Goal: Task Accomplishment & Management: Manage account settings

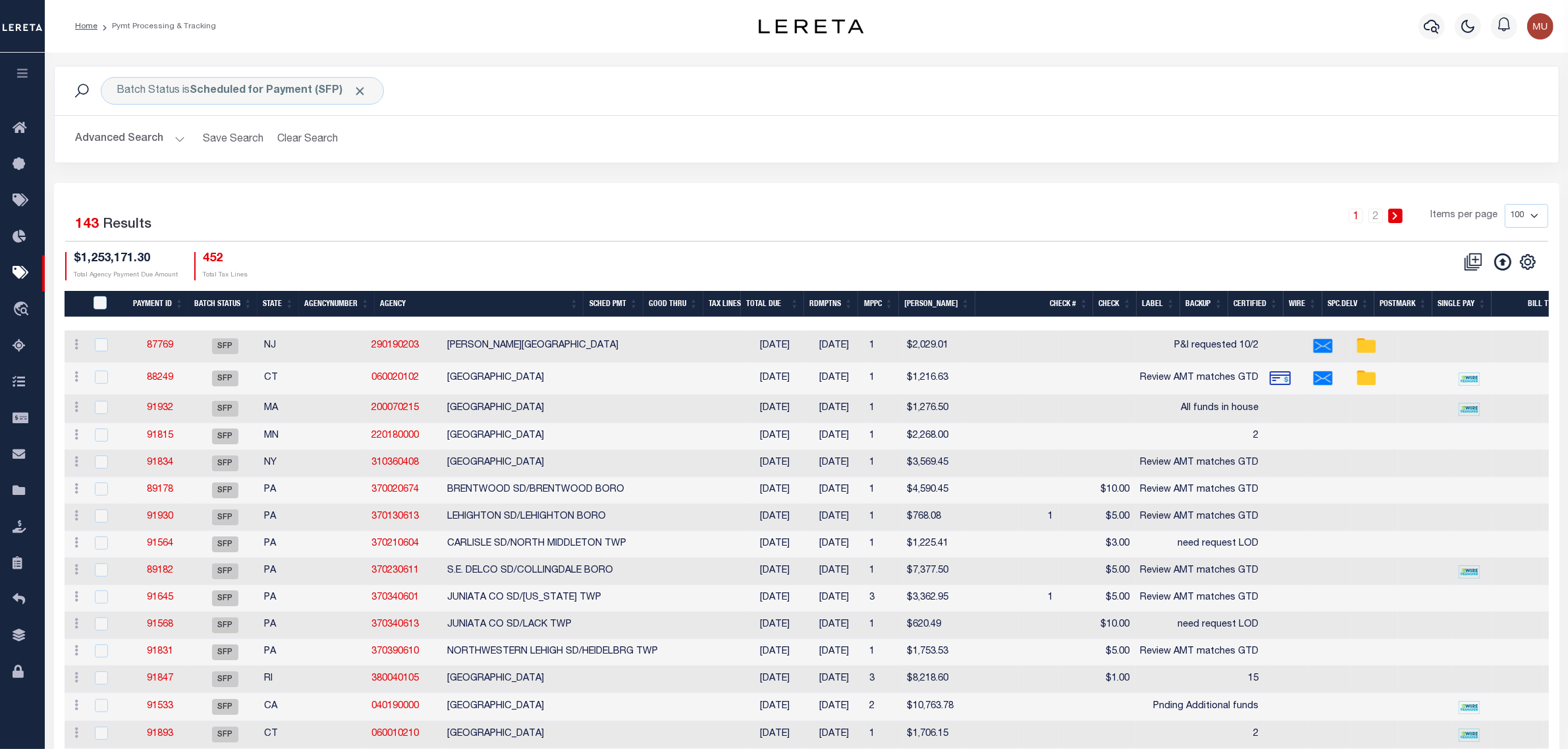
click at [120, 140] on button "Advanced Search" at bounding box center [130, 139] width 109 height 25
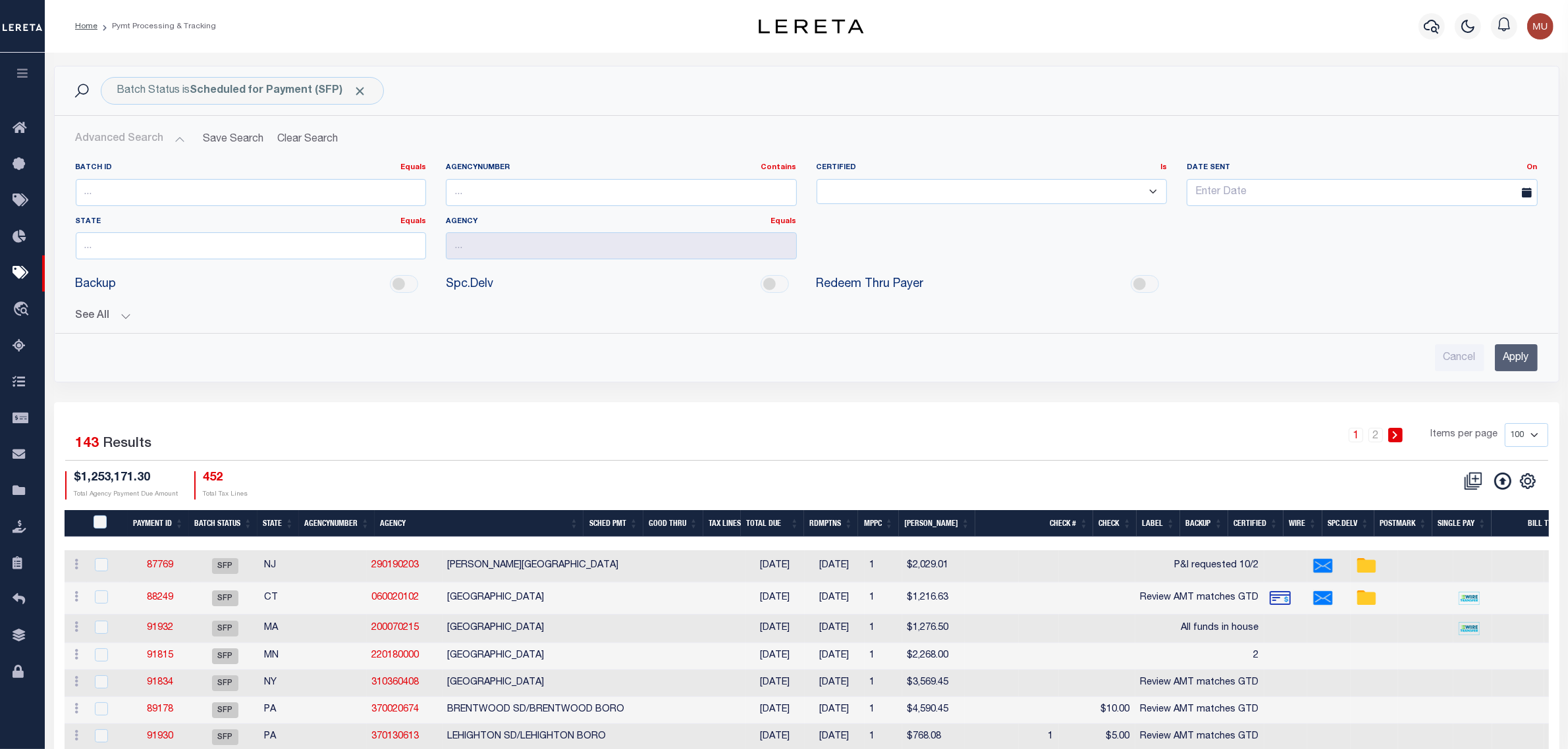
click at [91, 325] on div "Batch ID Equals Equals Is Not Equal To Is Greater Than Is Less Than AgencyNumbe…" at bounding box center [807, 261] width 1483 height 219
click at [107, 316] on button "See All" at bounding box center [806, 316] width 1462 height 13
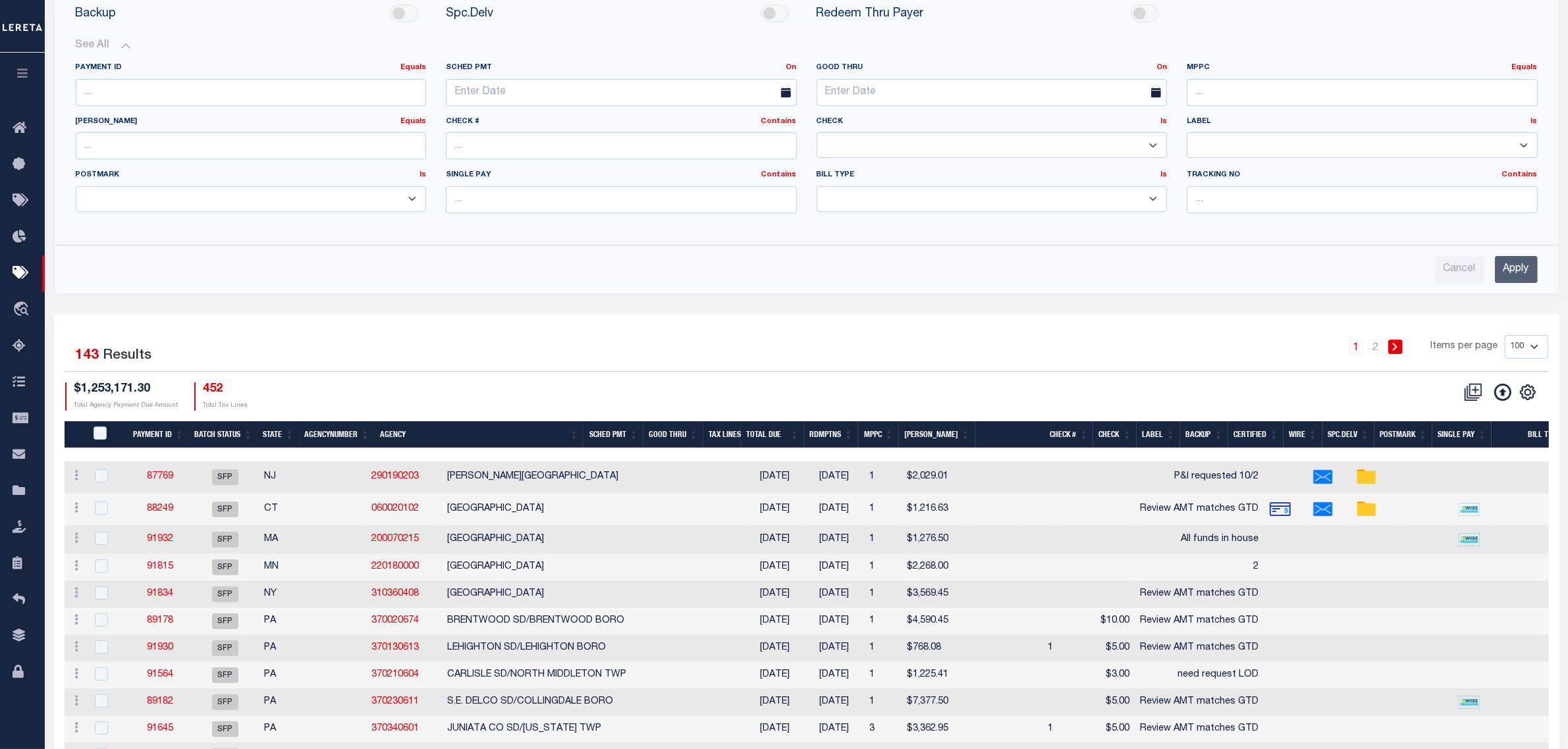
scroll to position [247, 0]
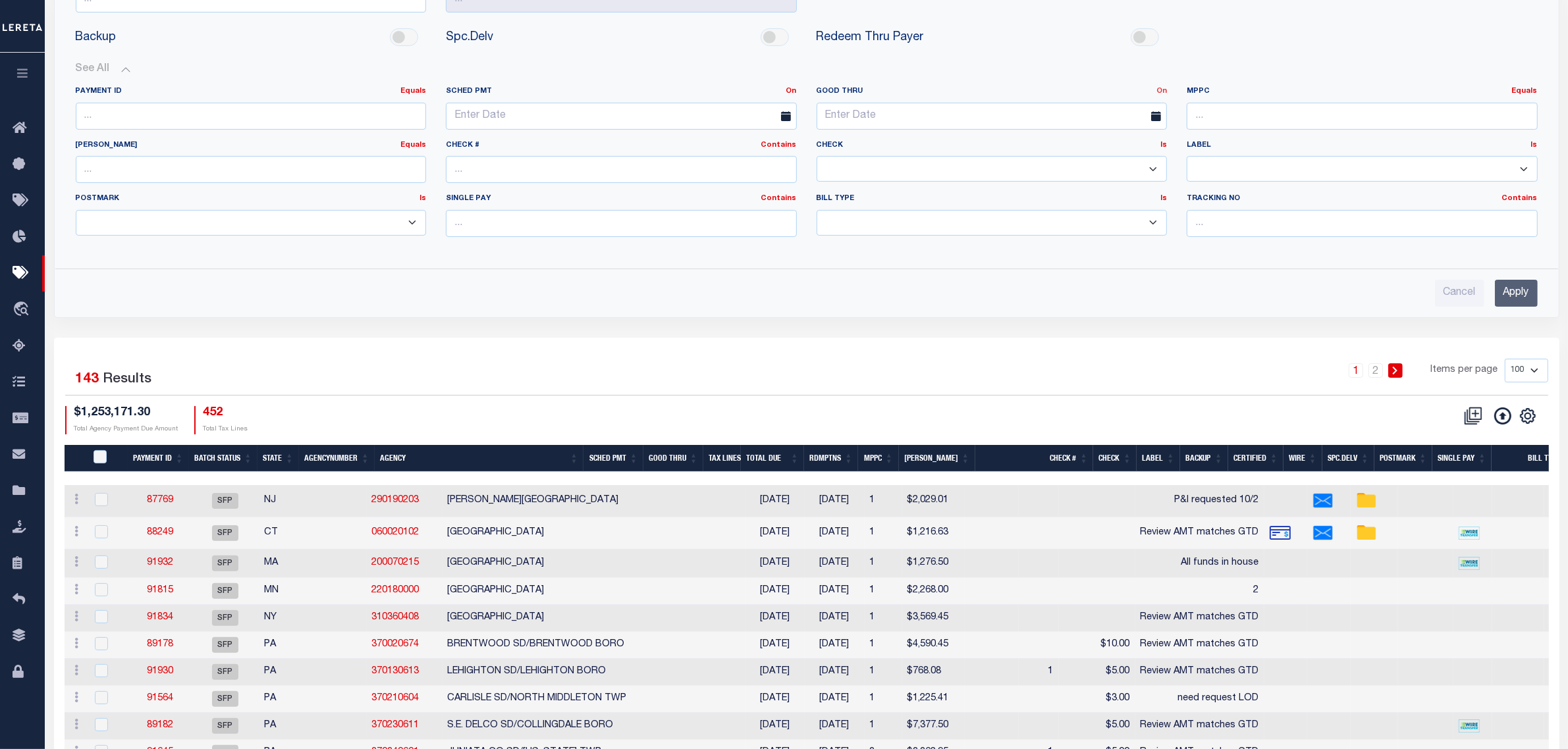
click at [1163, 90] on link "On" at bounding box center [1162, 91] width 10 height 8
click at [1105, 170] on link "Between" at bounding box center [1114, 164] width 104 height 20
click at [888, 120] on input "text" at bounding box center [899, 116] width 165 height 27
click at [970, 193] on span "3" at bounding box center [976, 192] width 25 height 25
type input "10-03-2025"
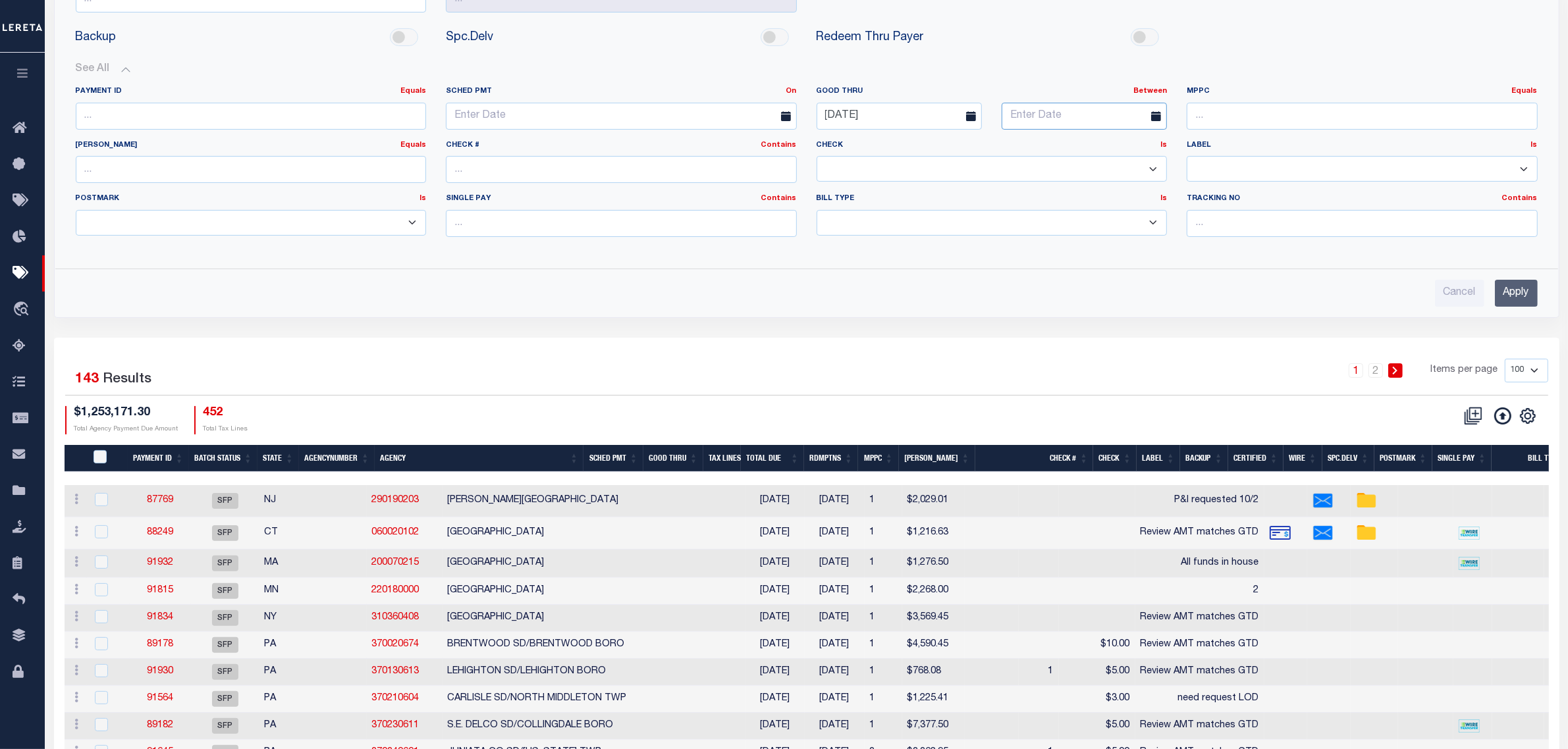
click at [1059, 103] on input "text" at bounding box center [1084, 116] width 165 height 27
click at [1099, 216] on span "8" at bounding box center [1103, 217] width 25 height 25
type input "10-08-2025"
click at [1526, 288] on input "Apply" at bounding box center [1516, 293] width 42 height 27
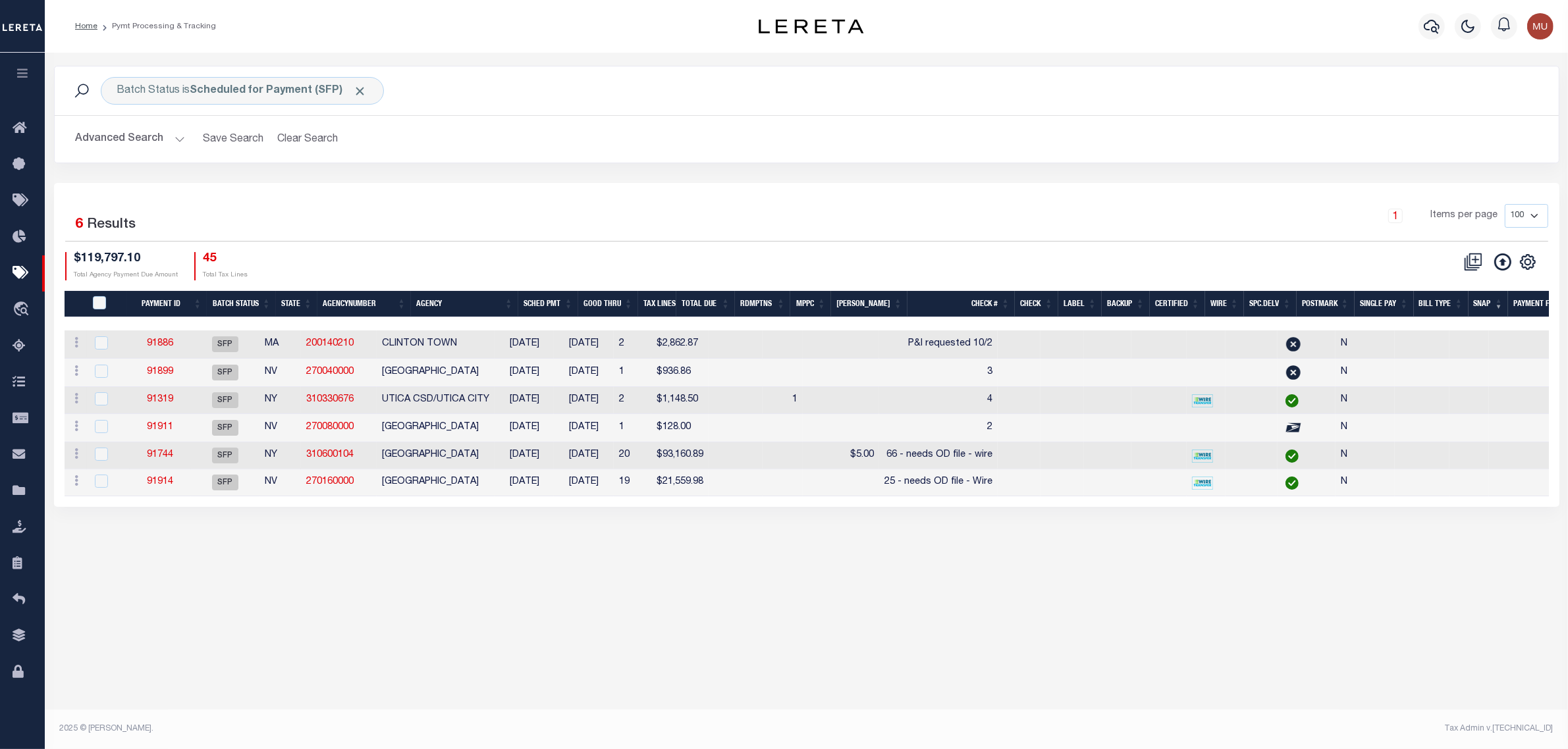
scroll to position [0, 0]
click at [763, 461] on td at bounding box center [736, 456] width 54 height 27
checkbox input "true"
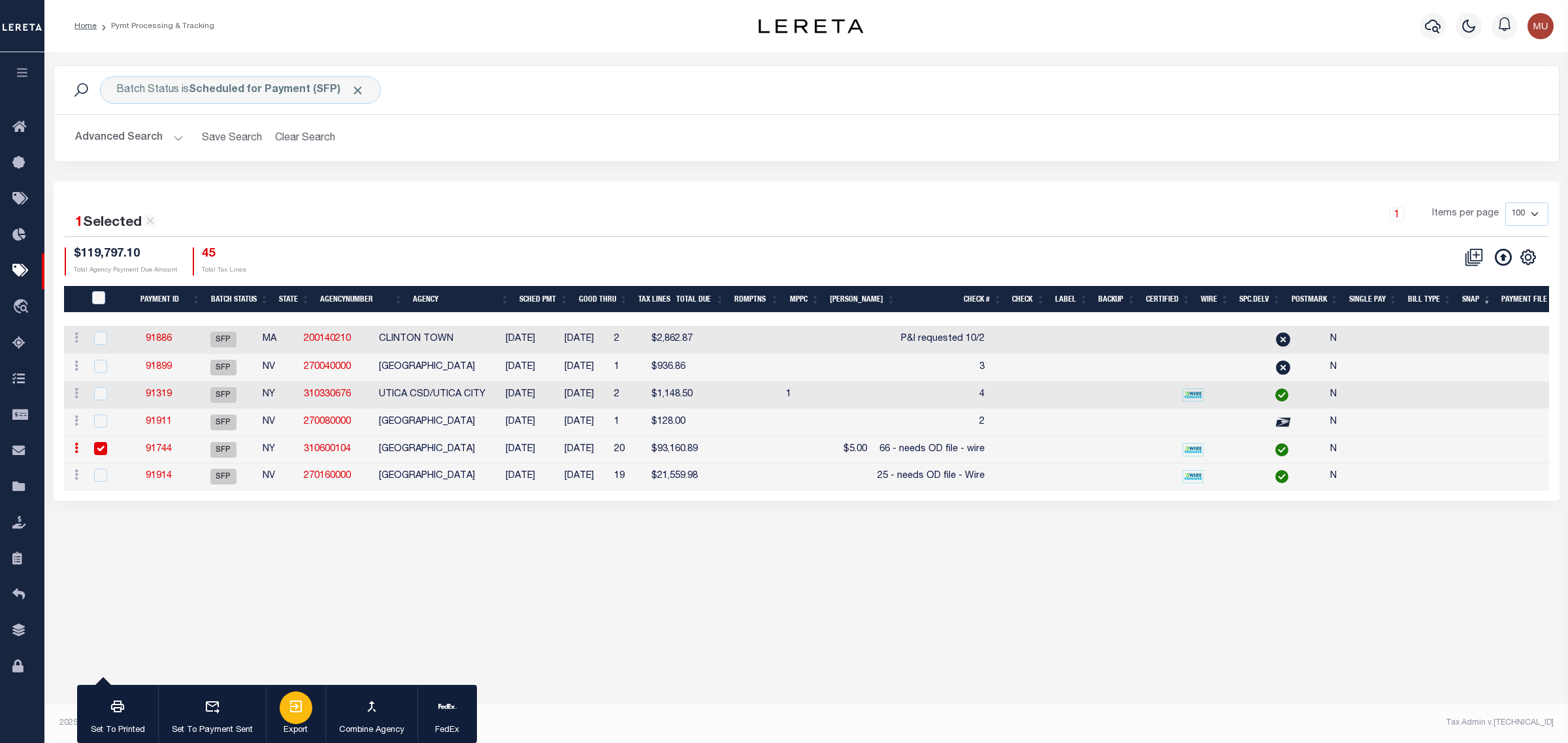
click at [296, 708] on icon "button" at bounding box center [296, 707] width 12 height 12
click at [1017, 184] on div "1 Selected 6 Results 1 Items per page 100 200 500 1000 $119,797.10" at bounding box center [806, 342] width 1506 height 320
click at [172, 454] on link "91744" at bounding box center [158, 449] width 26 height 9
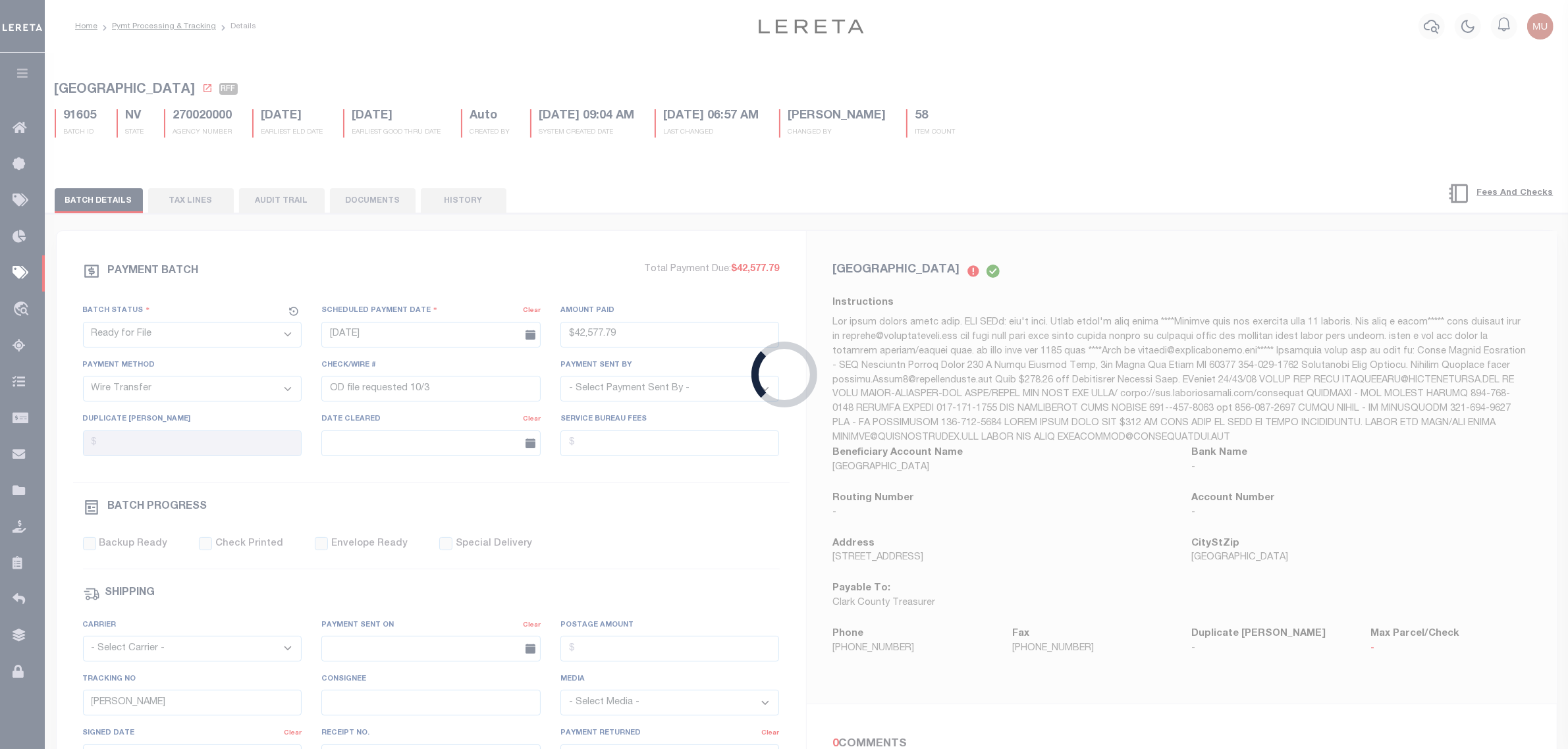
select select "SFP"
type input "09/25/2025"
select select
type input "66 - needs OD file - wire"
select select
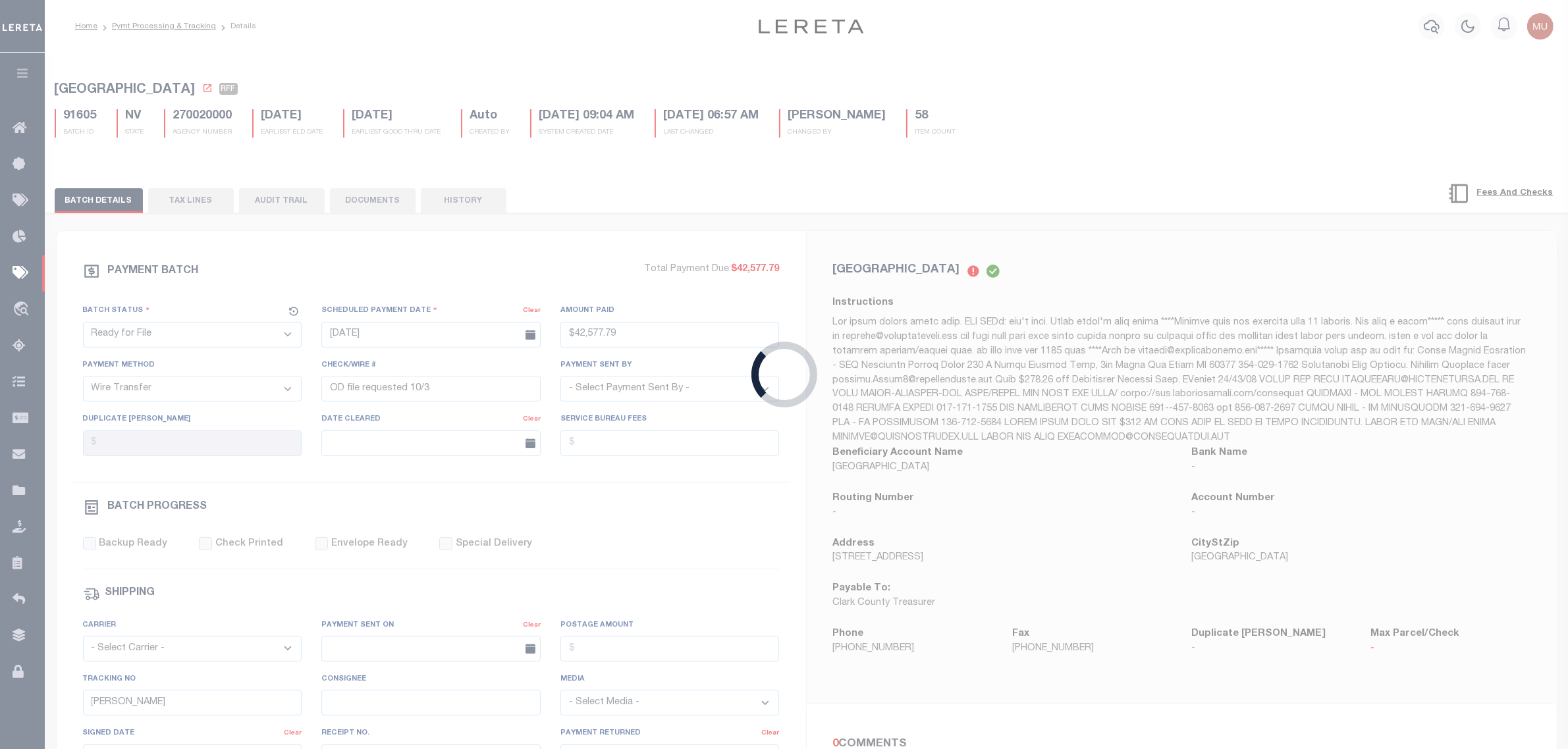
checkbox input "false"
type input "Audria"
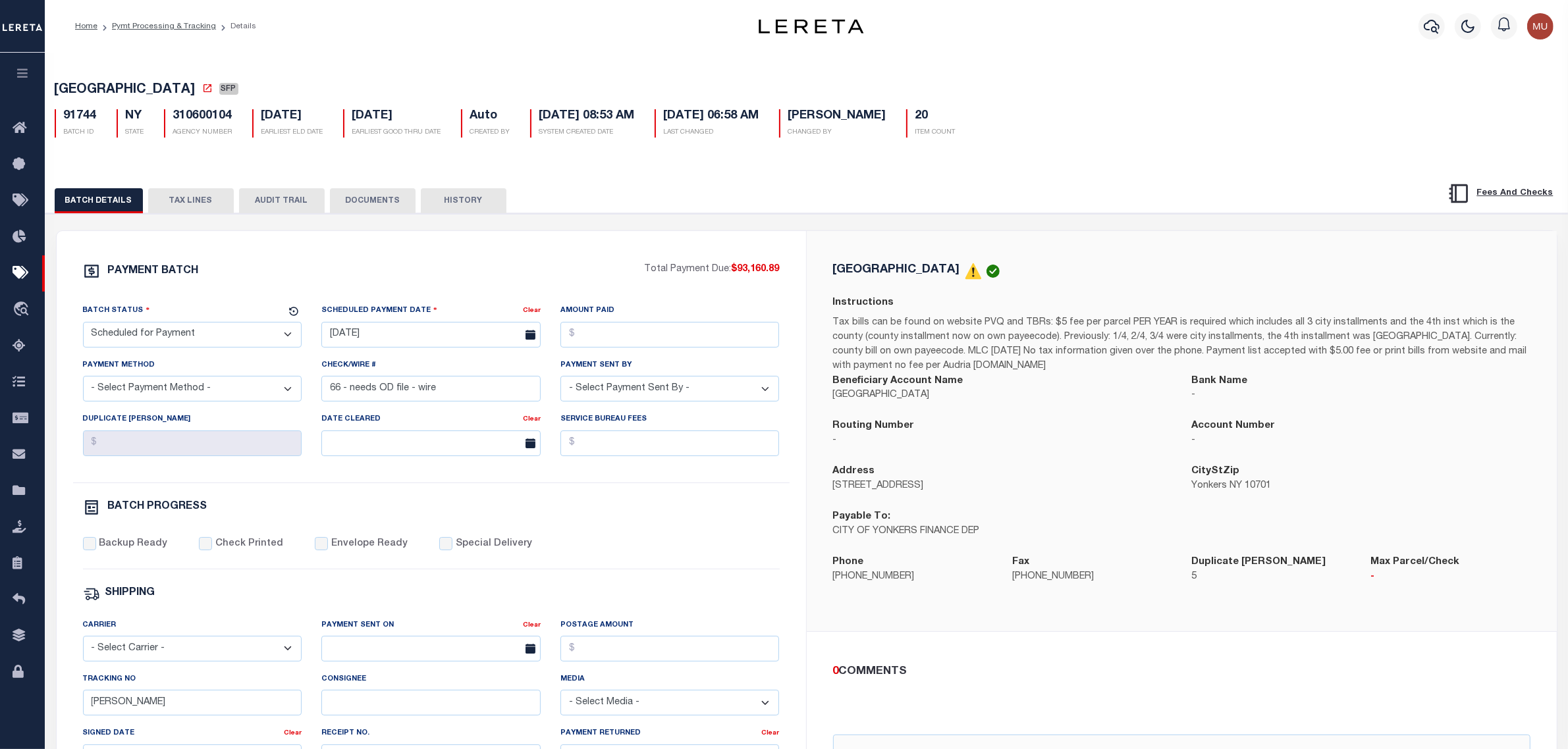
click at [178, 206] on button "TAX LINES" at bounding box center [191, 200] width 86 height 25
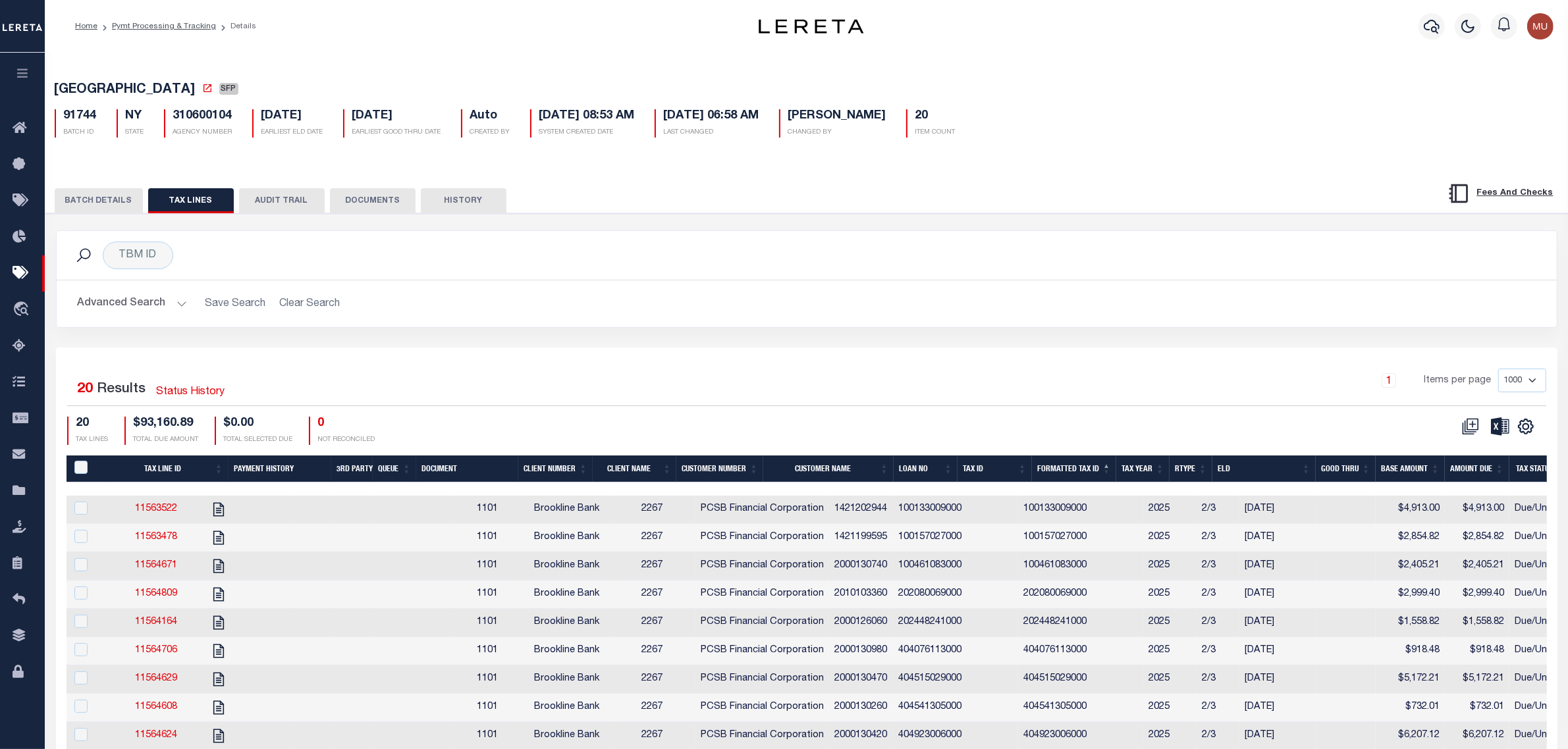
click at [1414, 316] on h2 "Advanced Search Save Search Clear Search" at bounding box center [806, 304] width 1479 height 25
click at [1536, 434] on div "CSV Export Selected Print Show Filter Show Search Columns 0: PayeePaymentBatchI…" at bounding box center [1526, 427] width 21 height 17
click at [1523, 426] on icon "" at bounding box center [1526, 426] width 14 height 14
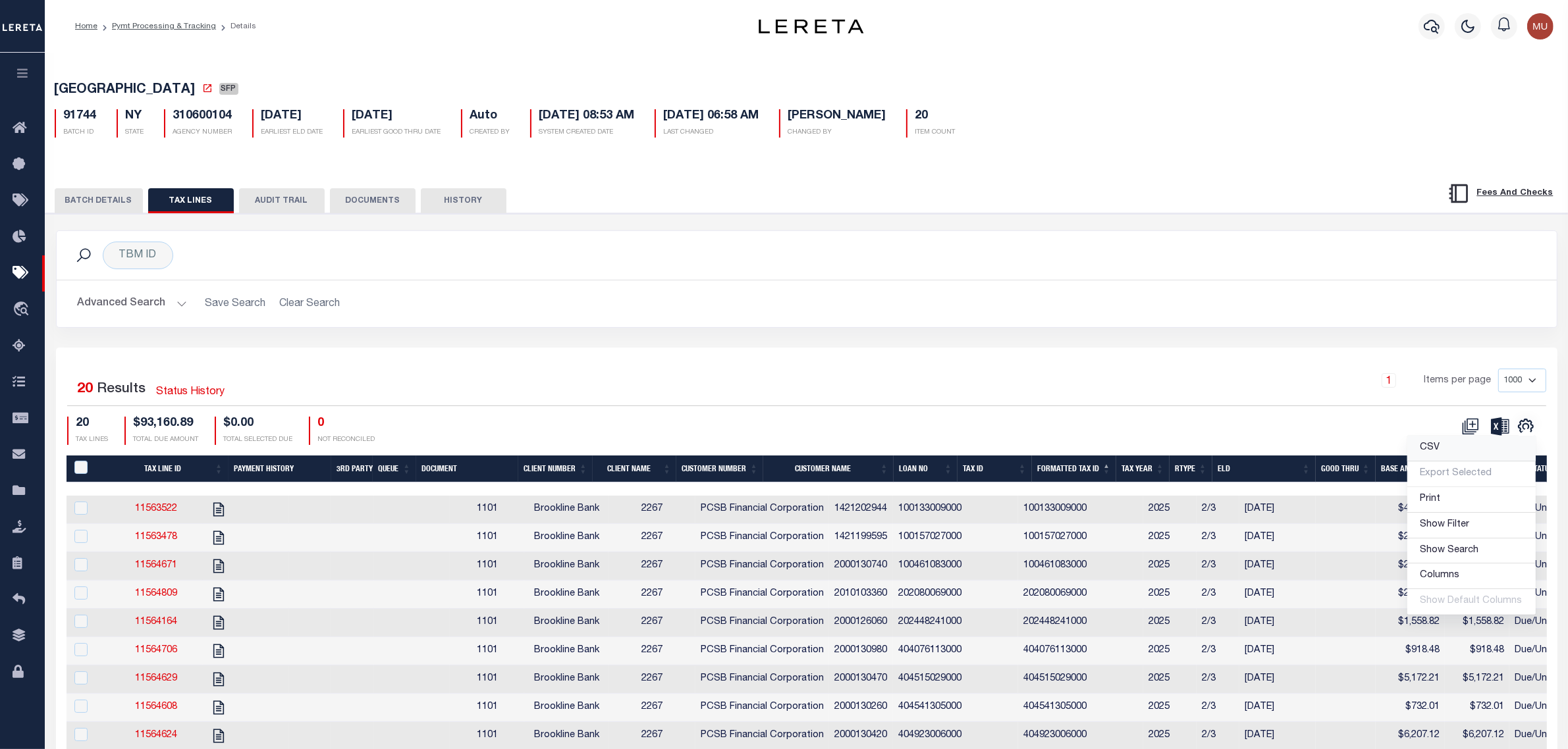
click at [1455, 456] on link "CSV" at bounding box center [1471, 449] width 128 height 25
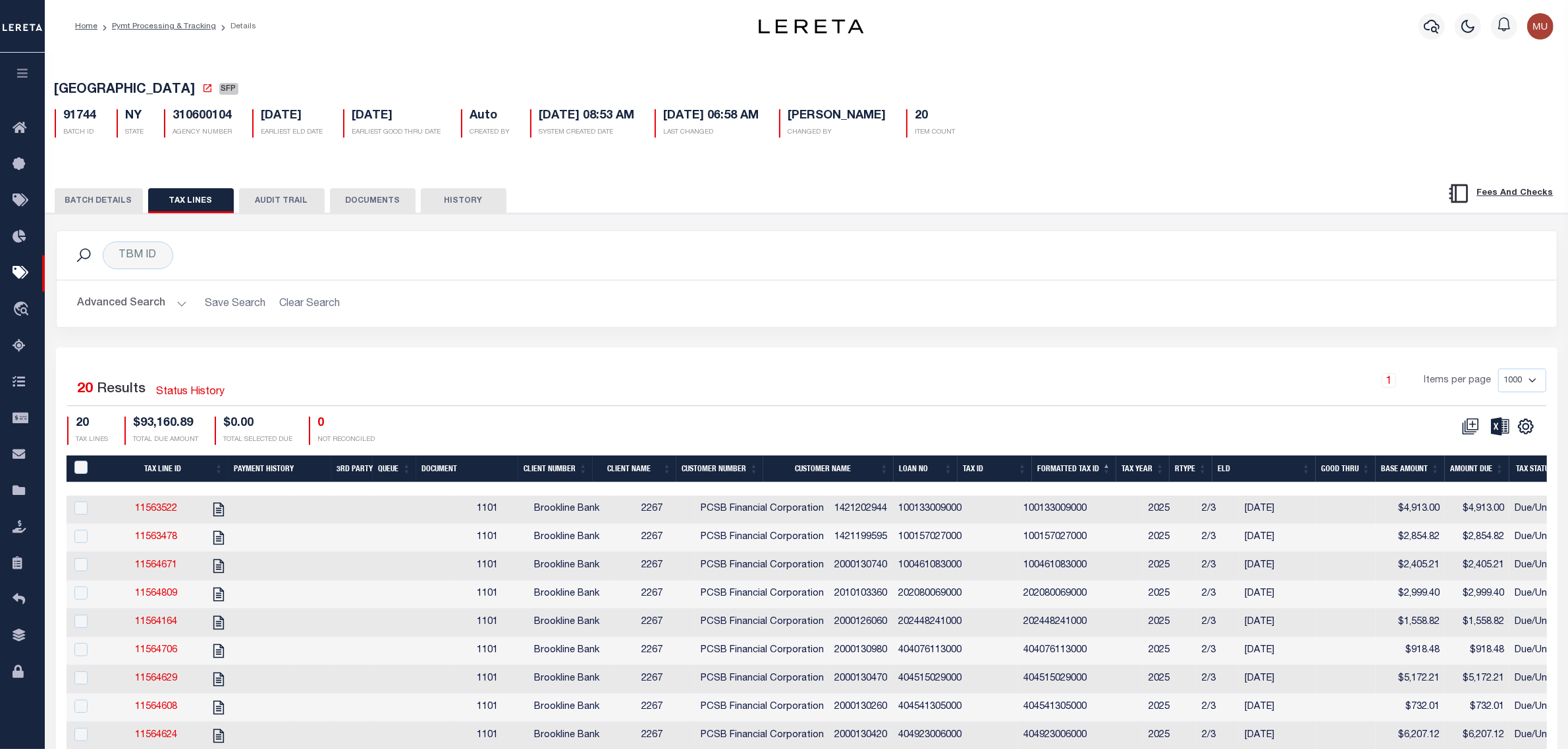
click at [1361, 165] on div "YONKERS CITY SFP 91744 BATCH ID NY STATE 310600104 AGENCY NUMBER Auto 20" at bounding box center [807, 589] width 1537 height 1077
click at [629, 267] on div "TBM ID Search" at bounding box center [806, 255] width 1479 height 28
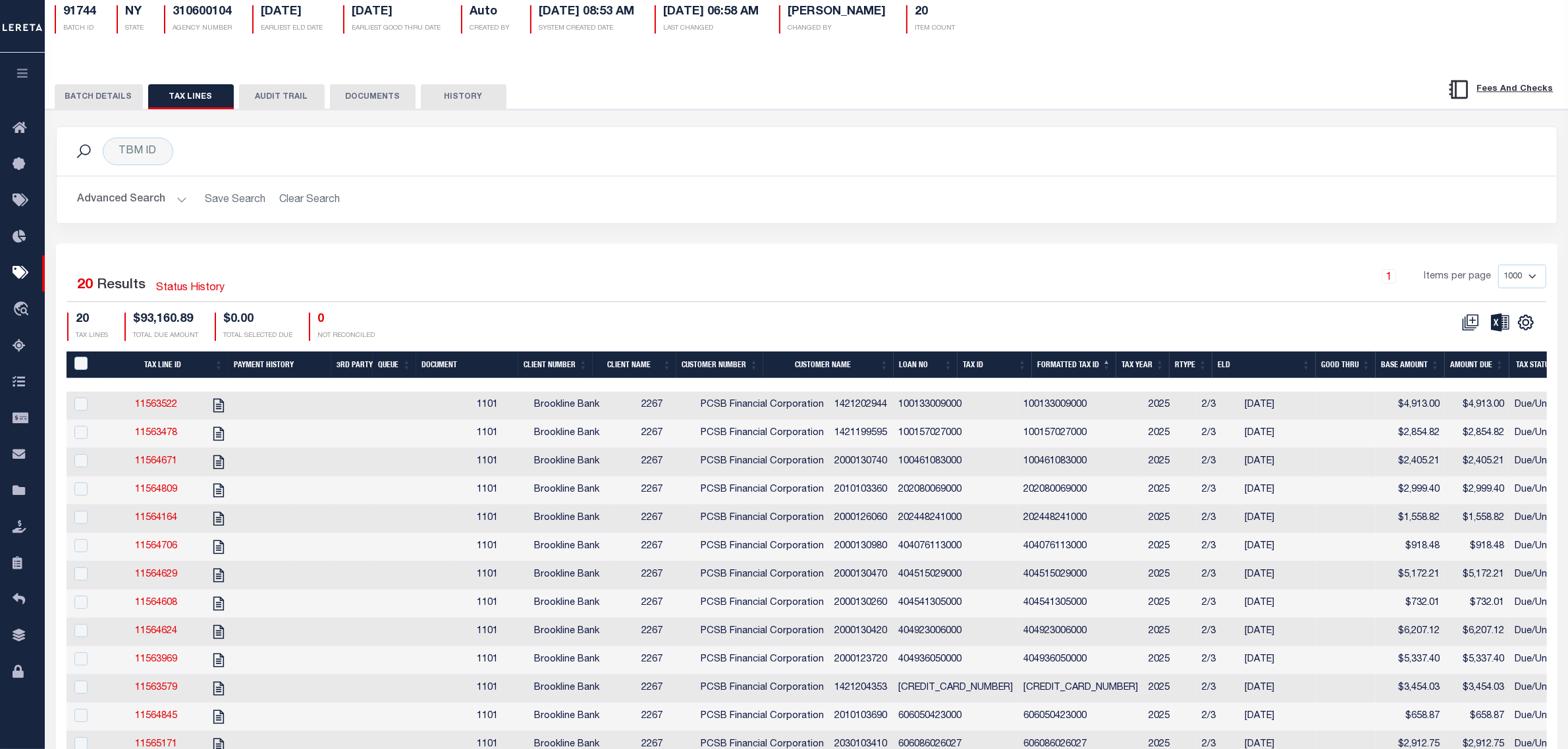
scroll to position [165, 0]
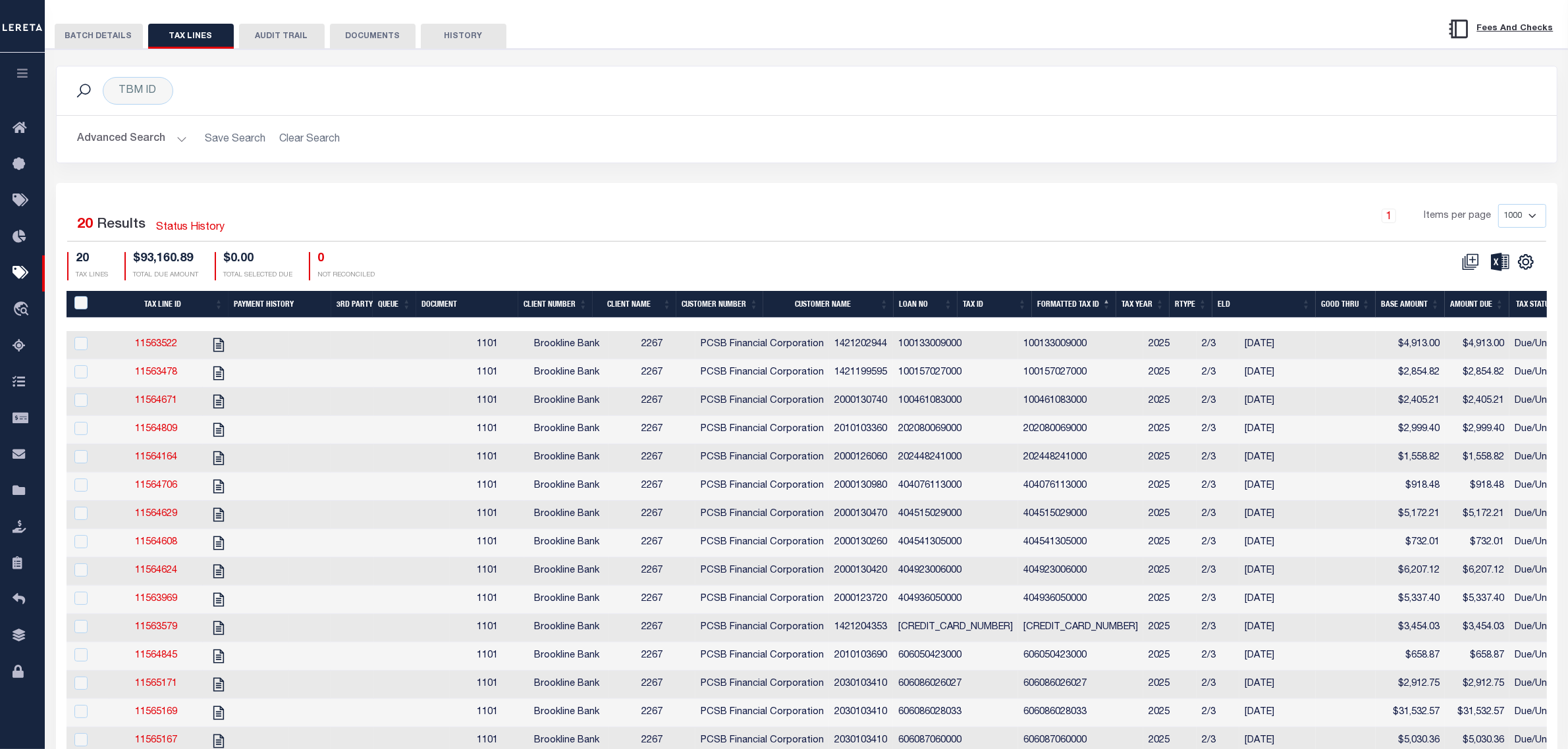
click at [952, 261] on div "CSV Export Selected Print Show Filter Show Search Columns 0: PayeePaymentBatchId" at bounding box center [1177, 266] width 740 height 28
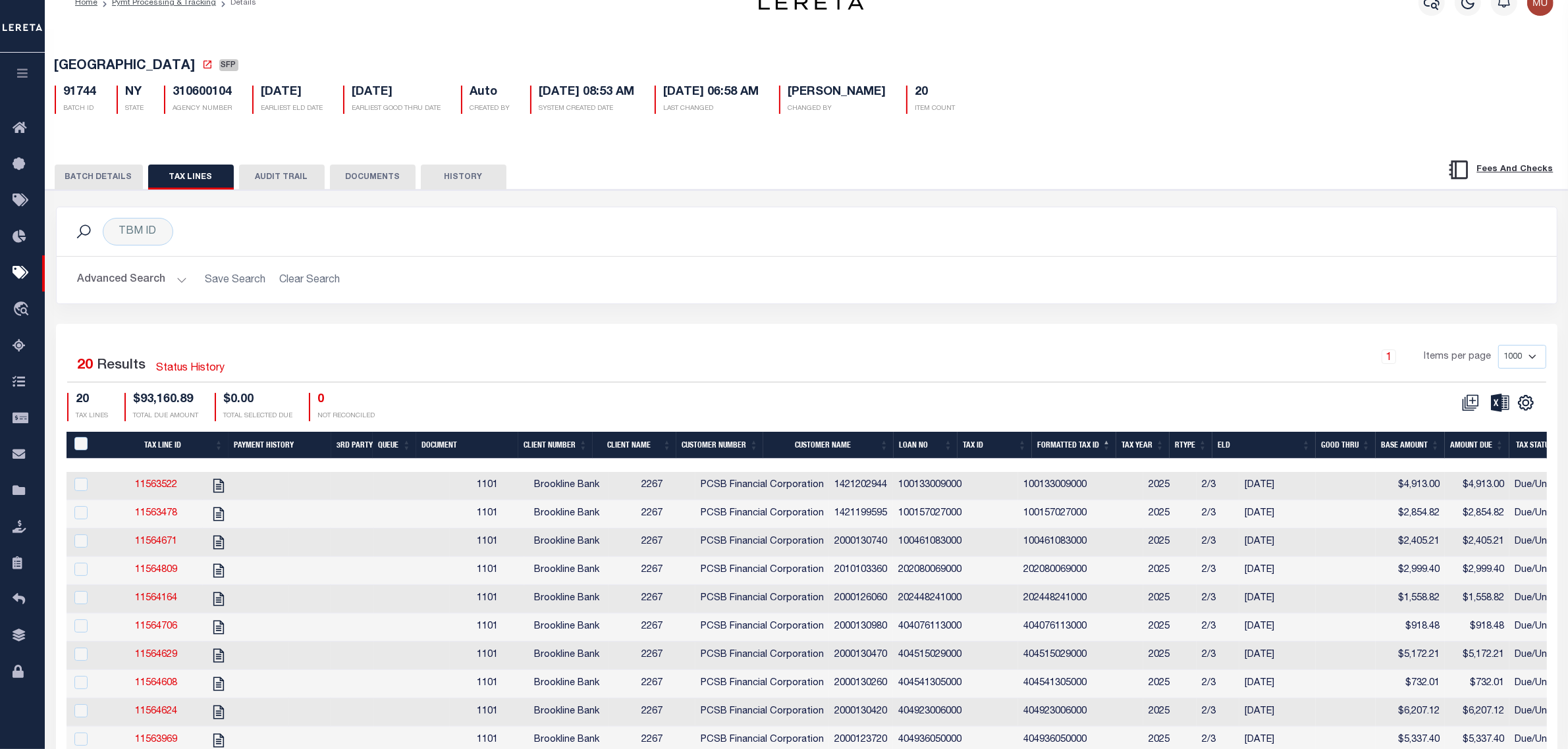
scroll to position [0, 0]
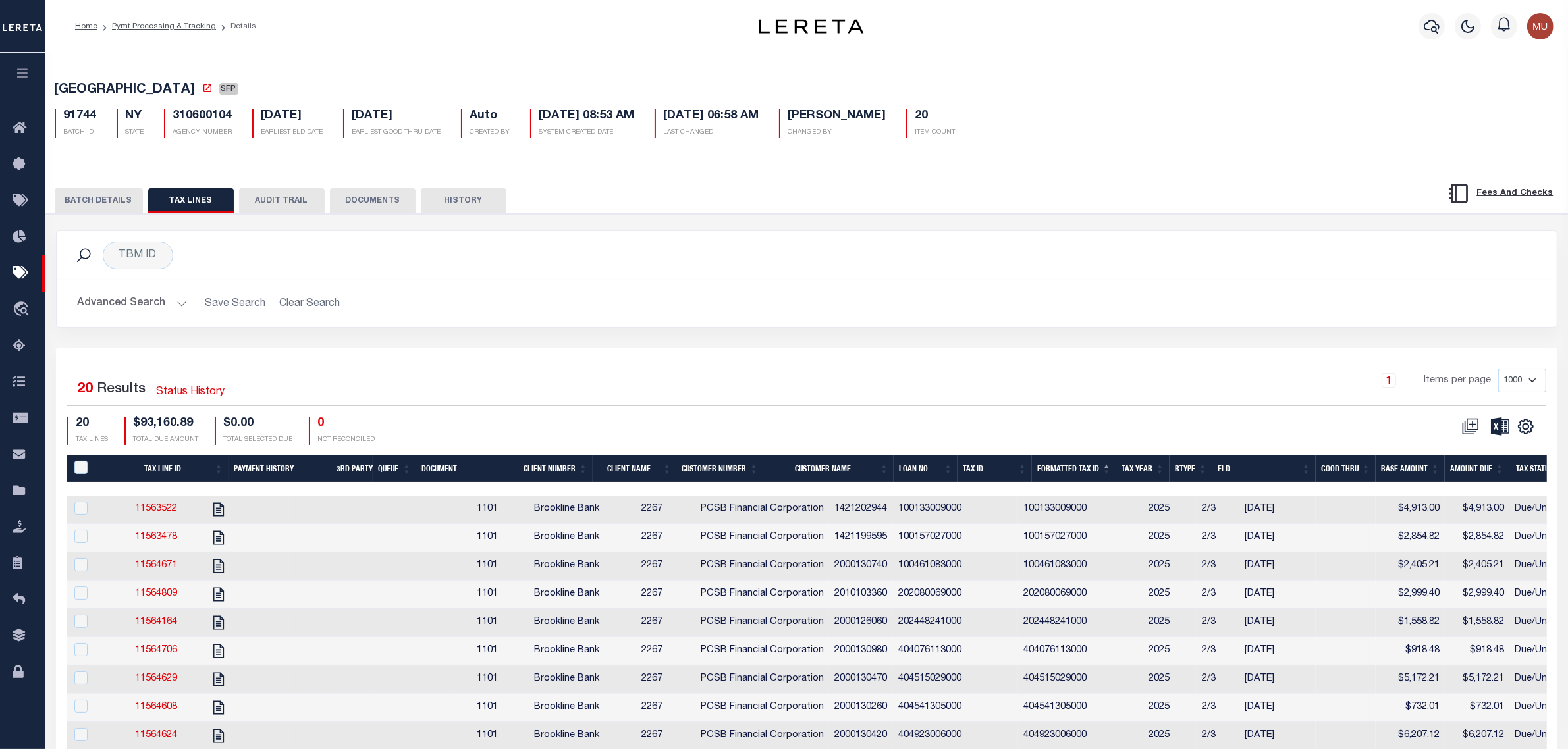
click at [711, 323] on div "Advanced Search Save Search Clear Search Loan No Equals Equals Is Not Equal To …" at bounding box center [807, 304] width 1500 height 47
click at [742, 395] on div "1 Items per page 1000 2500 5000 10000" at bounding box center [994, 386] width 1105 height 34
drag, startPoint x: 115, startPoint y: 194, endPoint x: 384, endPoint y: 201, distance: 269.1
click at [115, 194] on button "BATCH DETAILS" at bounding box center [98, 200] width 88 height 25
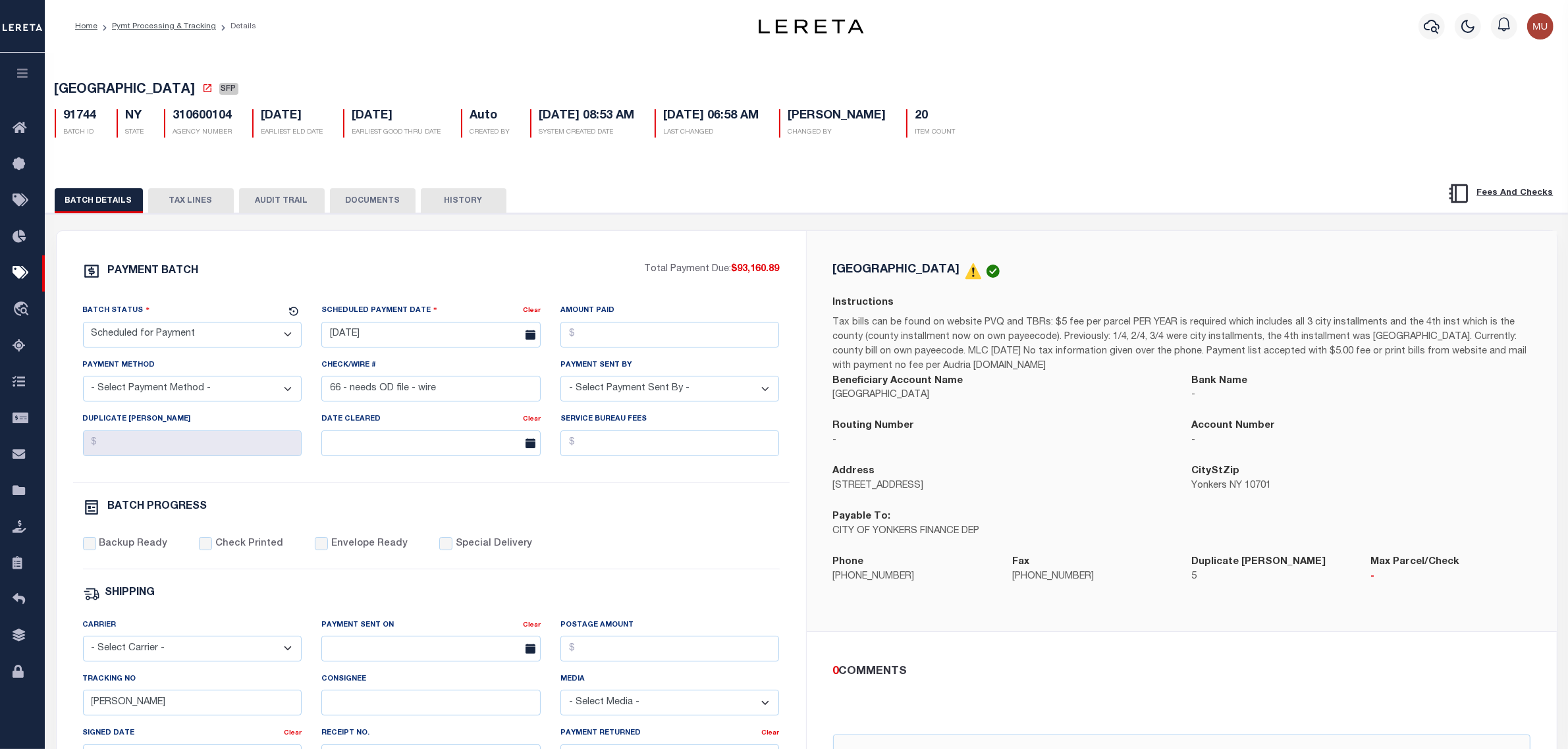
click at [830, 237] on div "YONKERS CITY Instructions Tax bills can be found on website PVQ and TBRs: $5 fe…" at bounding box center [1182, 431] width 750 height 401
click at [140, 26] on link "Pymt Processing & Tracking" at bounding box center [164, 25] width 104 height 8
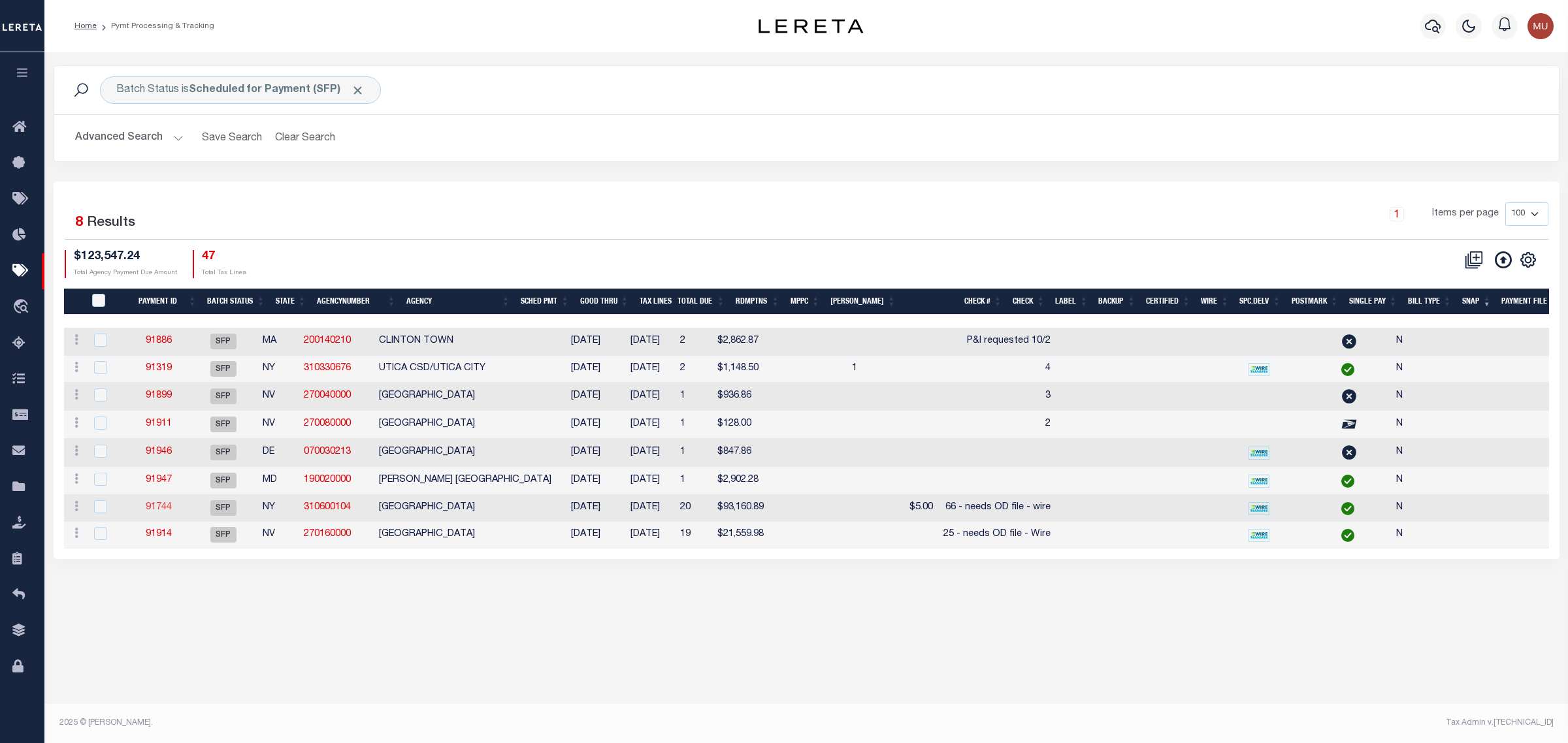
drag, startPoint x: 173, startPoint y: 508, endPoint x: 160, endPoint y: 515, distance: 14.8
click at [167, 477] on td "91947" at bounding box center [159, 480] width 61 height 28
checkbox input "true"
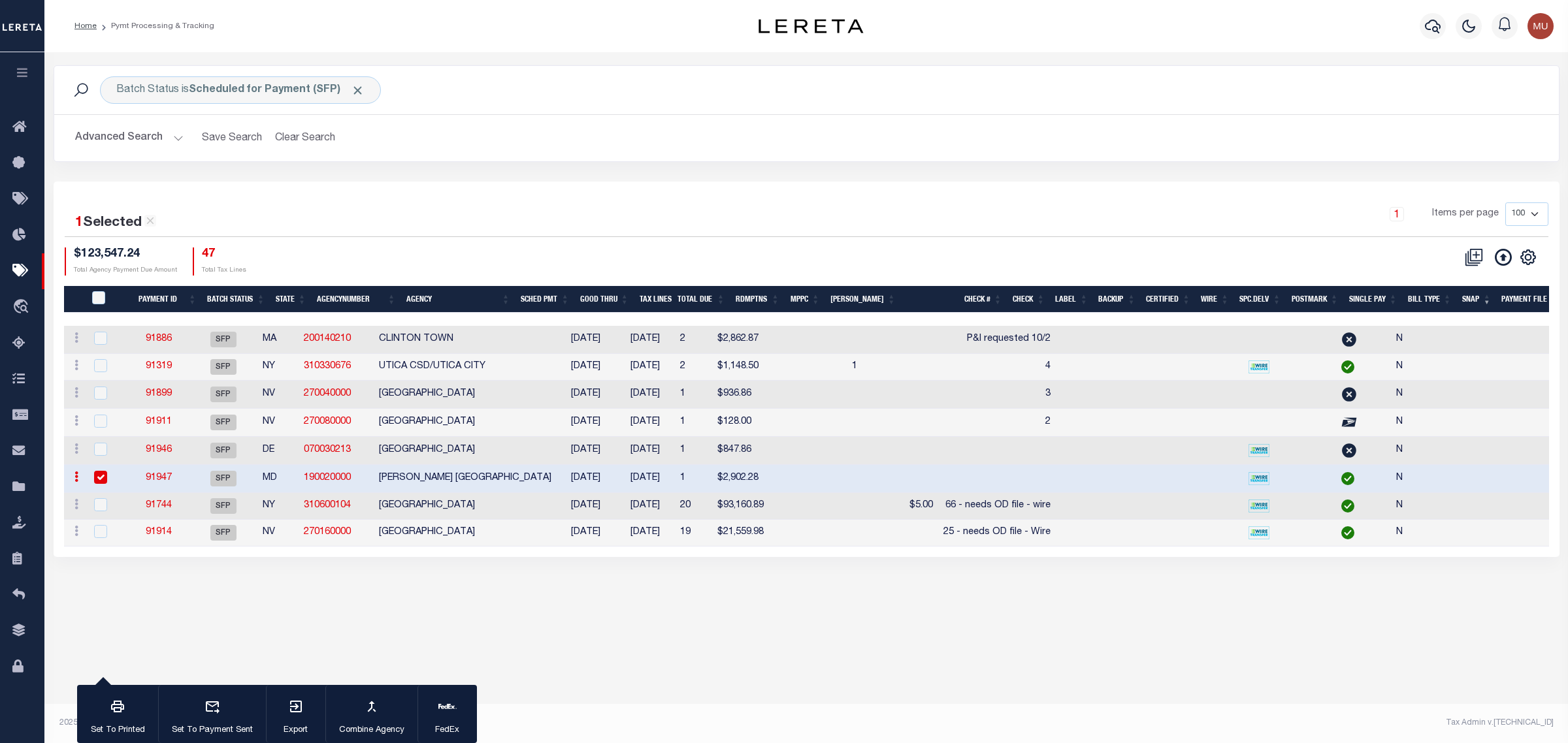
click at [154, 483] on link "91947" at bounding box center [158, 478] width 26 height 9
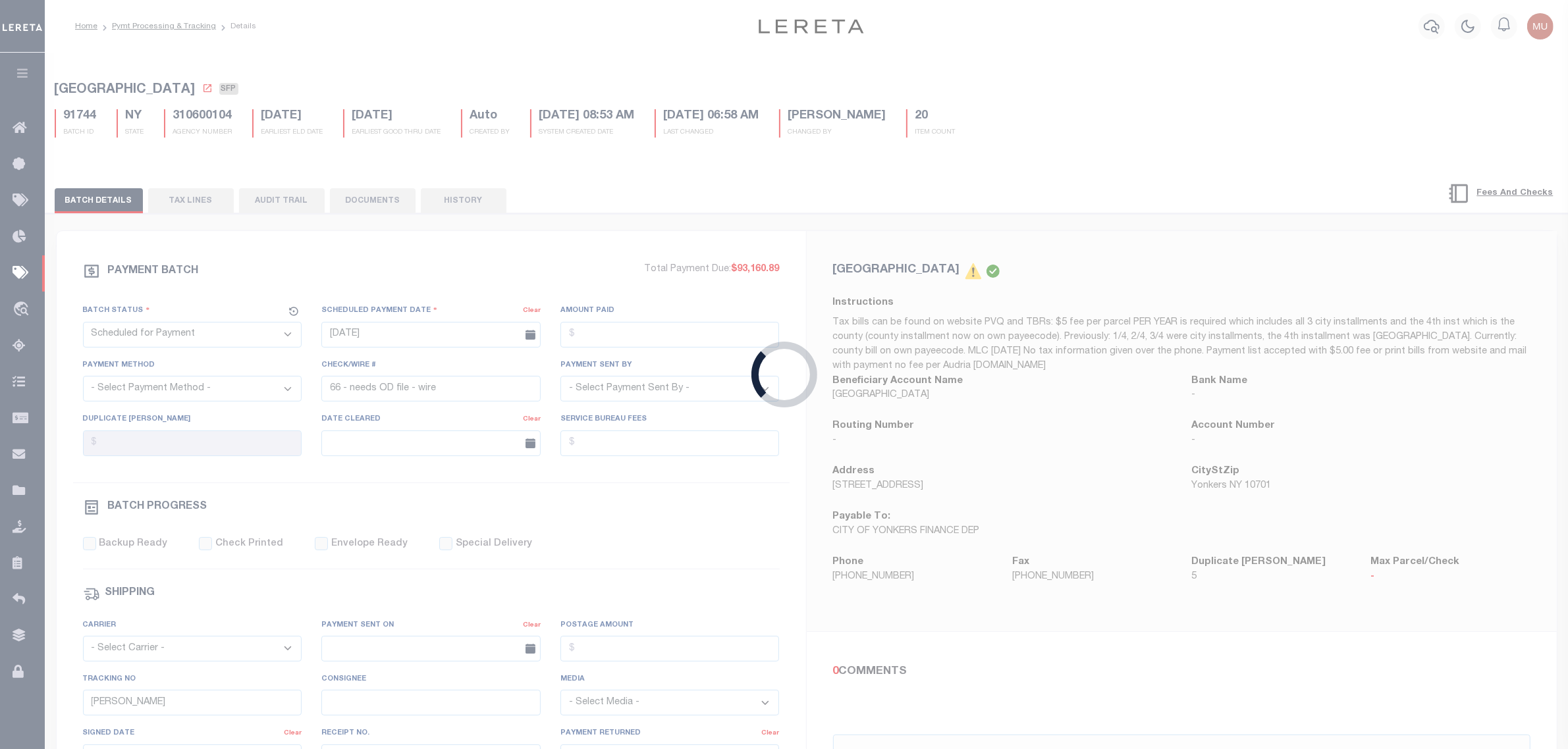
type input "[DATE]"
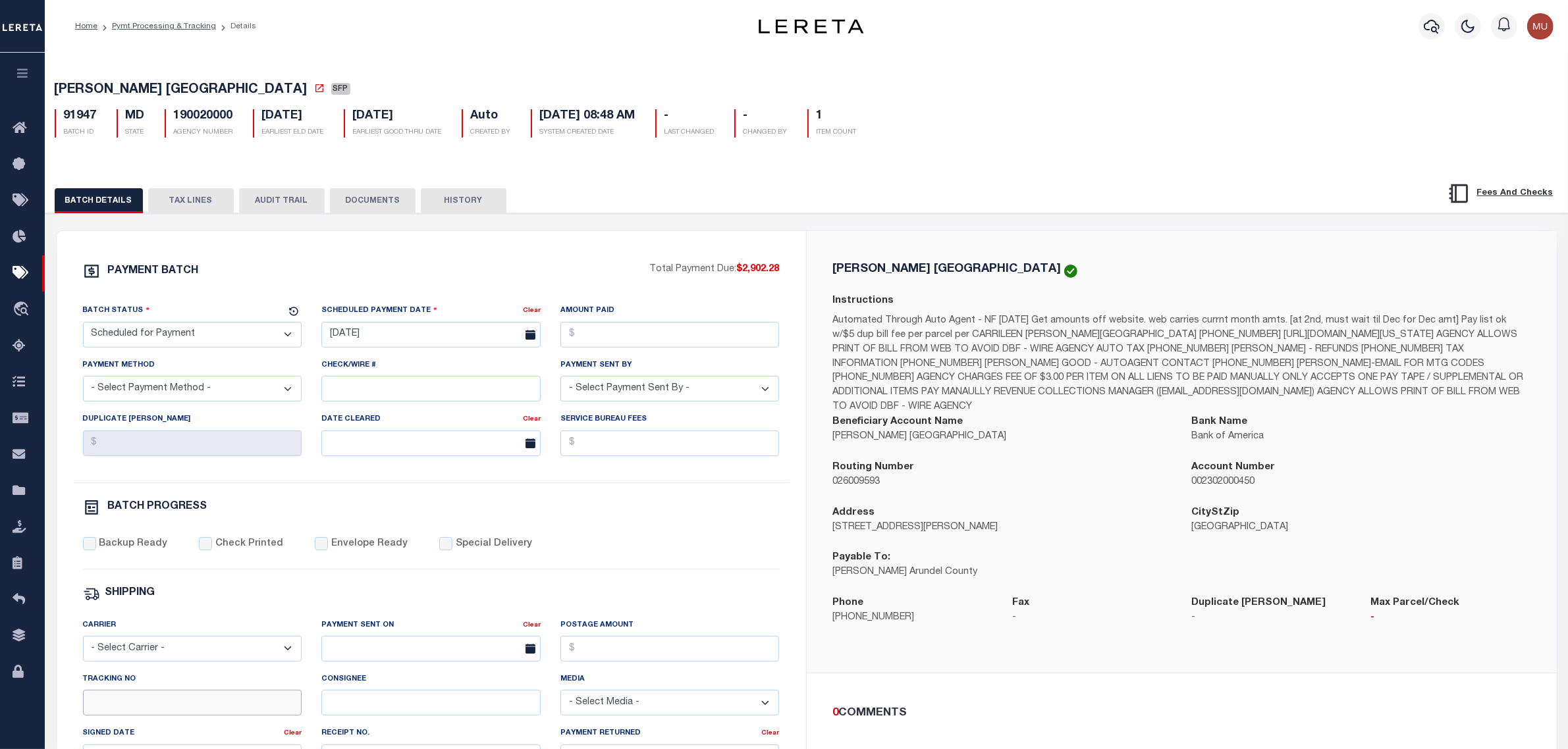
click at [165, 705] on input "Tracking No" at bounding box center [193, 702] width 219 height 25
type input "[PERSON_NAME]"
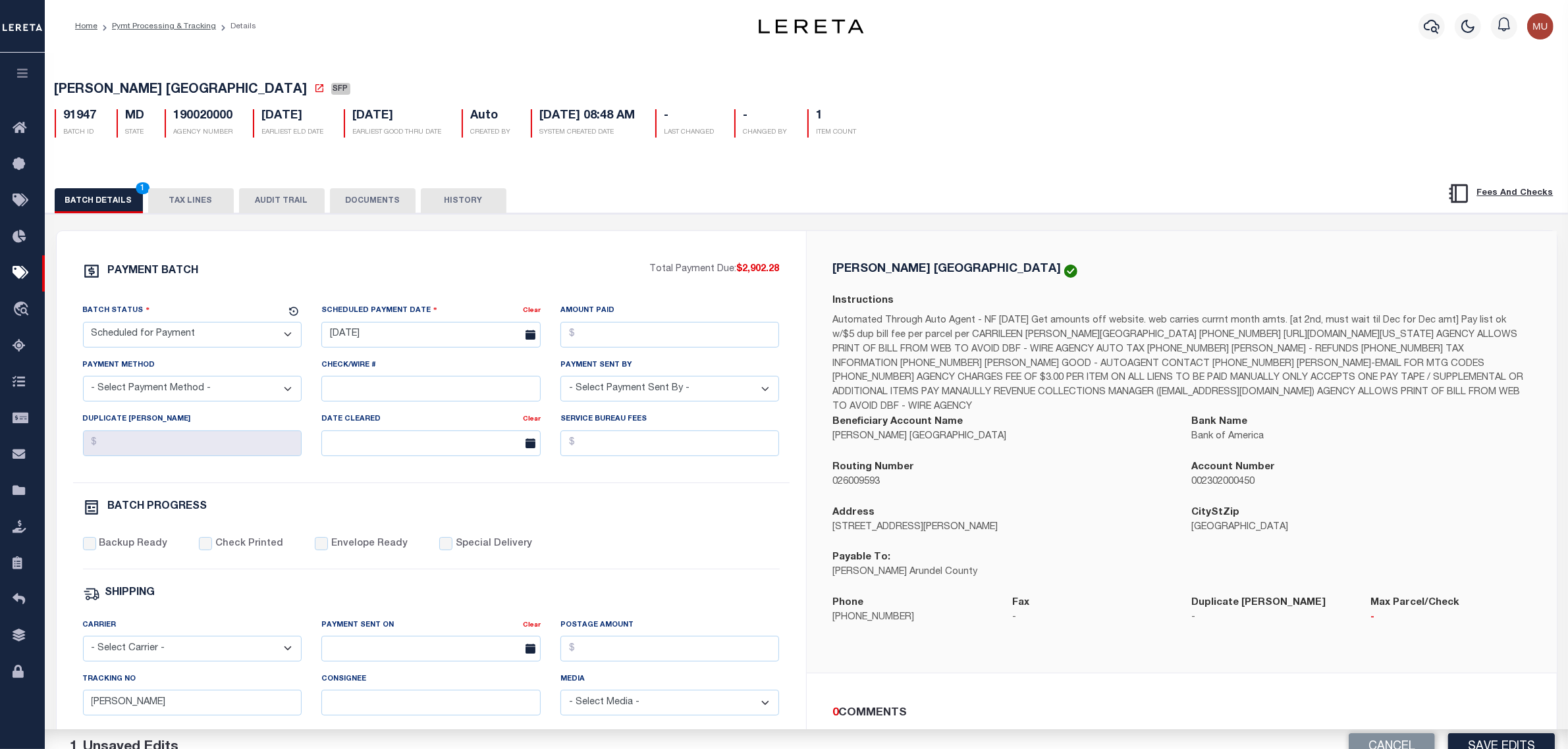
click at [716, 567] on div "Backup Ready Check Printed Envelope Ready Special Delivery" at bounding box center [431, 553] width 697 height 32
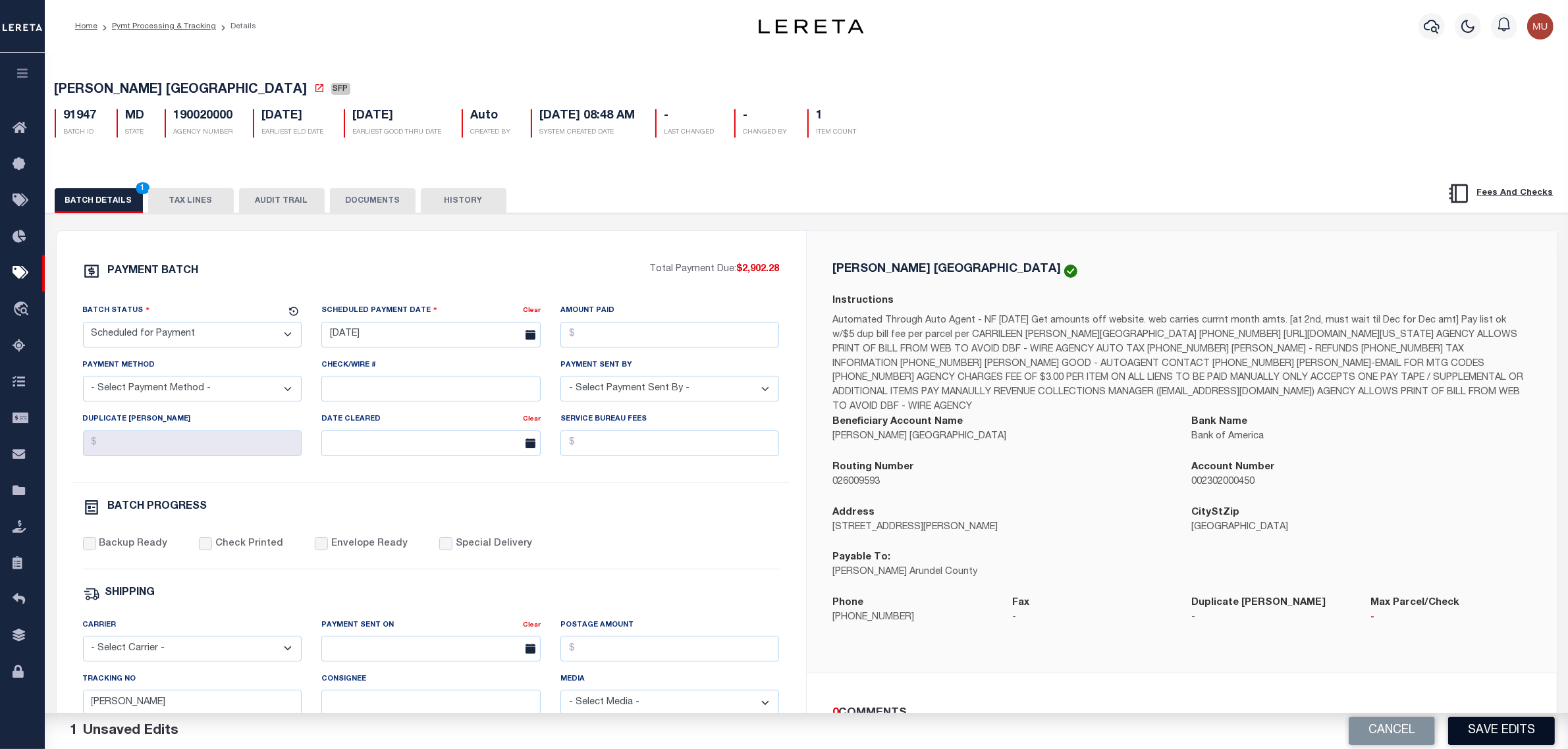
click at [1492, 726] on button "Save Edits" at bounding box center [1502, 730] width 107 height 28
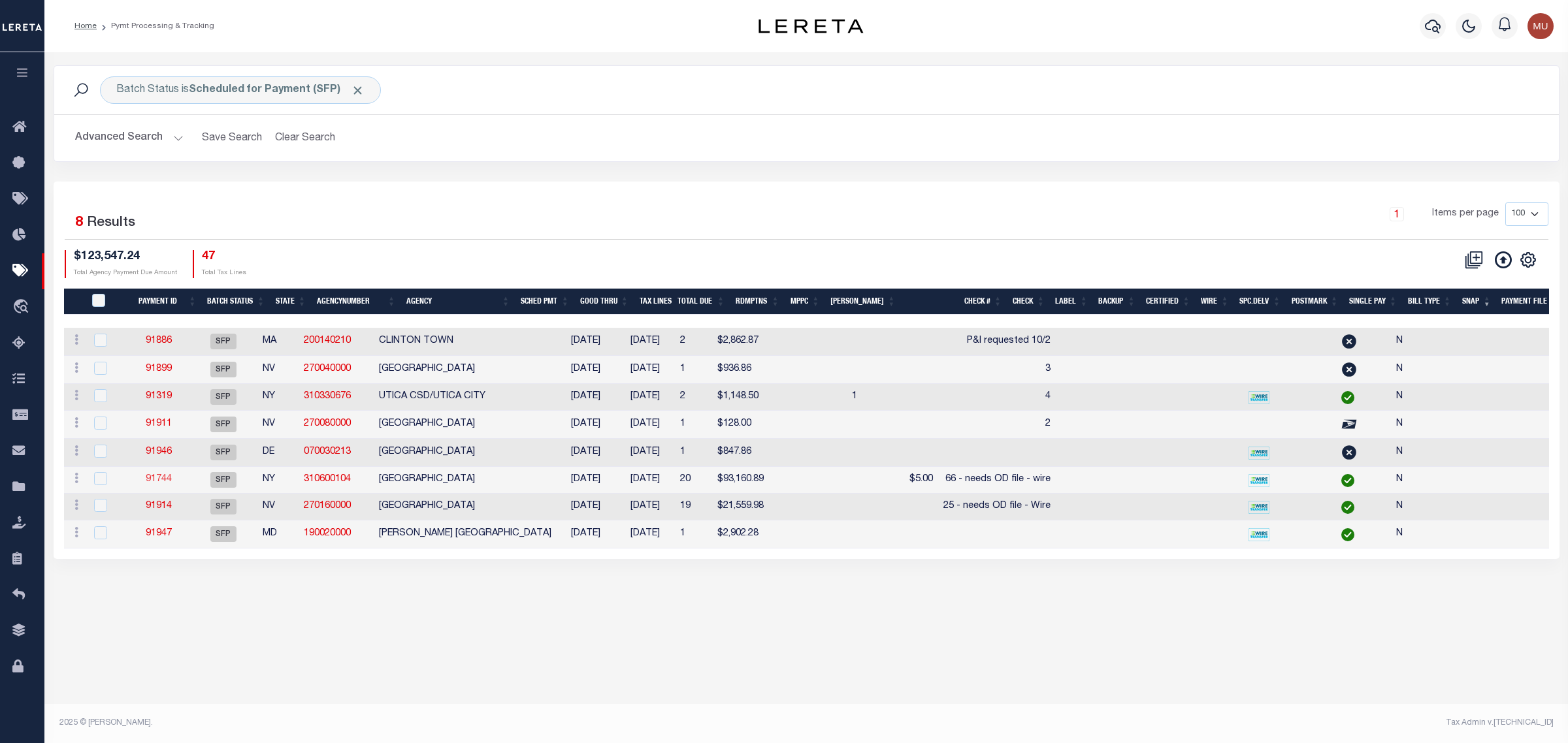
click at [172, 484] on link "91744" at bounding box center [158, 479] width 26 height 9
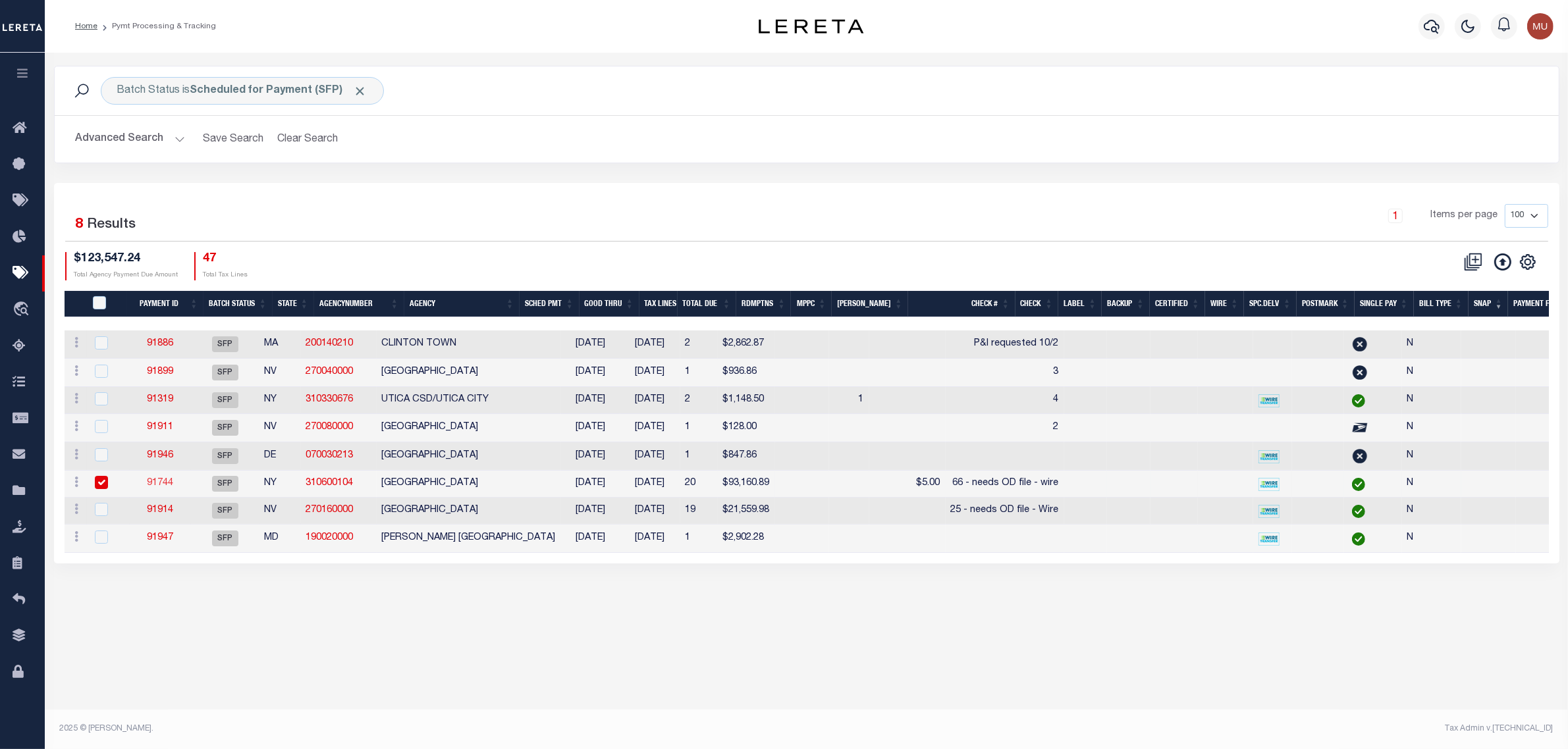
type input "[DATE]"
type input "66 - needs OD file - wire"
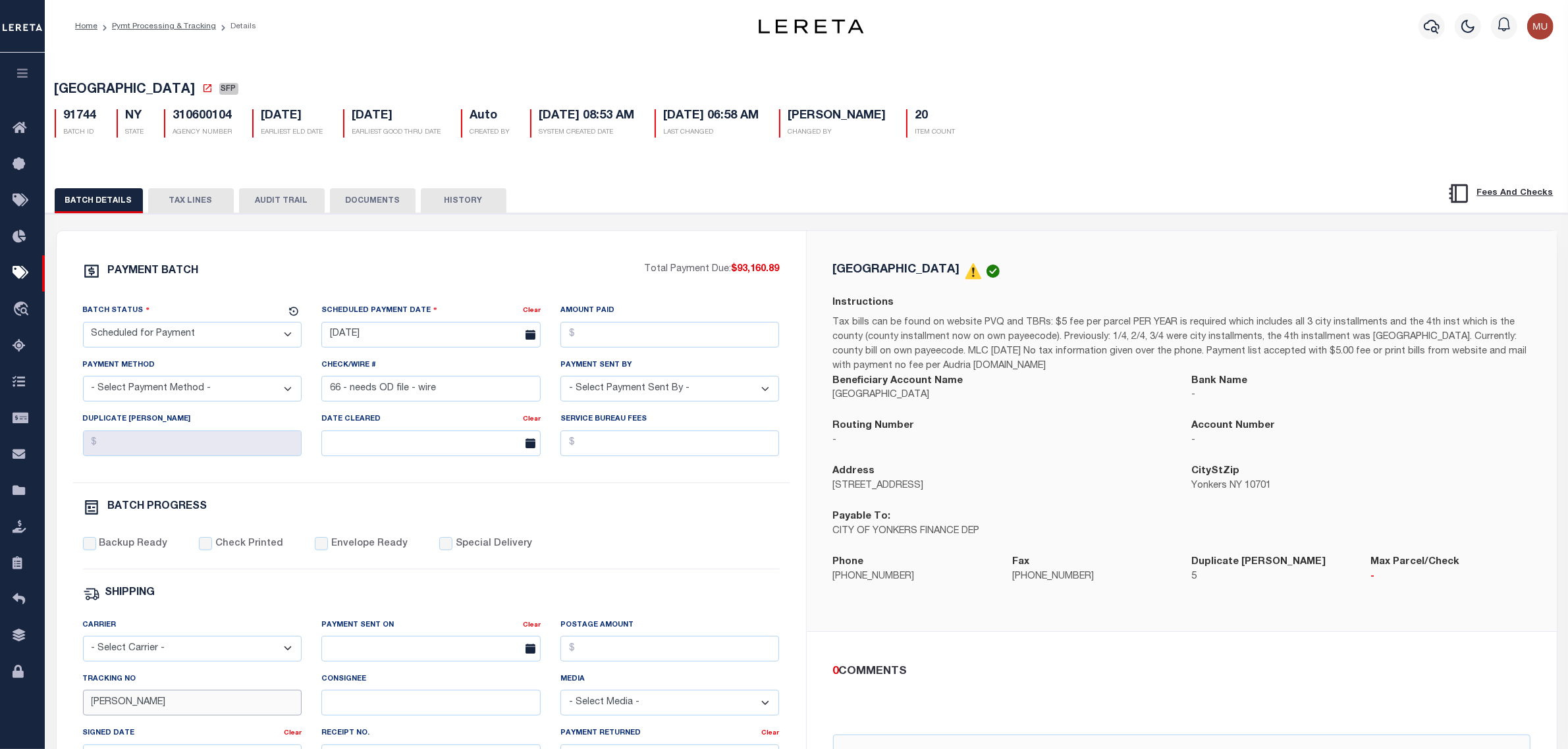
drag, startPoint x: 156, startPoint y: 710, endPoint x: 0, endPoint y: 701, distance: 156.3
click at [2, 696] on div "Home Pymt Processing & Tracking Details Profile Sign out" at bounding box center [784, 552] width 1568 height 1105
type input "MATT"
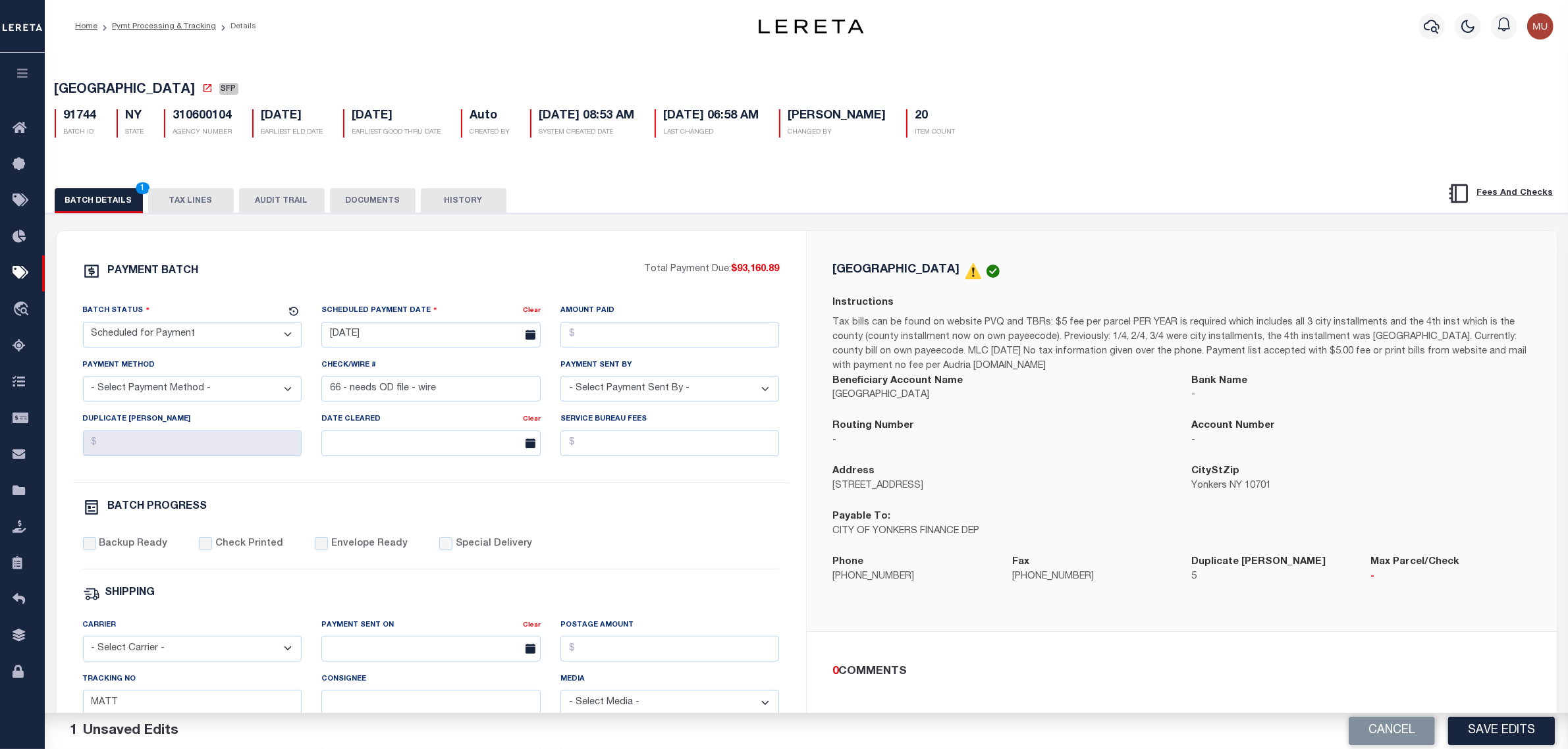
click at [672, 522] on div "BATCH PROGRESS" at bounding box center [431, 510] width 697 height 22
drag, startPoint x: 1503, startPoint y: 718, endPoint x: 1362, endPoint y: 683, distance: 145.3
click at [1503, 718] on button "Save Edits" at bounding box center [1502, 730] width 107 height 28
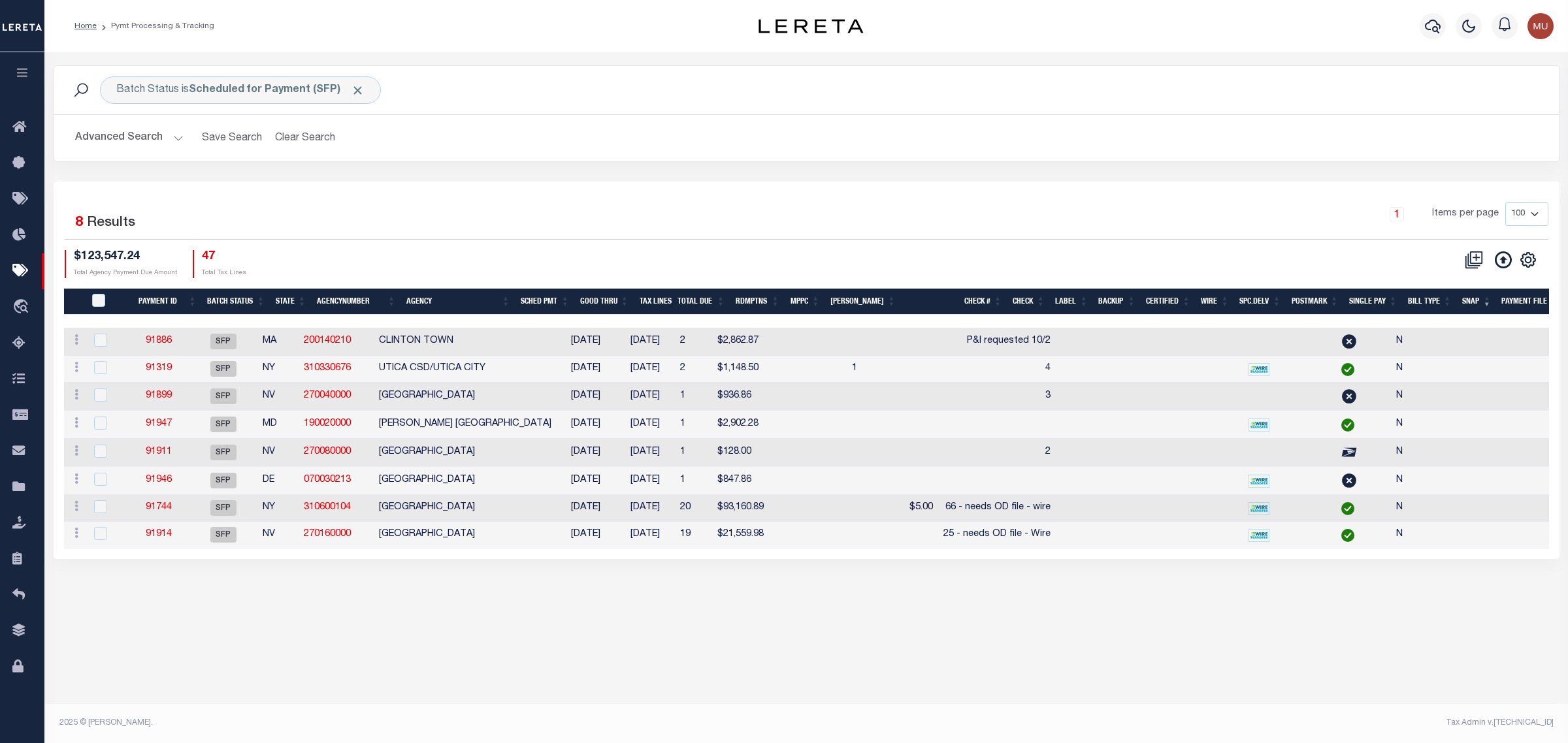
click at [734, 261] on div "$123,547.24 Total Agency Payment Due Amount 47 Total Tax Lines" at bounding box center [436, 263] width 742 height 28
click at [199, 82] on div "Batch Status is Scheduled for Payment (SFP)" at bounding box center [241, 90] width 281 height 28
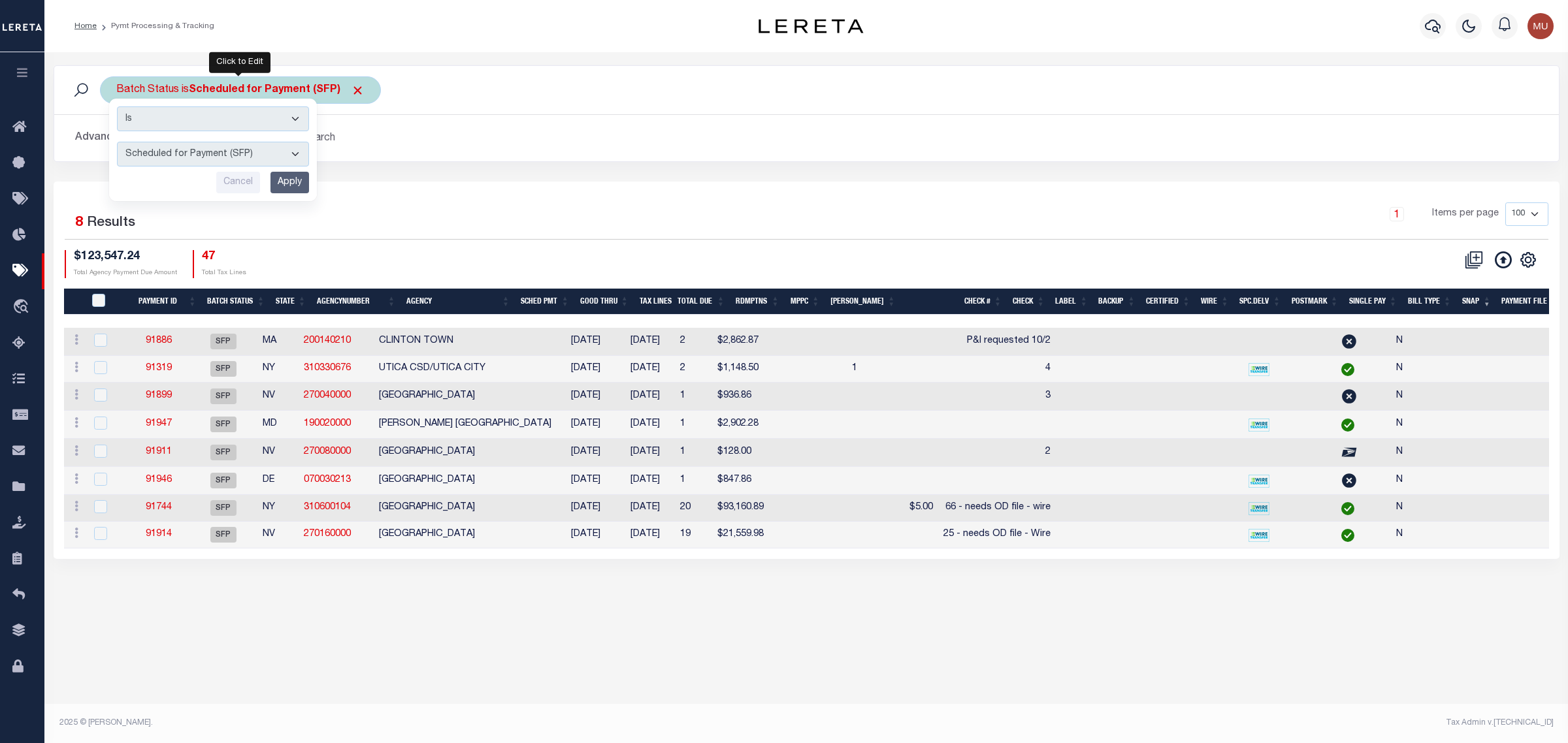
click at [246, 167] on select "Awaiting Funds (AWF) Cleared and Complete (CAC) New Check Needed (NCN) Payment …" at bounding box center [213, 153] width 192 height 24
select select "RFF"
click at [117, 142] on select "Awaiting Funds (AWF) Cleared and Complete (CAC) New Check Needed (NCN) Payment …" at bounding box center [213, 153] width 192 height 24
click at [290, 175] on input "Apply" at bounding box center [290, 183] width 39 height 22
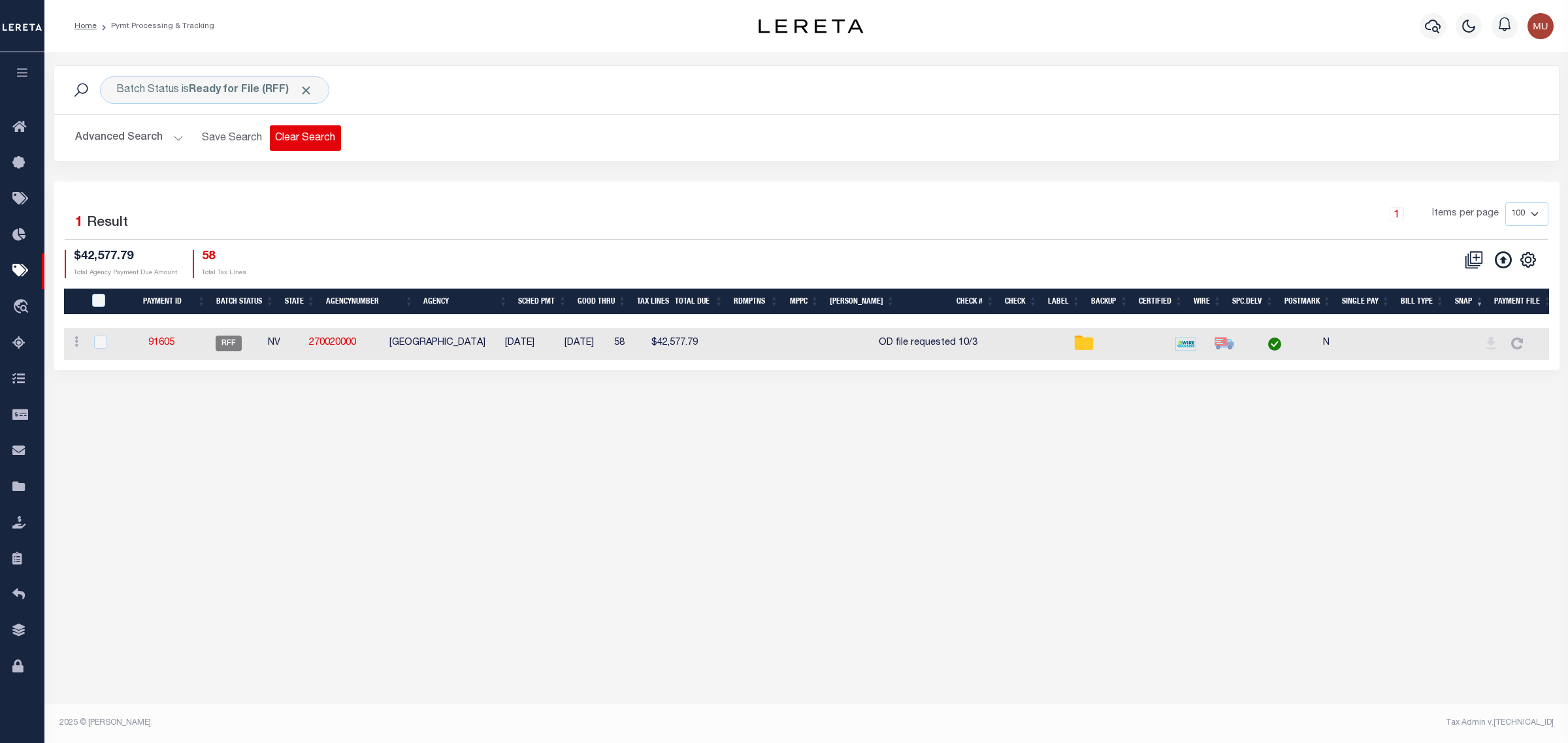
click at [288, 130] on button "Clear Search" at bounding box center [306, 138] width 72 height 25
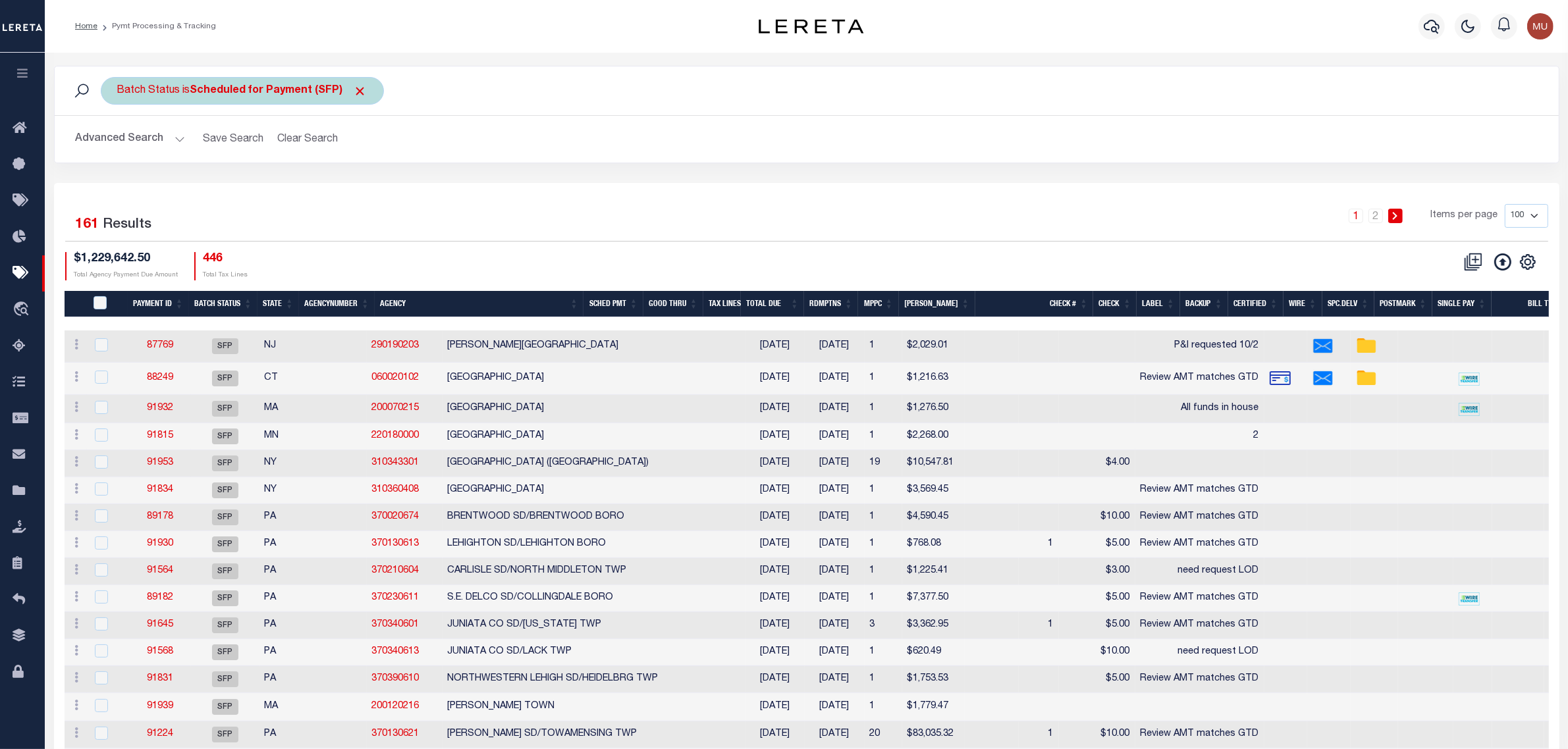
click at [268, 87] on b "Scheduled for Payment (SFP)" at bounding box center [278, 91] width 177 height 10
drag, startPoint x: 240, startPoint y: 153, endPoint x: 239, endPoint y: 159, distance: 6.1
click at [240, 153] on select "Awaiting Funds (AWF) Cleared and Complete (CAC) New Check Needed (NCN) Payment …" at bounding box center [215, 154] width 193 height 25
select select "RFF"
click at [118, 143] on select "Awaiting Funds (AWF) Cleared and Complete (CAC) New Check Needed (NCN) Payment …" at bounding box center [215, 154] width 193 height 25
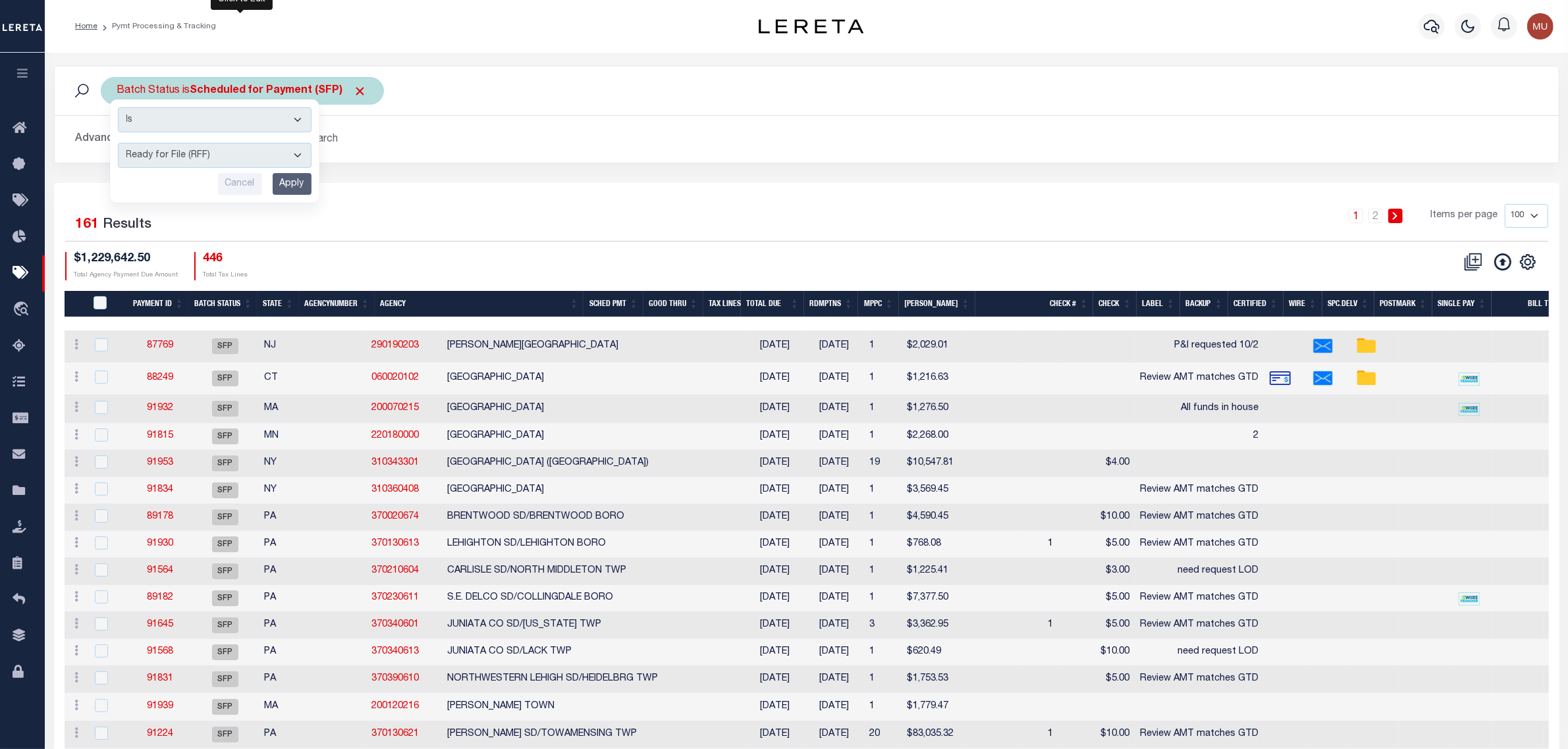
click at [292, 160] on select "Awaiting Funds (AWF) Cleared and Complete (CAC) New Check Needed (NCN) Payment …" at bounding box center [215, 154] width 193 height 25
click at [118, 143] on select "Awaiting Funds (AWF) Cleared and Complete (CAC) New Check Needed (NCN) Payment …" at bounding box center [215, 154] width 193 height 25
click at [298, 178] on input "Apply" at bounding box center [292, 184] width 39 height 22
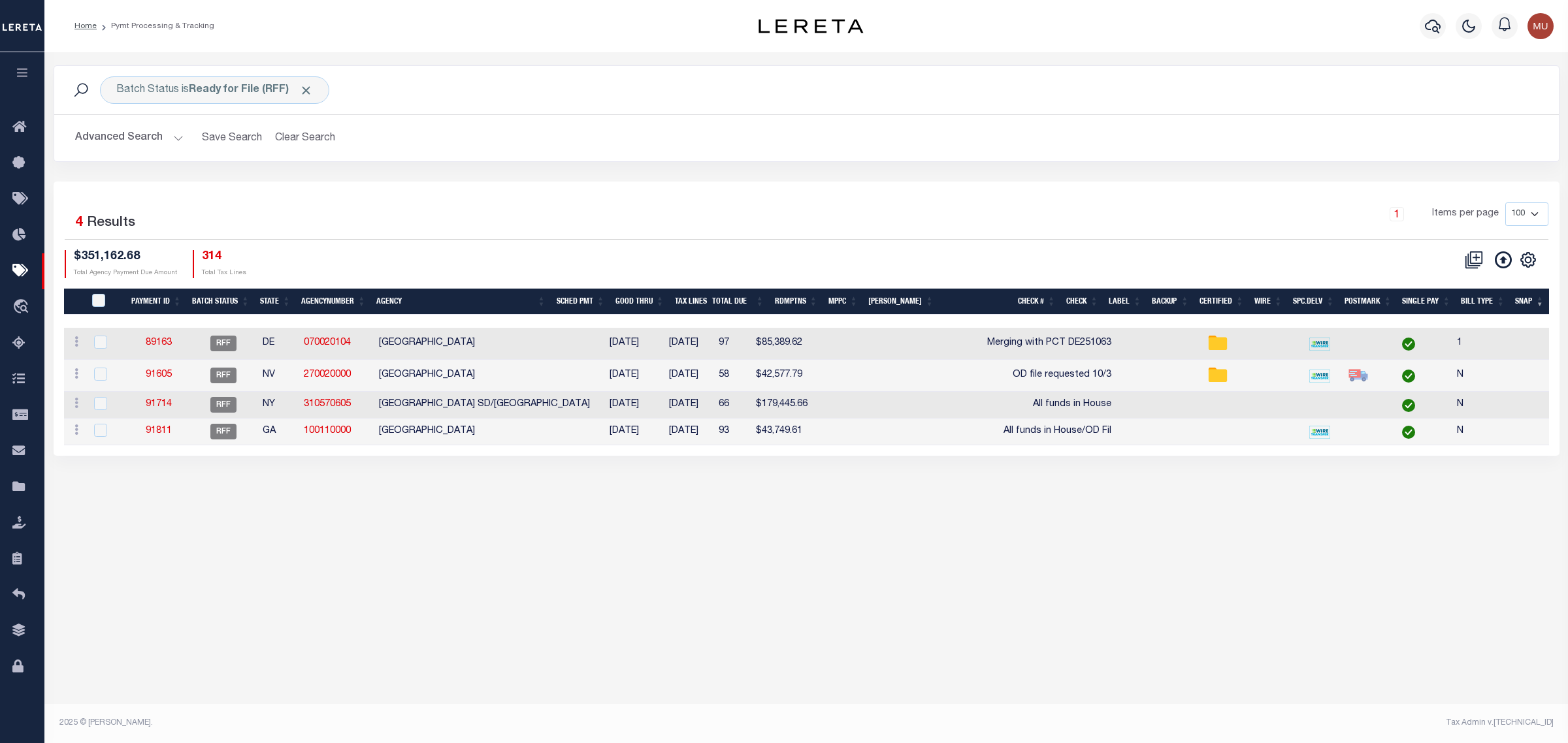
drag, startPoint x: 455, startPoint y: 433, endPoint x: 528, endPoint y: 453, distance: 75.7
click at [456, 433] on td "BIBB COUNTY" at bounding box center [484, 433] width 221 height 27
checkbox input "true"
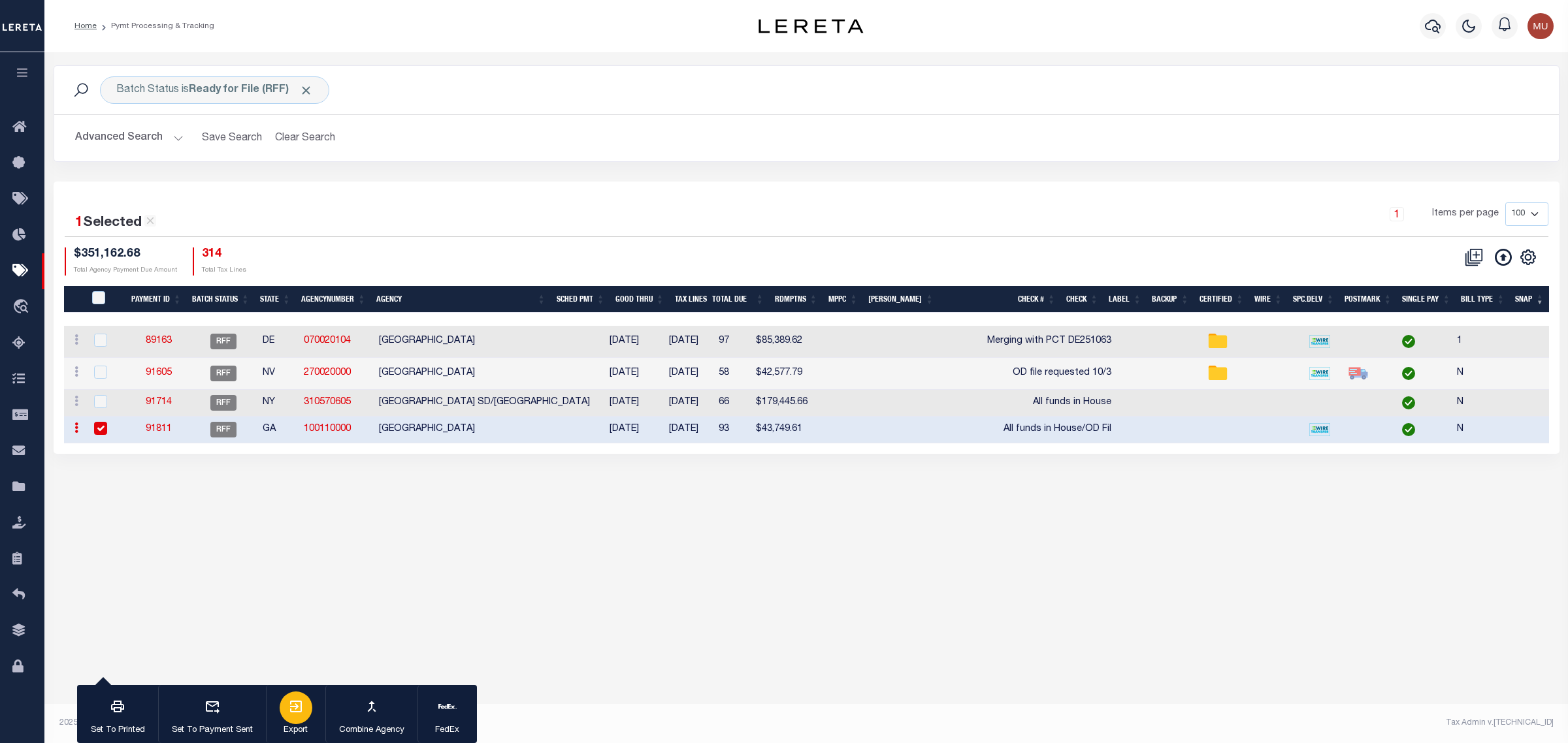
click at [296, 699] on div "button" at bounding box center [295, 708] width 33 height 33
click at [880, 220] on div "1 Items per page 100 200 500 1000" at bounding box center [994, 220] width 1108 height 34
click at [165, 426] on link "91811" at bounding box center [158, 429] width 26 height 9
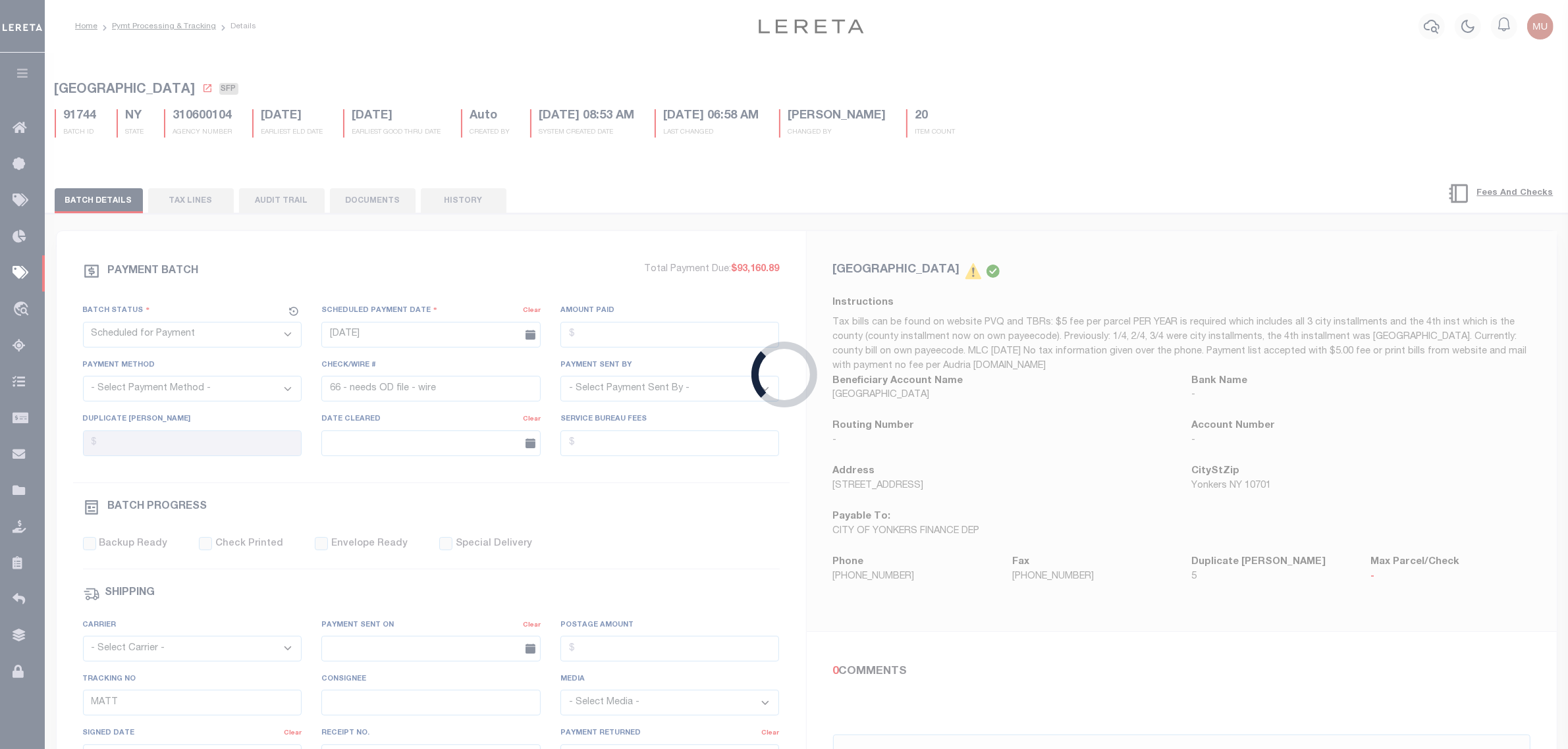
select select "RFF"
type input "10/02/2025"
type input "All funds in House/OD Fil"
type input "Barbara"
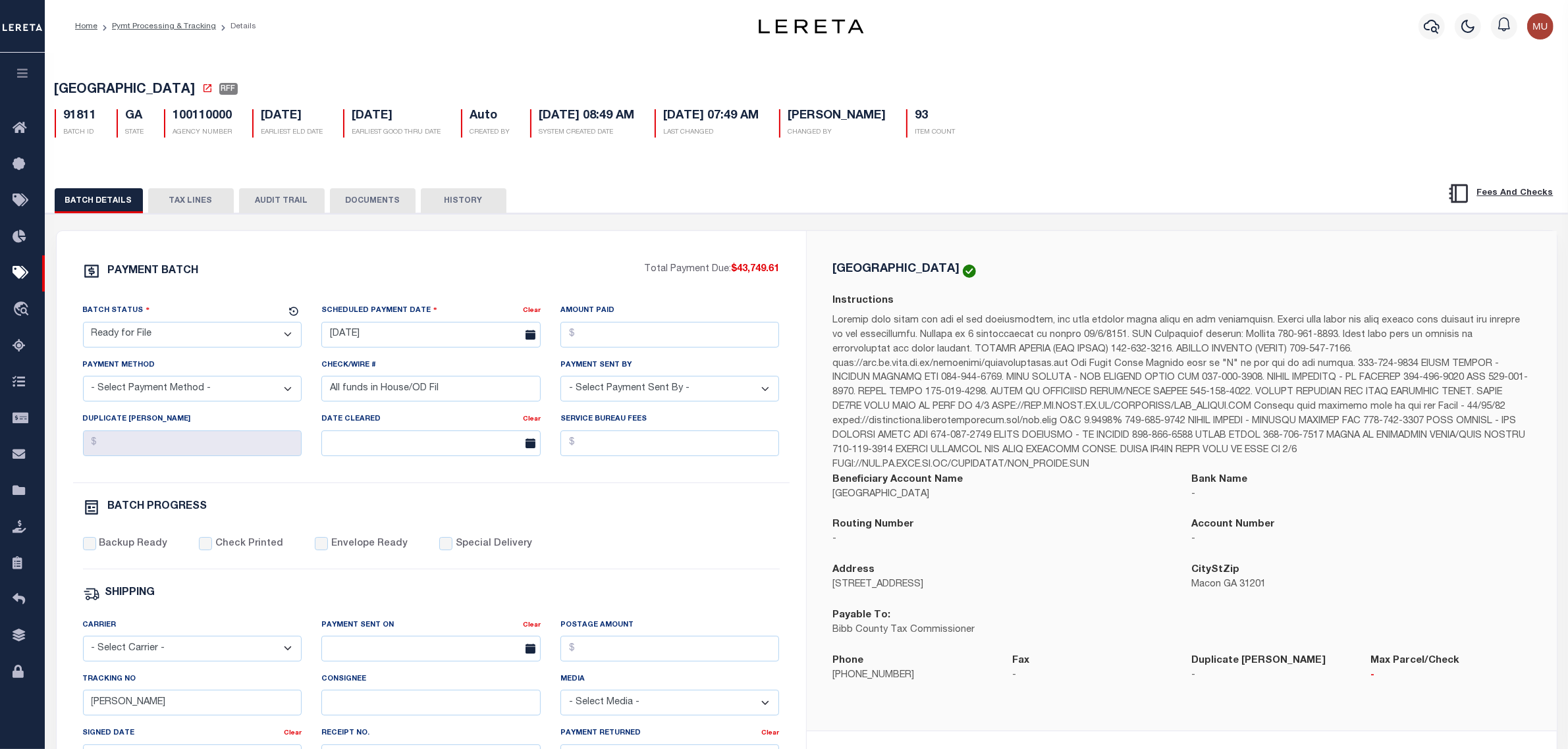
click at [64, 84] on span "BIBB COUNTY" at bounding box center [125, 91] width 141 height 14
drag, startPoint x: 64, startPoint y: 84, endPoint x: 107, endPoint y: 86, distance: 43.0
click at [107, 86] on span "BIBB COUNTY" at bounding box center [125, 91] width 141 height 14
copy span "BIBB COUNTY"
click at [842, 586] on p "188 Third Street" at bounding box center [1003, 584] width 339 height 14
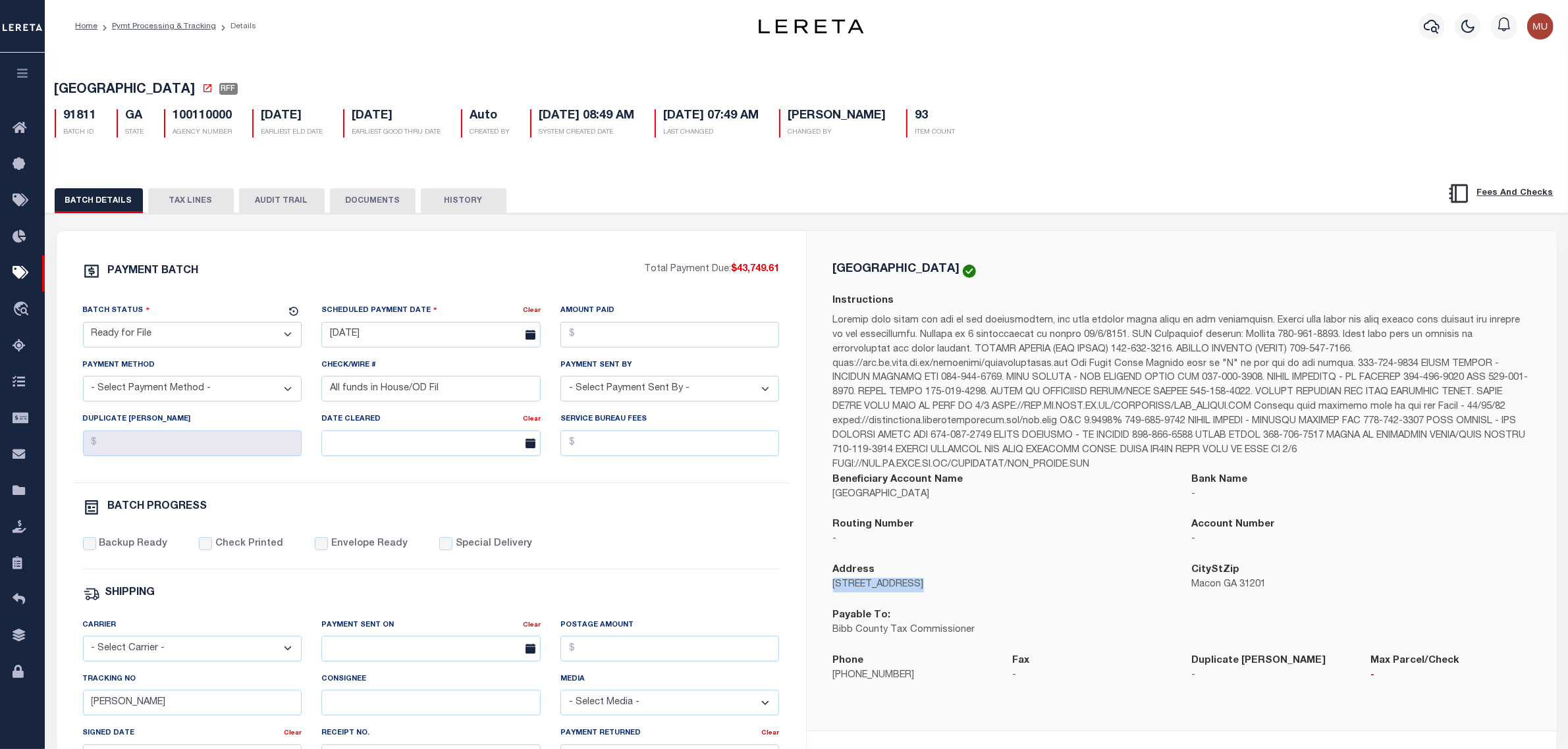
drag, startPoint x: 842, startPoint y: 586, endPoint x: 878, endPoint y: 586, distance: 36.0
click at [878, 586] on p "188 Third Street" at bounding box center [1003, 584] width 339 height 14
copy p "188 Third Street"
click at [1209, 588] on p "Macon GA 31201" at bounding box center [1361, 584] width 339 height 14
drag, startPoint x: 1209, startPoint y: 588, endPoint x: 1245, endPoint y: 584, distance: 36.2
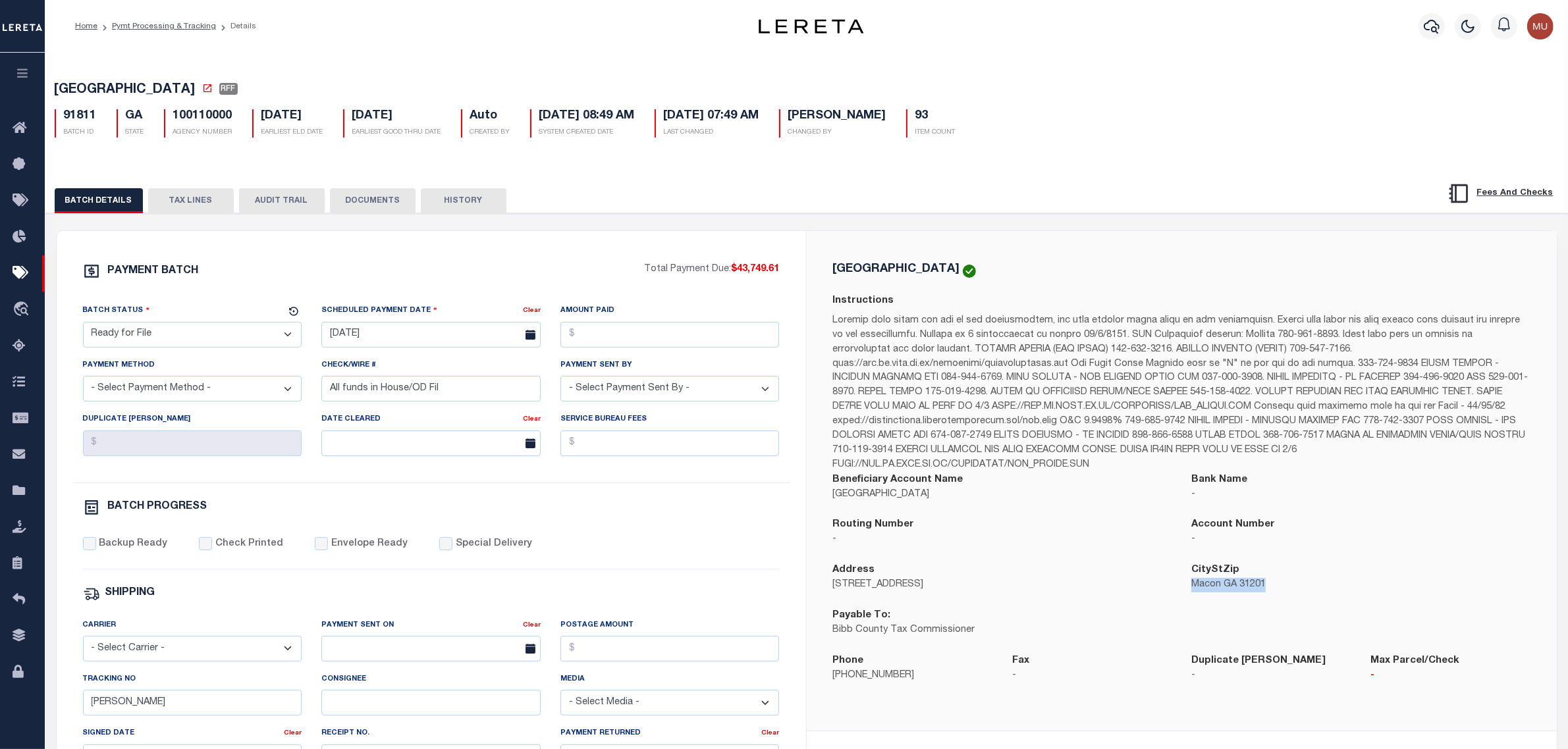
click at [1245, 584] on p "Macon GA 31201" at bounding box center [1361, 584] width 339 height 14
copy p "Macon GA 31201"
click at [212, 208] on button "TAX LINES" at bounding box center [191, 200] width 86 height 25
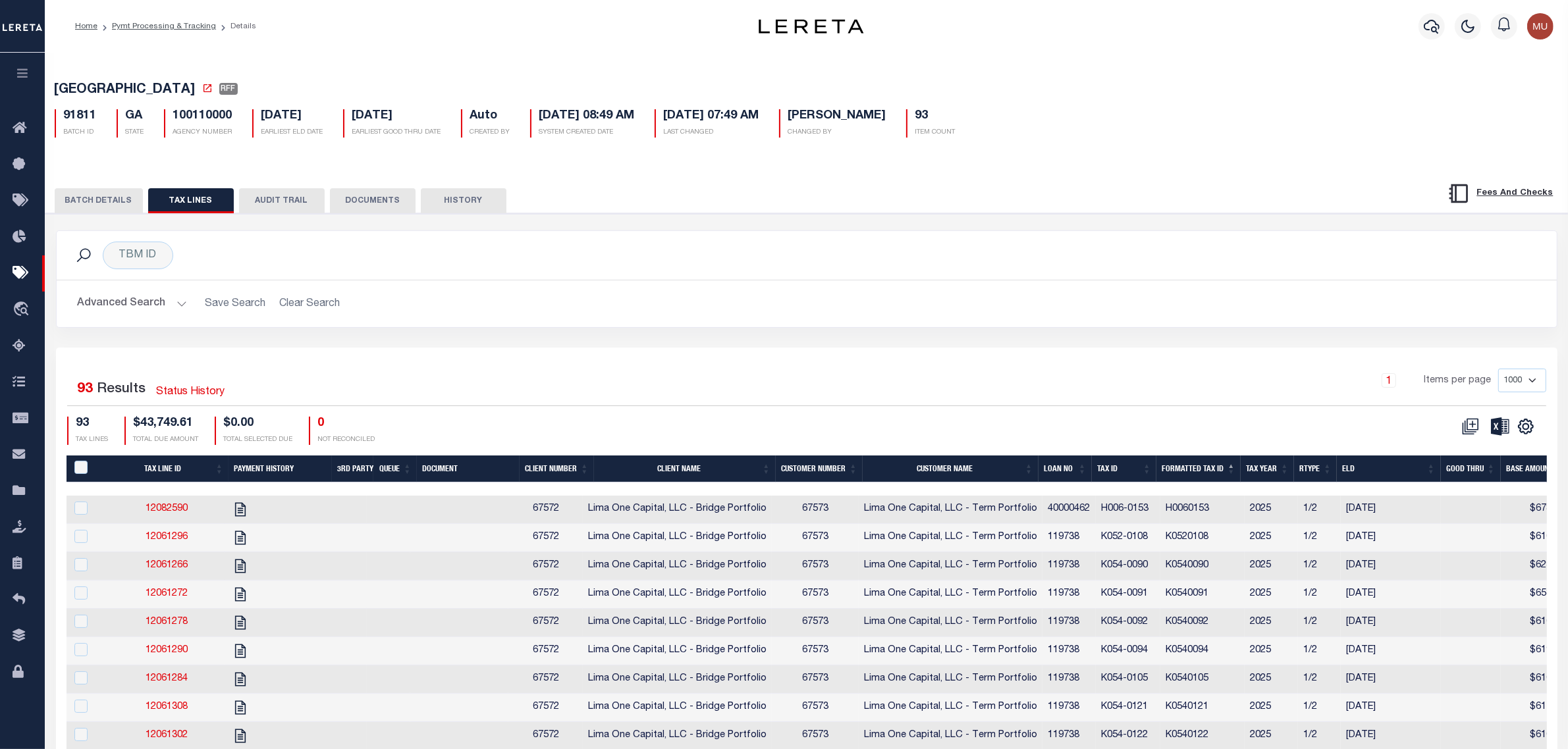
click at [462, 79] on div "BIBB COUNTY RFF 91811 BATCH ID GA STATE 100110000 93" at bounding box center [807, 107] width 1536 height 81
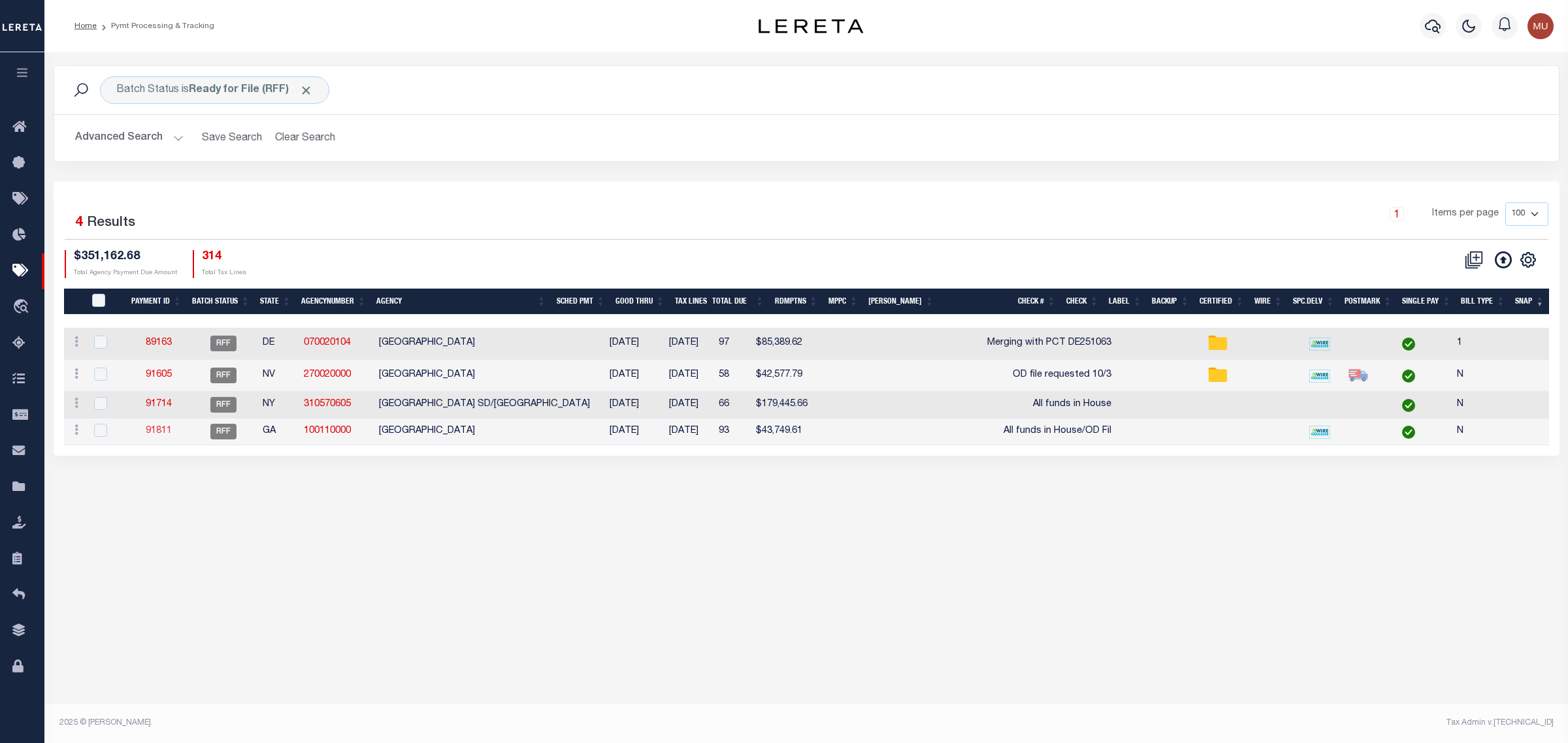
click at [157, 431] on link "91811" at bounding box center [158, 431] width 26 height 9
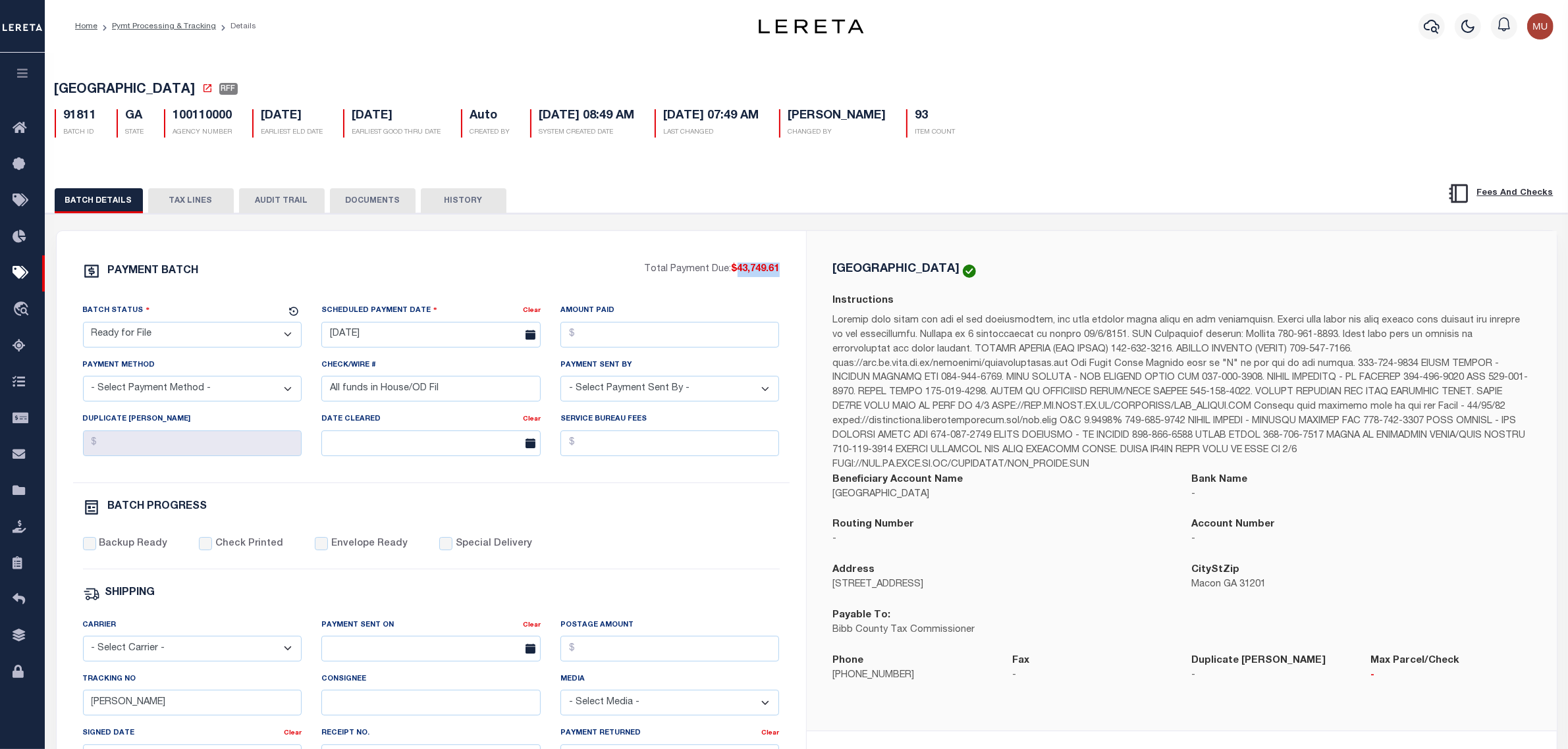
drag, startPoint x: 778, startPoint y: 273, endPoint x: 739, endPoint y: 273, distance: 39.0
click at [739, 273] on div "PAYMENT BATCH Total Payment Due: $43,749.61 Batch Status - Select Status -" at bounding box center [431, 617] width 718 height 707
copy span "43,749.61"
click at [690, 333] on input "Amount Paid" at bounding box center [670, 335] width 219 height 25
paste input "43,749.61"
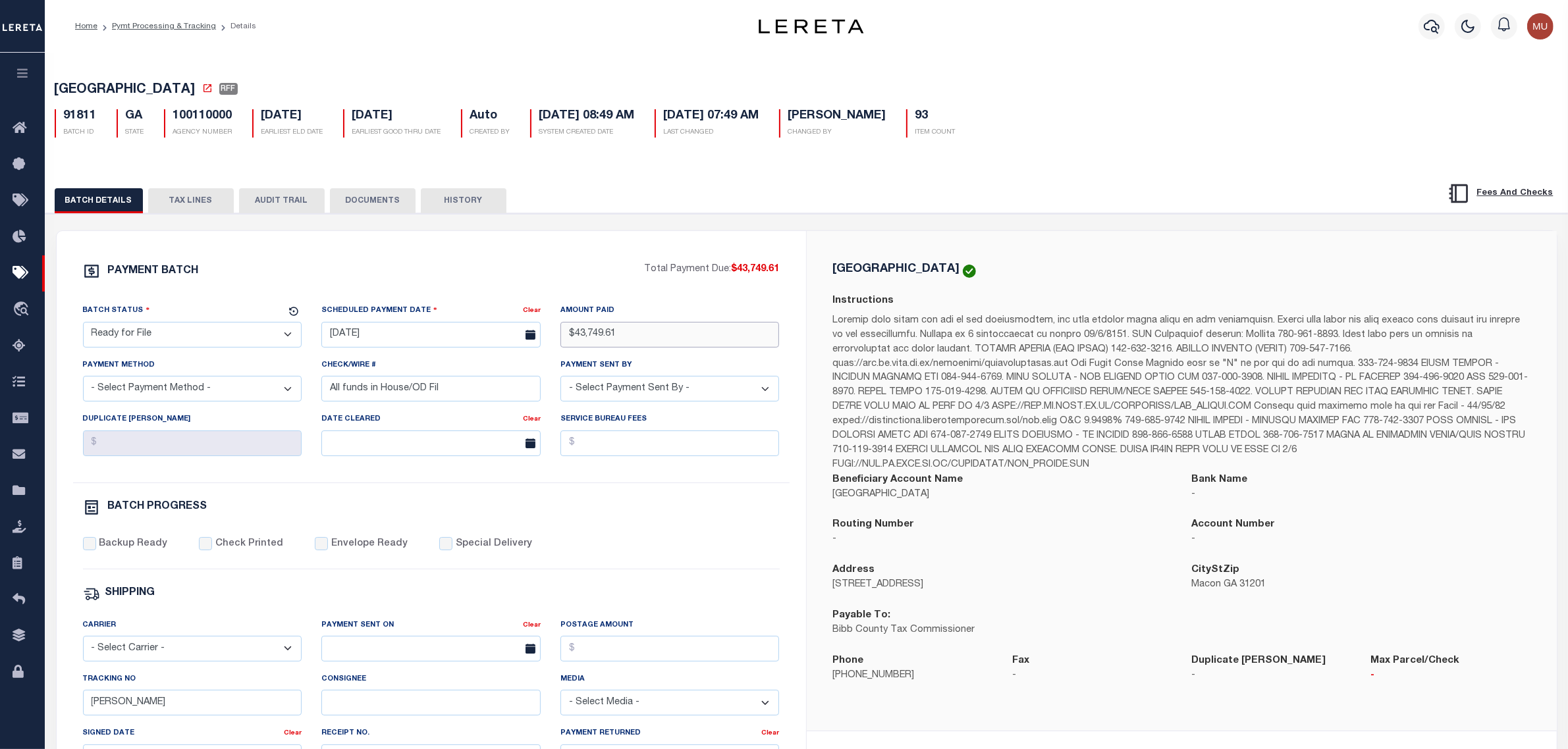
type input "$43,749.61"
click at [516, 260] on div "PAYMENT BATCH Total Payment Due: $43,749.61 Batch Status" at bounding box center [431, 616] width 749 height 770
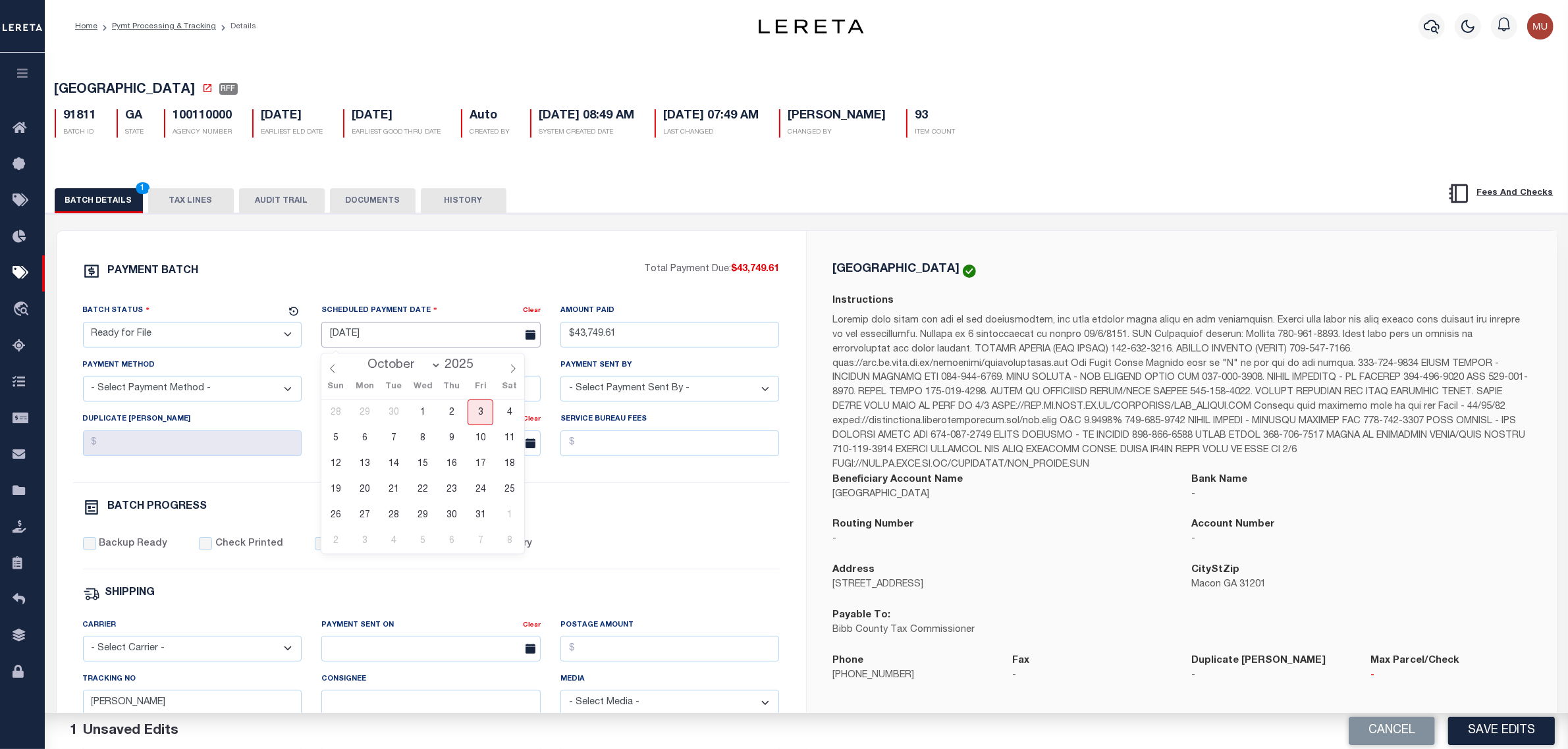
click at [402, 340] on input "[DATE]" at bounding box center [431, 335] width 219 height 25
click at [475, 412] on span "3" at bounding box center [480, 412] width 25 height 25
type input "[DATE]"
click at [217, 331] on select "- Select Status - Scheduled for Payment Ready For Payment Payment Sent Cleared …" at bounding box center [193, 335] width 219 height 25
select select "RFW"
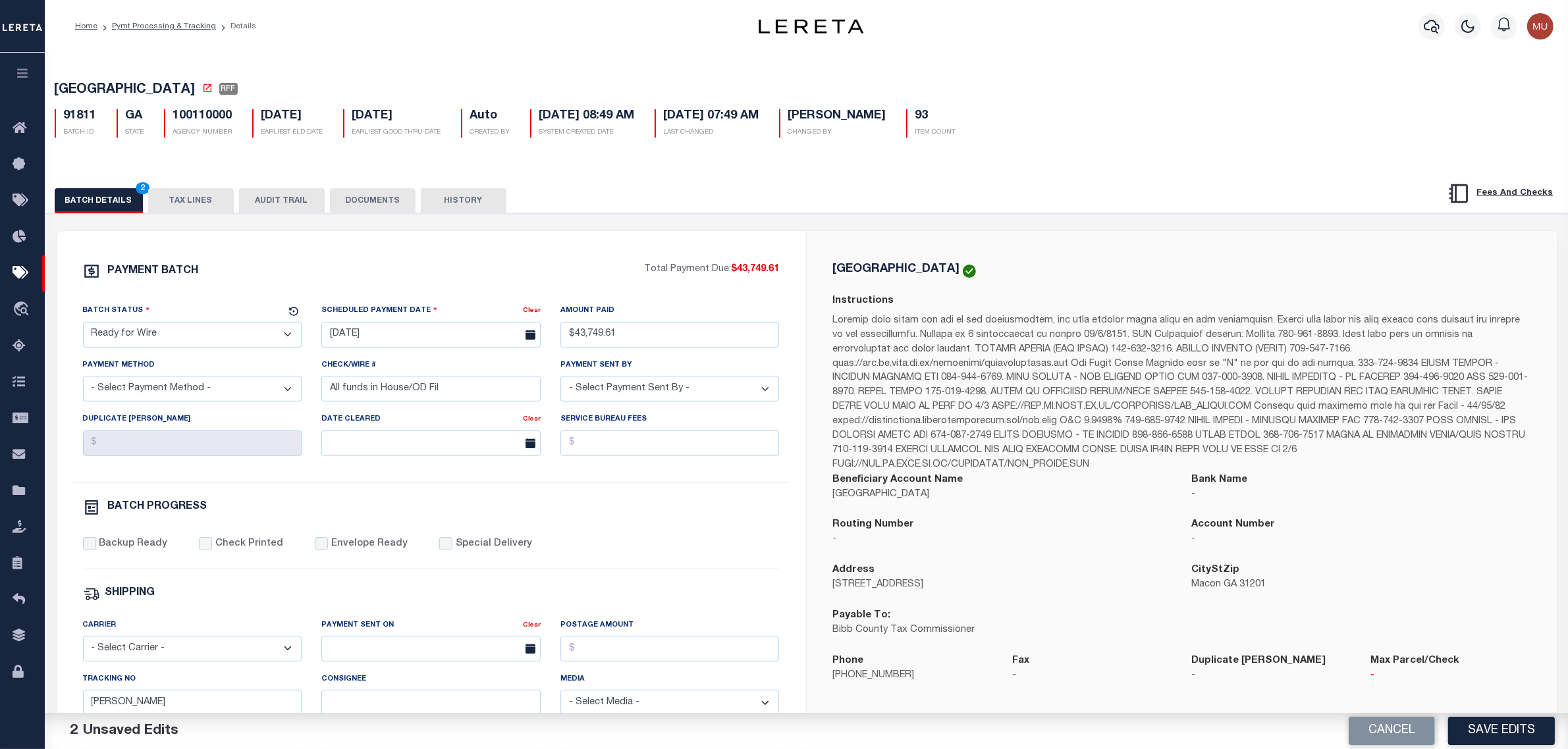
click at [83, 326] on select "- Select Status - Scheduled for Payment Ready For Payment Payment Sent Cleared …" at bounding box center [193, 335] width 219 height 25
click at [187, 392] on select "- Select Payment Method - ACH Certified Check Check Direct Deposit Wire Transfer" at bounding box center [193, 388] width 219 height 25
select select "TRA"
click at [83, 381] on select "- Select Payment Method - ACH Certified Check Check Direct Deposit Wire Transfer" at bounding box center [193, 388] width 219 height 25
select select "[PERSON_NAME]"
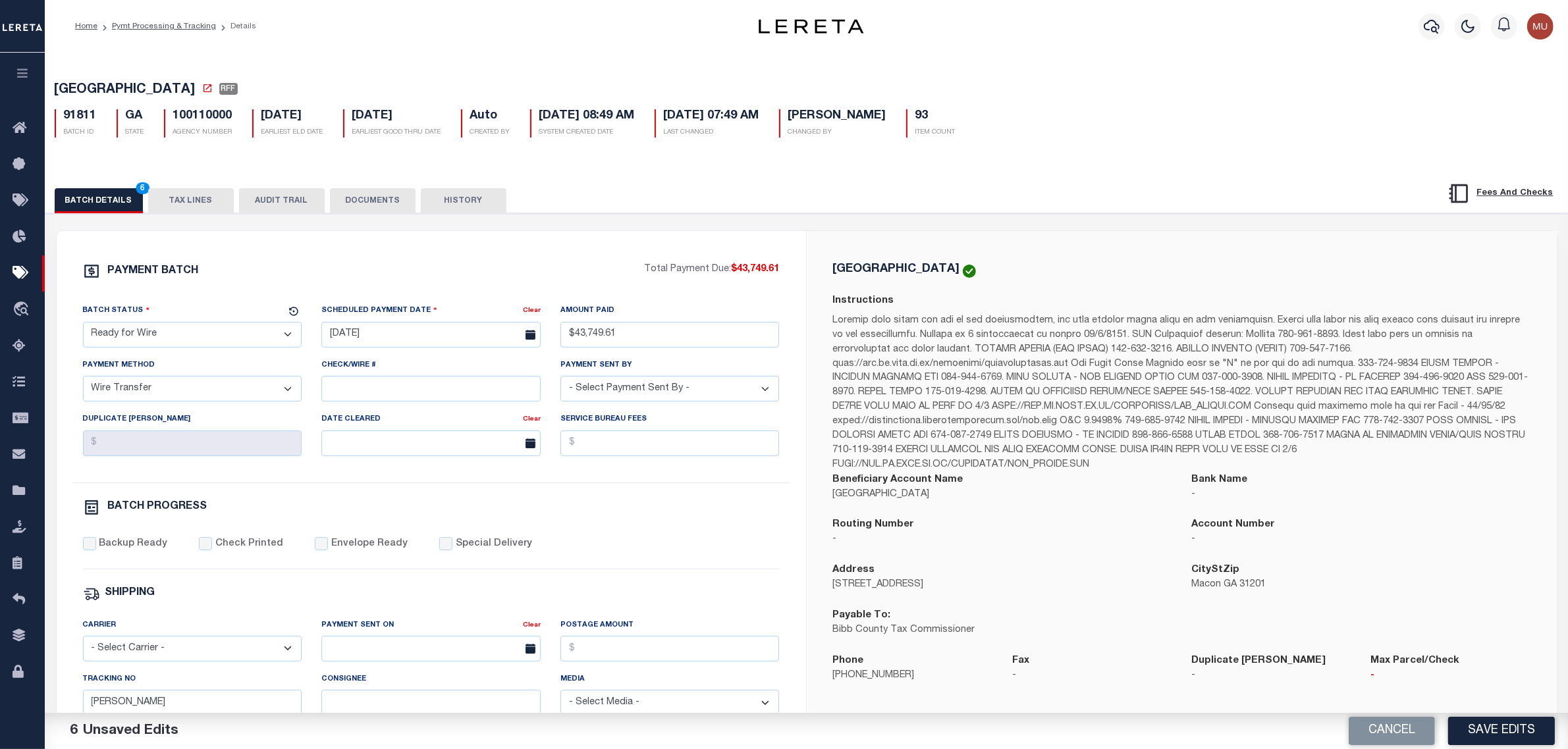
click at [116, 551] on label "Backup Ready" at bounding box center [132, 544] width 69 height 14
click at [96, 551] on input "Backup Ready" at bounding box center [90, 544] width 14 height 14
checkbox input "true"
drag, startPoint x: 169, startPoint y: 707, endPoint x: 46, endPoint y: 691, distance: 124.0
click at [49, 691] on div "PAYMENT BATCH Total Payment Due: $43,749.61 Batch Status" at bounding box center [807, 639] width 1536 height 852
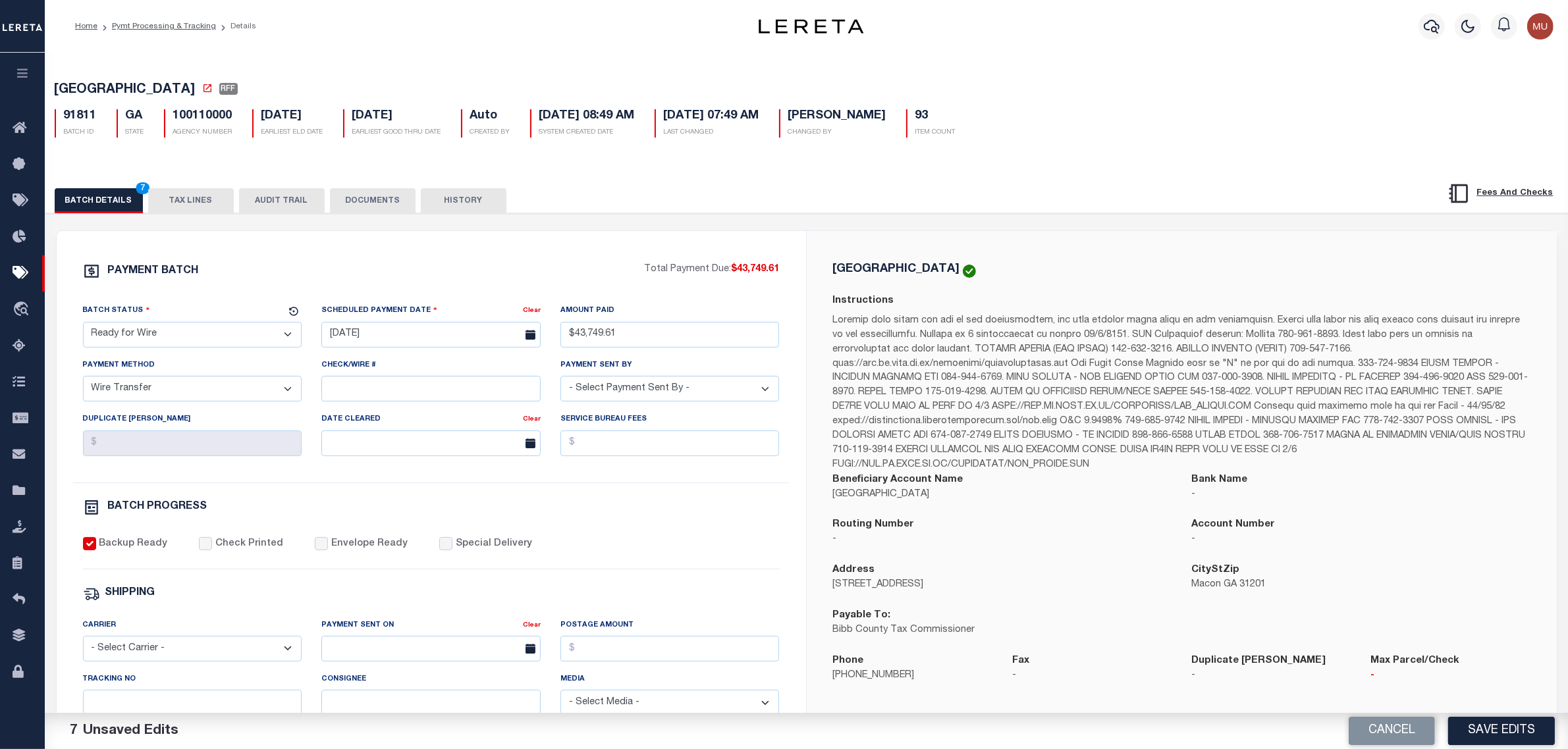
click at [1110, 318] on p at bounding box center [1182, 393] width 697 height 159
click at [1131, 310] on div "Instructions" at bounding box center [1182, 383] width 697 height 178
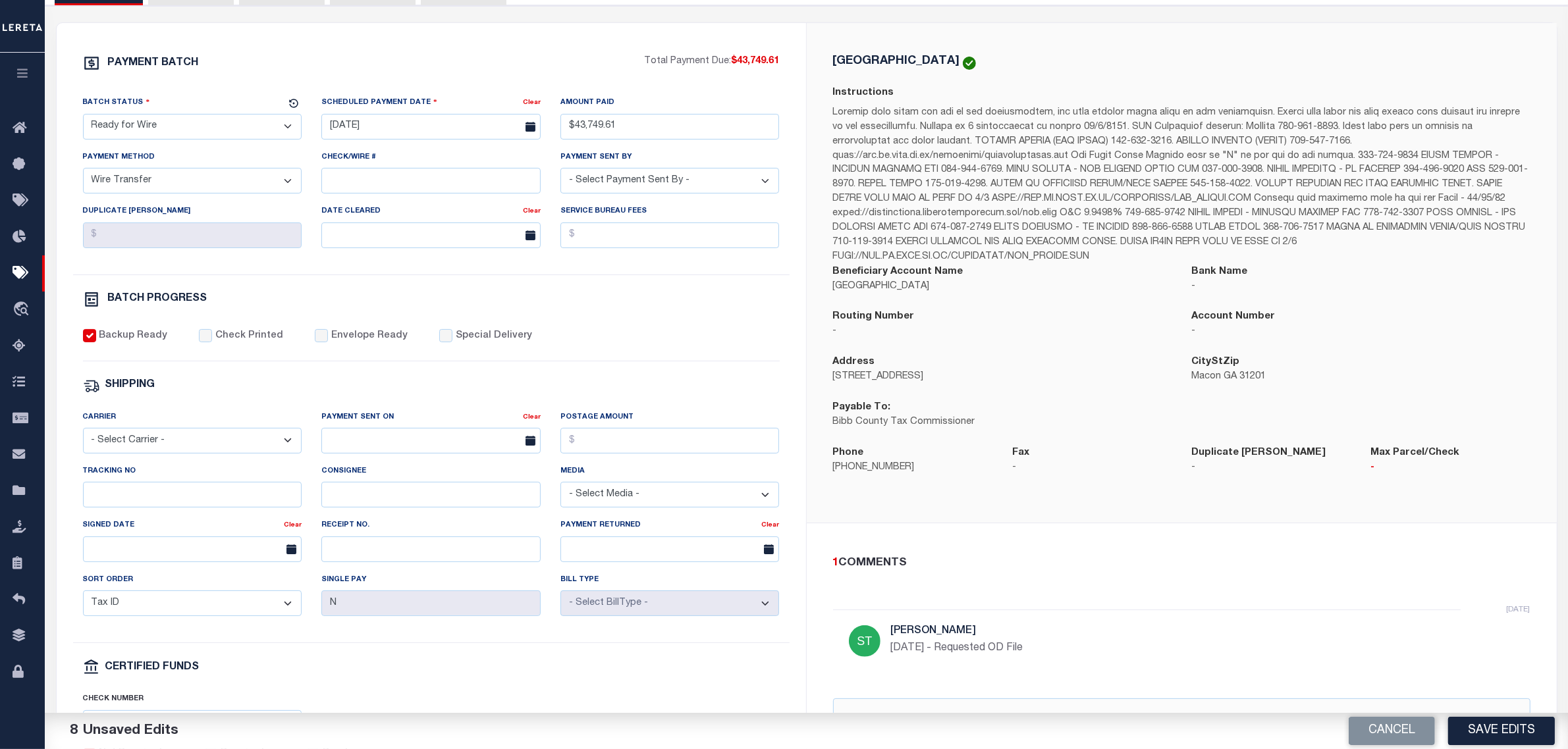
scroll to position [329, 0]
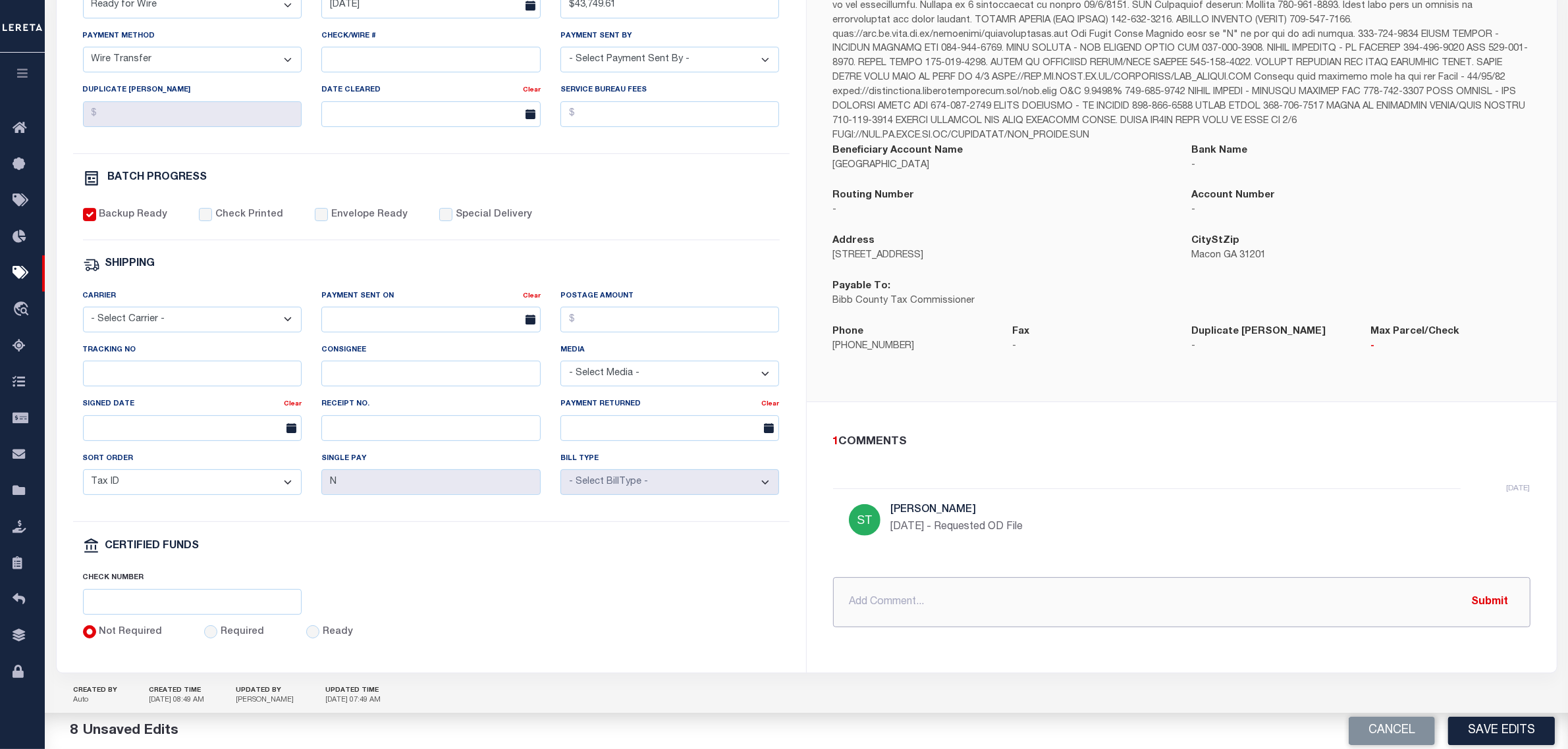
click at [1005, 603] on input "text" at bounding box center [1182, 602] width 697 height 50
type input "$"
type input "10/3/25 - $10 wire fee required with payment"
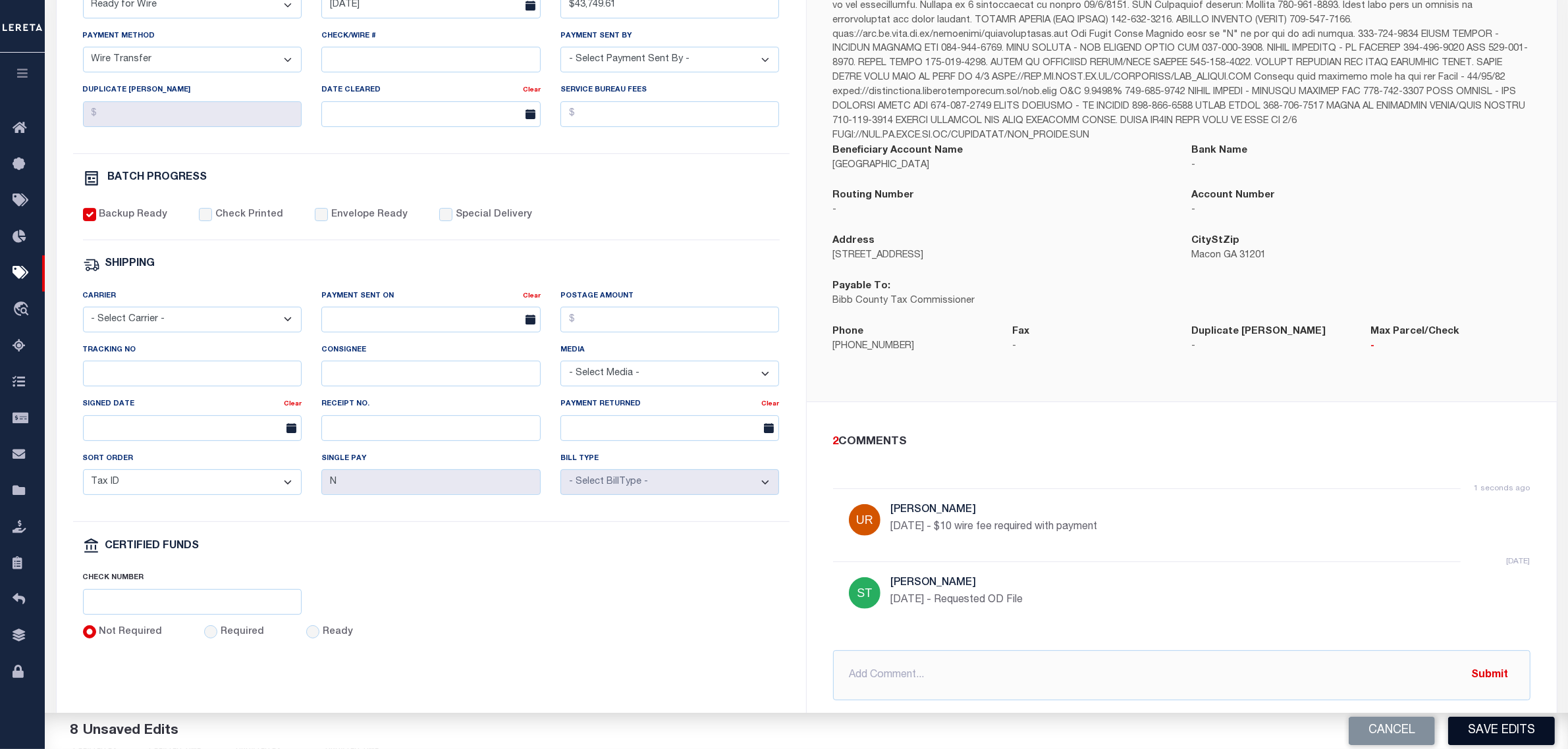
click at [1496, 725] on button "Save Edits" at bounding box center [1502, 730] width 107 height 28
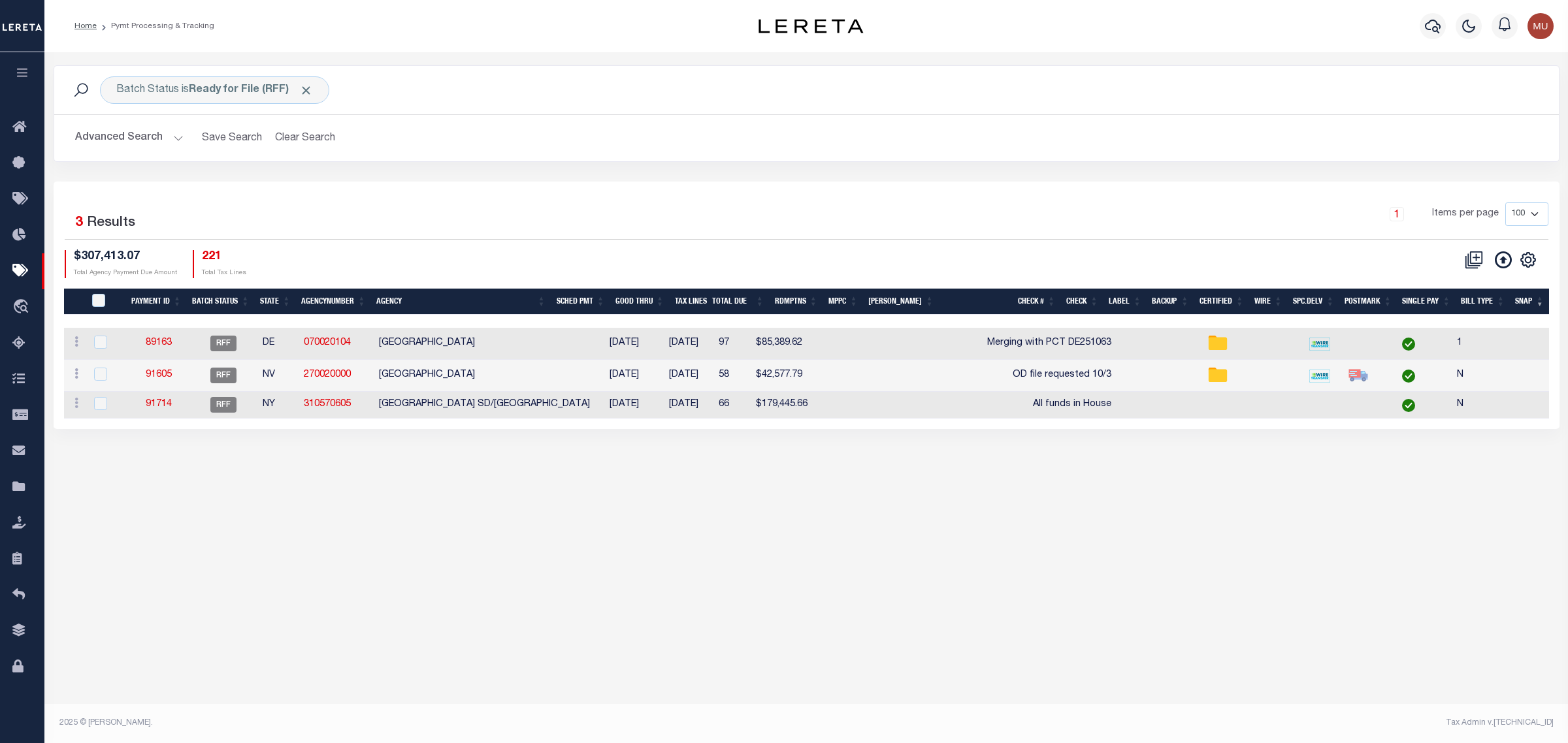
click at [1002, 184] on div "1 Selected 3 Results 1 Items per page 100 200 500 1000 $307,413.07" at bounding box center [806, 305] width 1506 height 247
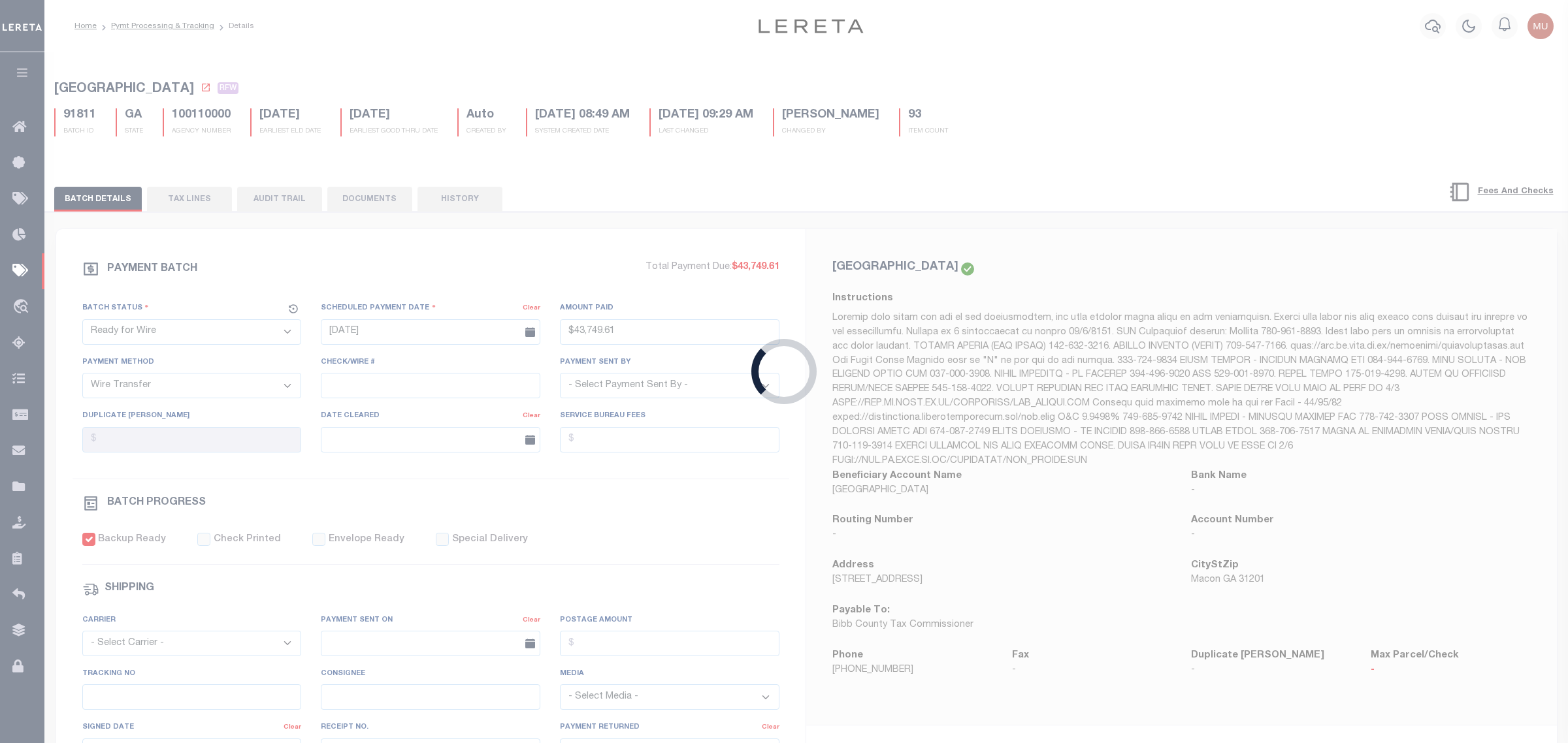
type input "$43,749.61"
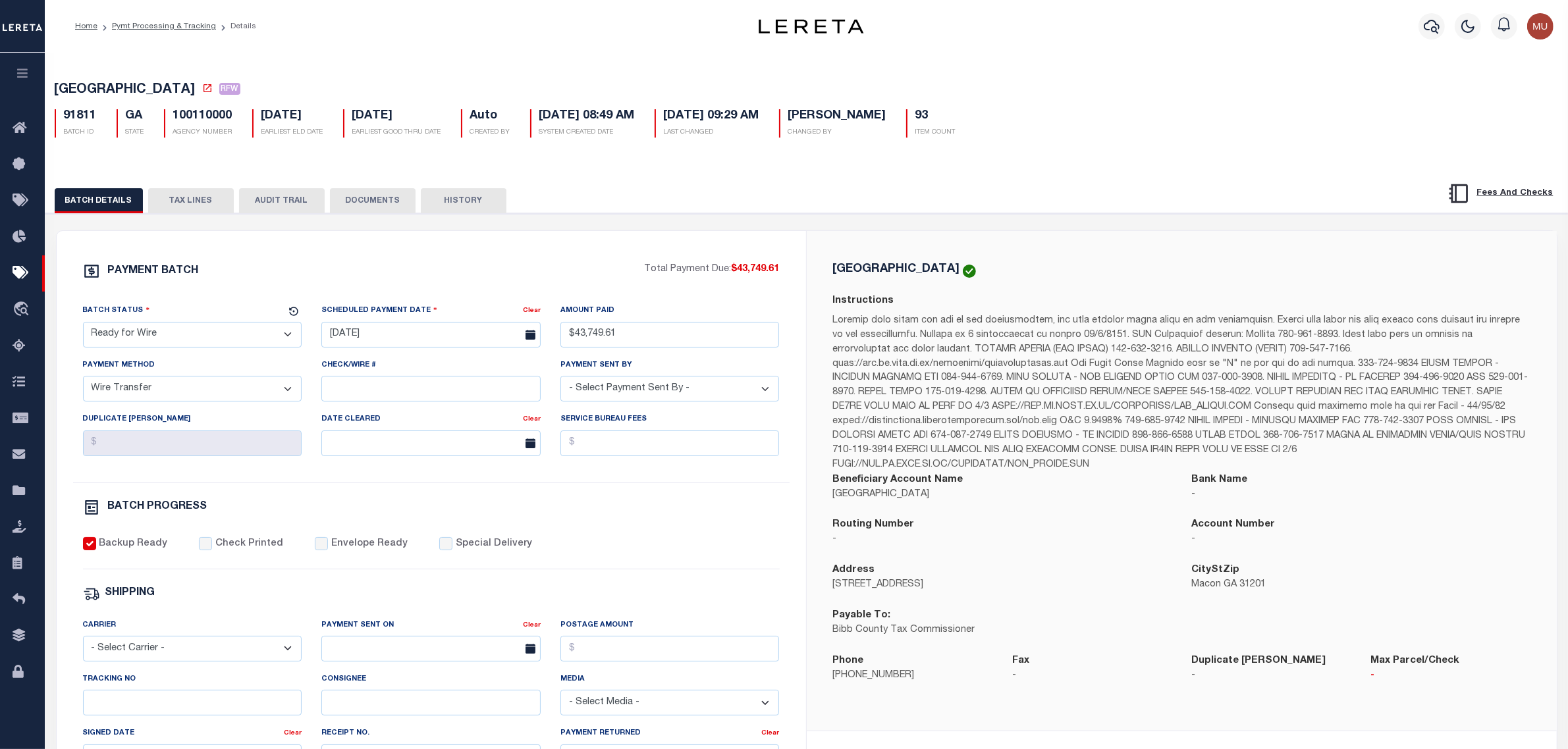
click at [1056, 242] on div "BIBB COUNTY Instructions Beneficiary Account Name BIBB COUNTY Bank Name - -" at bounding box center [1182, 480] width 750 height 500
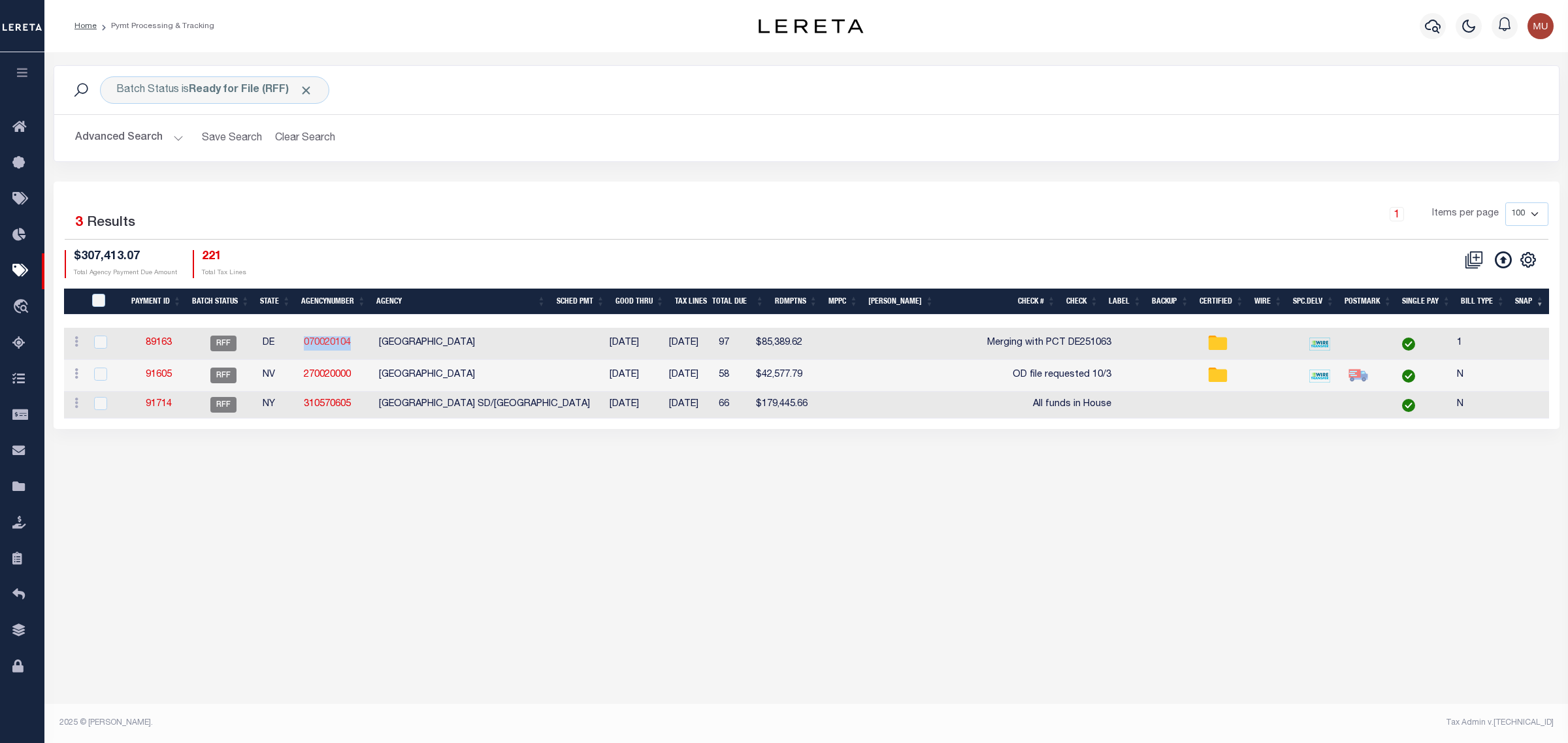
drag, startPoint x: 352, startPoint y: 343, endPoint x: 304, endPoint y: 343, distance: 48.0
click at [304, 343] on td "070020104" at bounding box center [336, 344] width 75 height 32
checkbox input "true"
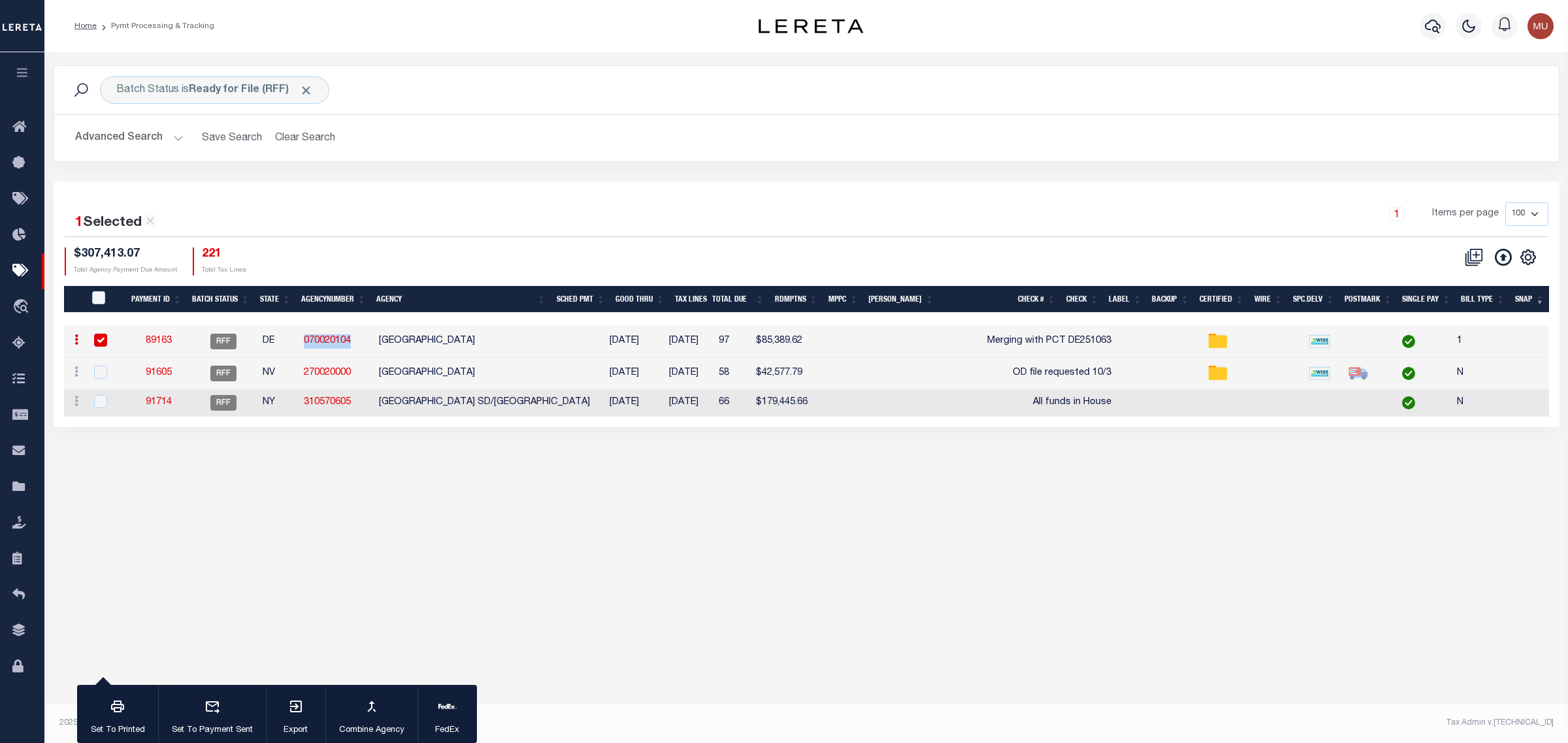
copy link "070020104"
click at [153, 340] on link "89163" at bounding box center [158, 341] width 26 height 9
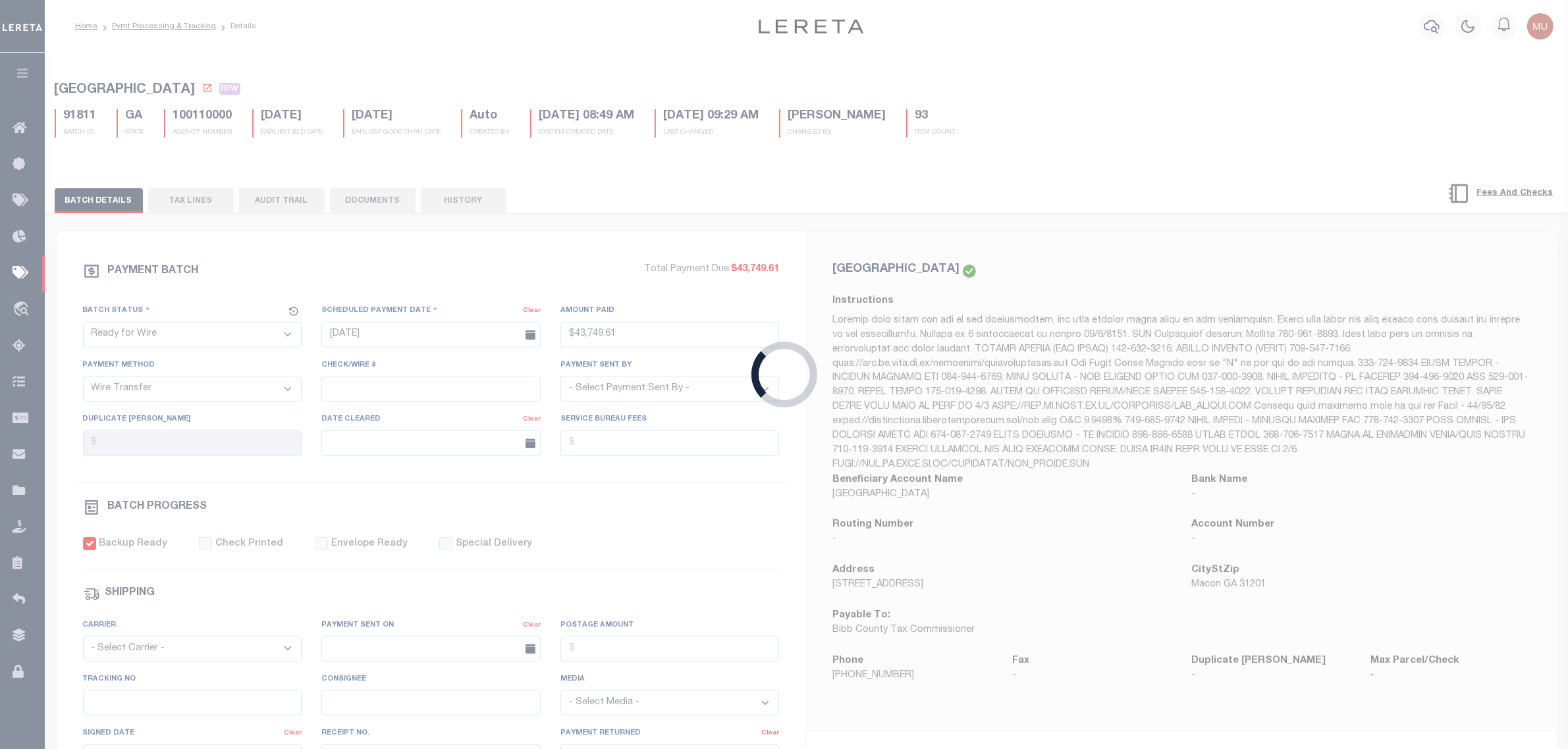
select select "RFF"
type input "[DATE]"
type input "$85,389.62"
type input "Merging with PCT DE251063"
select select "[PERSON_NAME]"
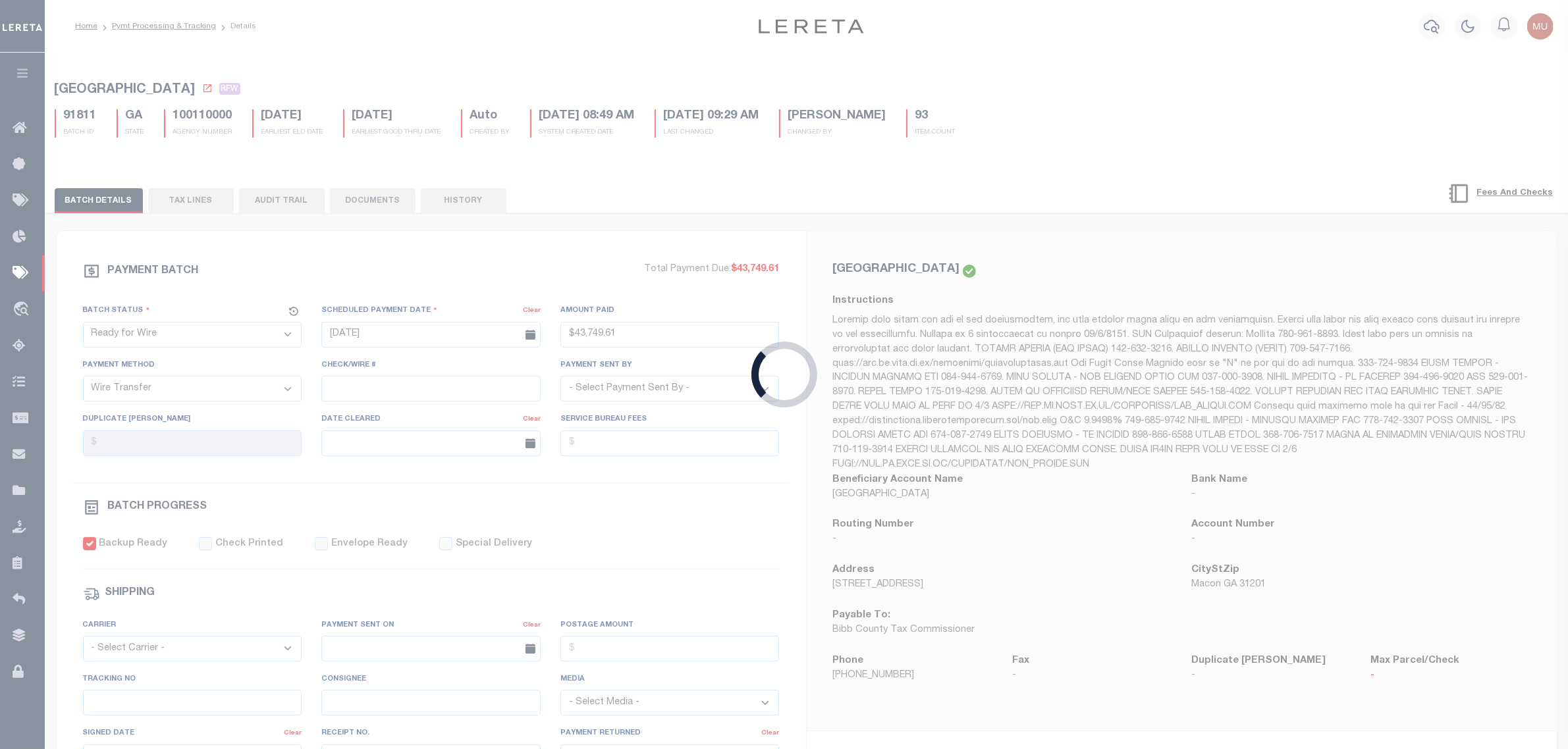
type input "[PERSON_NAME]"
type input "1"
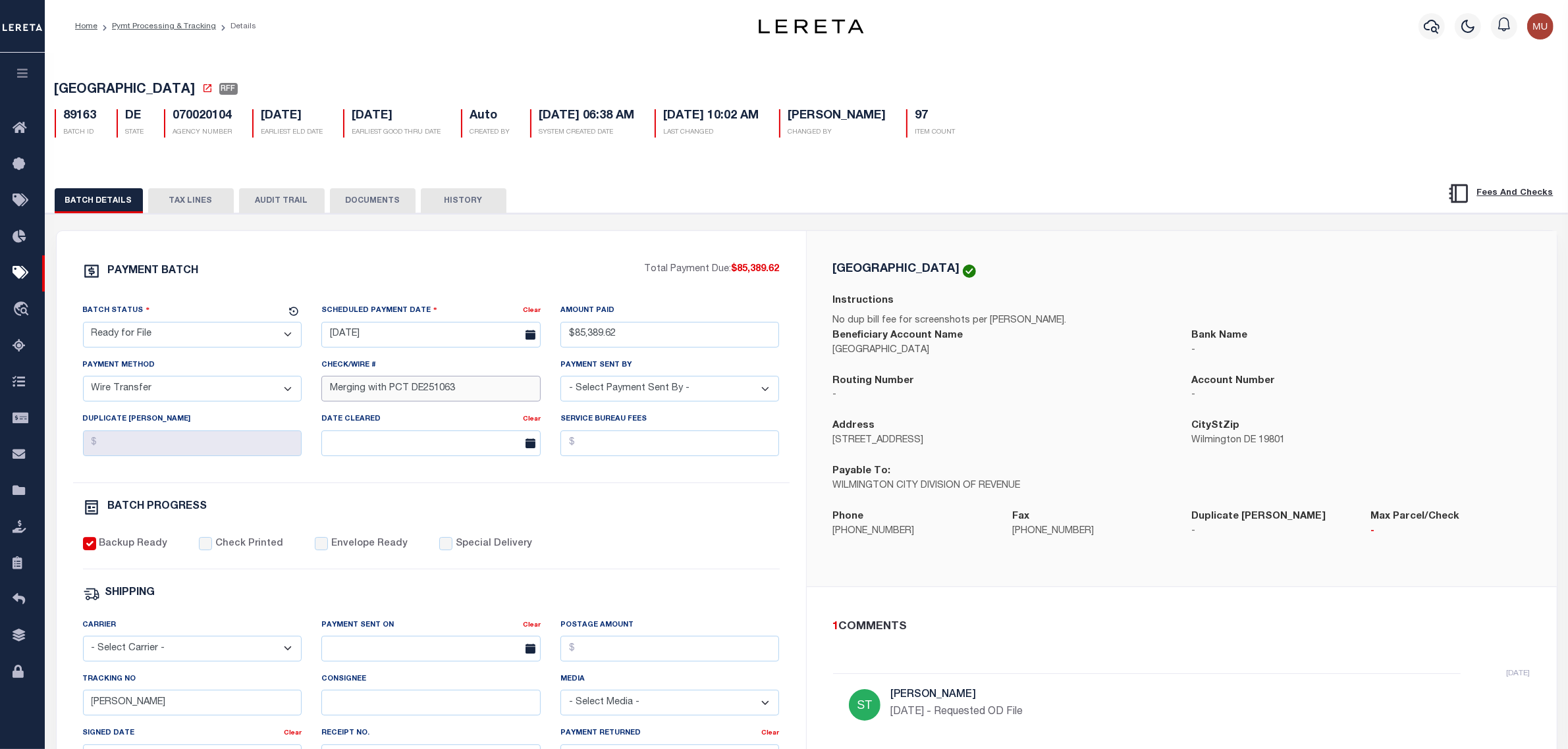
drag, startPoint x: 495, startPoint y: 393, endPoint x: 211, endPoint y: 366, distance: 285.3
click at [209, 366] on div "Batch Status - Select Status - Scheduled for Payment Ready For Payment Payment …" at bounding box center [431, 393] width 717 height 179
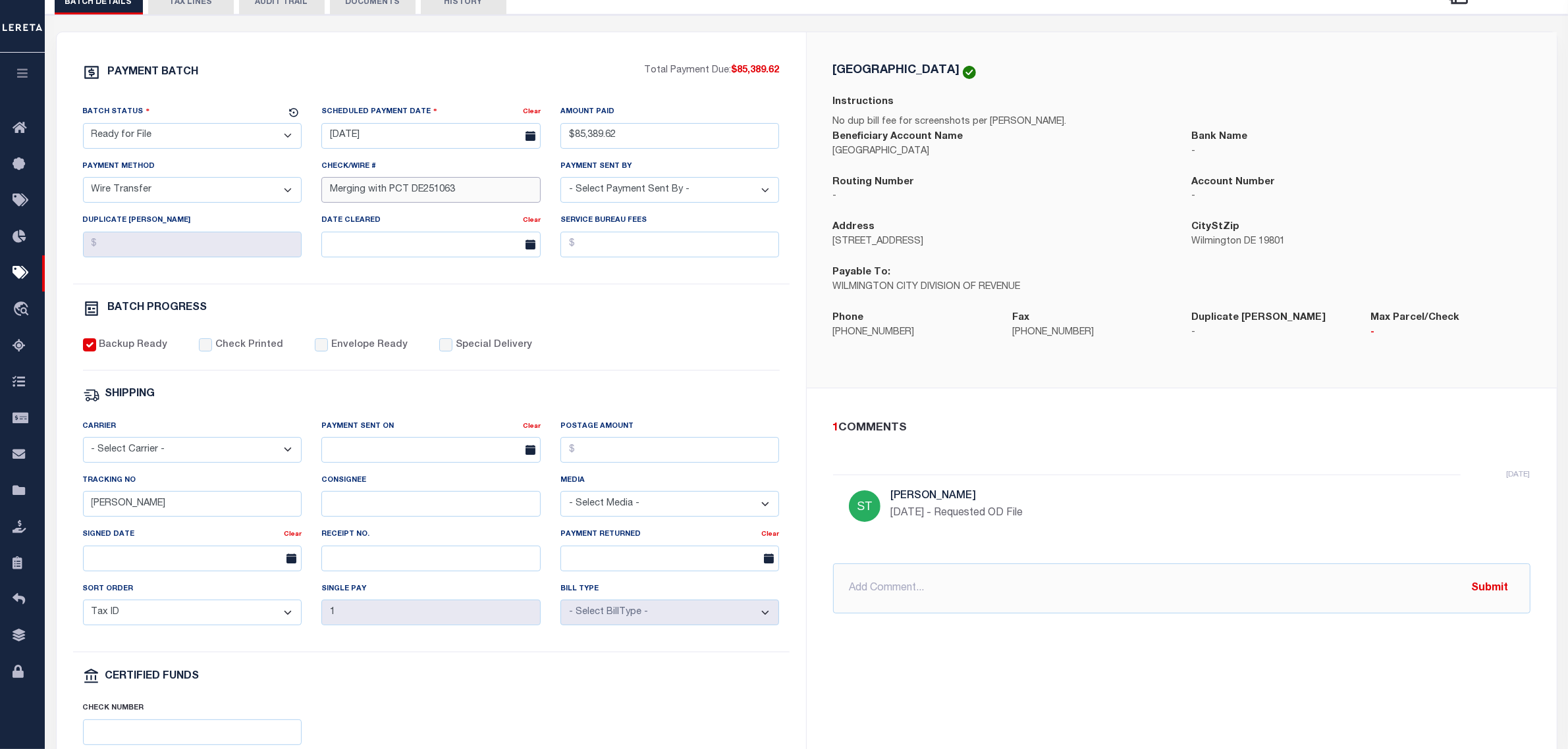
scroll to position [247, 0]
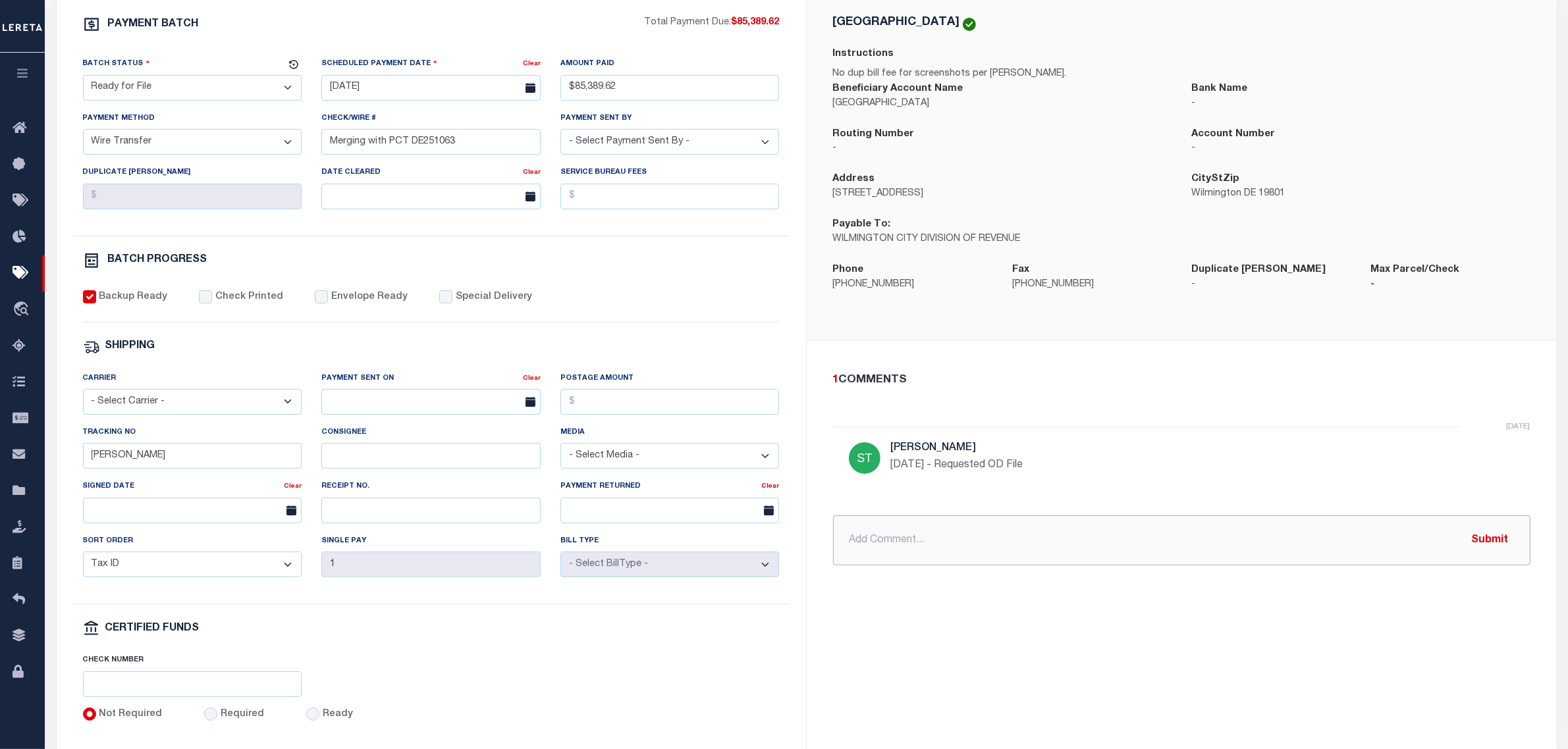
click at [970, 542] on input "text" at bounding box center [1182, 540] width 697 height 50
type input "m"
paste input "20250930B2Q8921C03661509301659FT03"
type input "10/3/25 - Merged and wired with PCT C-service DE251063 - Fed Ref# 20250930B2Q89…"
drag, startPoint x: 484, startPoint y: 146, endPoint x: 363, endPoint y: 131, distance: 121.9
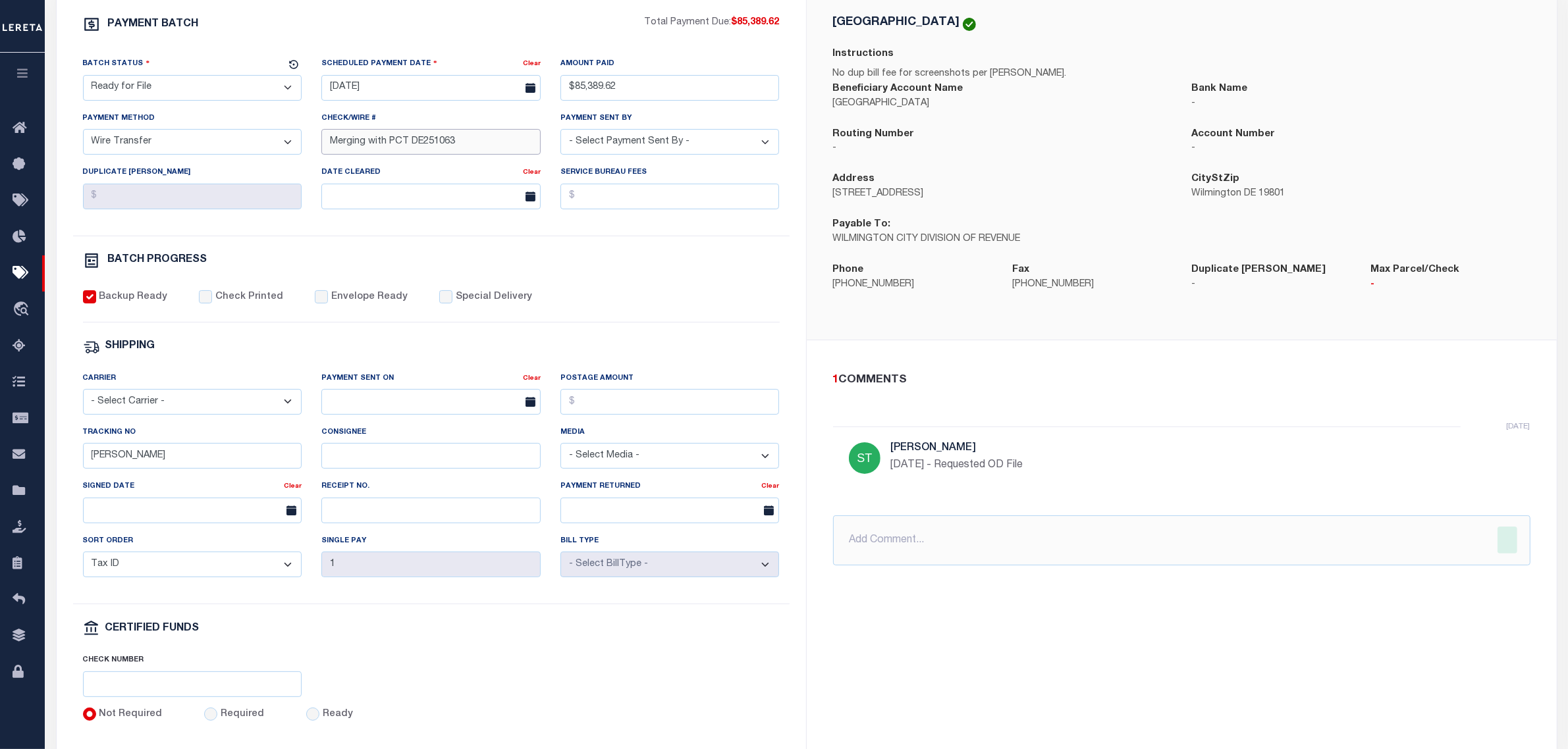
click at [363, 131] on div "Check/Wire # Merging with PCT DE251063" at bounding box center [431, 132] width 219 height 43
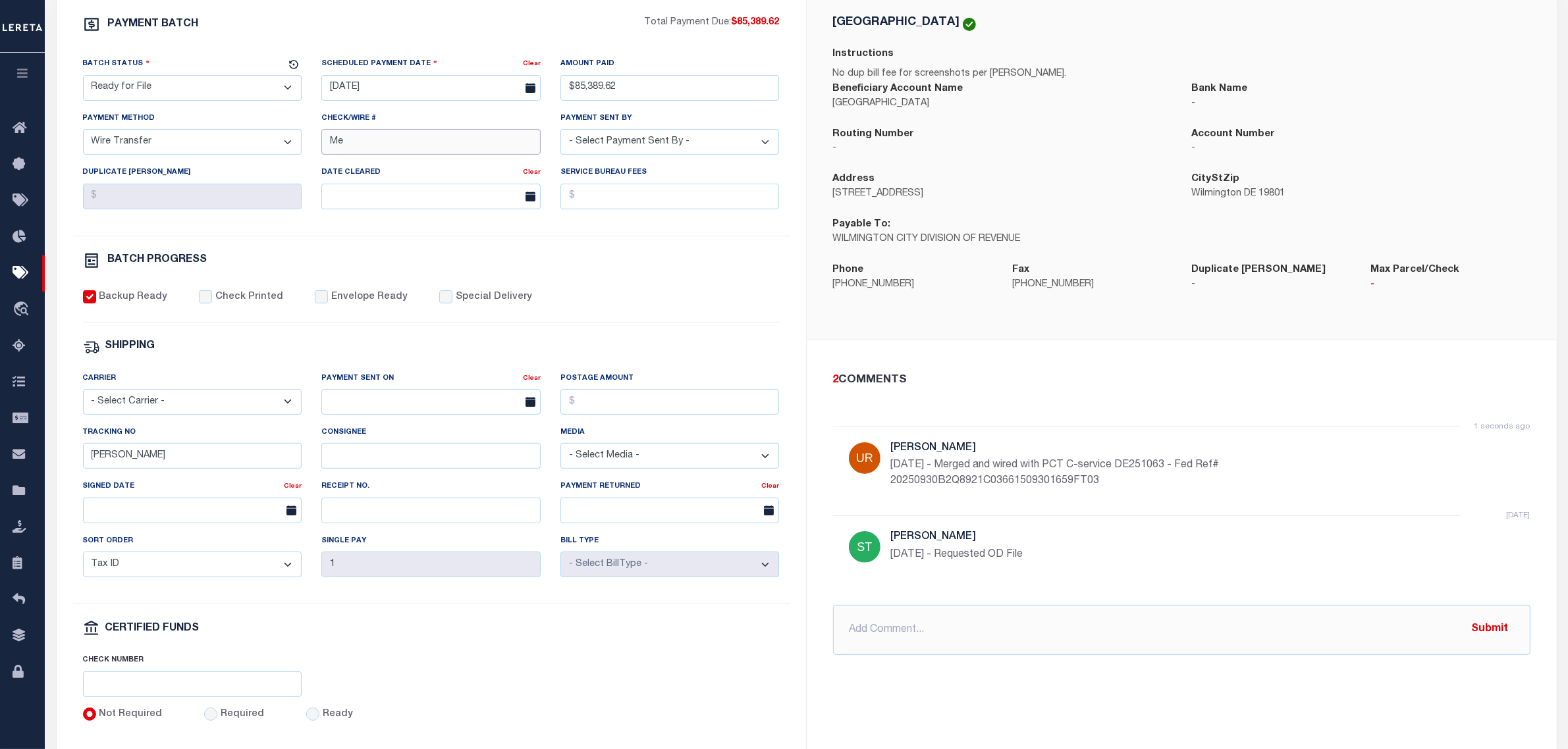
type input "M"
paste input "20250930B2Q8921C036615093"
type input "20250930B2Q8921C036615093"
click at [252, 96] on select "- Select Status - Scheduled for Payment Ready For Payment Payment Sent Cleared …" at bounding box center [193, 87] width 219 height 25
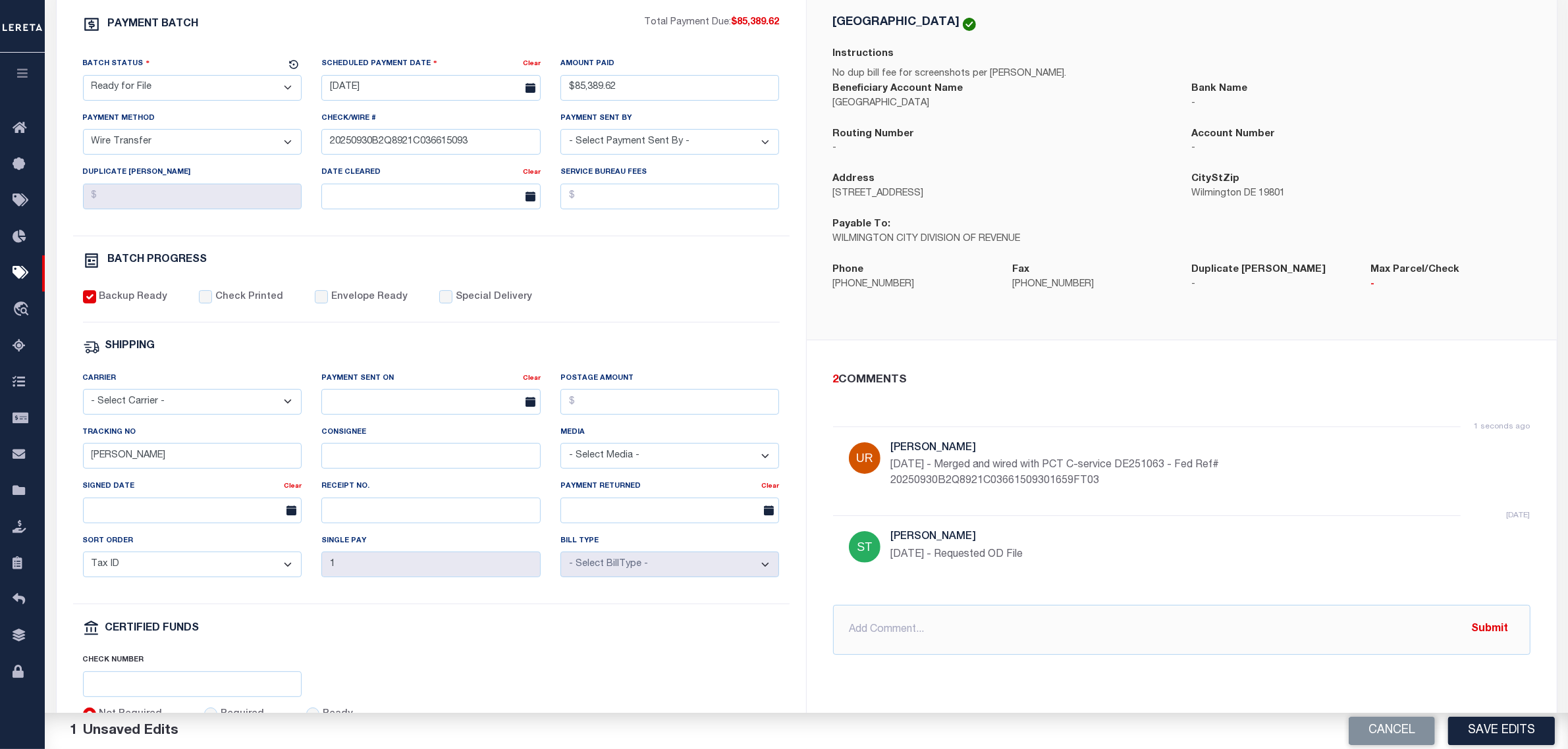
select select "CAC"
click at [83, 79] on select "- Select Status - Scheduled for Payment Ready For Payment Payment Sent Cleared …" at bounding box center [193, 87] width 219 height 25
click at [199, 408] on select "- Select Carrier - E-mail Fax Fedex FTP Other UPS USPS" at bounding box center [193, 402] width 219 height 25
select select "OTH"
click at [83, 399] on select "- Select Carrier - E-mail Fax Fedex FTP Other UPS USPS" at bounding box center [193, 402] width 219 height 25
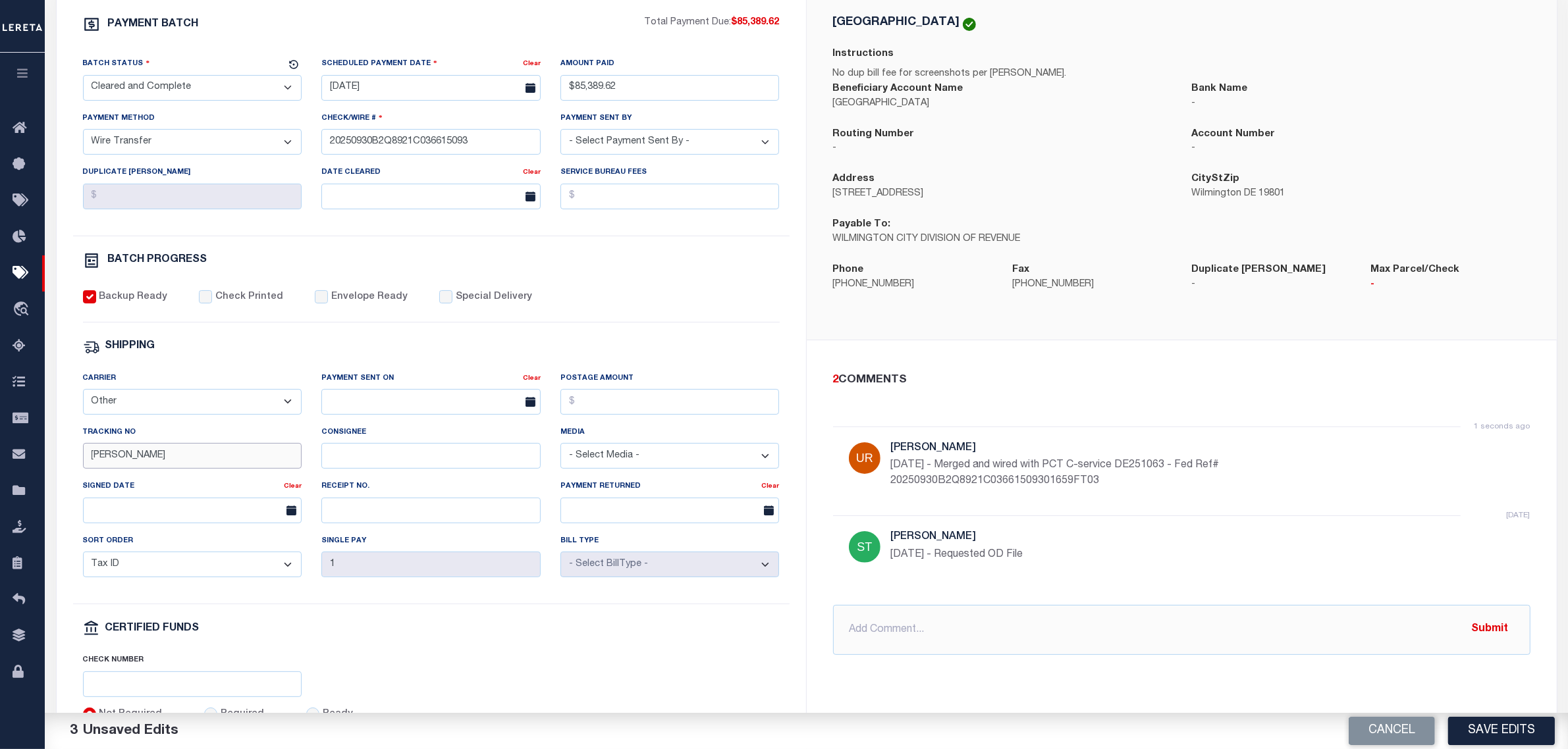
drag, startPoint x: 146, startPoint y: 462, endPoint x: 188, endPoint y: 472, distance: 43.2
click at [57, 467] on div "PAYMENT BATCH Total Payment Due: $85,389.62 Batch Status" at bounding box center [431, 369] width 749 height 770
paste input "20250930B2Q8921C03661509301659"
type input "20250930B2Q8921C03661509301659"
click at [402, 406] on input "text" at bounding box center [431, 402] width 219 height 25
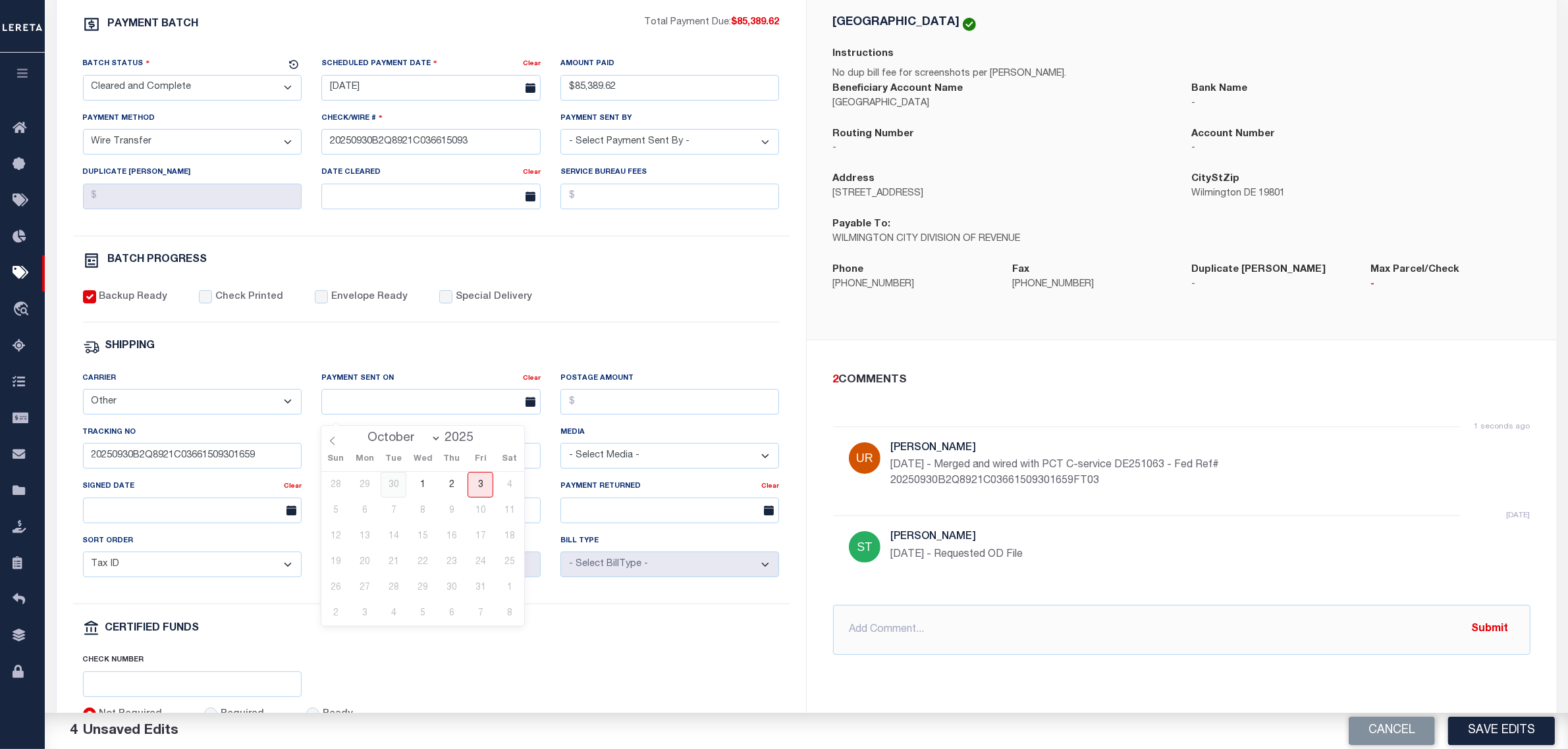
click at [399, 485] on span "30" at bounding box center [394, 485] width 25 height 25
type input "[DATE]"
click at [449, 354] on div "SHIPPING" at bounding box center [431, 347] width 697 height 17
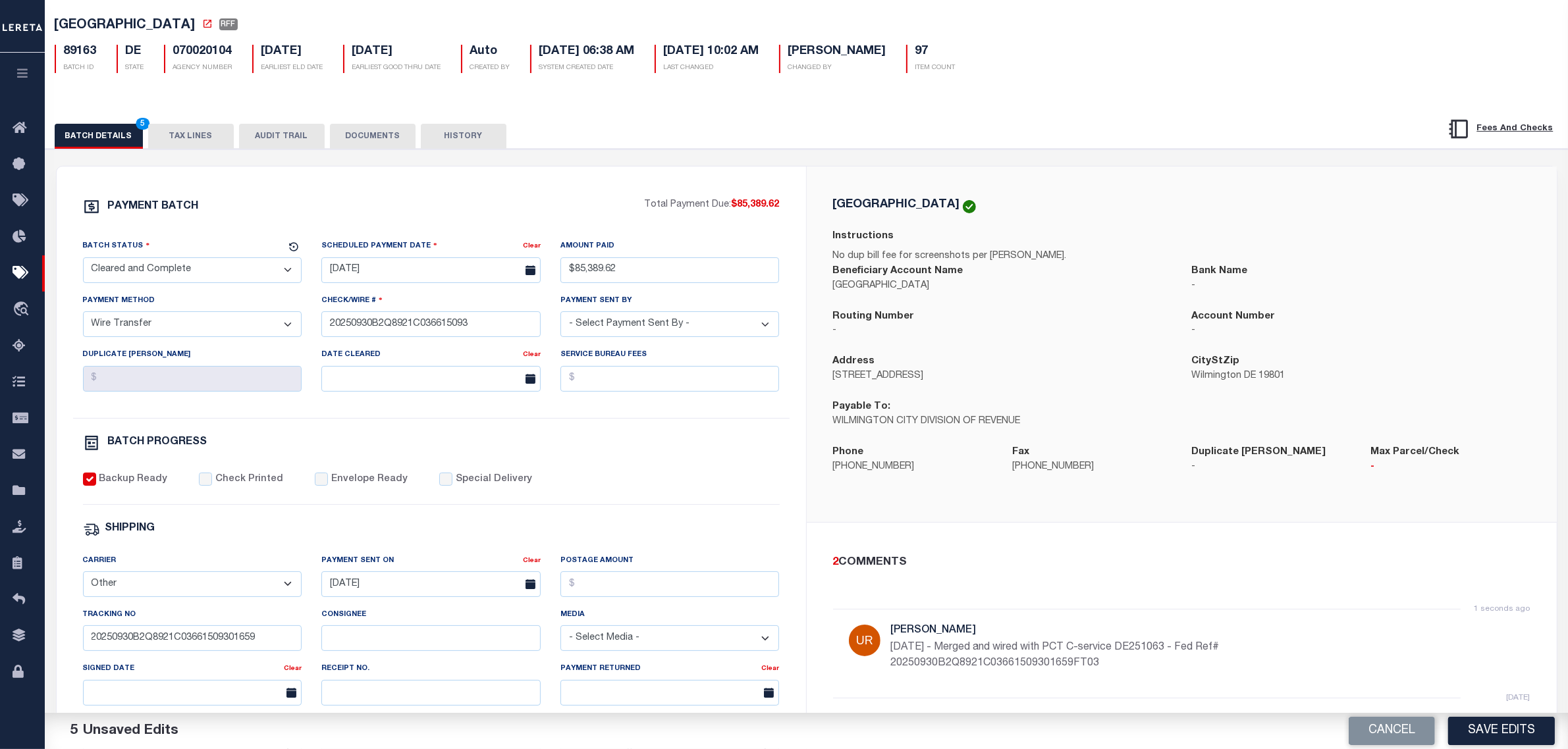
scroll to position [82, 0]
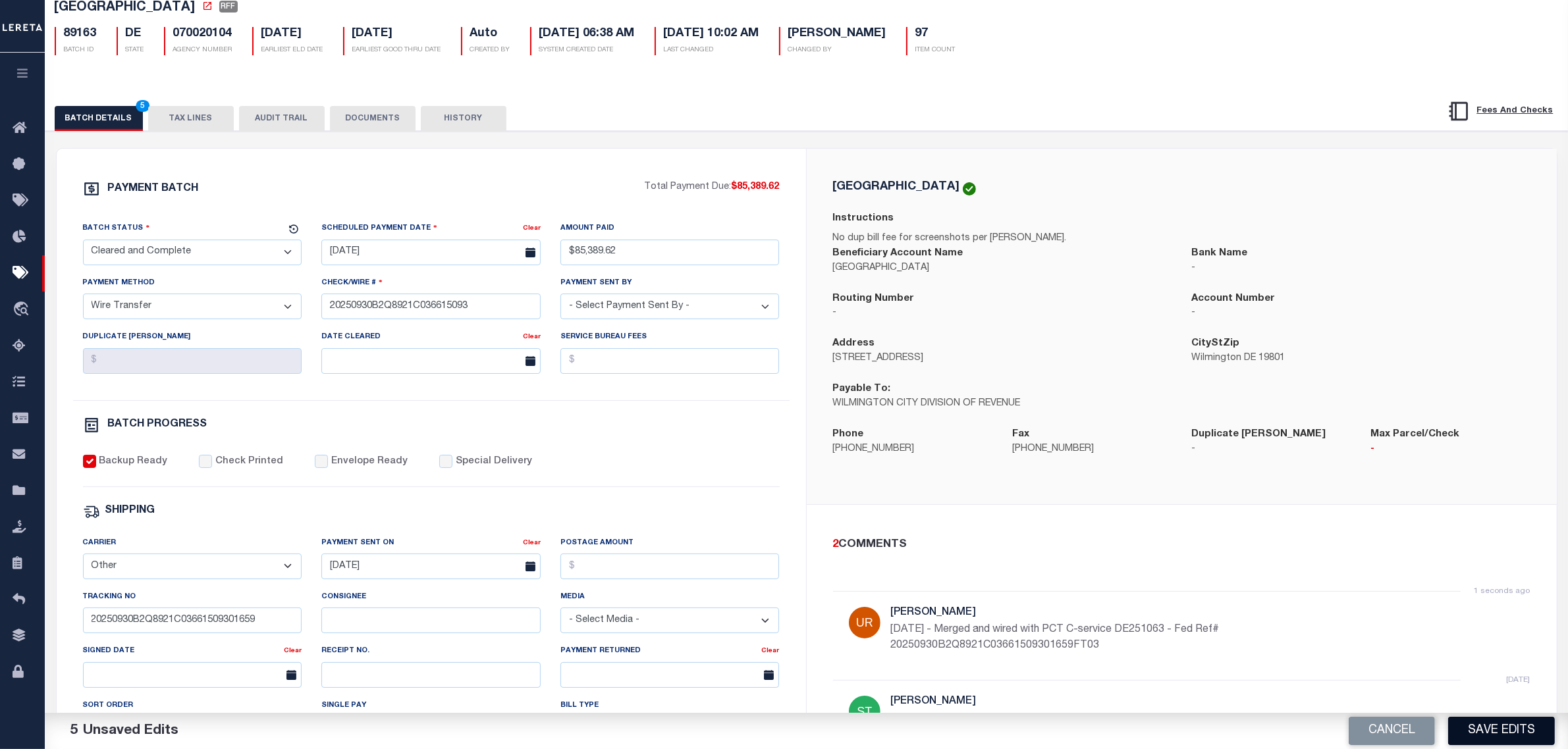
click at [1485, 725] on button "Save Edits" at bounding box center [1502, 730] width 107 height 28
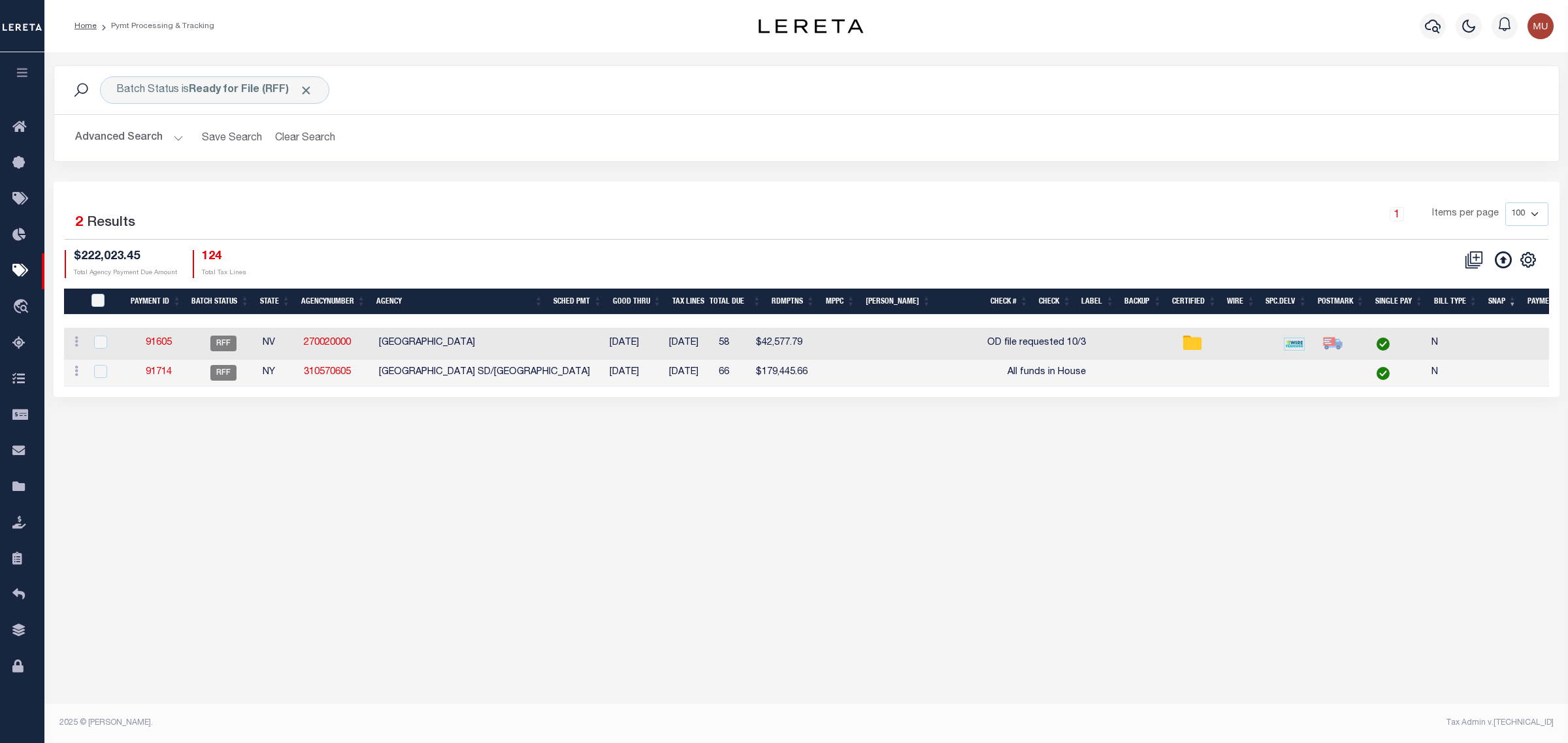
click at [663, 230] on div "1 Items per page 100 200 500 1000" at bounding box center [994, 220] width 1108 height 34
click at [158, 376] on link "91714" at bounding box center [158, 372] width 26 height 9
select select "RFF"
type input "[DATE]"
select select
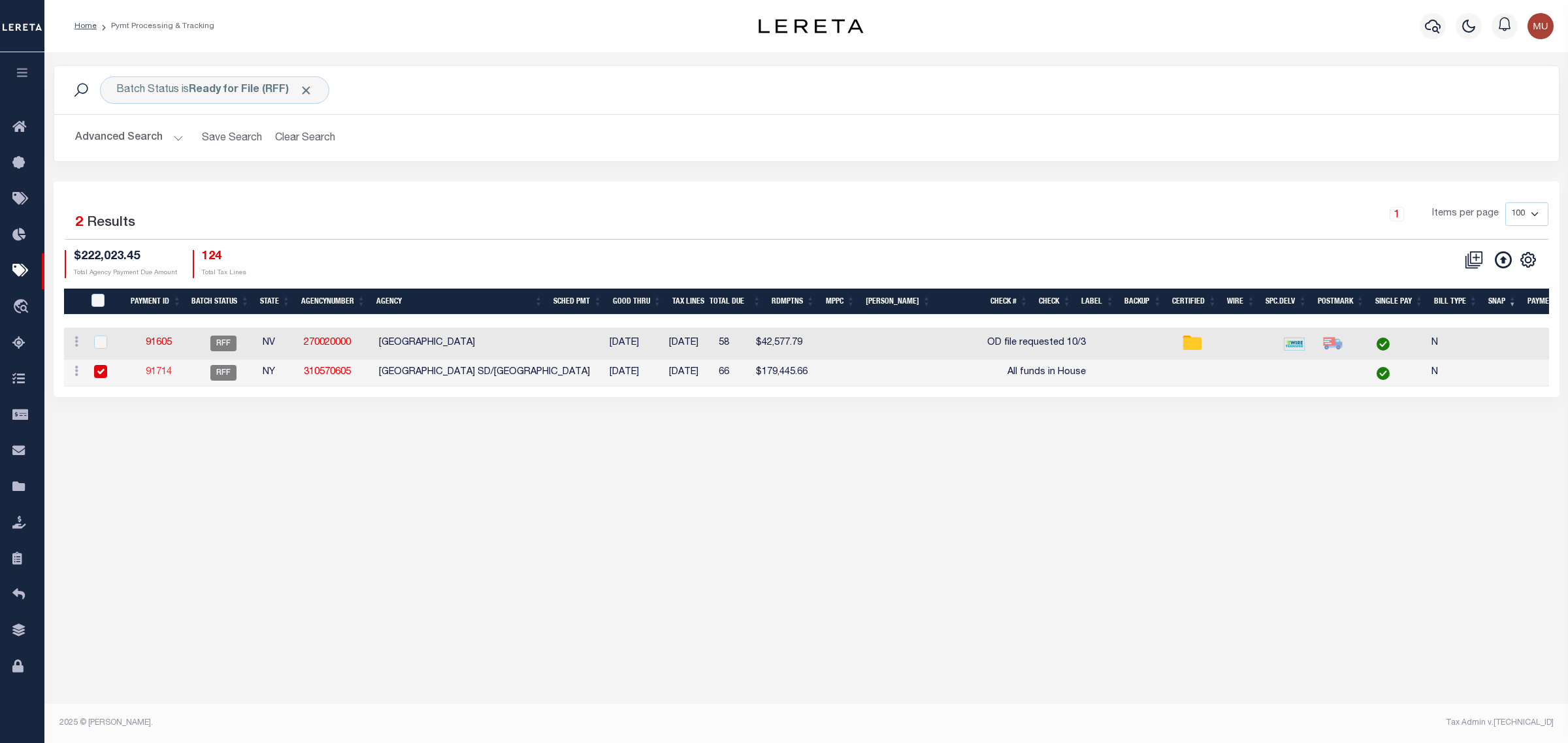
type input "All funds in House"
select select
checkbox input "false"
select select
type input "N"
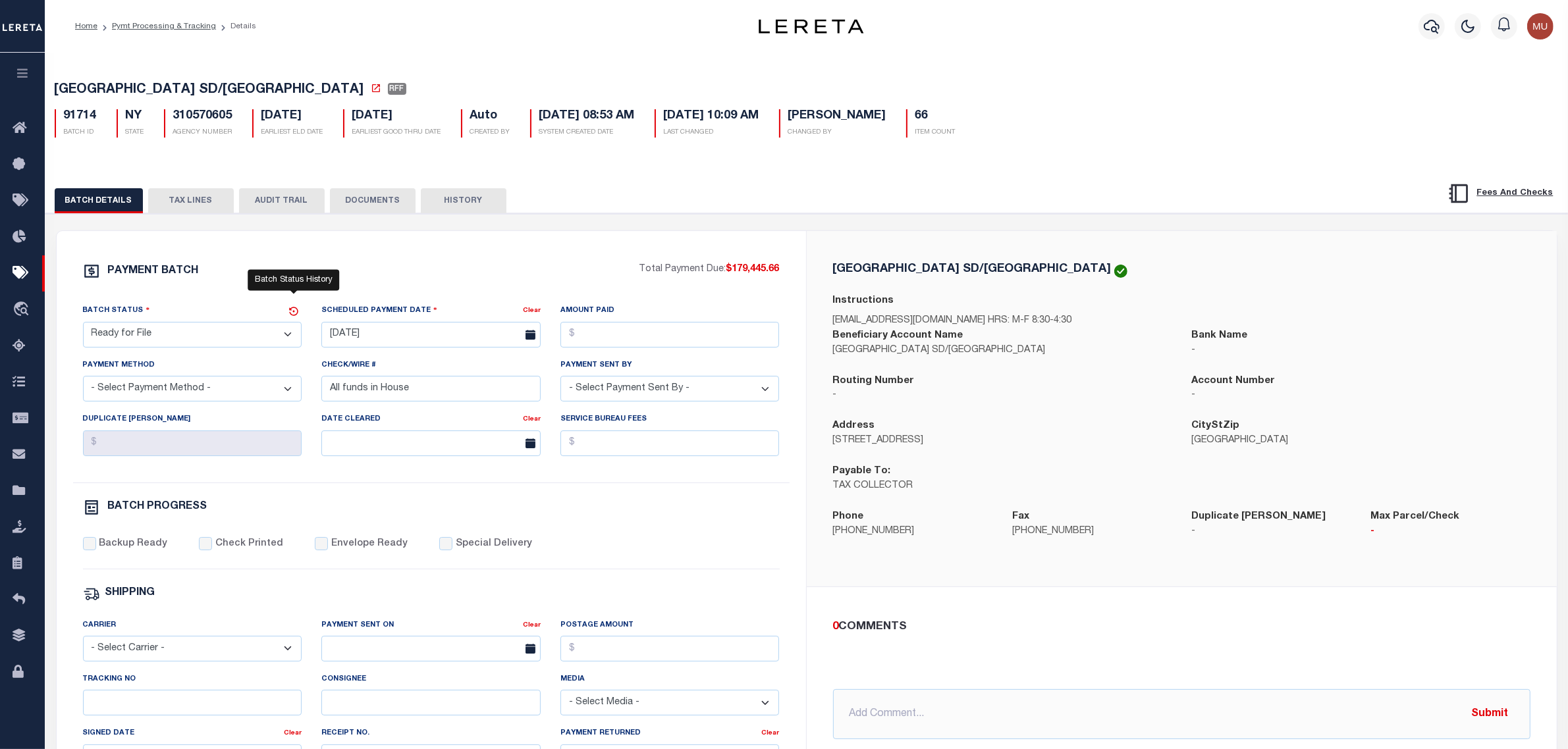
click at [290, 314] on icon at bounding box center [294, 311] width 9 height 9
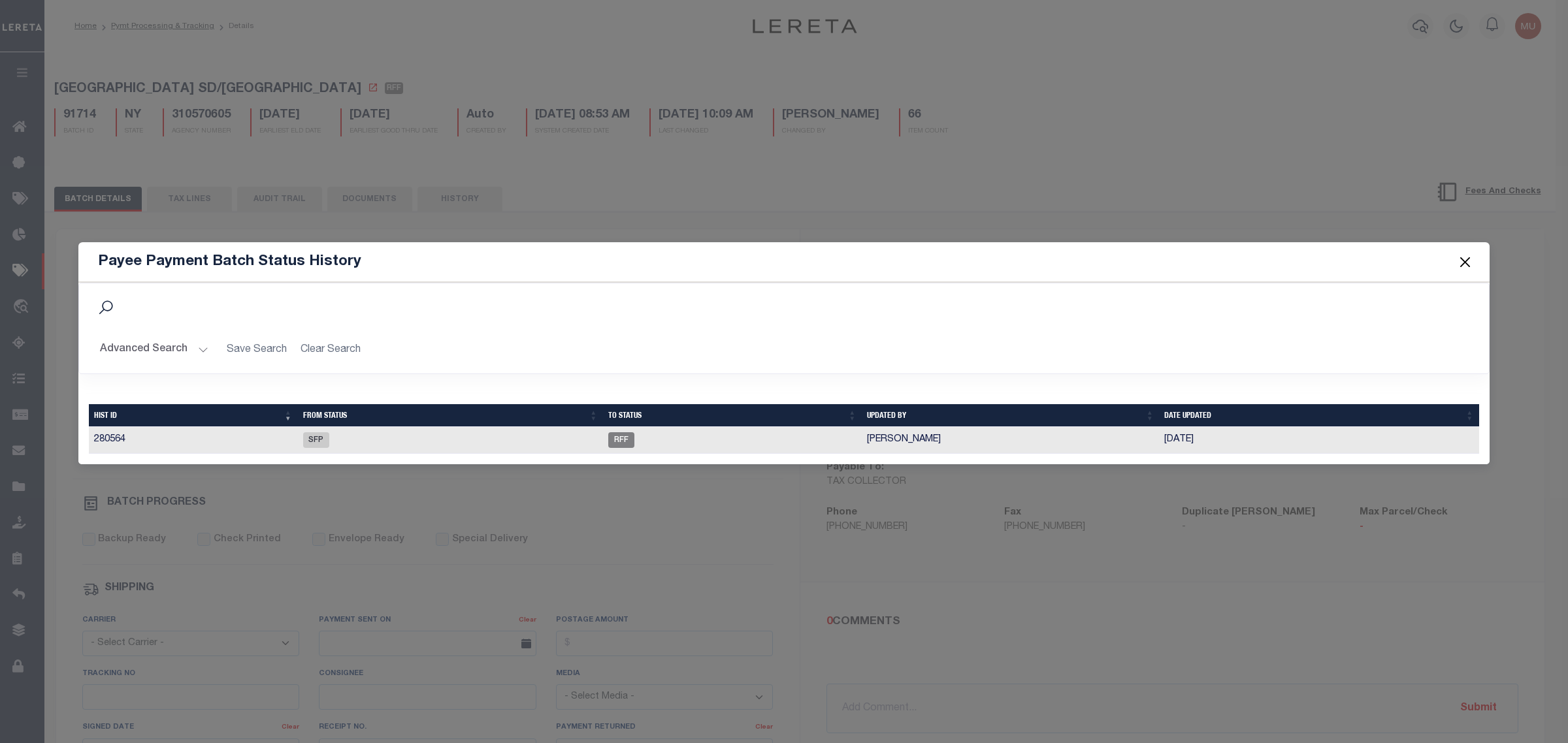
click at [1464, 256] on button "Close" at bounding box center [1465, 263] width 17 height 17
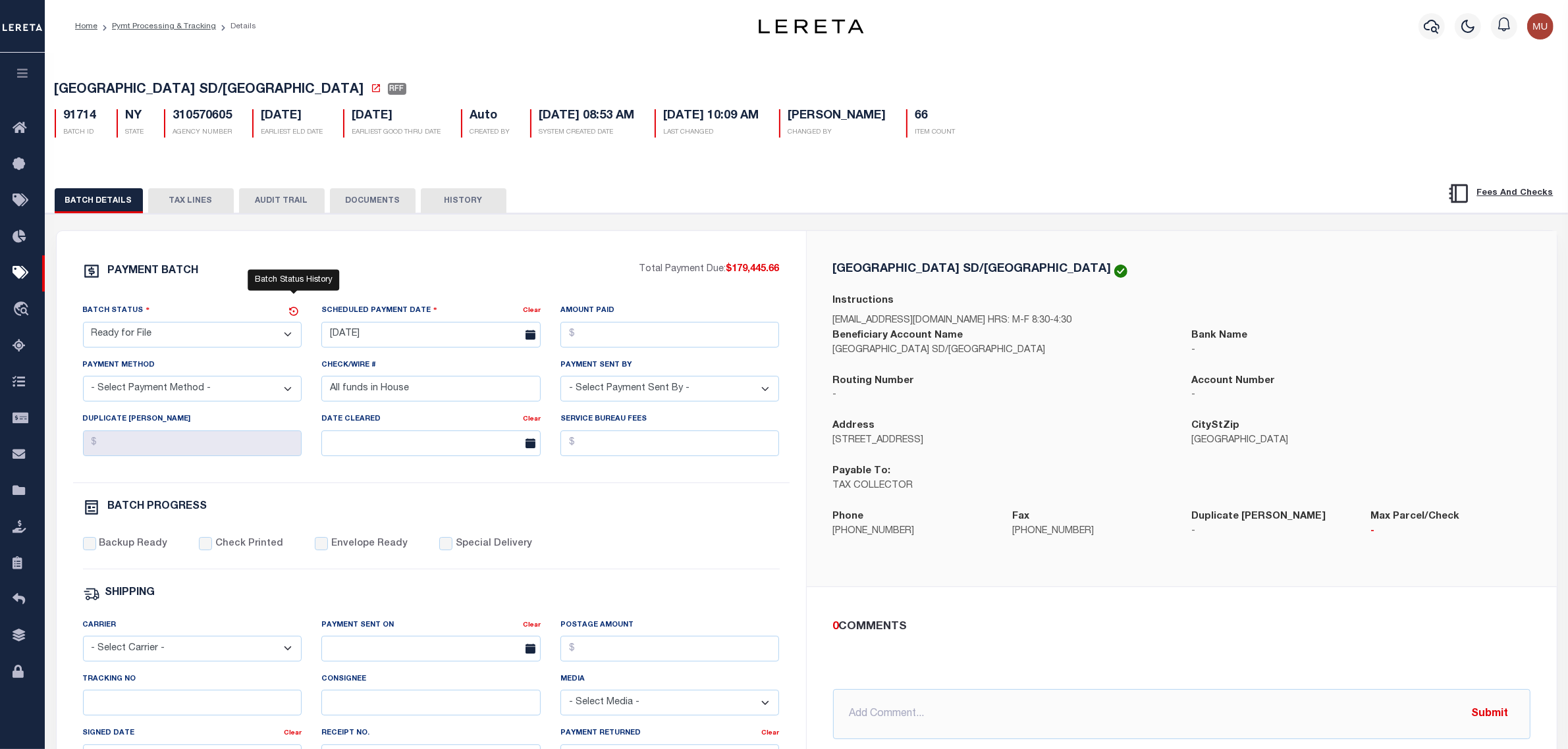
click at [294, 316] on icon at bounding box center [294, 311] width 12 height 12
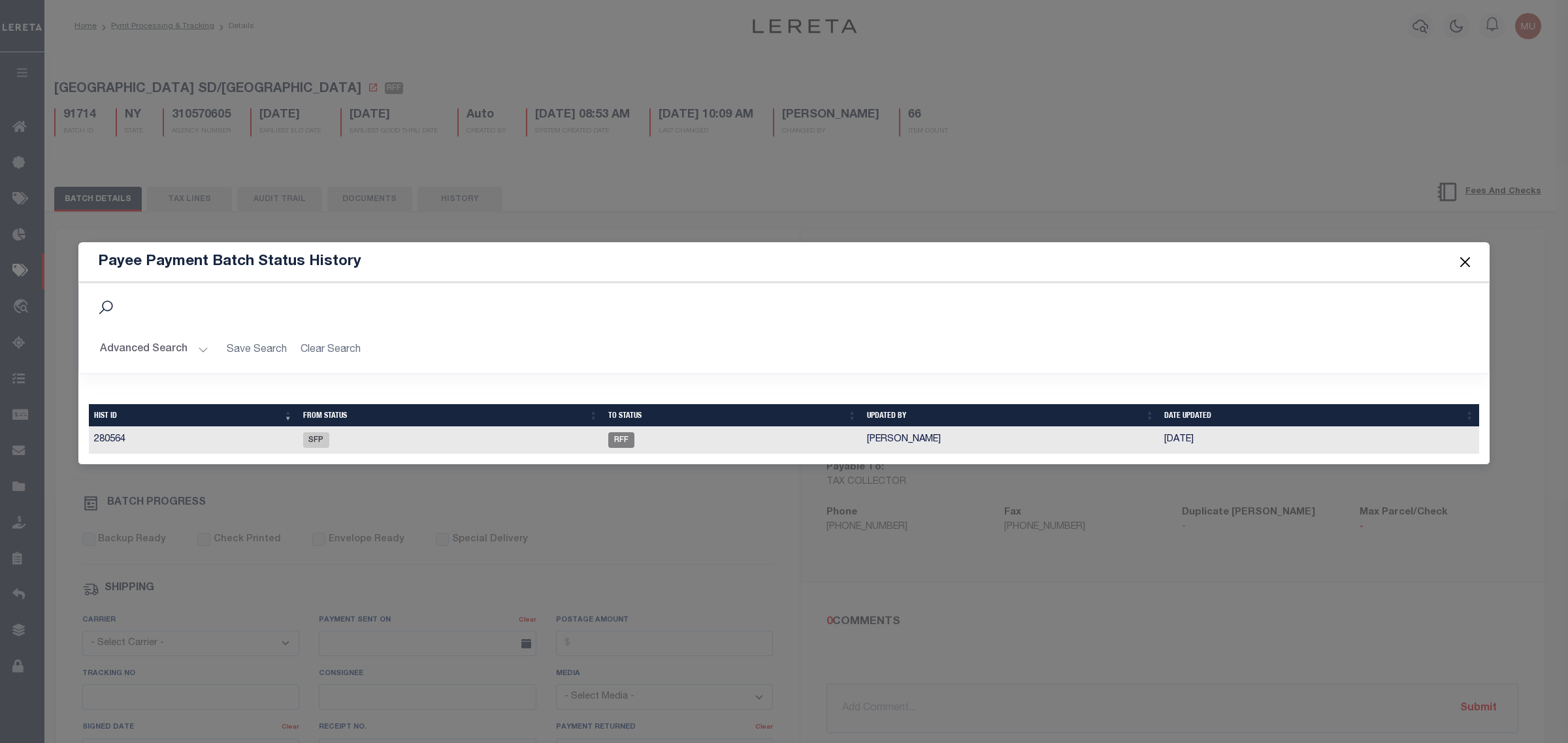
click at [1478, 263] on span at bounding box center [1464, 262] width 50 height 36
click at [1473, 263] on button "Close" at bounding box center [1465, 263] width 17 height 17
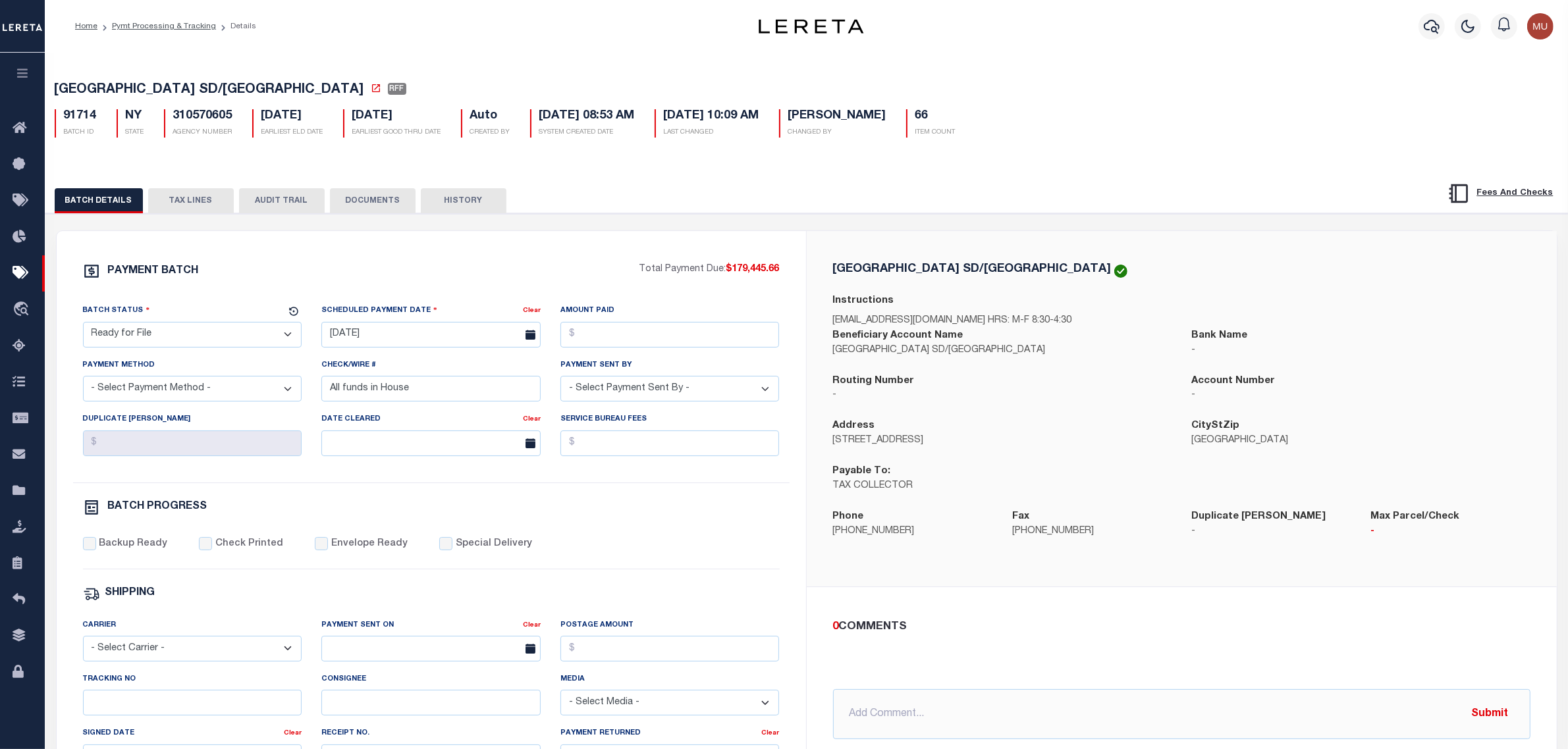
click at [696, 225] on div "PAYMENT BATCH Total Payment Due: $179,445.66 Batch Status" at bounding box center [807, 639] width 1536 height 852
click at [201, 124] on h5 "310570605" at bounding box center [203, 116] width 59 height 14
copy h5 "310570605"
drag, startPoint x: 784, startPoint y: 271, endPoint x: 729, endPoint y: 263, distance: 55.6
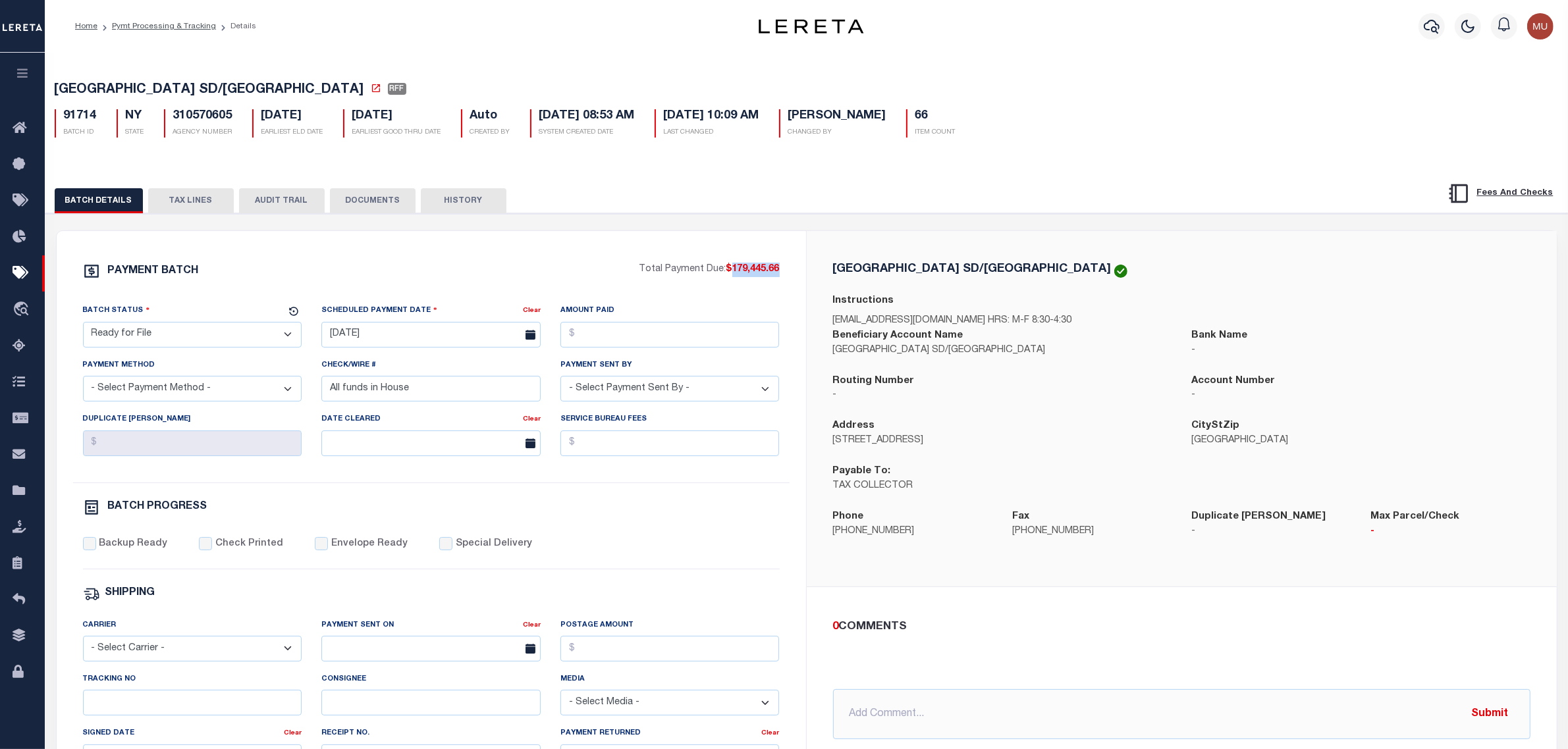
click at [729, 263] on div "PAYMENT BATCH Total Payment Due: $179,445.66 Batch Status - Select Status - Pay…" at bounding box center [431, 616] width 749 height 770
copy span "179,445.66"
click at [693, 348] on input "Amount Paid" at bounding box center [670, 335] width 219 height 25
paste input "179,445.66"
type input "$179,445.66"
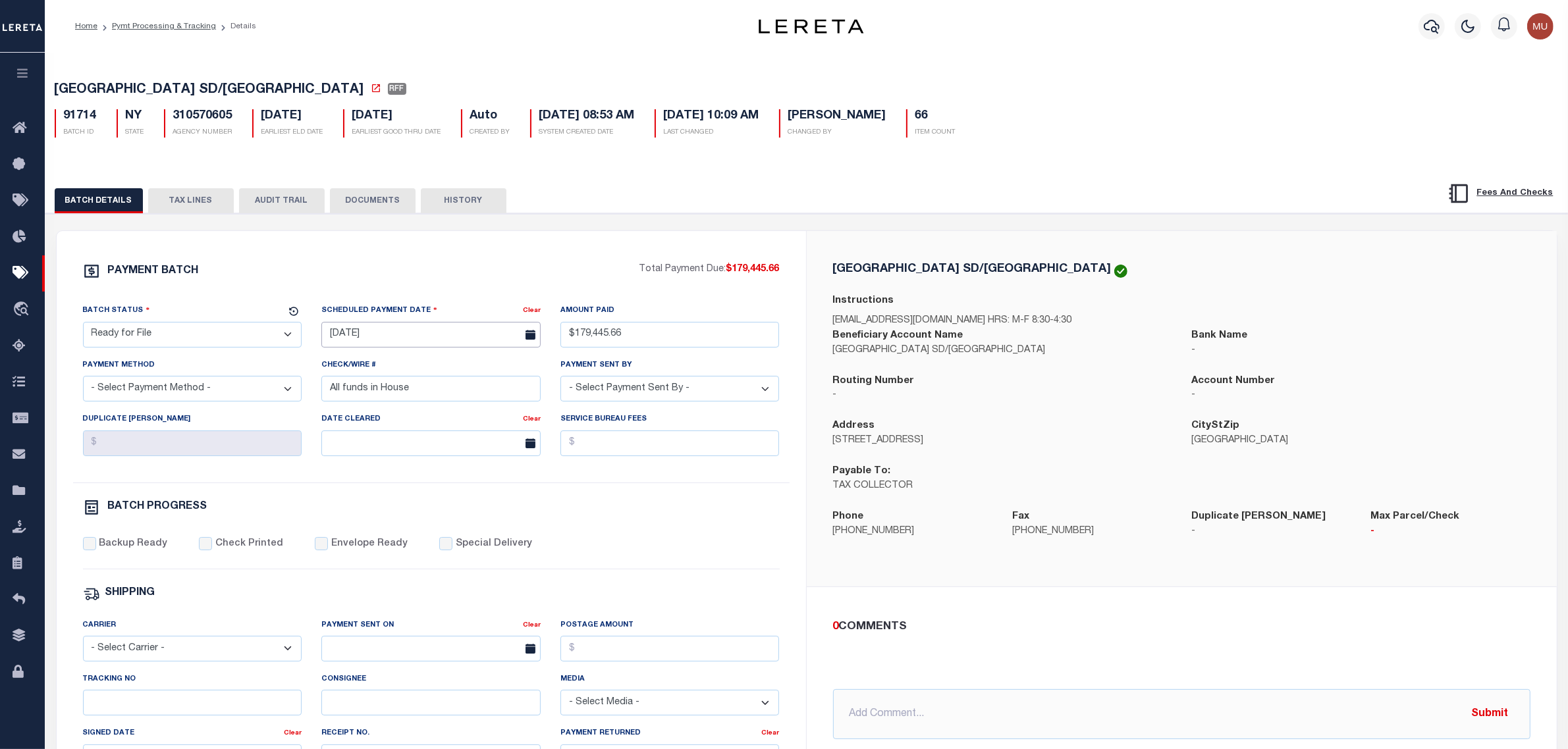
click at [415, 340] on input "[DATE]" at bounding box center [431, 335] width 219 height 25
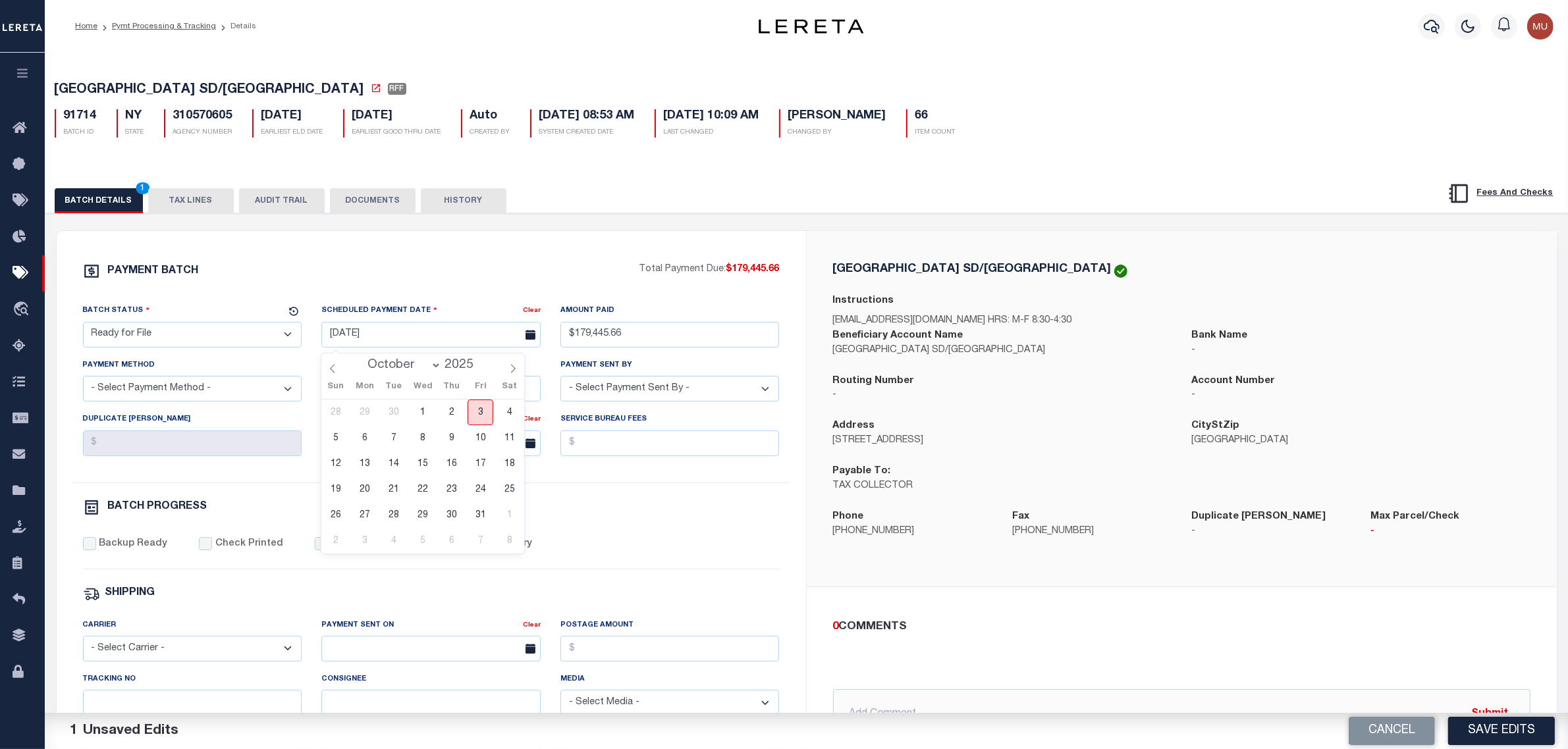
click at [472, 410] on span "3" at bounding box center [480, 412] width 25 height 25
type input "[DATE]"
drag, startPoint x: 172, startPoint y: 333, endPoint x: 181, endPoint y: 344, distance: 14.2
click at [172, 333] on select "- Select Status - Scheduled for Payment Ready For Payment Payment Sent Cleared …" at bounding box center [193, 335] width 219 height 25
select select "RFP"
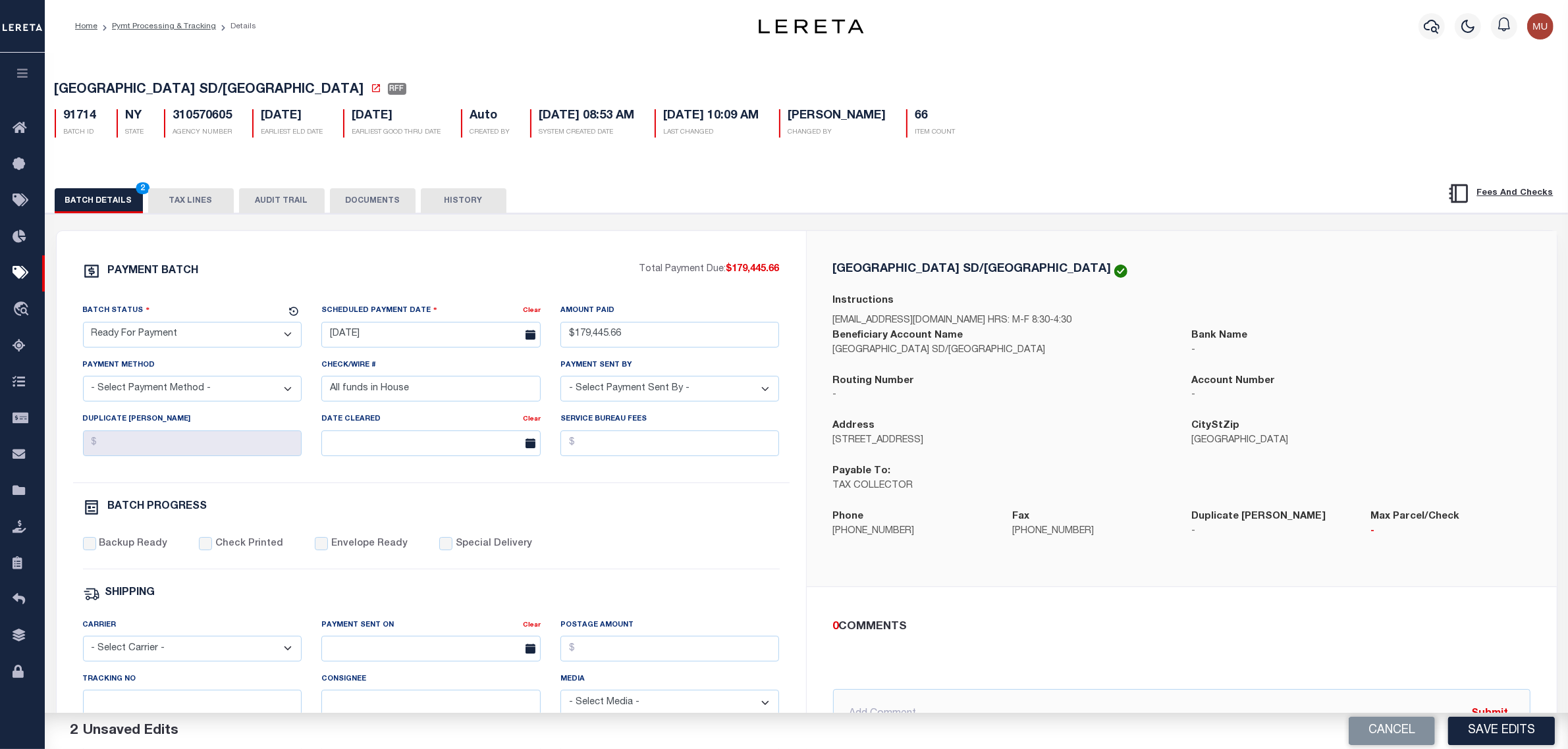
click at [83, 326] on select "- Select Status - Scheduled for Payment Ready For Payment Payment Sent Cleared …" at bounding box center [193, 335] width 219 height 25
click at [217, 390] on select "- Select Payment Method - ACH Certified Check Check Direct Deposit Wire Transfer" at bounding box center [193, 388] width 219 height 25
select select "CHK"
click at [83, 381] on select "- Select Payment Method - ACH Certified Check Check Direct Deposit Wire Transfer" at bounding box center [193, 388] width 219 height 25
select select "[PERSON_NAME]"
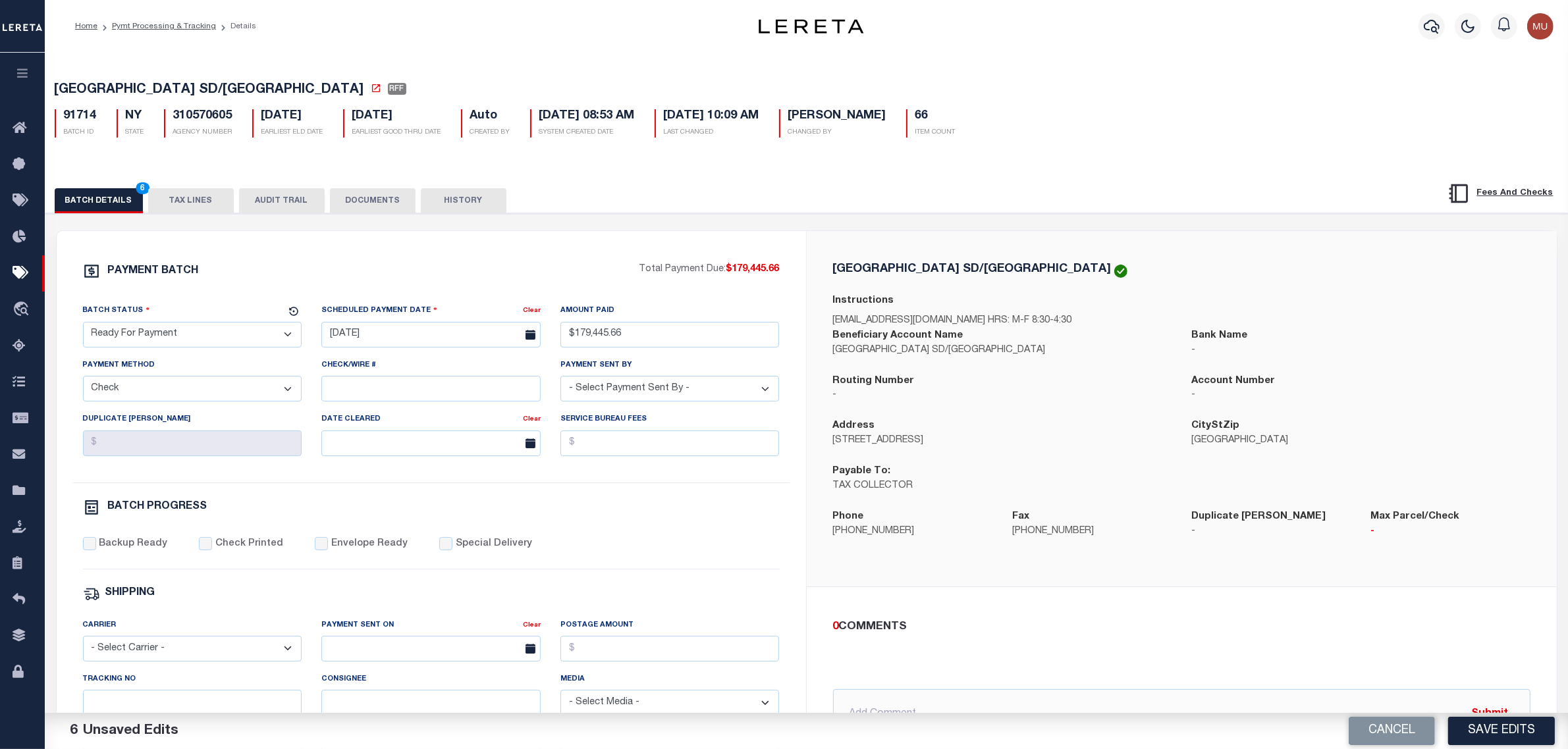
click at [120, 551] on label "Backup Ready" at bounding box center [132, 544] width 69 height 14
click at [96, 551] on input "Backup Ready" at bounding box center [90, 544] width 14 height 14
checkbox input "true"
click at [82, 93] on span "[GEOGRAPHIC_DATA] SD/[GEOGRAPHIC_DATA]" at bounding box center [209, 91] width 310 height 14
drag, startPoint x: 82, startPoint y: 93, endPoint x: 305, endPoint y: 101, distance: 223.1
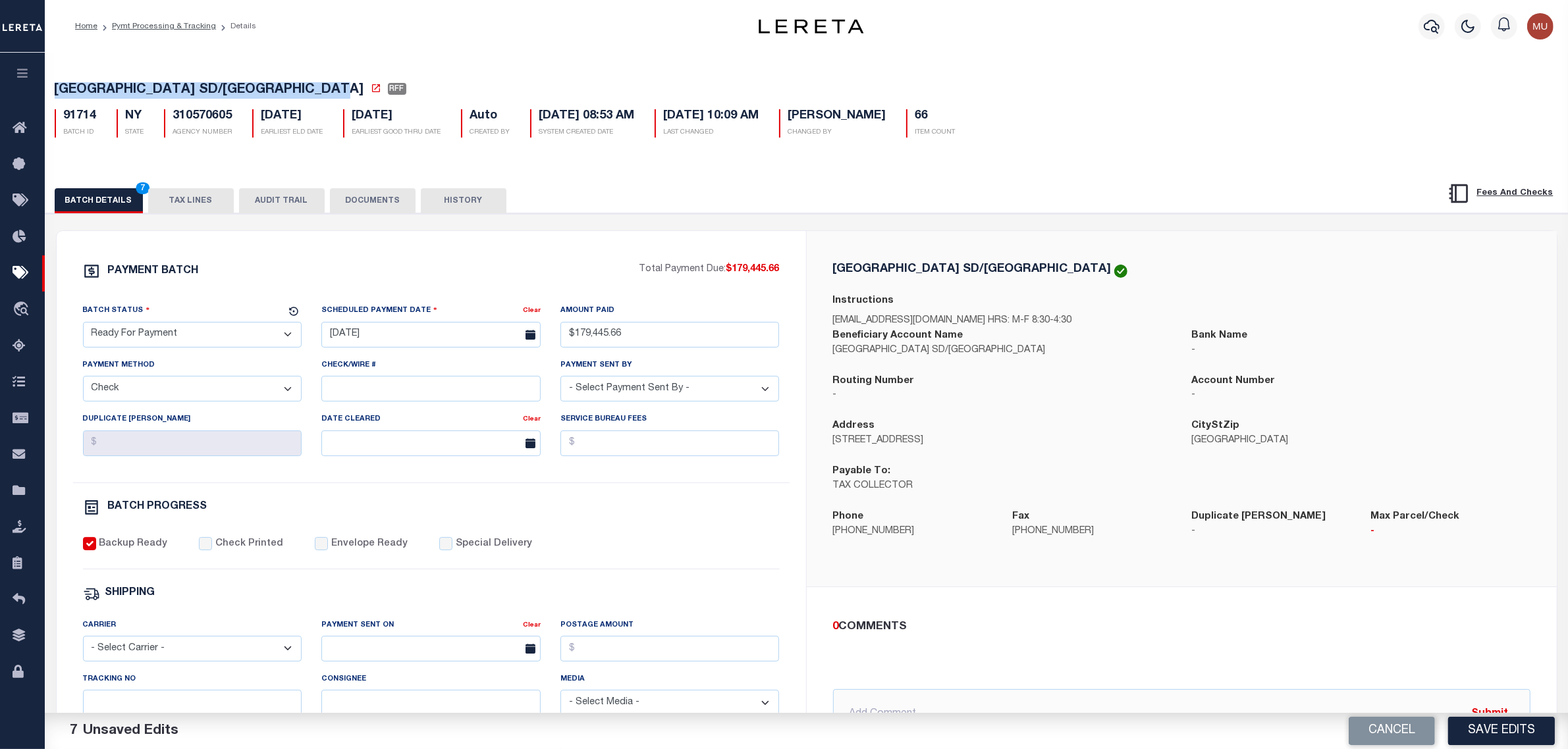
click at [305, 98] on h5 "GLENS FALLS CITY SD/GLENS FALLS CITY RFF" at bounding box center [806, 90] width 1504 height 16
copy span "[GEOGRAPHIC_DATA] SD/[GEOGRAPHIC_DATA]"
click at [1368, 175] on div "BATCH DETAILS 7 TAX LINES AUDIT TRAIL DOCUMENTS HISTORY" at bounding box center [807, 614] width 1536 height 902
drag, startPoint x: 1520, startPoint y: 731, endPoint x: 1517, endPoint y: 739, distance: 8.5
click at [1517, 742] on button "Save Edits" at bounding box center [1502, 730] width 107 height 28
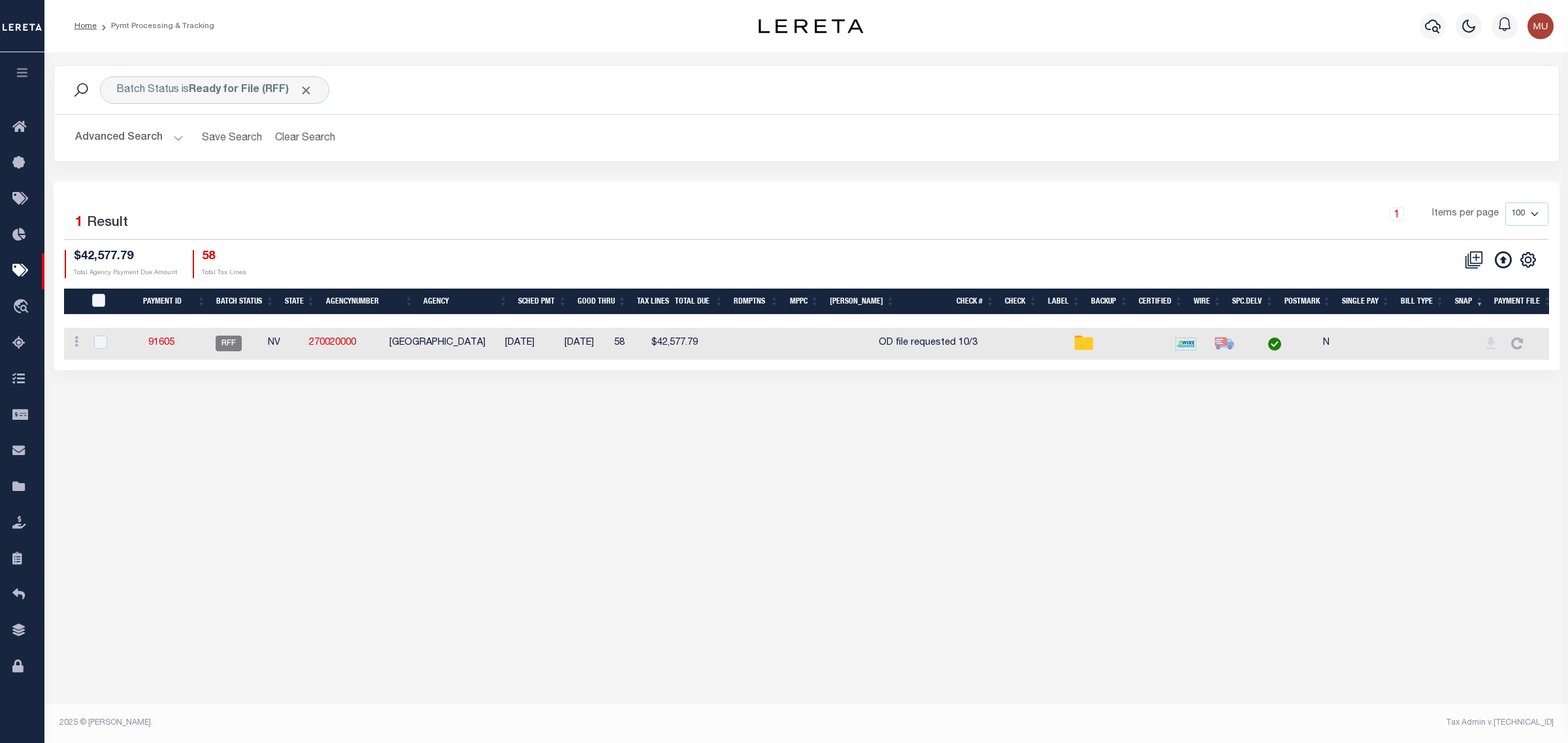
click at [724, 194] on div "1 Selected 1 Result 1 Items per page 100 200 500 1000 $42,577.79" at bounding box center [806, 276] width 1506 height 188
click at [297, 139] on button "Clear Search" at bounding box center [306, 138] width 72 height 25
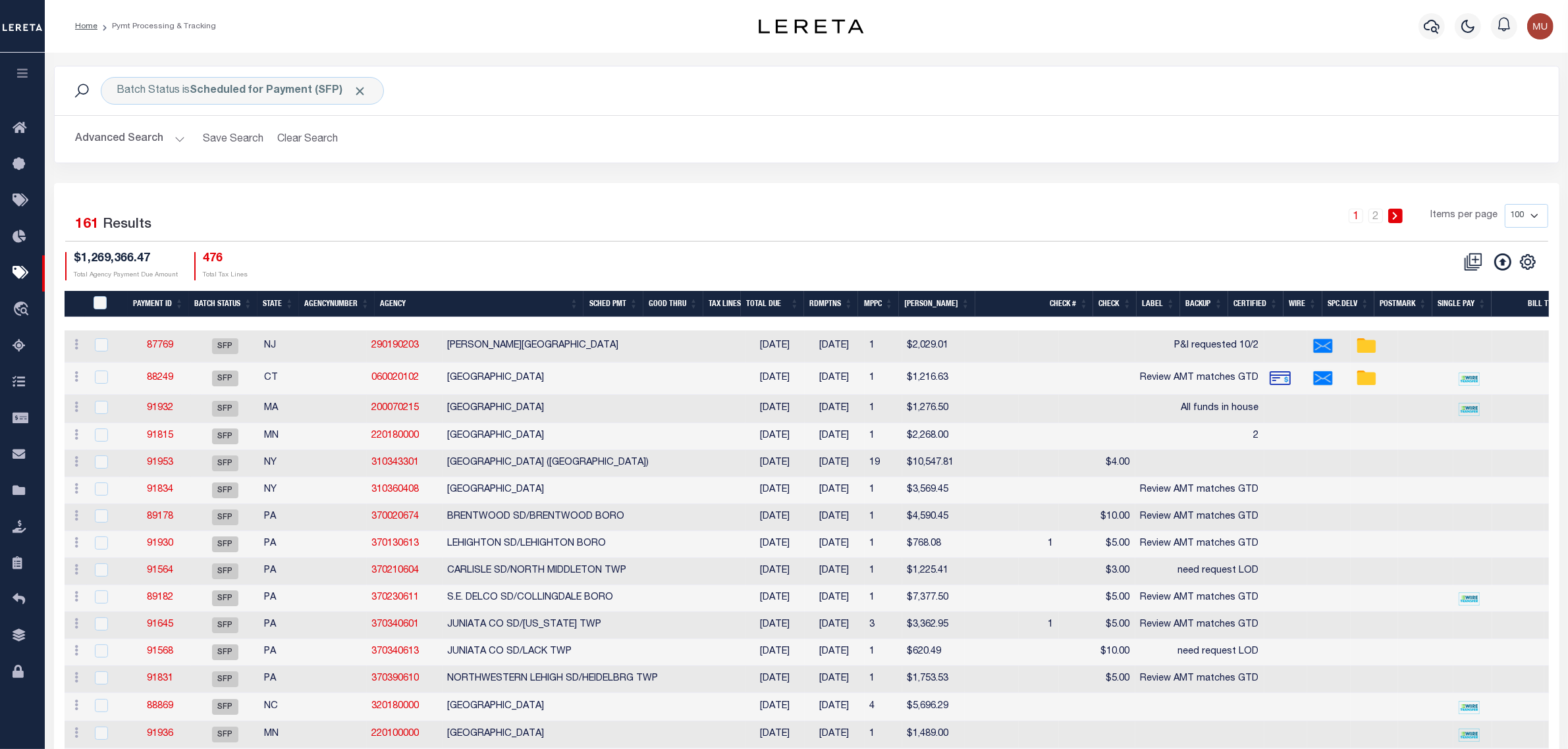
click at [662, 222] on div "1 2 Items per page 100 200 500 1000" at bounding box center [994, 221] width 1108 height 34
click at [945, 132] on h2 "Advanced Search Save Search Clear Search" at bounding box center [807, 139] width 1483 height 25
click at [680, 211] on div "1 2 Items per page 100 200 500 1000" at bounding box center [994, 221] width 1108 height 34
click at [625, 232] on div "1 2 Items per page 100 200 500 1000" at bounding box center [994, 221] width 1108 height 34
click at [857, 232] on div "1 2 Items per page 100 200 500 1000" at bounding box center [994, 221] width 1108 height 34
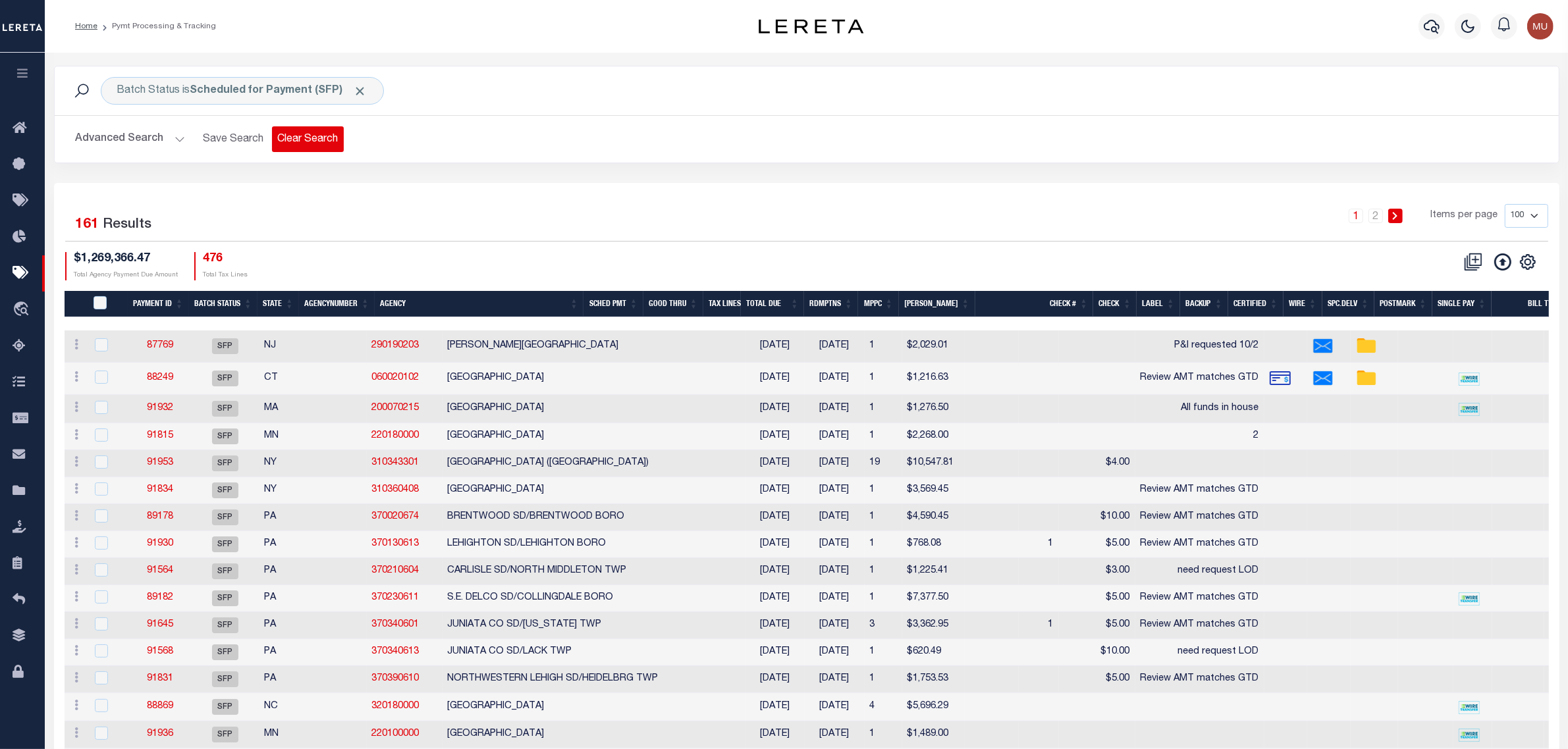
click at [290, 137] on button "Clear Search" at bounding box center [308, 139] width 72 height 25
click at [132, 137] on button "Advanced Search" at bounding box center [130, 139] width 109 height 25
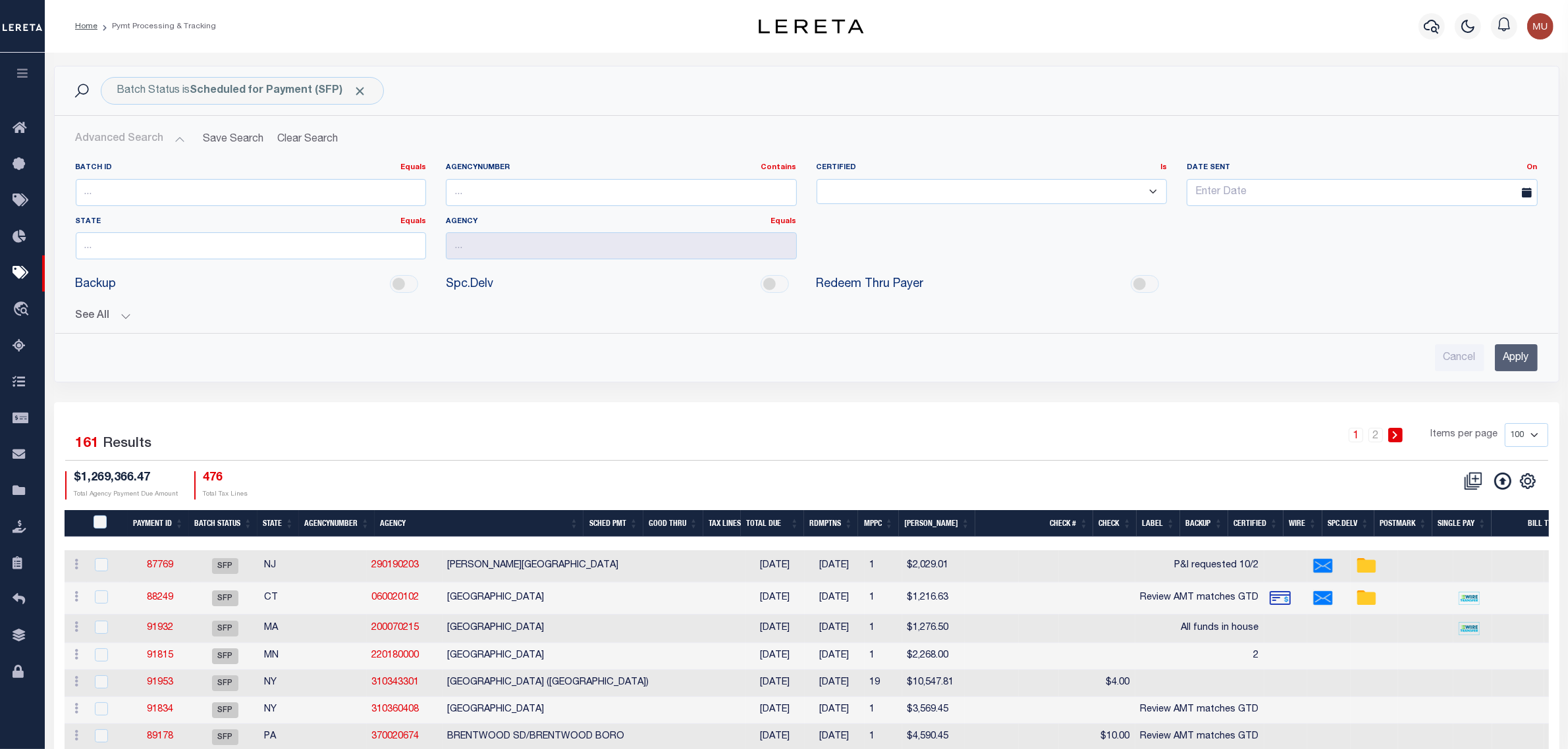
click at [117, 322] on button "See All" at bounding box center [806, 316] width 1462 height 13
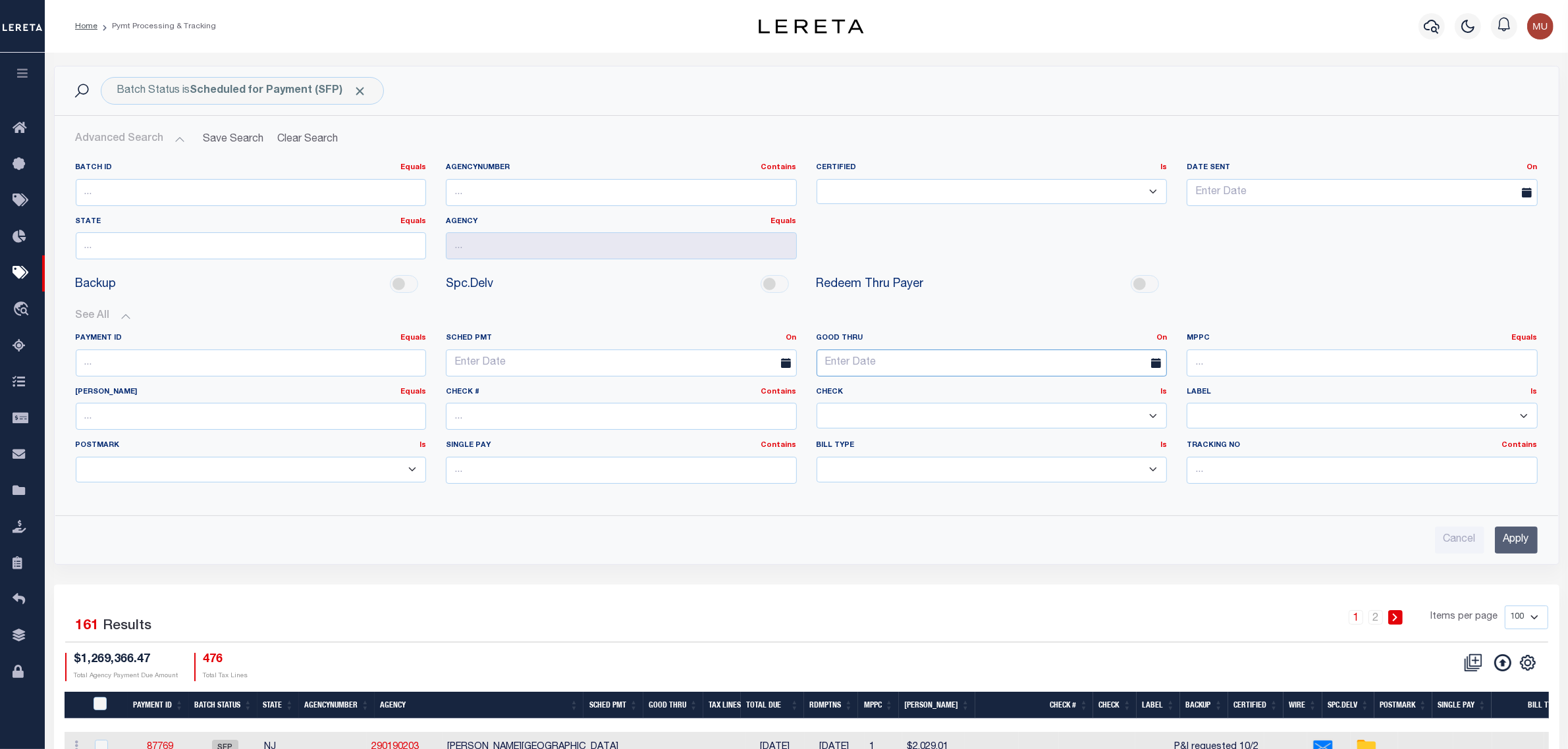
click at [882, 367] on input "text" at bounding box center [992, 363] width 351 height 27
click at [1162, 338] on link "On" at bounding box center [1162, 338] width 10 height 8
click at [1114, 412] on link "Between" at bounding box center [1114, 411] width 104 height 20
click at [866, 363] on input "text" at bounding box center [899, 363] width 165 height 27
drag, startPoint x: 983, startPoint y: 439, endPoint x: 1005, endPoint y: 425, distance: 26.1
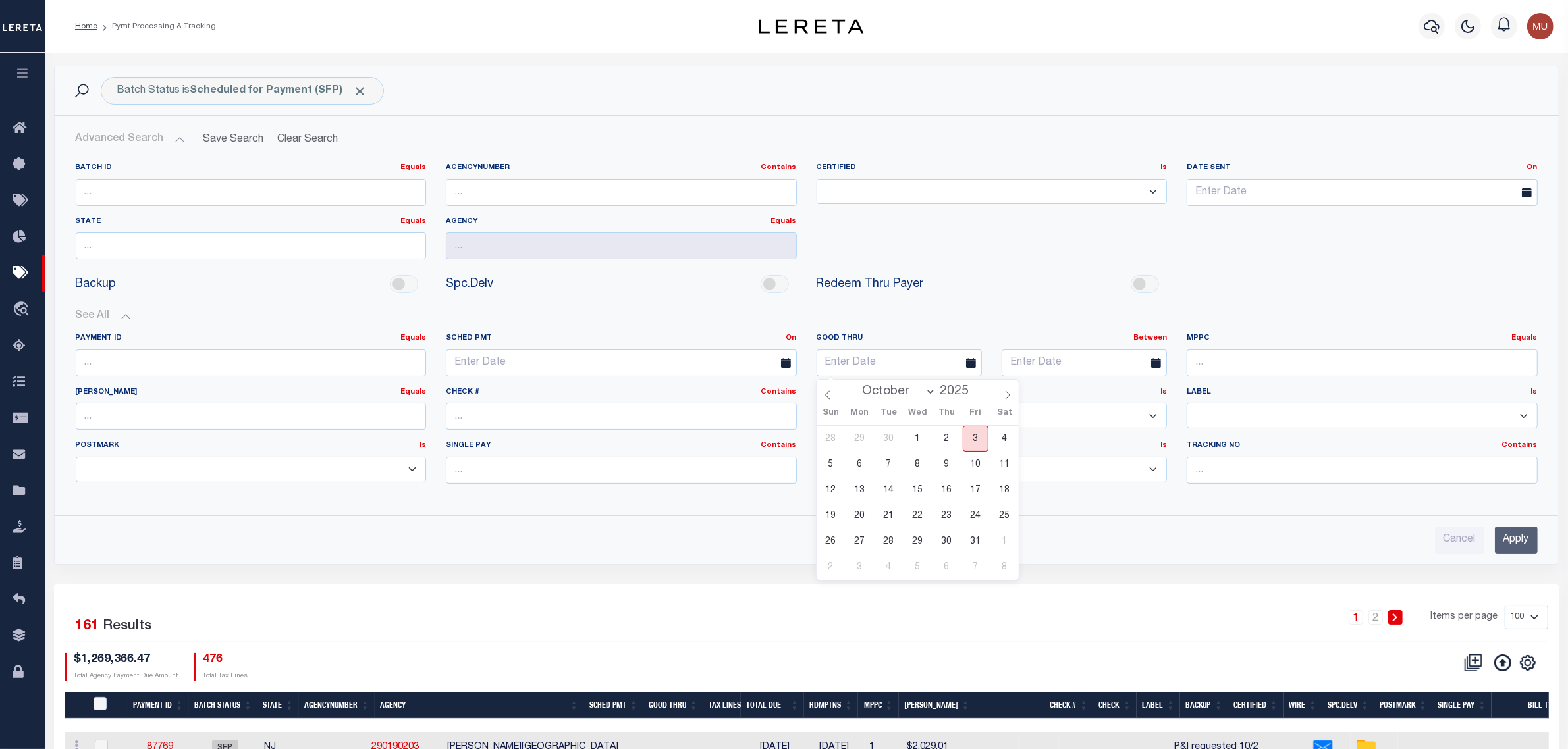
click at [983, 439] on span "3" at bounding box center [976, 439] width 25 height 25
type input "10-03-2025"
click at [1049, 381] on div "Good Thru Between On After Before Between 10-03-2025" at bounding box center [992, 361] width 371 height 54
click at [1064, 369] on input "text" at bounding box center [1084, 363] width 165 height 27
click at [1104, 464] on span "8" at bounding box center [1103, 464] width 25 height 25
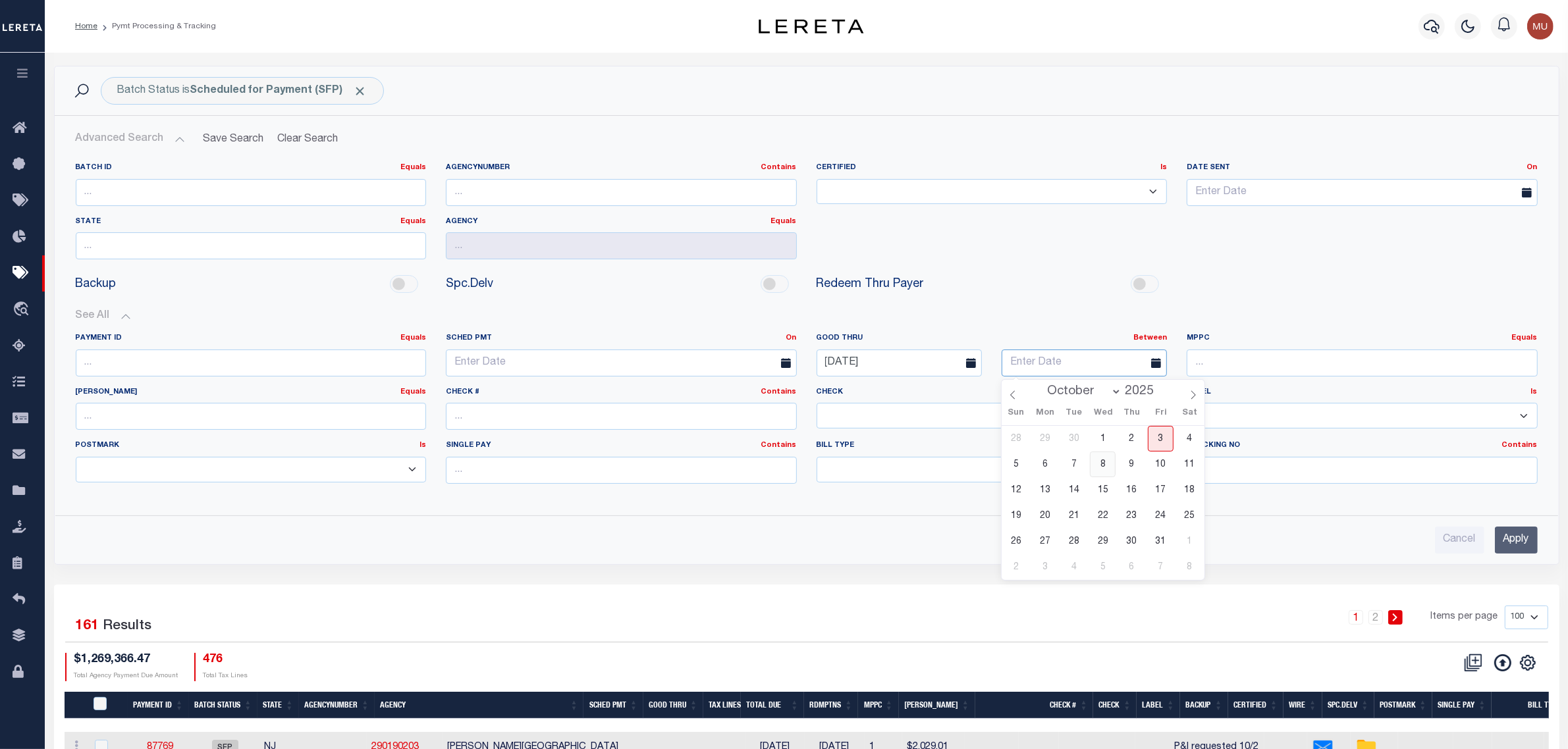
type input "10-08-2025"
click at [1519, 549] on input "Apply" at bounding box center [1516, 540] width 42 height 27
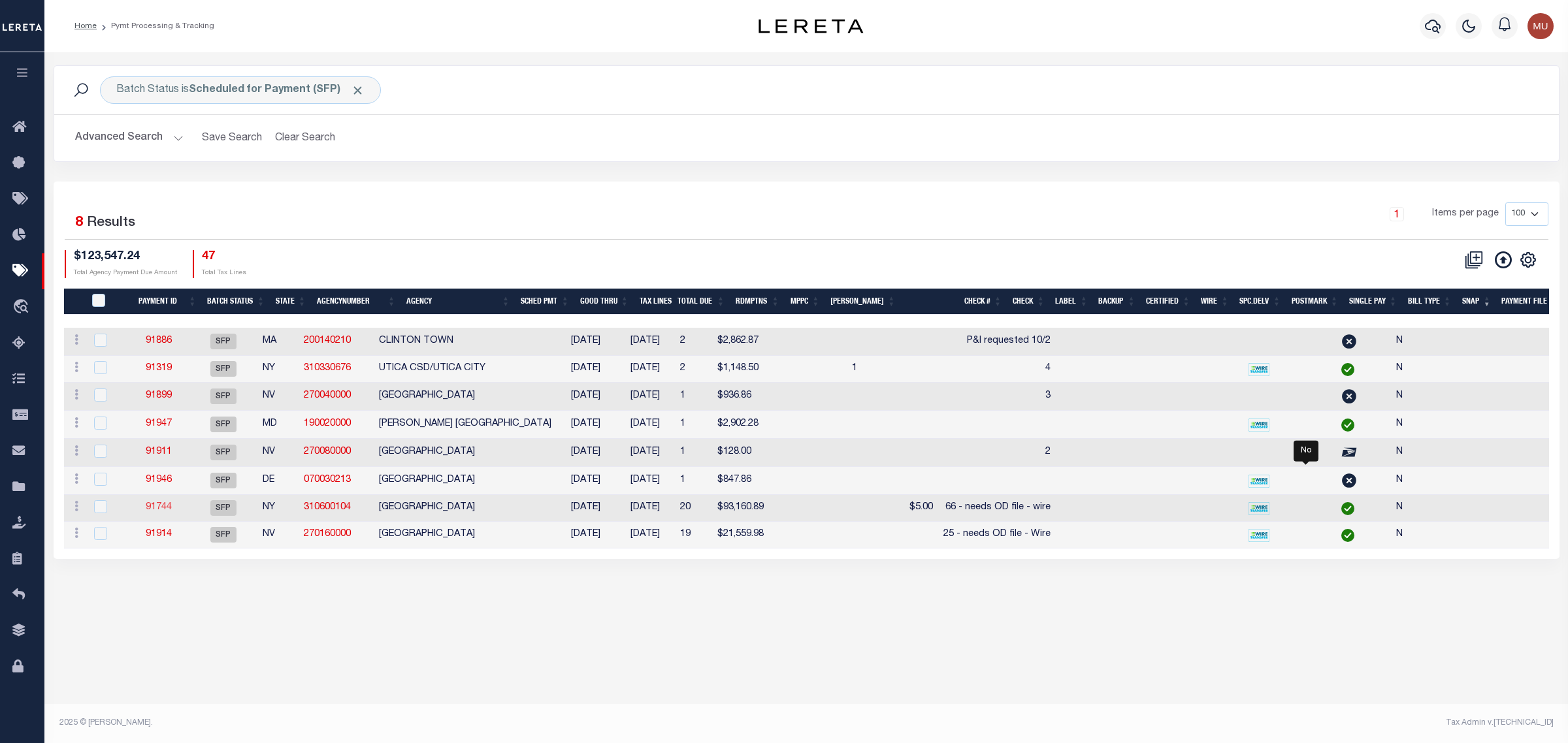
click at [171, 512] on link "91744" at bounding box center [158, 507] width 26 height 9
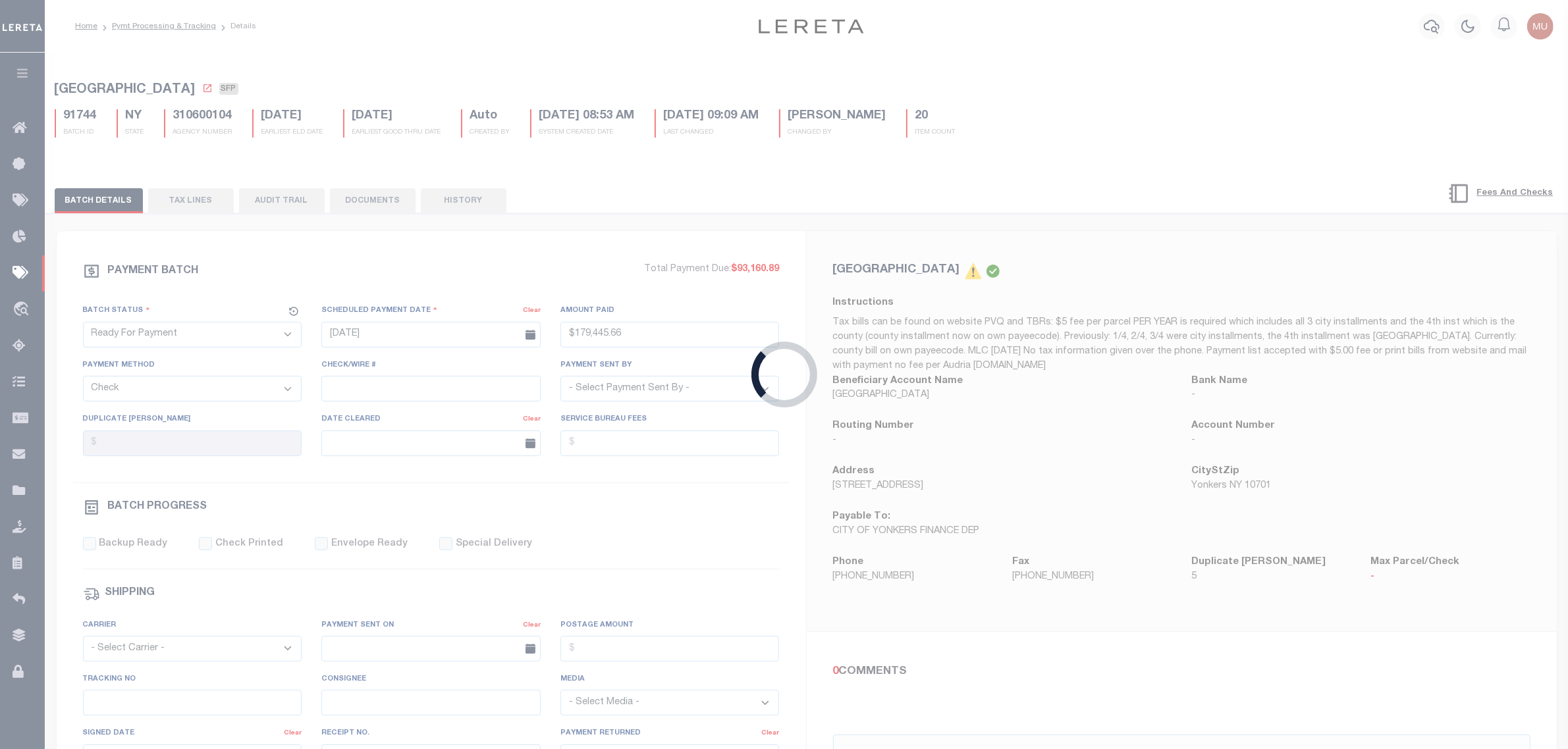
select select "SFP"
type input "[DATE]"
select select
type input "66 - needs OD file - wire"
select select
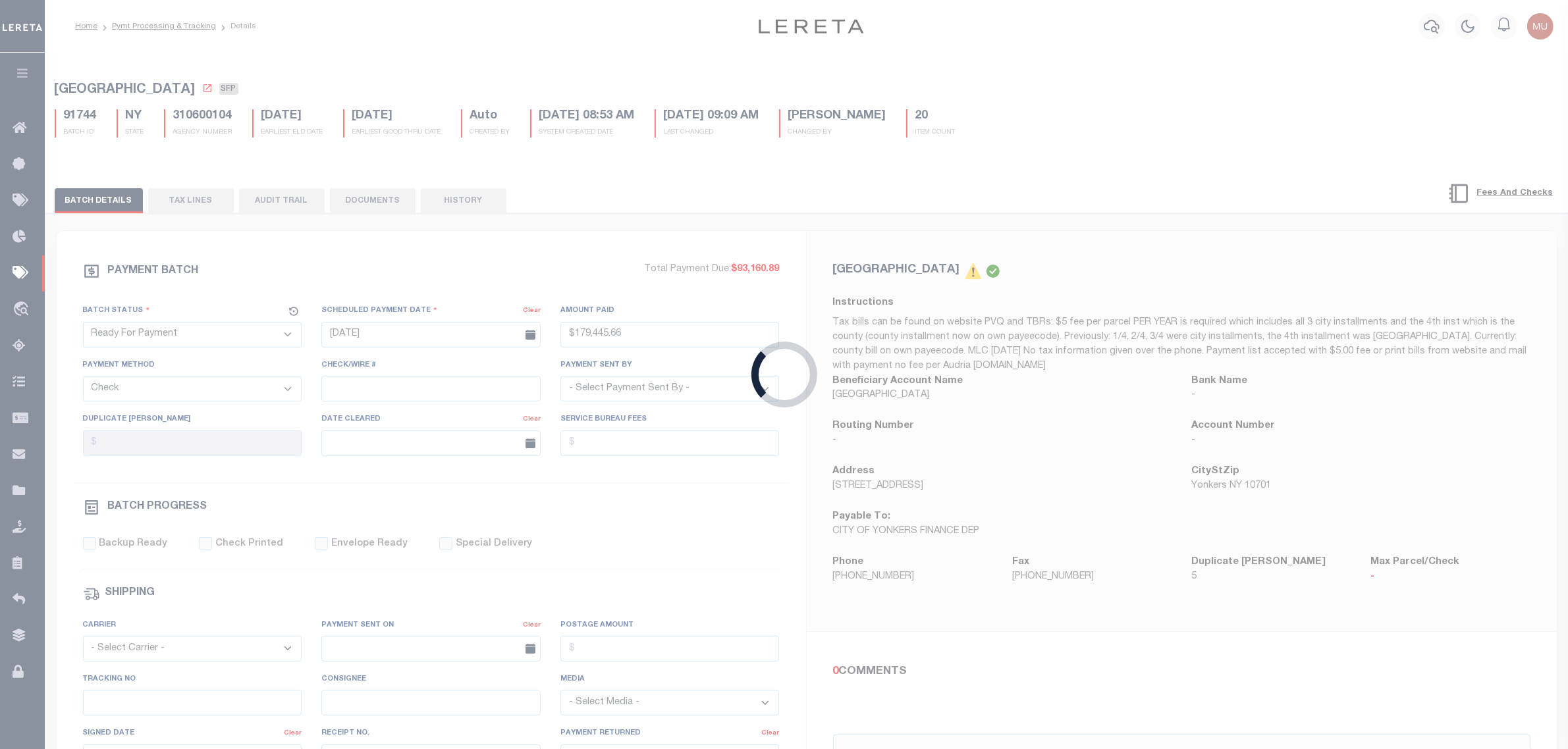
checkbox input "false"
type input "MATT"
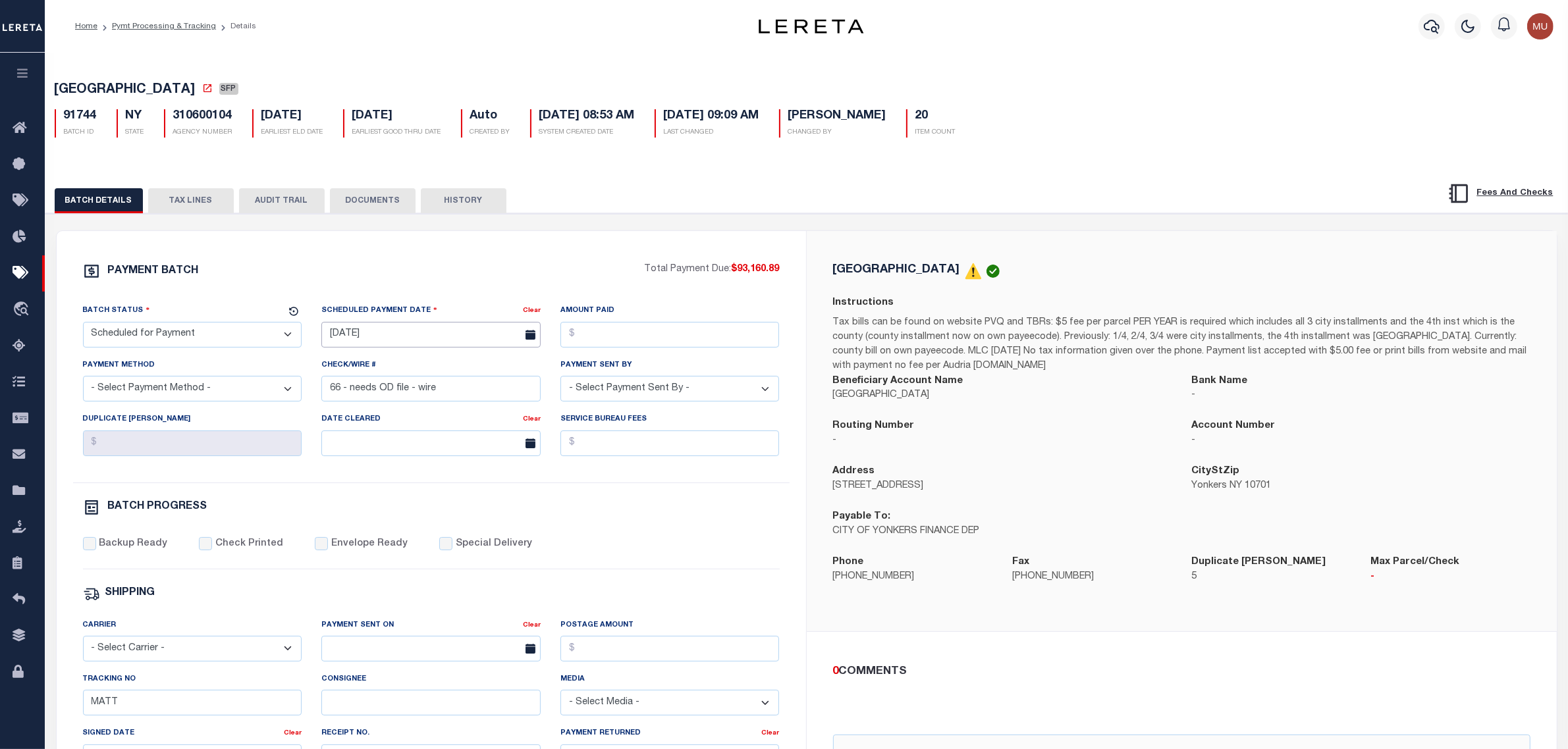
click at [423, 333] on input "[DATE]" at bounding box center [431, 335] width 219 height 25
click at [481, 412] on span "3" at bounding box center [480, 412] width 25 height 25
type input "[DATE]"
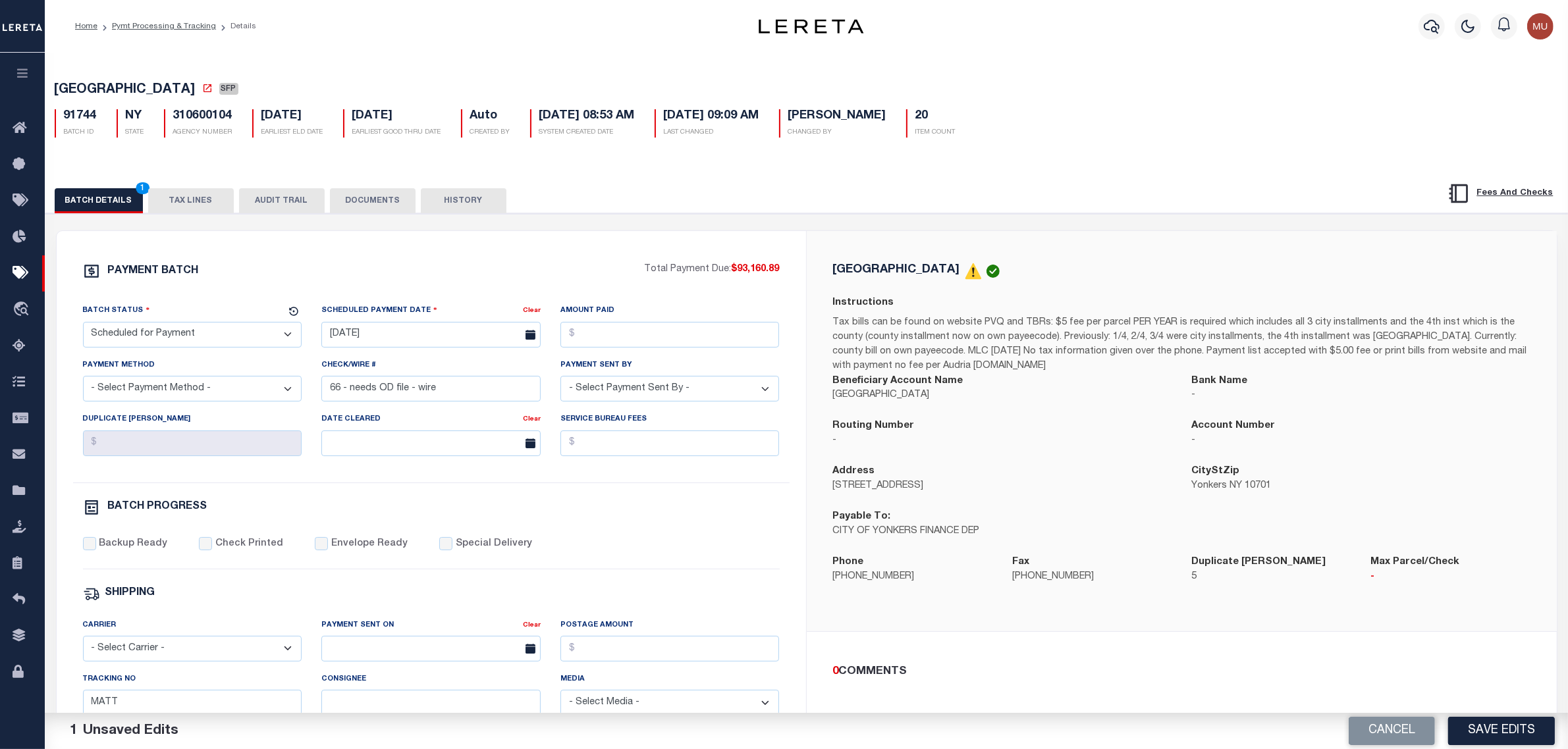
drag, startPoint x: 245, startPoint y: 349, endPoint x: 204, endPoint y: 349, distance: 41.0
click at [245, 348] on select "- Select Status - Scheduled for Payment Ready For Payment Payment Sent Cleared …" at bounding box center [193, 335] width 219 height 25
select select "RFF"
click at [83, 326] on select "- Select Status - Scheduled for Payment Ready For Payment Payment Sent Cleared …" at bounding box center [193, 335] width 219 height 25
drag, startPoint x: 417, startPoint y: 385, endPoint x: 199, endPoint y: 380, distance: 218.1
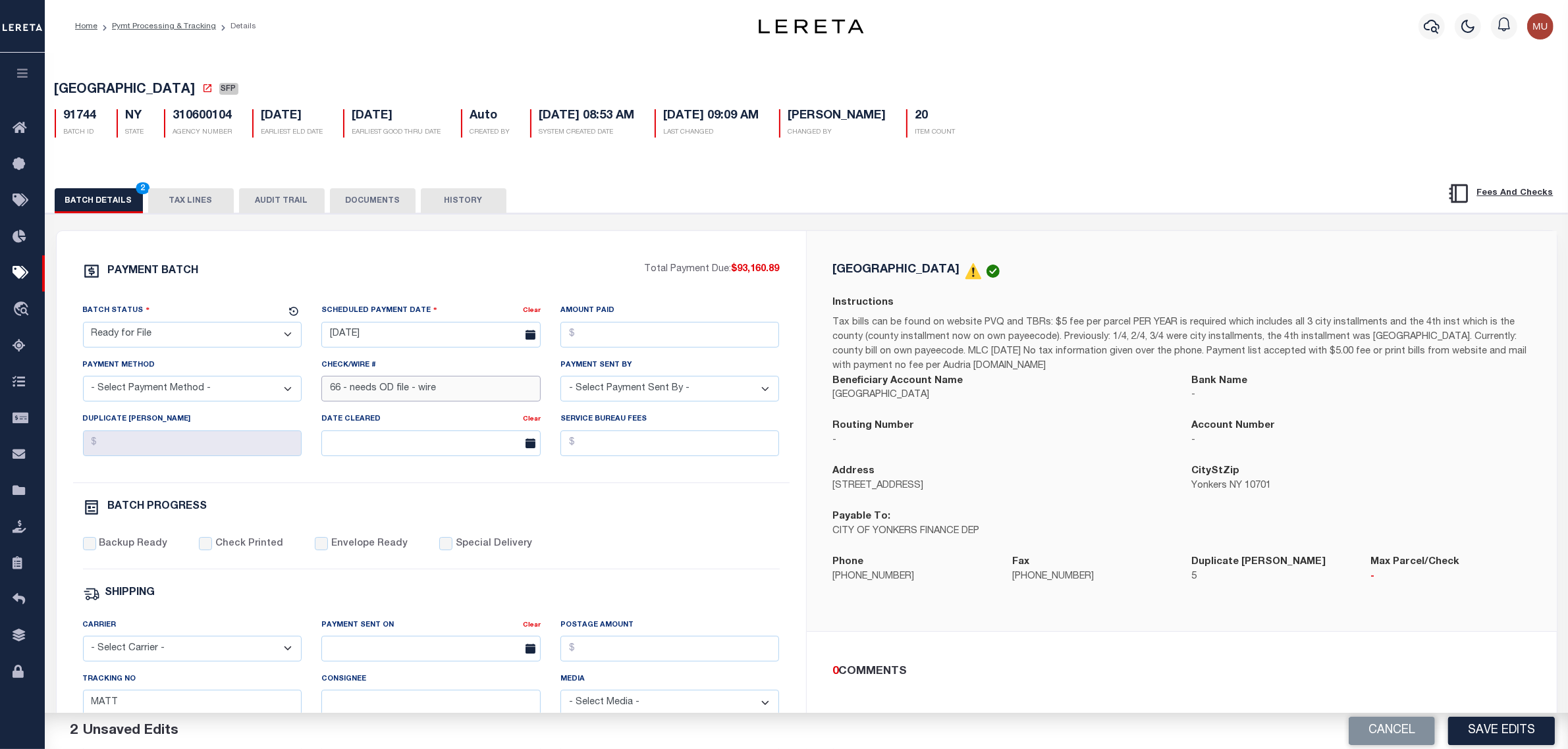
click at [201, 380] on div "Batch Status - Select Status - Scheduled for Payment Ready For Payment Payment …" at bounding box center [431, 393] width 717 height 179
type input "OD FILE REQUESTED"
drag, startPoint x: 787, startPoint y: 272, endPoint x: 737, endPoint y: 275, distance: 50.1
click at [737, 275] on div "PAYMENT BATCH Total Payment Due: $93,160.89 Batch Status - Select Status -" at bounding box center [431, 617] width 718 height 707
copy span "93,160.89"
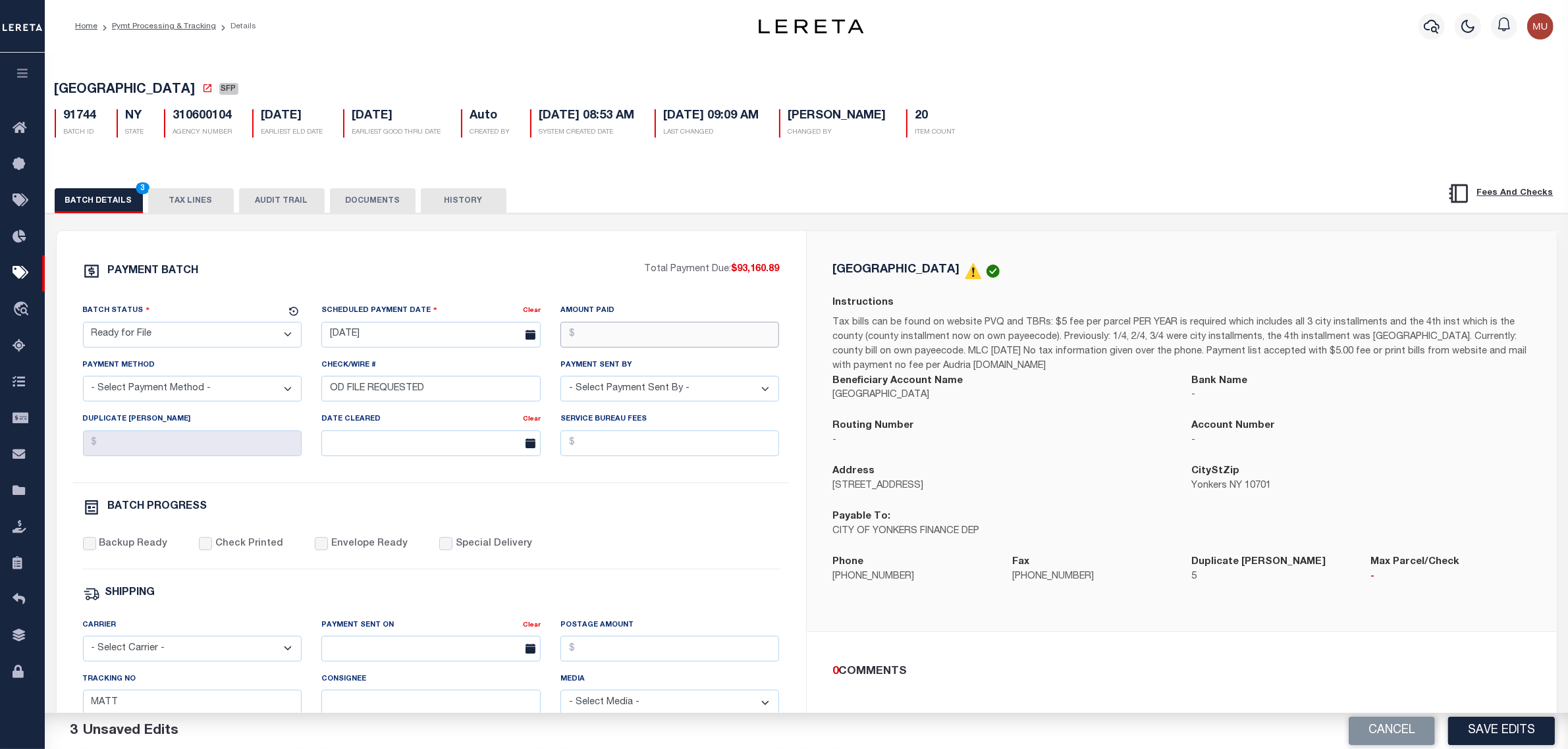
click at [678, 343] on input "Amount Paid" at bounding box center [670, 335] width 219 height 25
paste input "93,160.89"
type input "$93,160.89"
drag, startPoint x: 624, startPoint y: 390, endPoint x: 633, endPoint y: 390, distance: 9.0
click at [624, 390] on select "- Select Payment Sent By - Aakash Patel Abdul Muzain Adams, Pamela S Adhikary R…" at bounding box center [670, 388] width 219 height 25
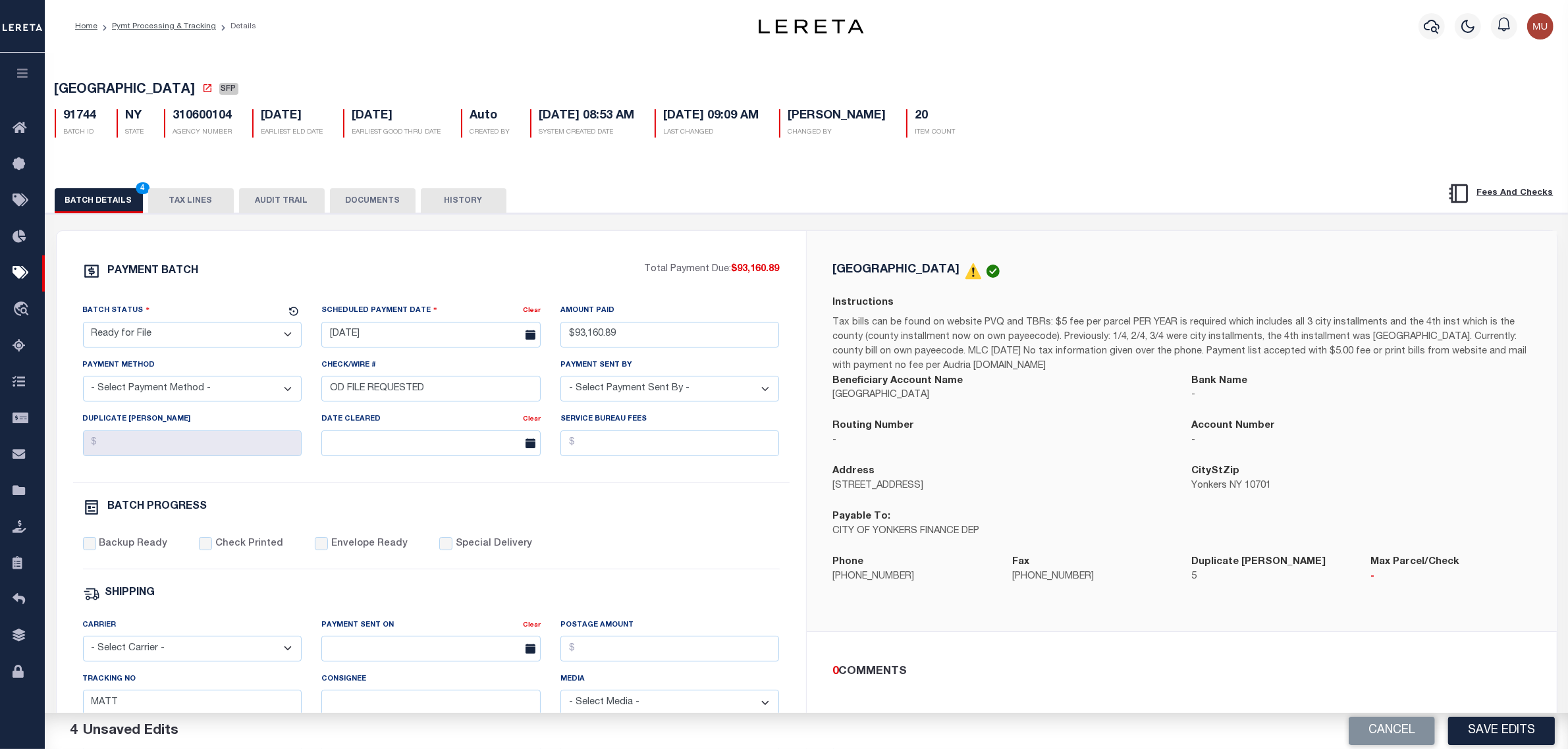
select select "[PERSON_NAME]"
click at [249, 393] on select "- Select Payment Method - ACH Certified Check Check Direct Deposit Wire Transfer" at bounding box center [193, 388] width 219 height 25
select select "TRA"
click at [83, 381] on select "- Select Payment Method - ACH Certified Check Check Direct Deposit Wire Transfer" at bounding box center [193, 388] width 219 height 25
click at [473, 401] on input "OD FILE REQUESTED" at bounding box center [431, 388] width 219 height 25
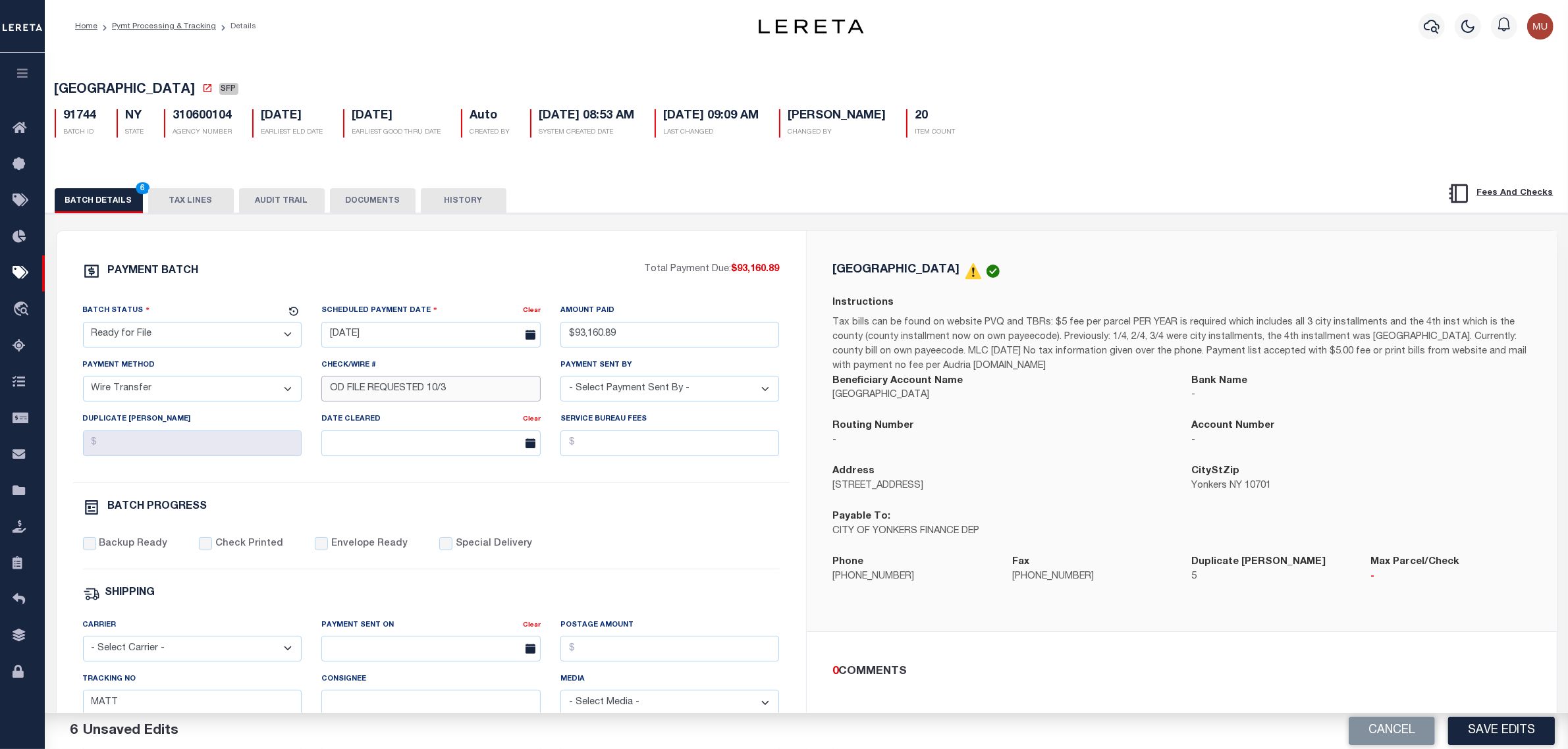
type input "OD FILE REQUESTED 10/3"
click at [132, 551] on label "Backup Ready" at bounding box center [132, 544] width 69 height 14
click at [96, 551] on input "Backup Ready" at bounding box center [90, 544] width 14 height 14
checkbox input "true"
click at [1503, 725] on button "Save Edits" at bounding box center [1502, 730] width 107 height 28
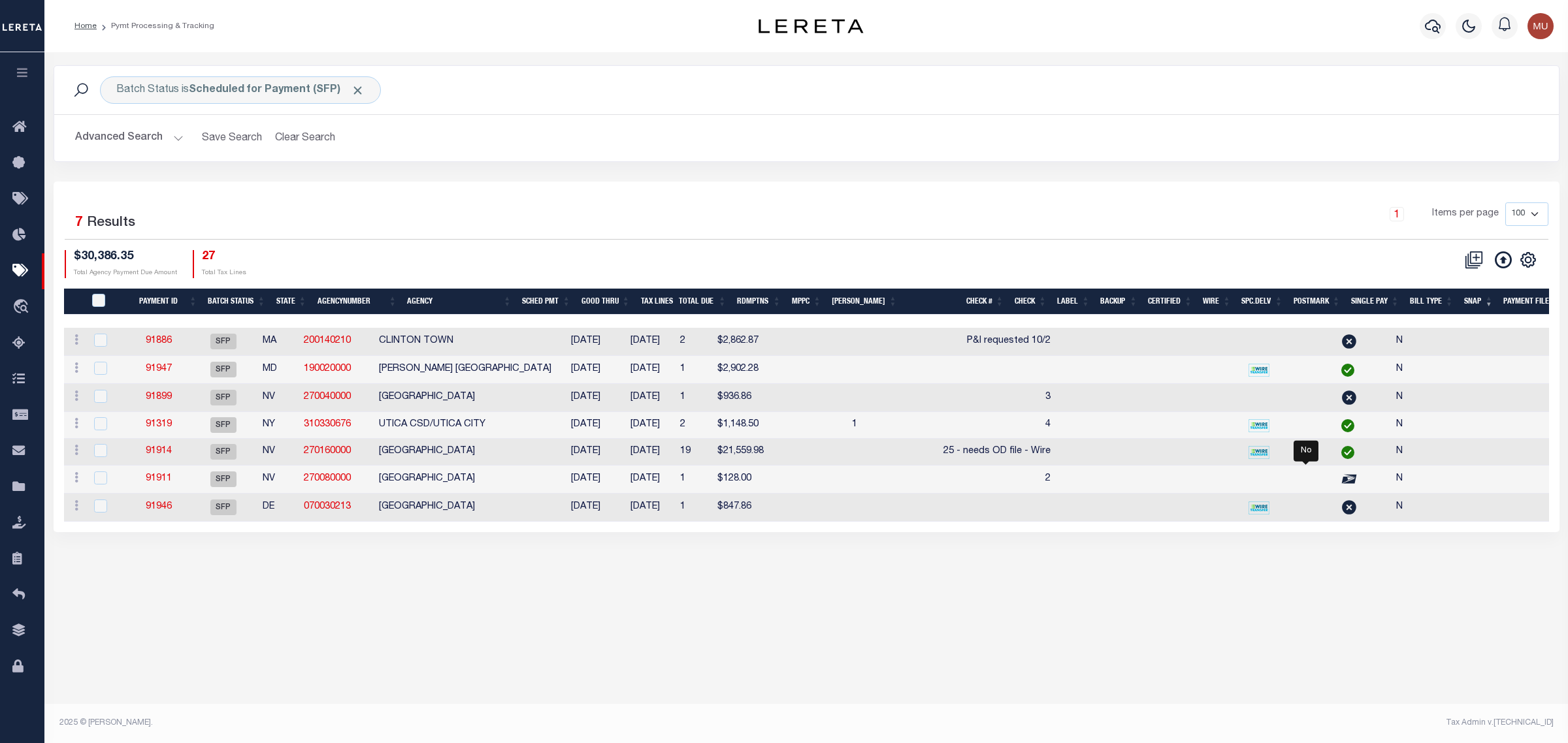
click at [863, 458] on td at bounding box center [901, 453] width 76 height 27
checkbox input "true"
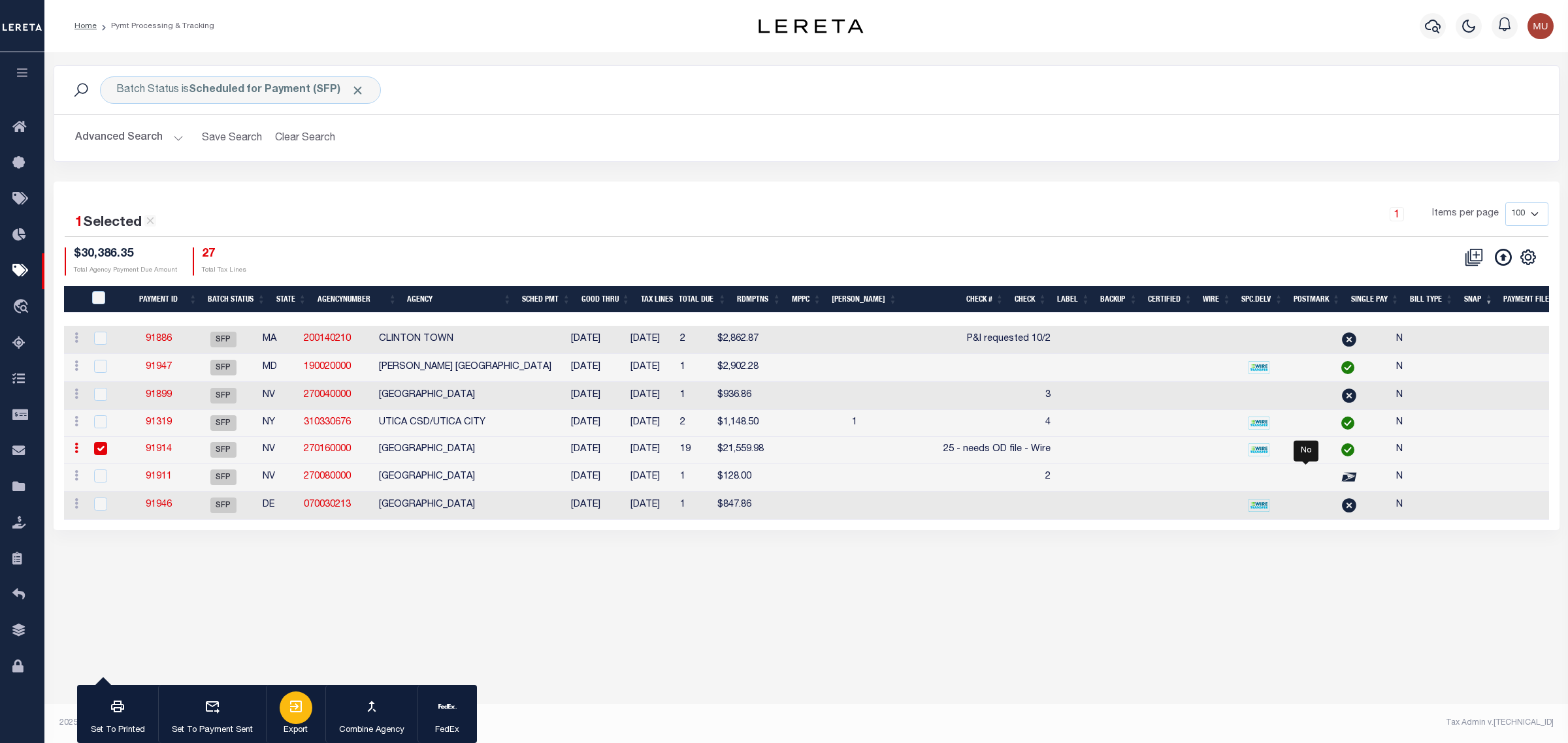
click at [299, 717] on div "button" at bounding box center [295, 708] width 33 height 33
click at [171, 454] on link "91914" at bounding box center [158, 449] width 26 height 9
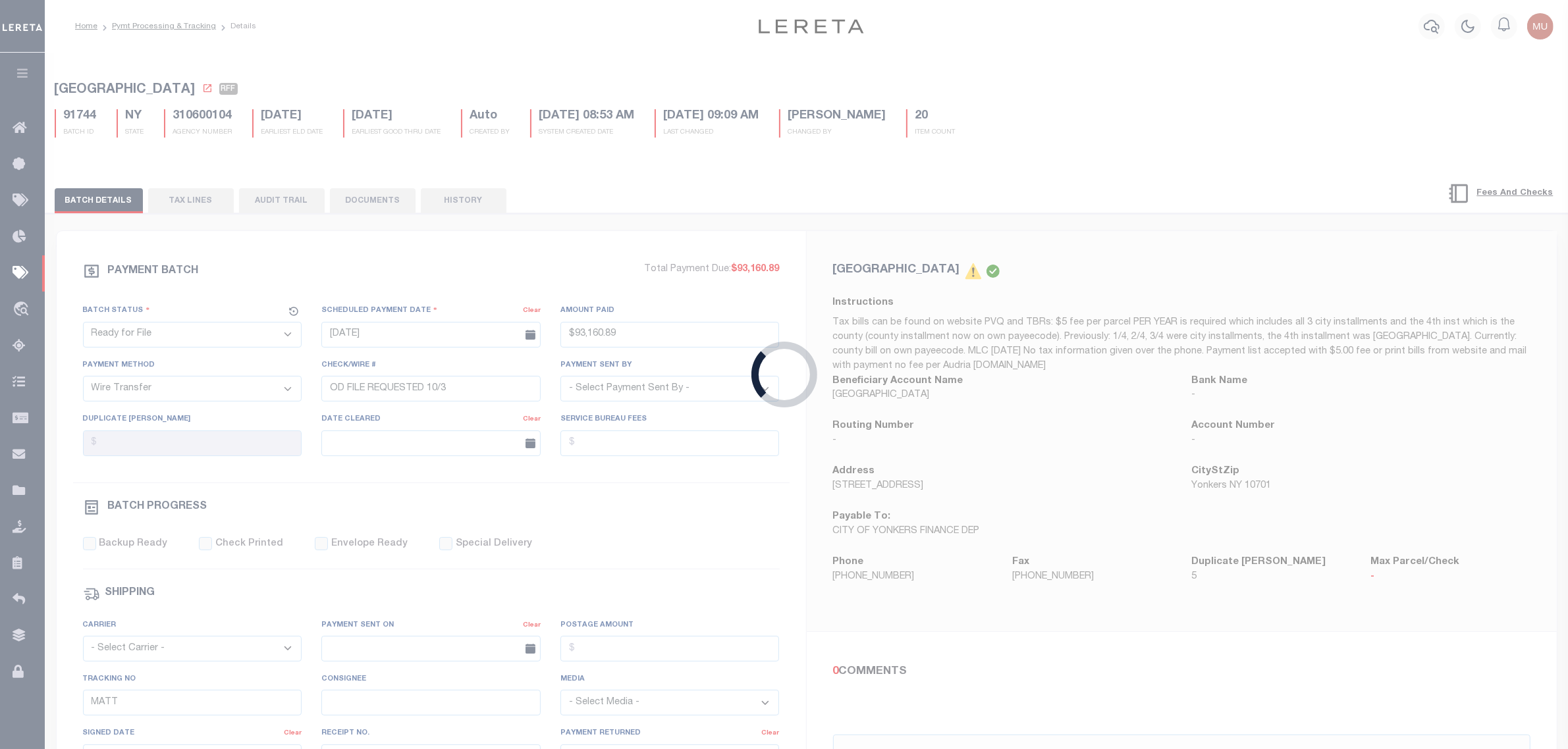
select select "SFP"
type input "09/26/2025"
select select
type input "25 - needs OD file - Wire"
select select
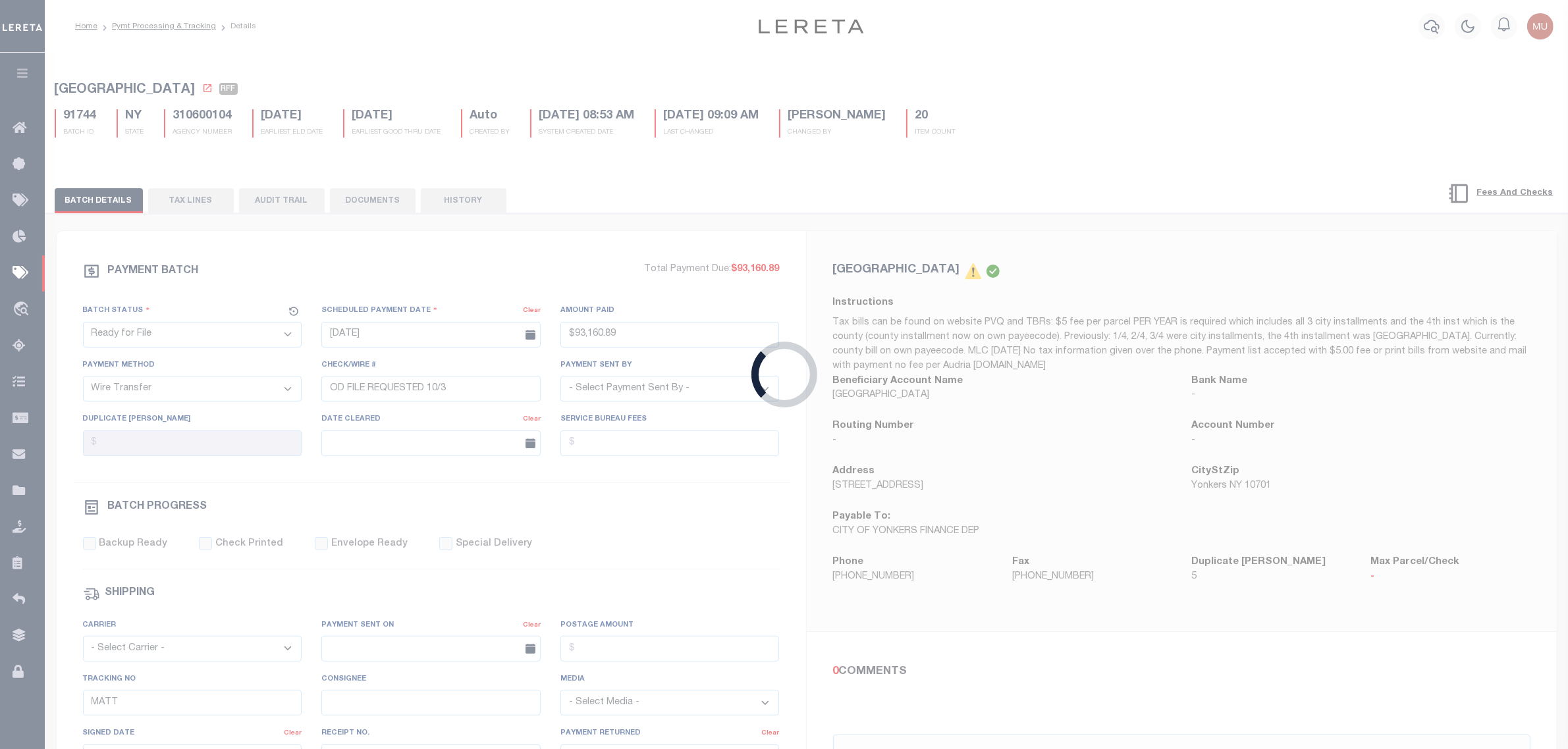
checkbox input "false"
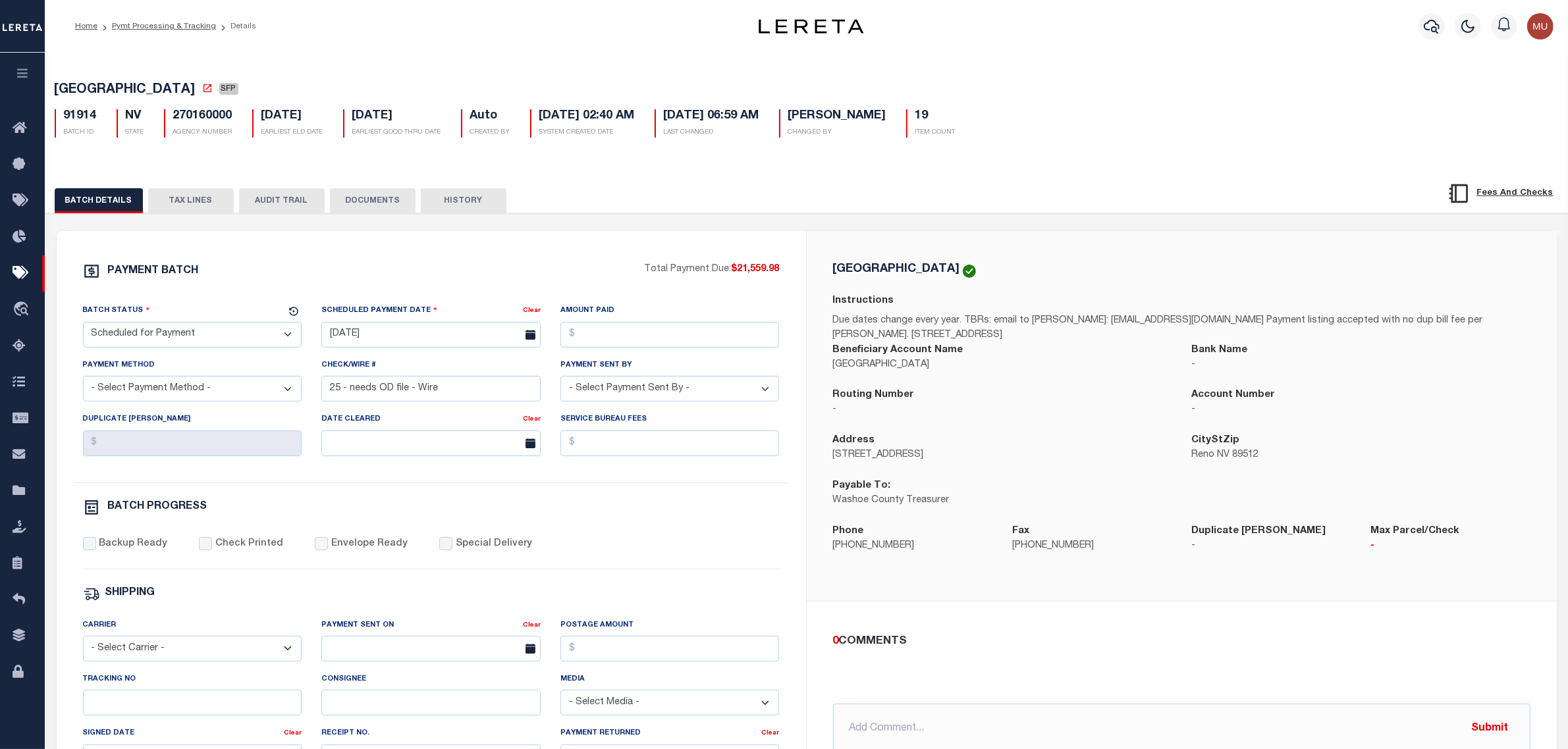
click at [195, 195] on button "TAX LINES" at bounding box center [191, 200] width 86 height 25
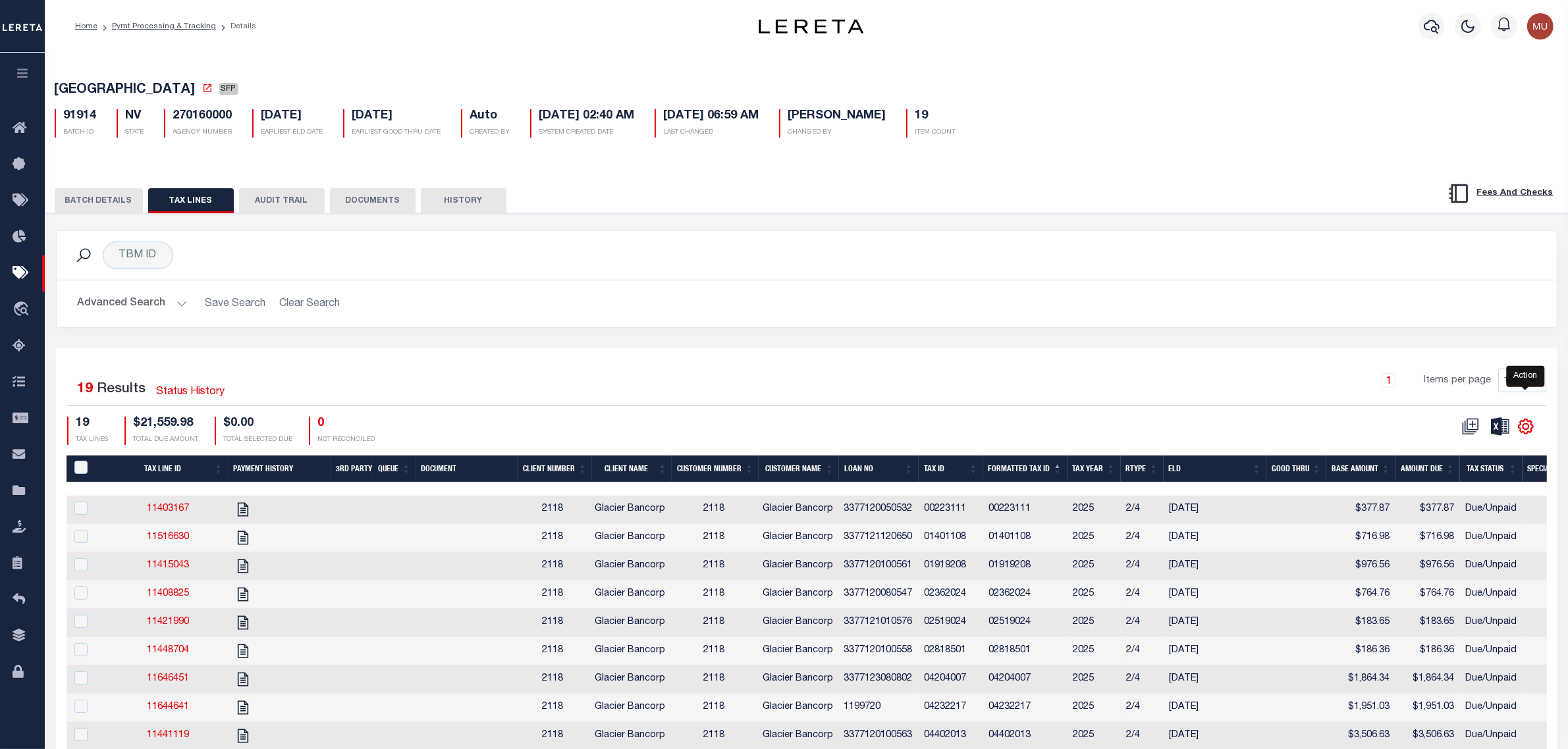
click at [1526, 430] on icon "" at bounding box center [1526, 427] width 6 height 6
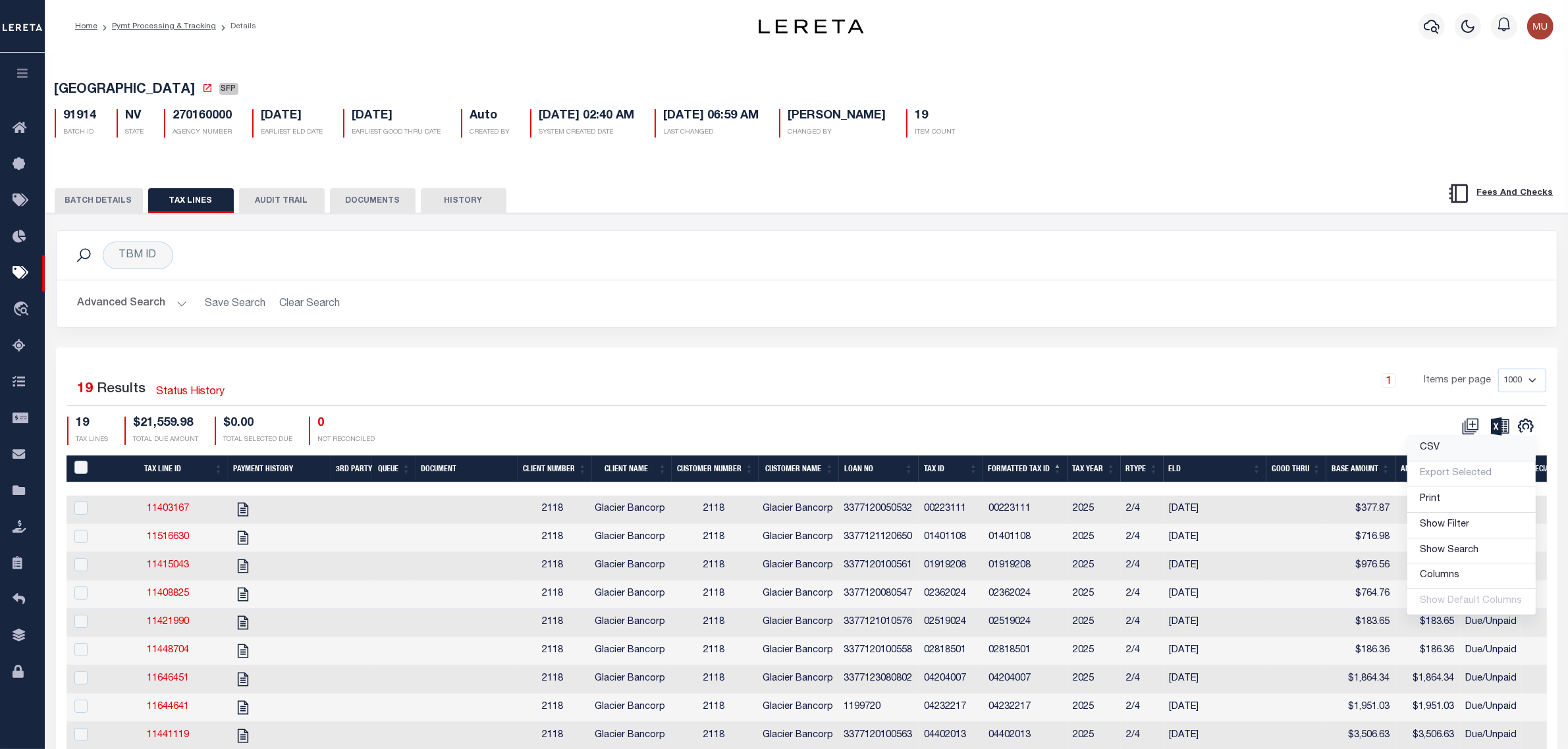
click at [1479, 453] on link "CSV" at bounding box center [1471, 449] width 128 height 25
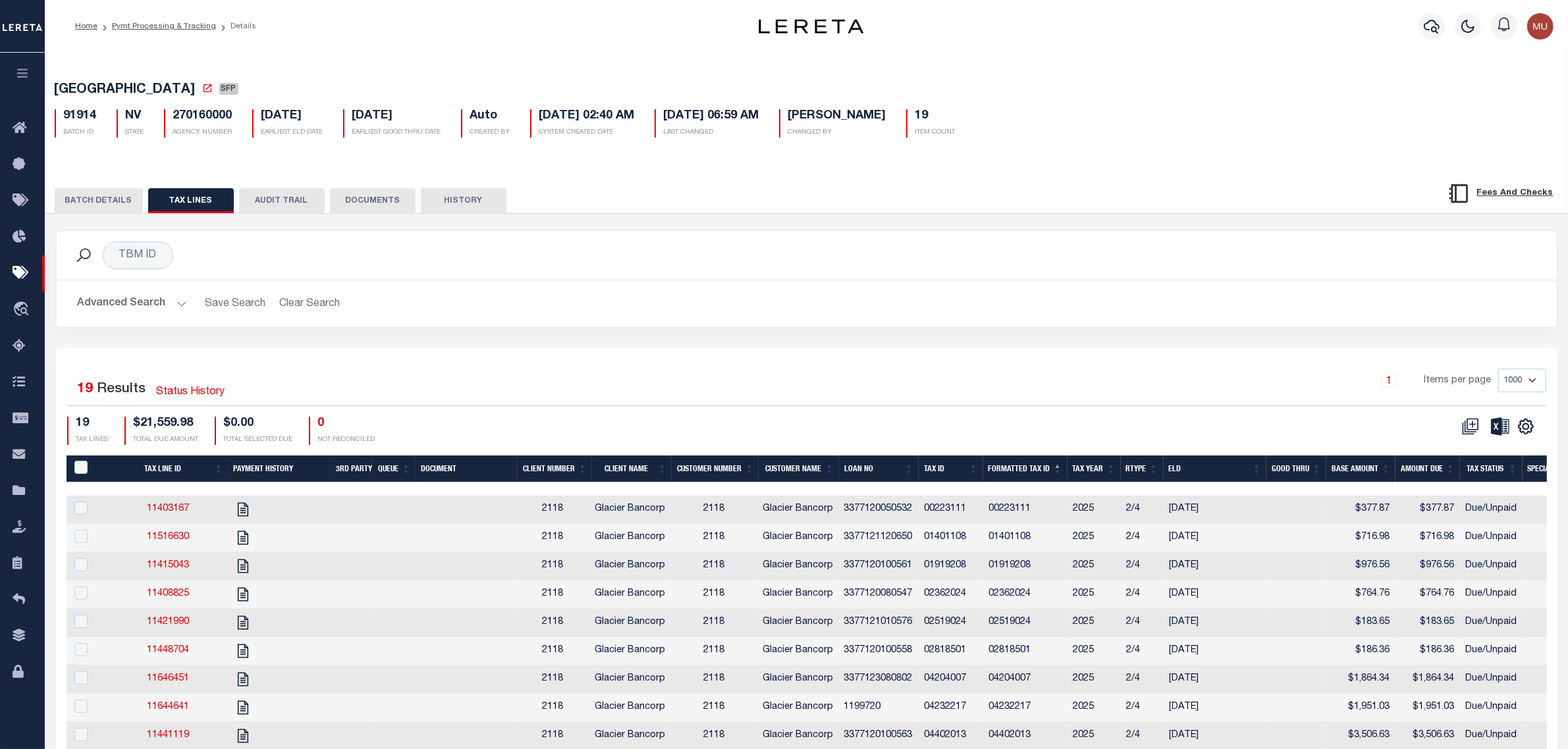
click at [119, 198] on button "BATCH DETAILS" at bounding box center [98, 200] width 88 height 25
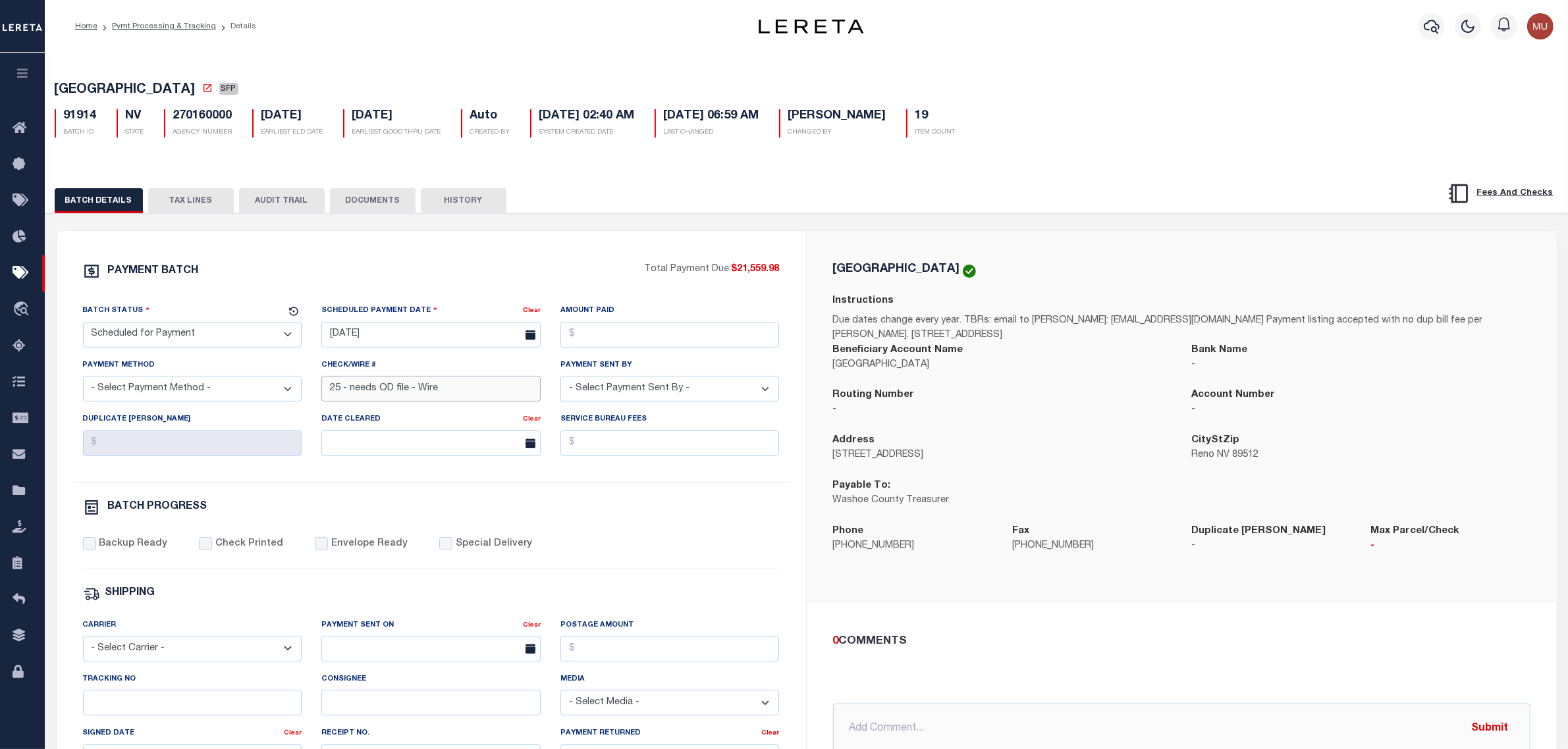
drag, startPoint x: 473, startPoint y: 399, endPoint x: 195, endPoint y: 377, distance: 278.9
click at [195, 377] on div "Batch Status - Select Status - Scheduled for Payment Ready For Payment Payment …" at bounding box center [431, 393] width 717 height 179
type input "OD file requested 10/3"
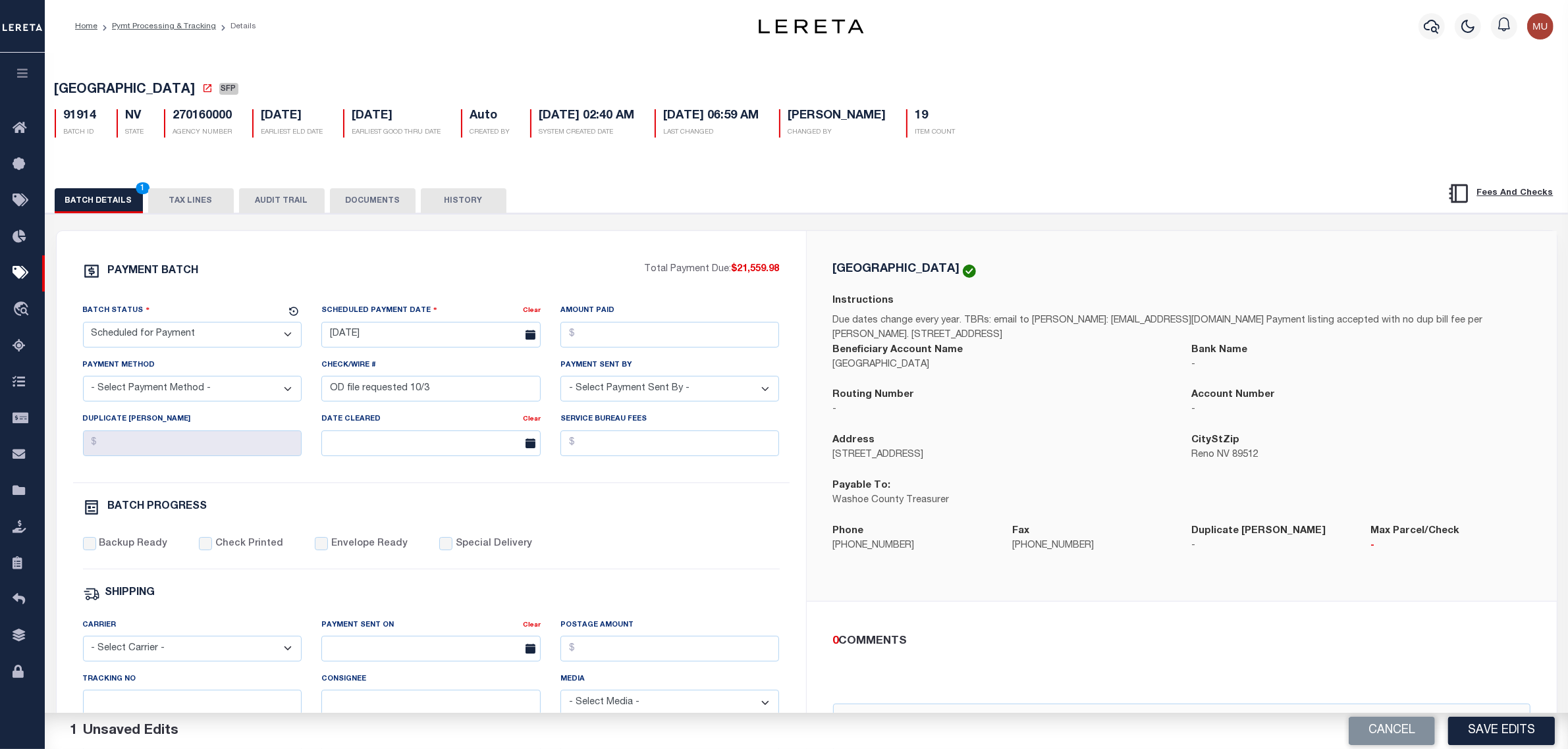
click at [199, 348] on select "- Select Status - Scheduled for Payment Ready For Payment Payment Sent Cleared …" at bounding box center [193, 335] width 219 height 25
select select "RFF"
click at [83, 326] on select "- Select Status - Scheduled for Payment Ready For Payment Payment Sent Cleared …" at bounding box center [193, 335] width 219 height 25
drag, startPoint x: 250, startPoint y: 396, endPoint x: 246, endPoint y: 401, distance: 6.4
click at [250, 396] on select "- Select Payment Method - ACH Certified Check Check Direct Deposit Wire Transfer" at bounding box center [193, 388] width 219 height 25
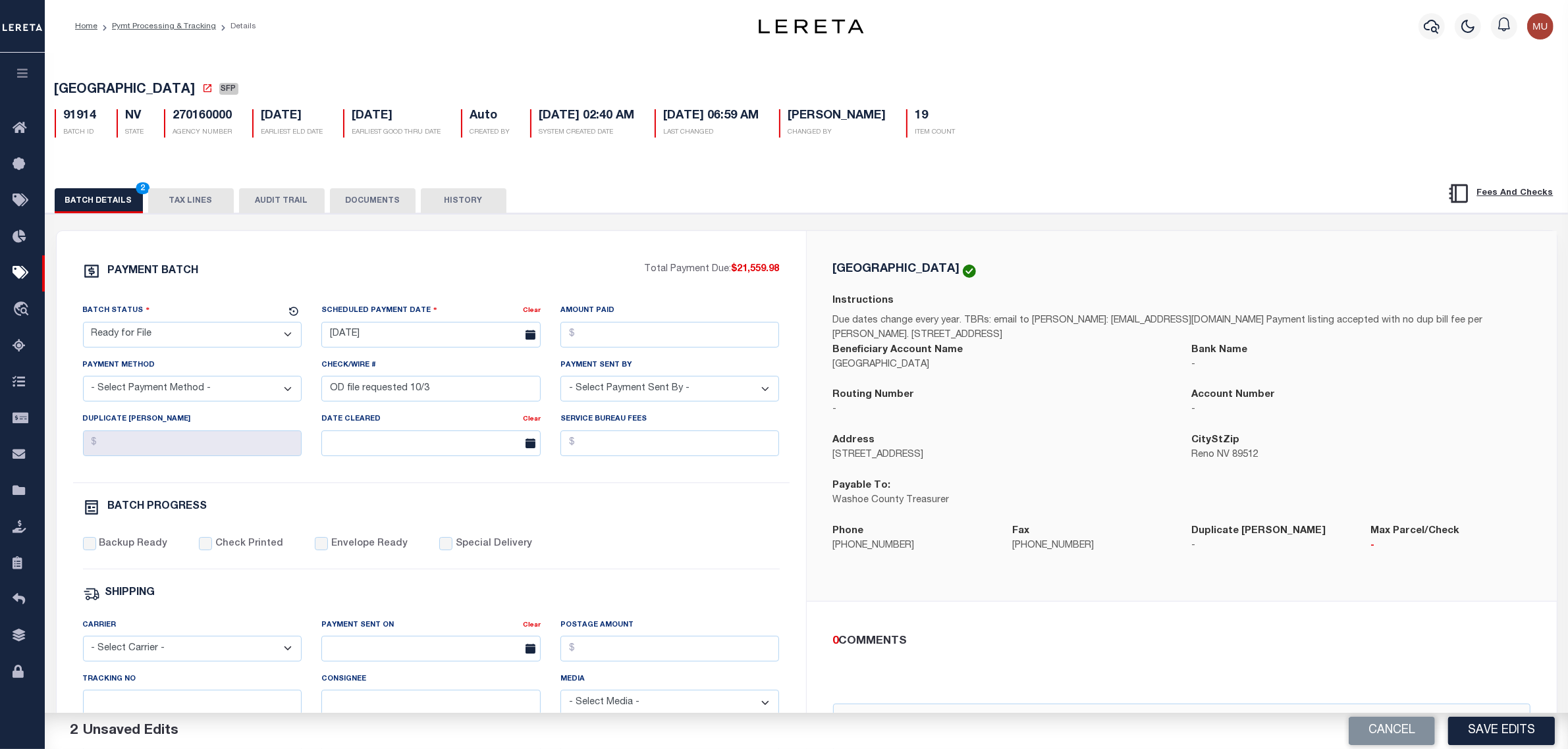
select select "TRA"
click at [83, 381] on select "- Select Payment Method - ACH Certified Check Check Direct Deposit Wire Transfer" at bounding box center [193, 388] width 219 height 25
drag, startPoint x: 779, startPoint y: 274, endPoint x: 740, endPoint y: 270, distance: 39.2
click at [739, 270] on div "PAYMENT BATCH Total Payment Due: $21,559.98 Batch Status - Select Status -" at bounding box center [431, 617] width 718 height 707
copy span "21,559.98"
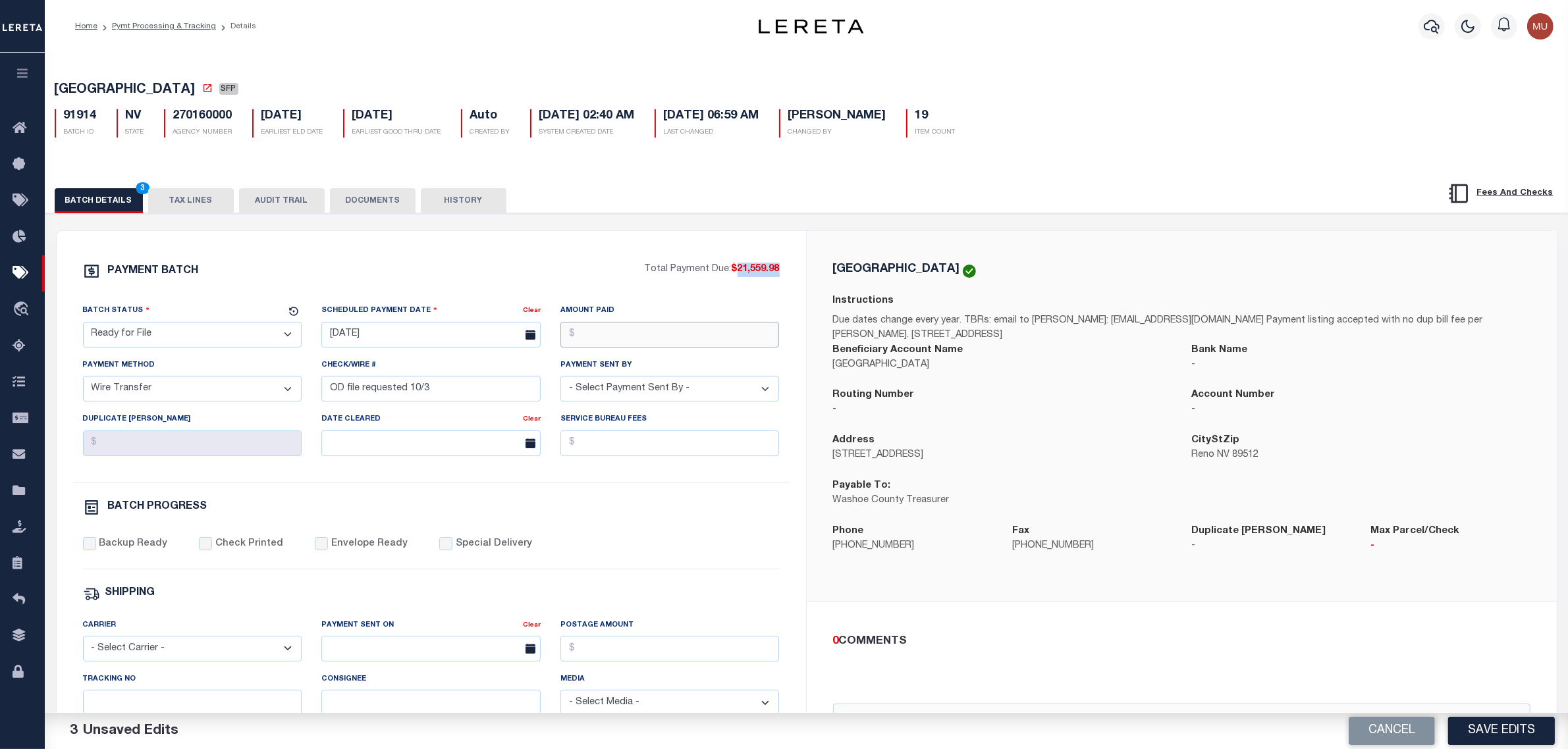
click at [692, 333] on input "Amount Paid" at bounding box center [670, 335] width 219 height 25
paste input "21,559.98"
type input "$21,559.98"
click at [428, 339] on input "09/26/2025" at bounding box center [431, 335] width 219 height 25
drag, startPoint x: 475, startPoint y: 413, endPoint x: 517, endPoint y: 411, distance: 42.0
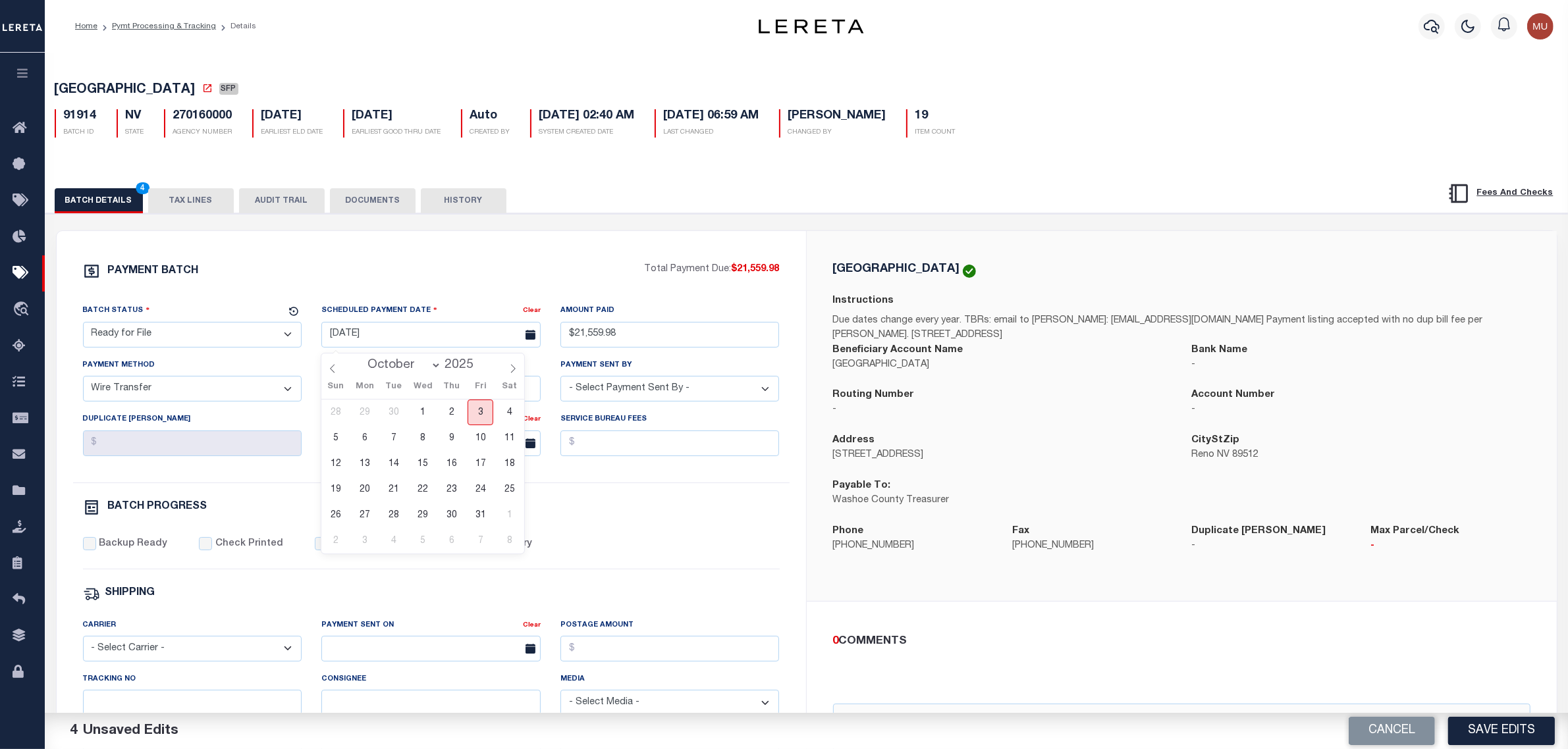
click at [475, 413] on span "3" at bounding box center [480, 412] width 25 height 25
type input "[DATE]"
click at [608, 399] on select "- Select Payment Sent By - Aakash Patel Abdul Muzain Adams, Pamela S Adhikary R…" at bounding box center [670, 388] width 219 height 25
select select "[PERSON_NAME]"
click at [561, 381] on select "- Select Payment Sent By - Aakash Patel Abdul Muzain Adams, Pamela S Adhikary R…" at bounding box center [670, 388] width 219 height 25
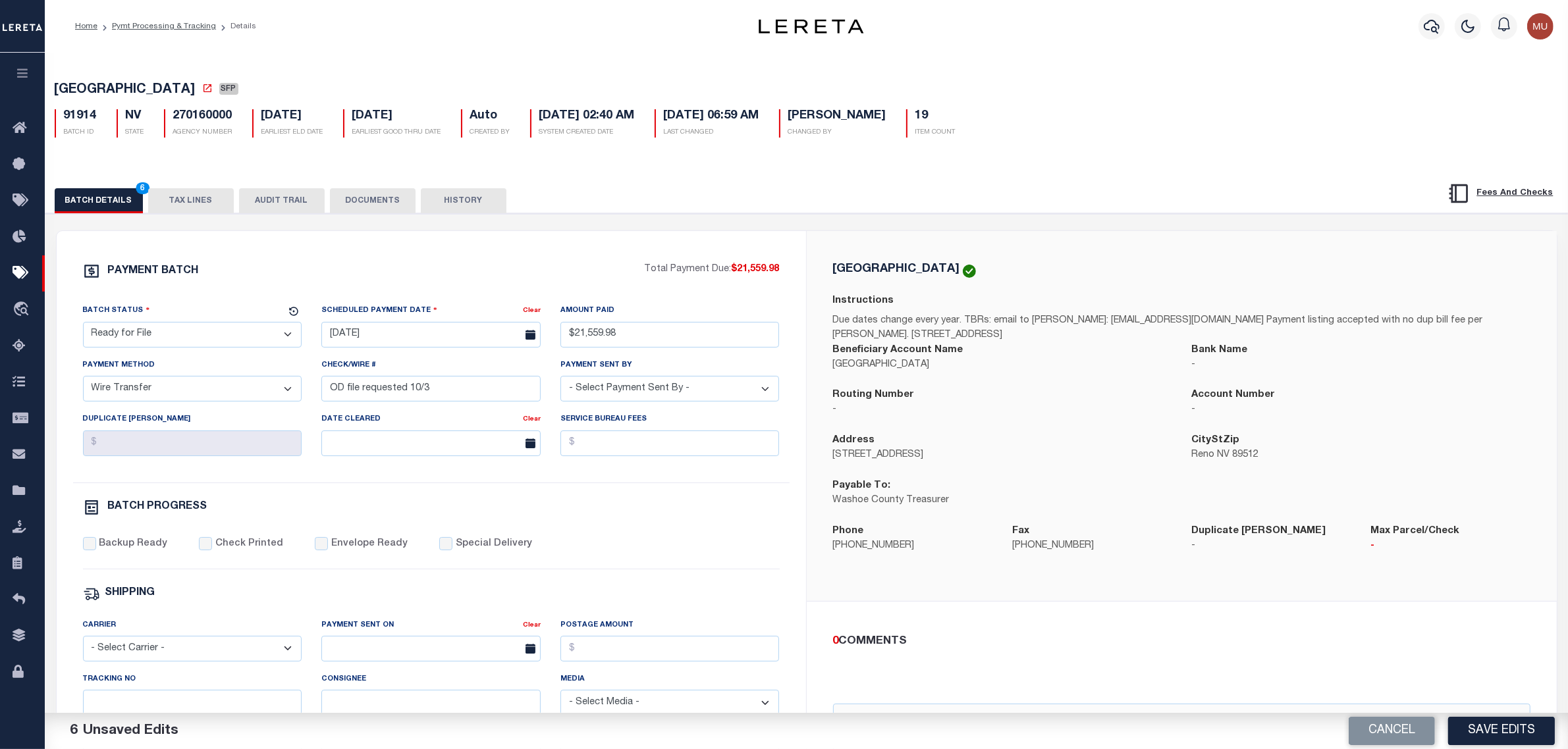
click at [138, 551] on label "Backup Ready" at bounding box center [132, 544] width 69 height 14
click at [96, 551] on input "Backup Ready" at bounding box center [90, 544] width 14 height 14
checkbox input "true"
click at [818, 539] on div "WASHOE COUNTY Instructions Due dates change every year. TBRs: email to Laurie I…" at bounding box center [1182, 416] width 750 height 370
click at [228, 701] on input "Tracking No" at bounding box center [193, 702] width 219 height 25
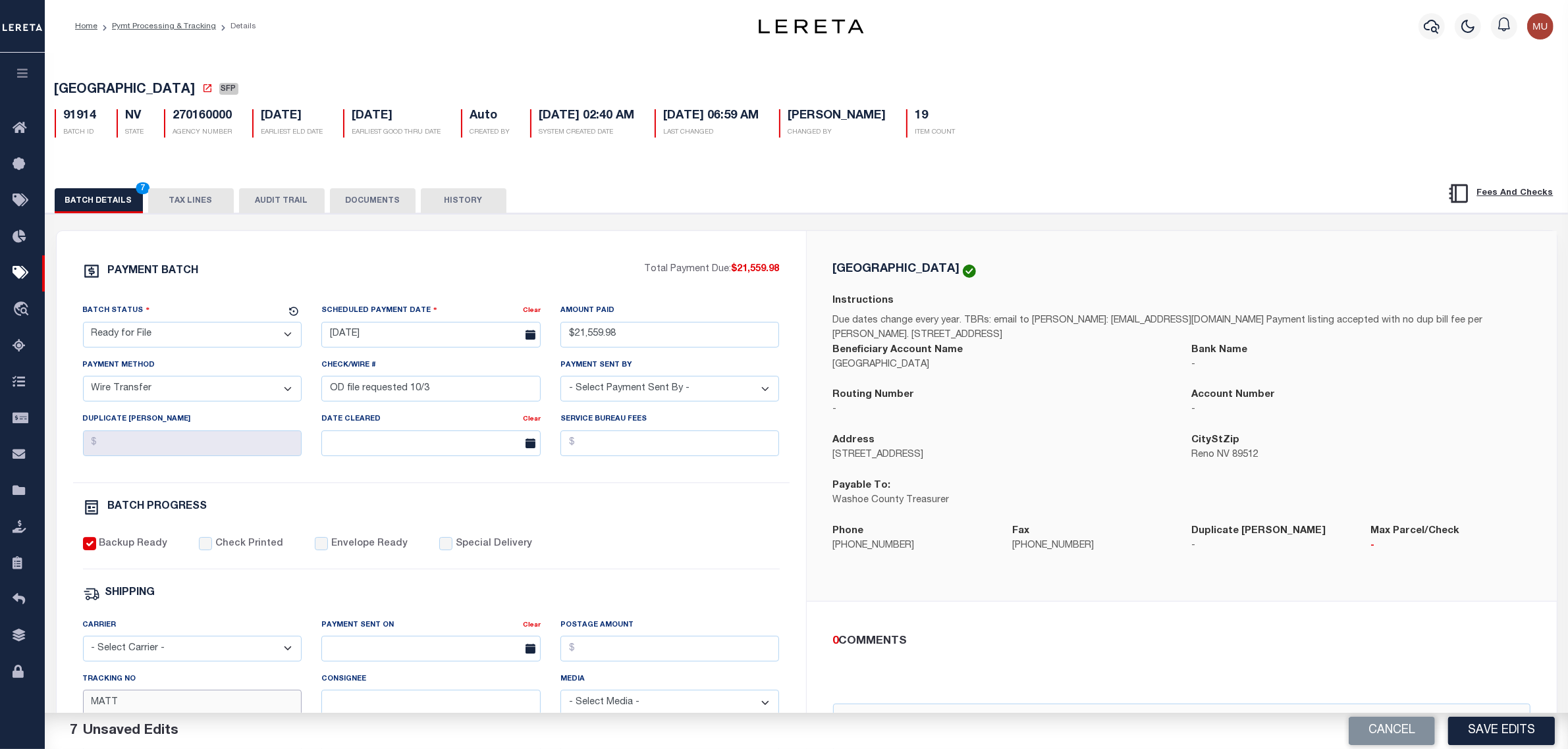
type input "MATT"
click at [910, 508] on p "Washoe County Treasurer" at bounding box center [1003, 500] width 339 height 14
click at [1496, 731] on button "Save Edits" at bounding box center [1502, 730] width 107 height 28
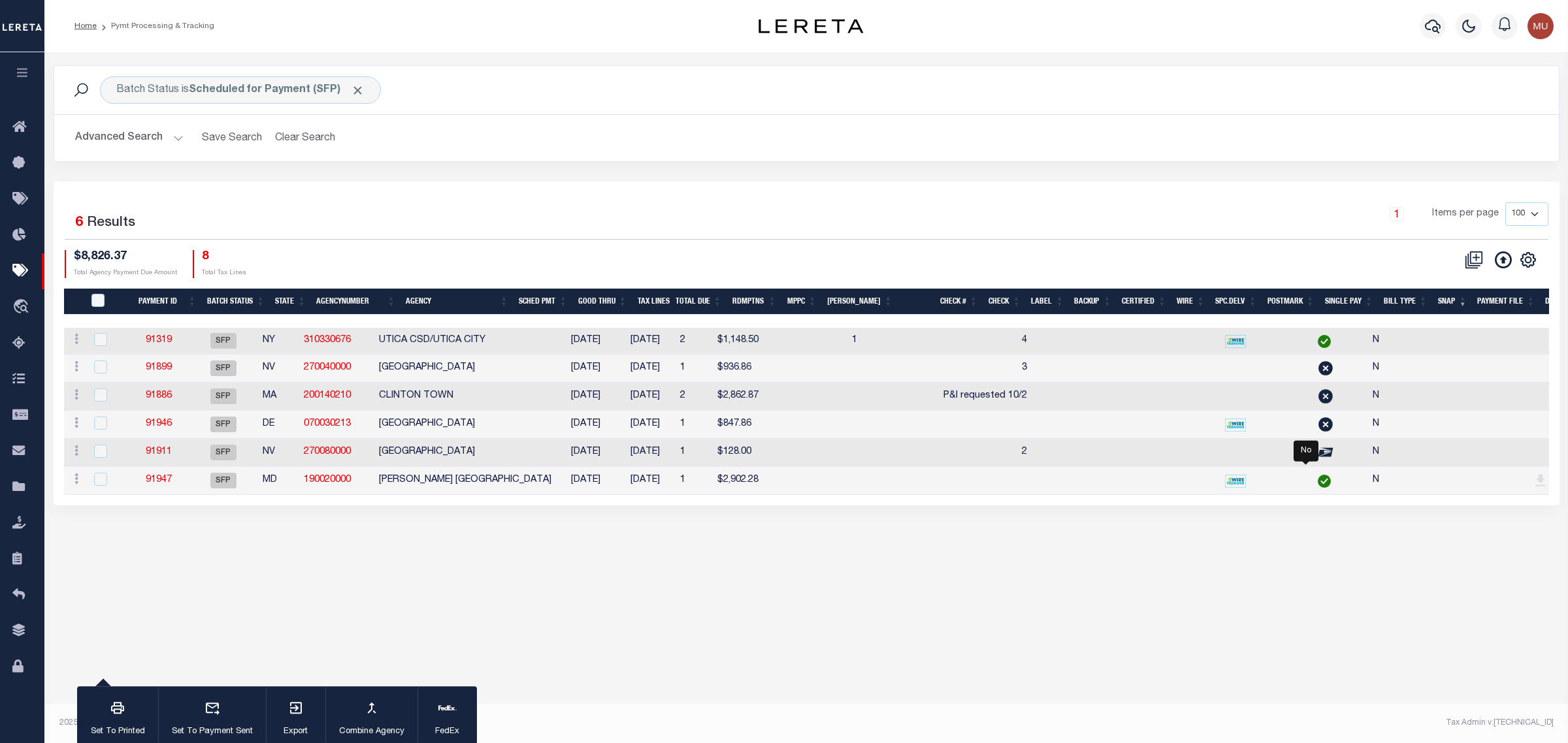
click at [1086, 157] on div "Advanced Search Save Search Clear Search PayeeSearchTable_dynamictable_____Defa…" at bounding box center [806, 138] width 1505 height 46
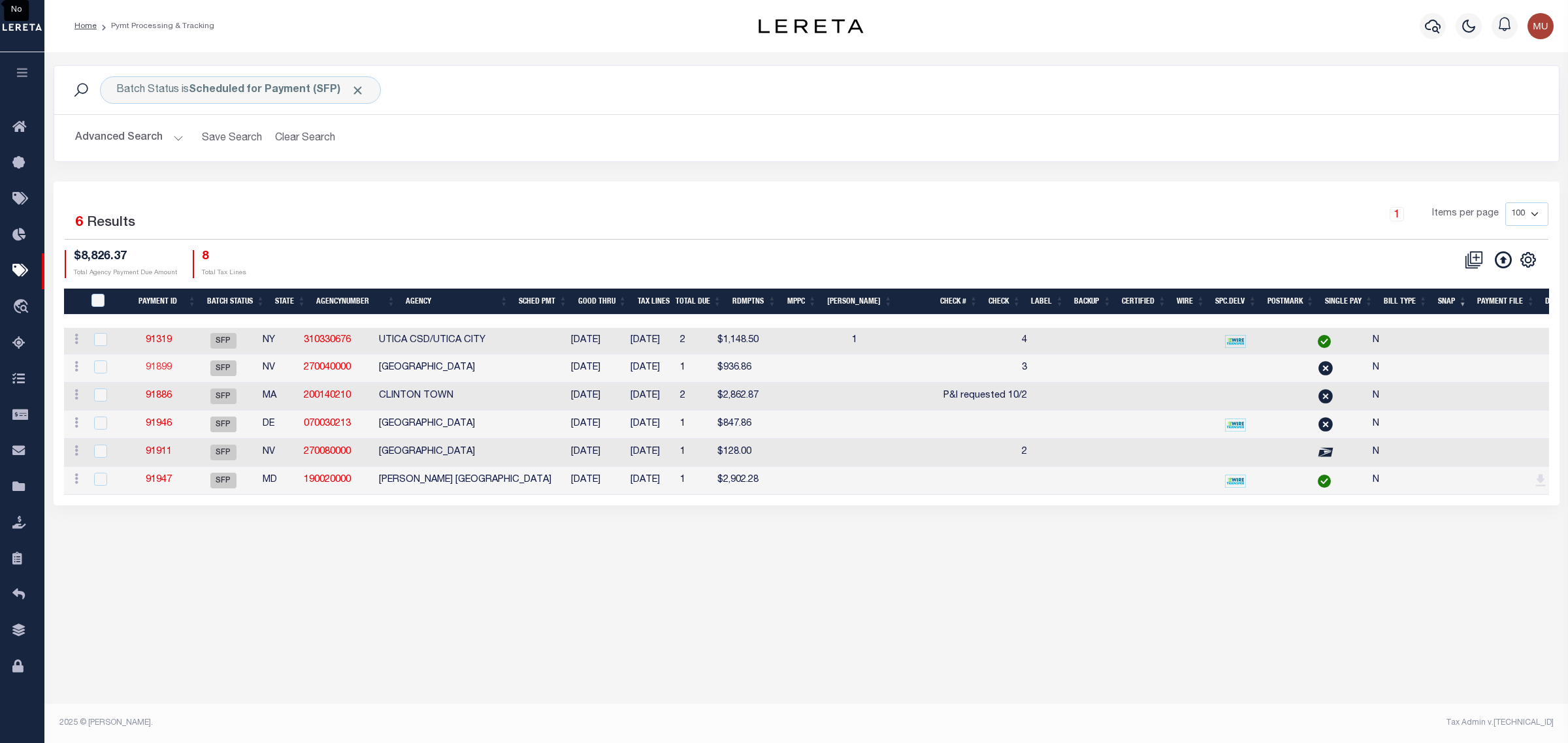
click at [171, 364] on link "91899" at bounding box center [158, 368] width 26 height 9
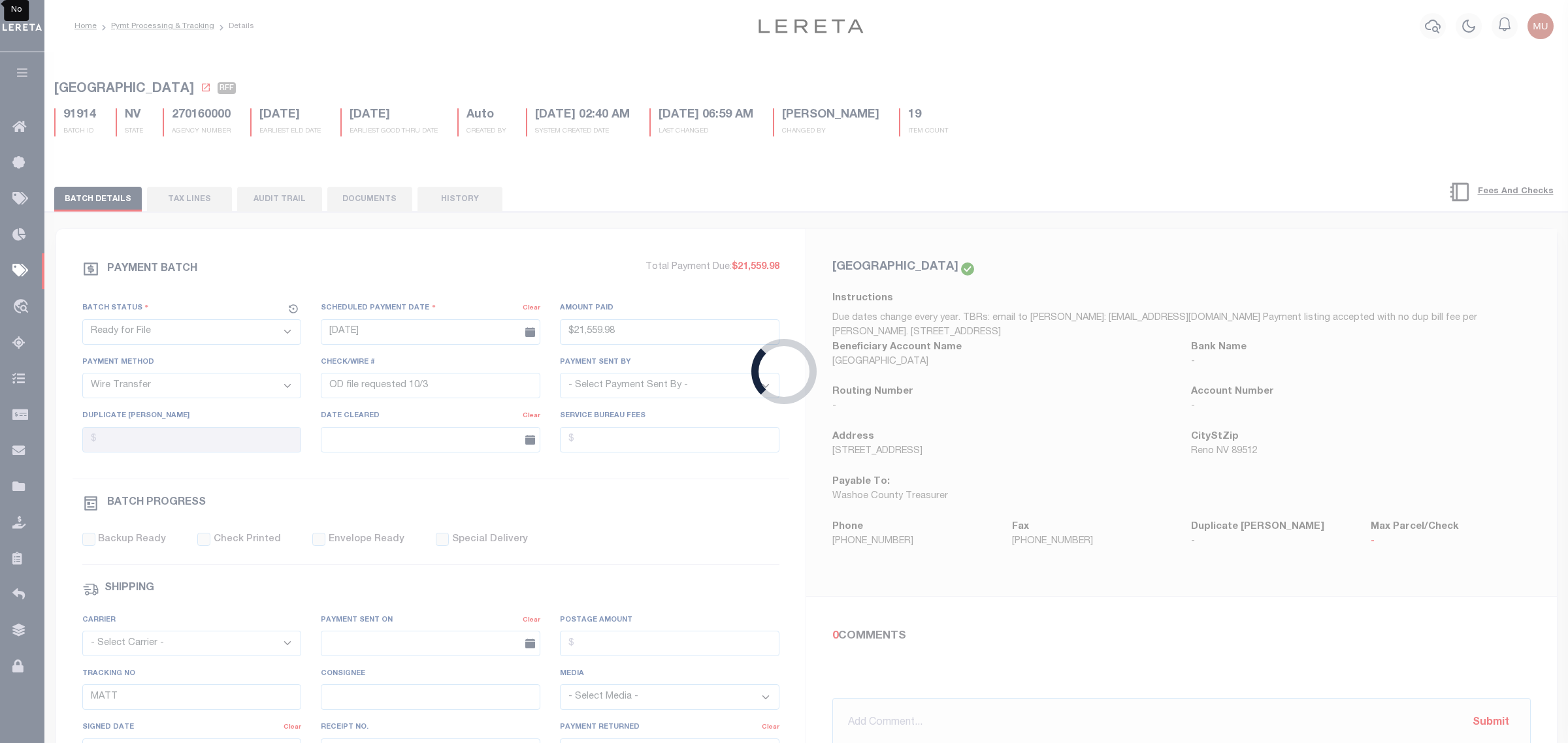
select select "SFP"
type input "09/26/2025"
select select
type input "3"
select select
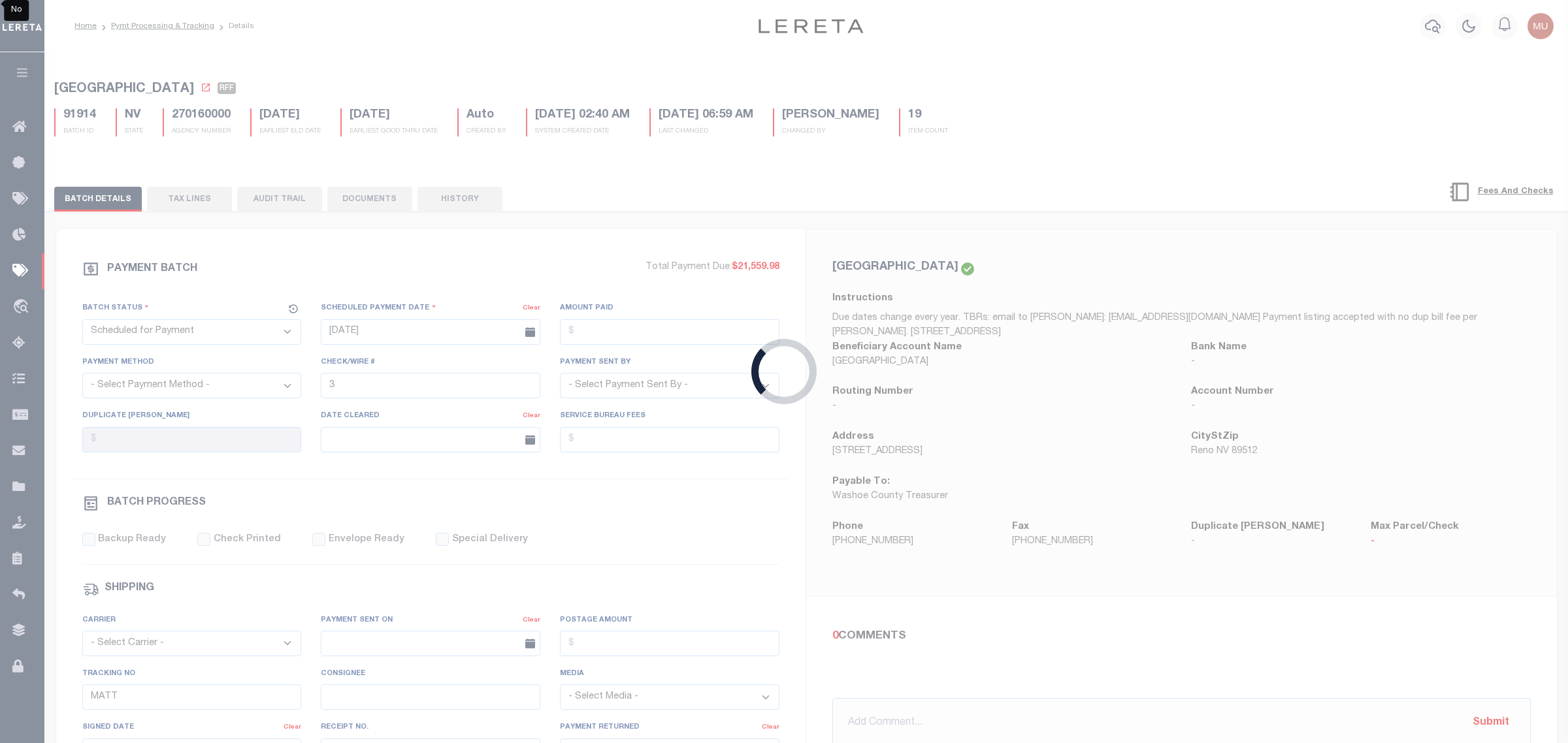
checkbox input "false"
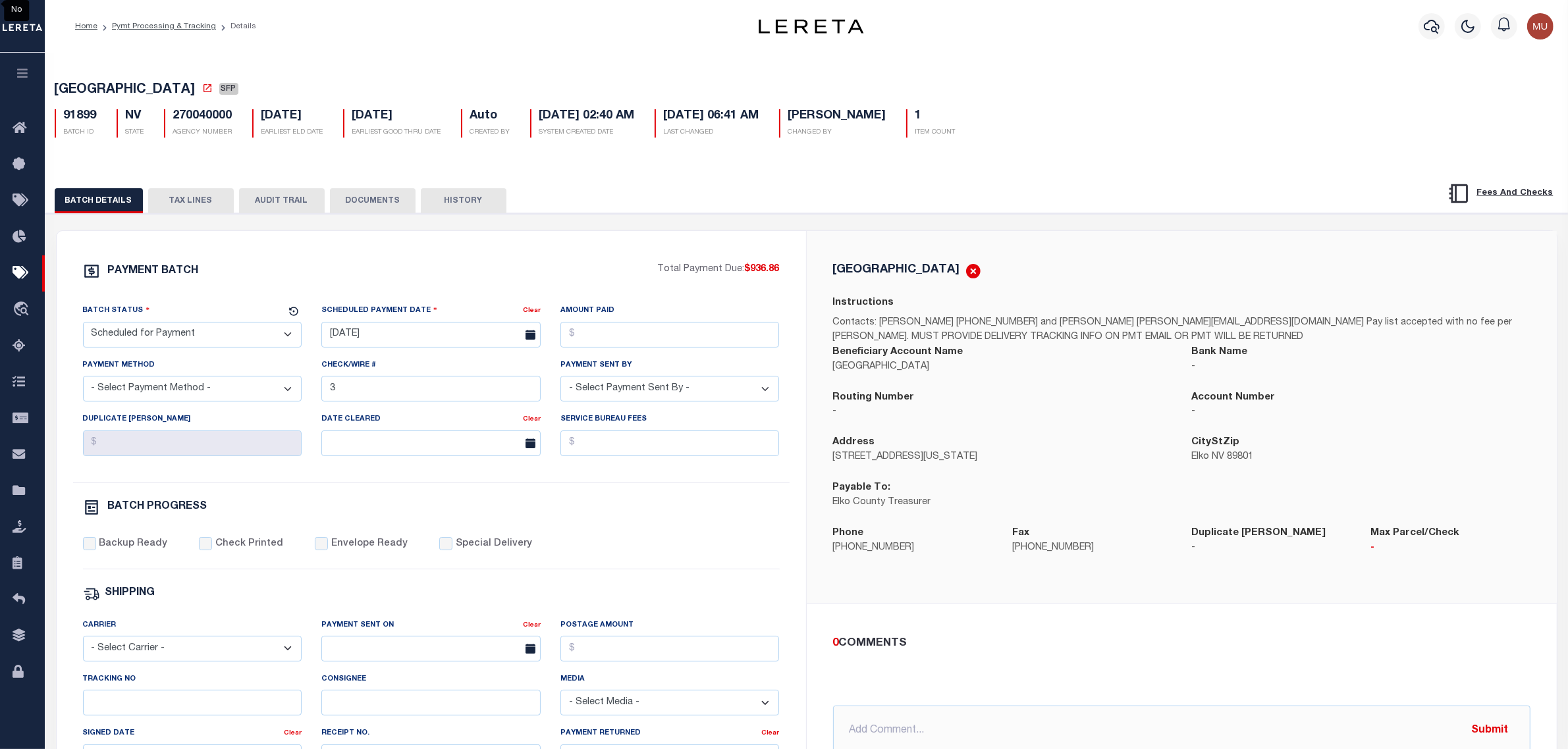
click at [77, 90] on span "[GEOGRAPHIC_DATA]" at bounding box center [125, 91] width 141 height 14
drag, startPoint x: 77, startPoint y: 90, endPoint x: 104, endPoint y: 89, distance: 27.0
click at [104, 89] on span "[GEOGRAPHIC_DATA]" at bounding box center [125, 91] width 141 height 14
click at [257, 331] on select "- Select Status - Scheduled for Payment Ready For Payment Payment Sent Cleared …" at bounding box center [193, 335] width 219 height 25
select select "RFP"
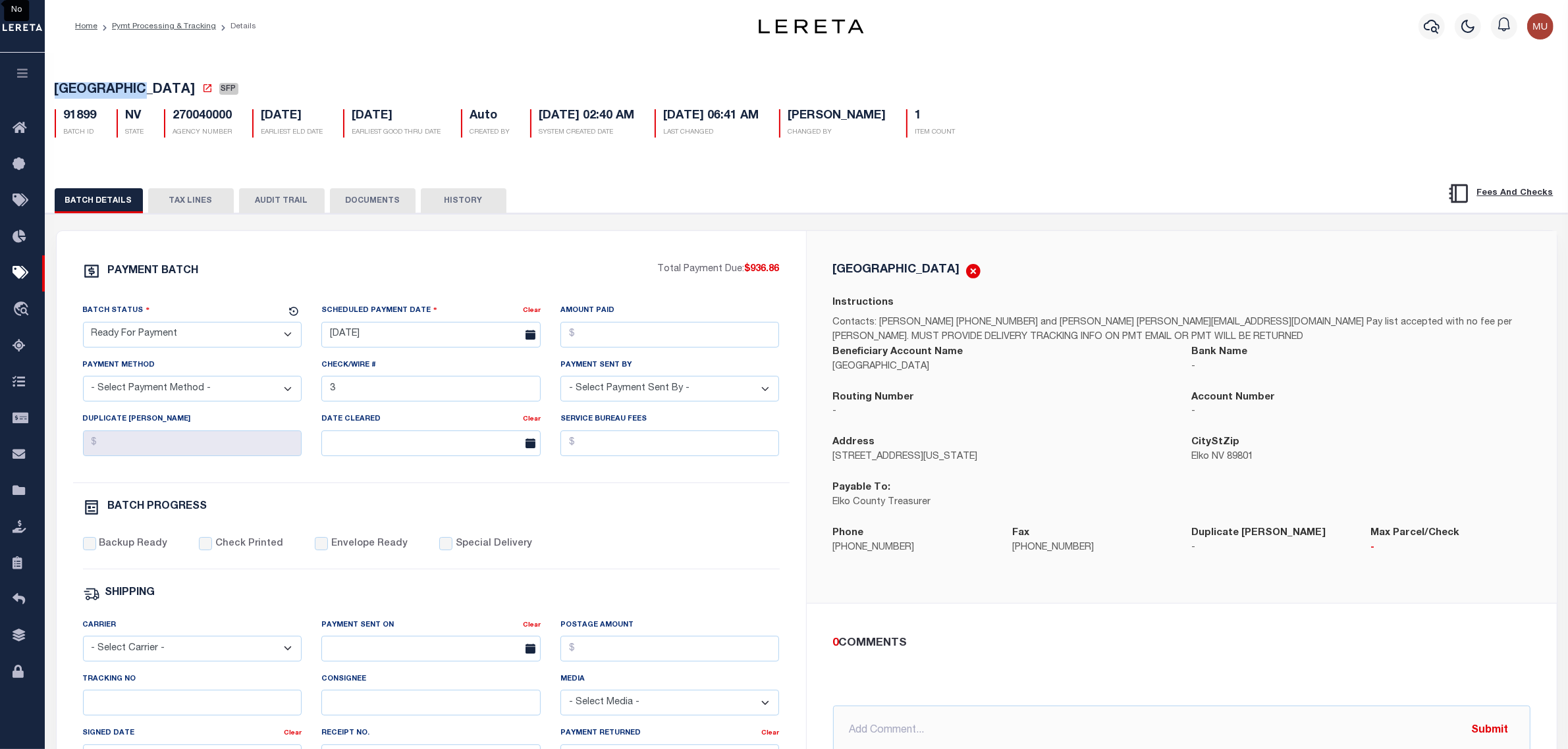
click at [83, 326] on select "- Select Status - Scheduled for Payment Ready For Payment Payment Sent Cleared …" at bounding box center [193, 335] width 219 height 25
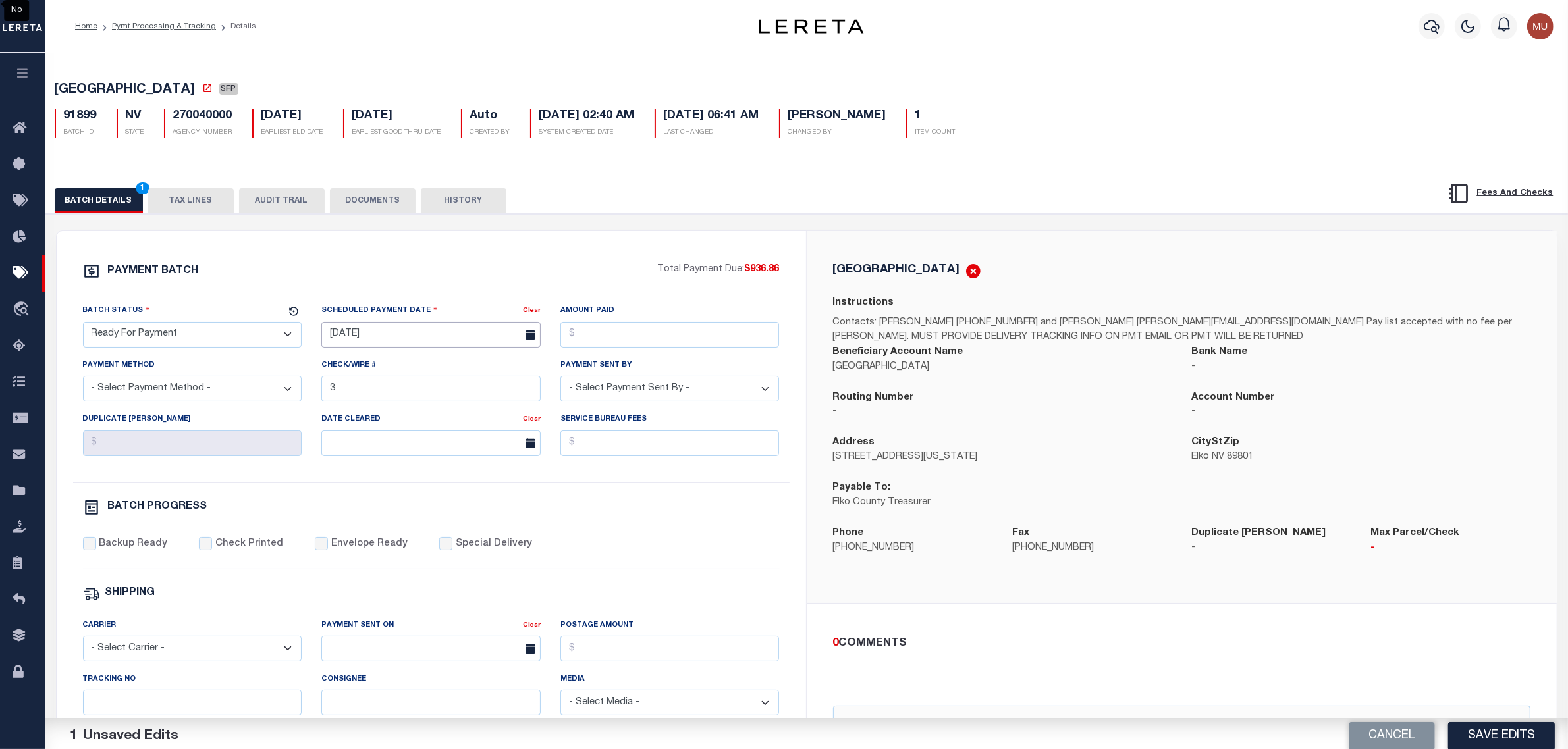
click at [438, 337] on input "09/26/2025" at bounding box center [431, 335] width 219 height 25
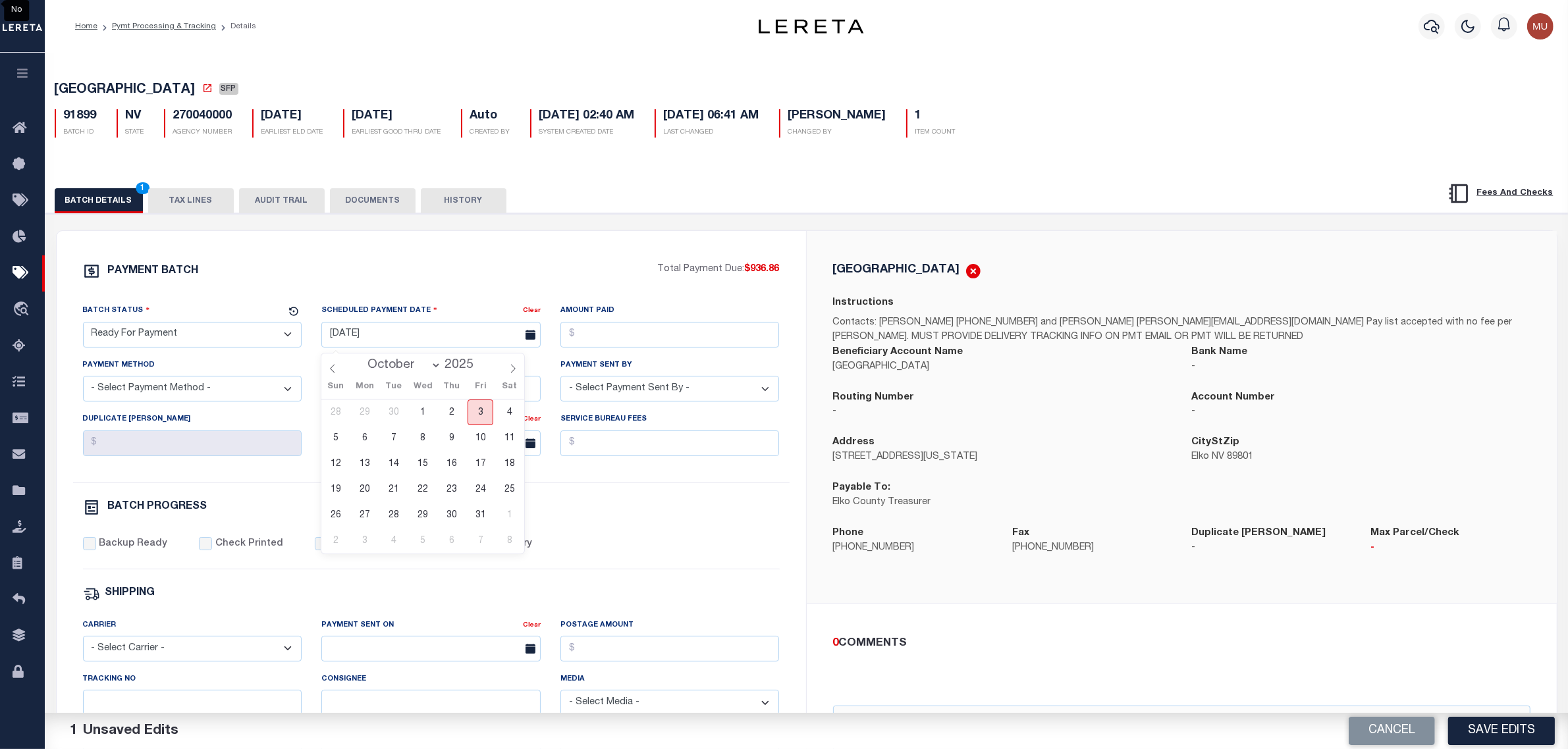
click at [479, 413] on span "3" at bounding box center [480, 412] width 25 height 25
type input "[DATE]"
click at [666, 307] on div "Amount Paid" at bounding box center [670, 325] width 219 height 43
click at [674, 337] on input "Amount Paid" at bounding box center [670, 335] width 219 height 25
type input "$936.86"
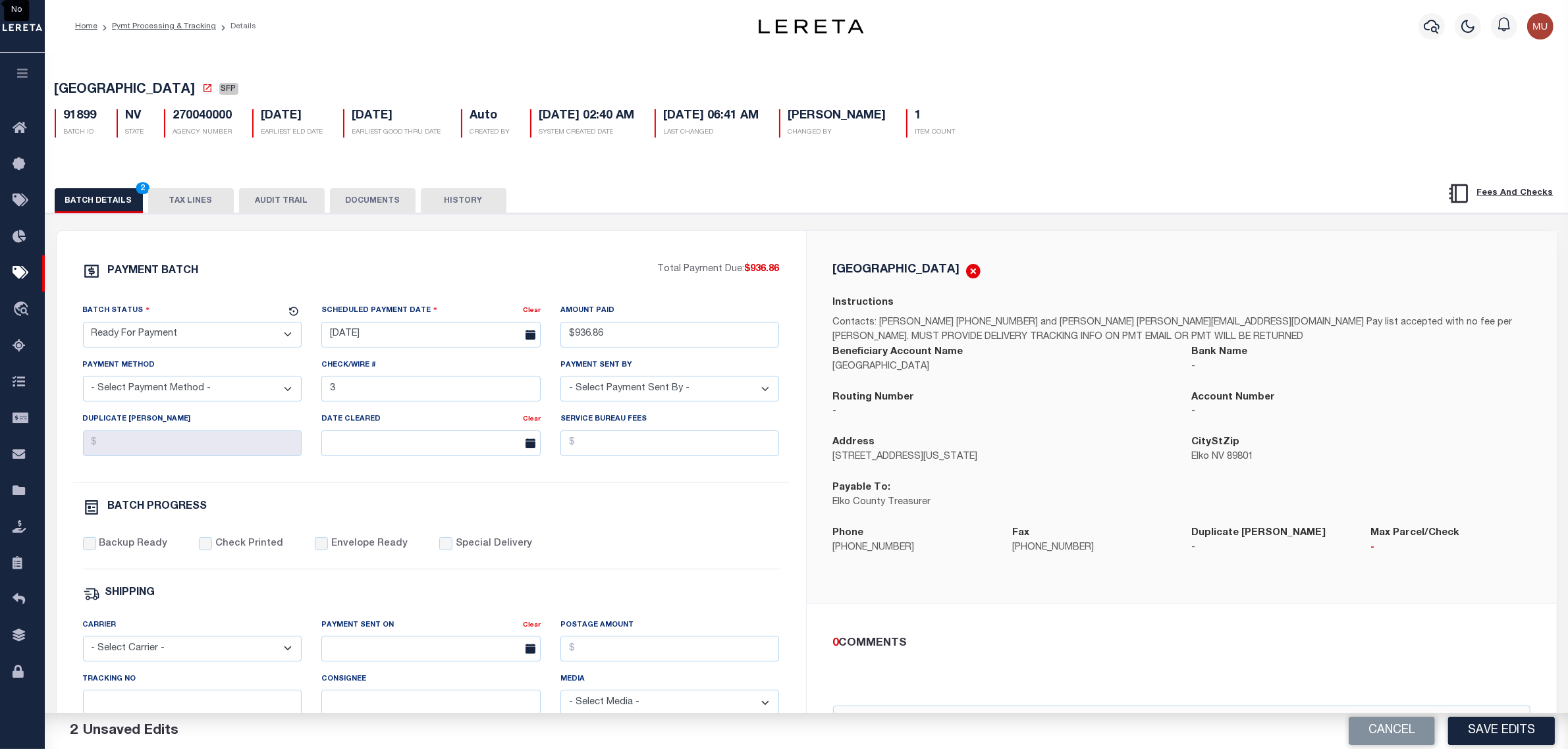
click at [199, 395] on select "- Select Payment Method - ACH Certified Check Check Direct Deposit Wire Transfer" at bounding box center [193, 388] width 219 height 25
select select "CHK"
click at [83, 381] on select "- Select Payment Method - ACH Certified Check Check Direct Deposit Wire Transfer" at bounding box center [193, 388] width 219 height 25
select select "[PERSON_NAME]"
click at [107, 550] on label "Backup Ready" at bounding box center [132, 544] width 69 height 14
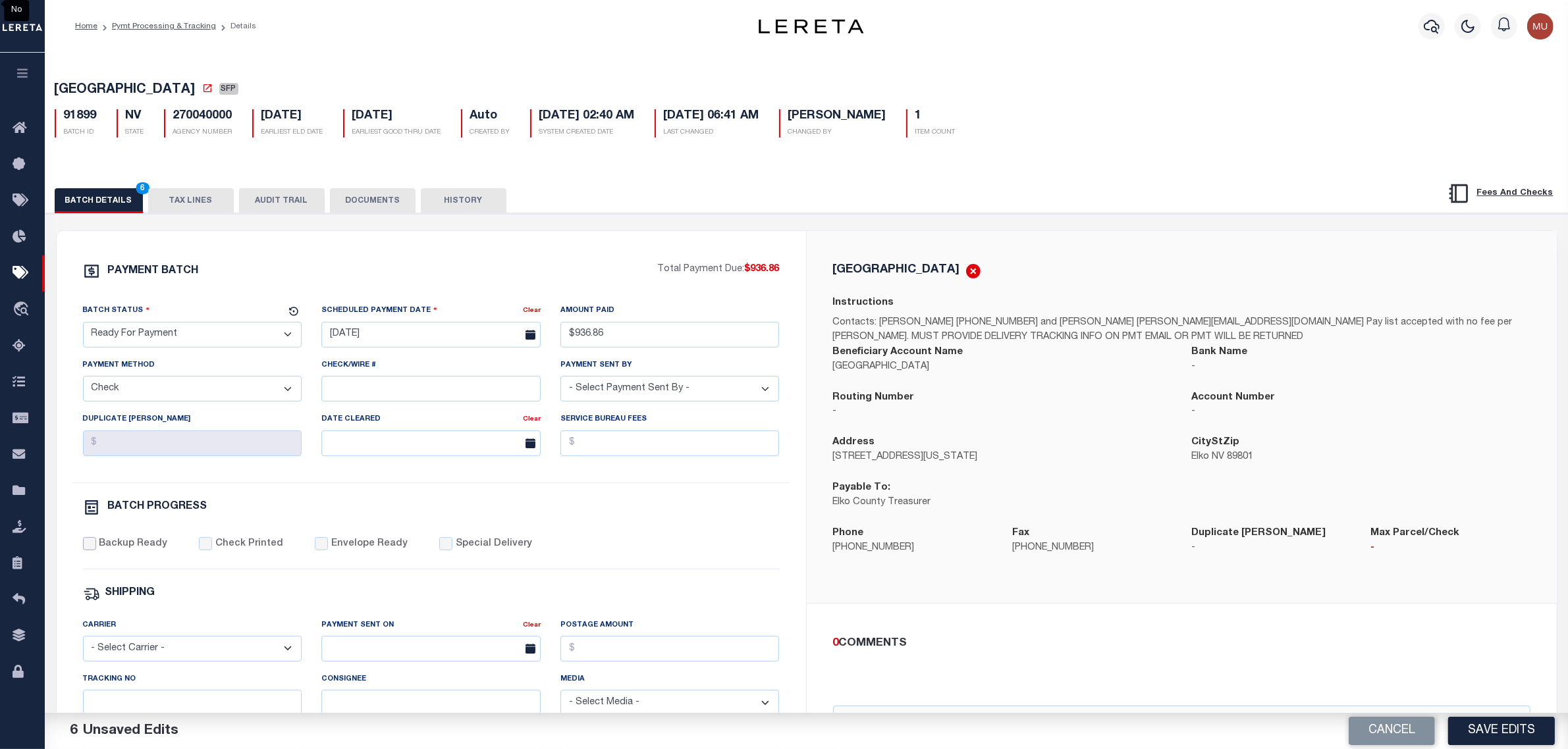
click at [96, 550] on input "Backup Ready" at bounding box center [90, 544] width 14 height 14
checkbox input "true"
click at [1513, 725] on button "Save Edits" at bounding box center [1502, 730] width 107 height 28
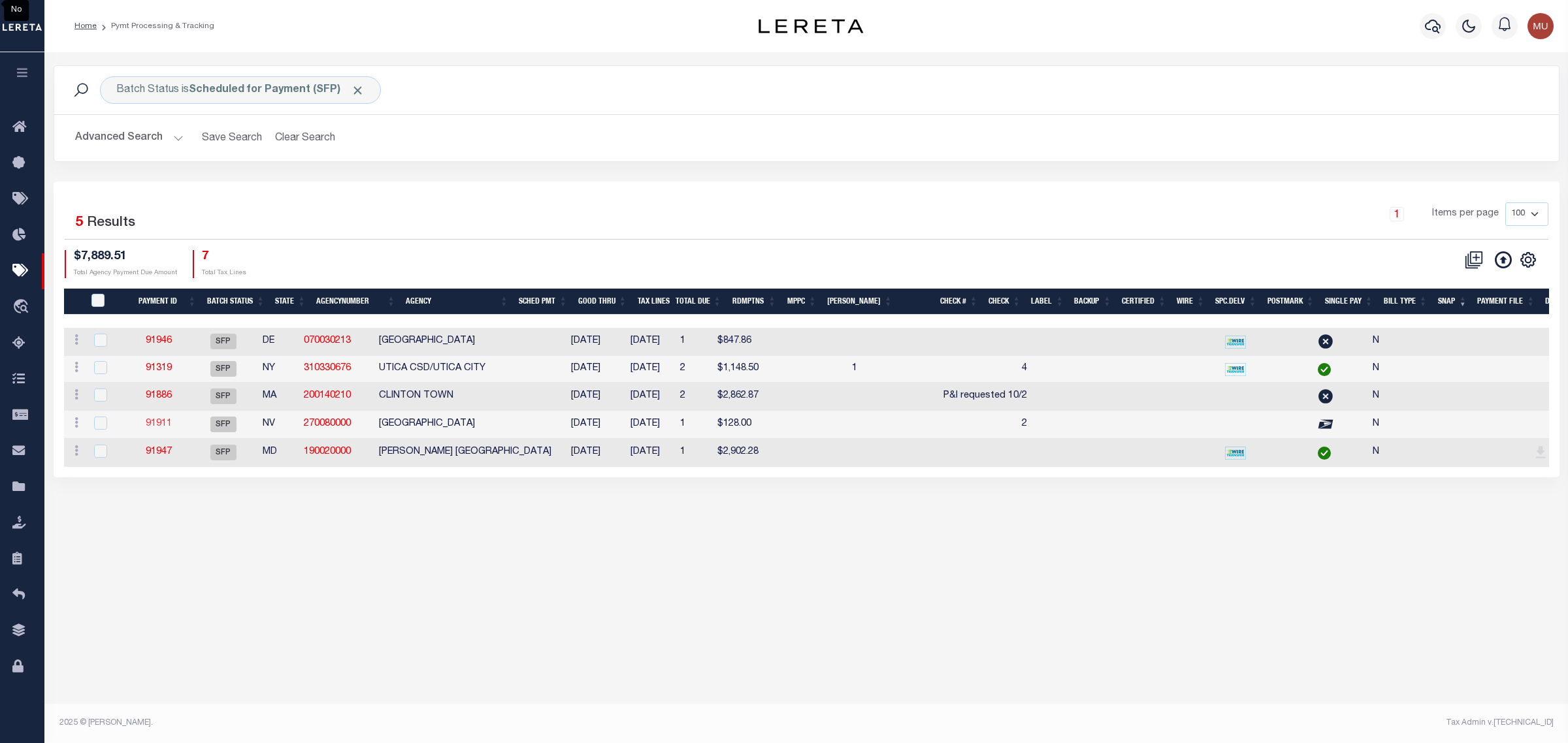
click at [171, 427] on link "91911" at bounding box center [158, 423] width 26 height 9
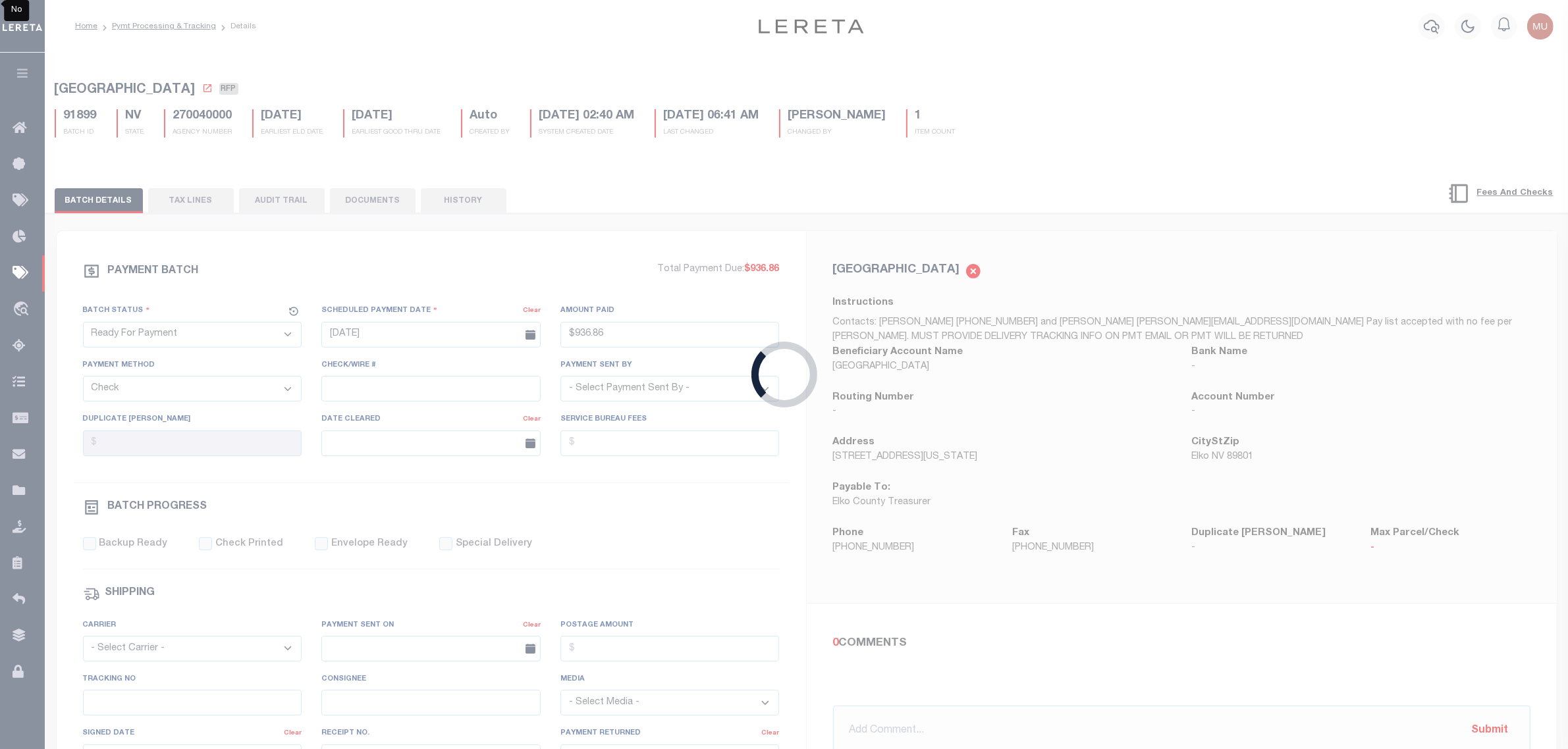
select select "SFP"
type input "09/23/2025"
select select
type input "2"
select select
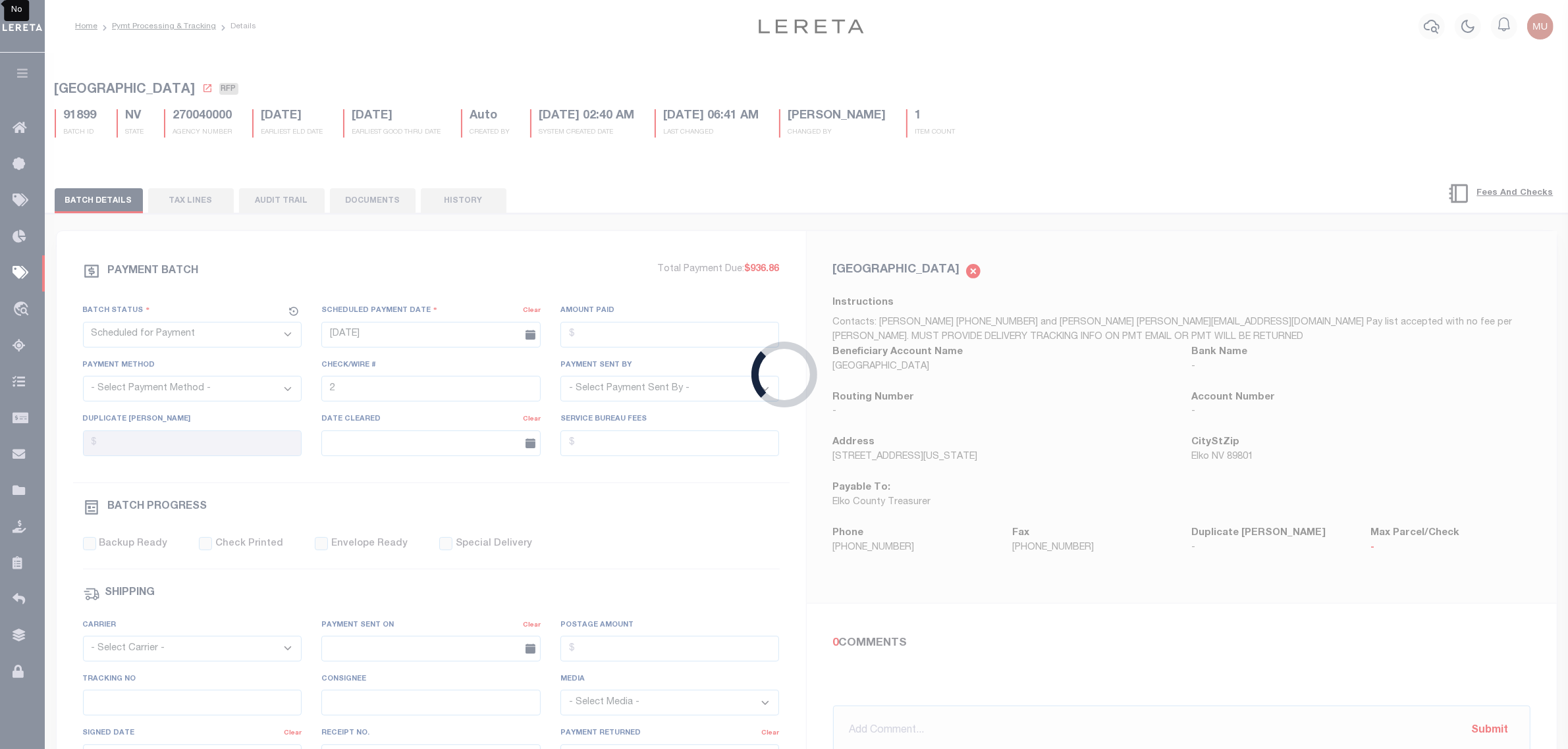
checkbox input "false"
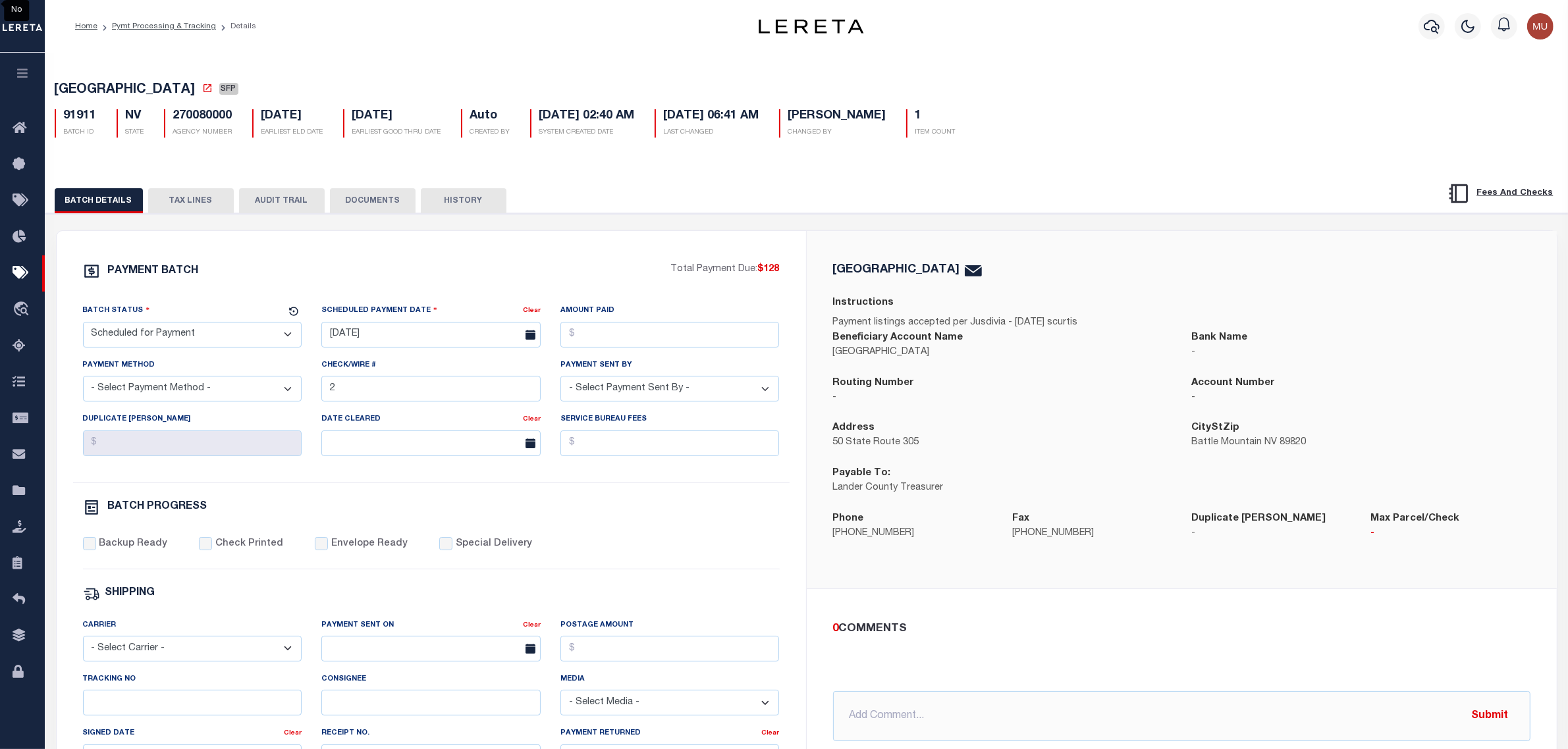
click at [96, 90] on span "[GEOGRAPHIC_DATA]" at bounding box center [125, 91] width 141 height 14
drag, startPoint x: 96, startPoint y: 90, endPoint x: 126, endPoint y: 90, distance: 30.0
click at [126, 90] on span "[GEOGRAPHIC_DATA]" at bounding box center [125, 91] width 141 height 14
click at [188, 337] on select "- Select Status - Scheduled for Payment Ready For Payment Payment Sent Cleared …" at bounding box center [193, 335] width 219 height 25
select select "RFP"
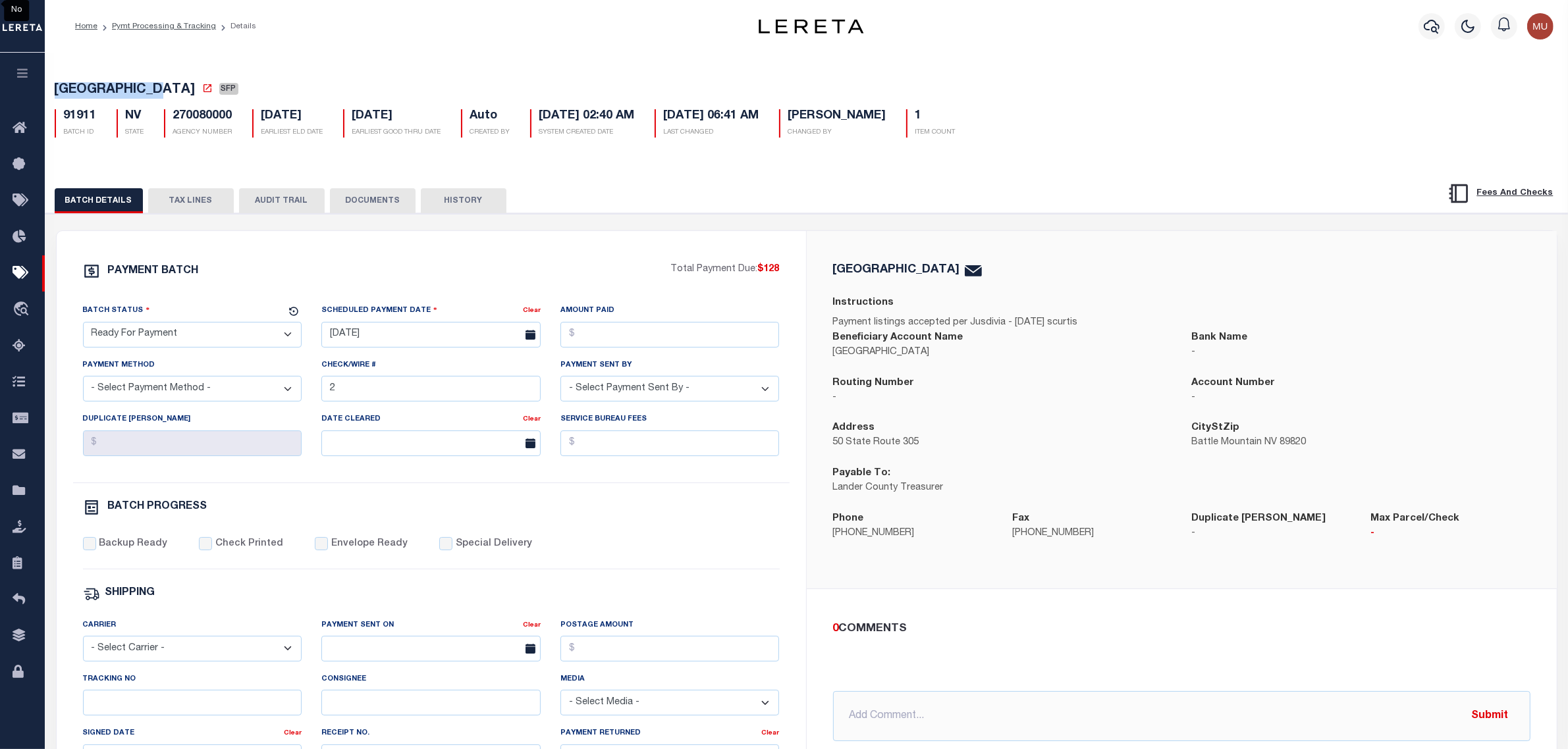
click at [83, 326] on select "- Select Status - Scheduled for Payment Ready For Payment Payment Sent Cleared …" at bounding box center [193, 335] width 219 height 25
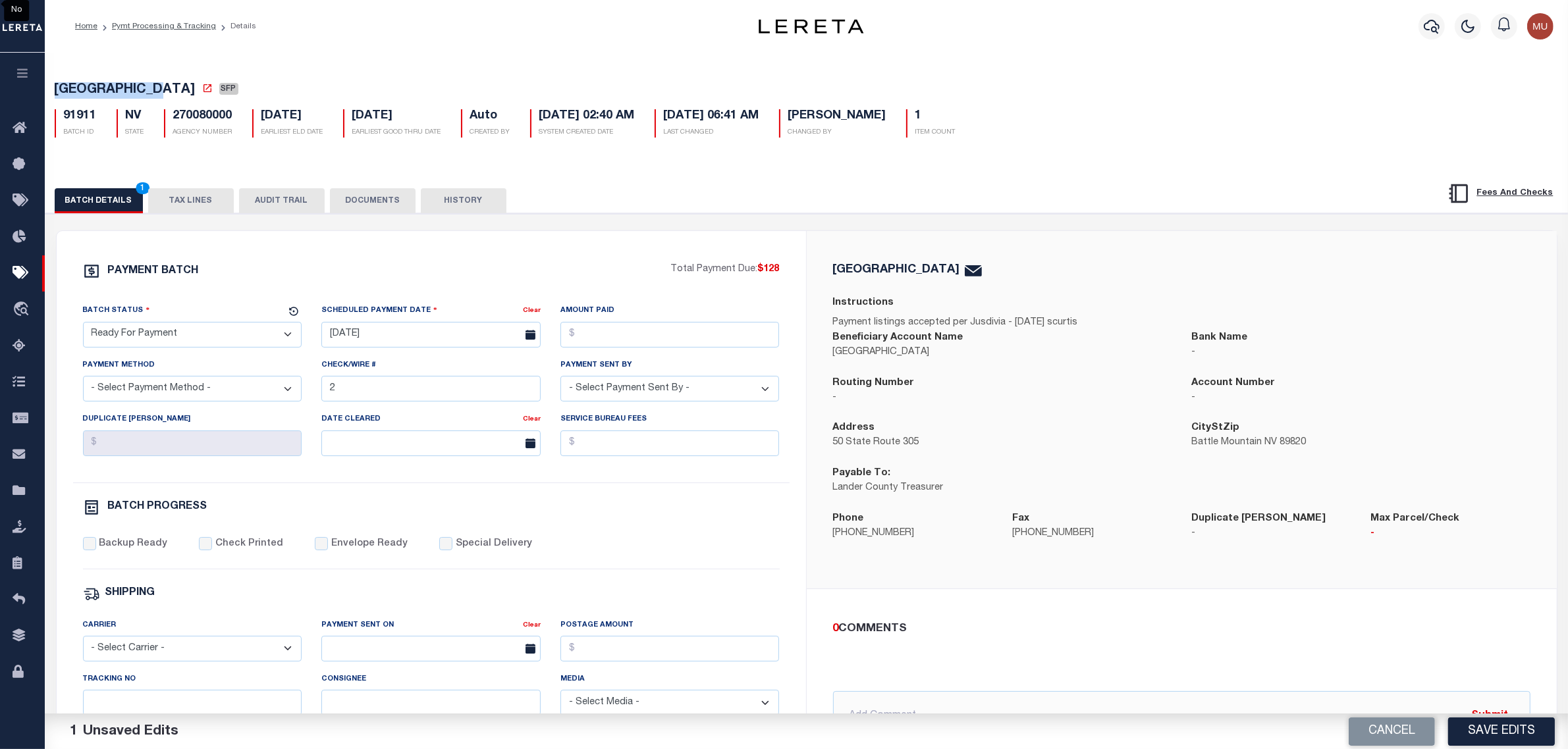
click at [460, 317] on div "Scheduled Payment Date" at bounding box center [423, 313] width 202 height 19
click at [443, 334] on input "09/23/2025" at bounding box center [431, 335] width 219 height 25
click at [481, 413] on span "3" at bounding box center [480, 412] width 25 height 25
type input "[DATE]"
click at [680, 341] on input "Amount Paid" at bounding box center [670, 335] width 219 height 25
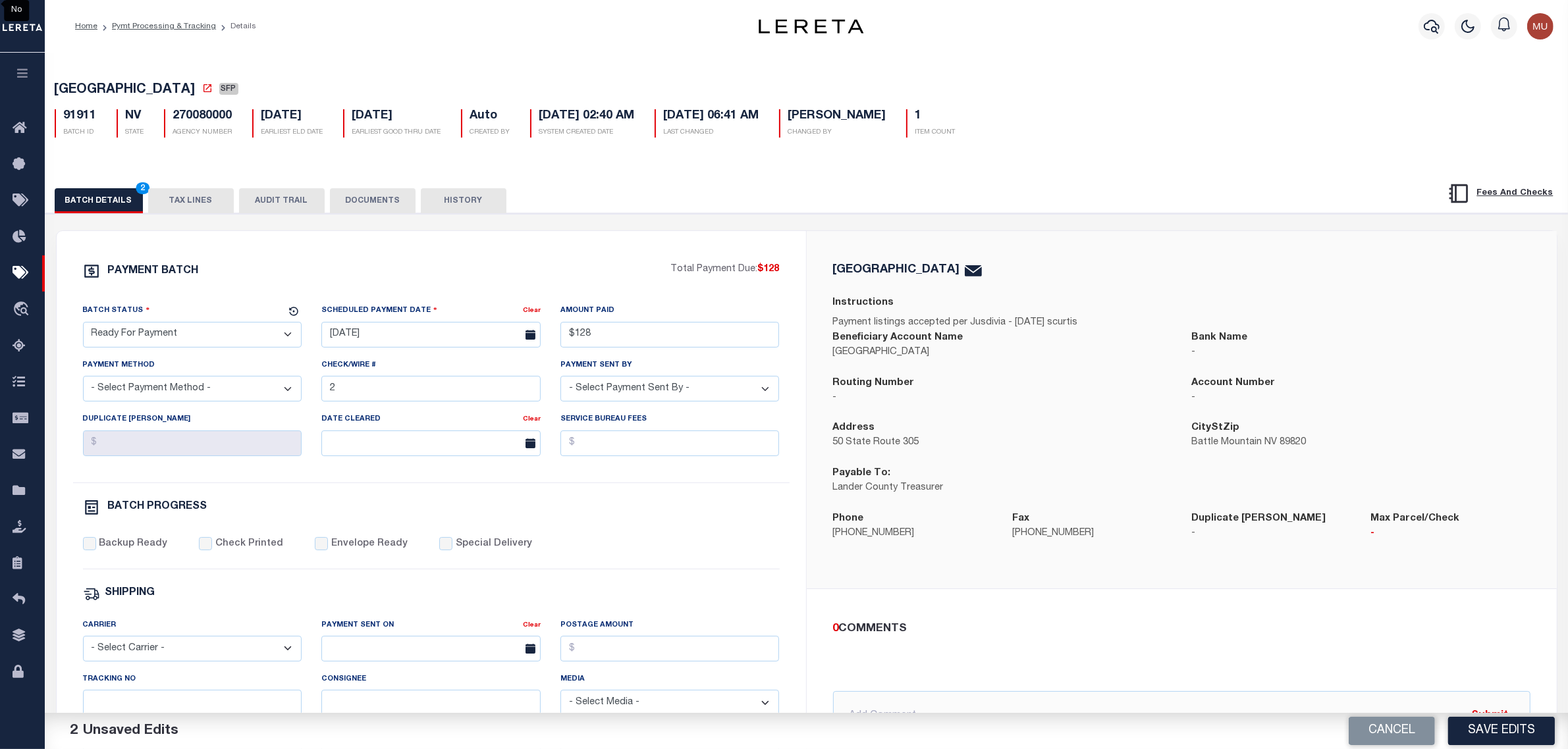
type input "$128.00"
select select "CHK"
select select "[PERSON_NAME]"
click at [137, 549] on label "Backup Ready" at bounding box center [132, 544] width 69 height 14
click at [96, 549] on input "Backup Ready" at bounding box center [90, 544] width 14 height 14
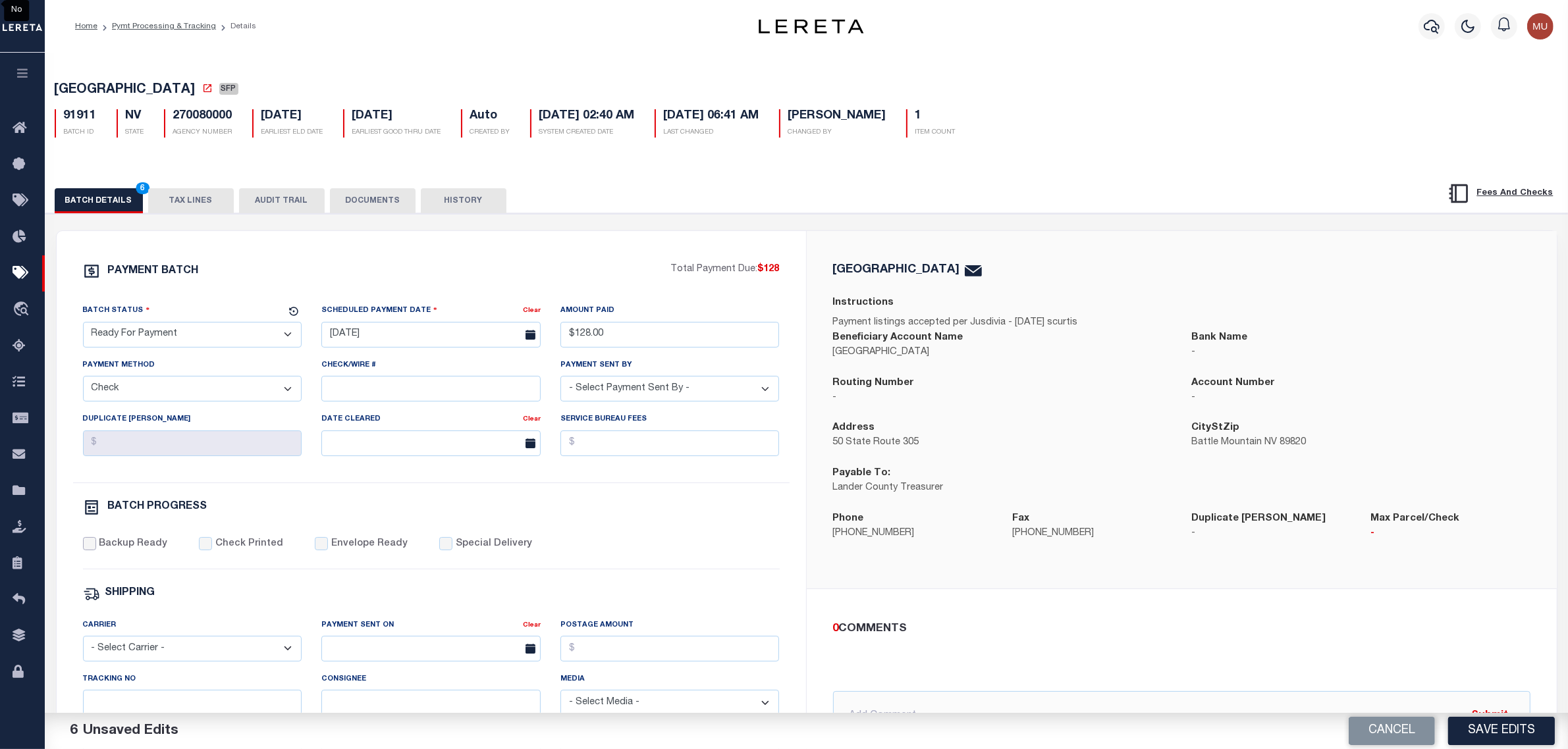
checkbox input "true"
click at [931, 357] on p "[GEOGRAPHIC_DATA]" at bounding box center [1003, 353] width 339 height 14
drag, startPoint x: 677, startPoint y: 513, endPoint x: 722, endPoint y: 512, distance: 45.0
click at [677, 512] on div "BATCH PROGRESS" at bounding box center [431, 507] width 697 height 17
click at [1523, 732] on button "Save Edits" at bounding box center [1502, 730] width 107 height 28
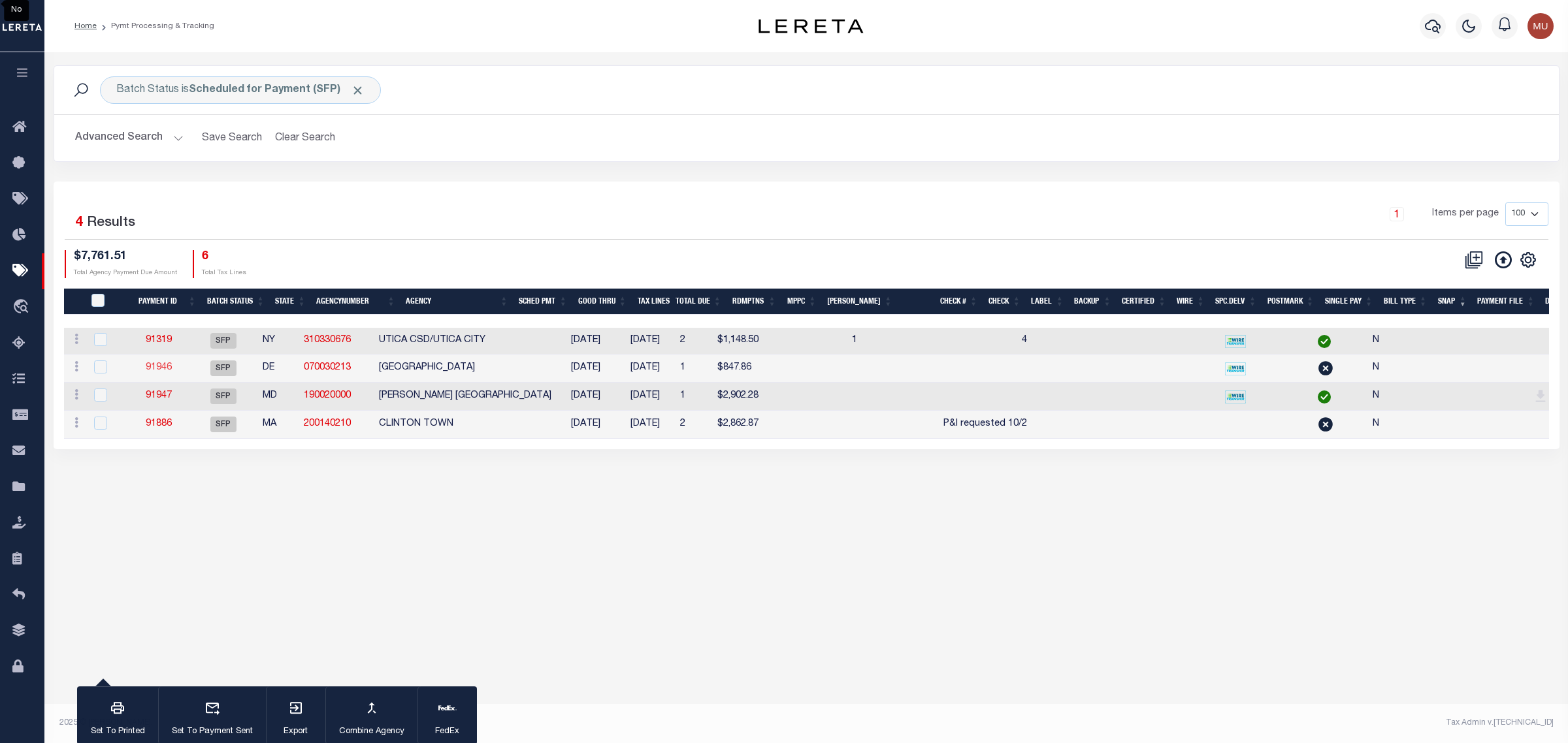
click at [172, 369] on link "91946" at bounding box center [158, 368] width 26 height 9
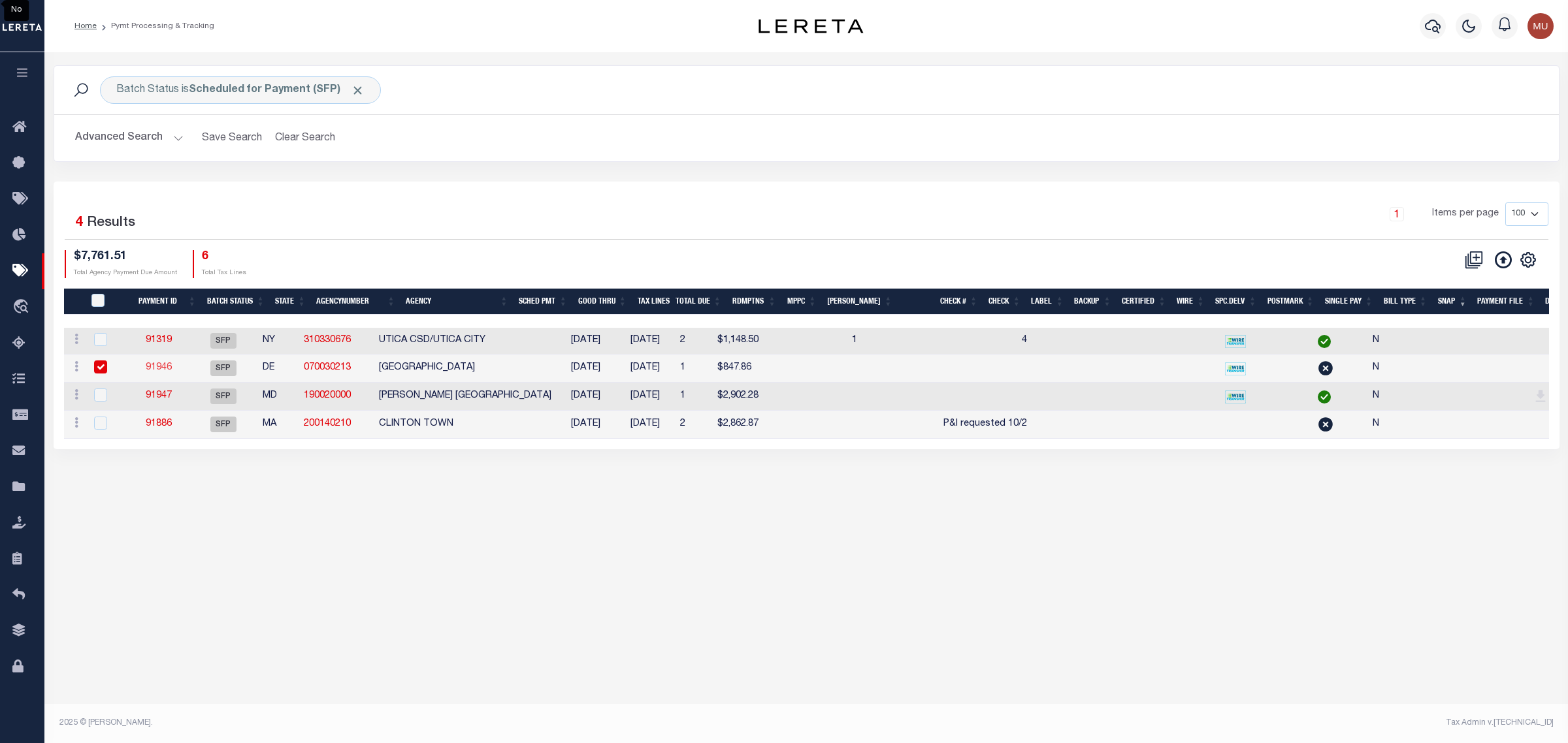
select select "SFP"
type input "[DATE]"
select select
checkbox input "false"
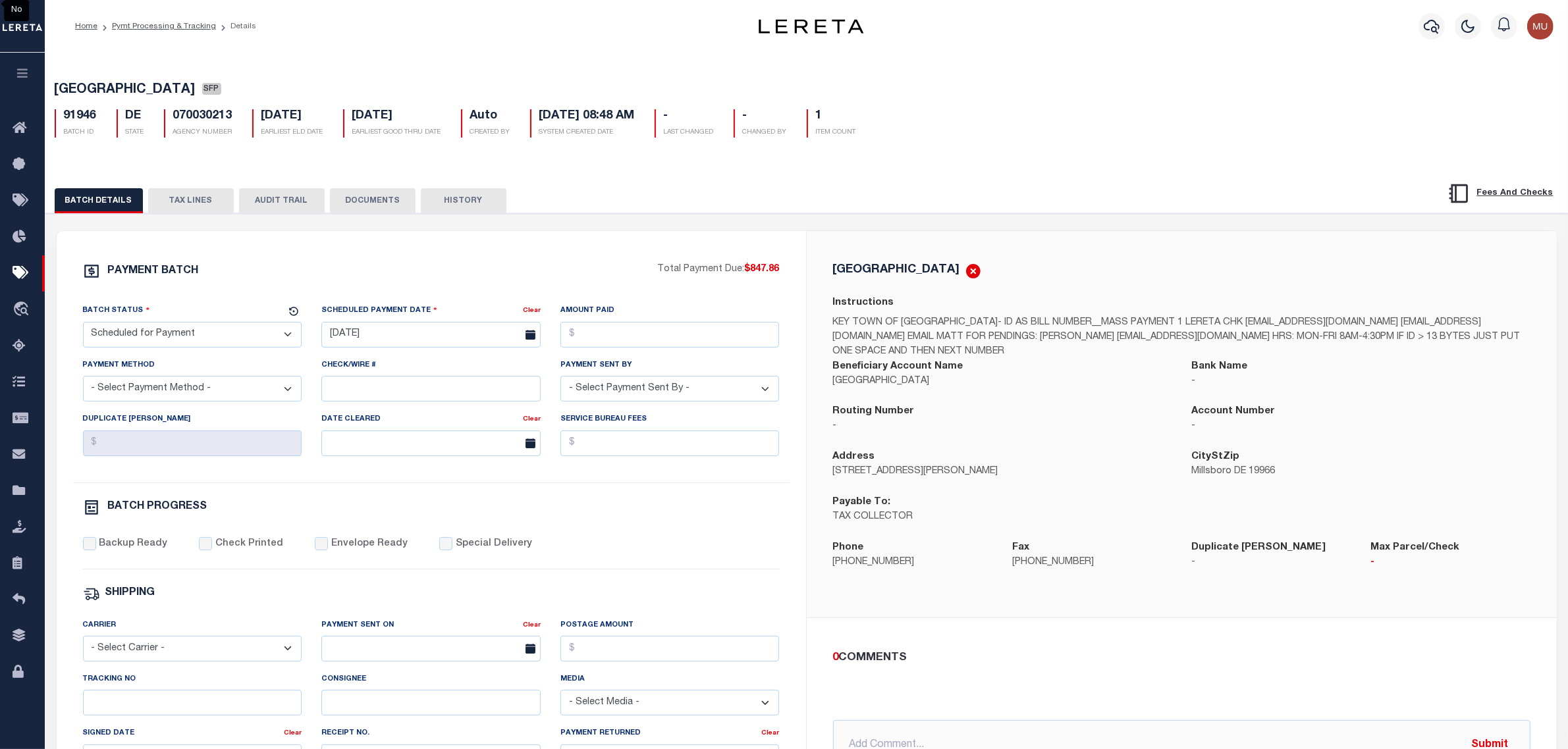
click at [110, 86] on span "[GEOGRAPHIC_DATA]" at bounding box center [125, 91] width 141 height 14
drag, startPoint x: 110, startPoint y: 86, endPoint x: 145, endPoint y: 87, distance: 35.0
click at [145, 87] on span "[GEOGRAPHIC_DATA]" at bounding box center [125, 91] width 141 height 14
click at [180, 336] on select "- Select Status - Scheduled for Payment Ready For Payment Payment Sent Cleared …" at bounding box center [193, 335] width 219 height 25
select select "RFP"
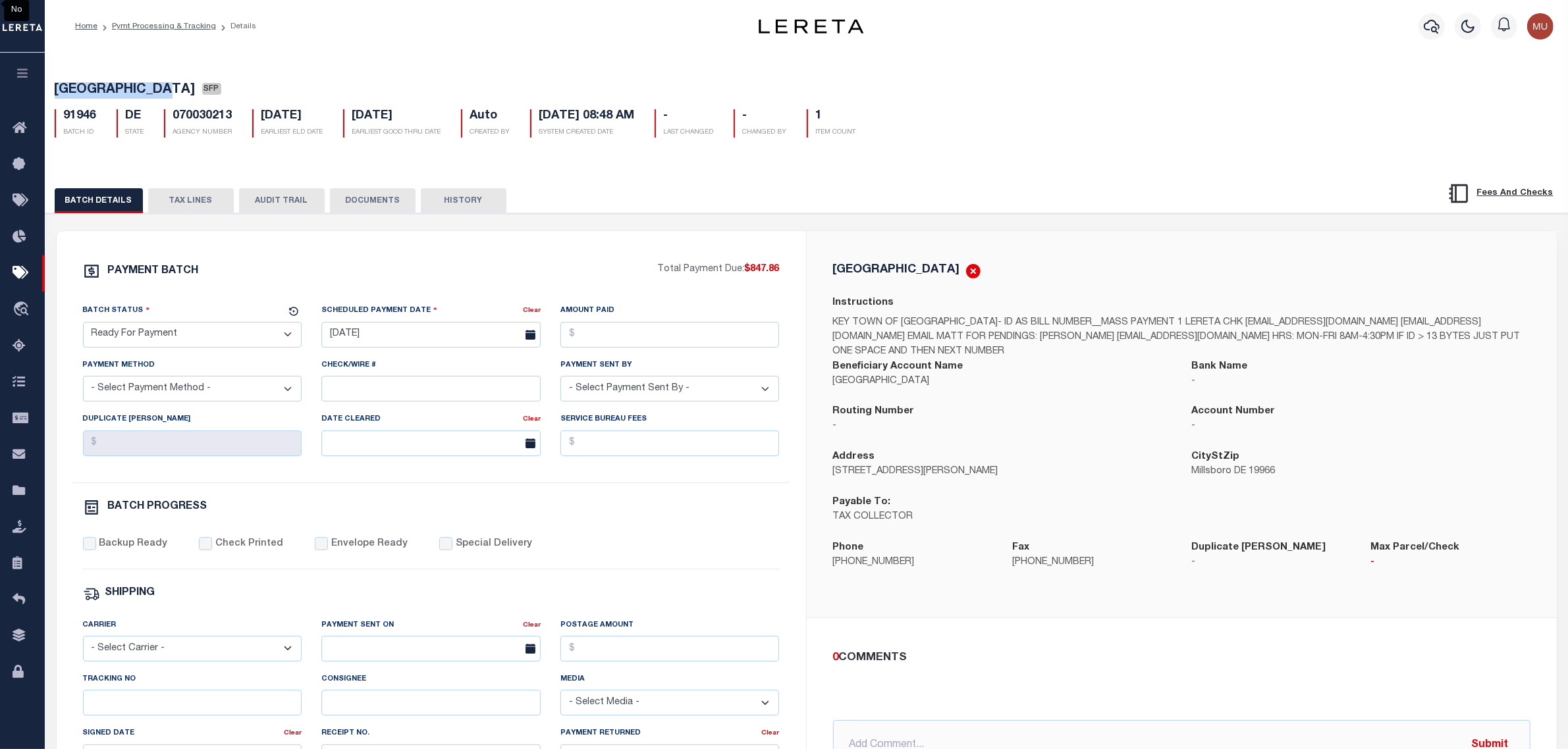
click at [83, 326] on select "- Select Status - Scheduled for Payment Ready For Payment Payment Sent Cleared …" at bounding box center [193, 335] width 219 height 25
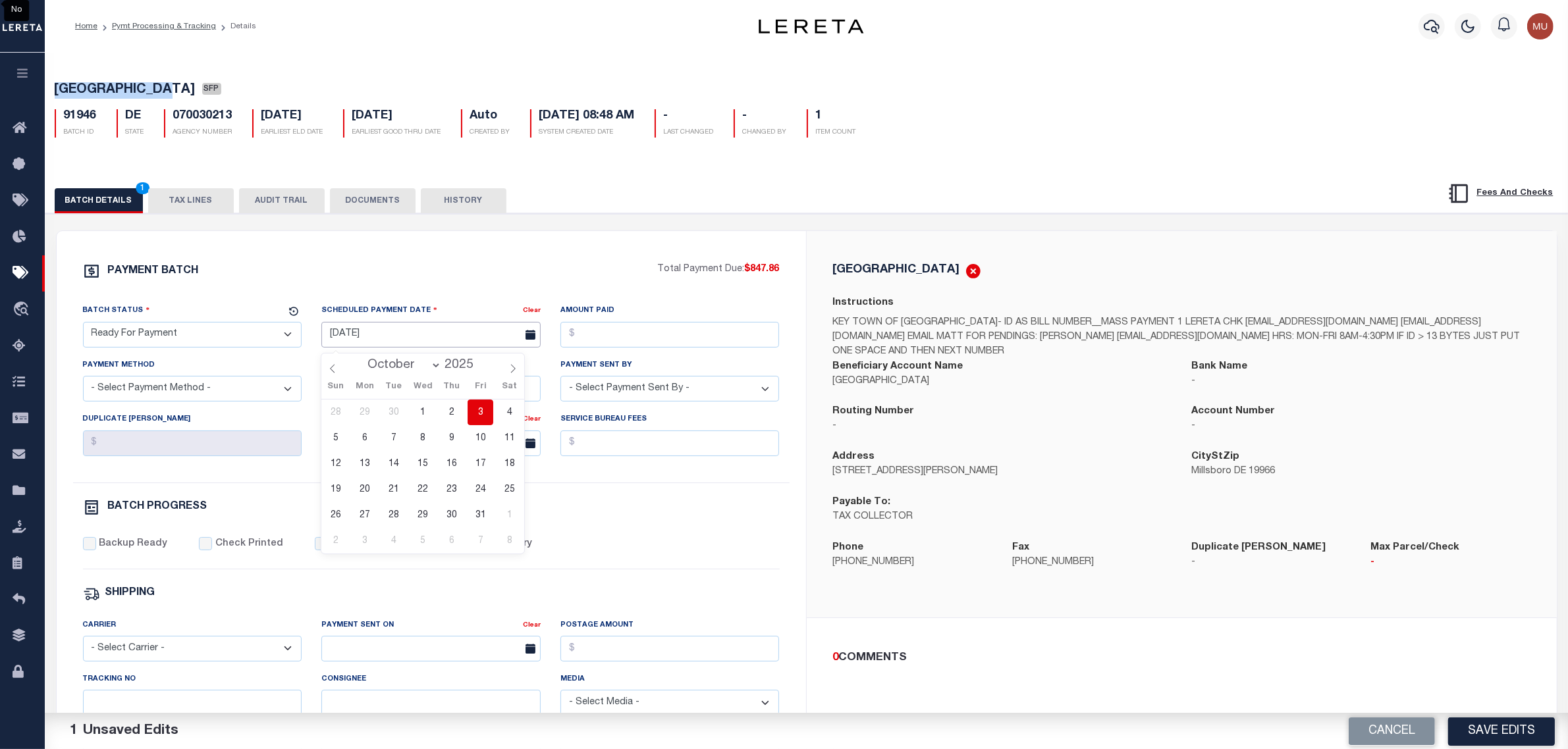
click at [356, 349] on body "Home Pymt Processing & Tracking Details" at bounding box center [784, 552] width 1568 height 1105
click at [484, 410] on span "3" at bounding box center [480, 412] width 25 height 25
type input "[DATE]"
click at [679, 336] on input "Amount Paid" at bounding box center [670, 335] width 219 height 25
type input "$847.86"
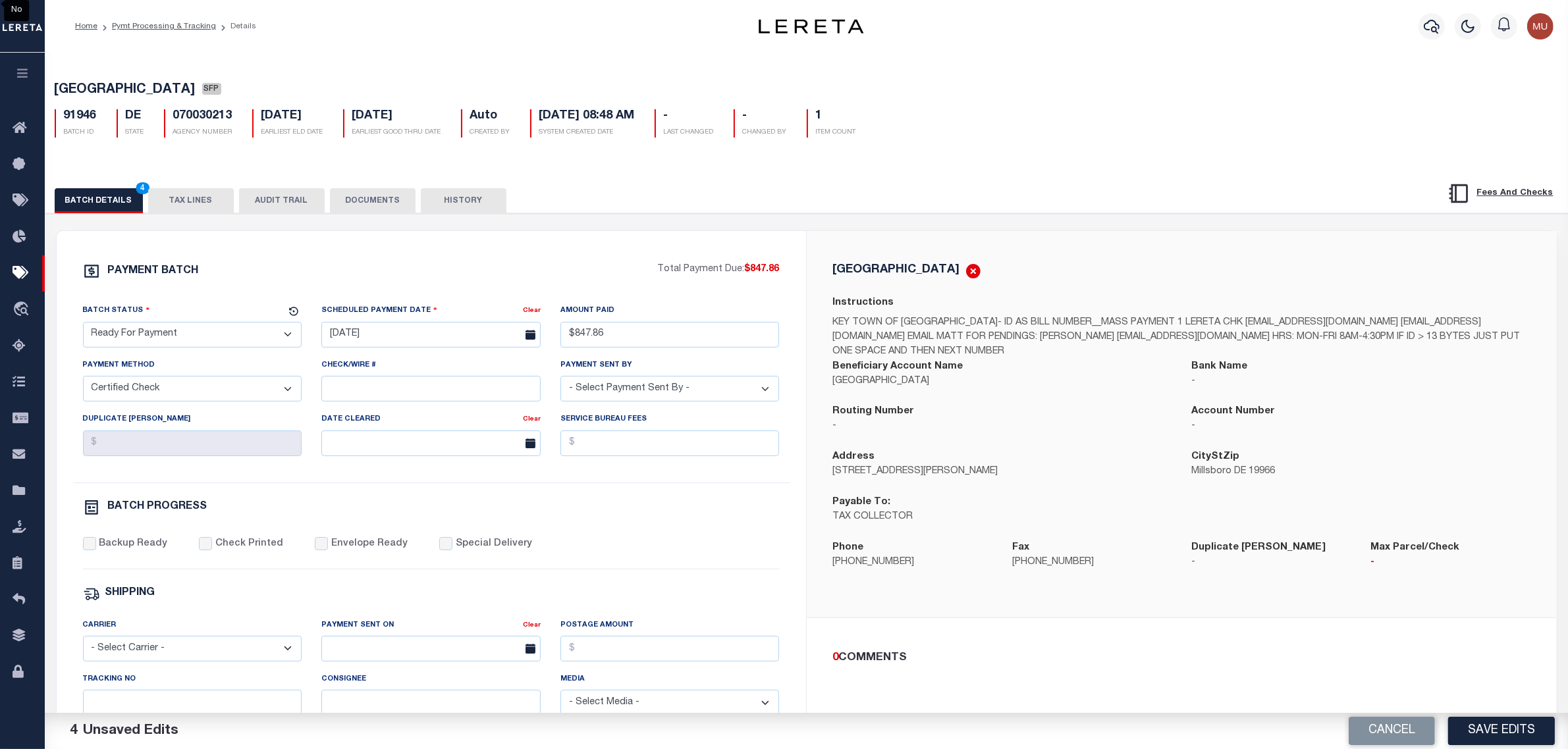
select select "CHK"
select select "[PERSON_NAME]"
click at [137, 542] on div "PAYMENT BATCH Total Payment Due: $847.86 Batch Status - Select Status -" at bounding box center [431, 617] width 718 height 707
drag, startPoint x: 137, startPoint y: 550, endPoint x: 163, endPoint y: 542, distance: 27.2
click at [137, 550] on label "Backup Ready" at bounding box center [132, 544] width 69 height 14
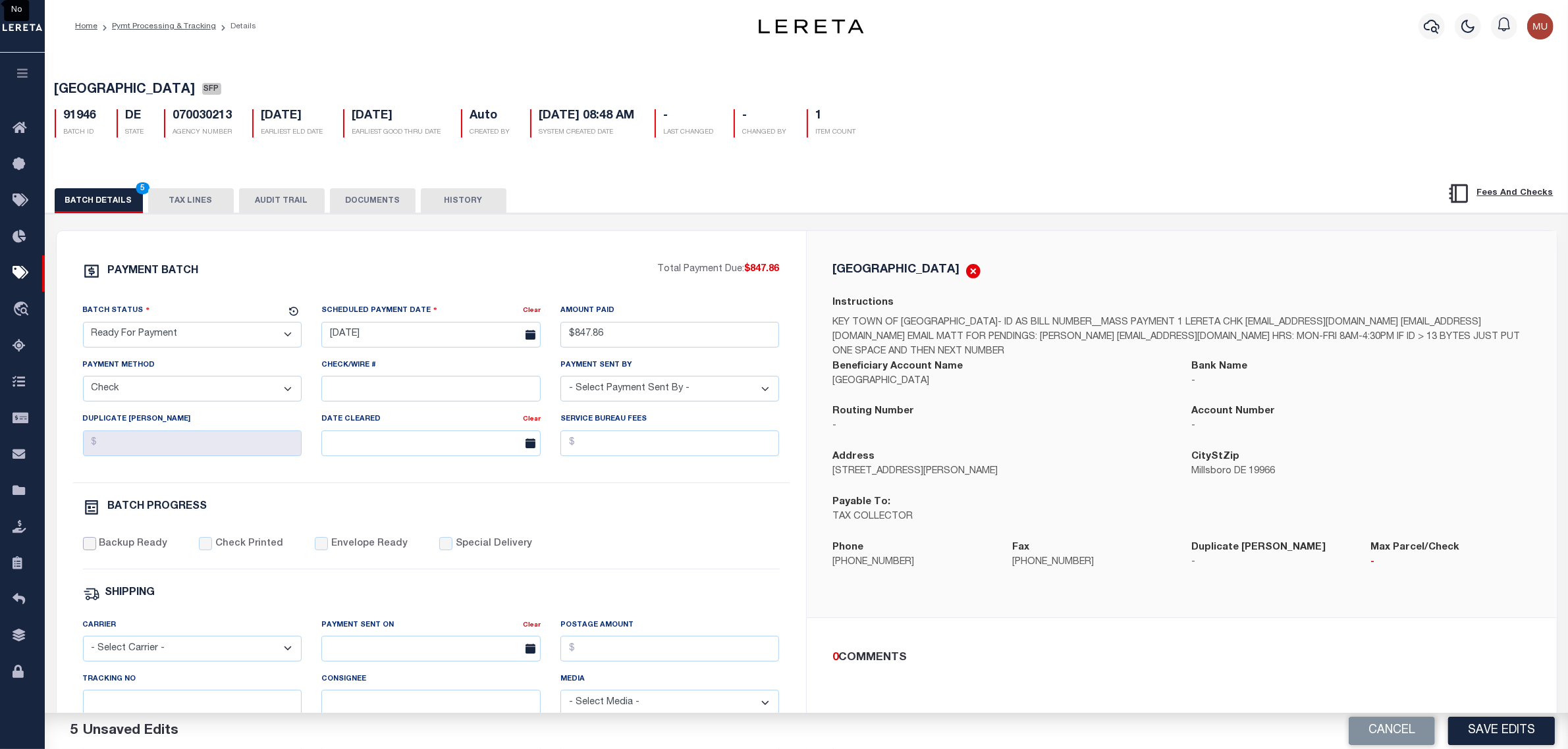
click at [96, 550] on input "Backup Ready" at bounding box center [90, 544] width 14 height 14
checkbox input "true"
click at [196, 202] on button "TAX LINES" at bounding box center [191, 200] width 86 height 25
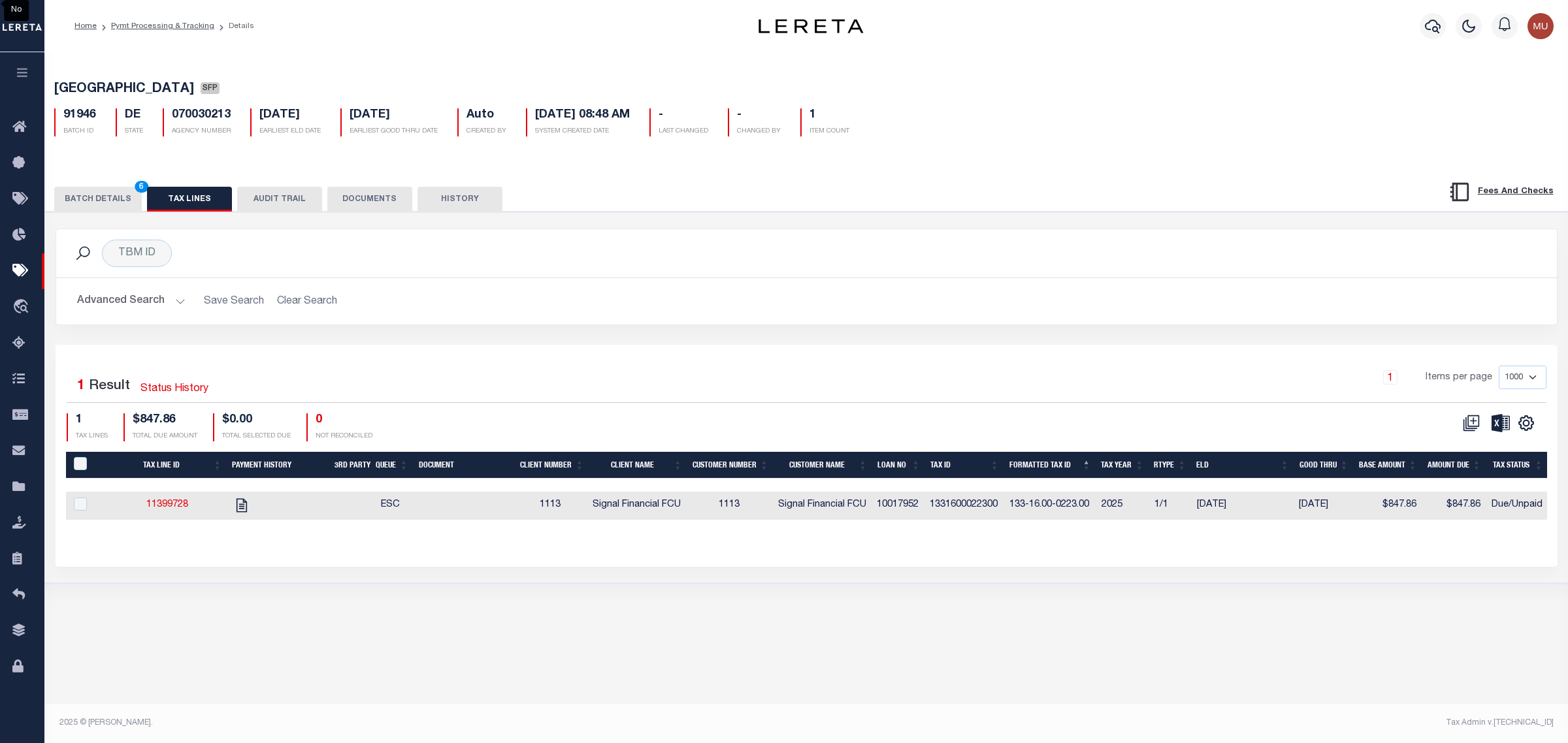
click at [89, 198] on button "BATCH DETAILS 6" at bounding box center [98, 199] width 88 height 24
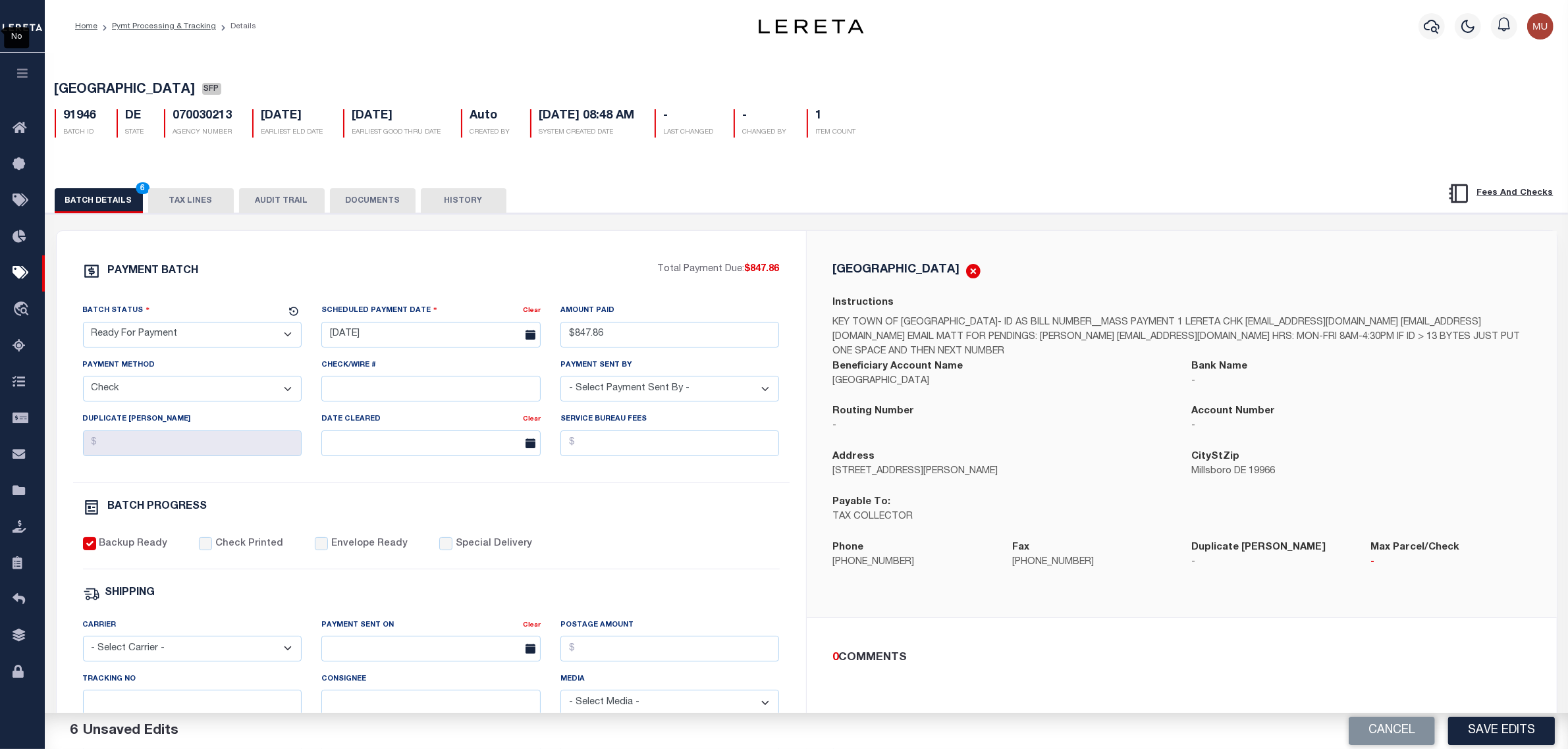
scroll to position [247, 0]
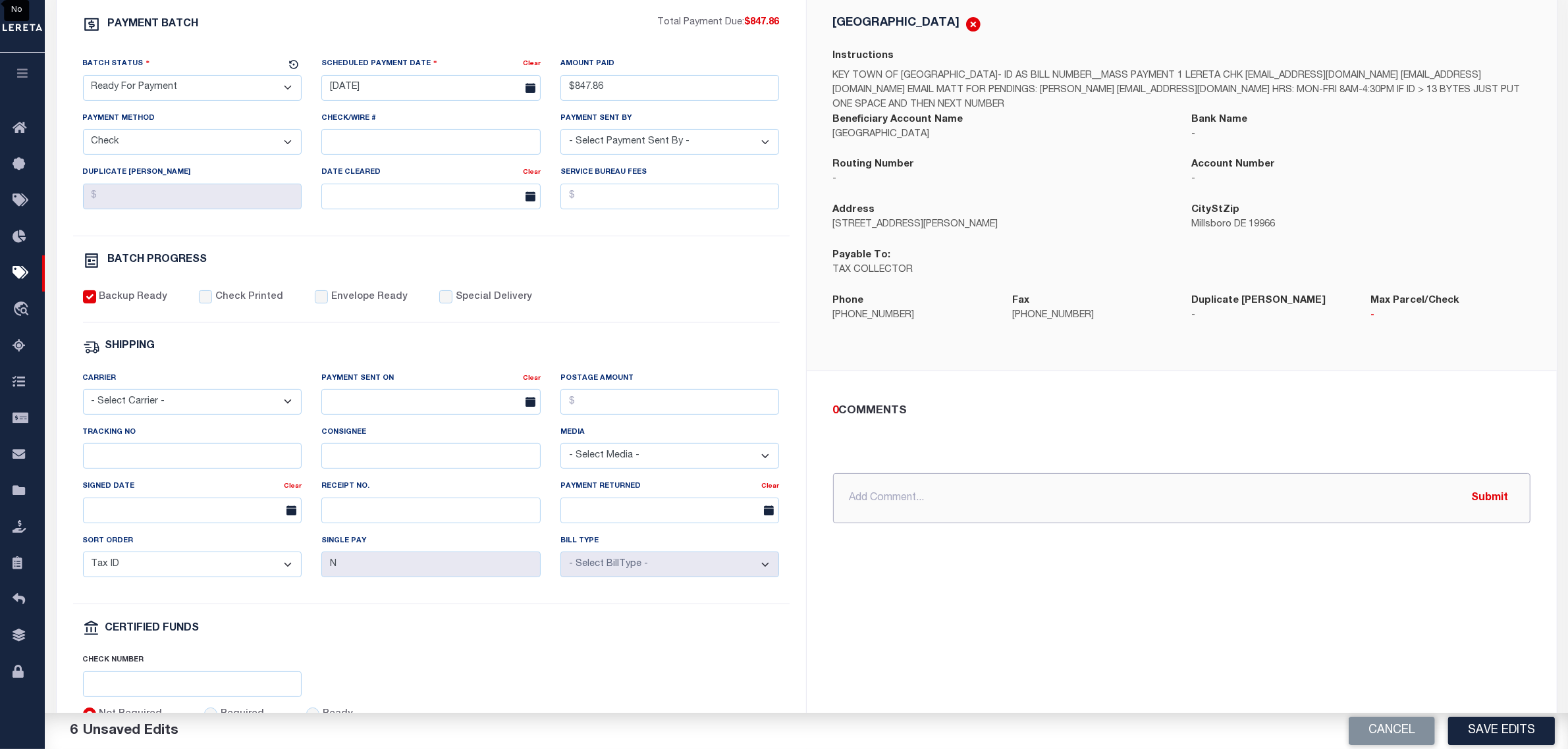
click at [926, 516] on input "text" at bounding box center [1182, 498] width 697 height 50
paste input "P&I $12.71 - Good thru 10/6/25 - Locate Search - Manual"
type input "10/3/25 - P&I $12.71 - Good thru 10/6/25 - Locate Search - Manual - LERETA LIAB…"
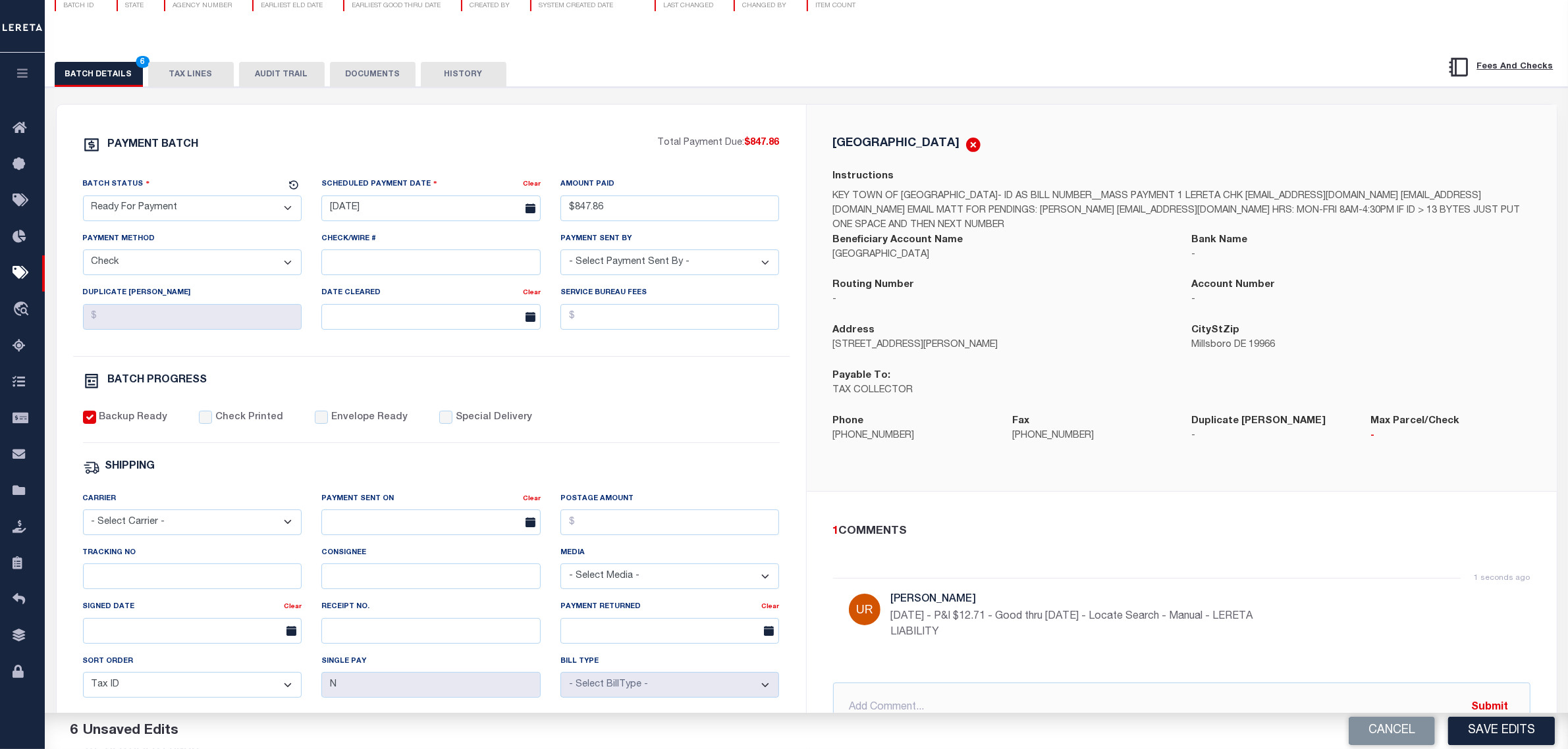
scroll to position [0, 0]
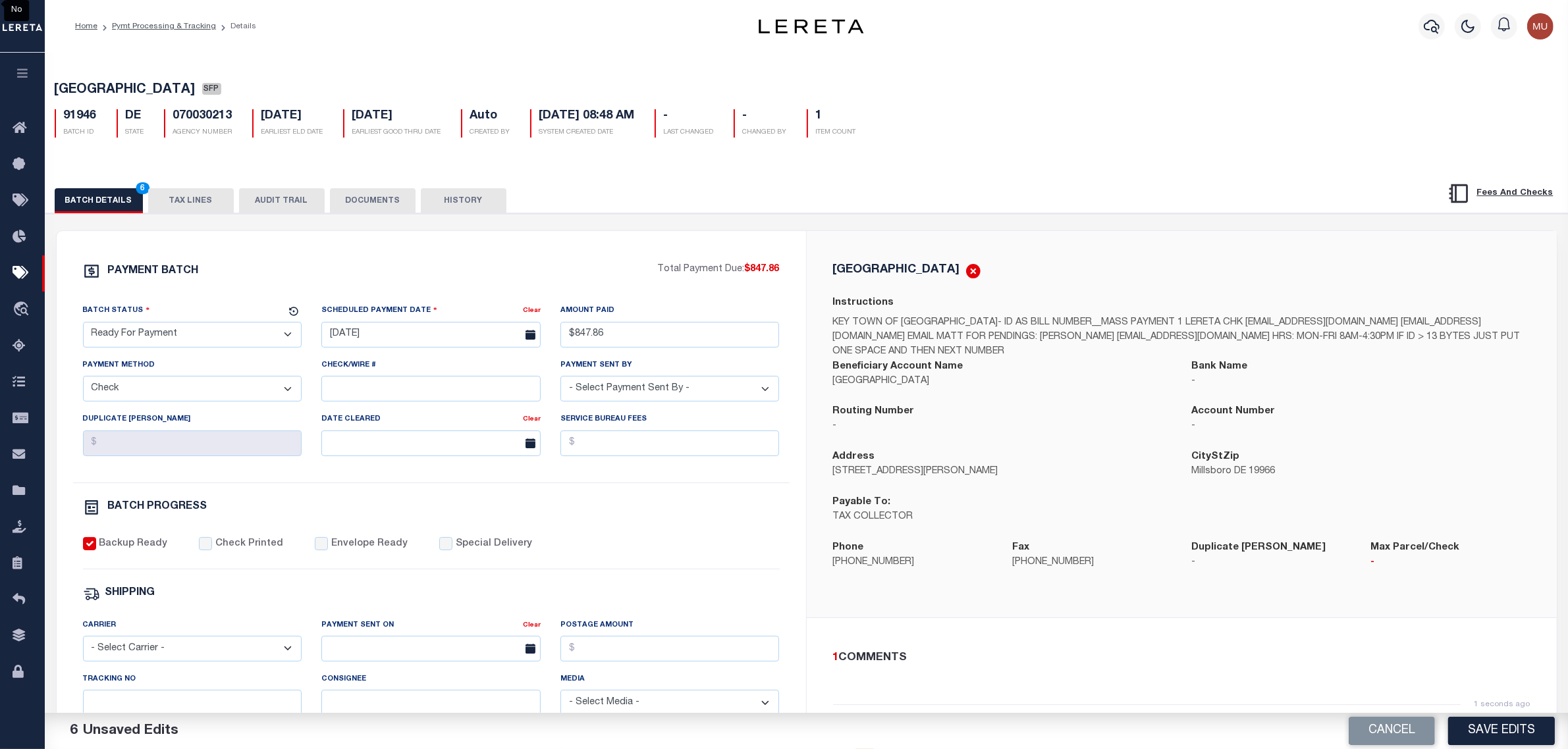
click at [100, 87] on span "[GEOGRAPHIC_DATA]" at bounding box center [125, 91] width 141 height 14
drag, startPoint x: 100, startPoint y: 87, endPoint x: 122, endPoint y: 86, distance: 22.0
click at [122, 86] on span "[GEOGRAPHIC_DATA]" at bounding box center [125, 91] width 141 height 14
drag, startPoint x: 196, startPoint y: 189, endPoint x: 202, endPoint y: 196, distance: 9.2
click at [196, 189] on div "BATCH DETAILS 6 TAX LINES AUDIT TRAIL DOCUMENTS HISTORY" at bounding box center [806, 197] width 1555 height 34
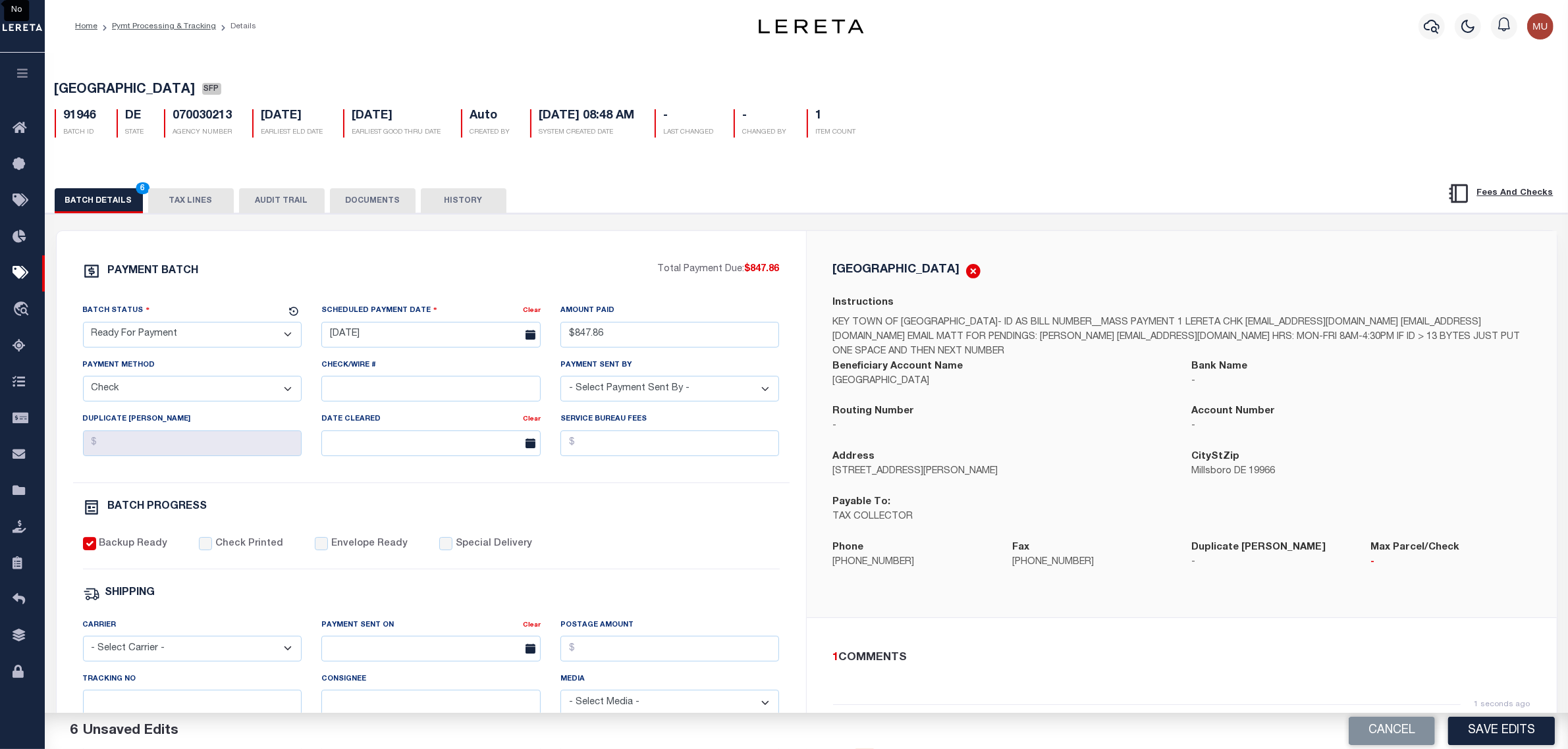
click at [202, 198] on button "TAX LINES" at bounding box center [191, 200] width 86 height 25
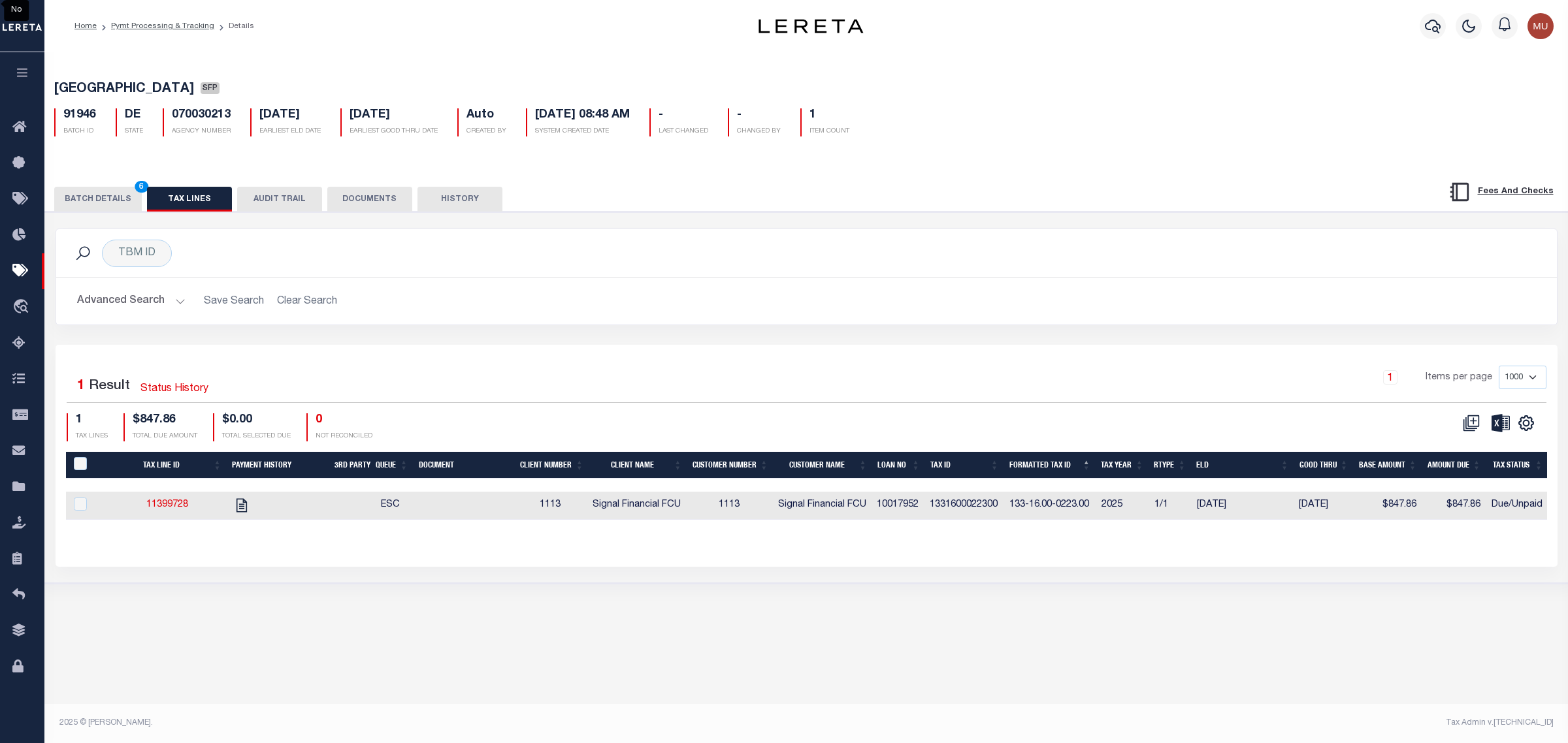
click at [606, 503] on span "Signal Financial FCU" at bounding box center [636, 505] width 88 height 9
checkbox input "true"
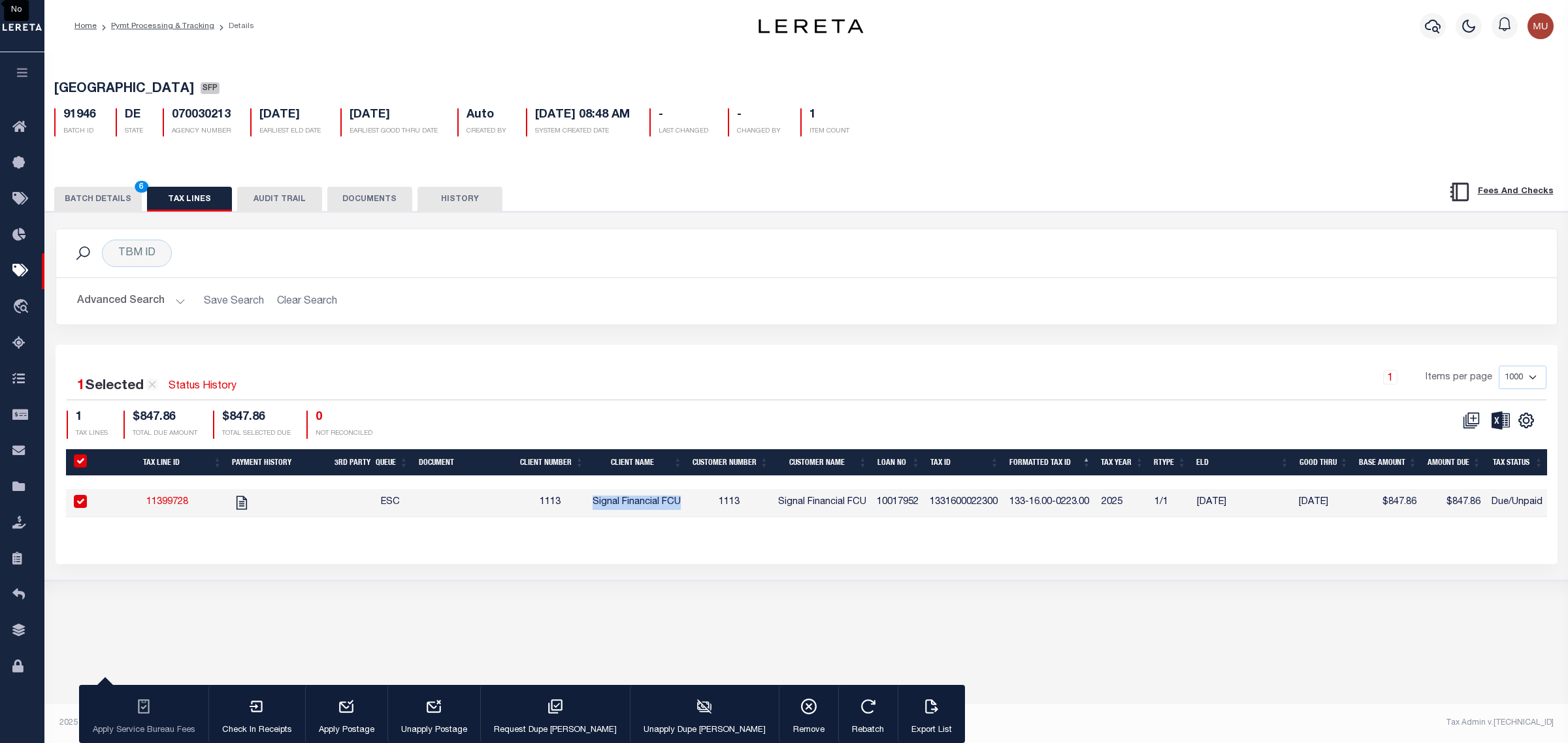
drag, startPoint x: 606, startPoint y: 503, endPoint x: 676, endPoint y: 507, distance: 70.1
click at [676, 507] on span "Signal Financial FCU" at bounding box center [636, 502] width 88 height 9
checkbox input "false"
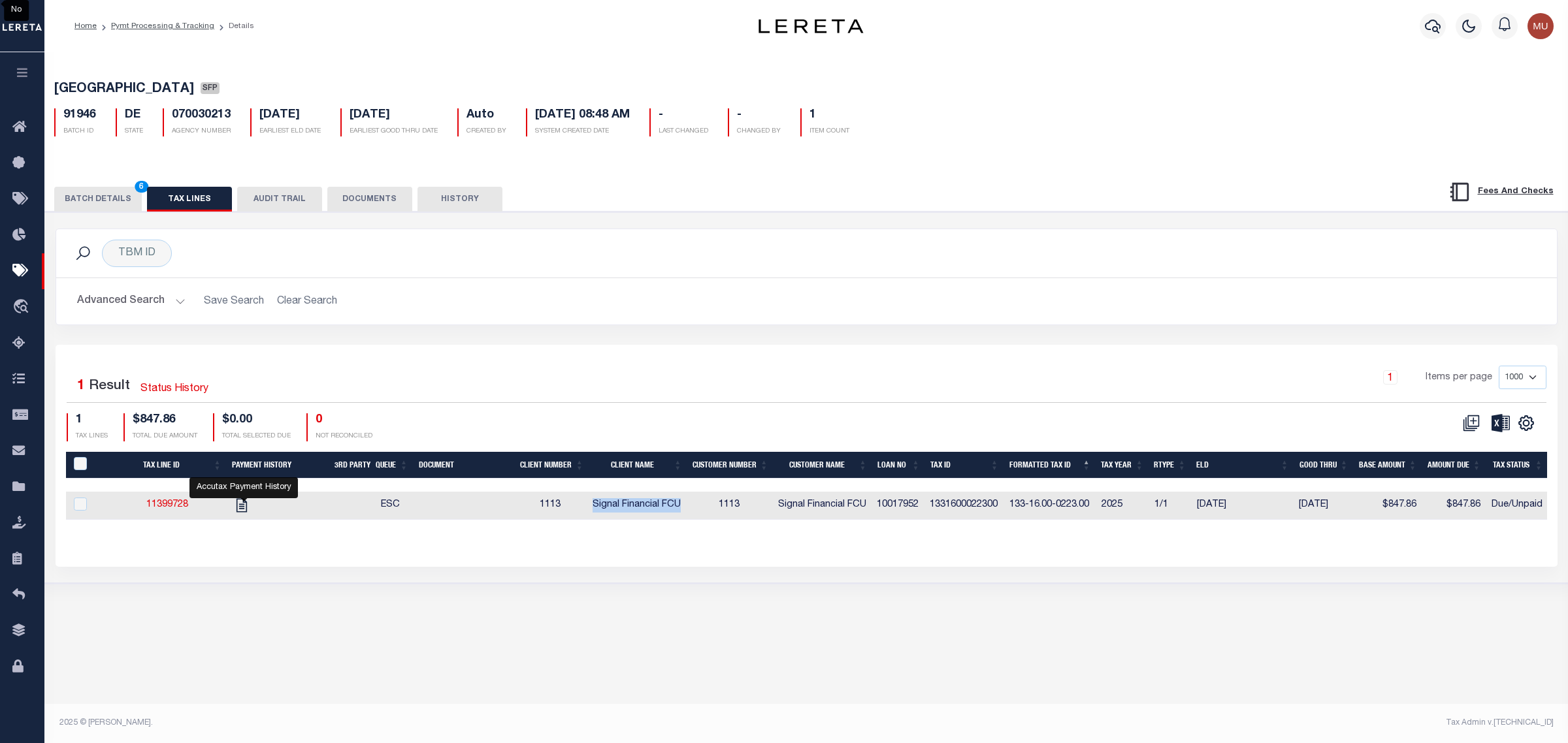
click at [971, 507] on td "1331600022300" at bounding box center [964, 505] width 80 height 28
checkbox input "true"
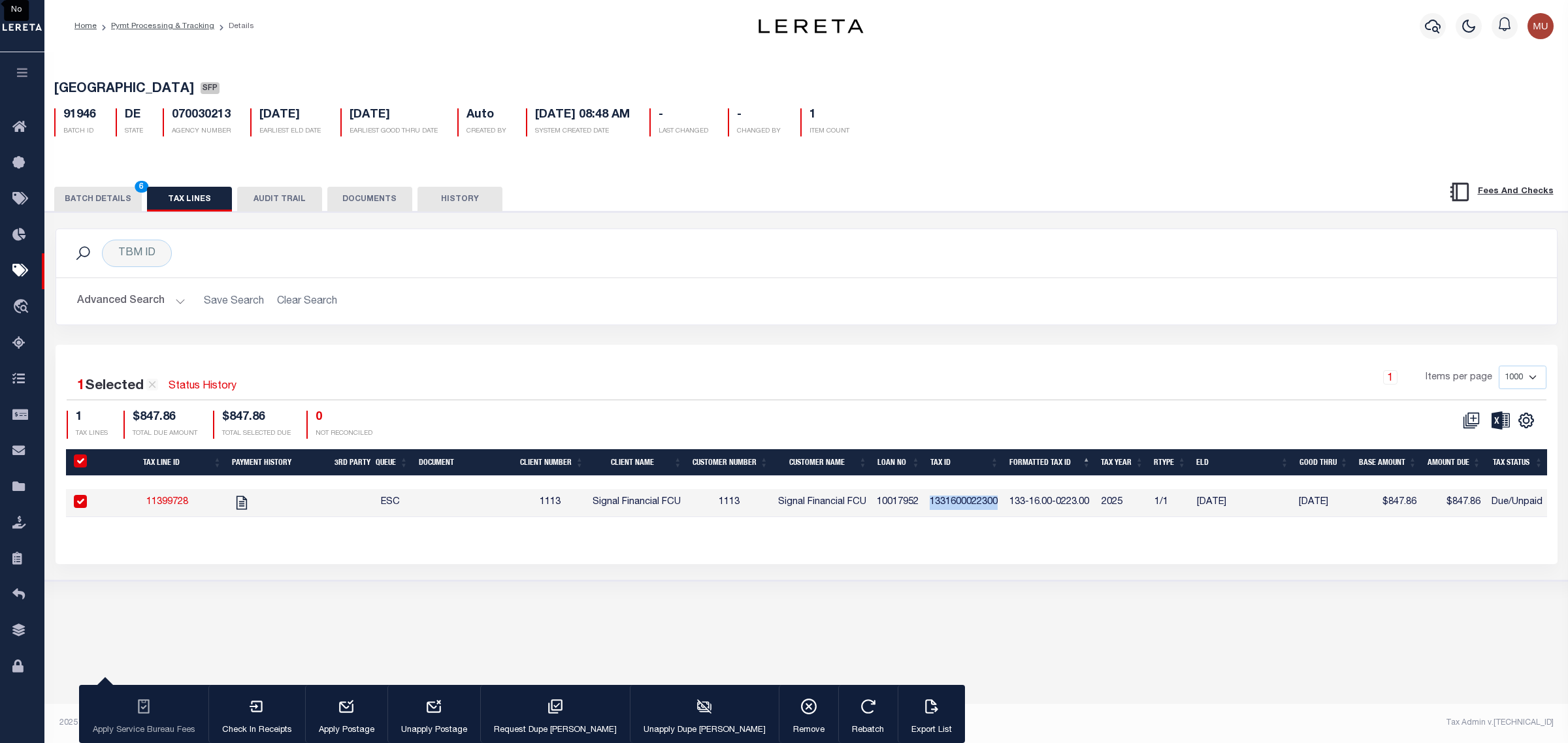
click at [971, 507] on td "1331600022300" at bounding box center [964, 502] width 80 height 28
checkbox input "false"
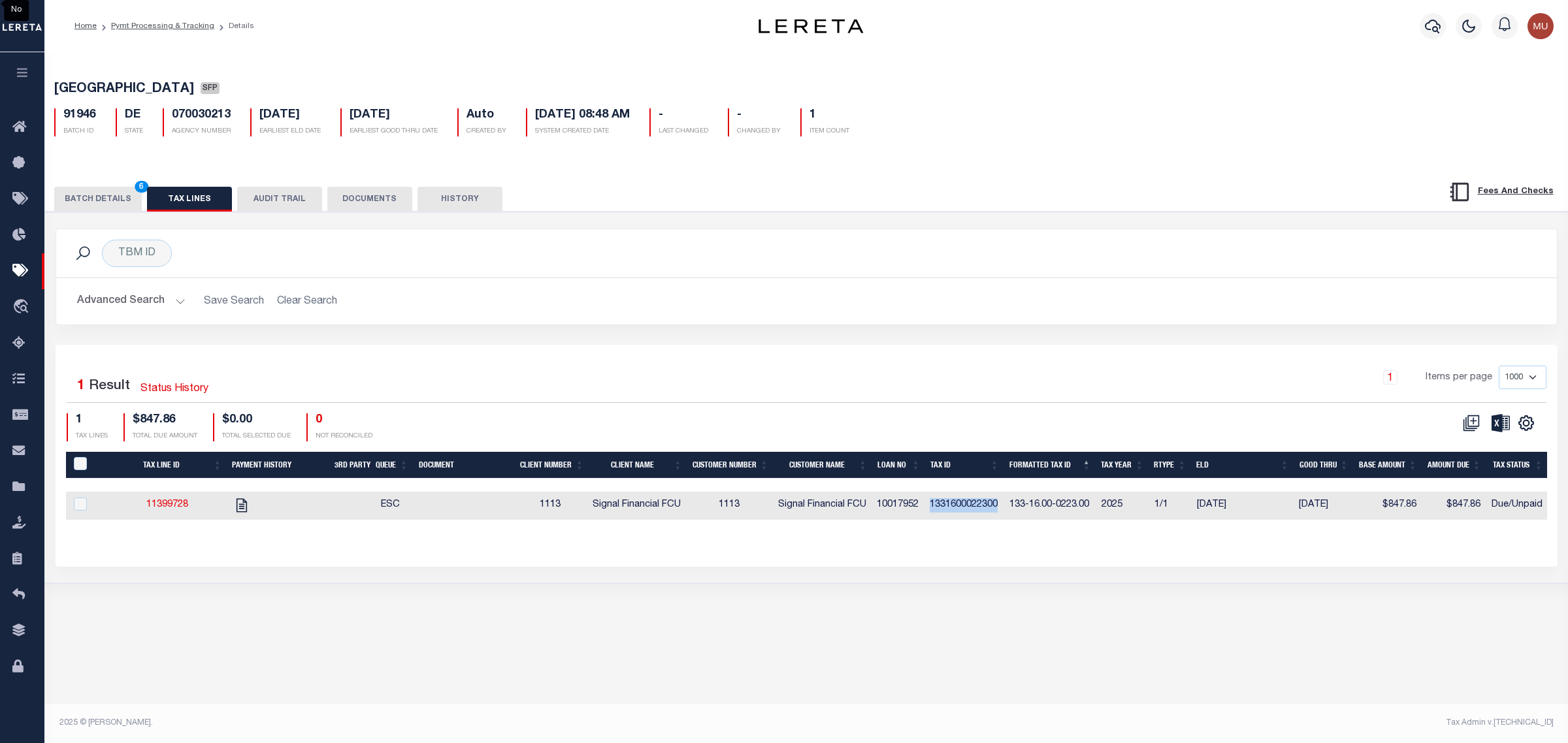
click at [1020, 507] on td "133-16.00-0223.00" at bounding box center [1050, 505] width 92 height 28
checkbox input "true"
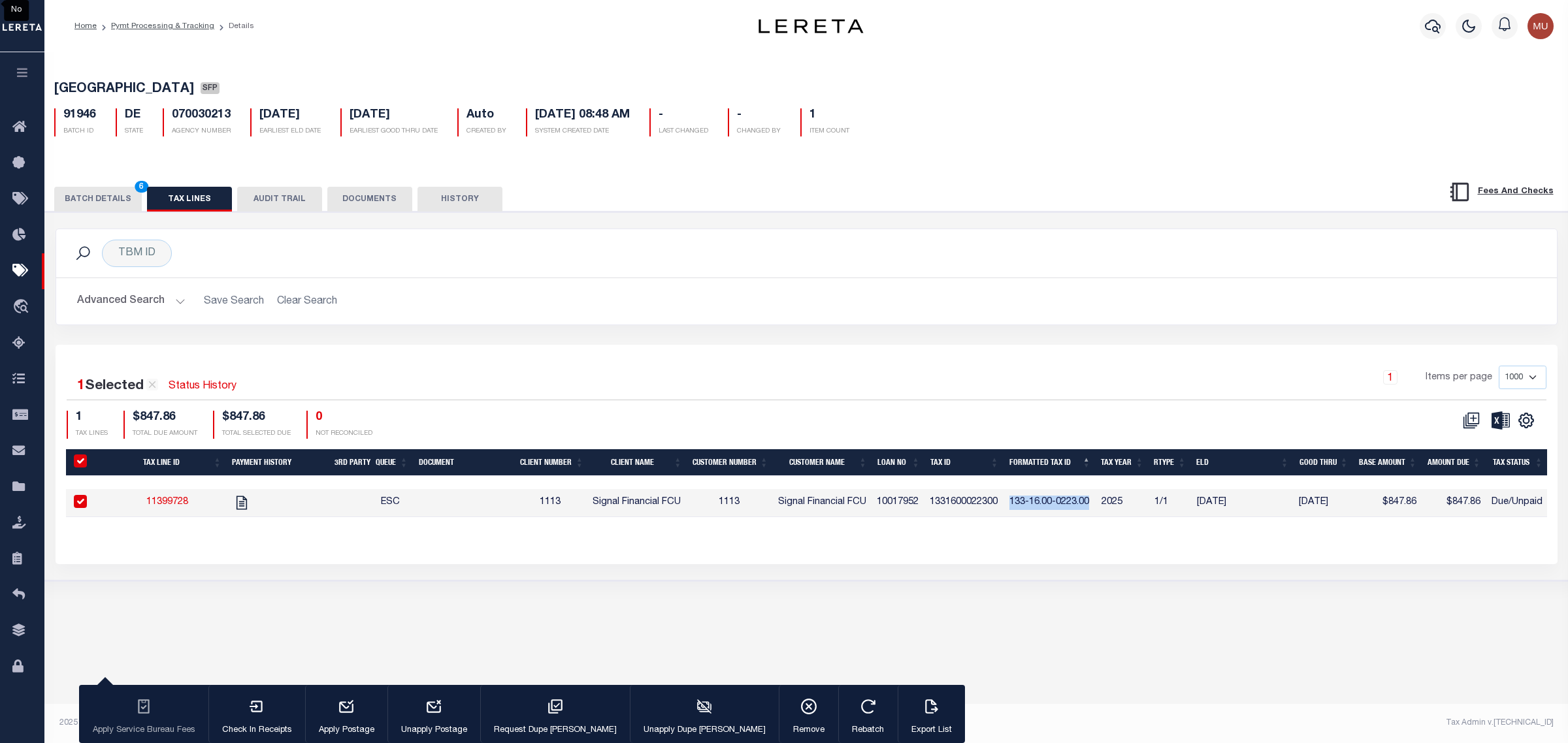
drag, startPoint x: 1020, startPoint y: 507, endPoint x: 1094, endPoint y: 505, distance: 74.0
click at [1094, 505] on td "133-16.00-0223.00" at bounding box center [1050, 502] width 92 height 28
checkbox input "false"
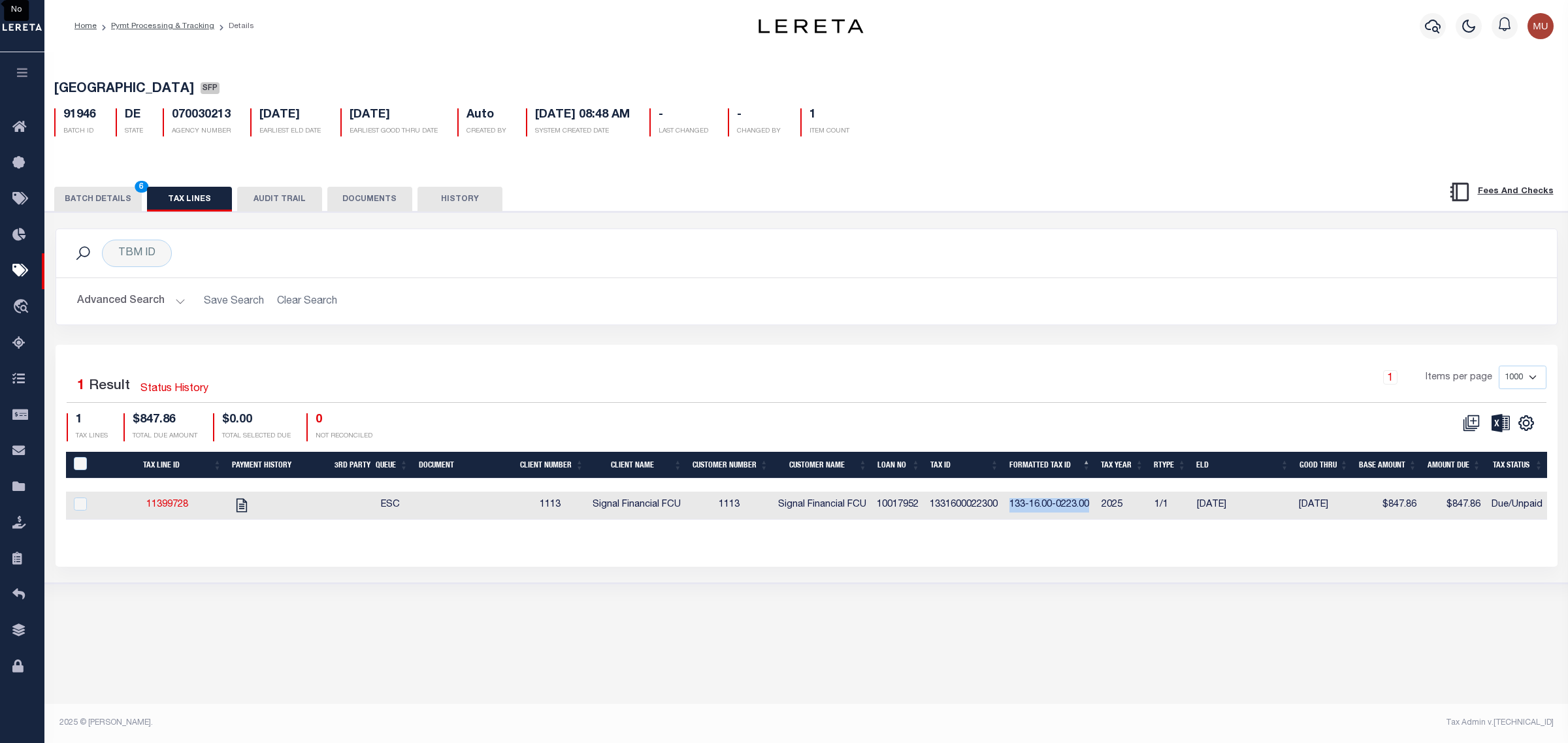
click at [103, 93] on span "[GEOGRAPHIC_DATA]" at bounding box center [124, 90] width 140 height 13
drag, startPoint x: 103, startPoint y: 93, endPoint x: 144, endPoint y: 92, distance: 41.0
click at [144, 92] on span "[GEOGRAPHIC_DATA]" at bounding box center [124, 90] width 140 height 13
click at [113, 198] on button "BATCH DETAILS 6" at bounding box center [98, 199] width 88 height 24
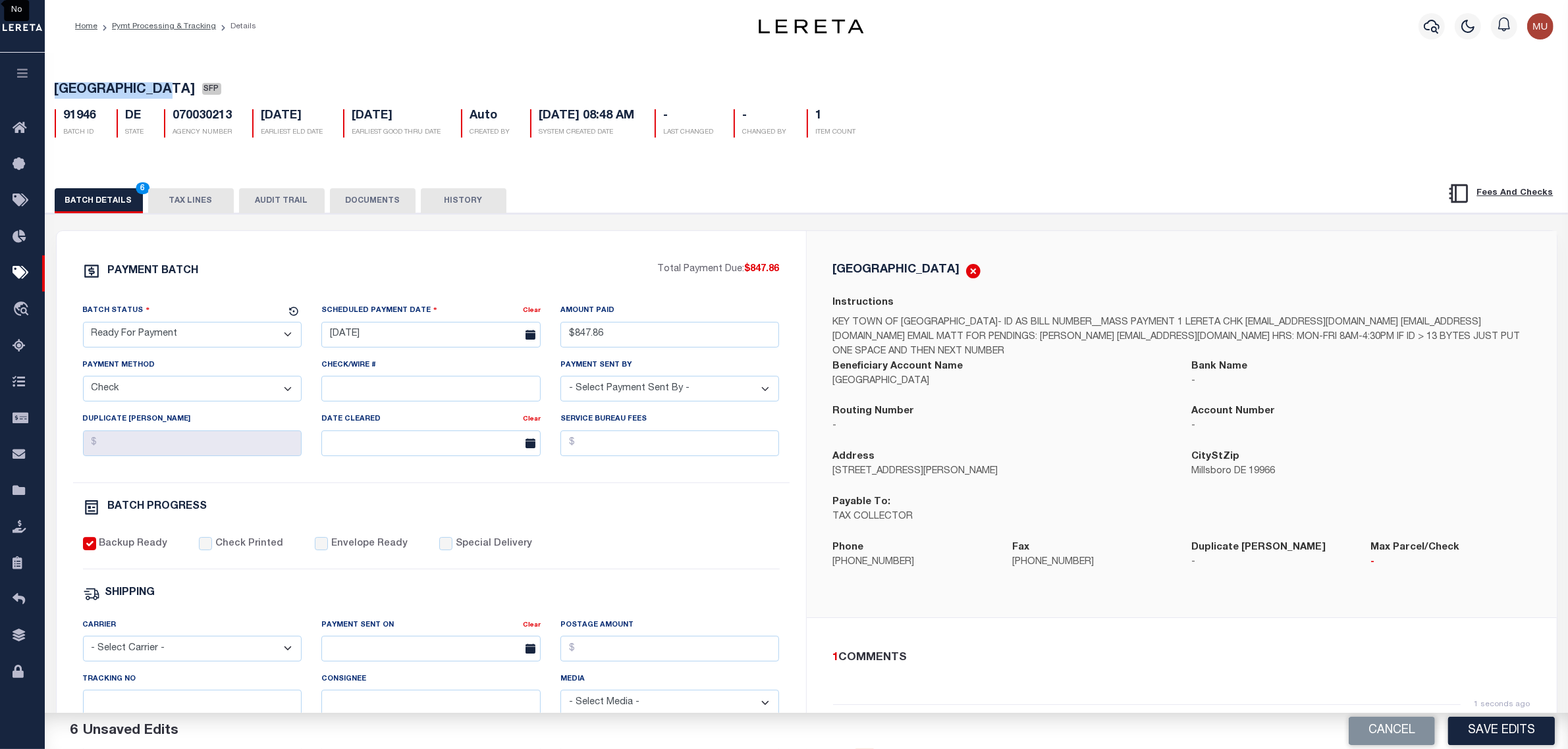
click at [843, 517] on p "TAX COLLECTOR" at bounding box center [1003, 517] width 339 height 14
drag, startPoint x: 843, startPoint y: 517, endPoint x: 875, endPoint y: 514, distance: 32.1
click at [875, 514] on p "TAX COLLECTOR" at bounding box center [1003, 517] width 339 height 14
click at [176, 201] on button "TAX LINES" at bounding box center [191, 200] width 86 height 25
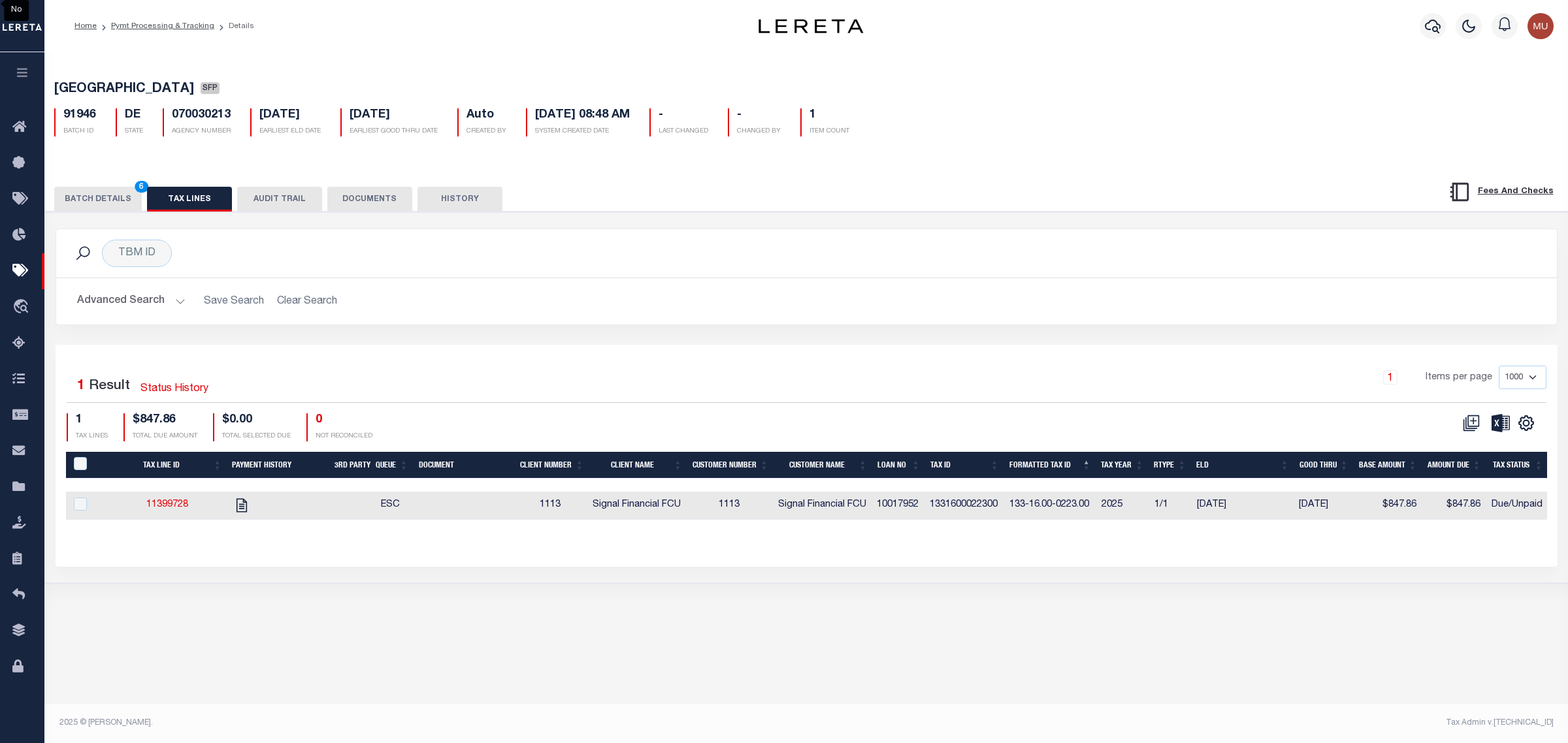
click at [119, 203] on button "BATCH DETAILS 6" at bounding box center [98, 199] width 88 height 24
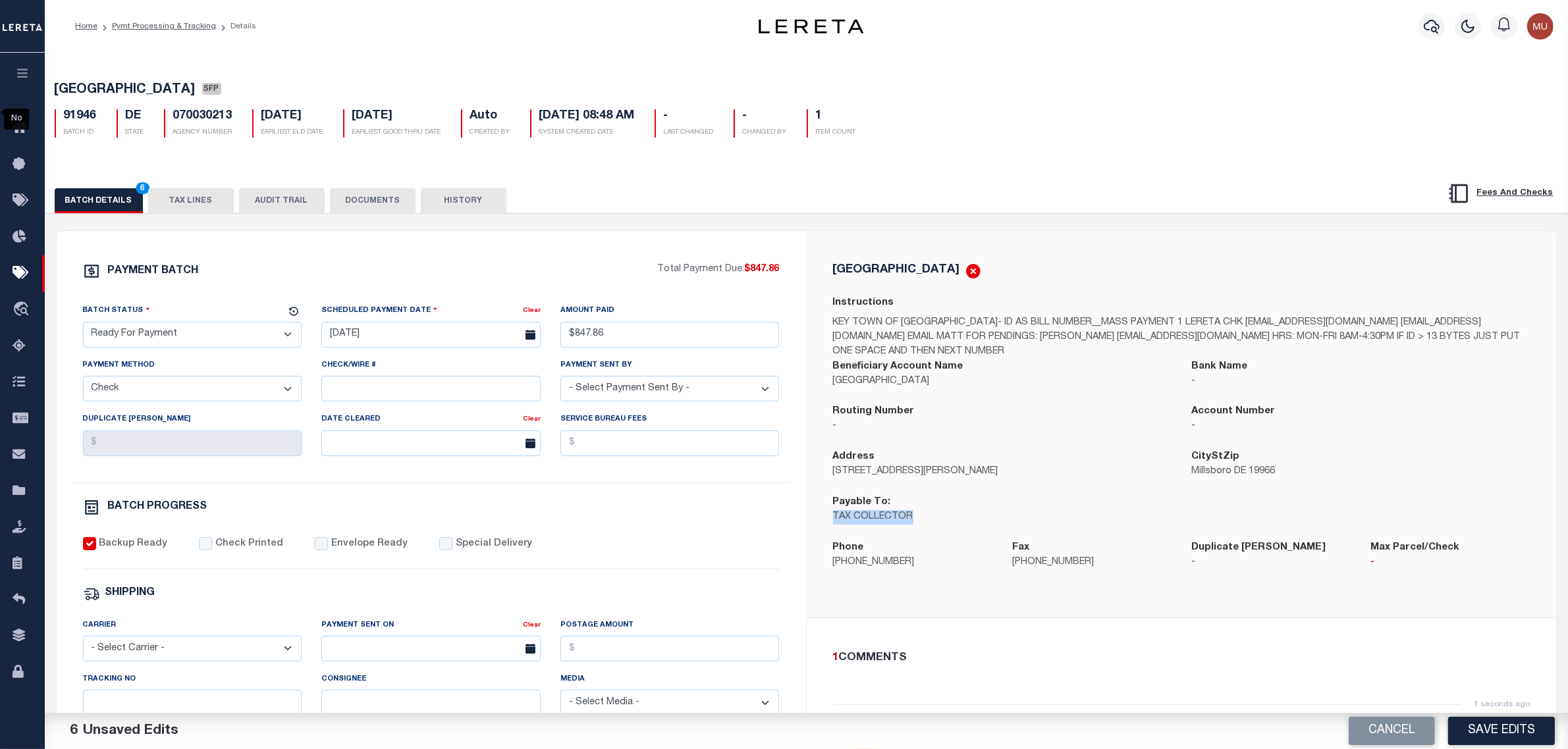
scroll to position [165, 0]
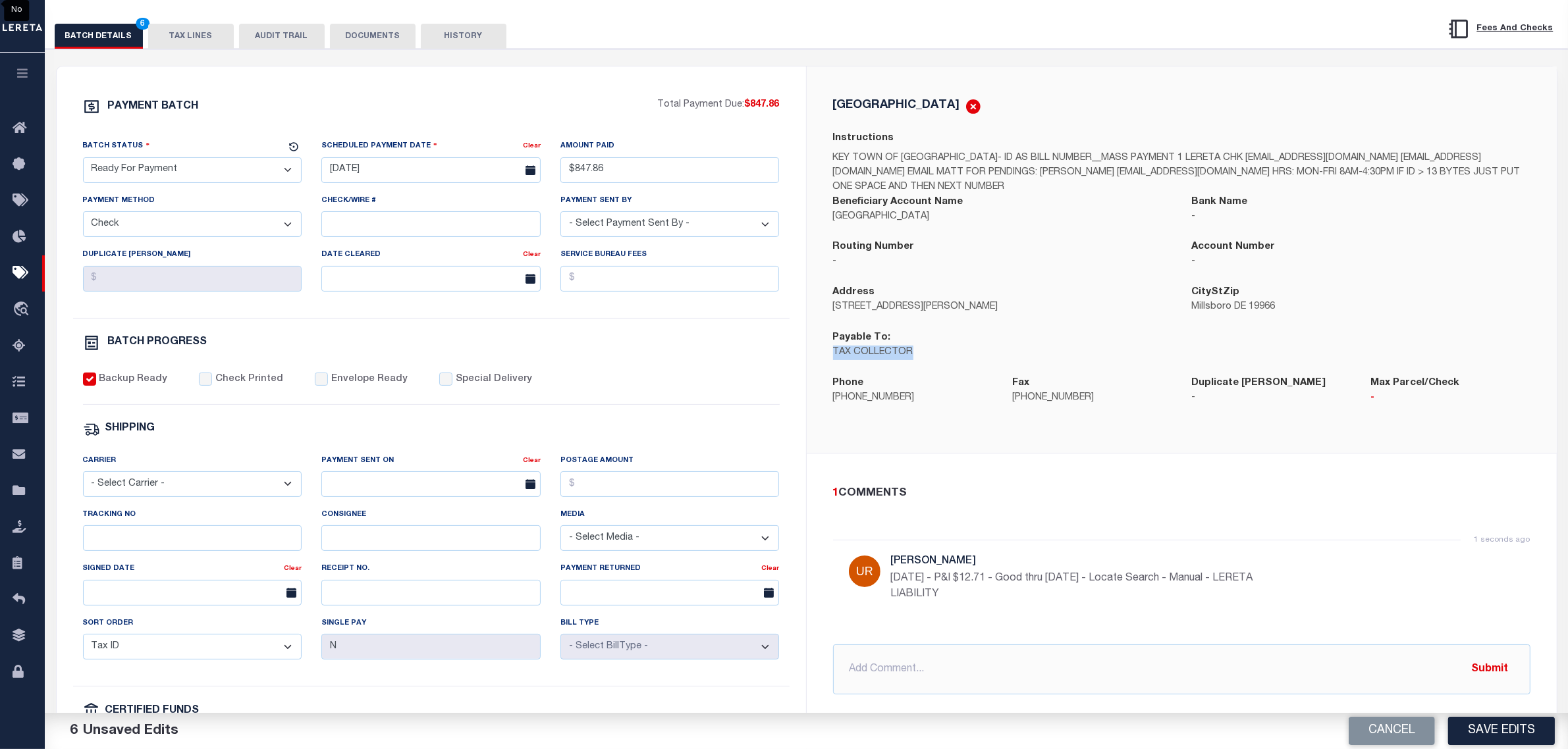
click at [189, 34] on button "TAX LINES" at bounding box center [191, 36] width 86 height 25
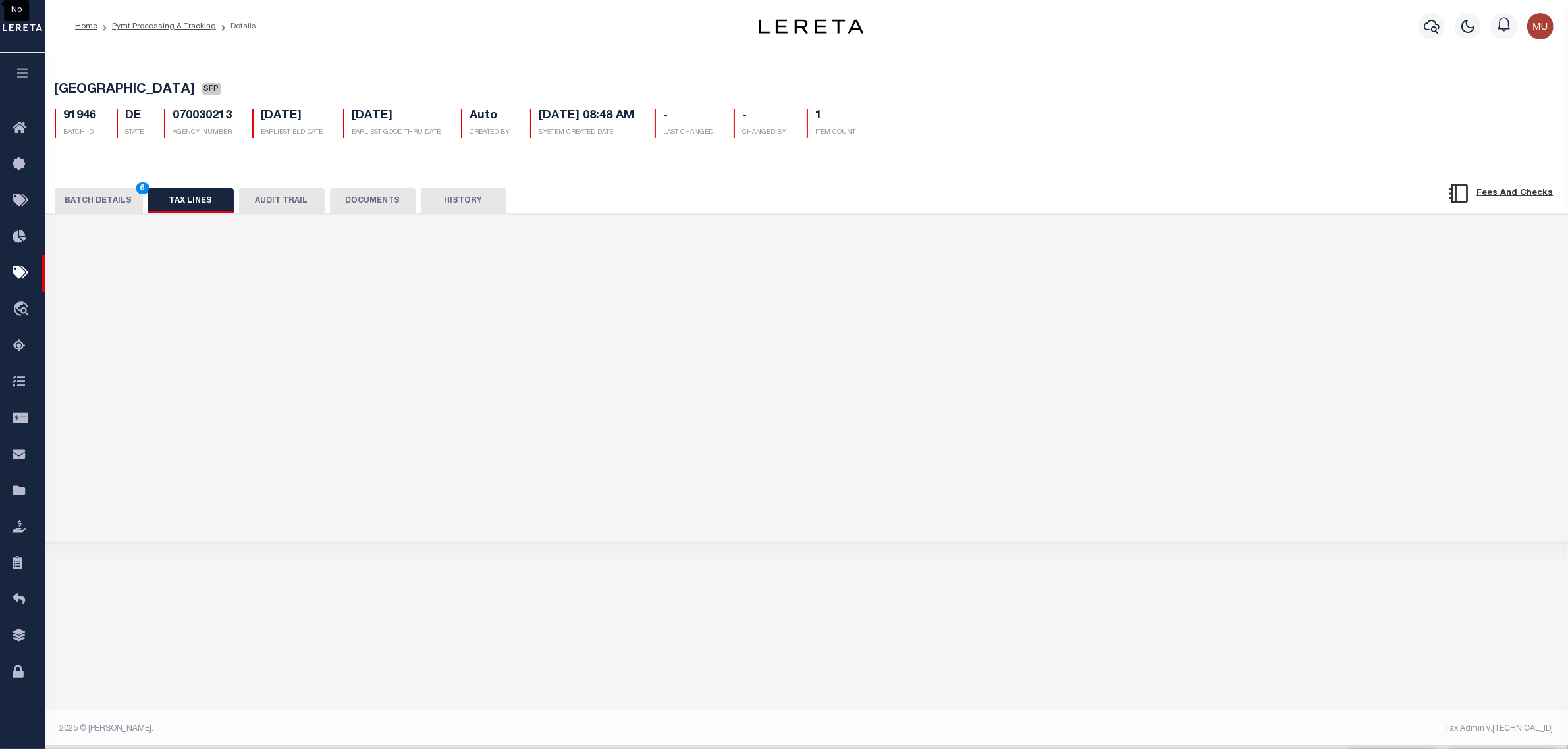
scroll to position [0, 0]
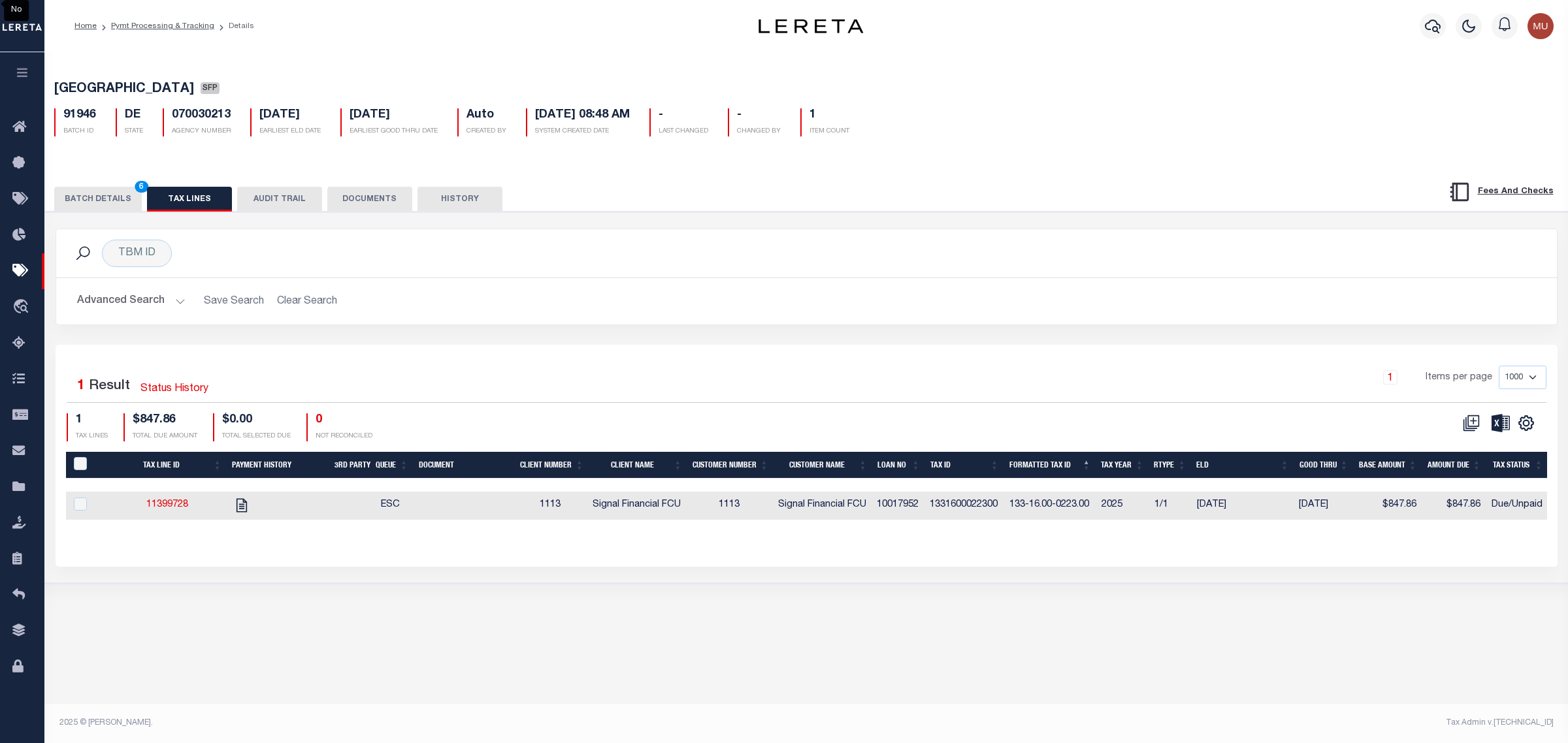
drag, startPoint x: 158, startPoint y: 507, endPoint x: 343, endPoint y: 501, distance: 185.1
click at [343, 501] on td at bounding box center [348, 505] width 41 height 28
checkbox input "true"
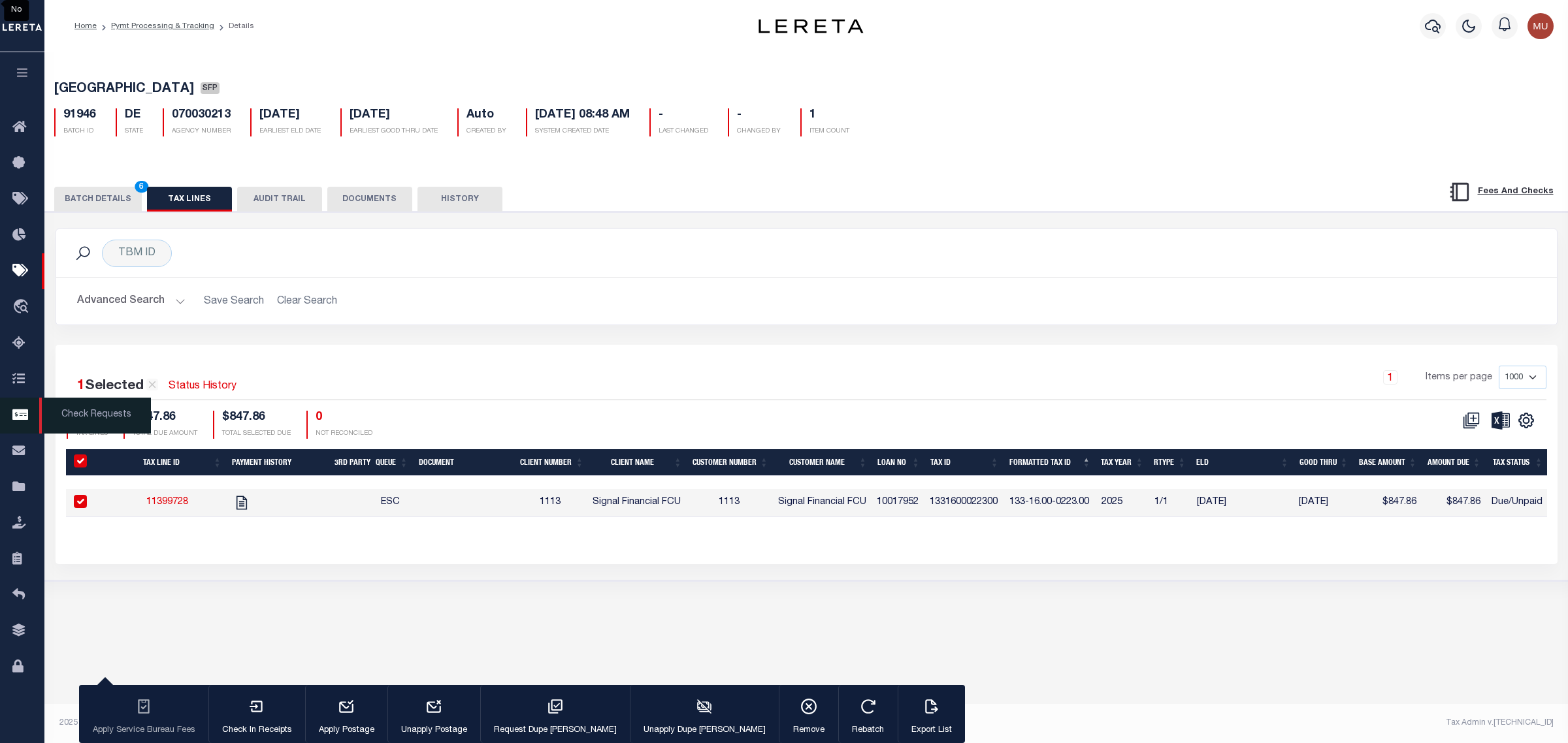
drag, startPoint x: 135, startPoint y: 14, endPoint x: 15, endPoint y: 413, distance: 416.7
click at [912, 503] on td "10017952" at bounding box center [897, 502] width 53 height 28
checkbox input "false"
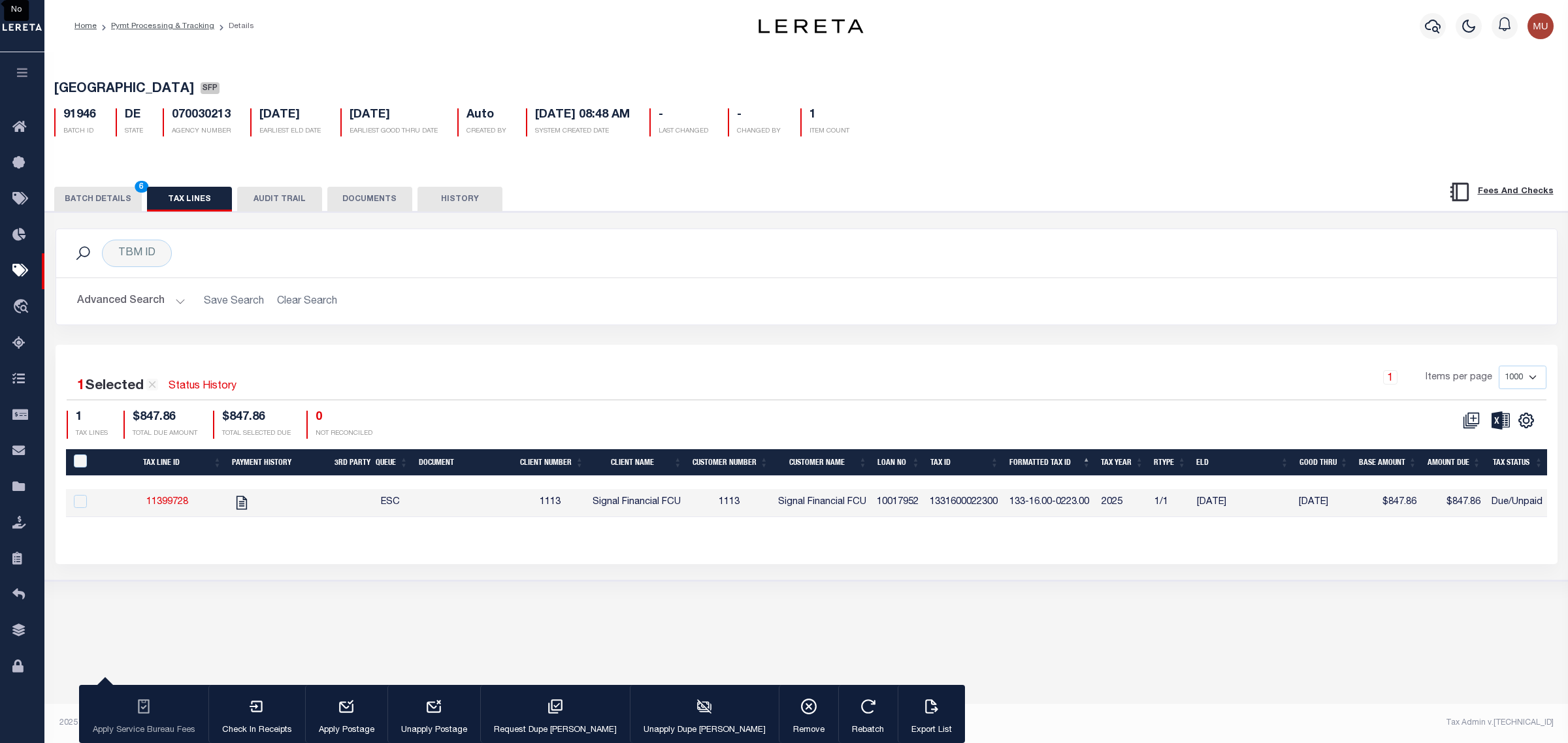
click at [912, 503] on td "10017952" at bounding box center [897, 502] width 53 height 28
checkbox input "true"
click at [1061, 393] on div "1 Items per page 1000 2500 5000 10000" at bounding box center [993, 383] width 1105 height 34
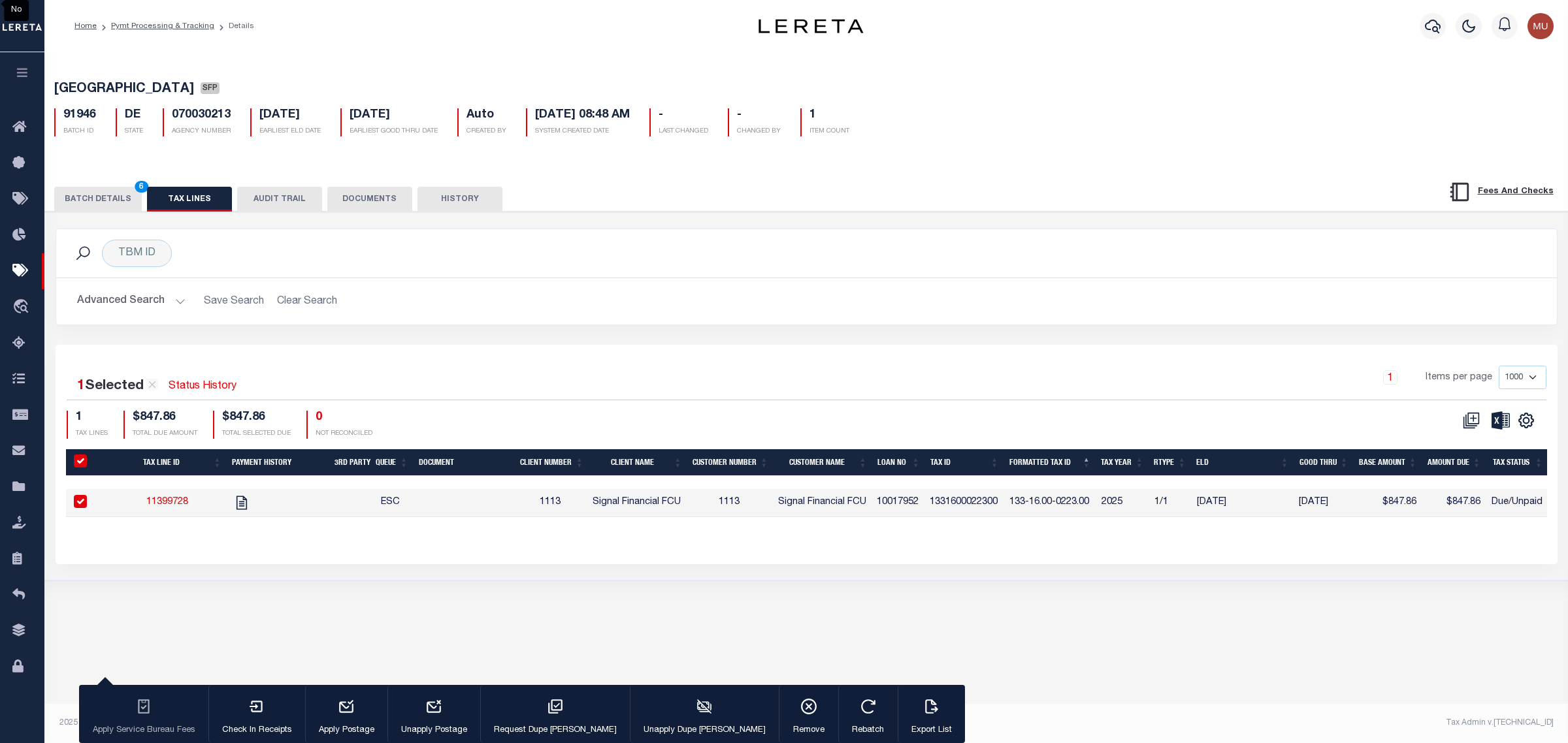
click at [112, 199] on button "BATCH DETAILS 6" at bounding box center [98, 199] width 88 height 24
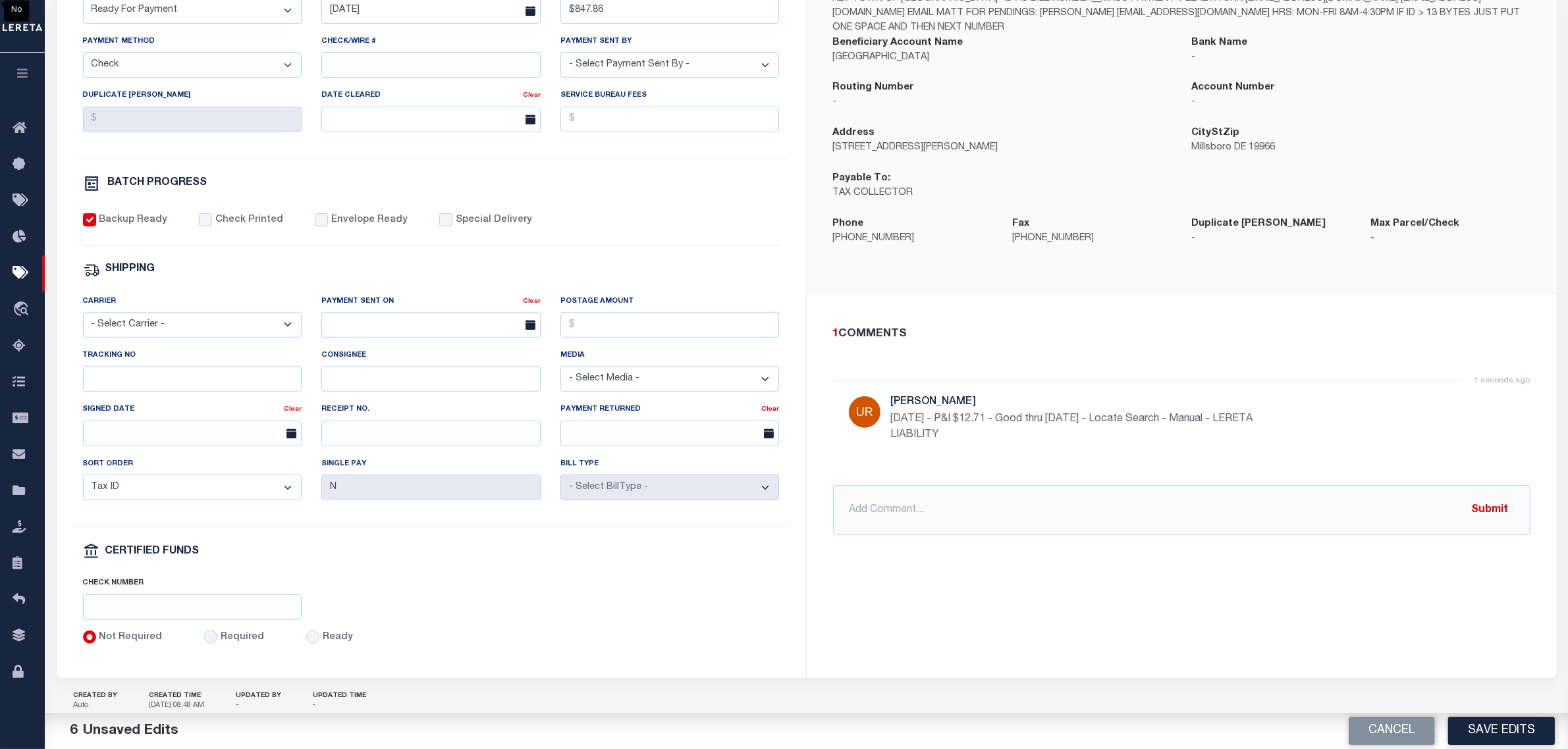
scroll to position [329, 0]
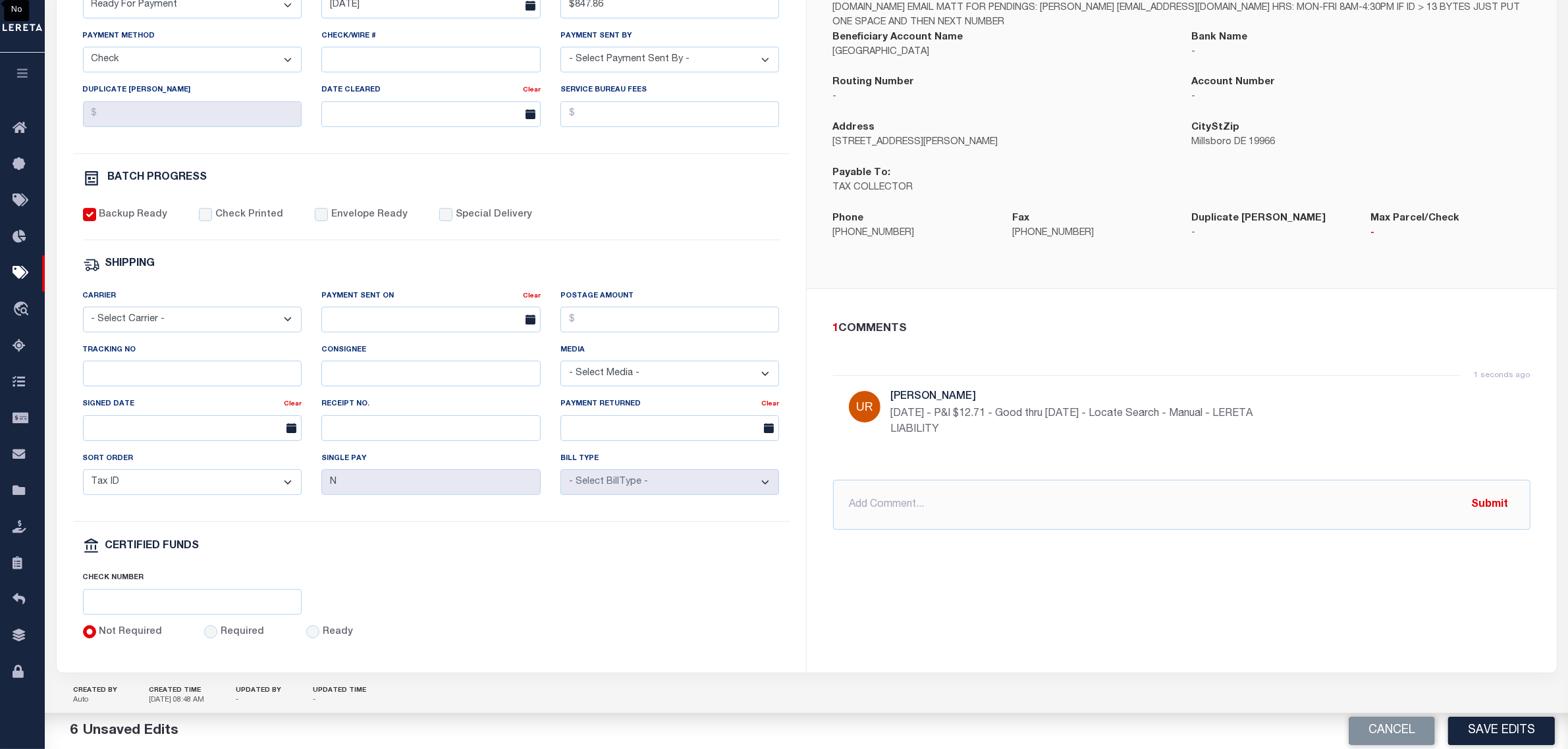
click at [316, 272] on div "SHIPPING" at bounding box center [431, 265] width 697 height 17
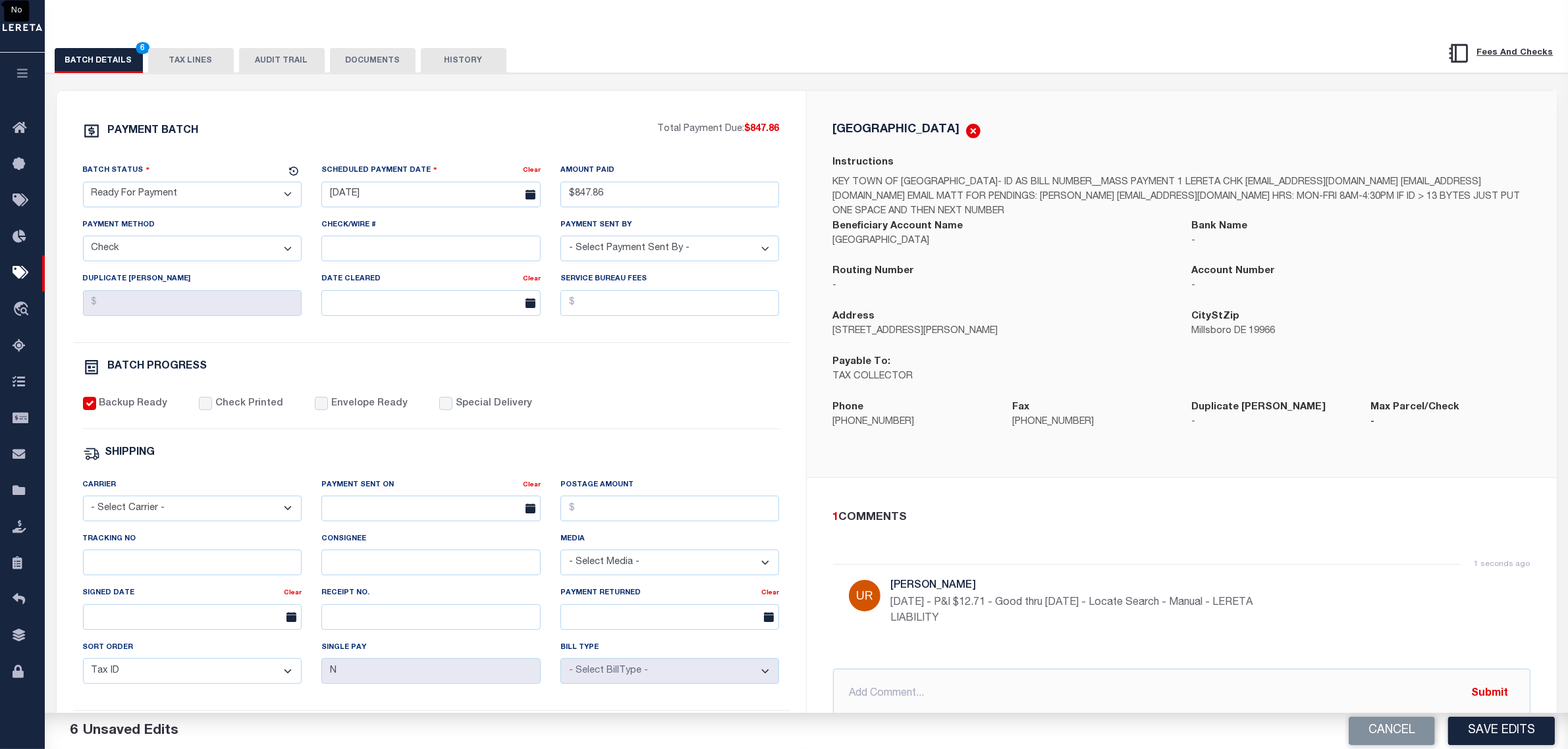
scroll to position [165, 0]
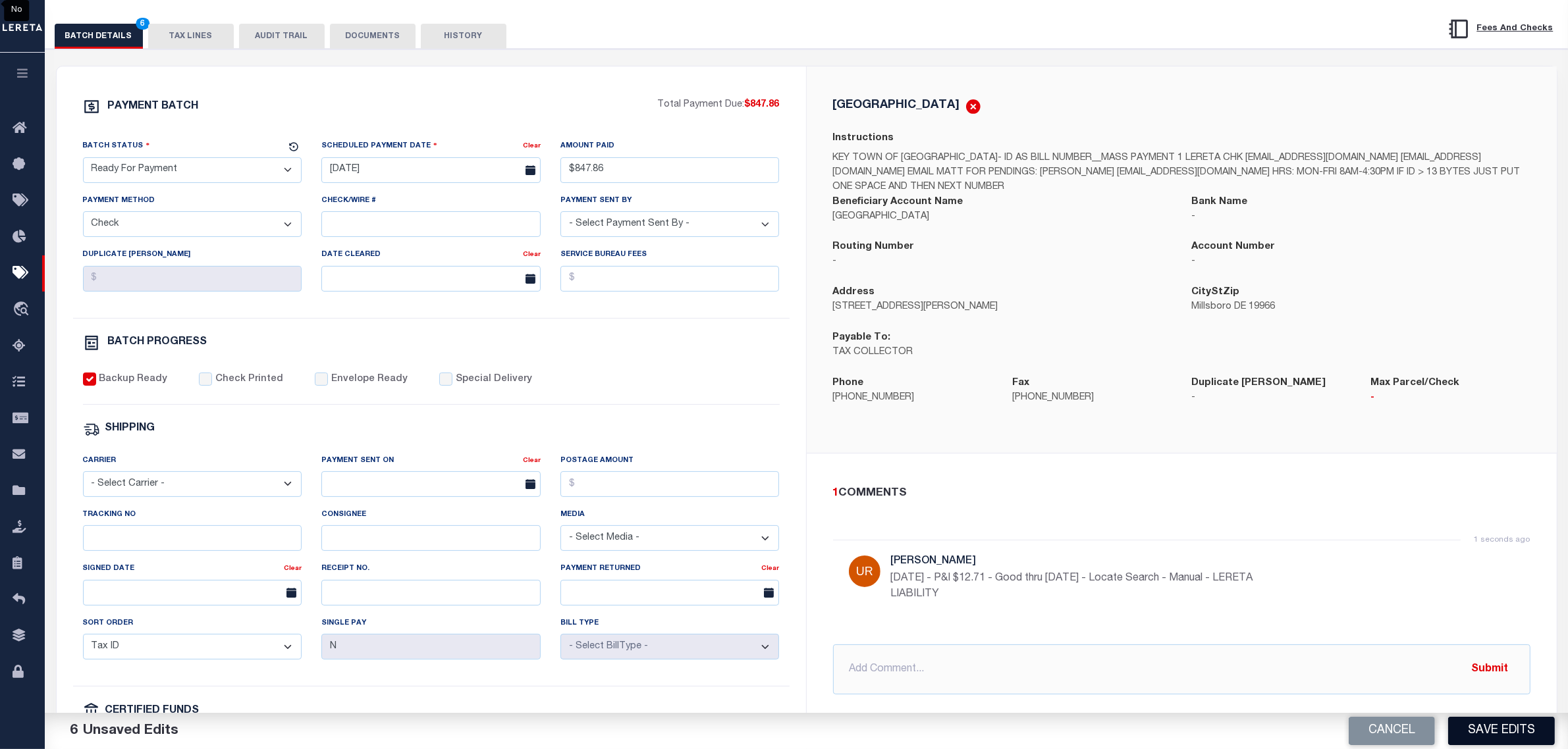
click at [1504, 729] on button "Save Edits" at bounding box center [1502, 730] width 107 height 28
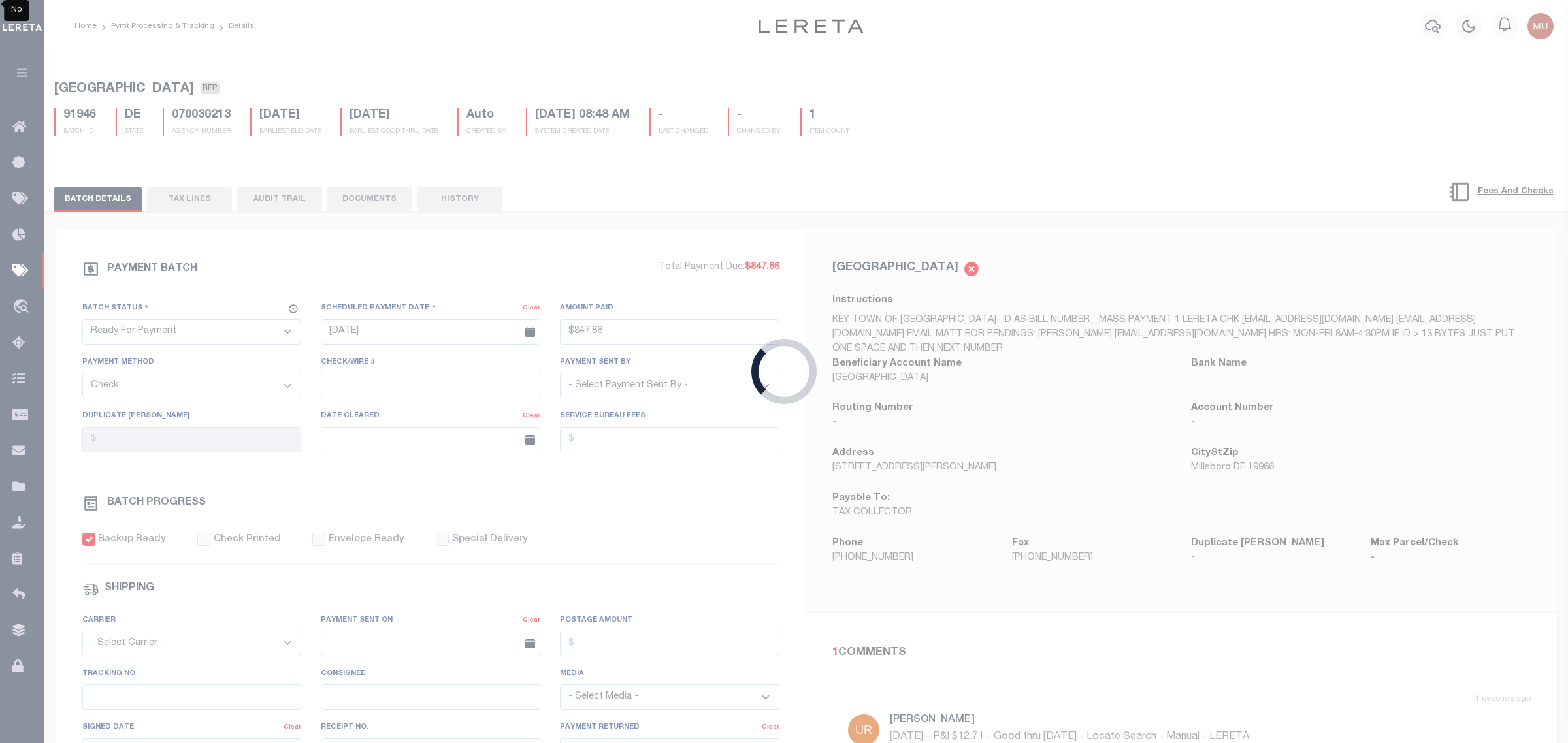
type input "$847.86"
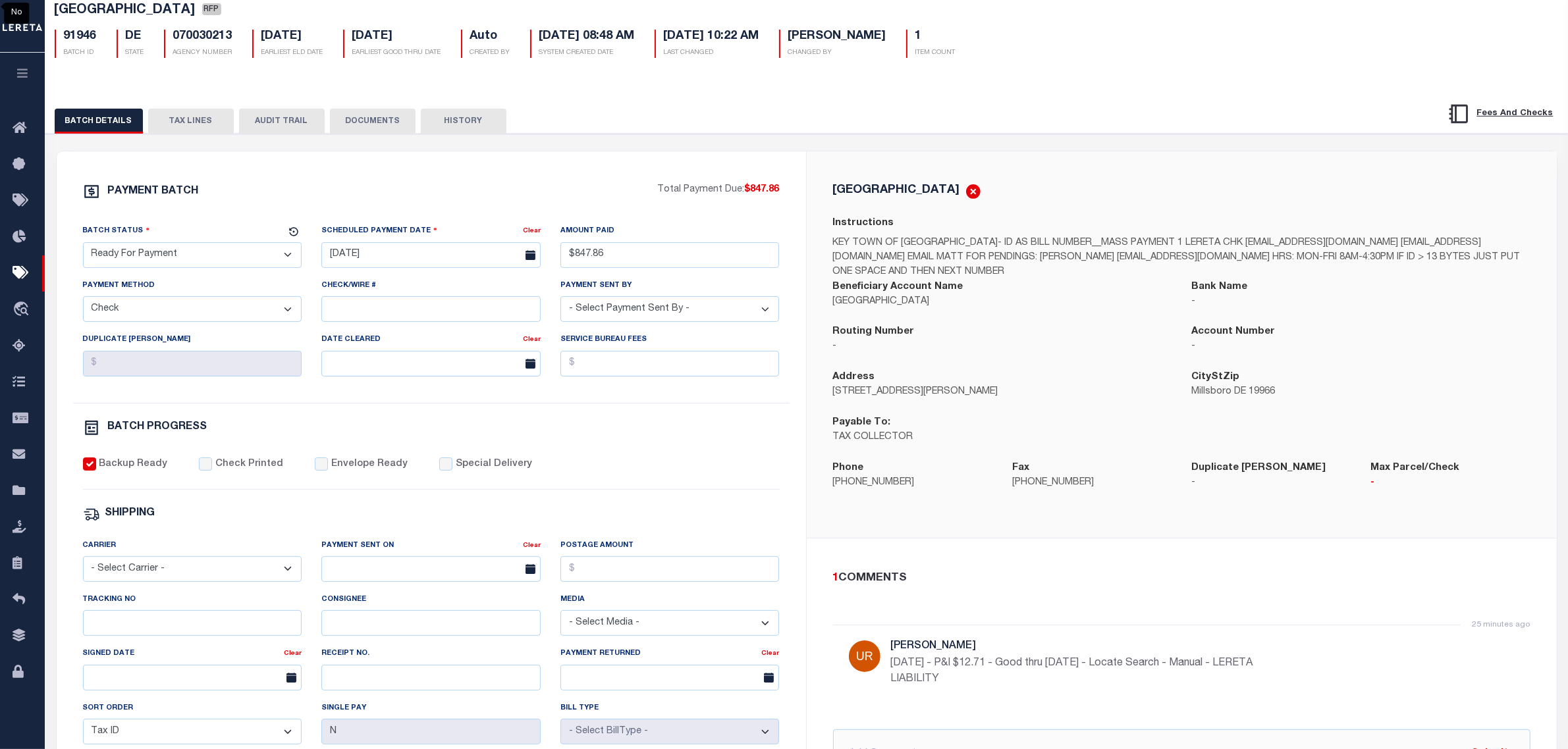
scroll to position [82, 0]
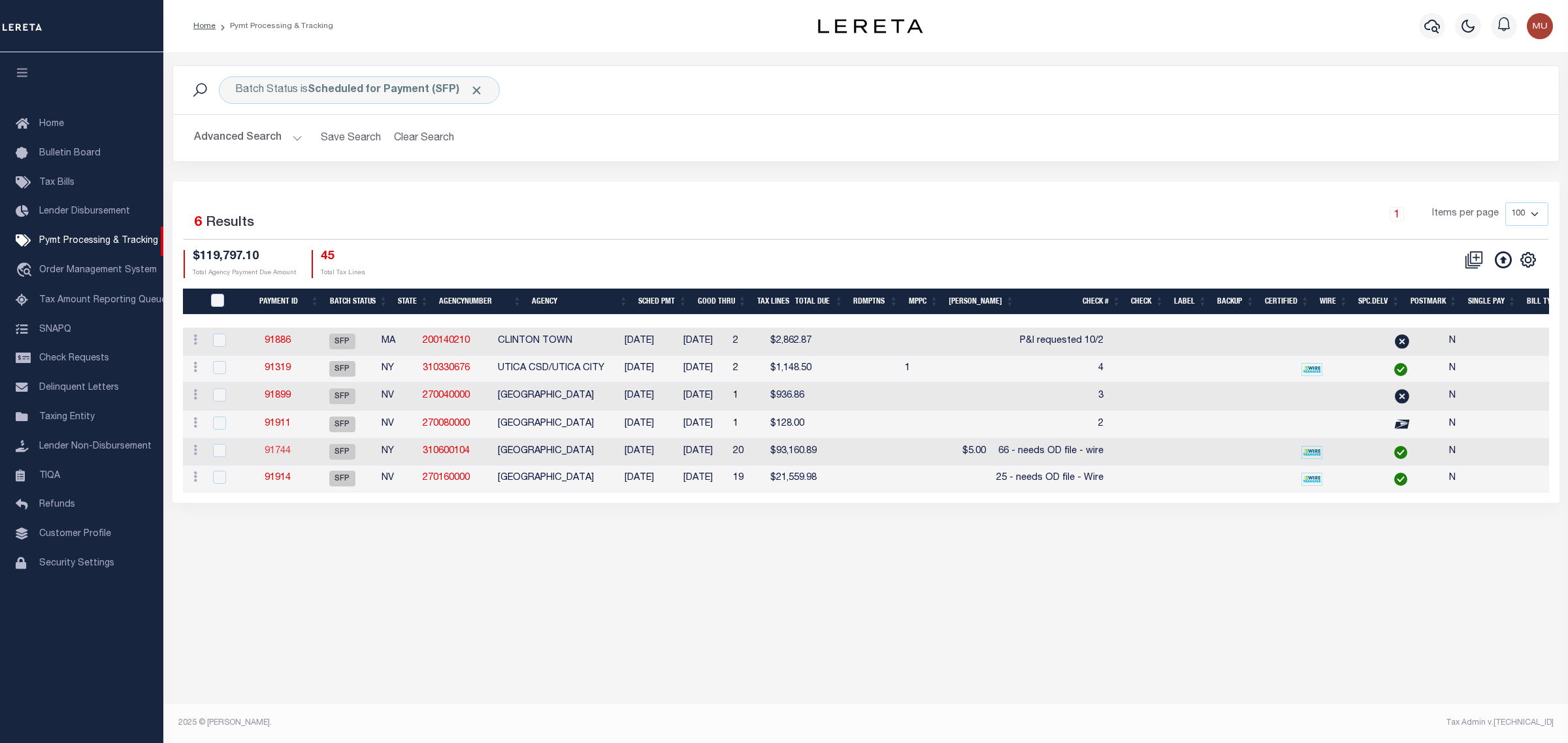
click at [290, 456] on link "91744" at bounding box center [277, 451] width 26 height 9
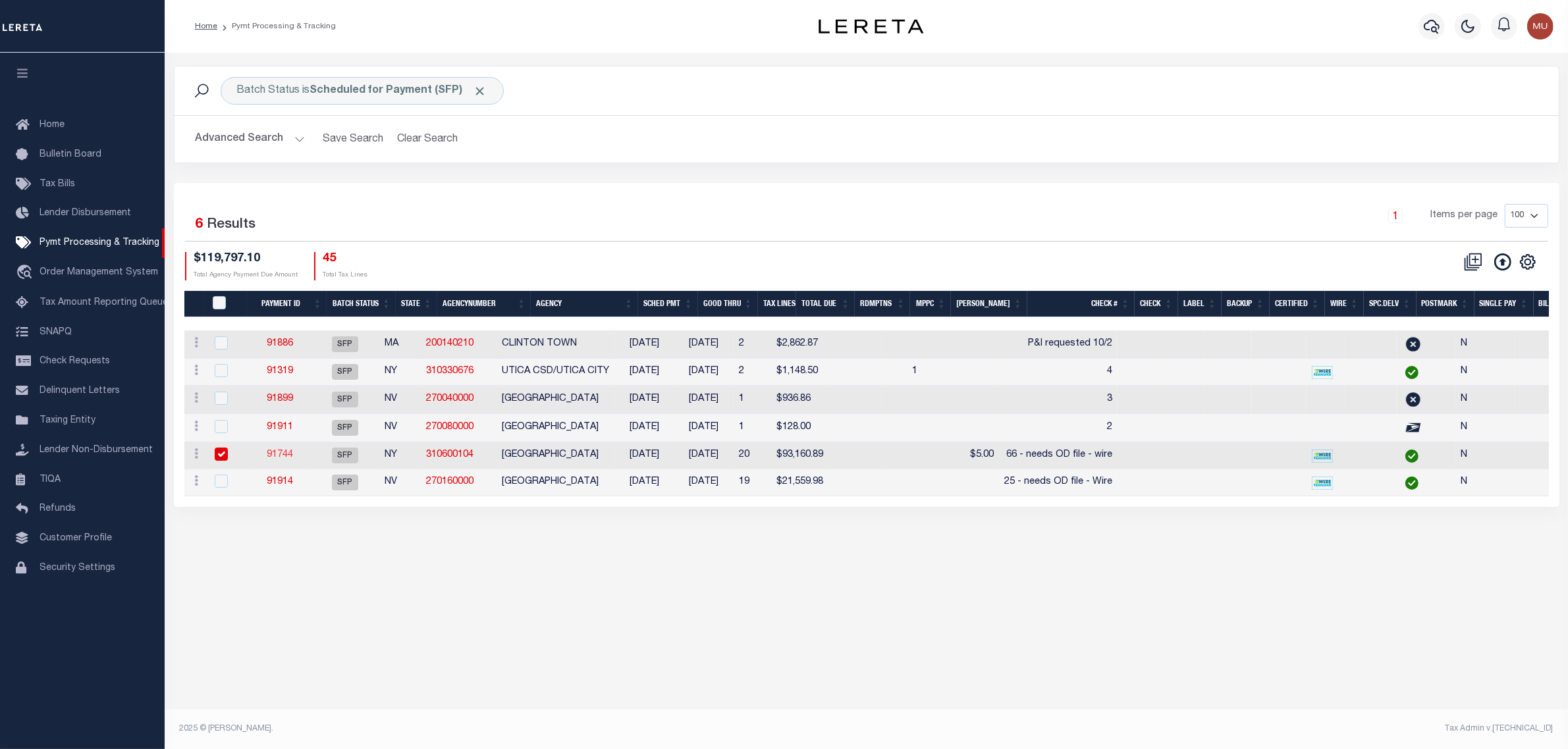
select select "SFP"
type input "[DATE]"
type input "66 - needs OD file - wire"
type input "[PERSON_NAME]"
type input "N"
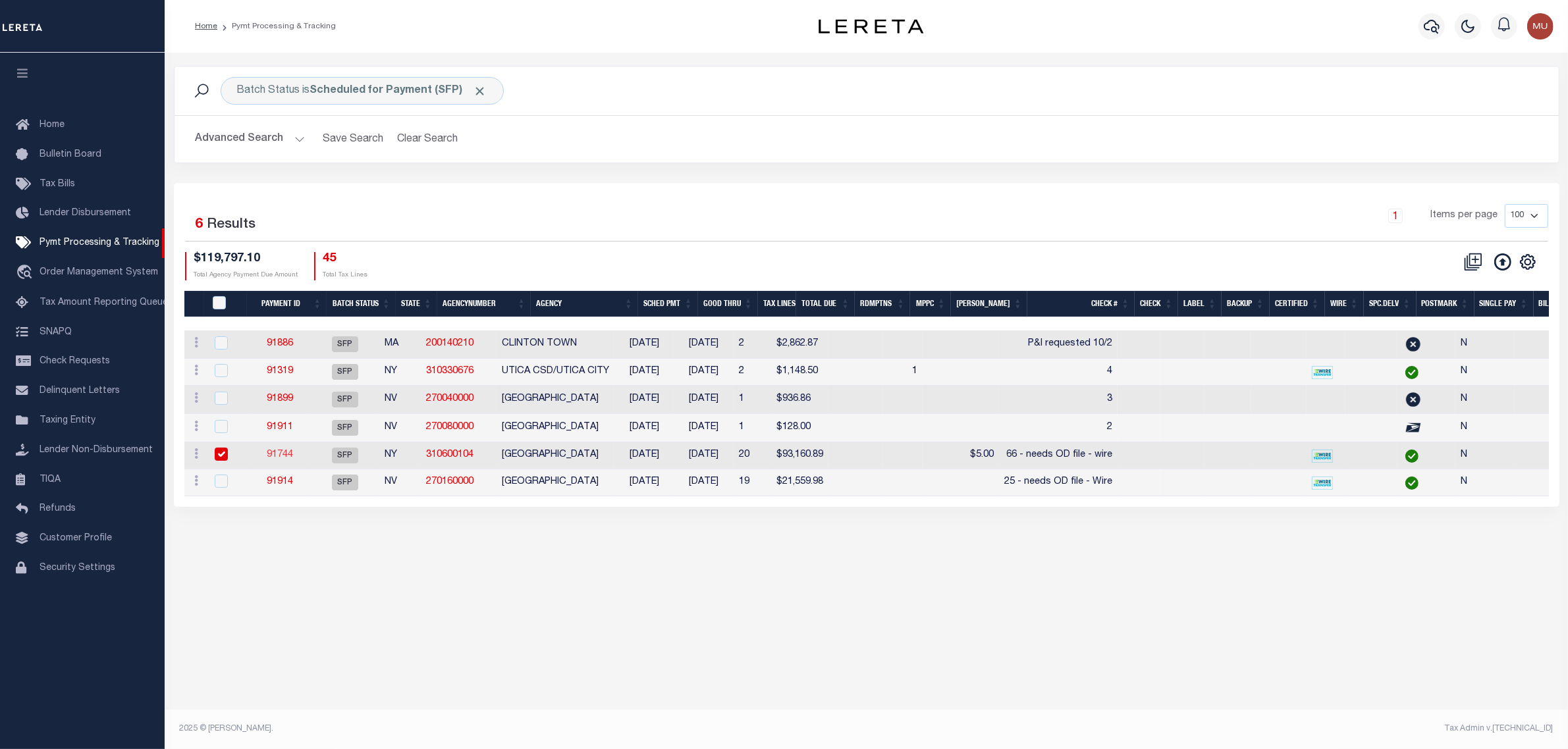
radio input "true"
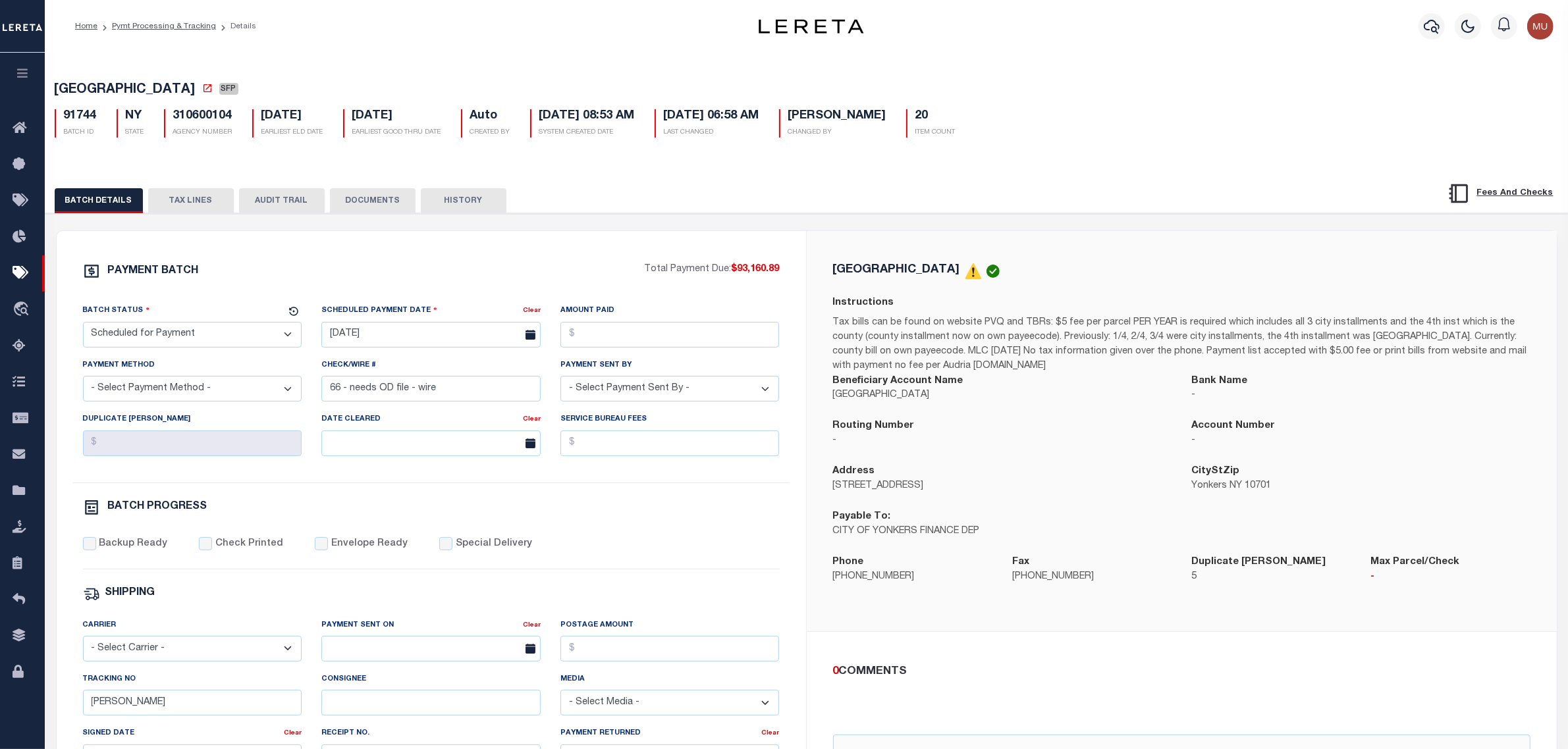
click at [204, 195] on button "TAX LINES" at bounding box center [191, 200] width 86 height 25
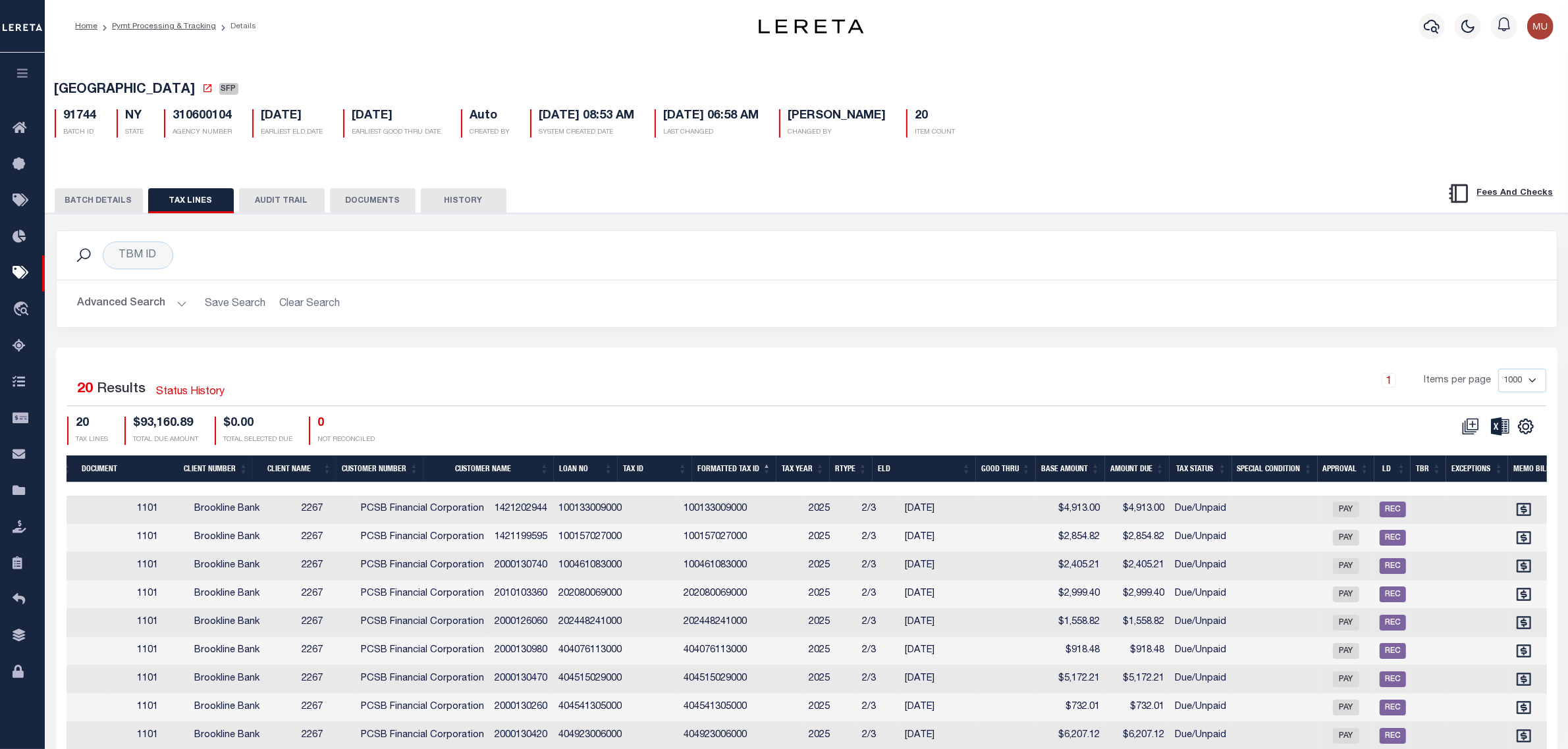
scroll to position [0, 374]
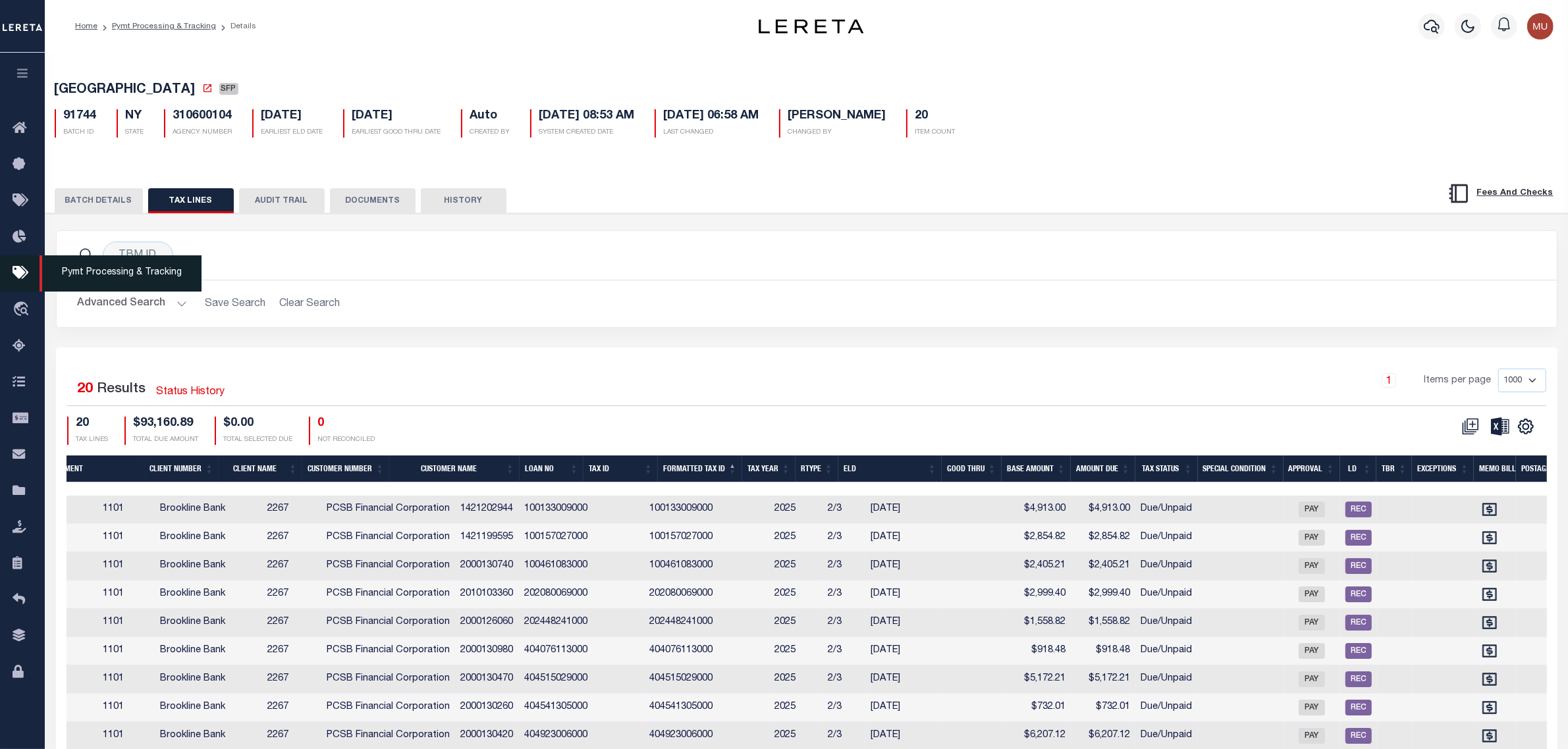
click at [14, 281] on icon at bounding box center [23, 273] width 21 height 16
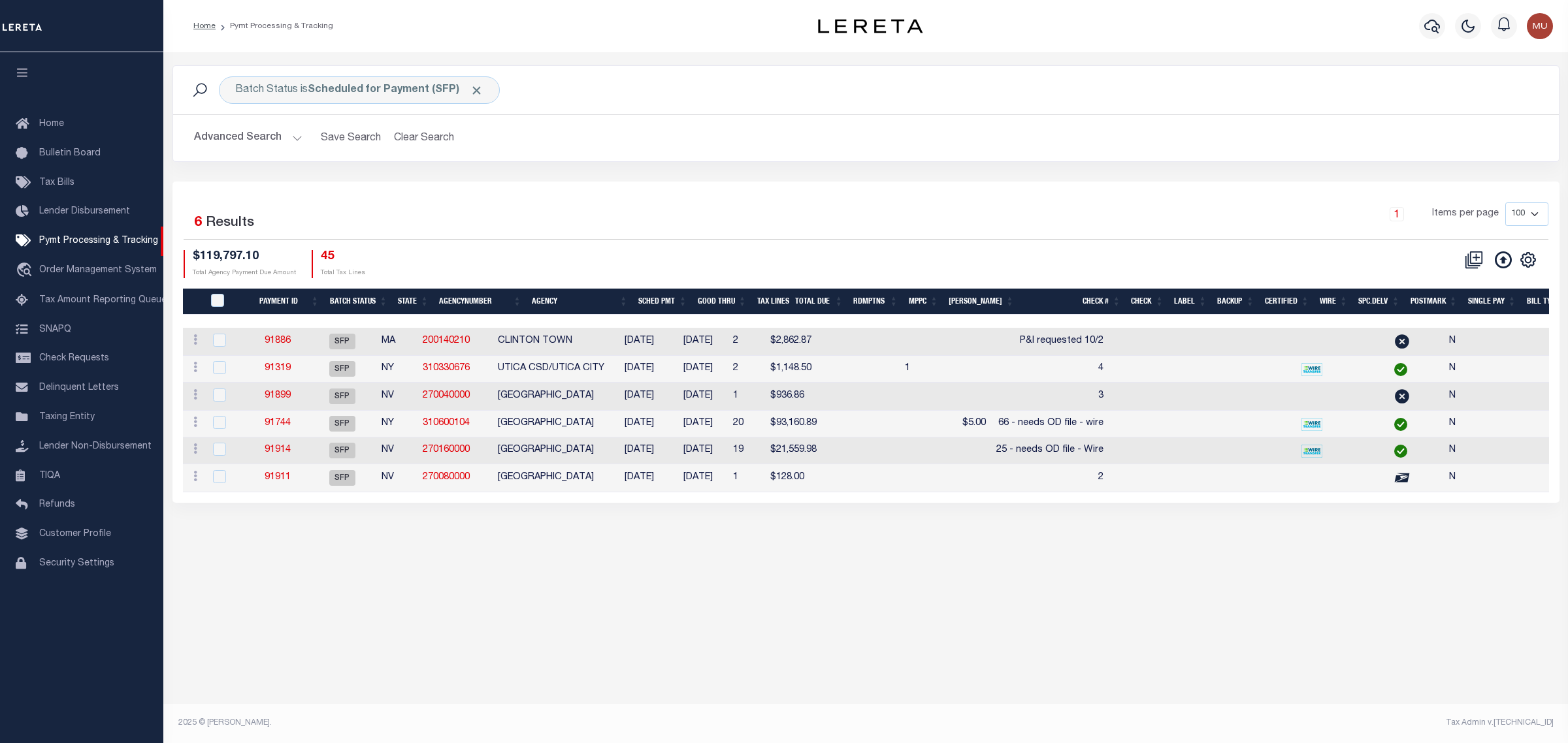
click at [1014, 211] on div "1 Items per page 100 200 500 1000" at bounding box center [1039, 220] width 1018 height 34
click at [415, 135] on button "Clear Search" at bounding box center [424, 138] width 72 height 25
click at [247, 141] on button "Advanced Search" at bounding box center [248, 138] width 109 height 25
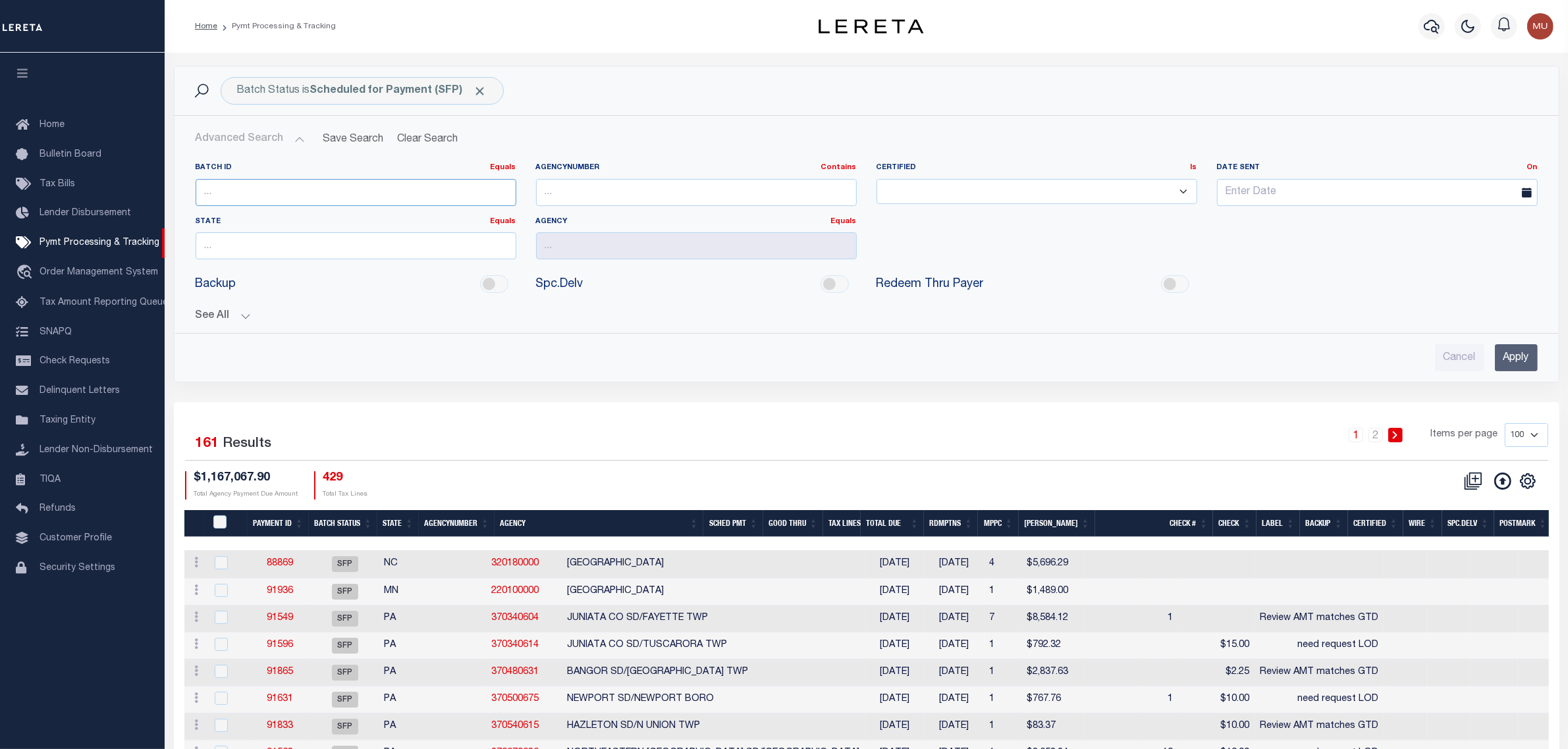
drag, startPoint x: 263, startPoint y: 194, endPoint x: 278, endPoint y: 195, distance: 15.0
click at [263, 194] on input "number" at bounding box center [356, 193] width 321 height 27
paste input "290160102"
type input "290160102"
click at [1513, 354] on input "Apply" at bounding box center [1516, 358] width 42 height 27
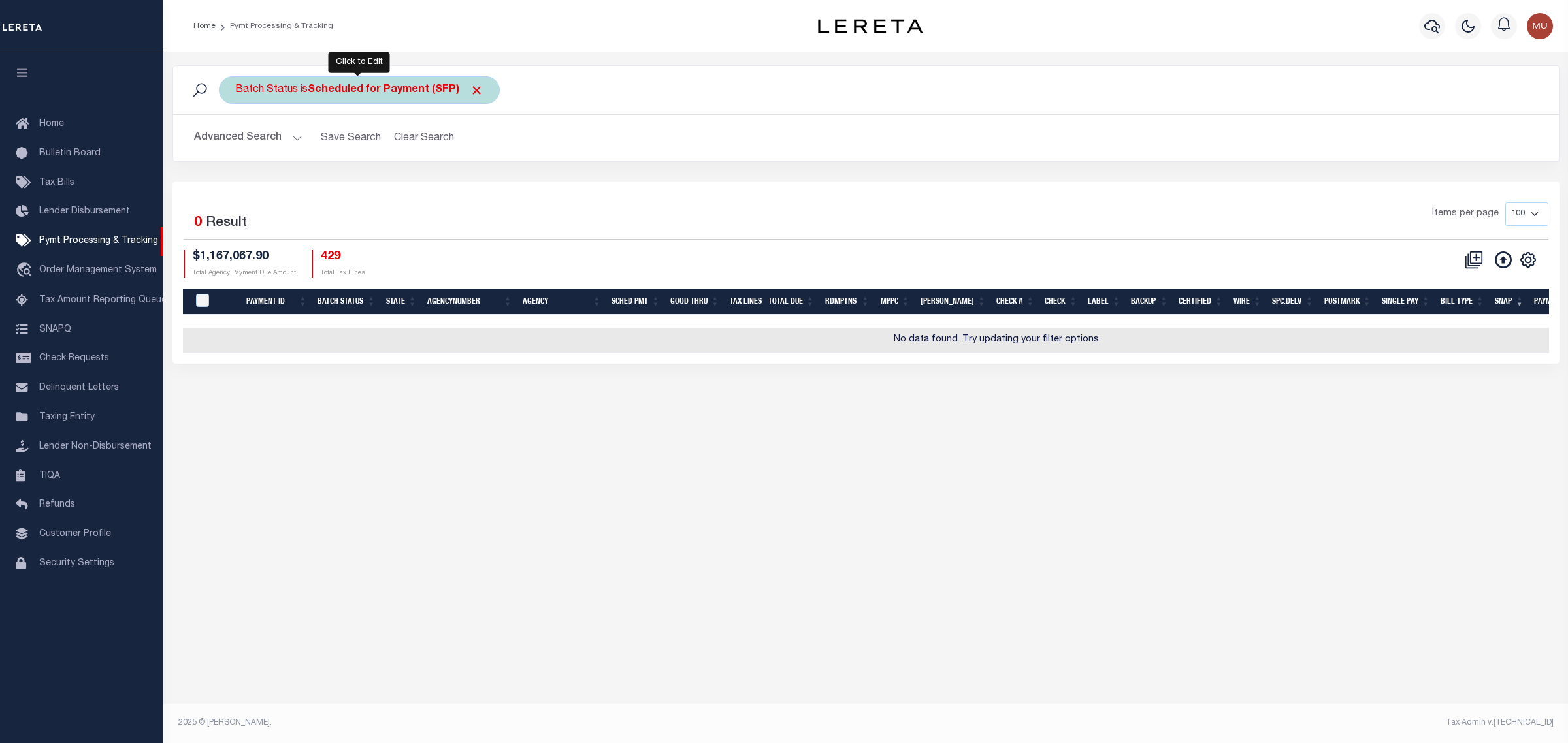
click at [405, 80] on div "Batch Status is Scheduled for Payment (SFP)" at bounding box center [359, 90] width 281 height 28
select select "SFP"
click at [398, 157] on select "Awaiting Funds (AWF) Cleared and Complete (CAC) New Check Needed (NCN) Payment …" at bounding box center [332, 153] width 192 height 24
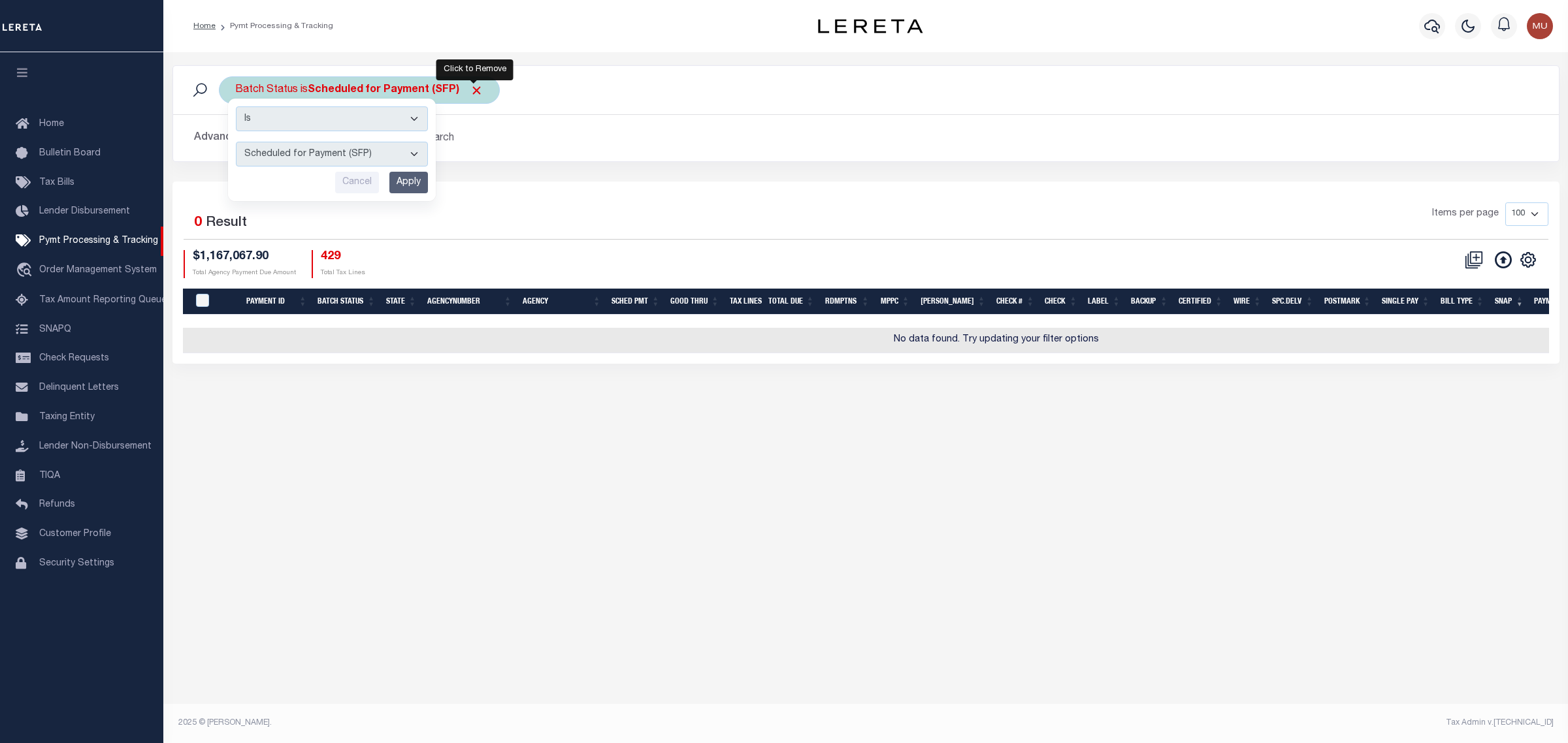
click at [477, 92] on span "Click to Remove" at bounding box center [476, 90] width 13 height 13
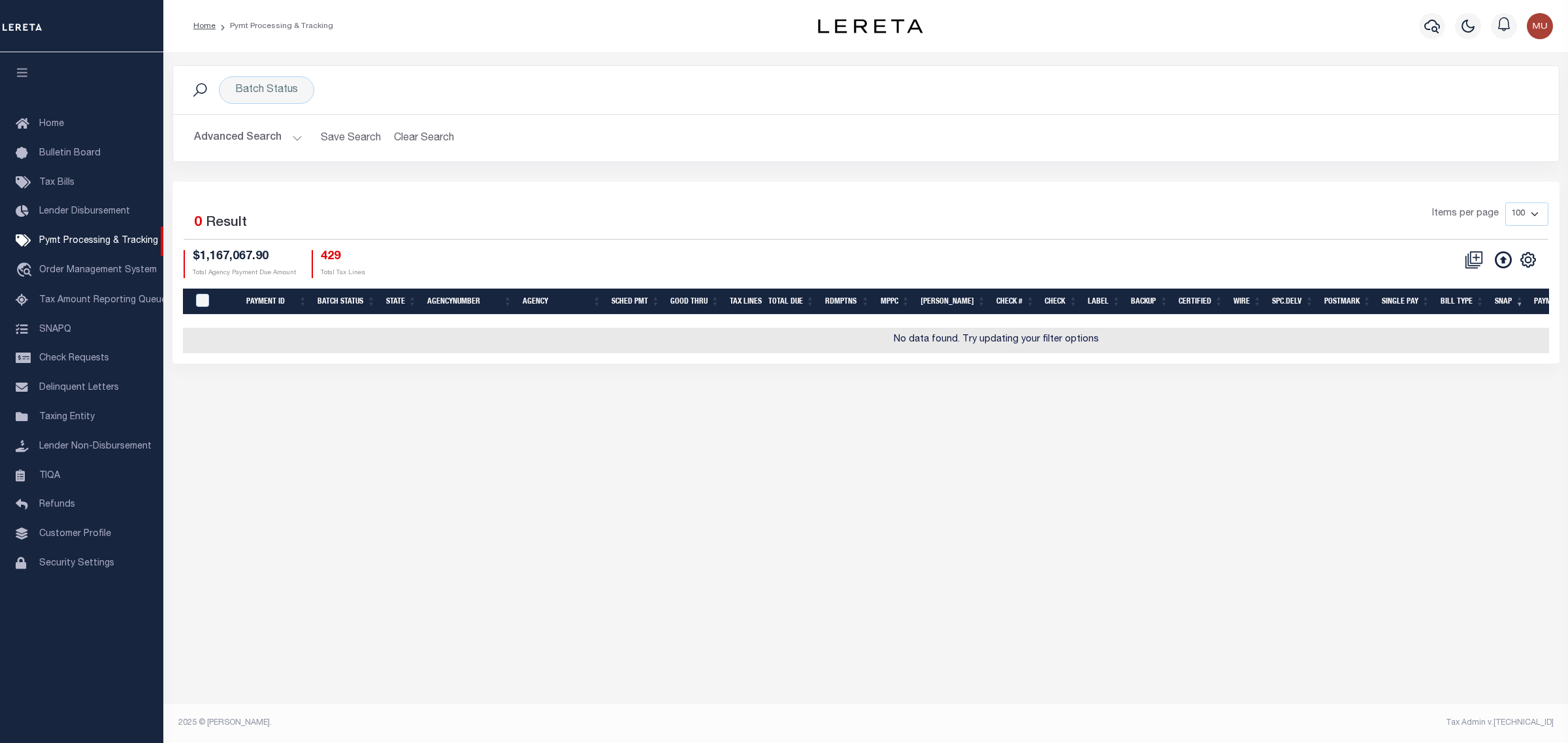
drag, startPoint x: 779, startPoint y: 141, endPoint x: 734, endPoint y: 139, distance: 45.0
click at [779, 141] on h2 "Advanced Search Save Search Clear Search PayeeSearchTable_dynamictable_____Defa…" at bounding box center [865, 138] width 1364 height 25
click at [240, 142] on button "Advanced Search" at bounding box center [248, 138] width 109 height 25
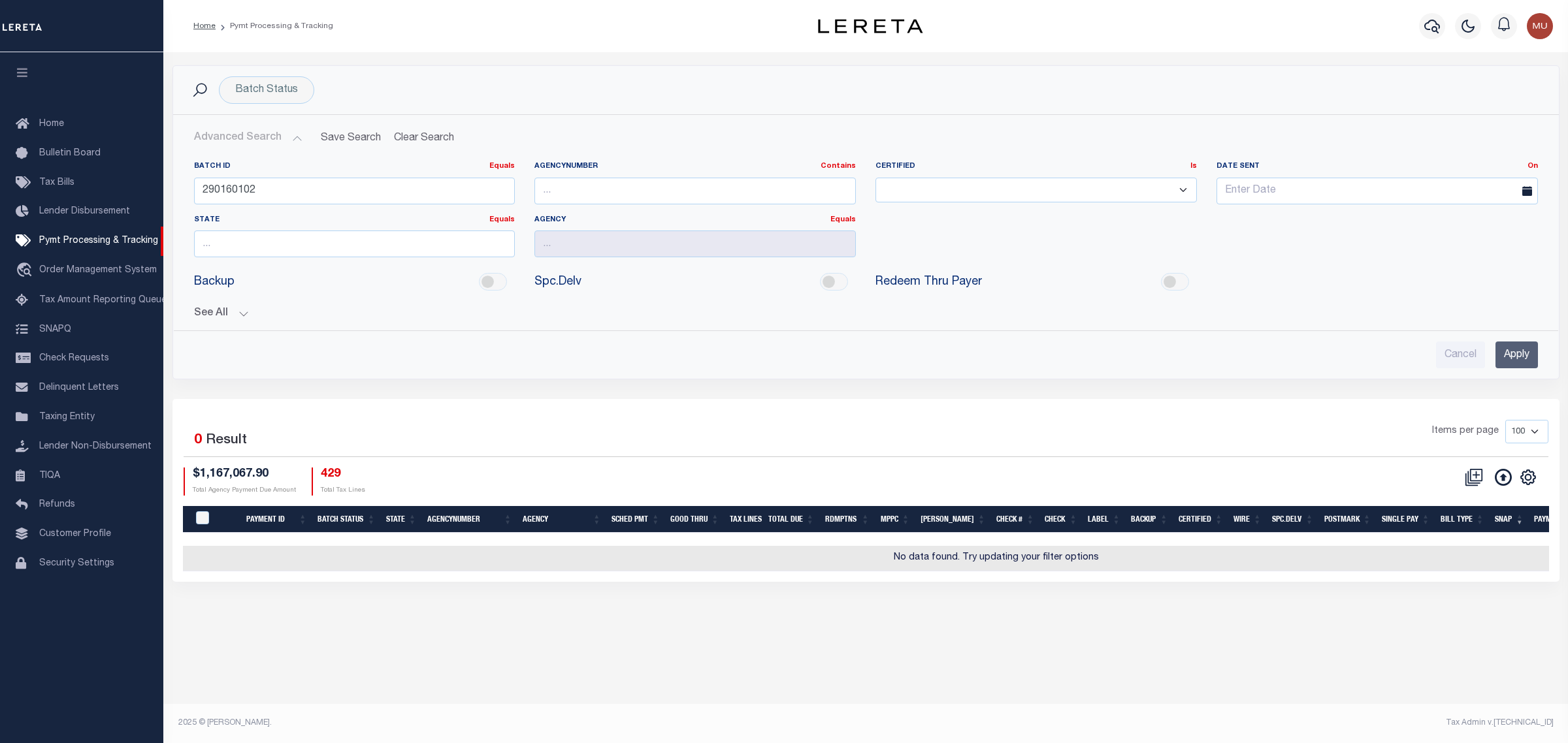
click at [226, 312] on button "See All" at bounding box center [866, 314] width 1344 height 13
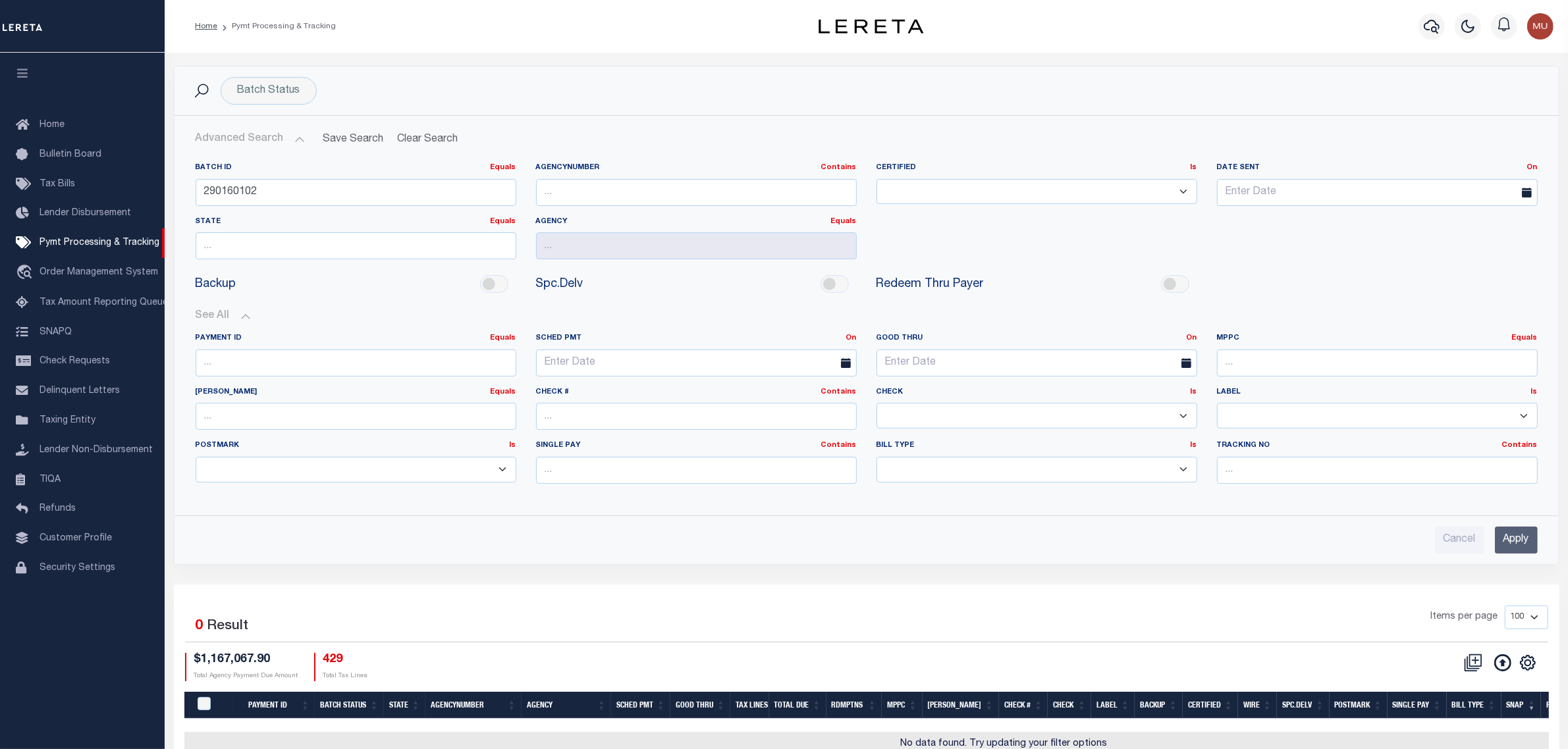
click at [1508, 543] on input "Apply" at bounding box center [1516, 540] width 42 height 27
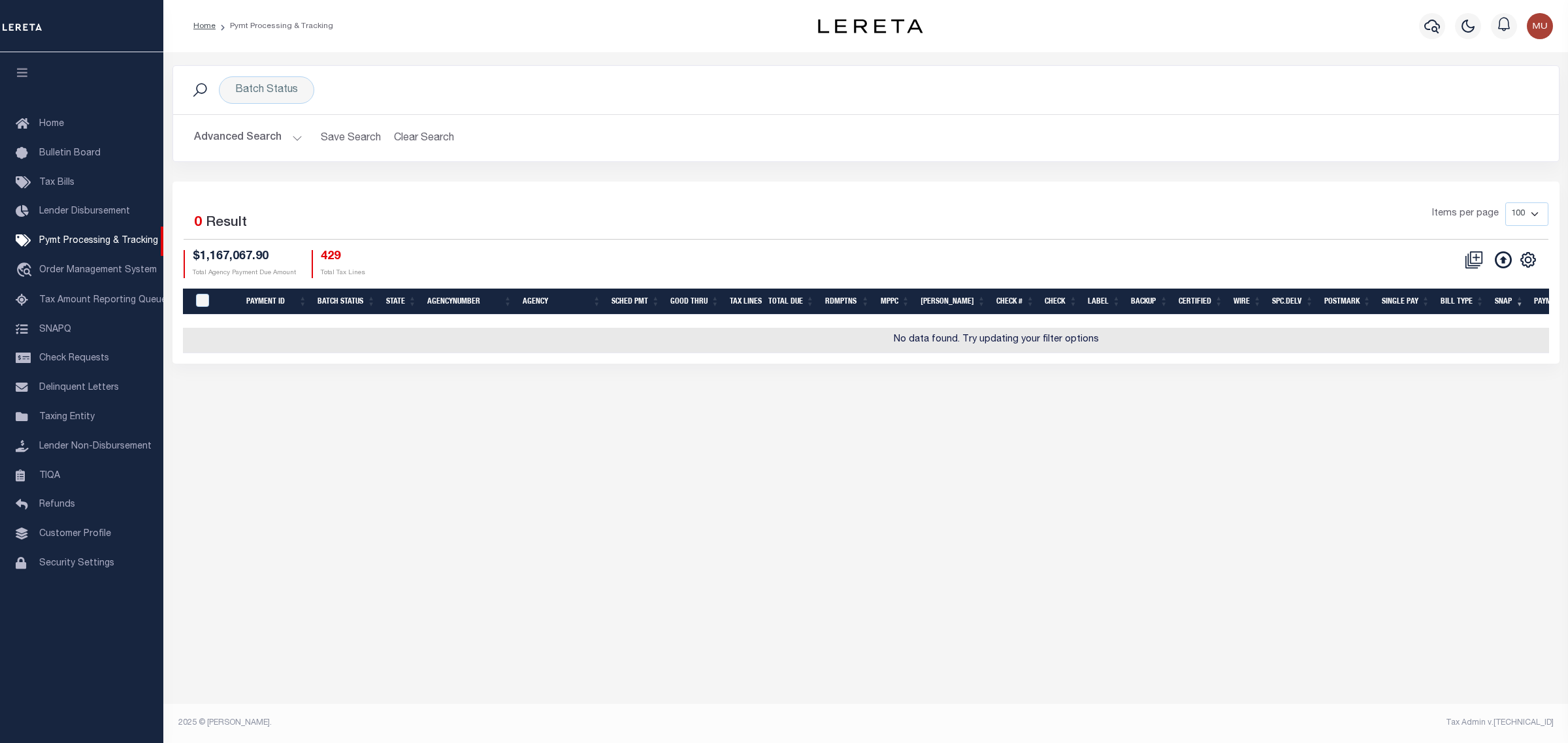
click at [252, 135] on button "Advanced Search" at bounding box center [248, 138] width 109 height 25
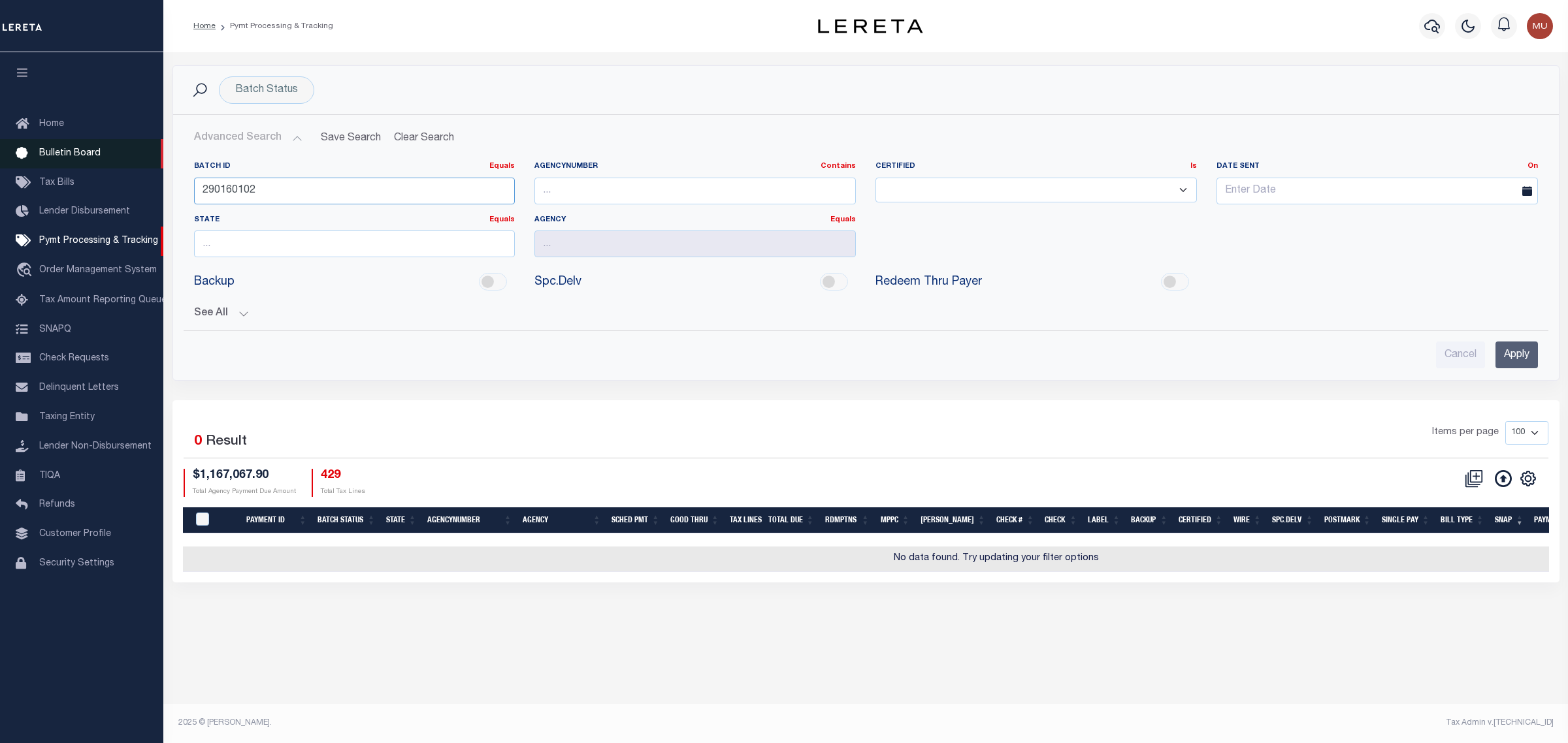
drag, startPoint x: 276, startPoint y: 190, endPoint x: 72, endPoint y: 154, distance: 207.2
click at [83, 156] on div "Home Pymt Processing & Tracking" at bounding box center [784, 360] width 1568 height 721
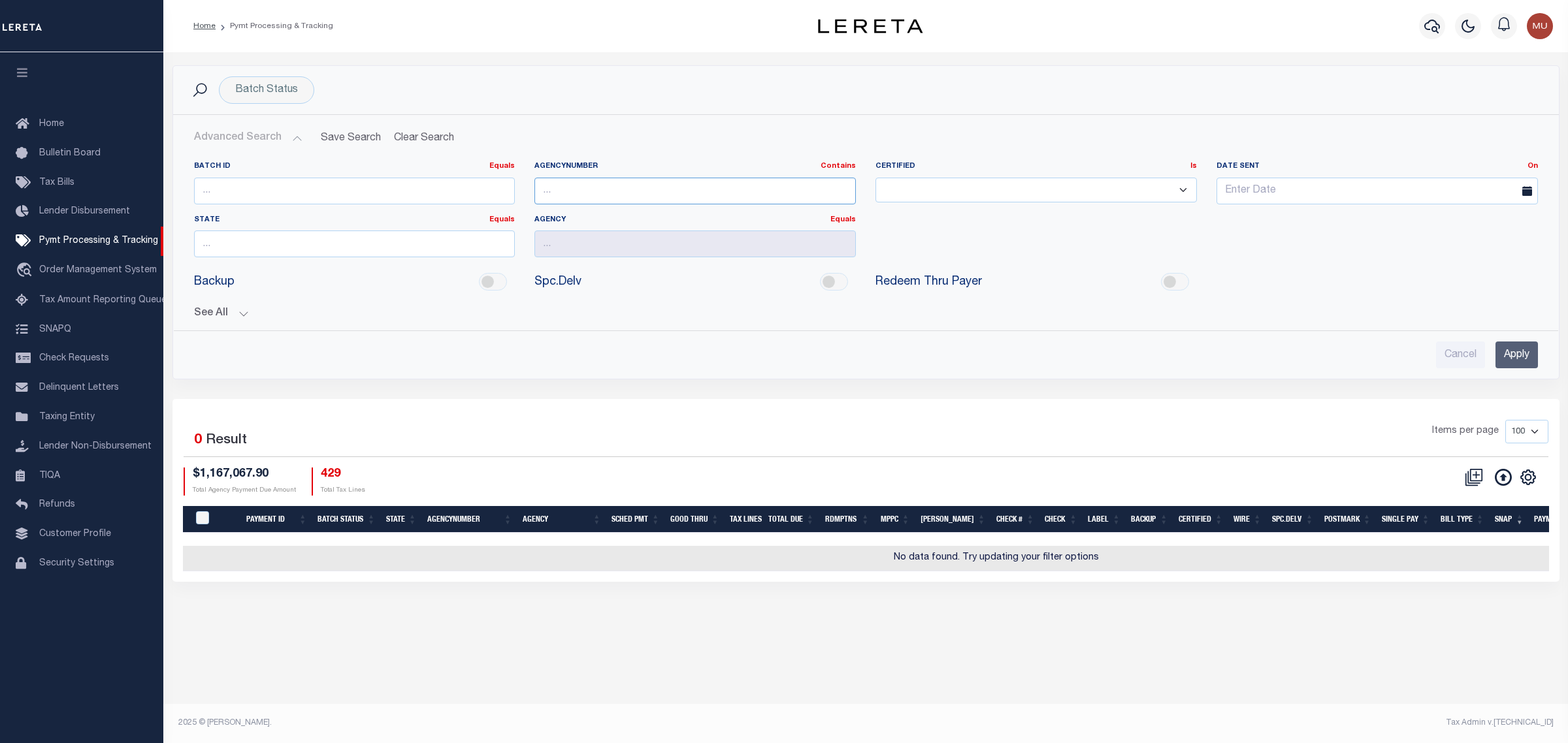
click at [640, 179] on input "text" at bounding box center [695, 191] width 322 height 27
paste input "290160102"
type input "290160102"
click at [1496, 351] on input "Apply" at bounding box center [1517, 355] width 42 height 27
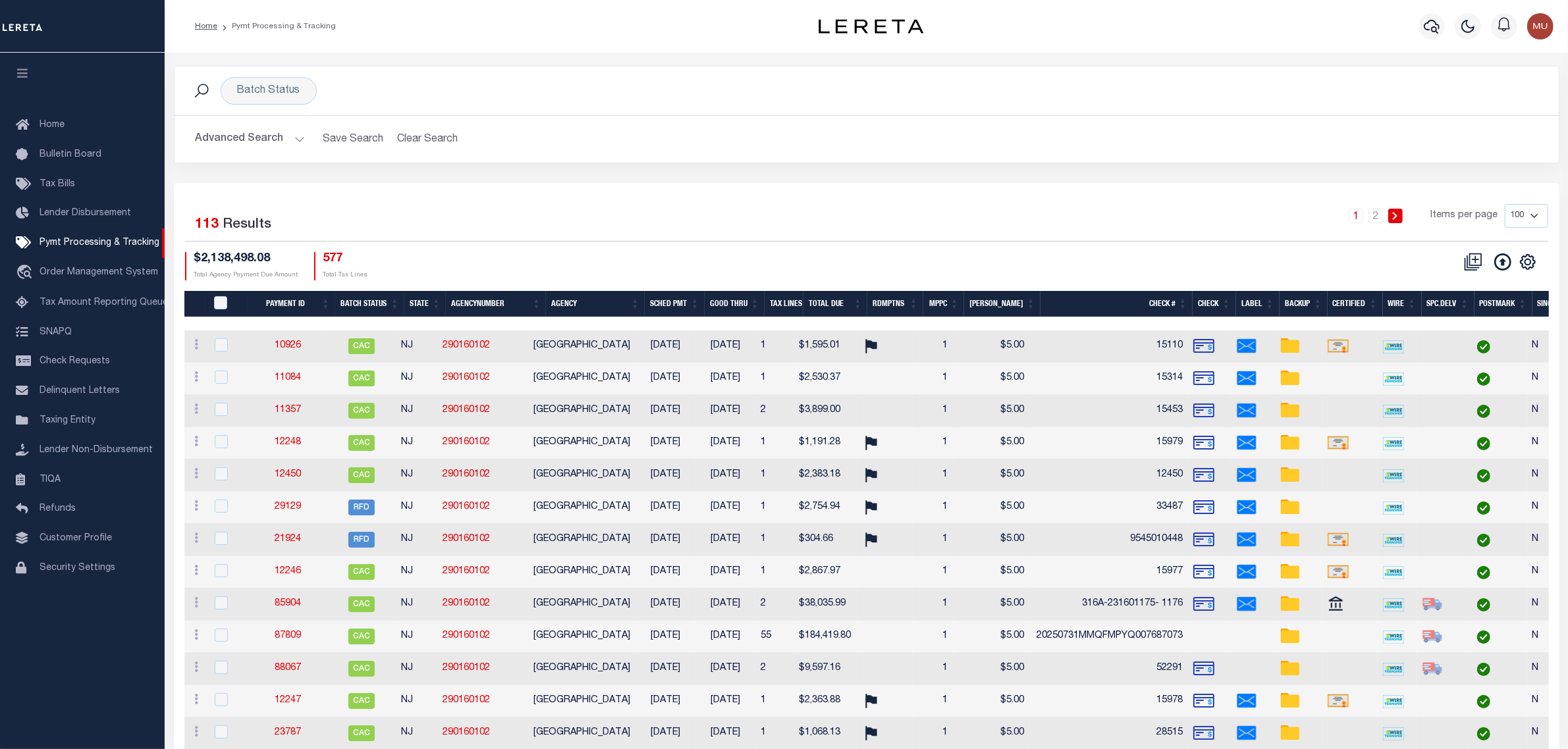
click at [672, 305] on th "SCHED PMT" at bounding box center [675, 305] width 60 height 27
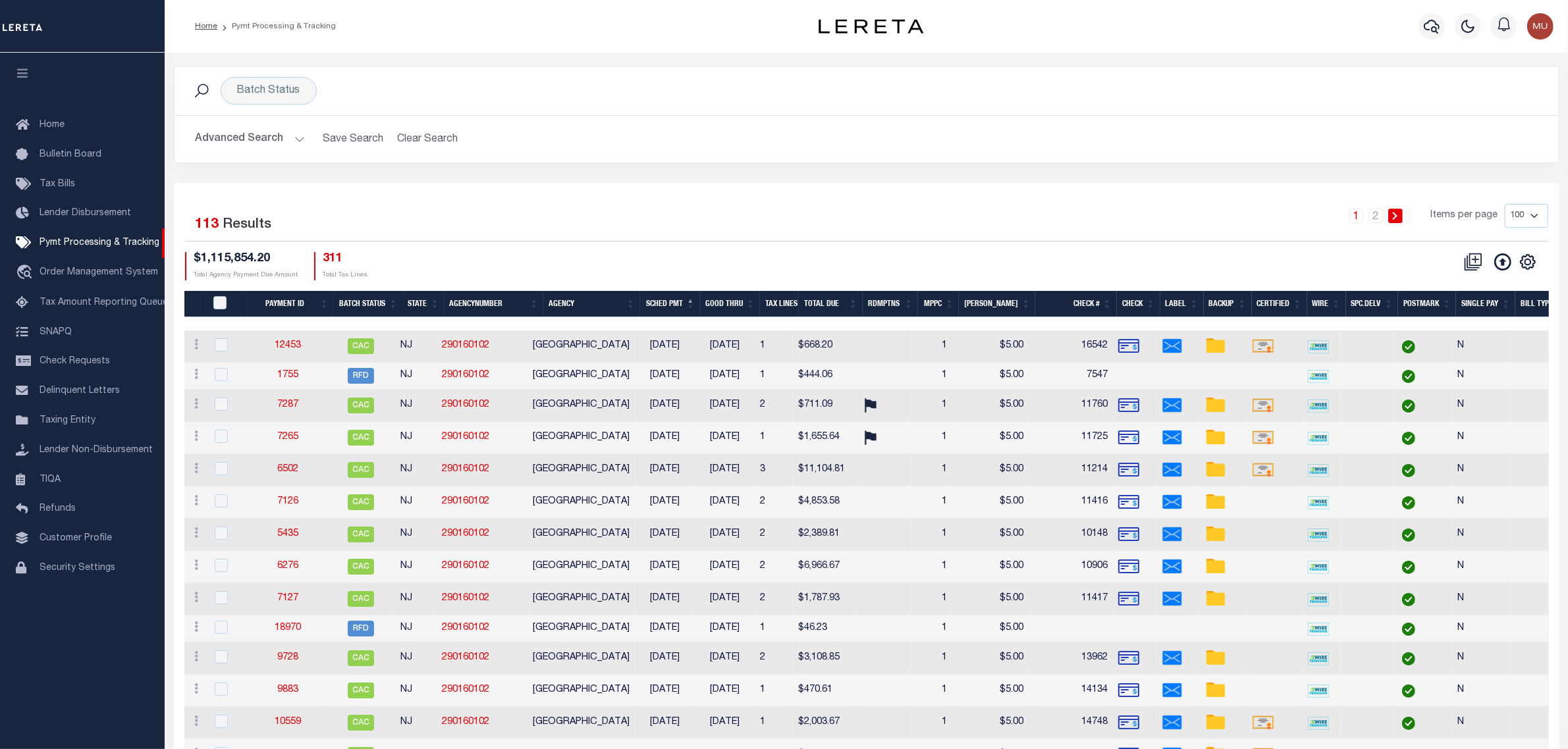
click at [745, 300] on th "Good Thru" at bounding box center [730, 305] width 60 height 27
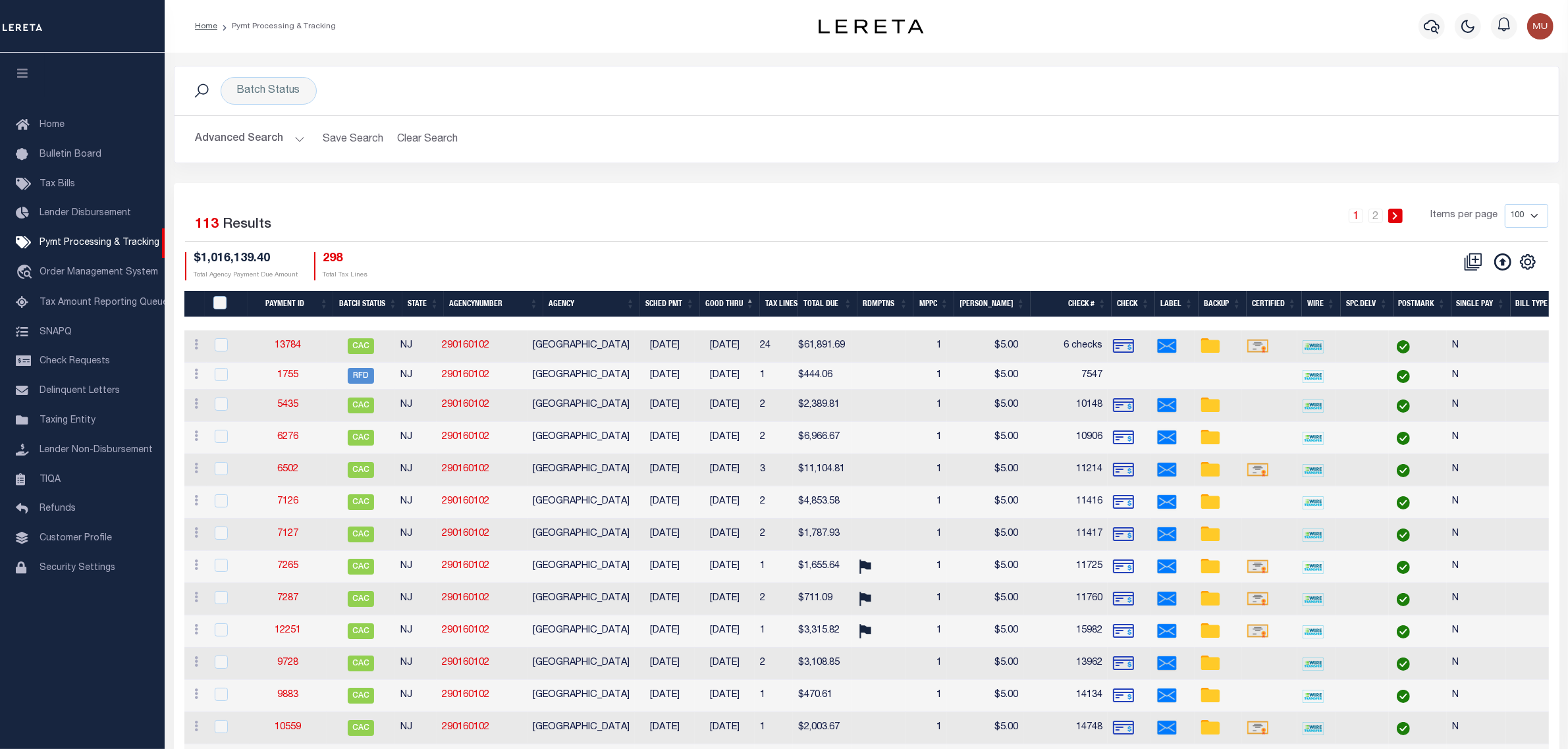
click at [740, 297] on th "Good Thru" at bounding box center [730, 305] width 60 height 27
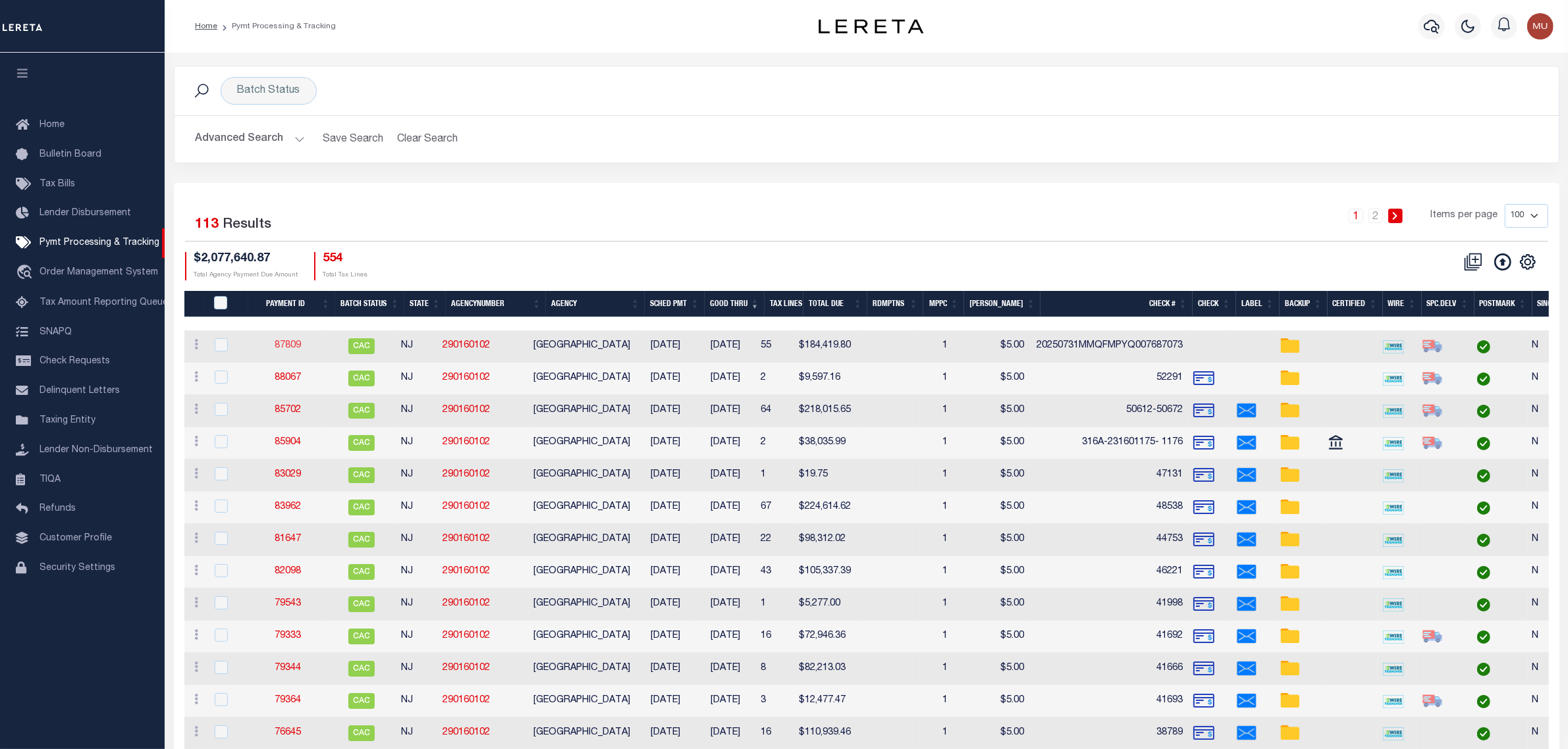
click at [295, 346] on link "87809" at bounding box center [288, 345] width 26 height 9
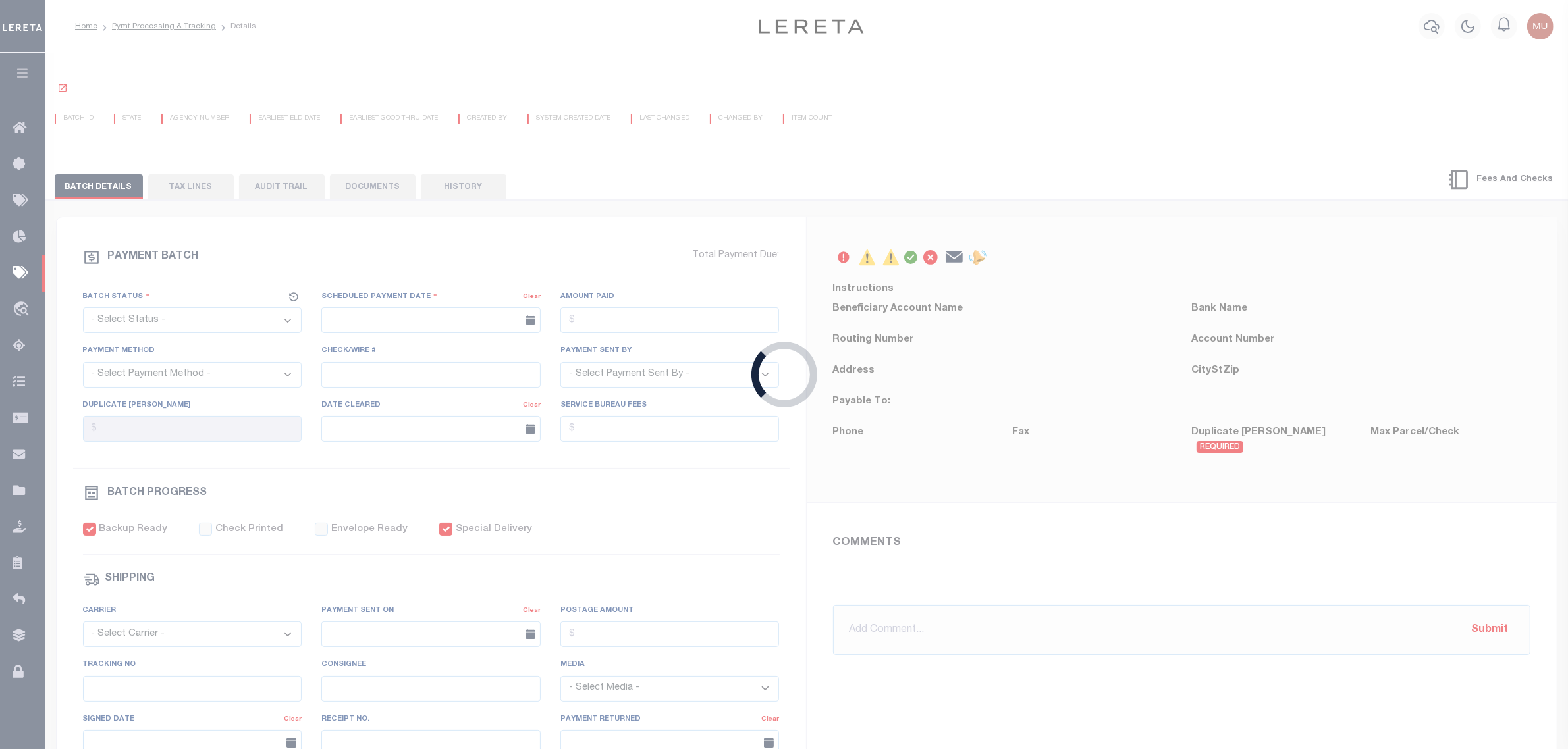
select select "CAC"
type input "[DATE]"
type input "$184,419.8"
select select "TRA"
type input "20250731MMQFMPYQ007687073"
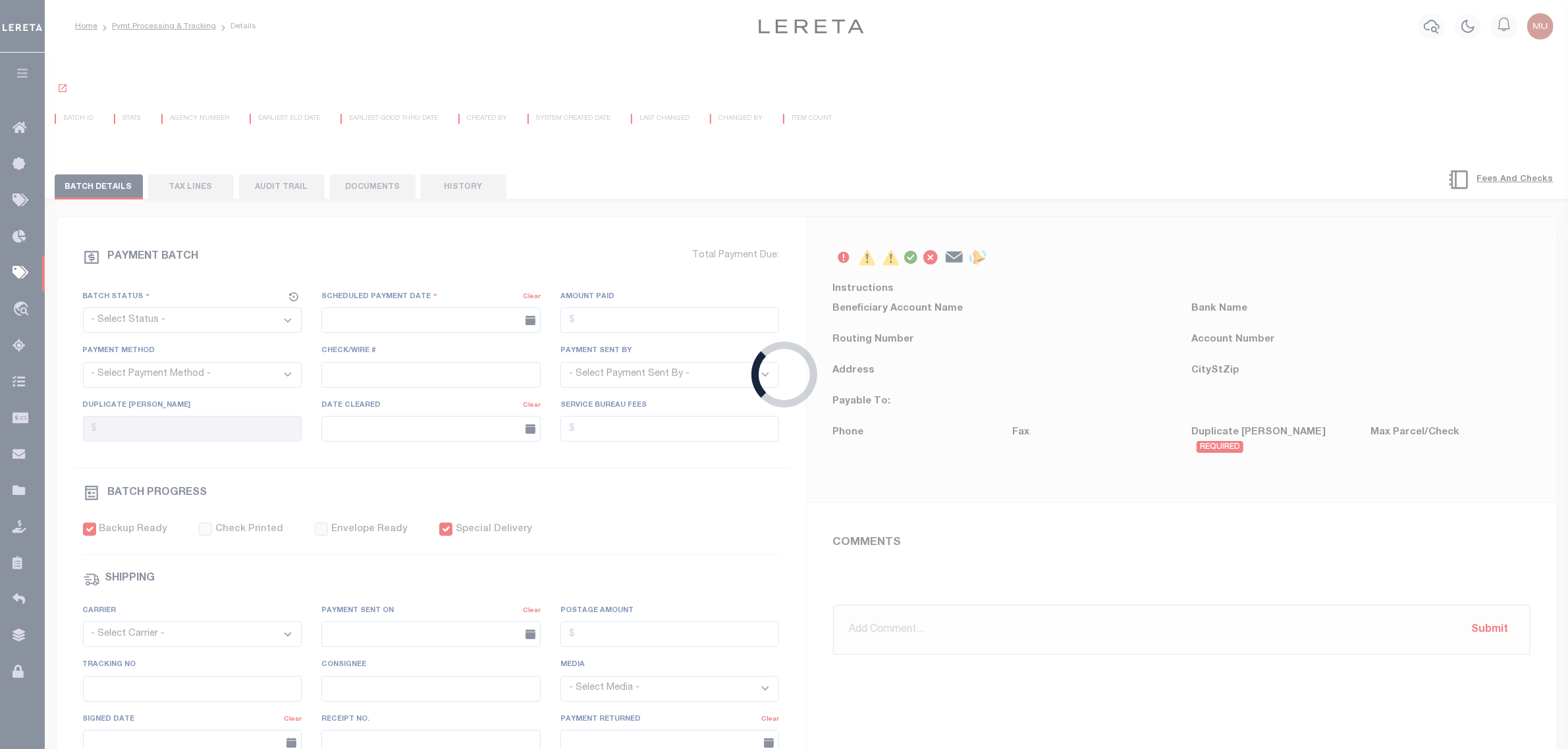
select select "[PERSON_NAME]"
checkbox input "true"
select select "OTH"
type input "[DATE]"
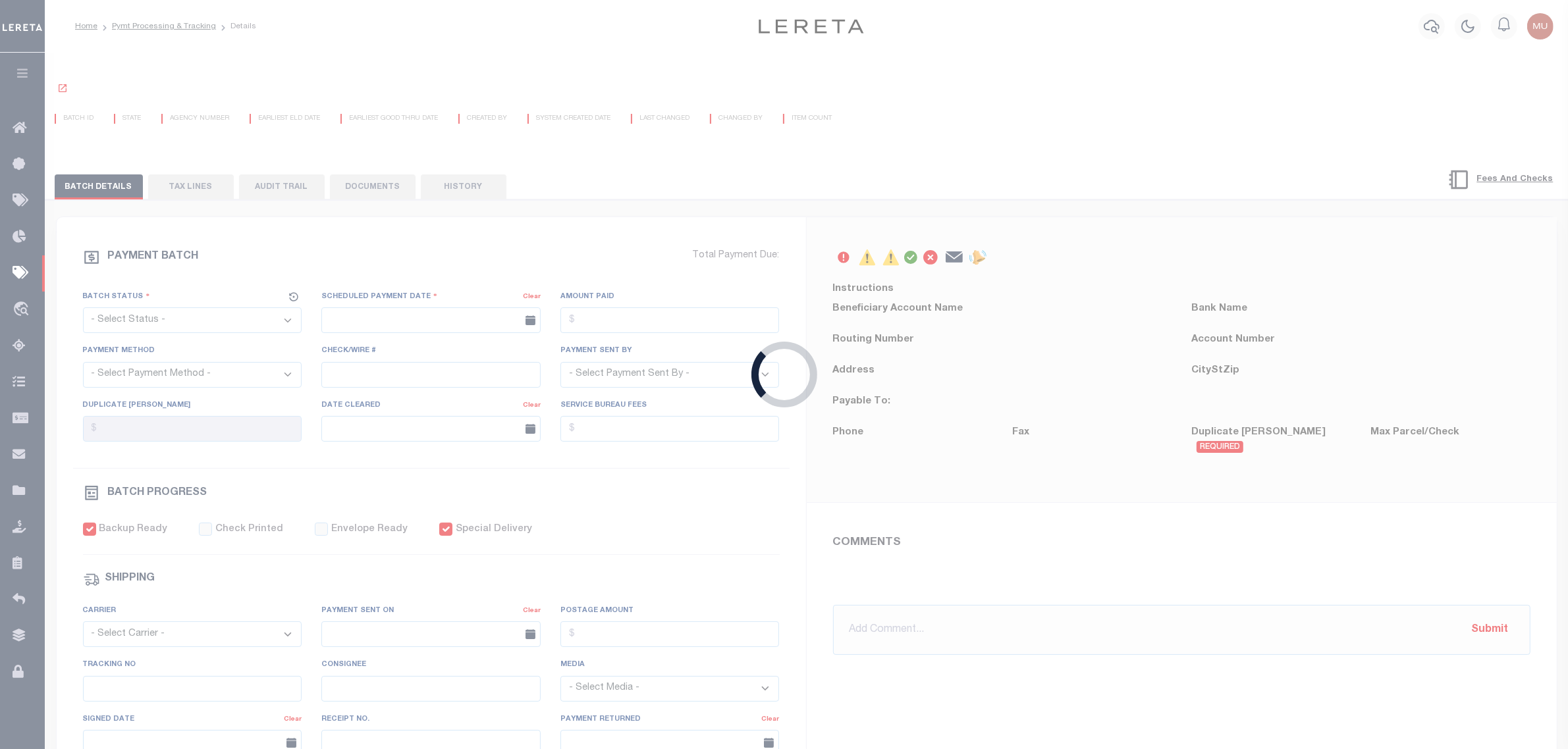
type input "20250731MMQFMPYQ00768707311411"
type input "N"
radio input "true"
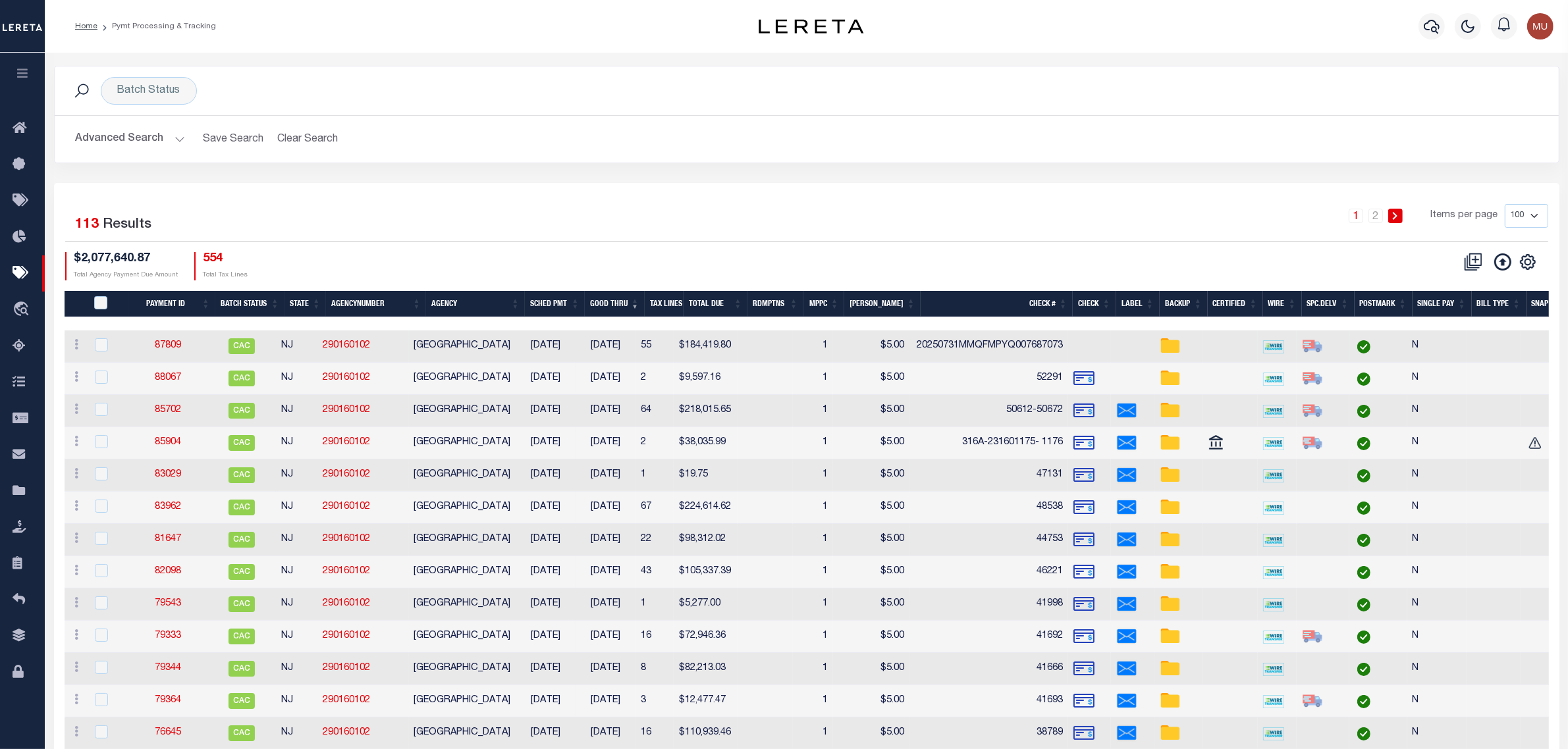
click at [775, 343] on td at bounding box center [764, 347] width 55 height 32
checkbox input "true"
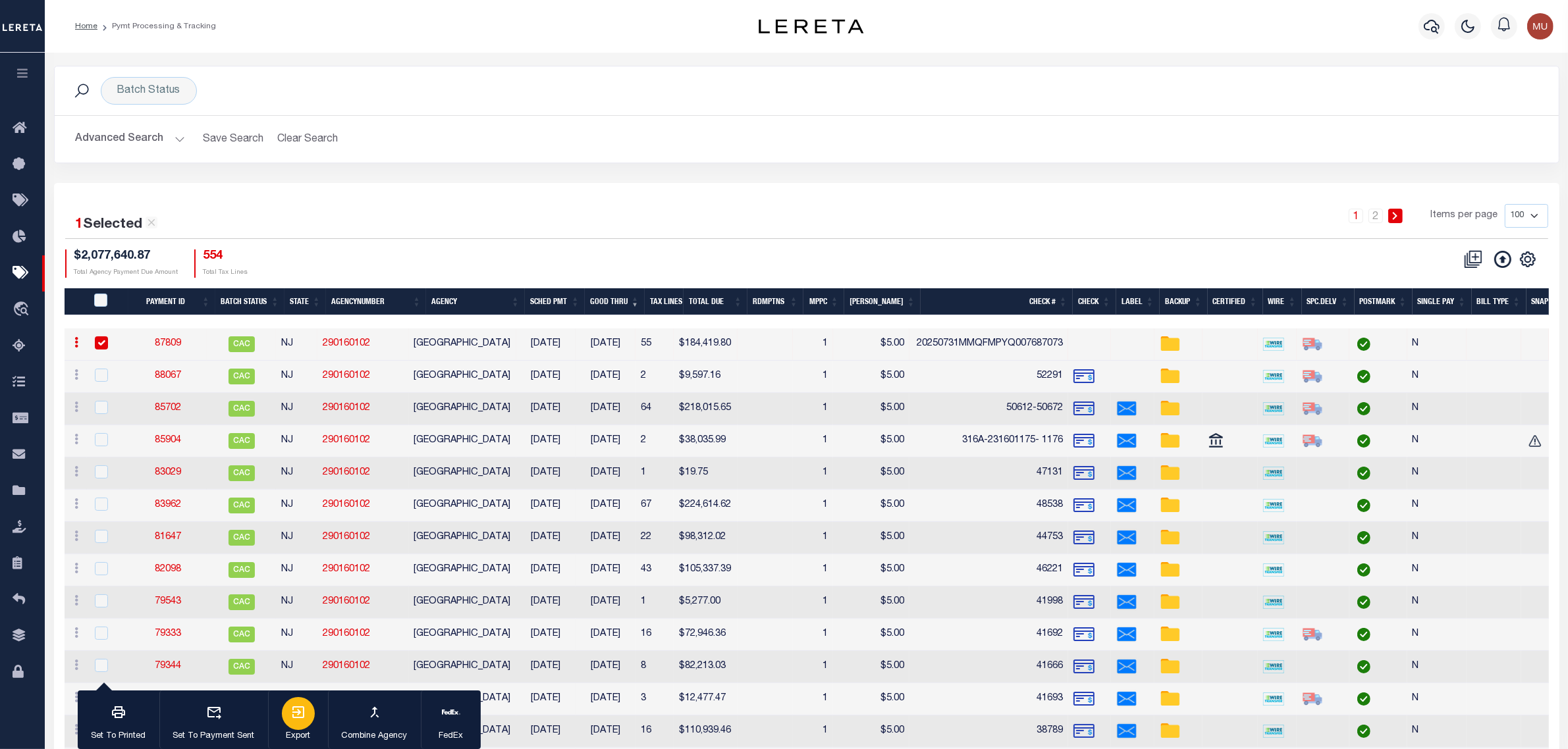
click at [310, 718] on div "button" at bounding box center [298, 713] width 33 height 33
click at [172, 346] on link "87809" at bounding box center [167, 344] width 26 height 9
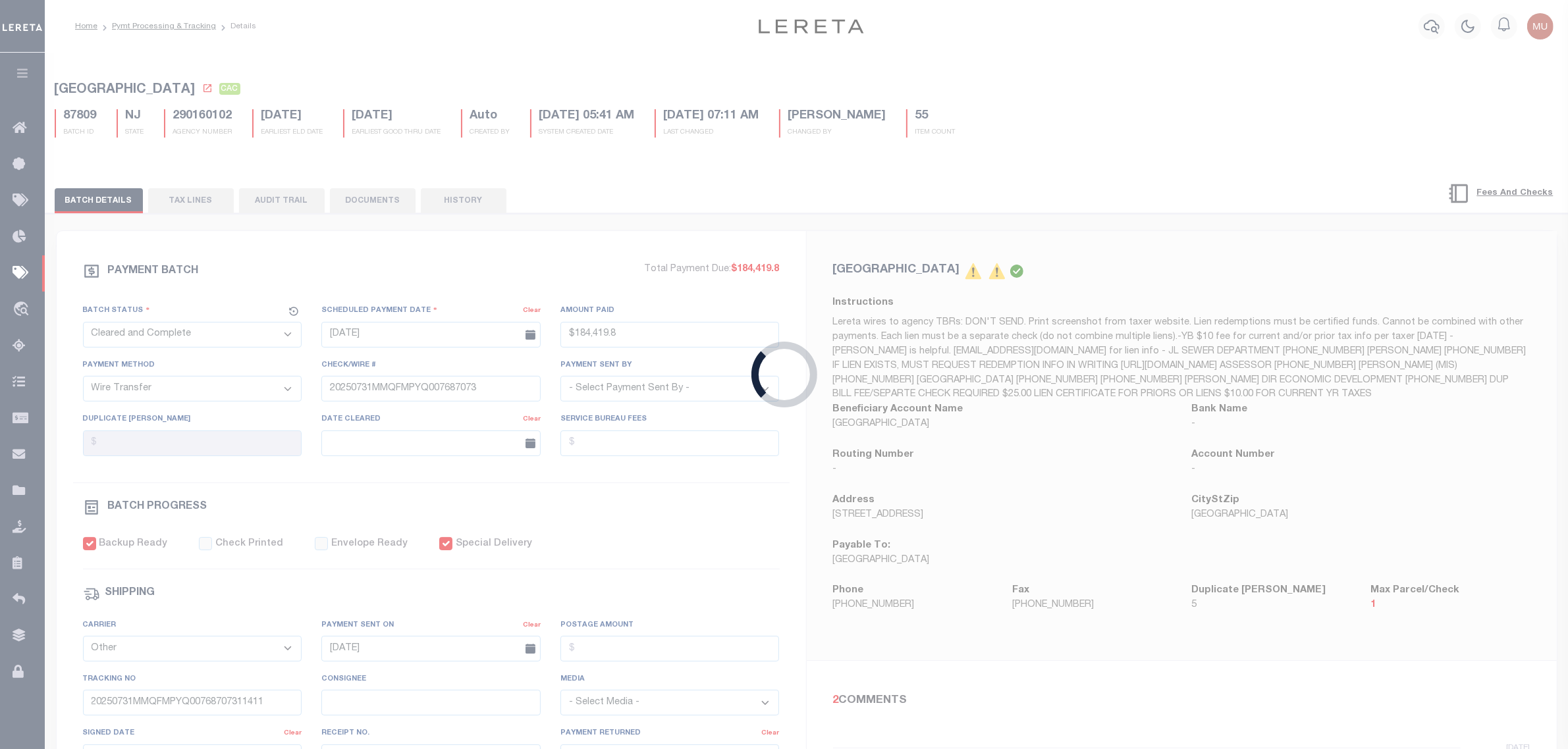
type input "$184,419.8"
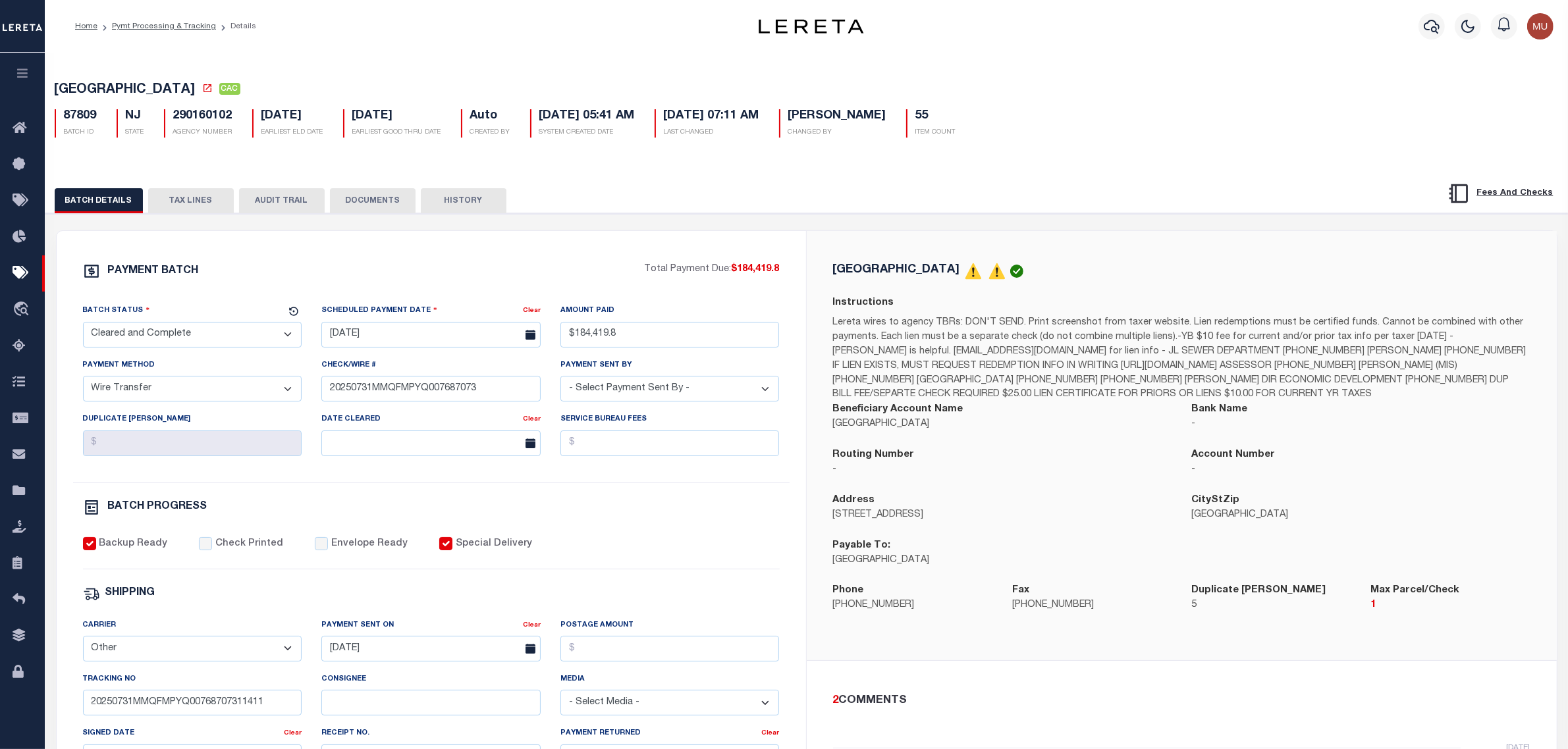
click at [1151, 346] on p "Lereta wires to agency TBRs: DON'T SEND. Print screenshot from taxer website. L…" at bounding box center [1182, 360] width 697 height 87
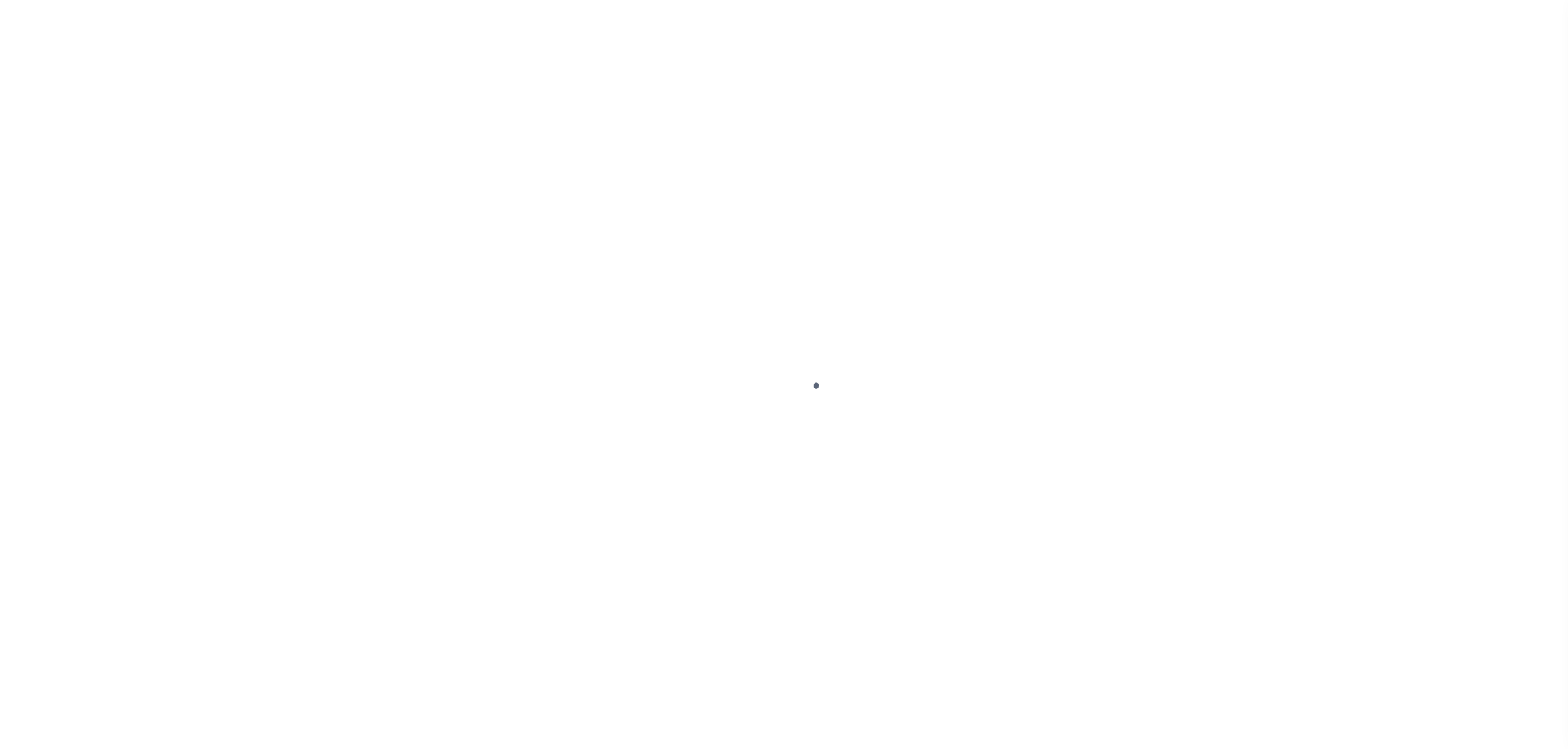
select select "SFP"
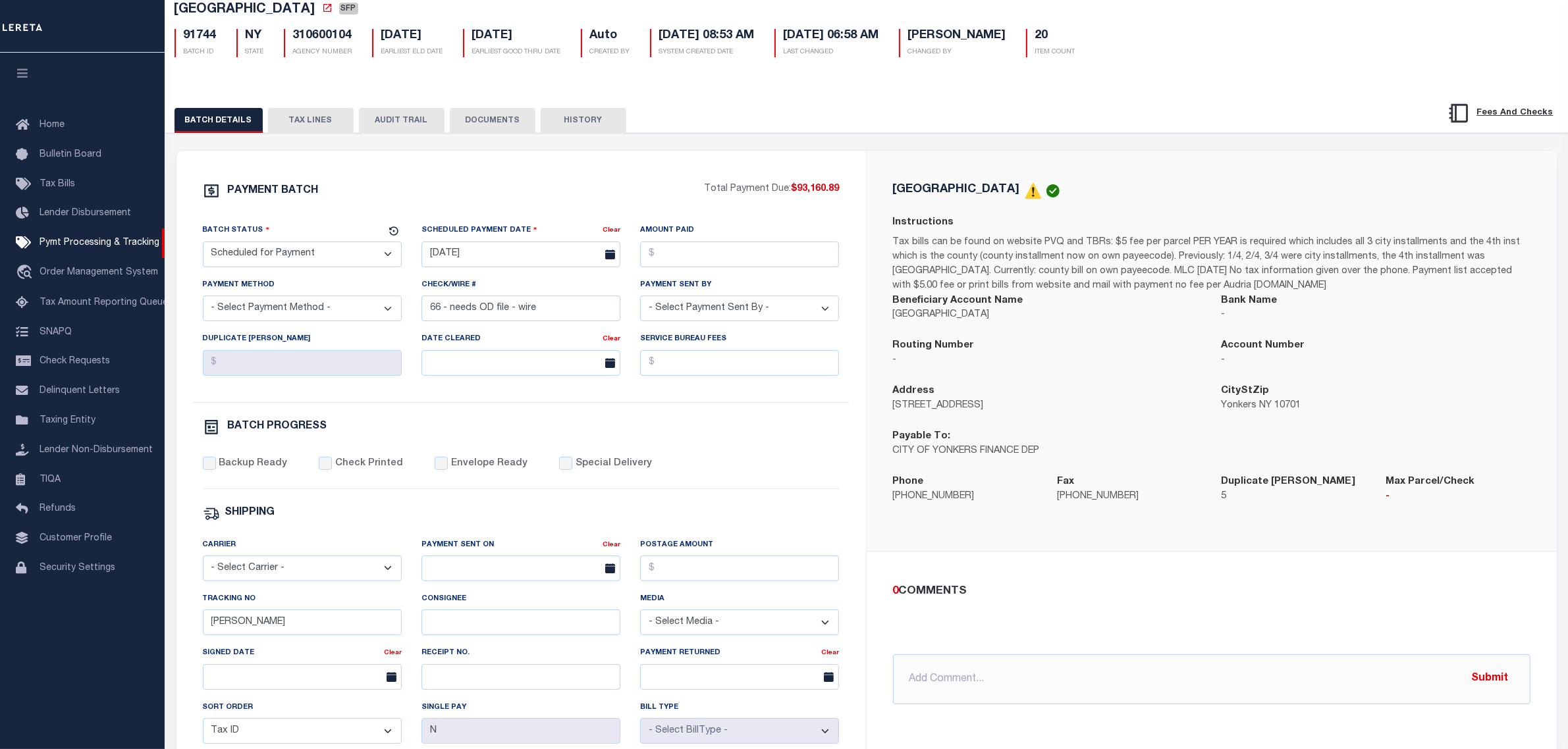
scroll to position [82, 0]
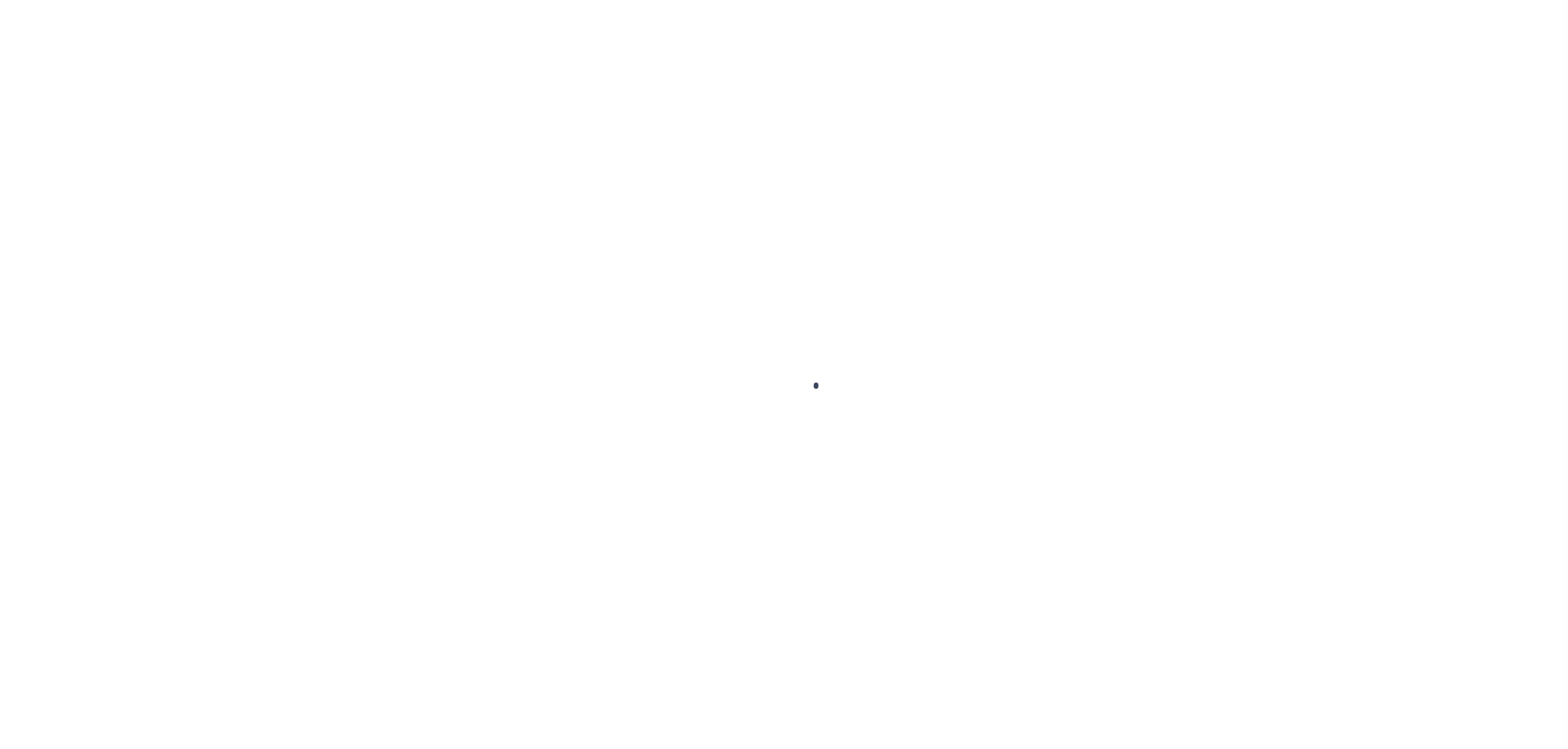
select select "SFP"
type input "[DATE]"
type input "66 - needs OD file - wire"
type input "MATT"
type input "N"
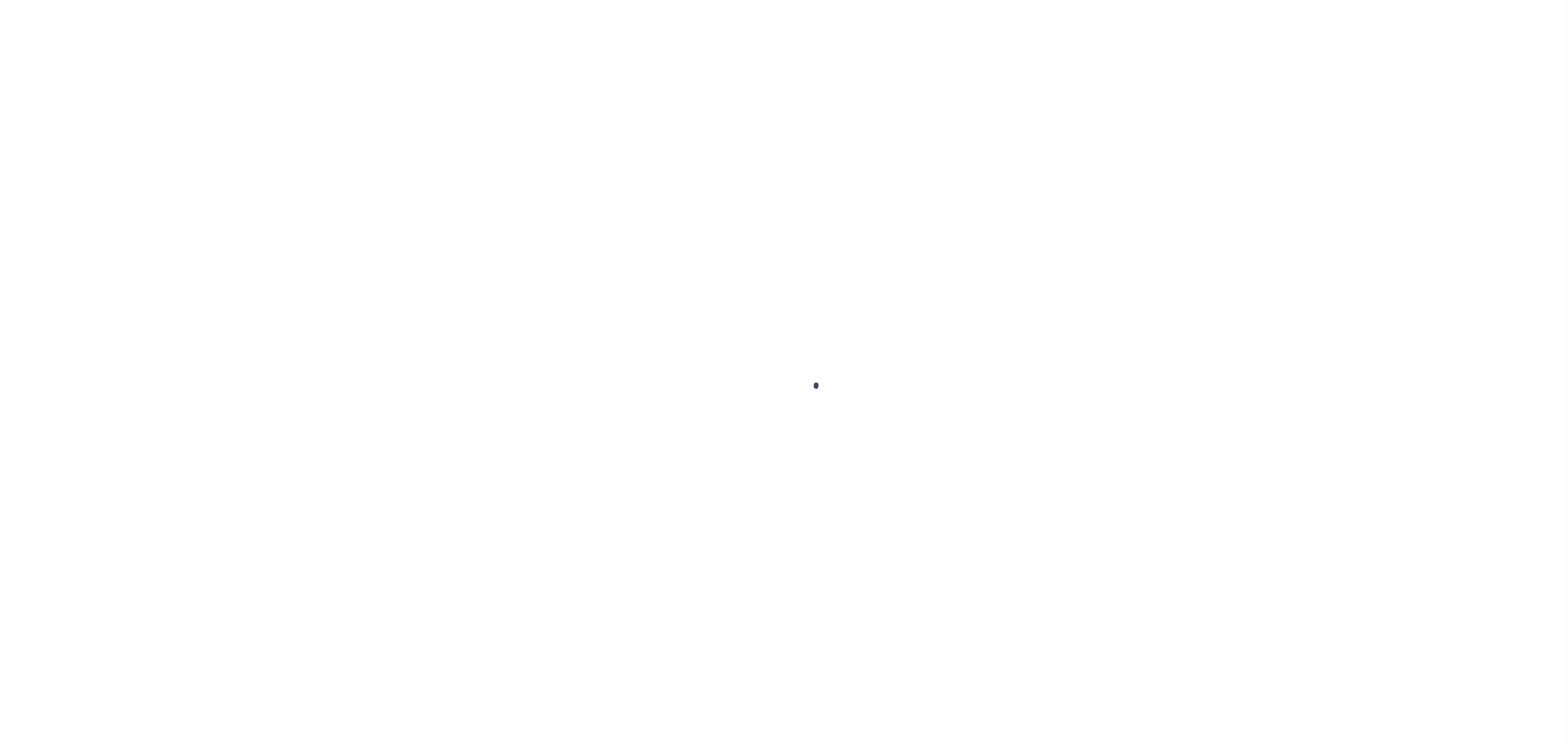
radio input "true"
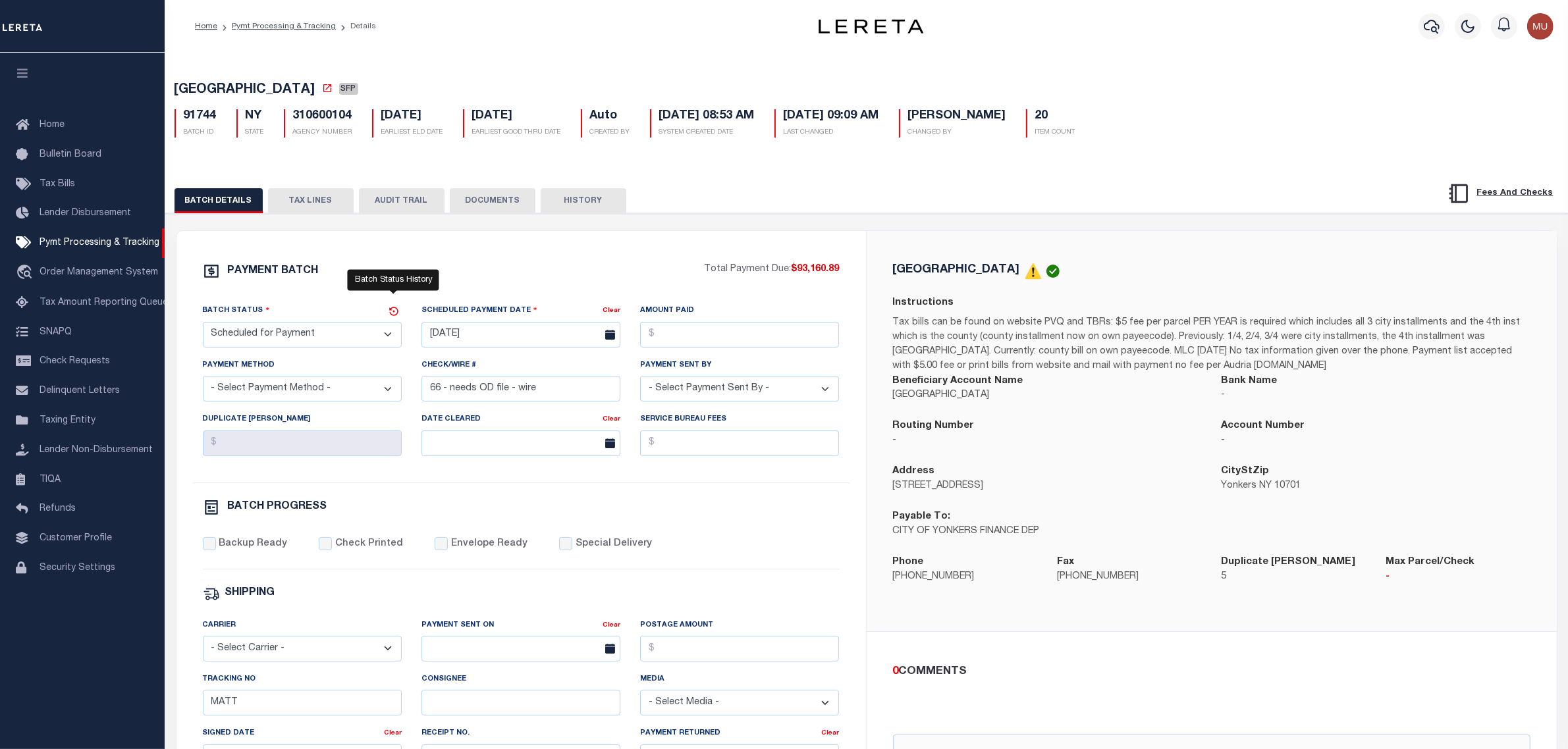
click at [395, 316] on icon at bounding box center [394, 311] width 12 height 12
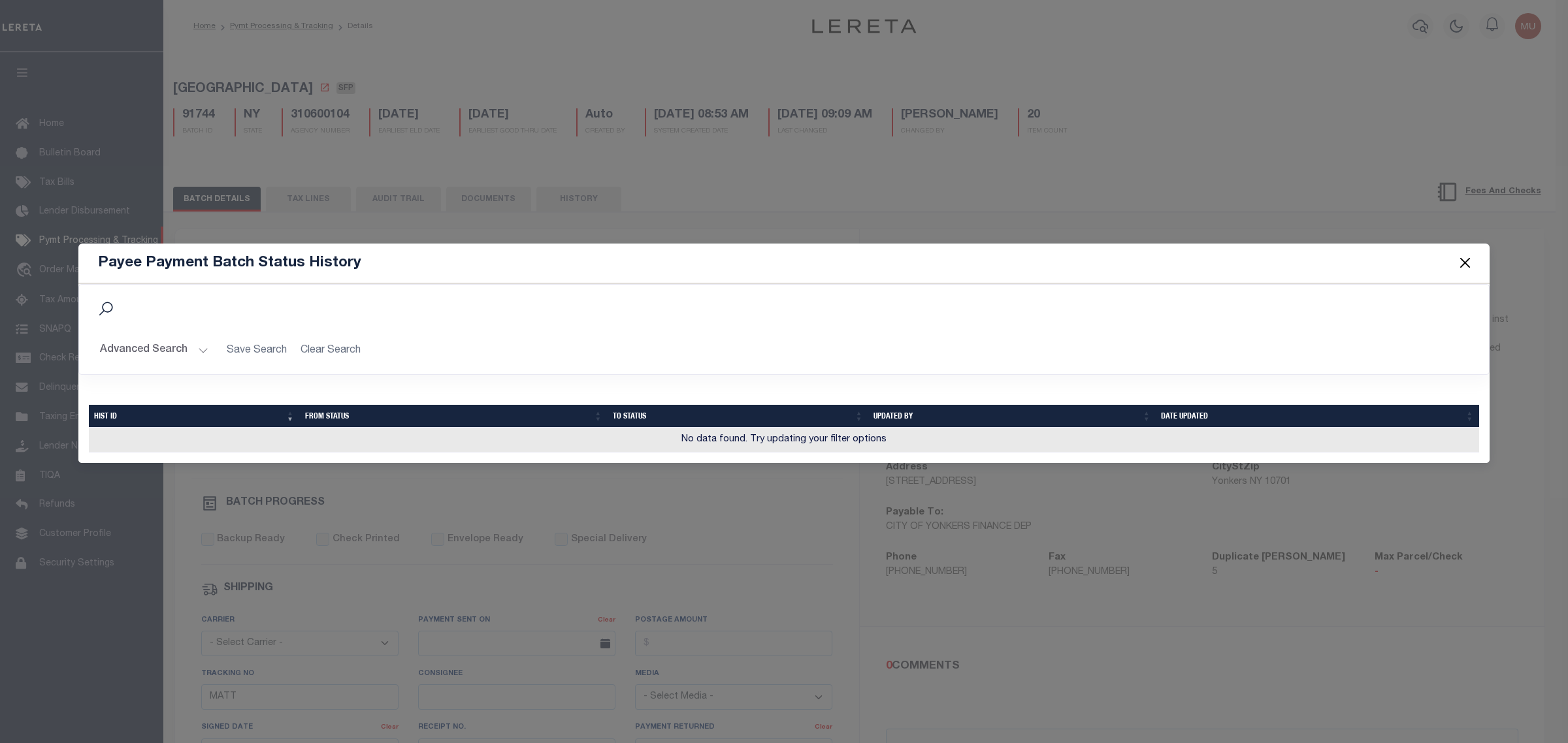
click at [1452, 259] on span at bounding box center [1464, 263] width 50 height 36
click at [1464, 258] on button "Close" at bounding box center [1465, 263] width 17 height 17
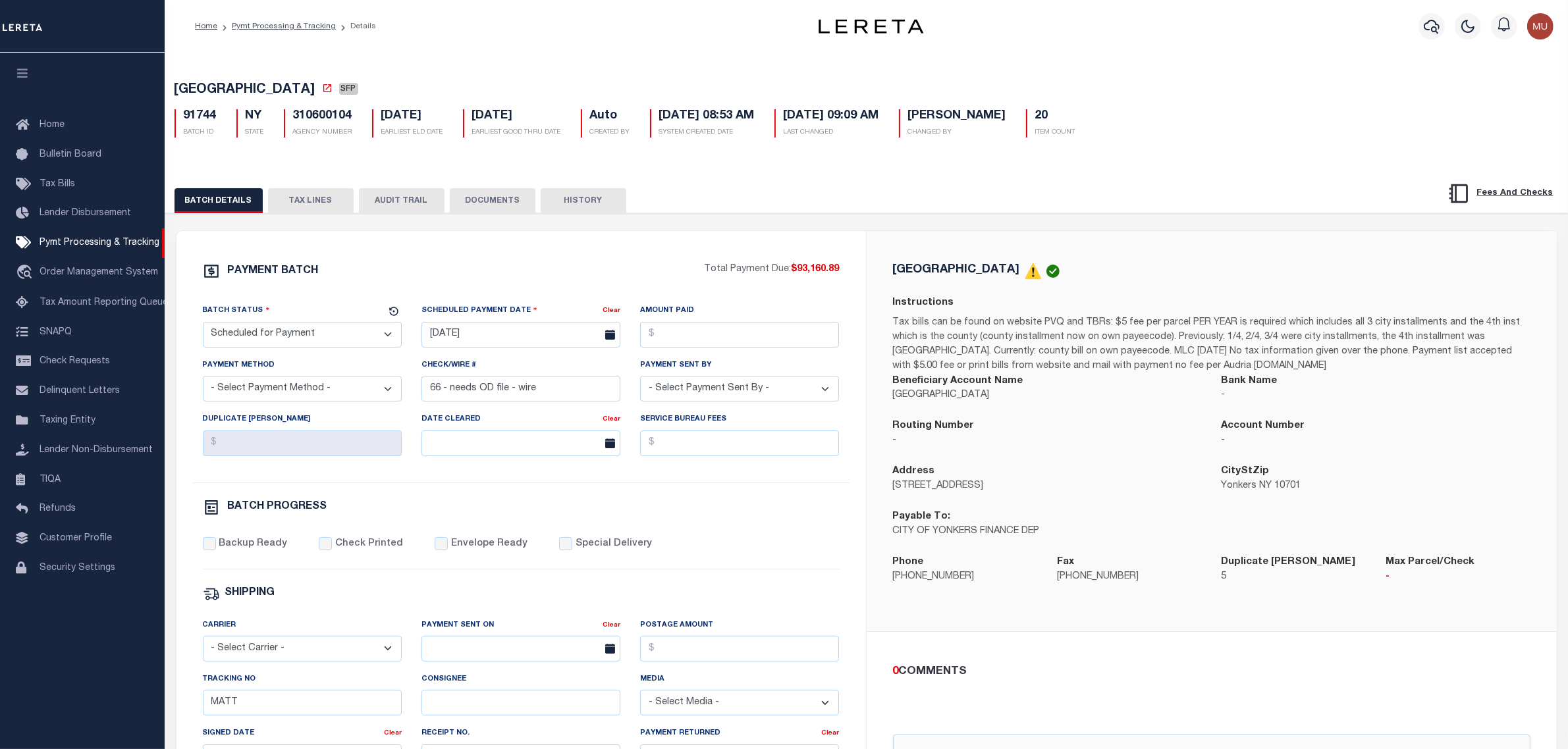
click at [630, 122] on h5 "Auto" at bounding box center [609, 116] width 40 height 14
click at [550, 73] on div "YONKERS CITY SFP 91744 BATCH ID NY STATE 310600104 20" at bounding box center [866, 107] width 1416 height 81
drag, startPoint x: 845, startPoint y: 272, endPoint x: 798, endPoint y: 275, distance: 47.1
click at [798, 275] on div "PAYMENT BATCH Total Payment Due: $93,160.89 Batch Status - Select Status -" at bounding box center [521, 617] width 658 height 707
click at [821, 247] on div "PAYMENT BATCH Total Payment Due: $93,160.89 Batch Status" at bounding box center [521, 616] width 690 height 770
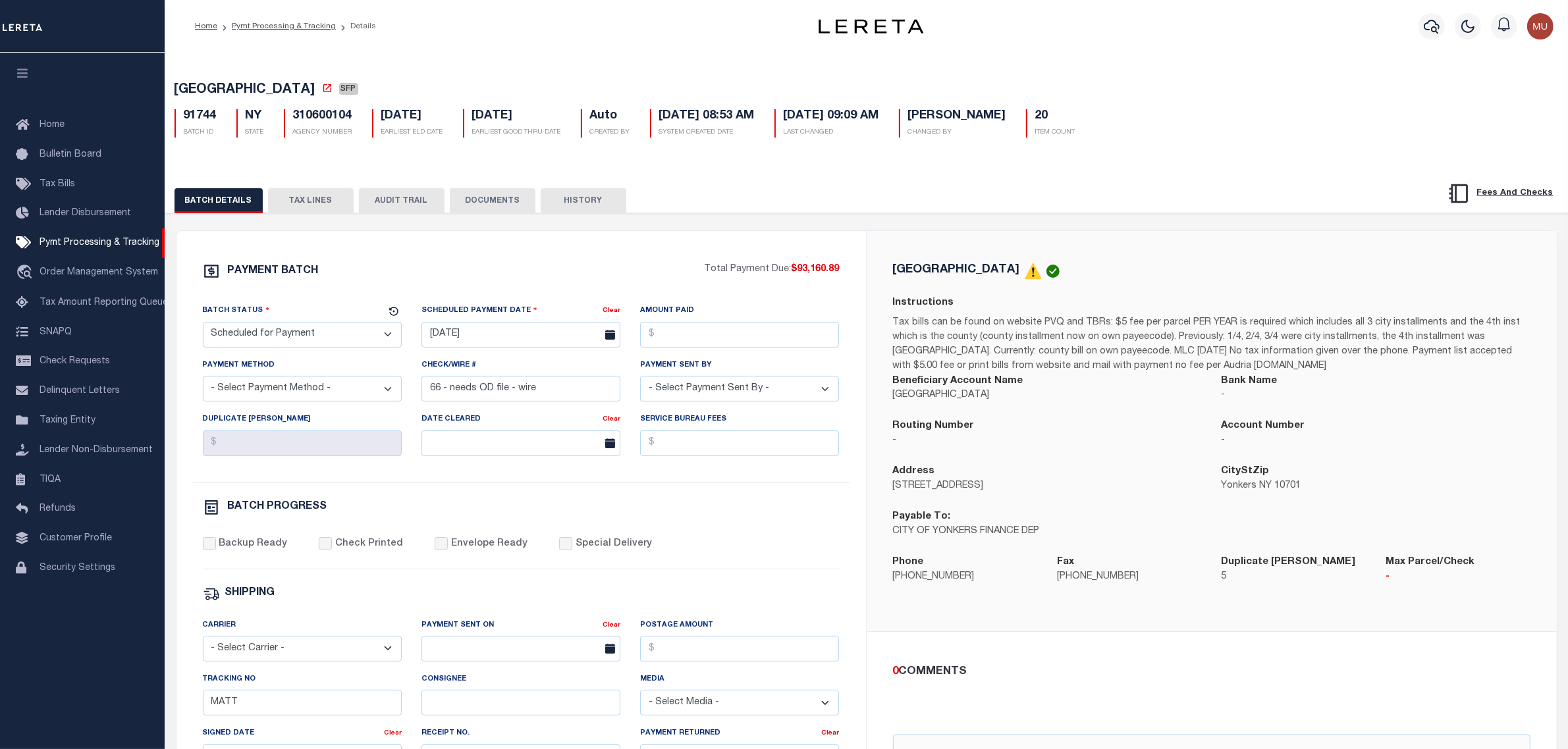
click at [696, 240] on div "PAYMENT BATCH Total Payment Due: $93,160.89 Batch Status" at bounding box center [521, 616] width 690 height 770
click at [343, 254] on div "PAYMENT BATCH Total Payment Due: $93,160.89 Batch Status" at bounding box center [521, 616] width 690 height 770
drag, startPoint x: 277, startPoint y: 31, endPoint x: 288, endPoint y: 25, distance: 12.5
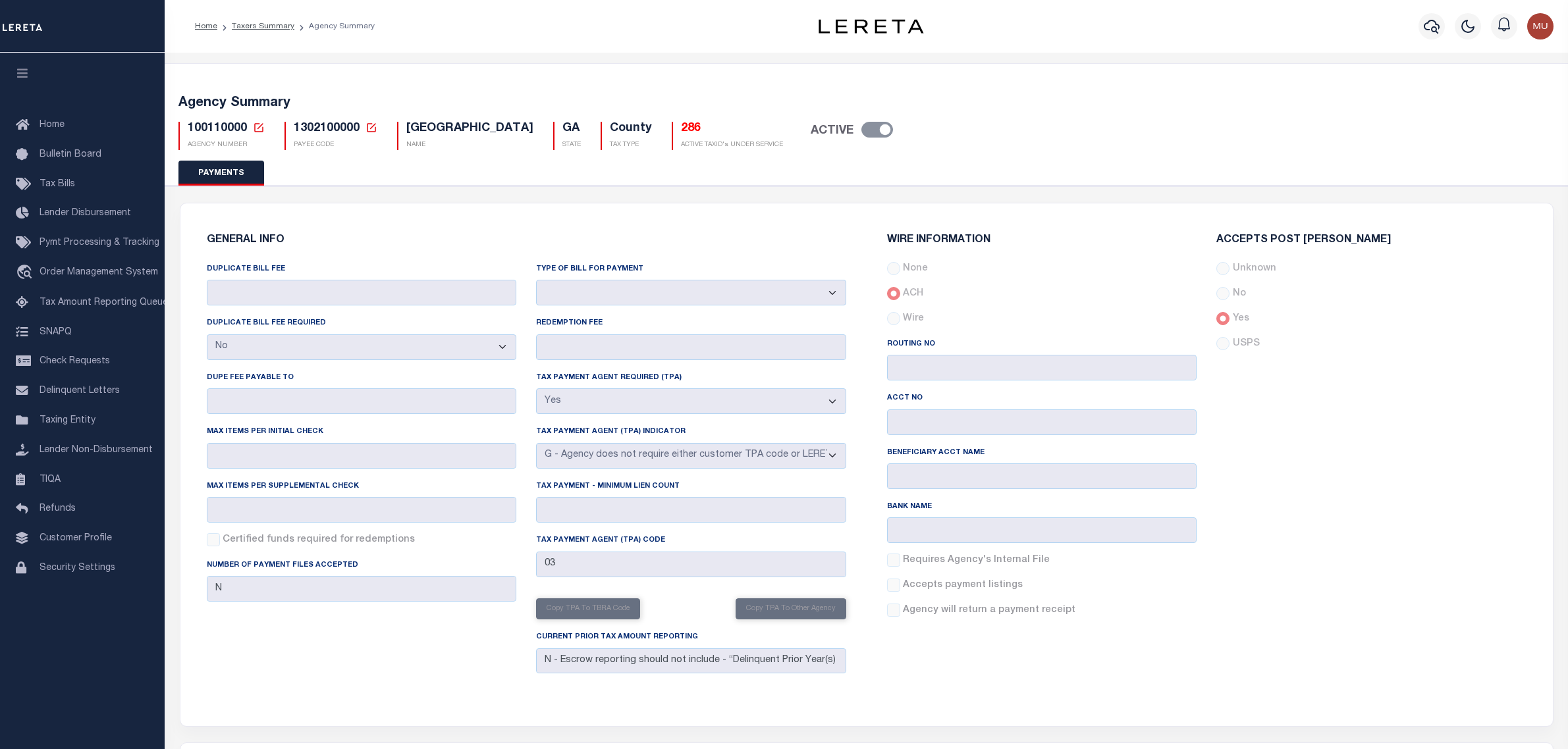
select select "false"
select select "true"
select select "7"
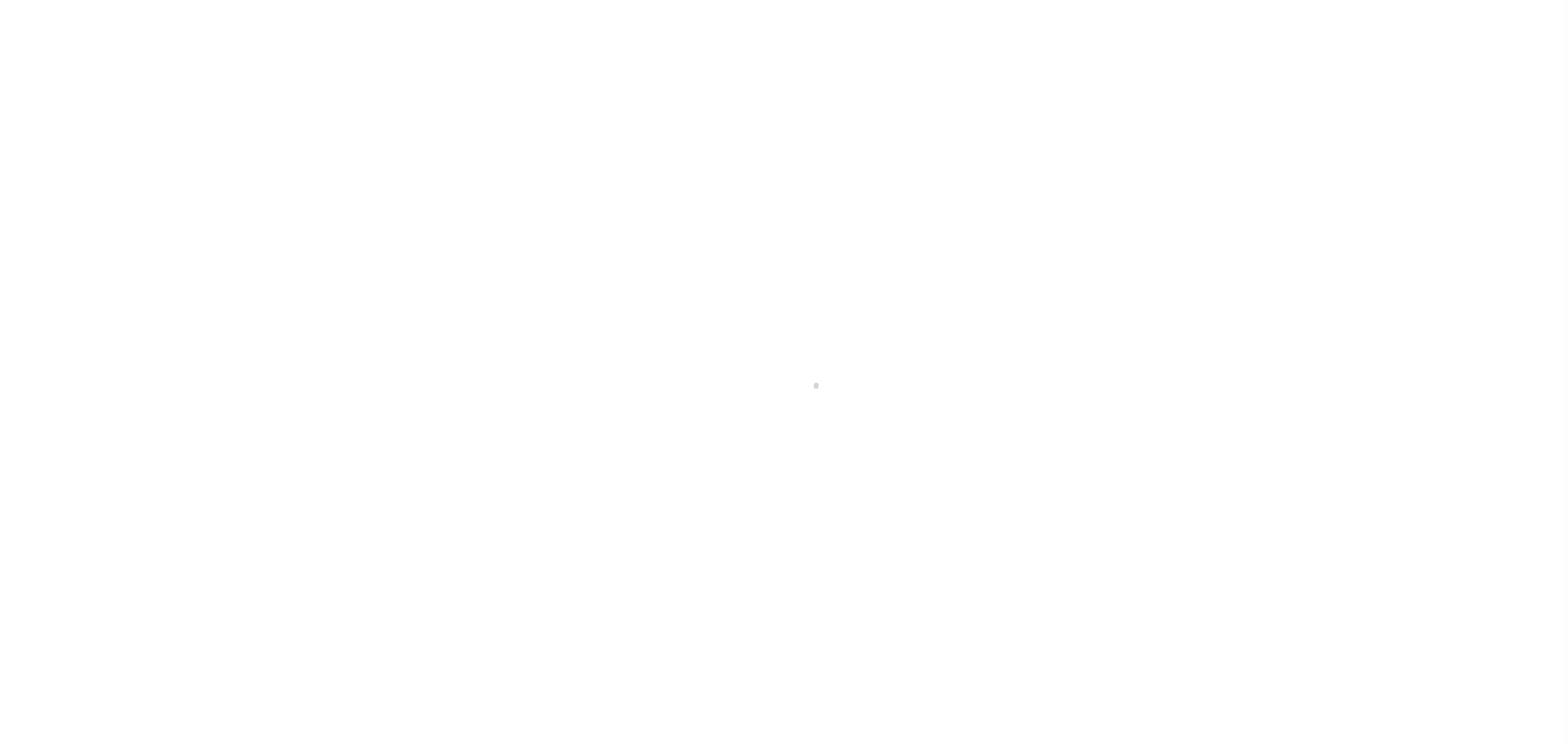
select select "DUE"
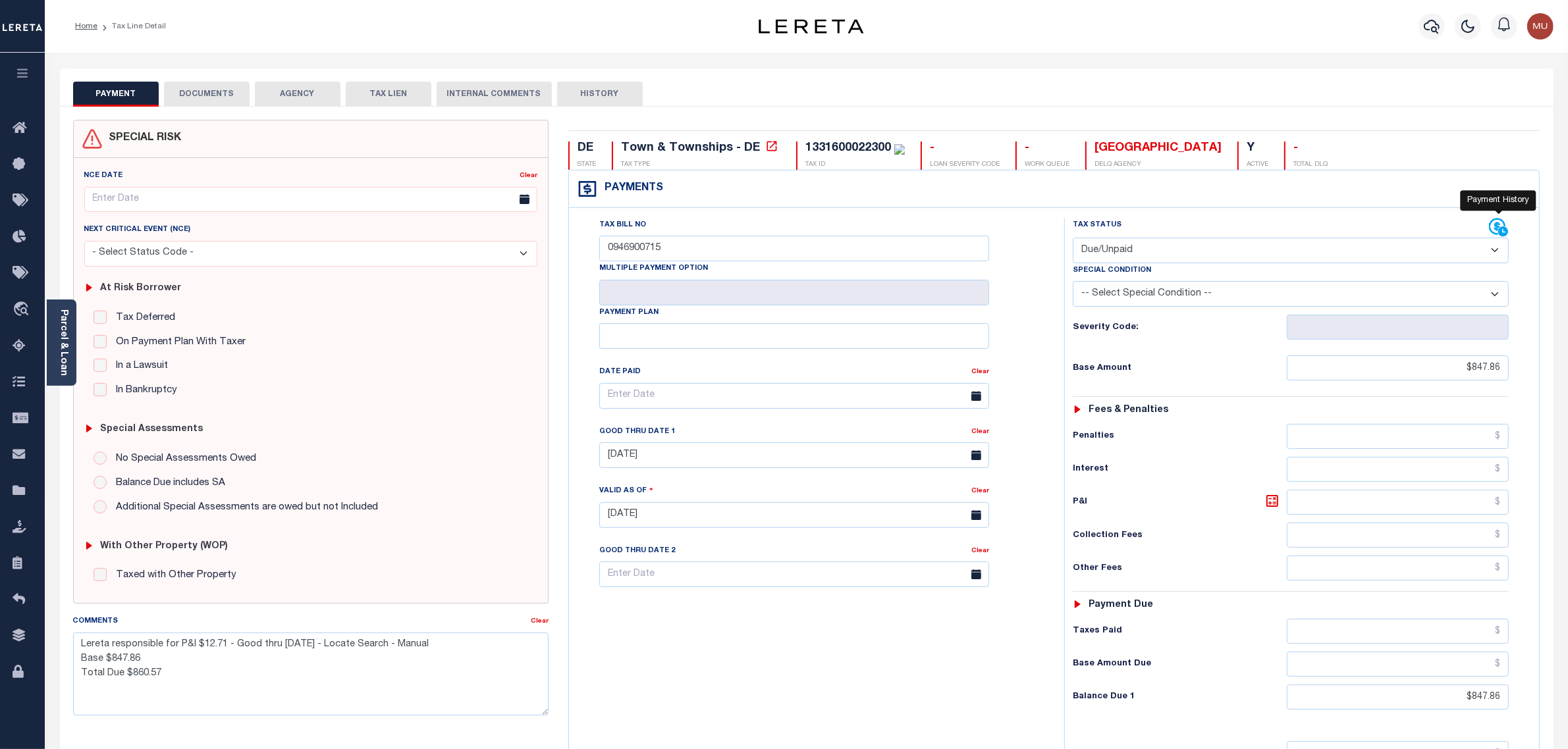
click at [1503, 231] on icon at bounding box center [1504, 232] width 10 height 10
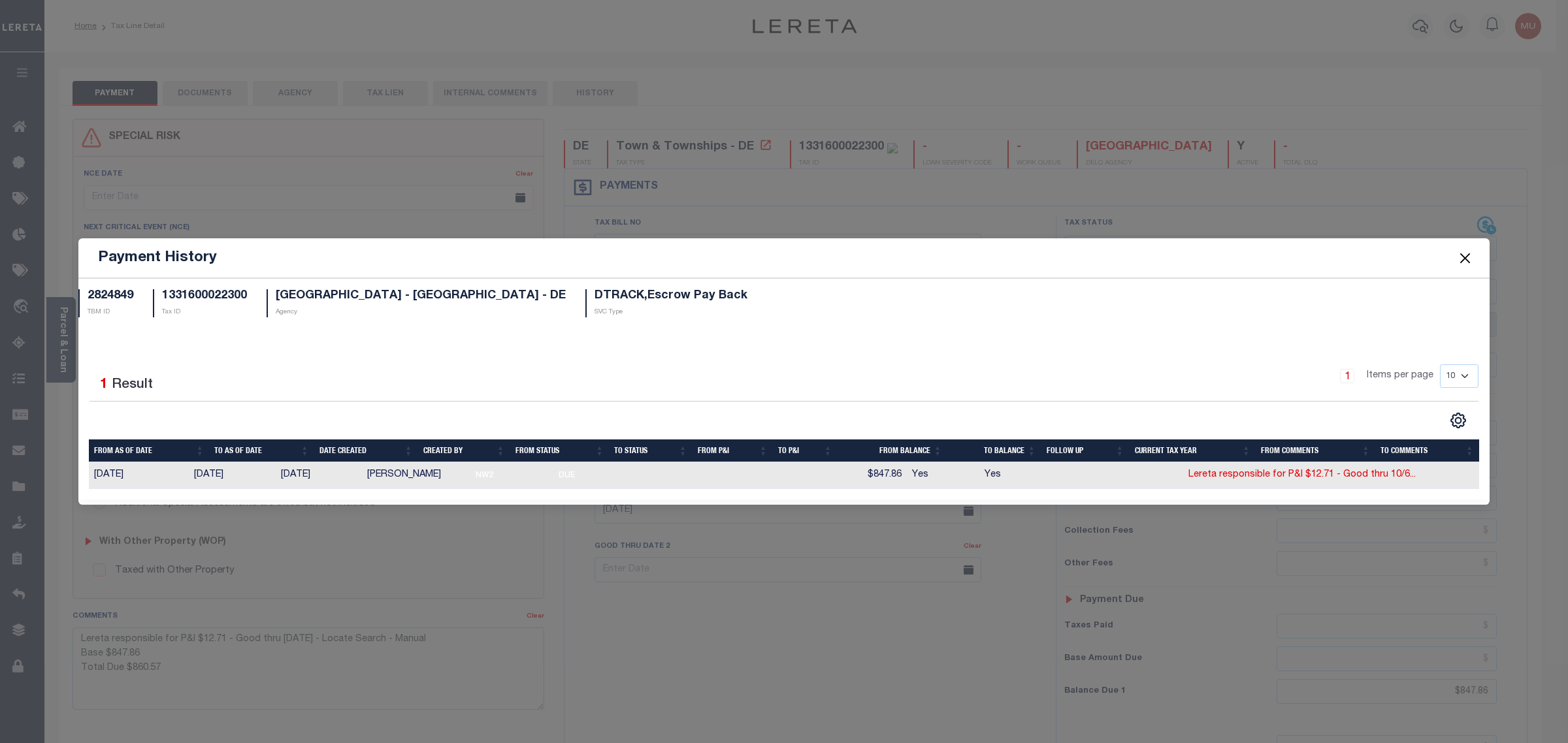
drag, startPoint x: 1242, startPoint y: 337, endPoint x: 1356, endPoint y: 295, distance: 121.5
click at [1242, 337] on div "2824849 TBM ID 1331600022300 Tax ID [GEOGRAPHIC_DATA] - [GEOGRAPHIC_DATA] - DE …" at bounding box center [784, 391] width 1411 height 226
click at [1471, 250] on button "Close" at bounding box center [1465, 258] width 17 height 17
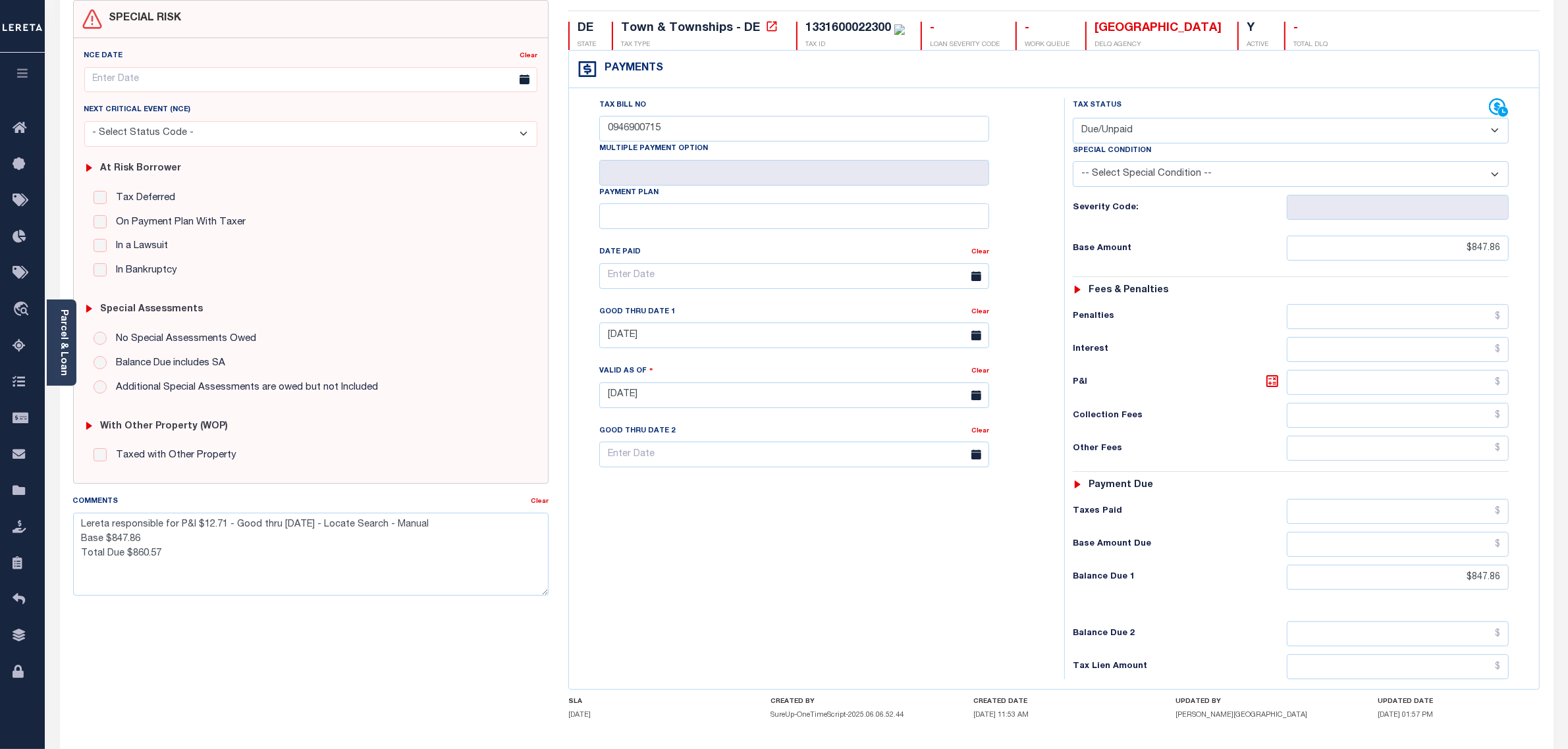
scroll to position [165, 0]
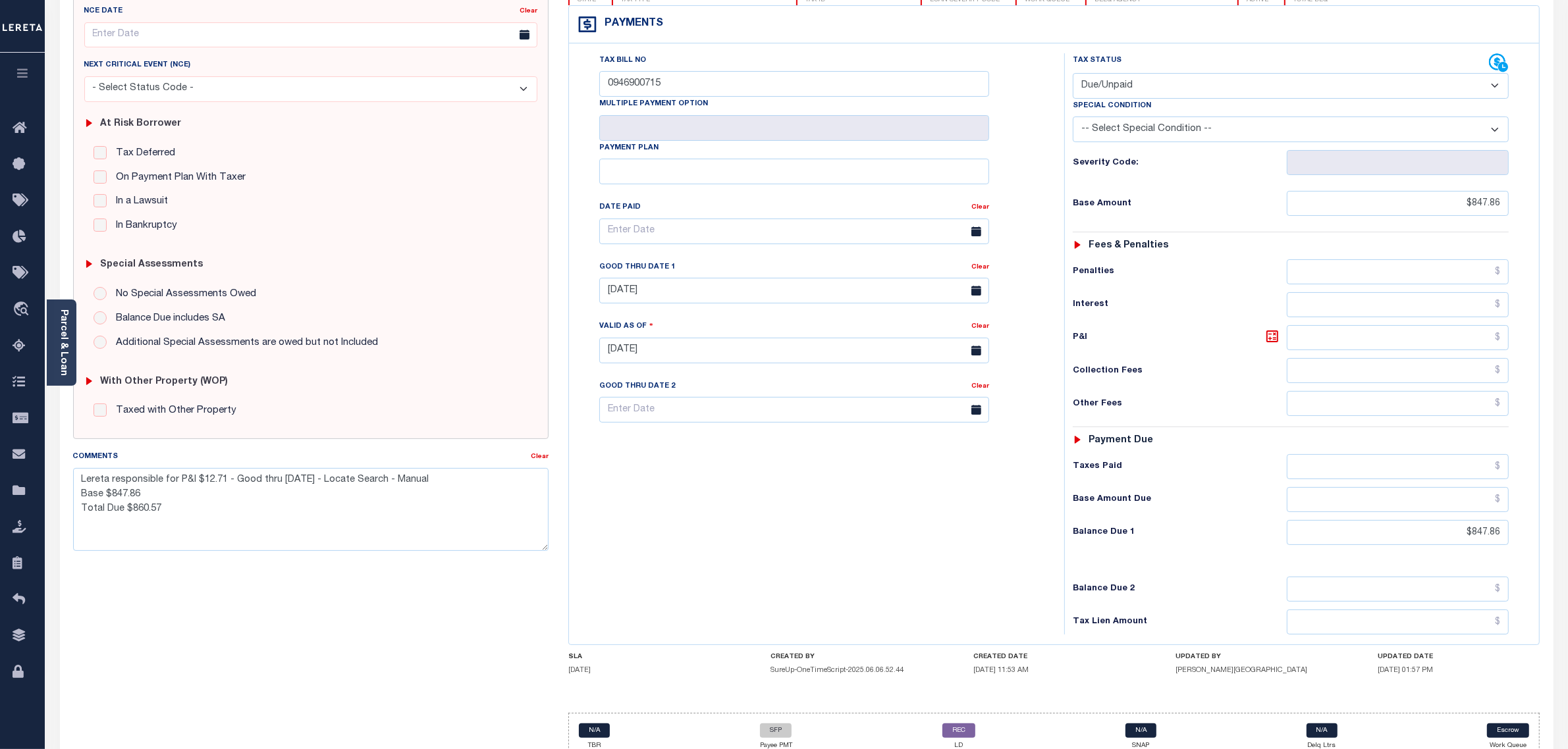
click at [714, 478] on div "Tax Bill No 0946900715 Multiple Payment Option Payment Plan Clear" at bounding box center [814, 344] width 482 height 581
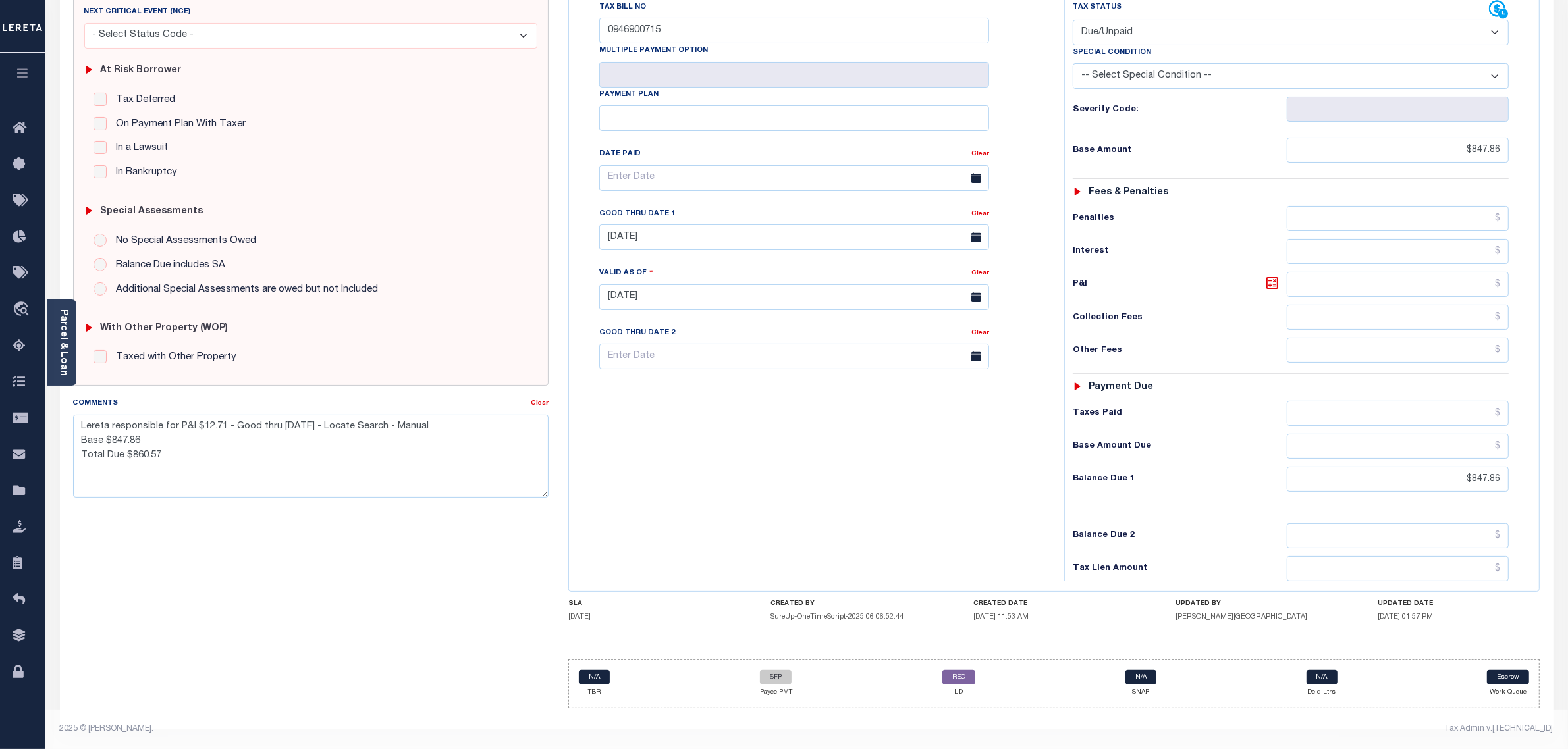
scroll to position [226, 0]
click at [949, 527] on div "Tax Bill No 0946900715 Multiple Payment Option Payment Plan Clear" at bounding box center [814, 290] width 482 height 581
drag, startPoint x: 178, startPoint y: 420, endPoint x: 427, endPoint y: 420, distance: 249.0
click at [427, 420] on textarea "Lereta responsible for P&I $12.71 - Good thru [DATE] - Locate Search - Manual B…" at bounding box center [311, 456] width 476 height 83
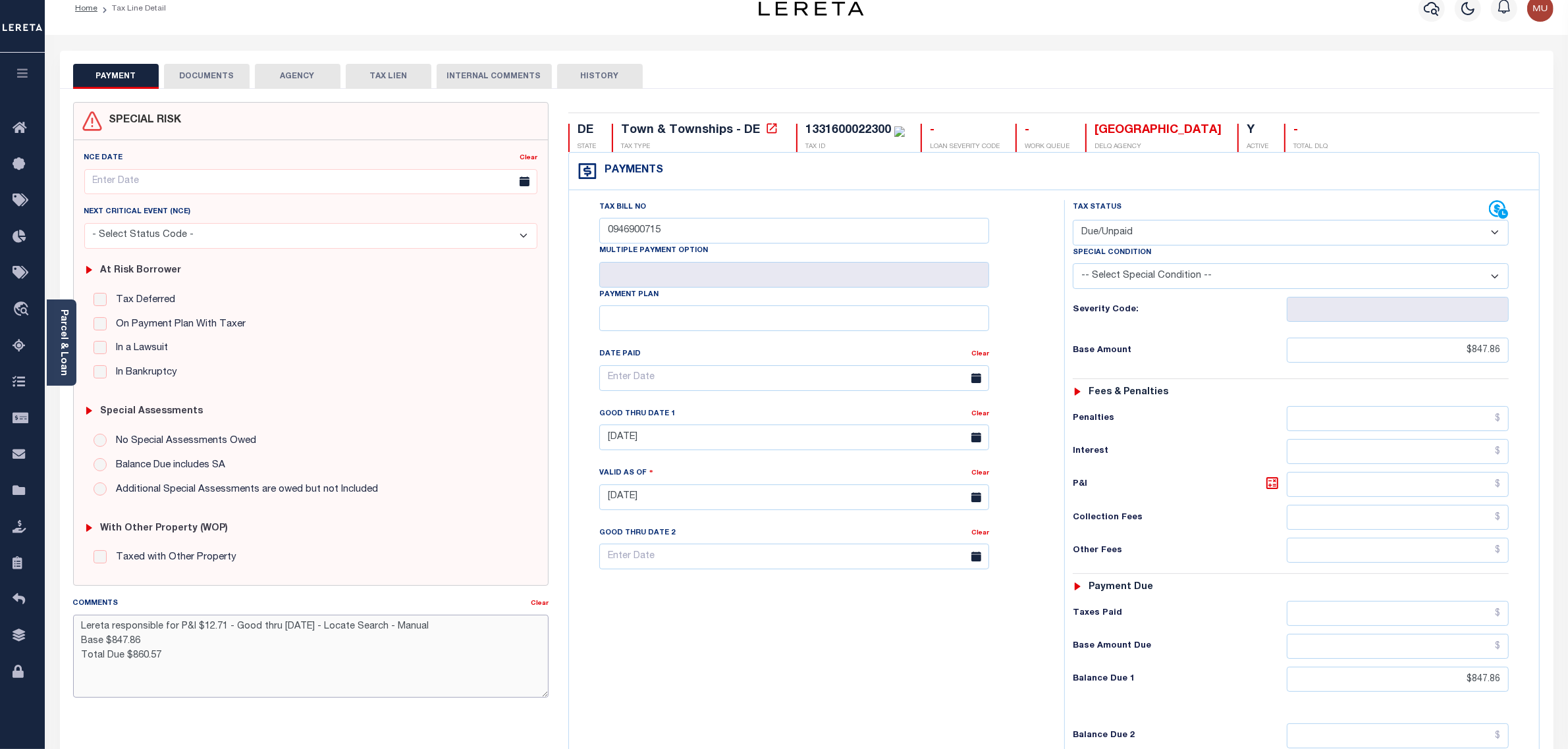
scroll to position [0, 0]
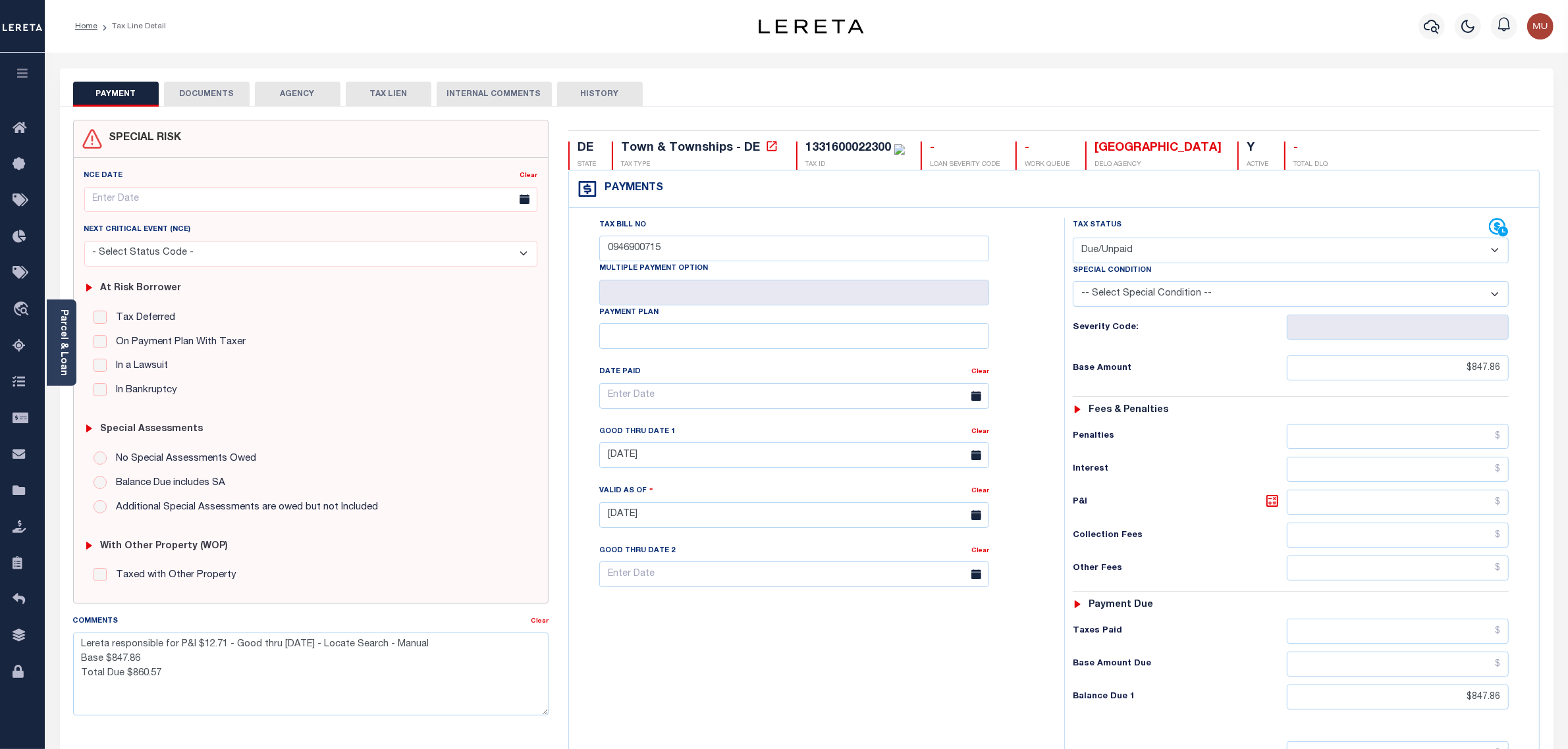
click at [149, 23] on li "Tax Line Detail" at bounding box center [132, 26] width 69 height 12
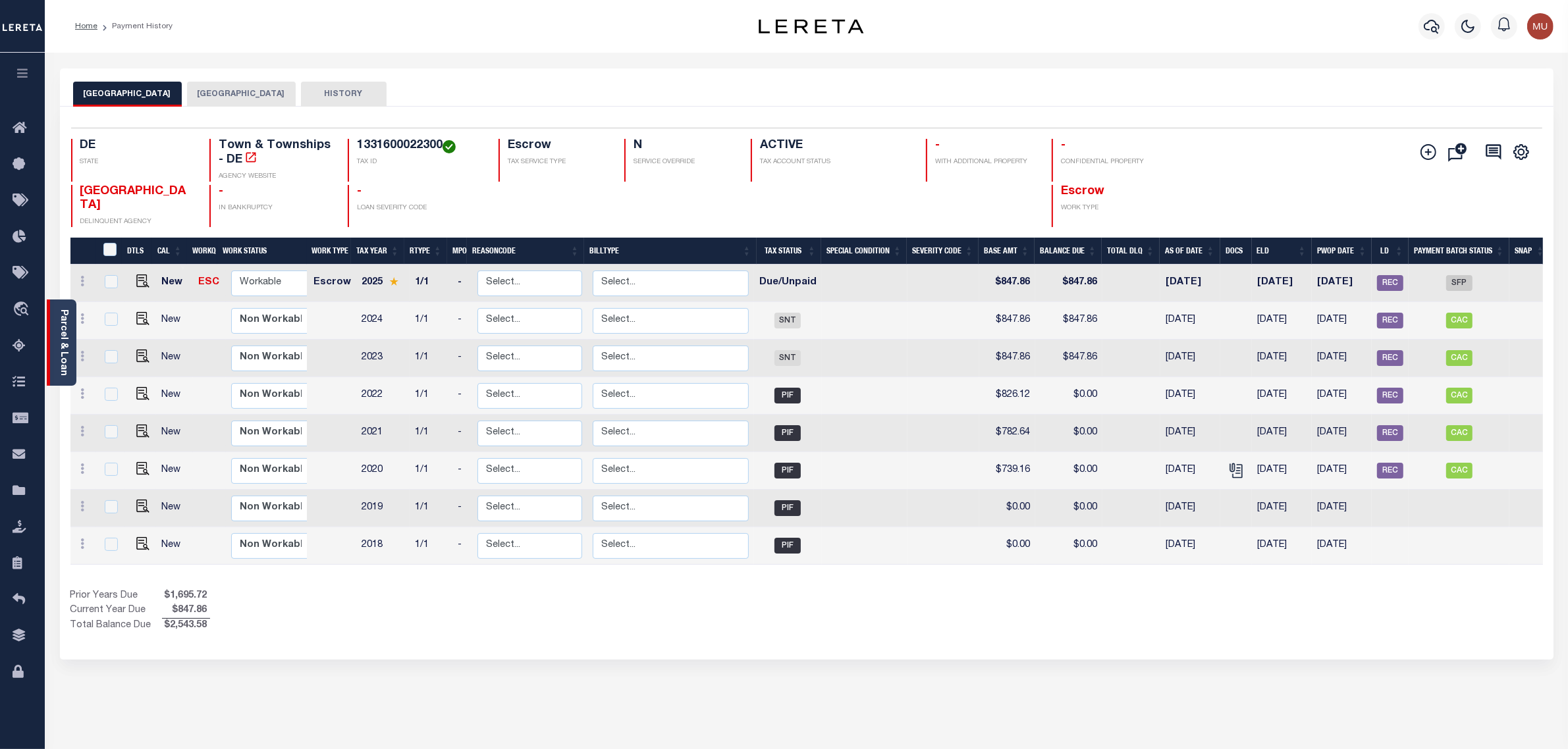
click at [59, 329] on link "Parcel & Loan" at bounding box center [63, 343] width 9 height 66
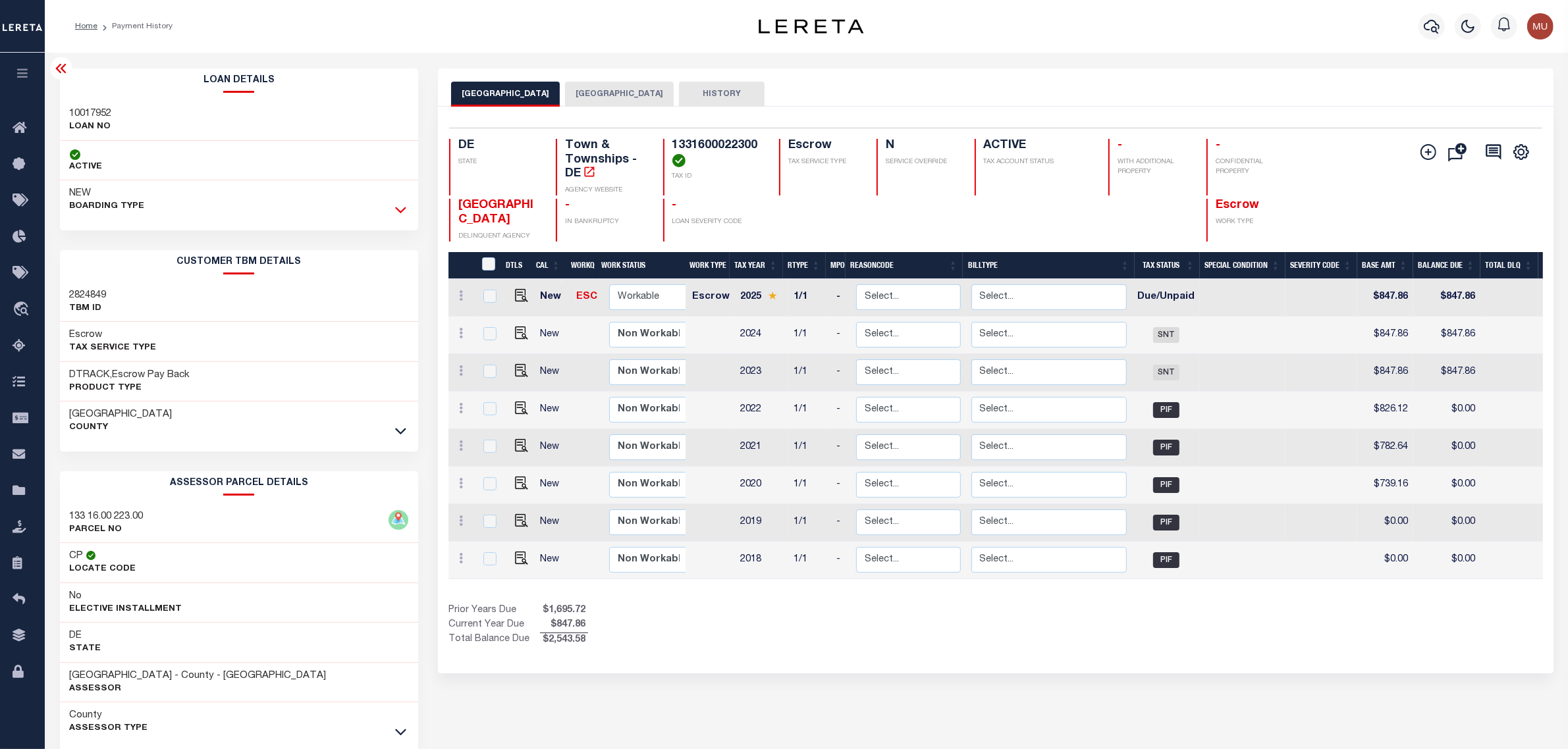
click at [402, 216] on icon at bounding box center [400, 210] width 11 height 14
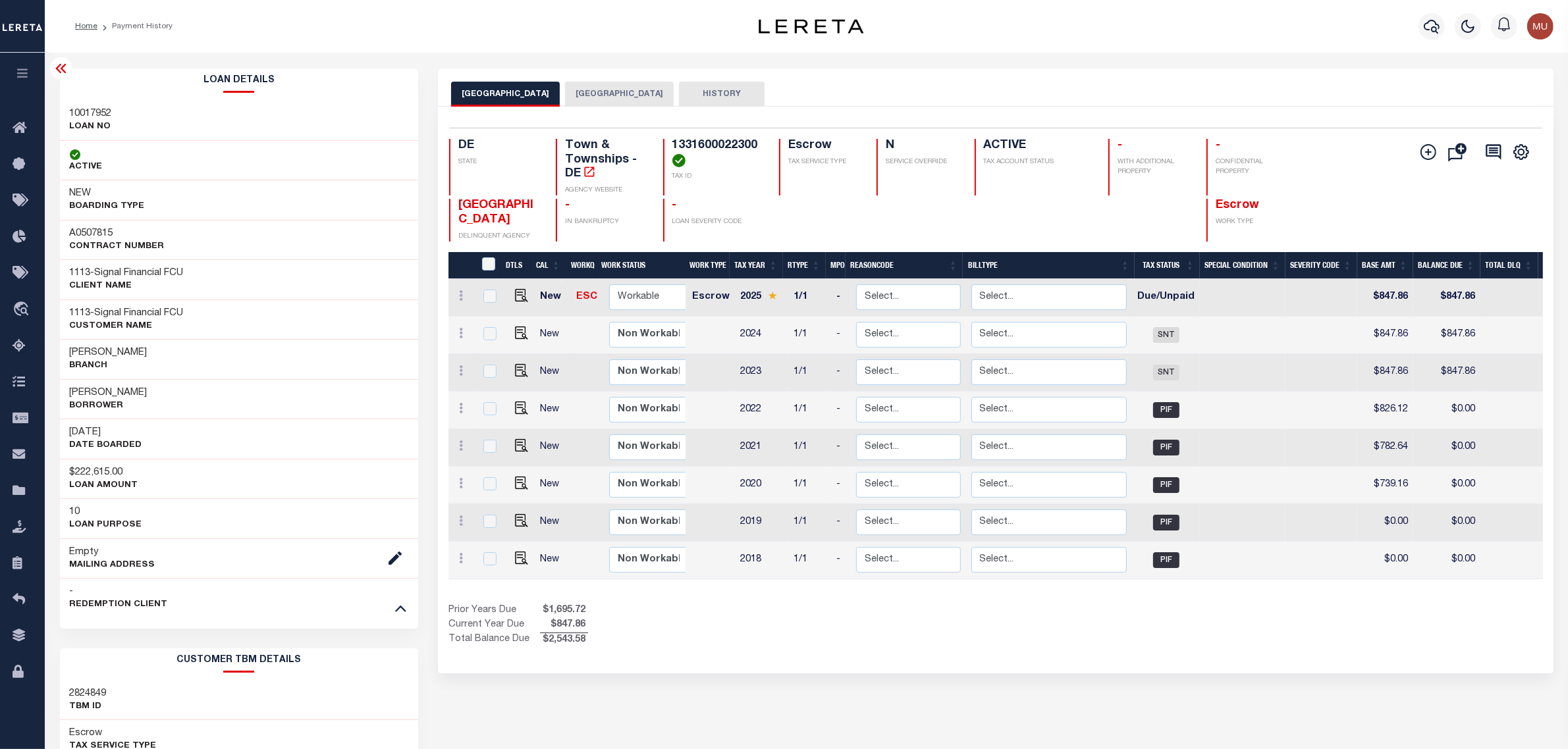
click at [108, 232] on h3 "A0507815" at bounding box center [117, 234] width 95 height 14
copy h3 "A0507815"
click at [93, 116] on h3 "10017952" at bounding box center [91, 115] width 42 height 14
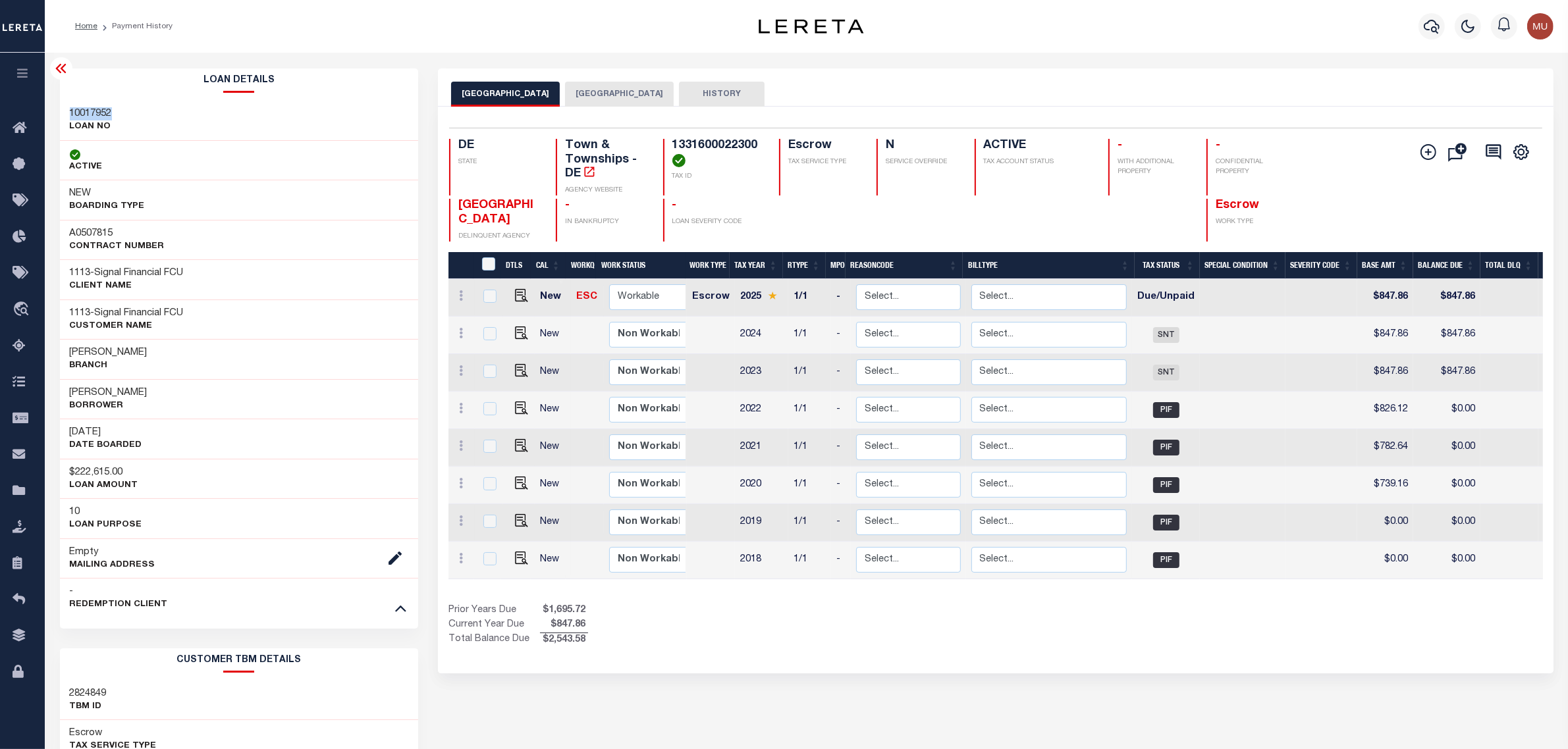
copy h3 "10017952"
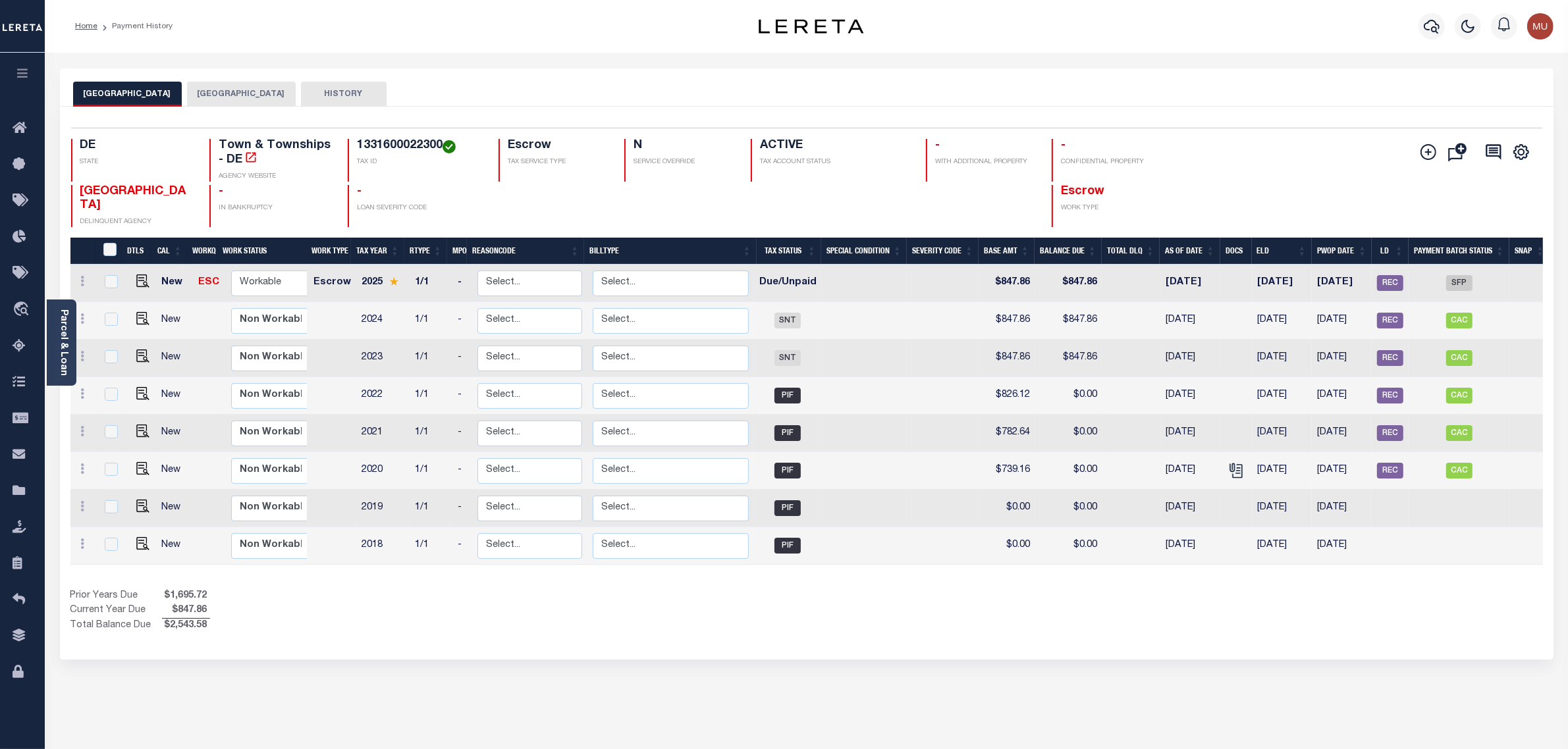
click at [333, 91] on button "HISTORY" at bounding box center [344, 93] width 86 height 25
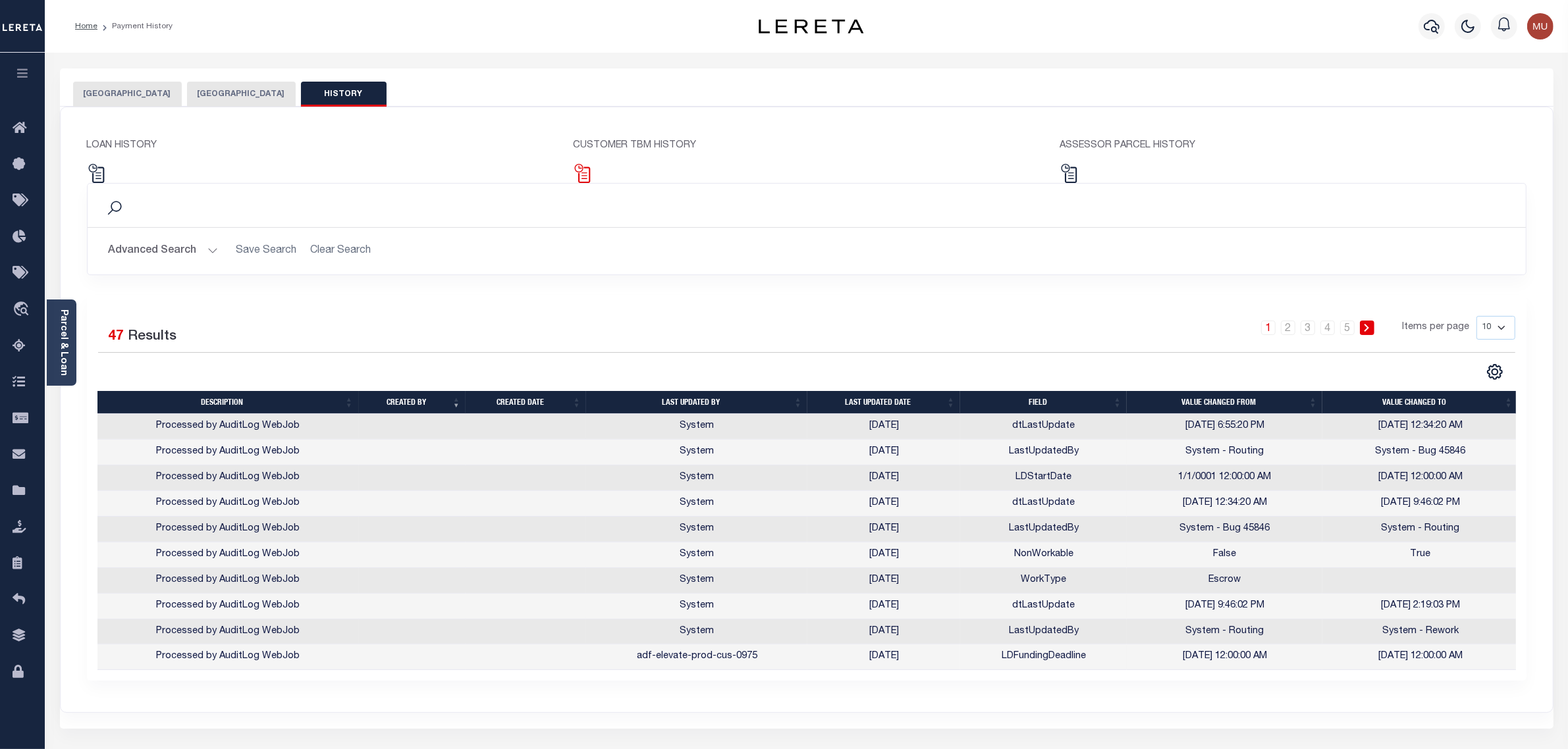
click at [588, 182] on img at bounding box center [582, 173] width 20 height 20
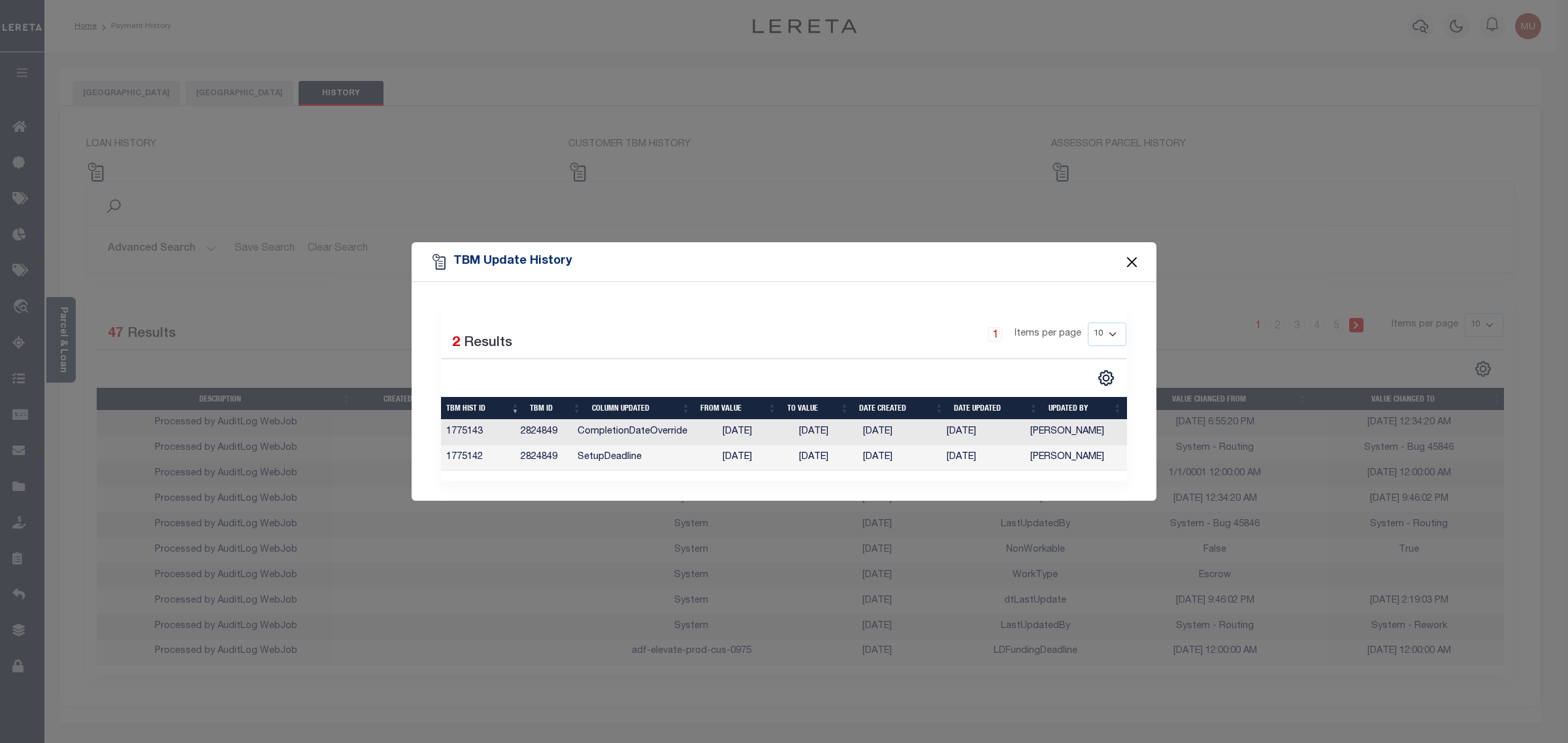
click at [1128, 262] on button "Close" at bounding box center [1132, 262] width 17 height 17
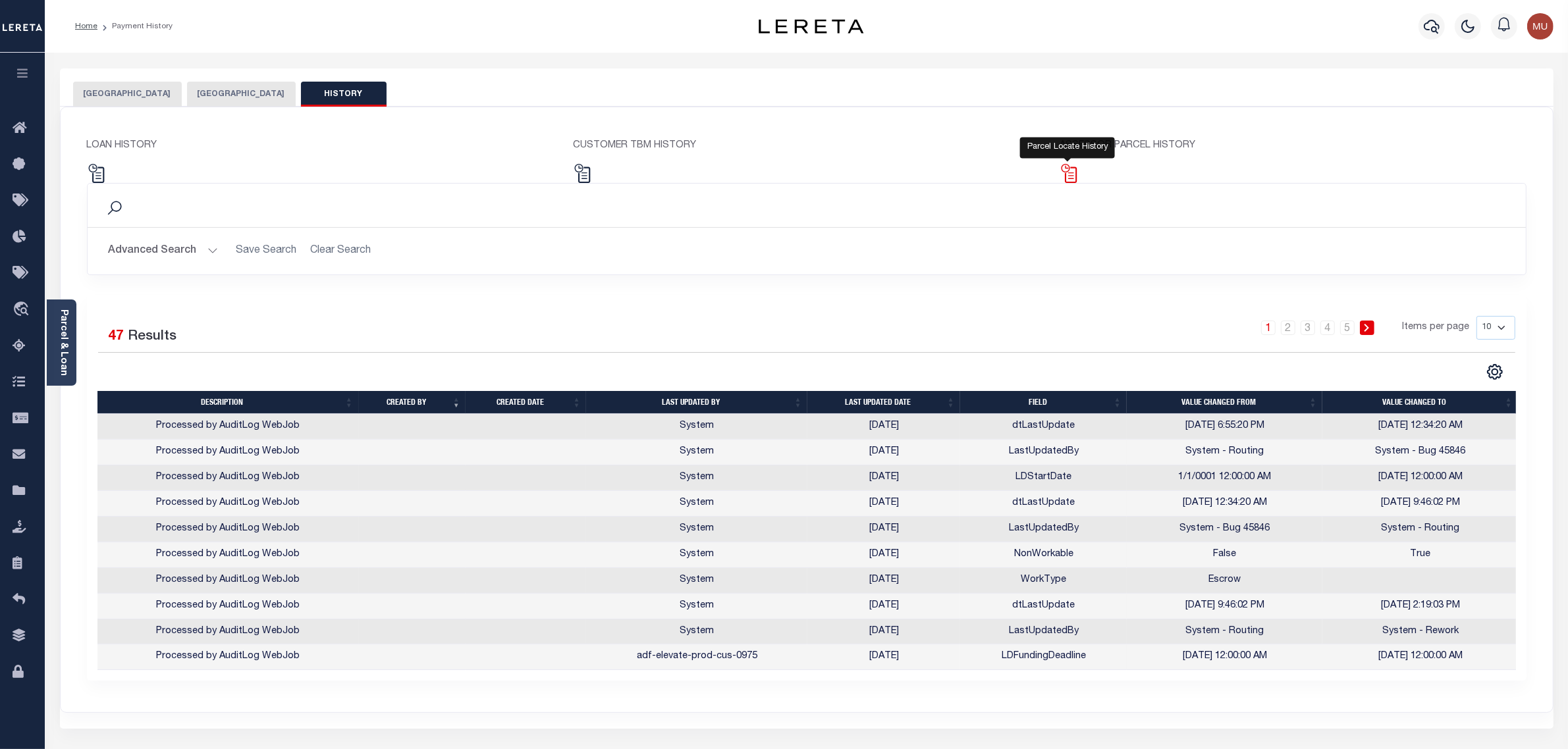
click at [1064, 175] on img at bounding box center [1069, 173] width 20 height 20
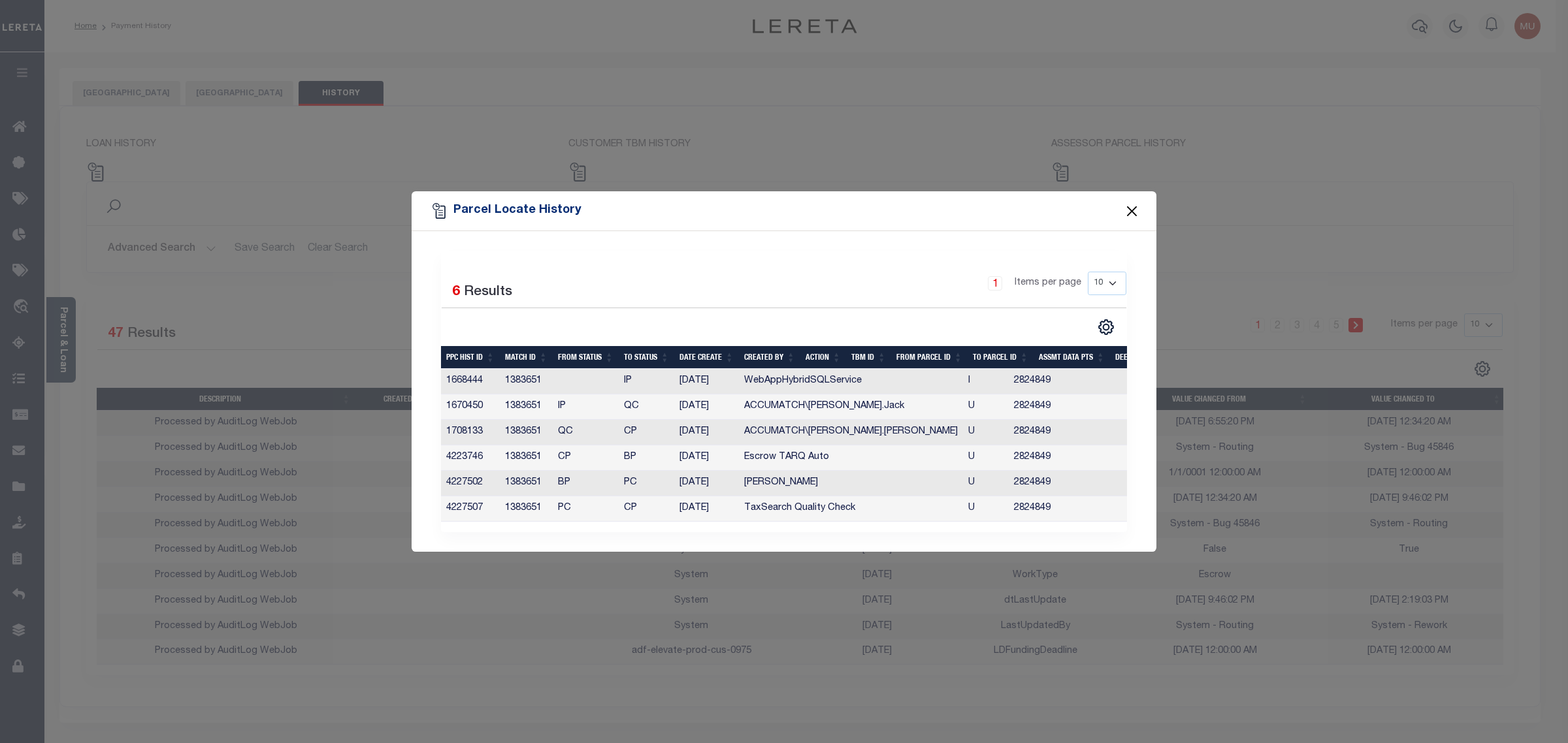
click at [1124, 204] on button "Close" at bounding box center [1132, 211] width 17 height 17
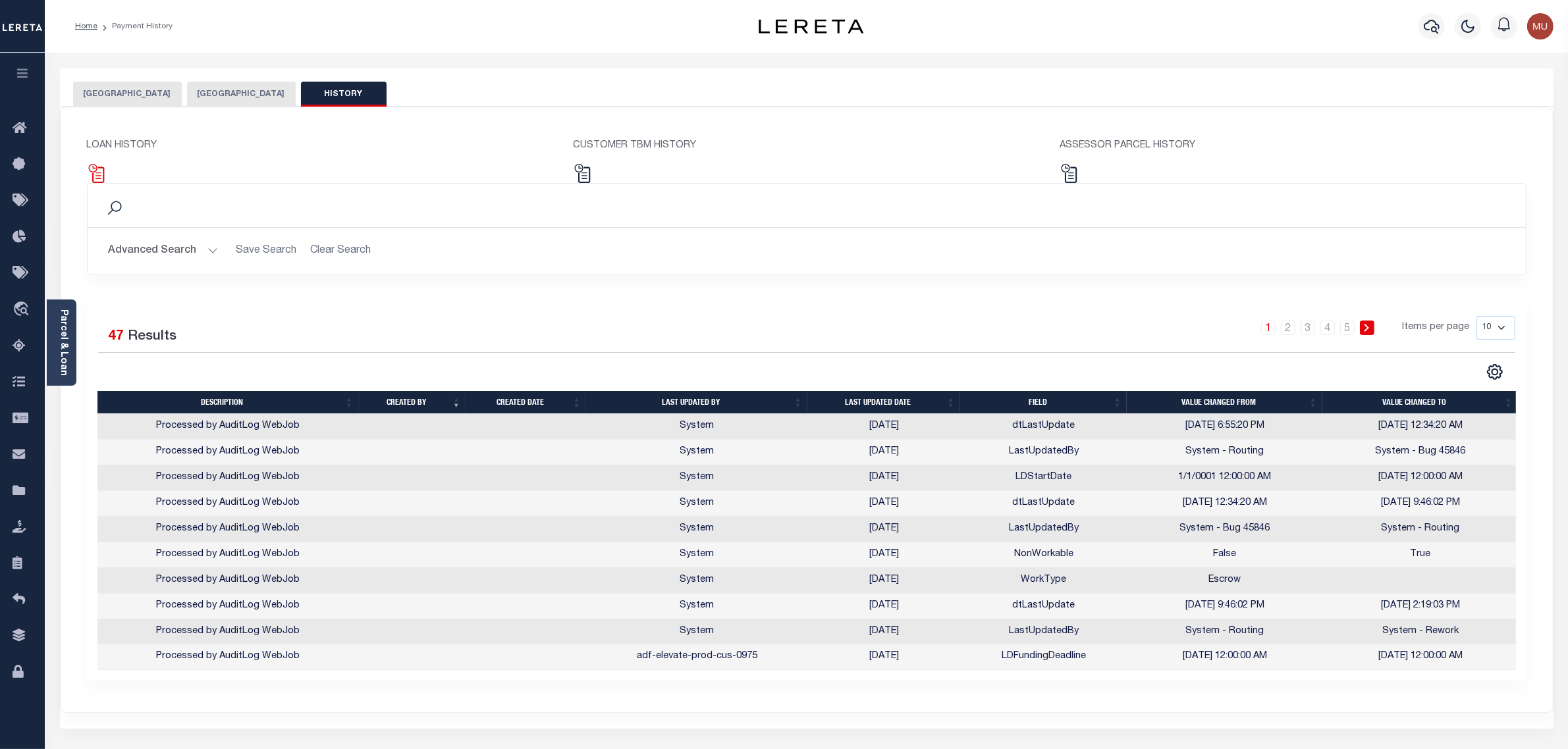
click at [103, 175] on img at bounding box center [96, 173] width 20 height 20
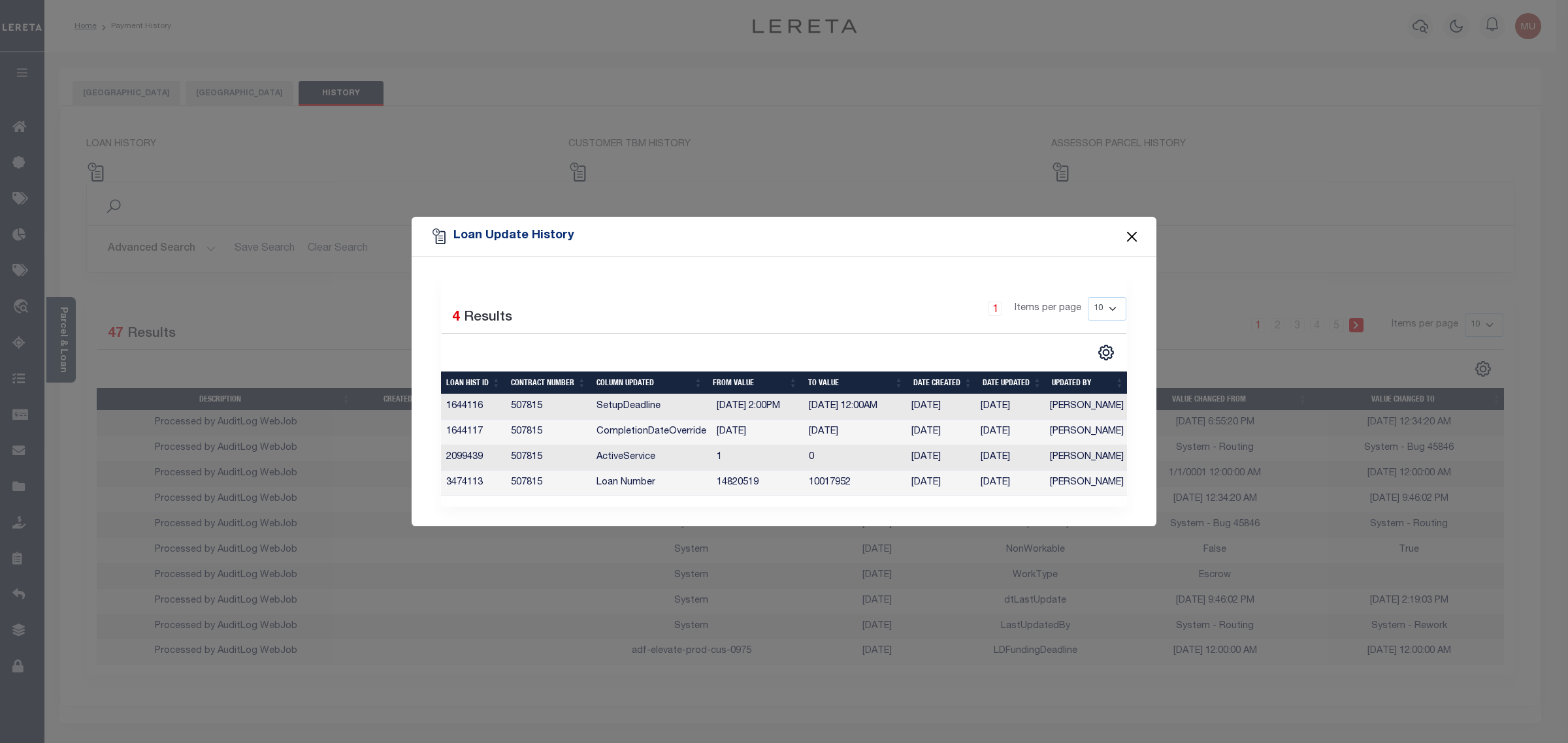
click at [1128, 232] on button "Close" at bounding box center [1132, 236] width 17 height 17
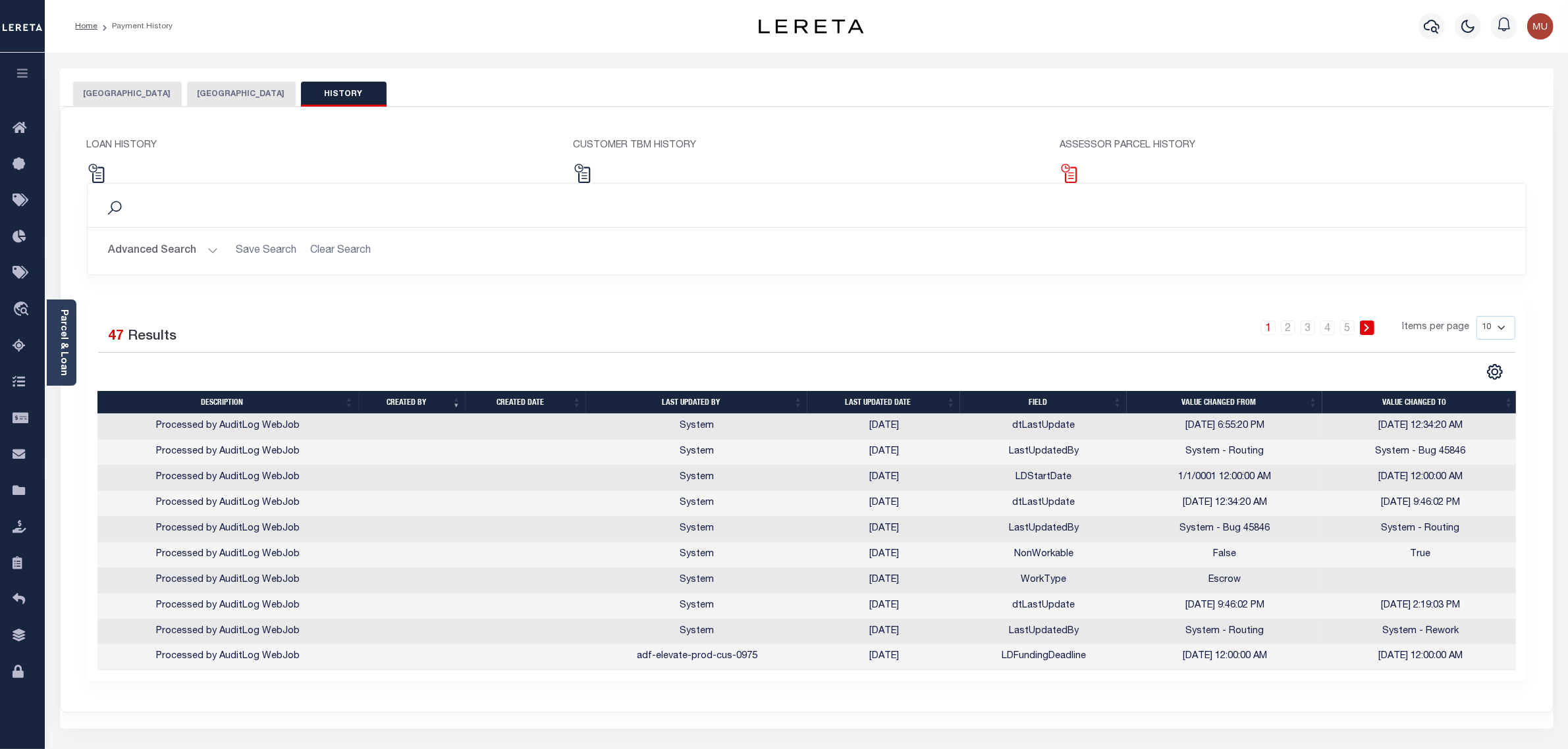
click at [1072, 176] on img at bounding box center [1069, 173] width 20 height 20
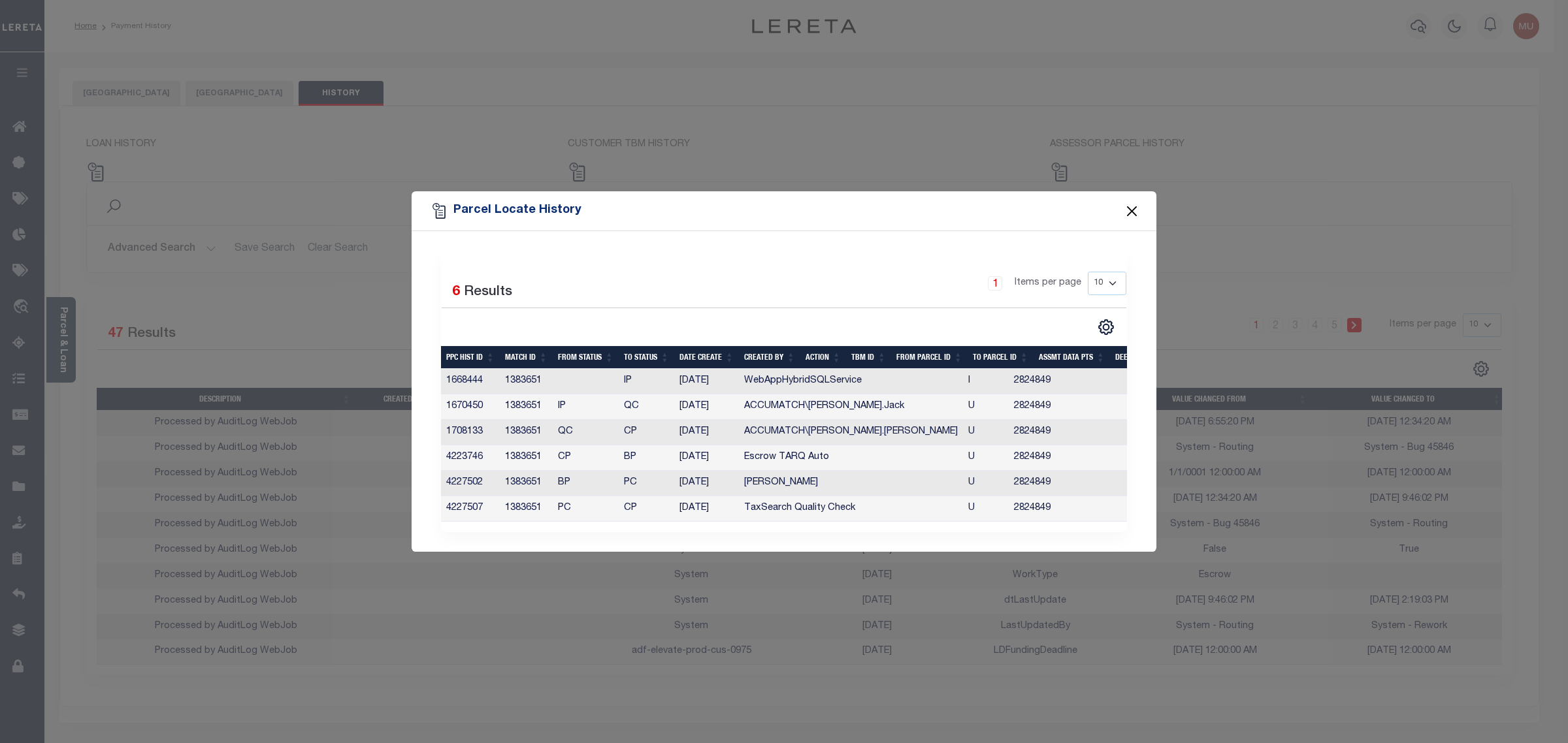
click at [1129, 206] on button "Close" at bounding box center [1132, 211] width 17 height 17
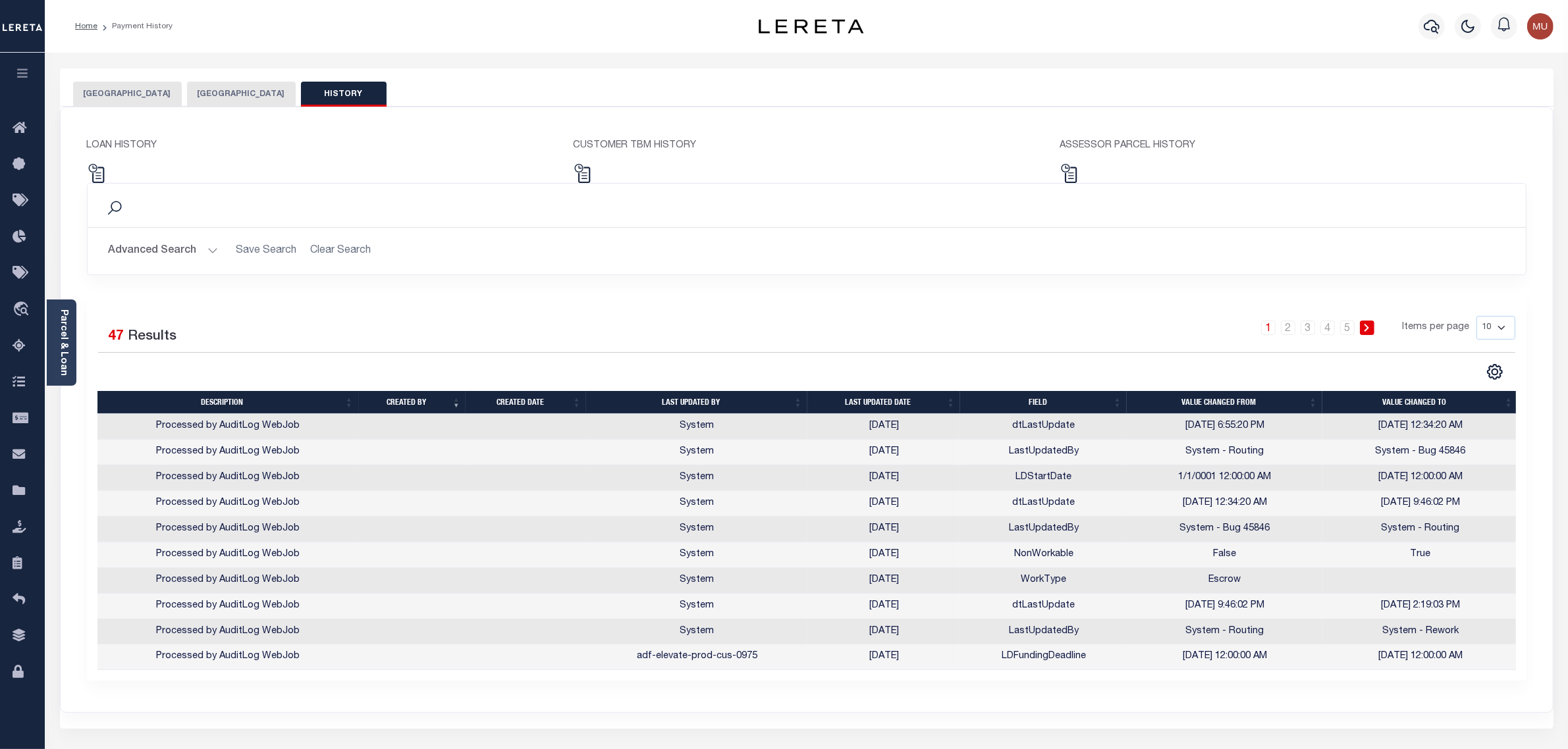
click at [139, 90] on button "[GEOGRAPHIC_DATA]" at bounding box center [127, 93] width 109 height 25
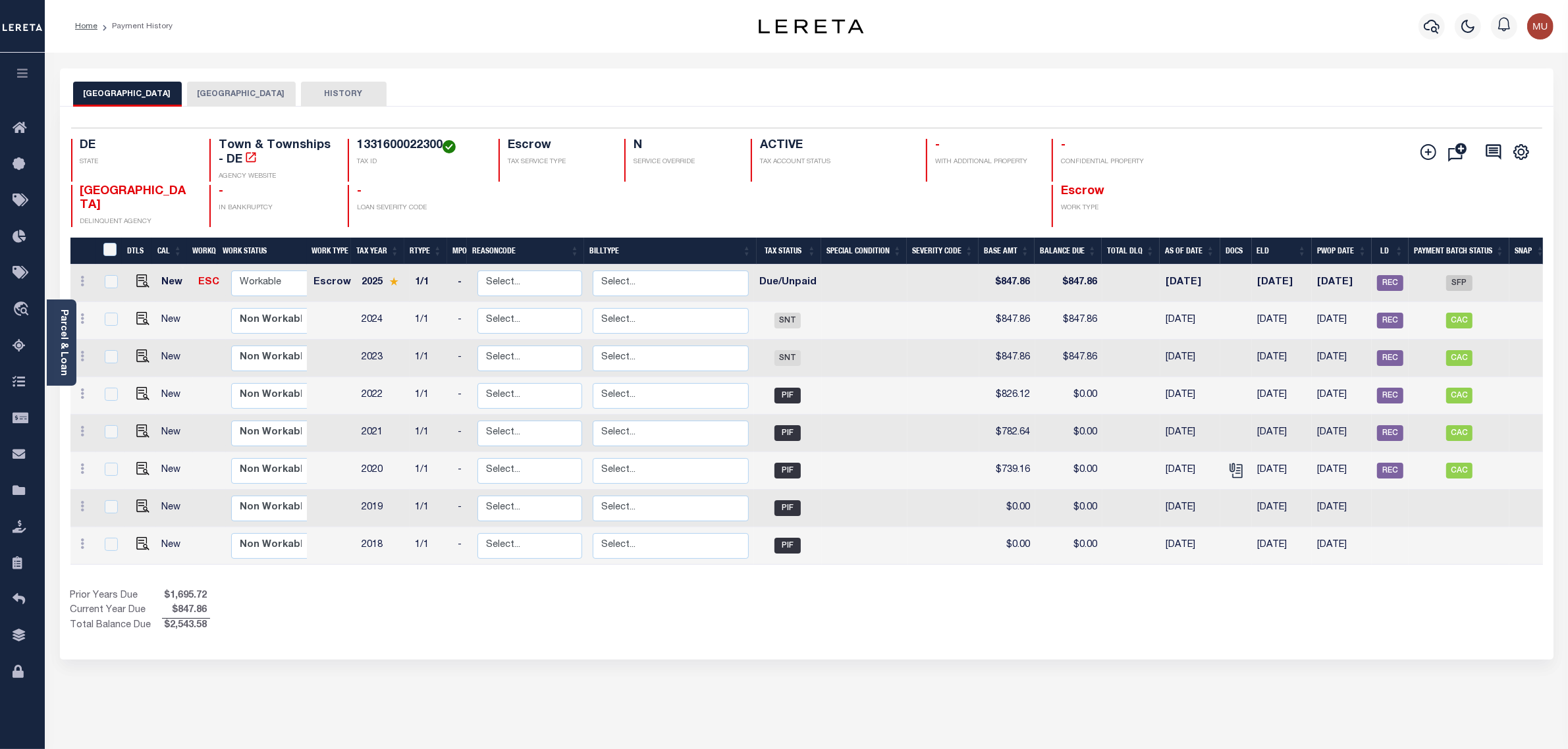
drag, startPoint x: 316, startPoint y: 94, endPoint x: 343, endPoint y: 99, distance: 27.5
click at [316, 94] on button "HISTORY" at bounding box center [344, 93] width 86 height 25
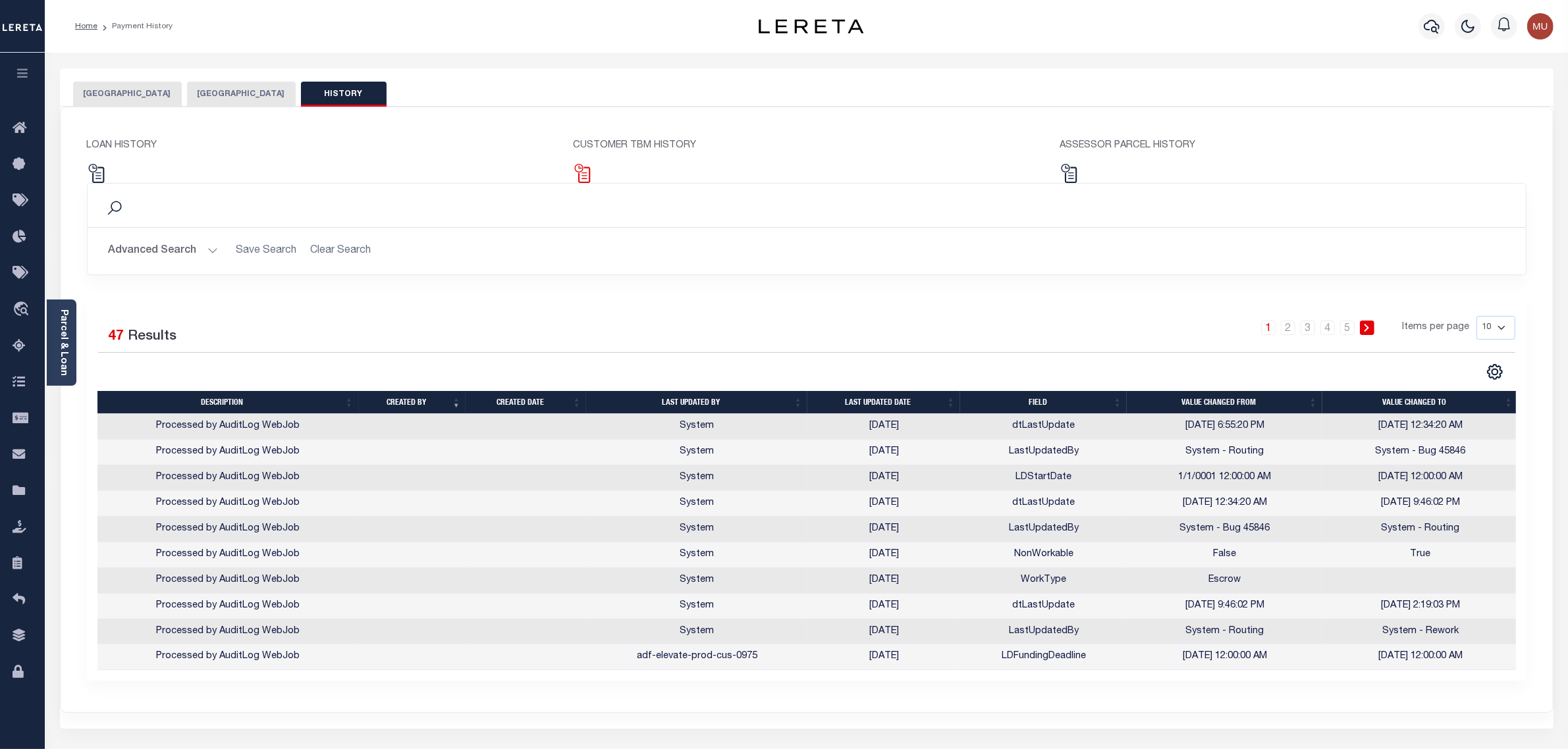
click at [584, 165] on img at bounding box center [582, 173] width 20 height 20
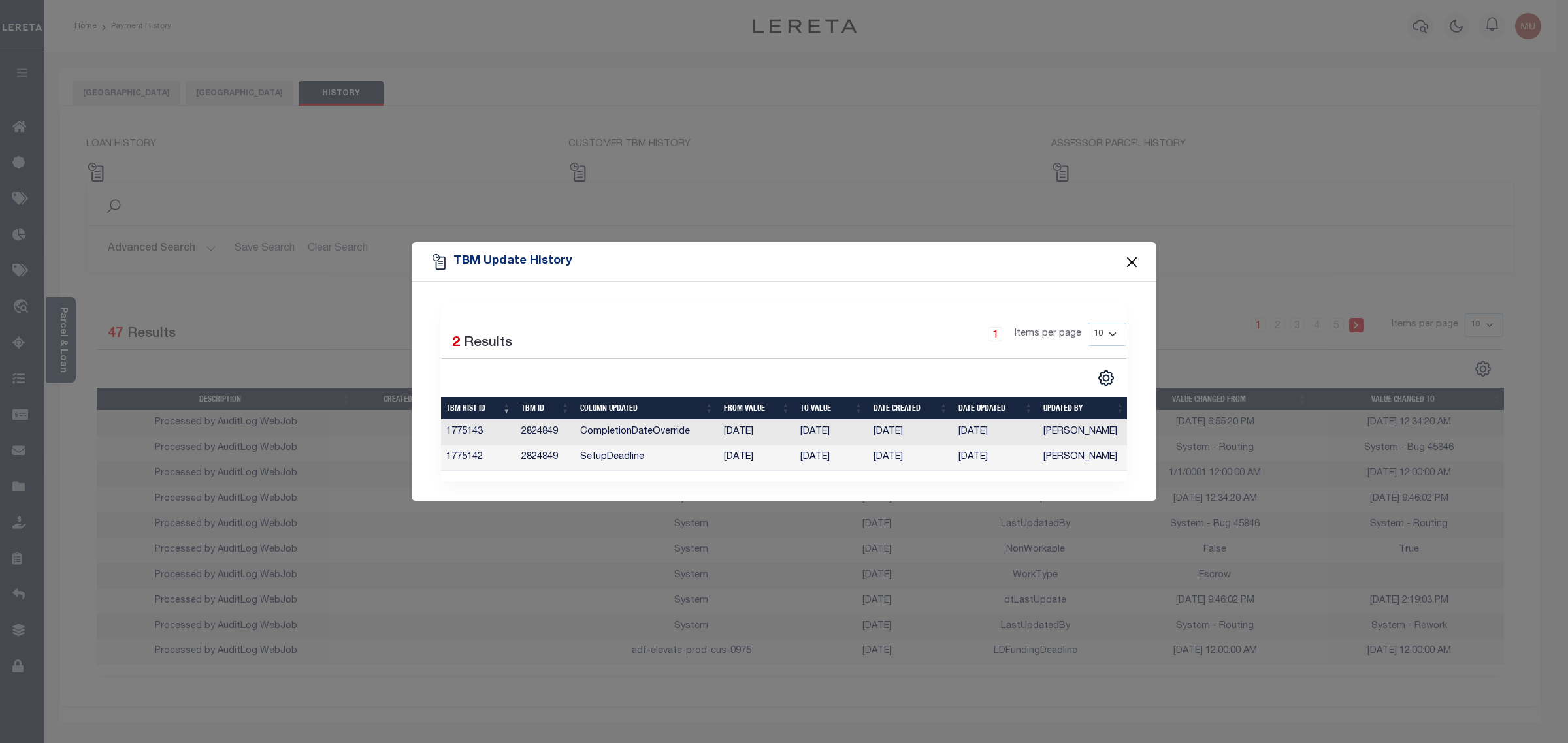
click at [1139, 255] on button "Close" at bounding box center [1132, 262] width 17 height 17
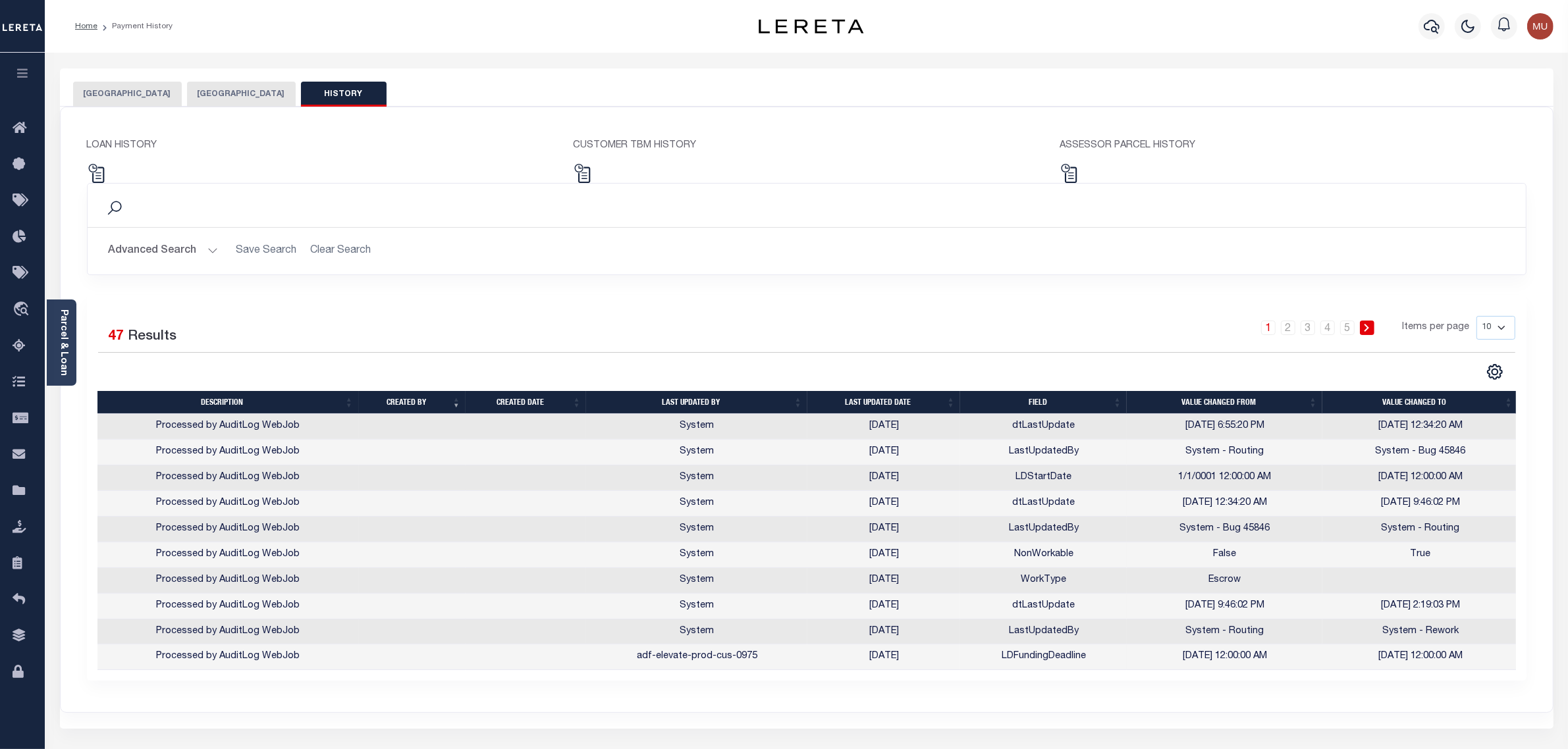
click at [1077, 182] on div "ASSESSOR PARCEL HISTORY" at bounding box center [1293, 161] width 487 height 44
click at [1073, 178] on img at bounding box center [1069, 173] width 20 height 20
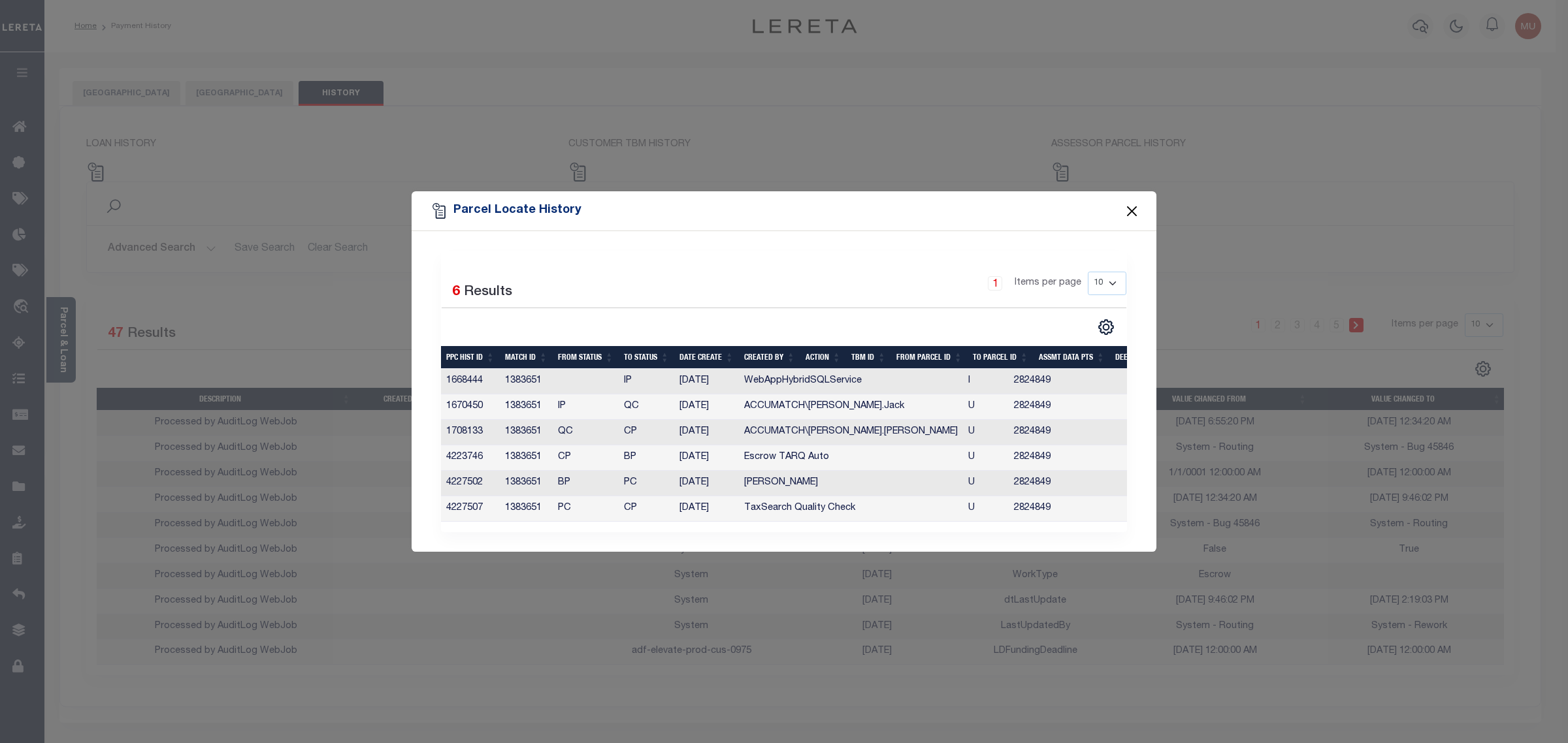
click at [1134, 207] on button "Close" at bounding box center [1132, 211] width 17 height 17
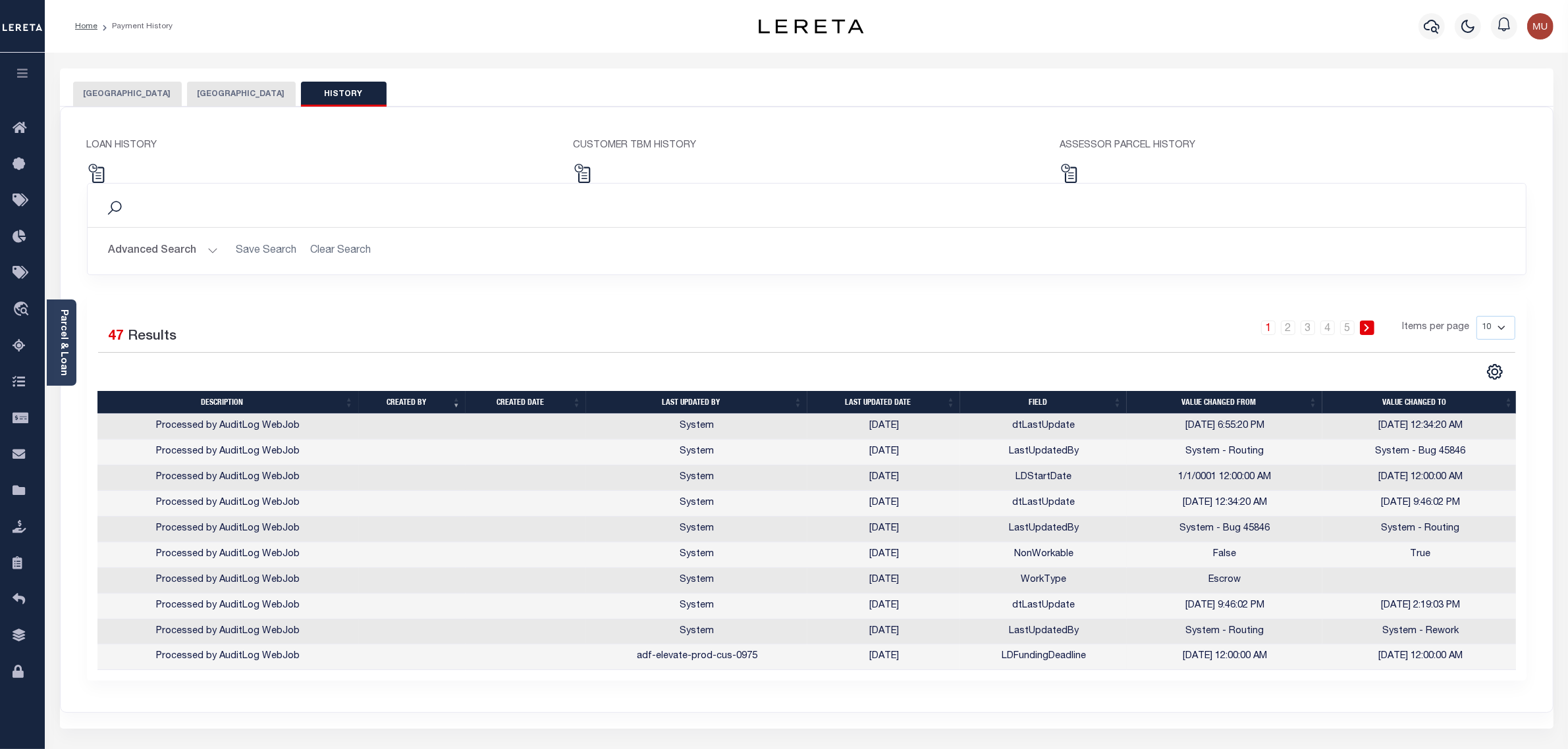
click at [812, 321] on div "1 2 3 4 5 Items per page 10 25 50 100" at bounding box center [986, 333] width 1058 height 34
click at [116, 90] on button "[GEOGRAPHIC_DATA]" at bounding box center [127, 93] width 109 height 25
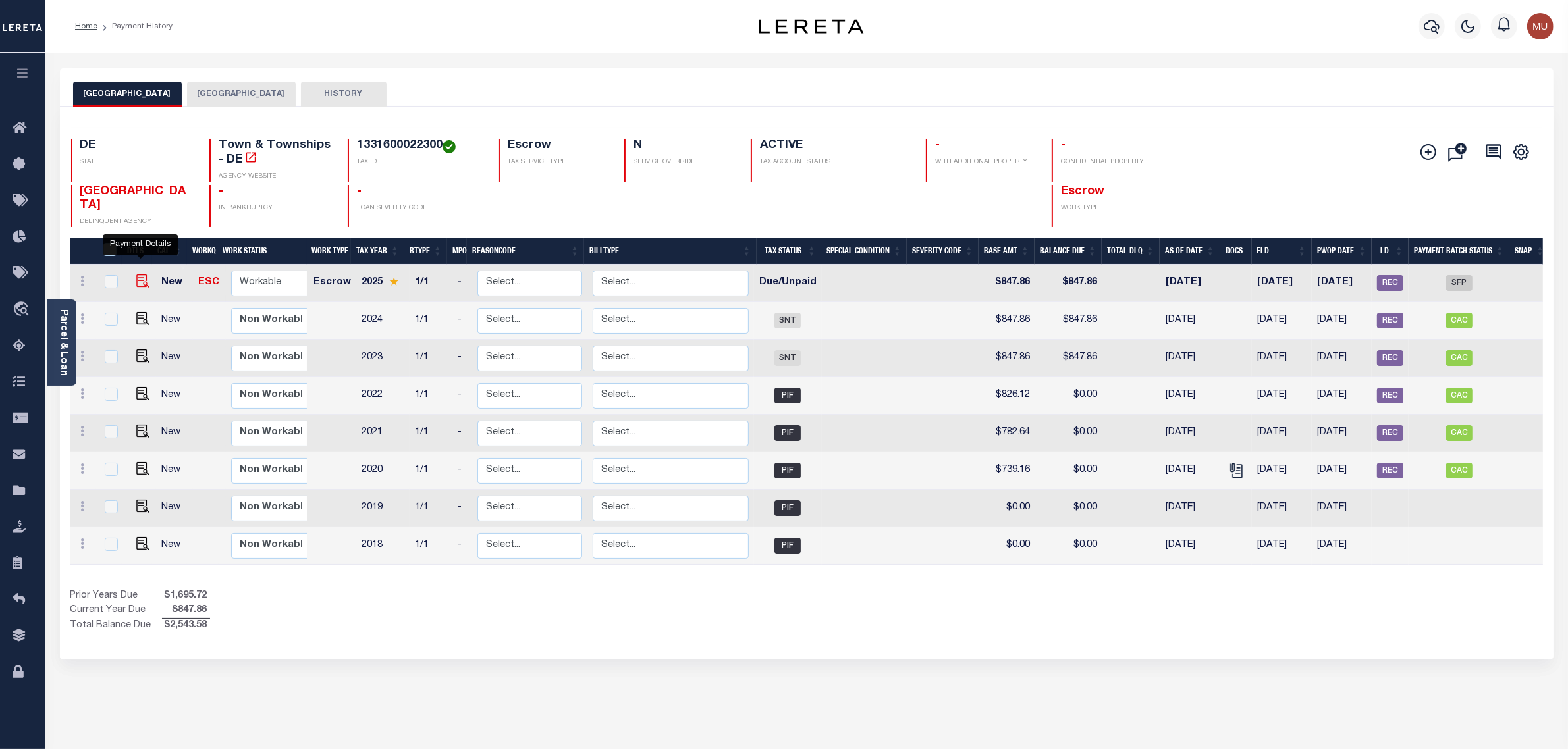
click at [145, 275] on img "" at bounding box center [143, 282] width 14 height 14
checkbox input "true"
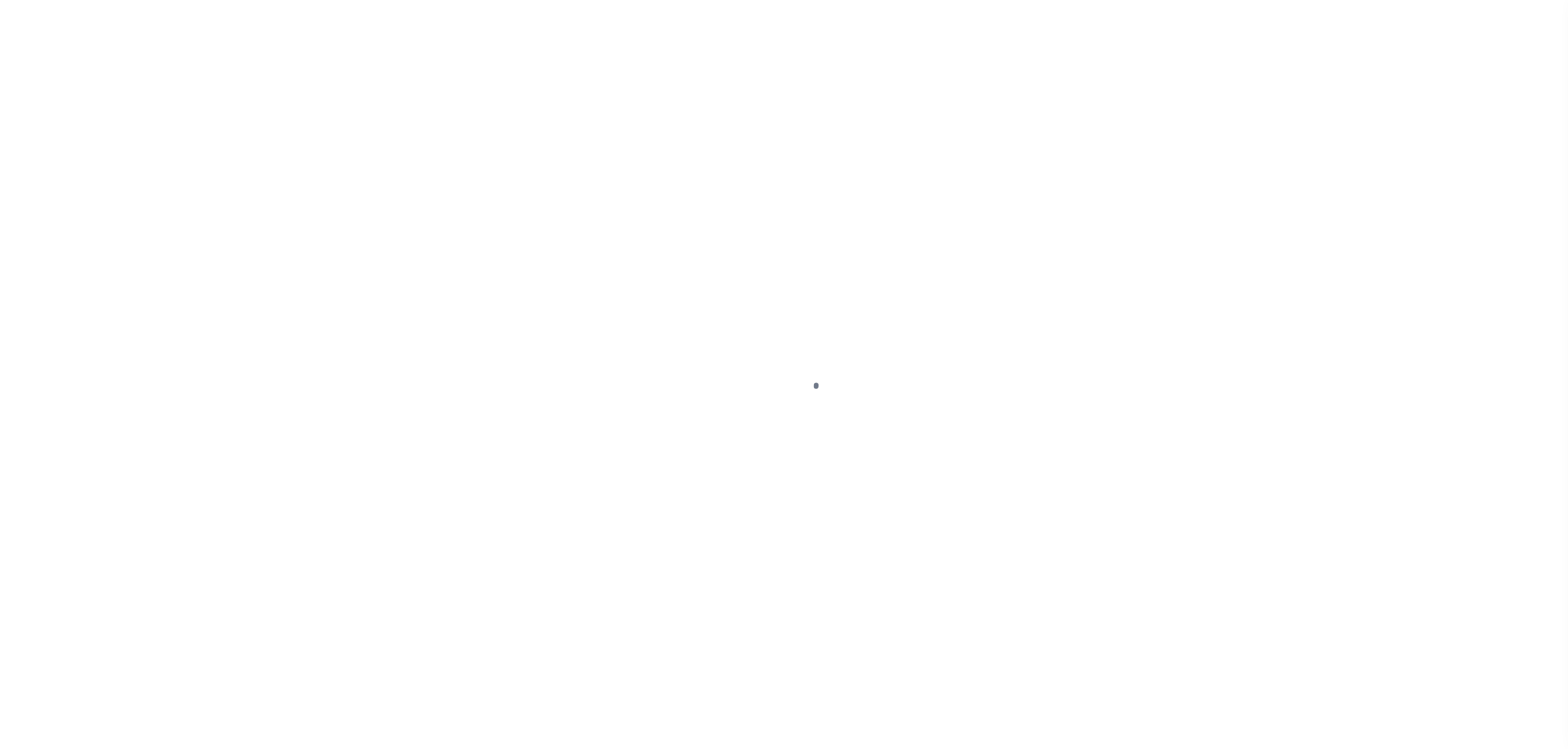
select select "DUE"
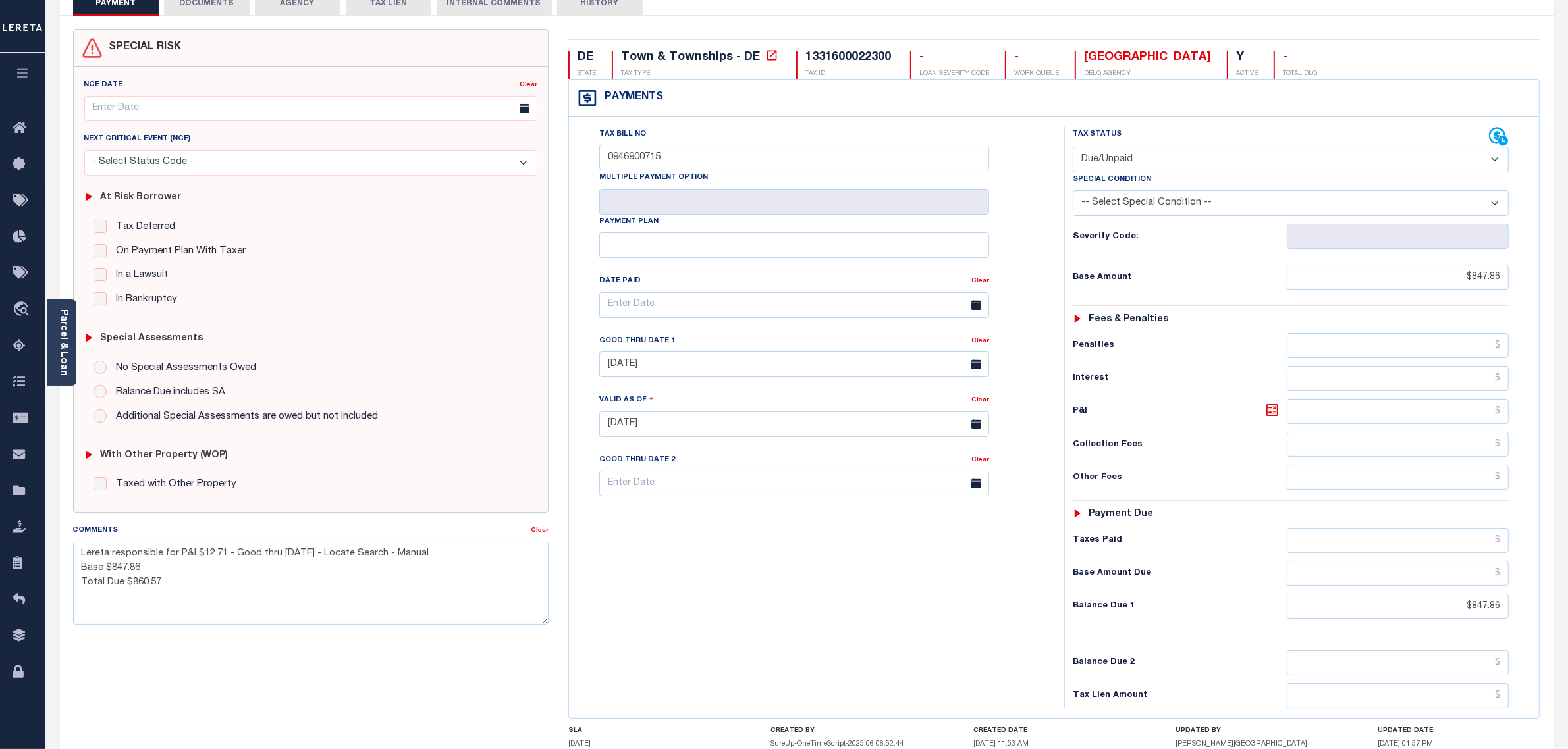
scroll to position [61, 0]
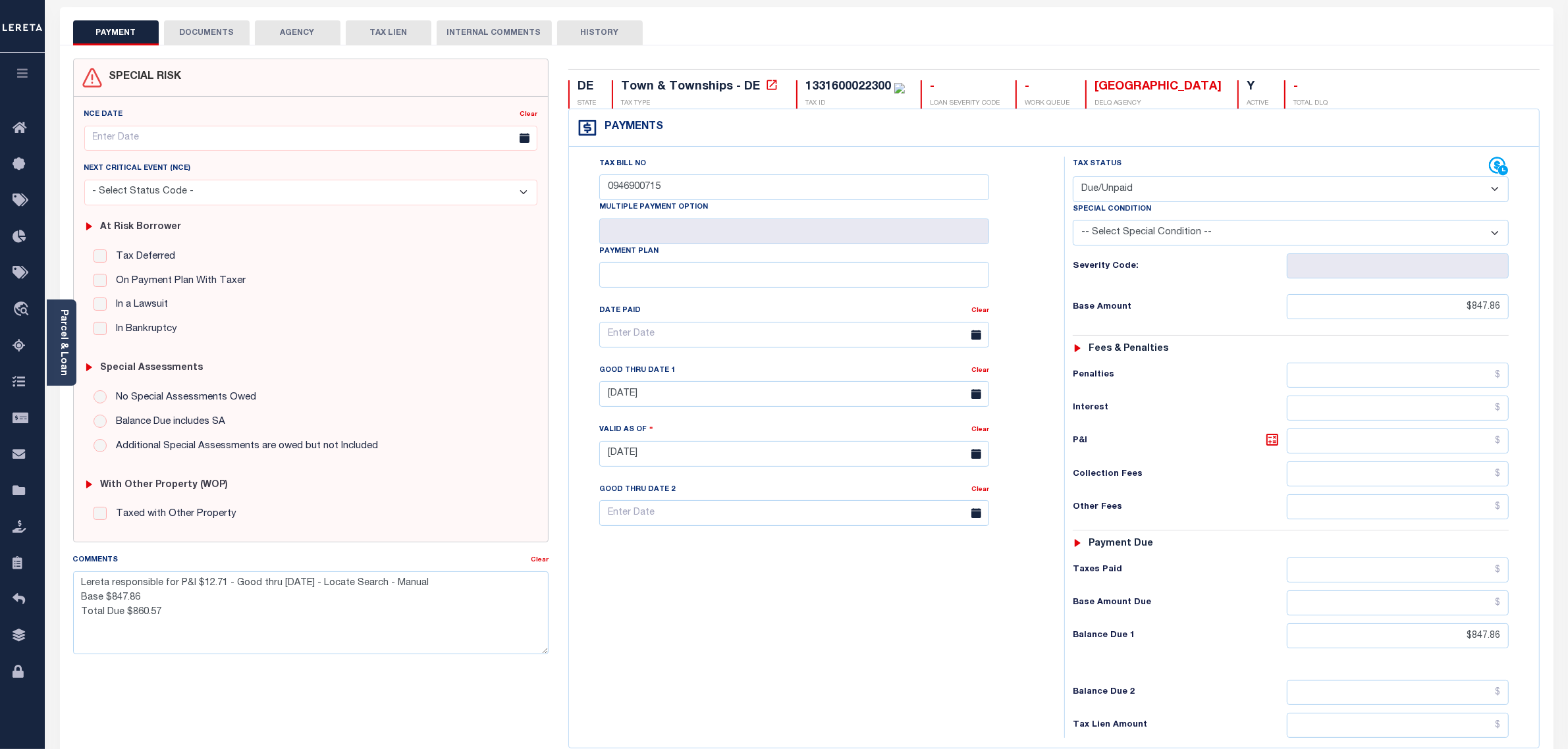
click at [1509, 169] on div "Tax Status Status - Select Status Code - Open" at bounding box center [1291, 180] width 456 height 46
click at [1495, 169] on icon at bounding box center [1497, 165] width 16 height 16
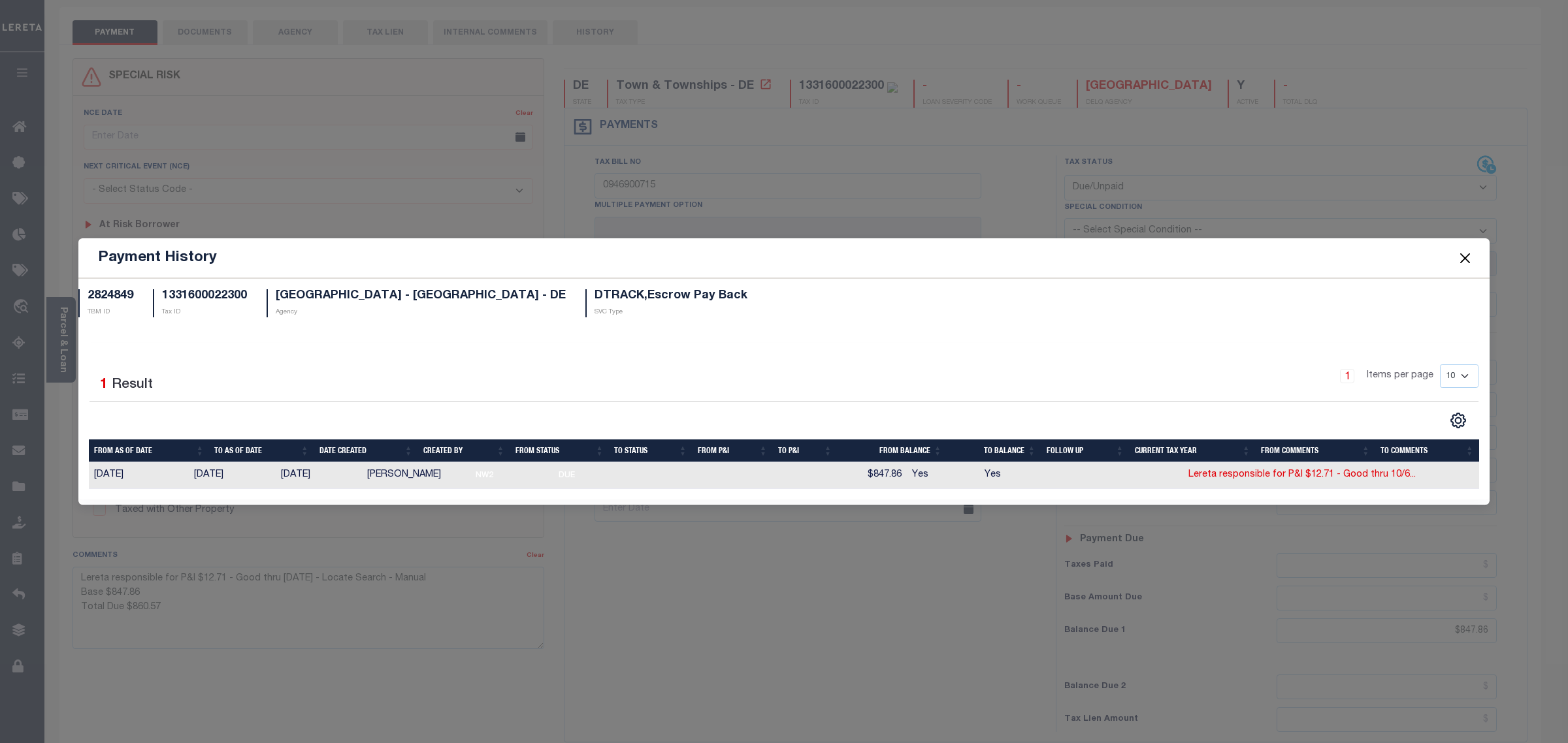
click at [1464, 257] on button "Close" at bounding box center [1465, 258] width 17 height 17
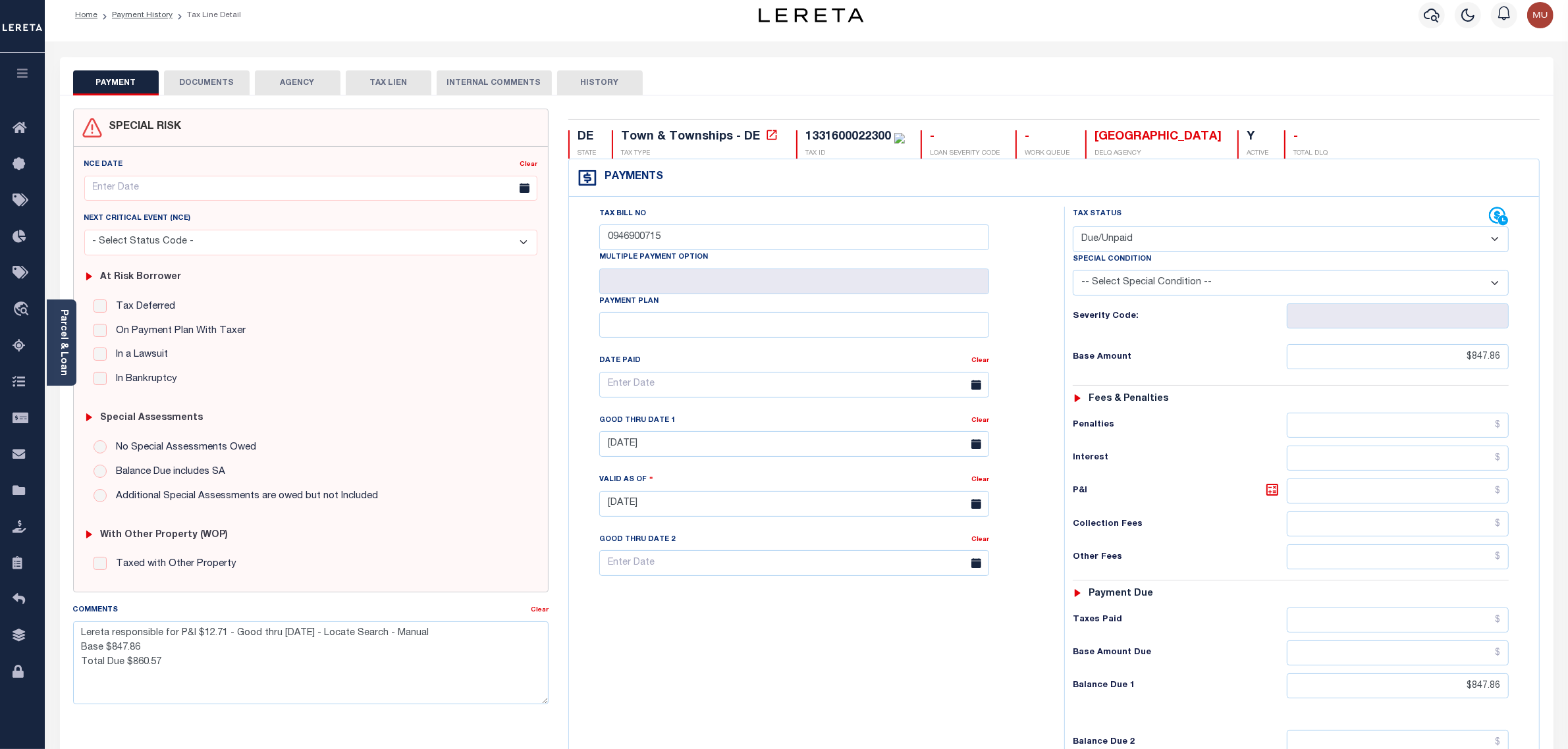
scroll to position [0, 0]
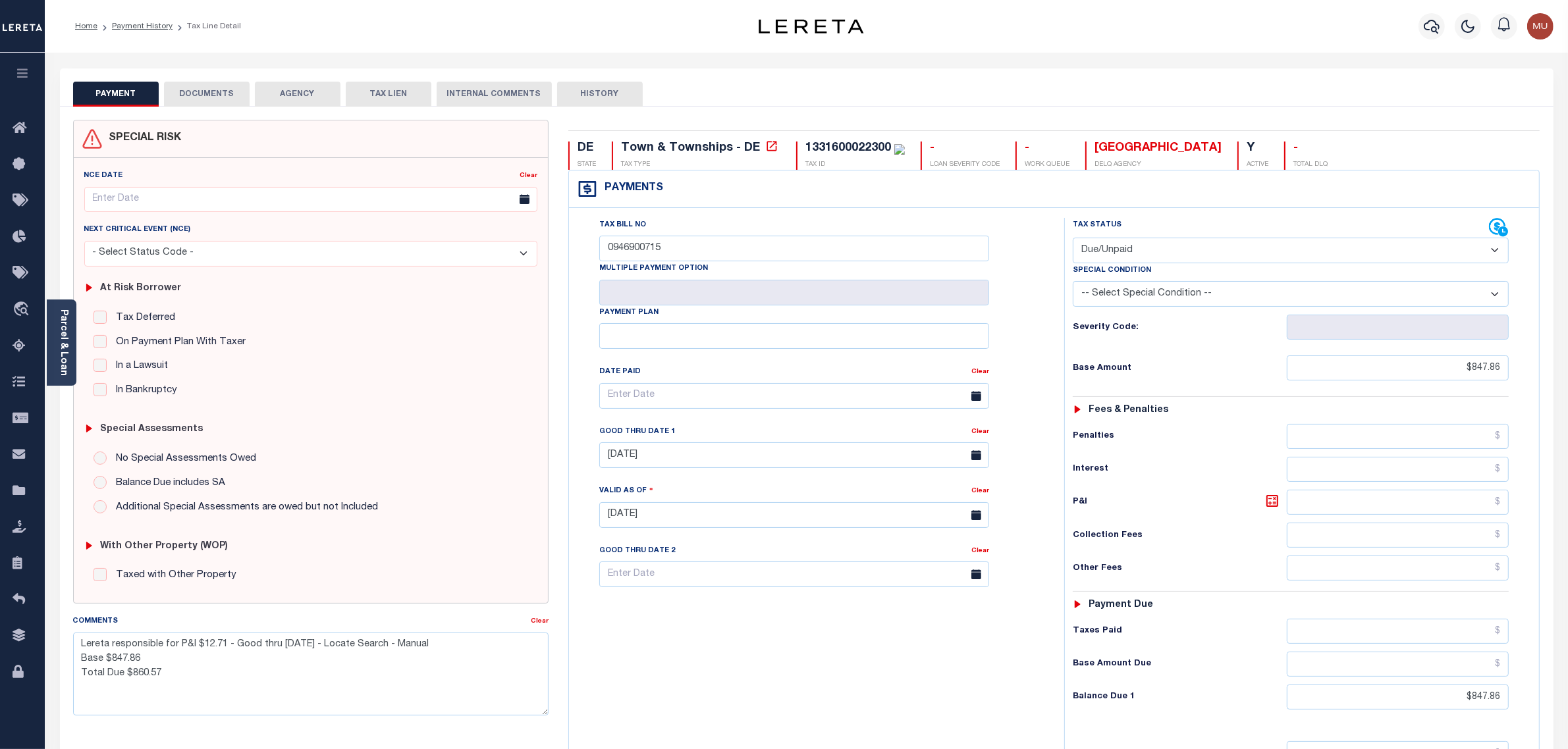
click at [148, 34] on ol "Home Payment History Tax Line Detail" at bounding box center [158, 26] width 187 height 28
click at [156, 26] on link "Payment History" at bounding box center [142, 25] width 60 height 8
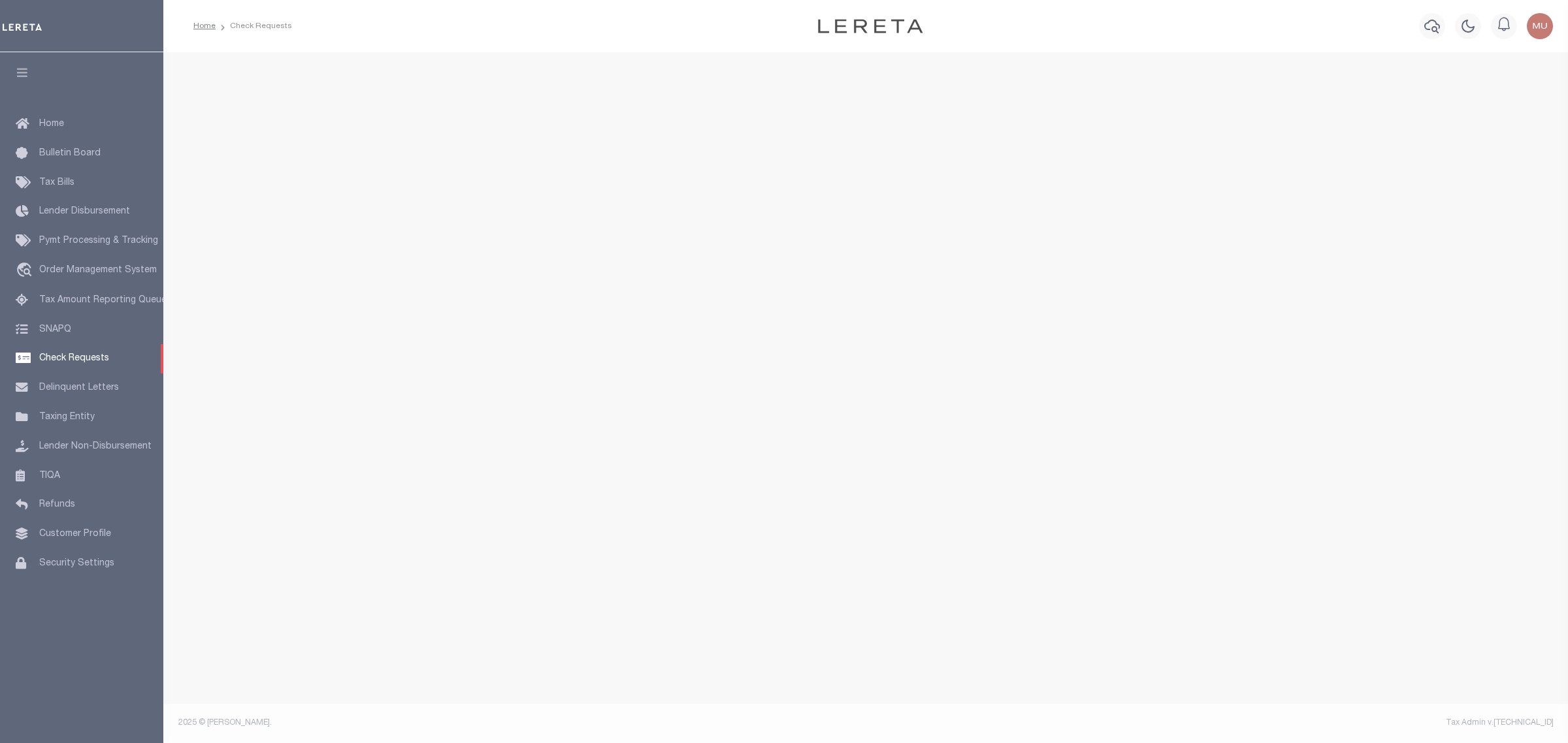
select select "50"
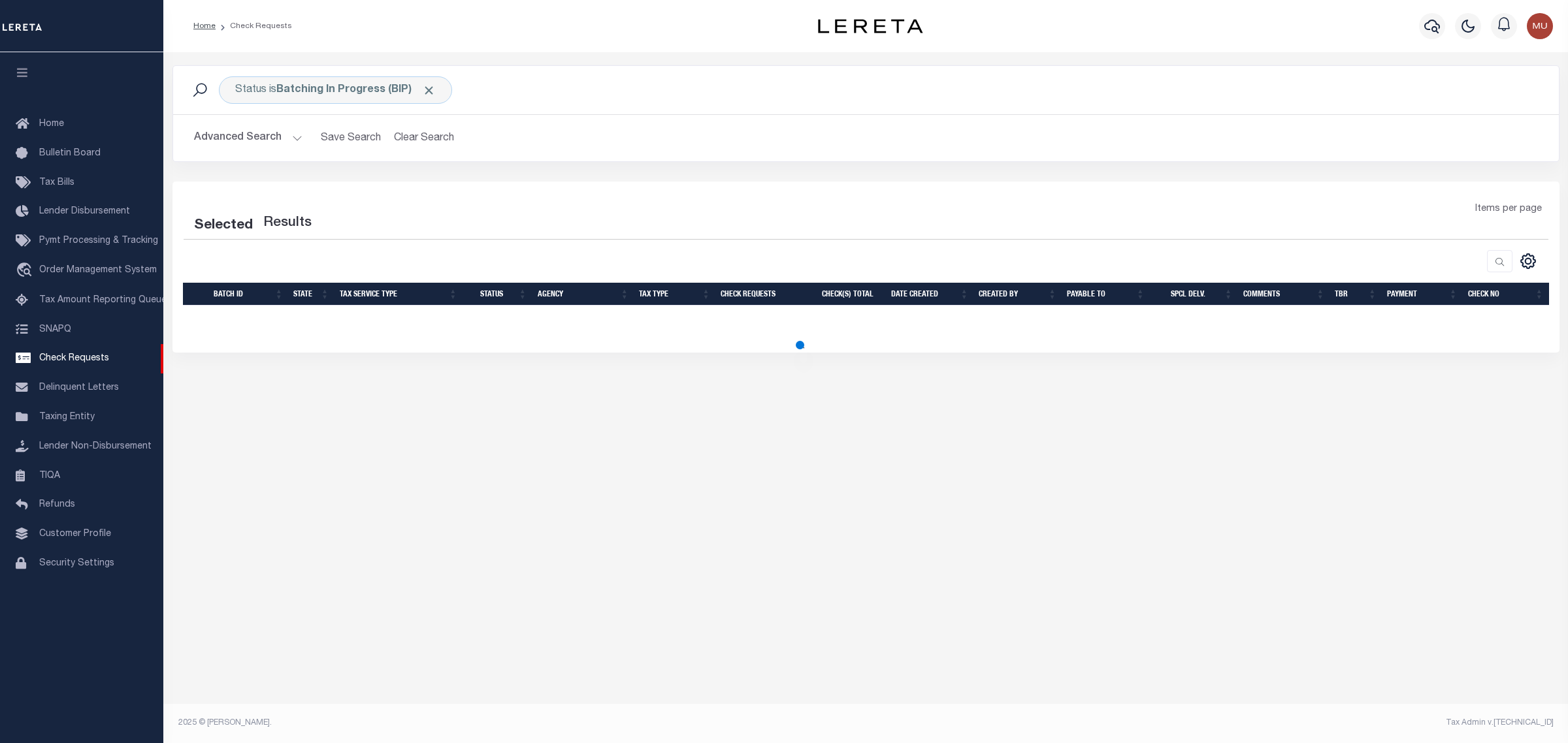
select select "50"
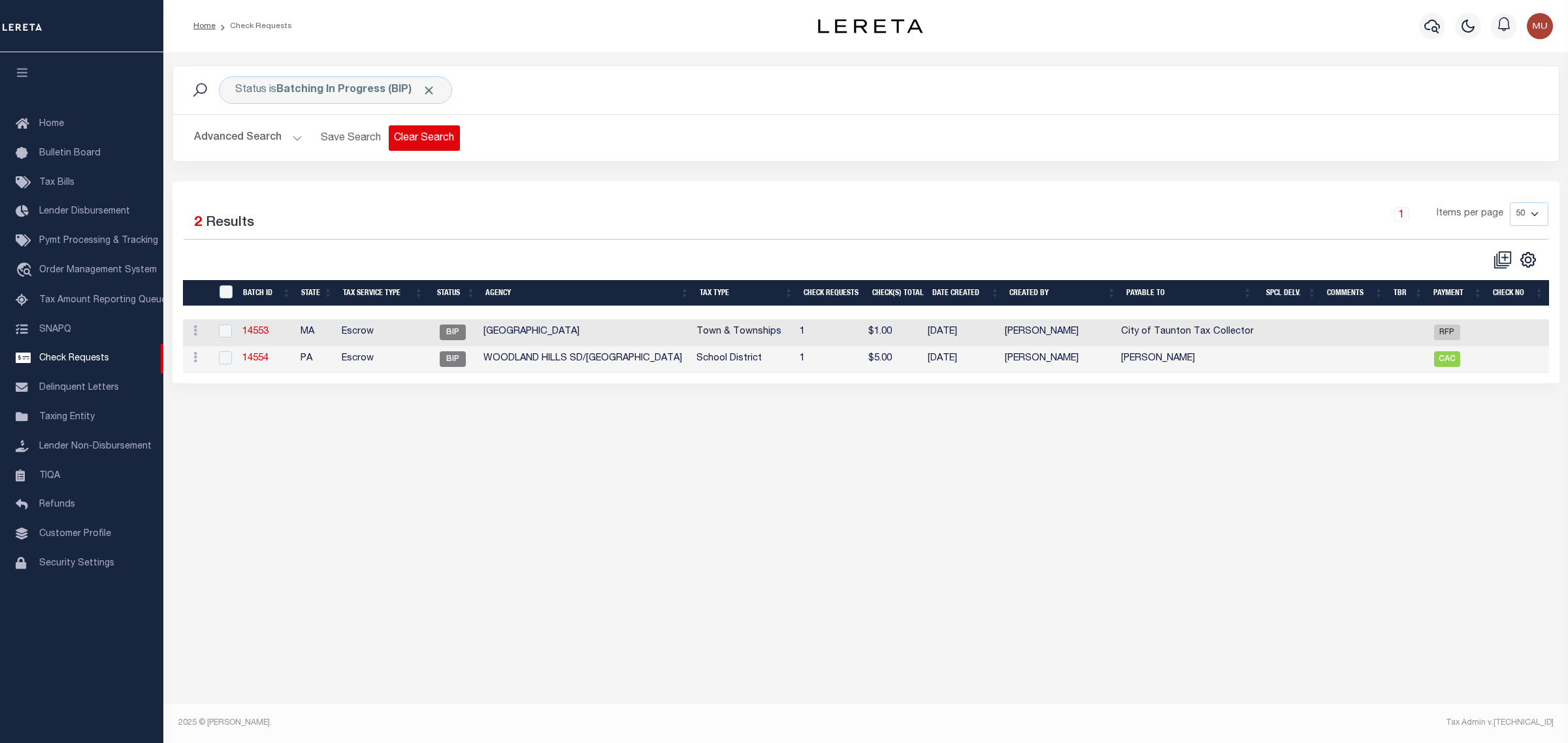
click at [422, 141] on button "Clear Search" at bounding box center [424, 138] width 72 height 25
click at [255, 328] on link "14553" at bounding box center [256, 332] width 26 height 9
select select "BIP"
type input "Yes"
type input "$0.00"
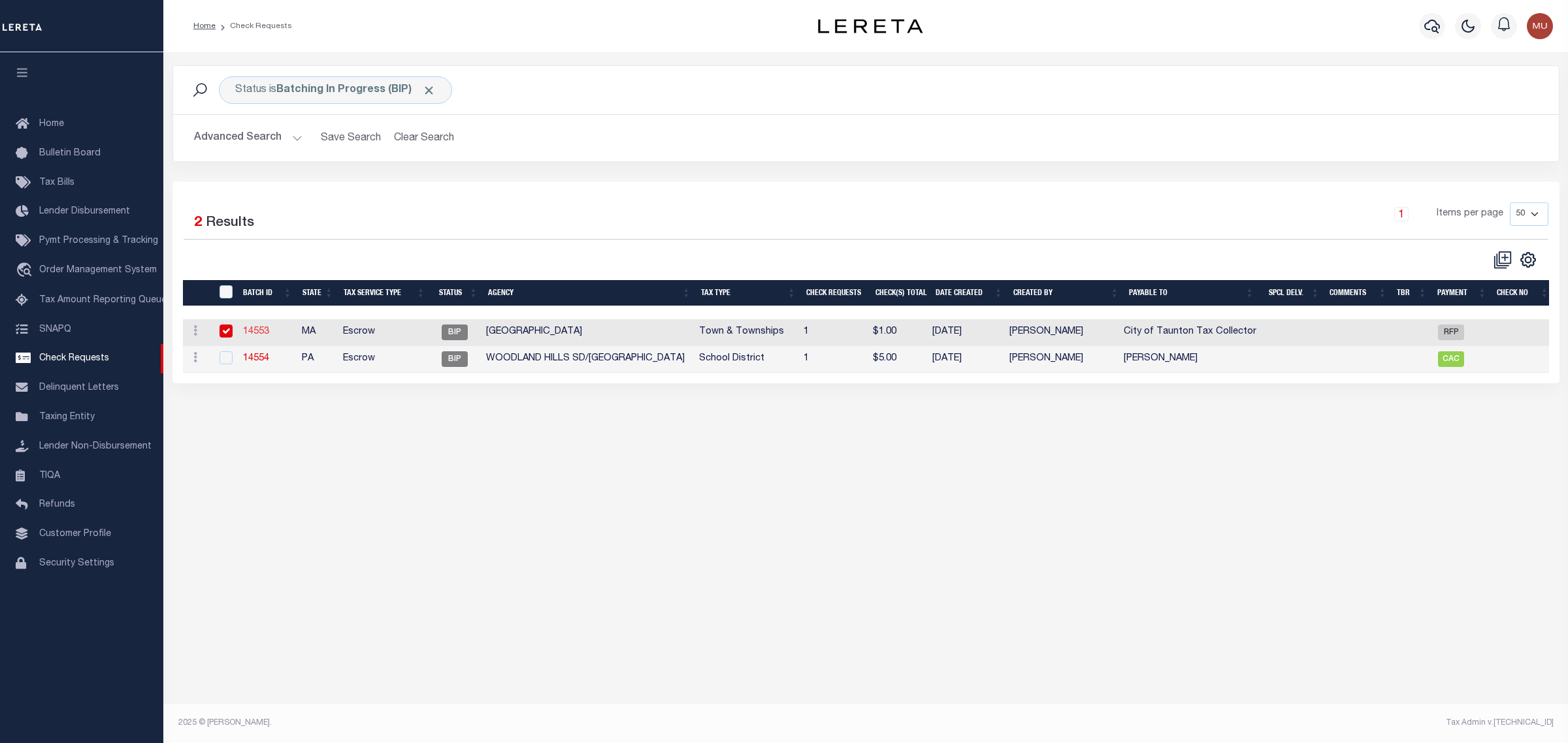
type input "City of Taunton Tax Collector"
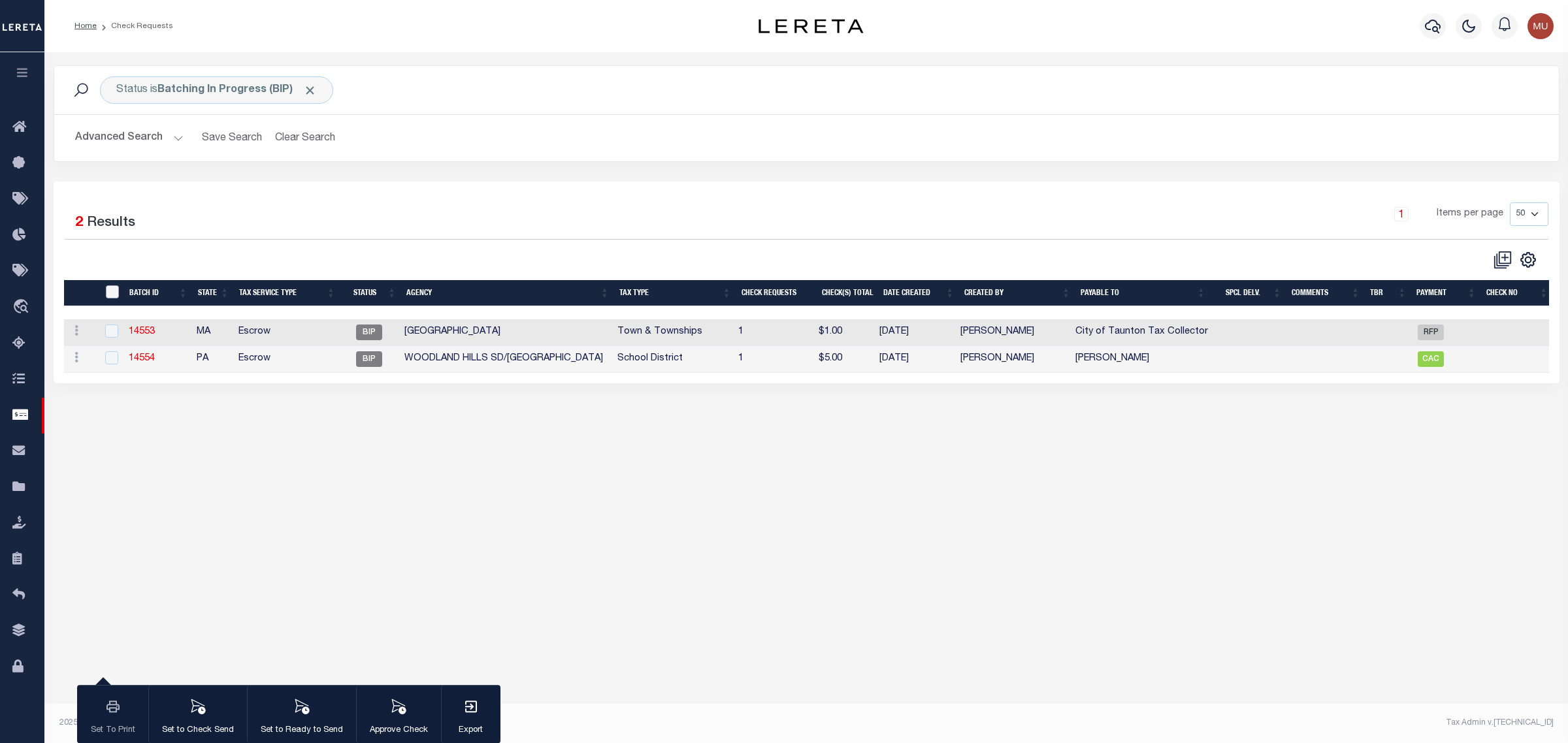
click at [108, 291] on input "" at bounding box center [113, 292] width 13 height 13
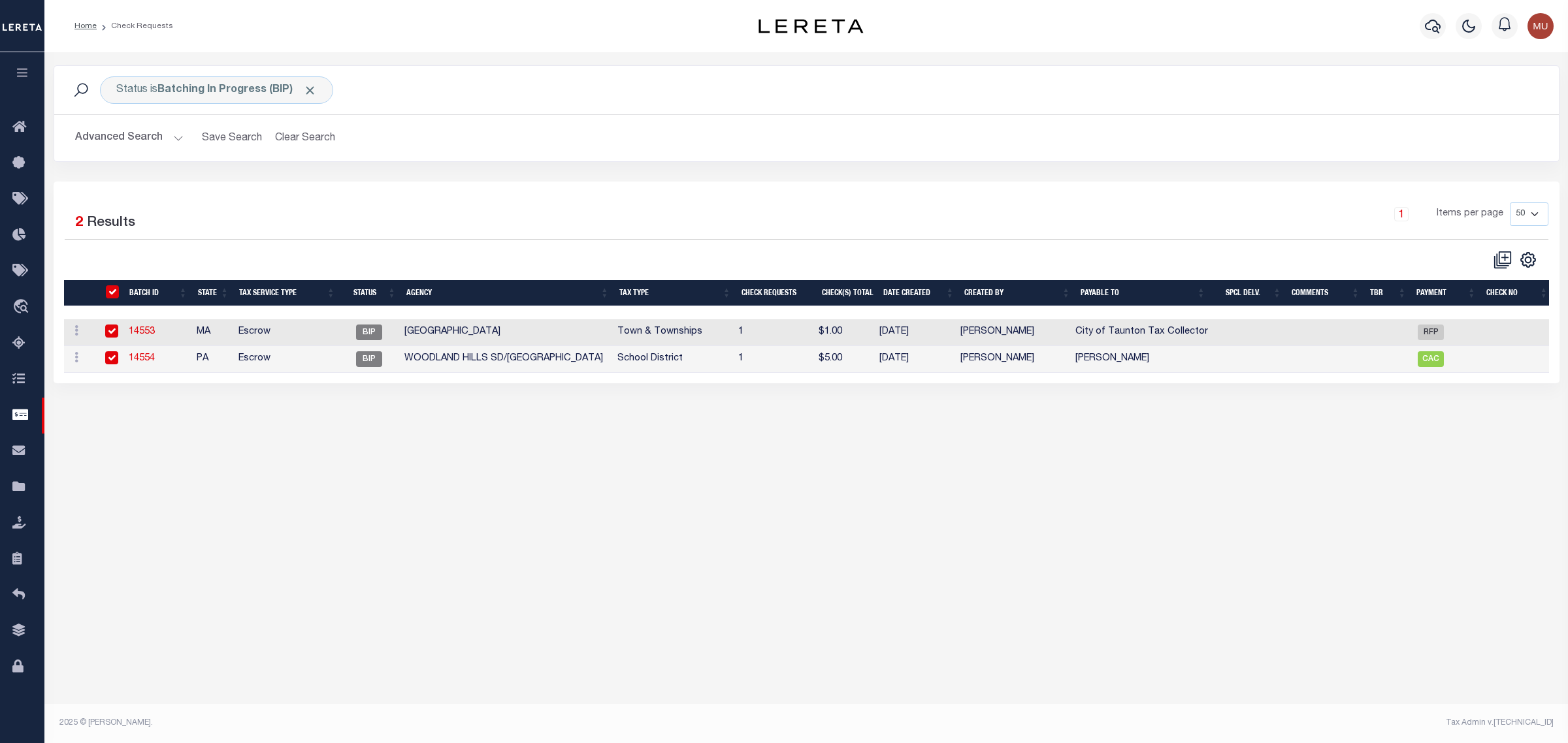
checkbox input "true"
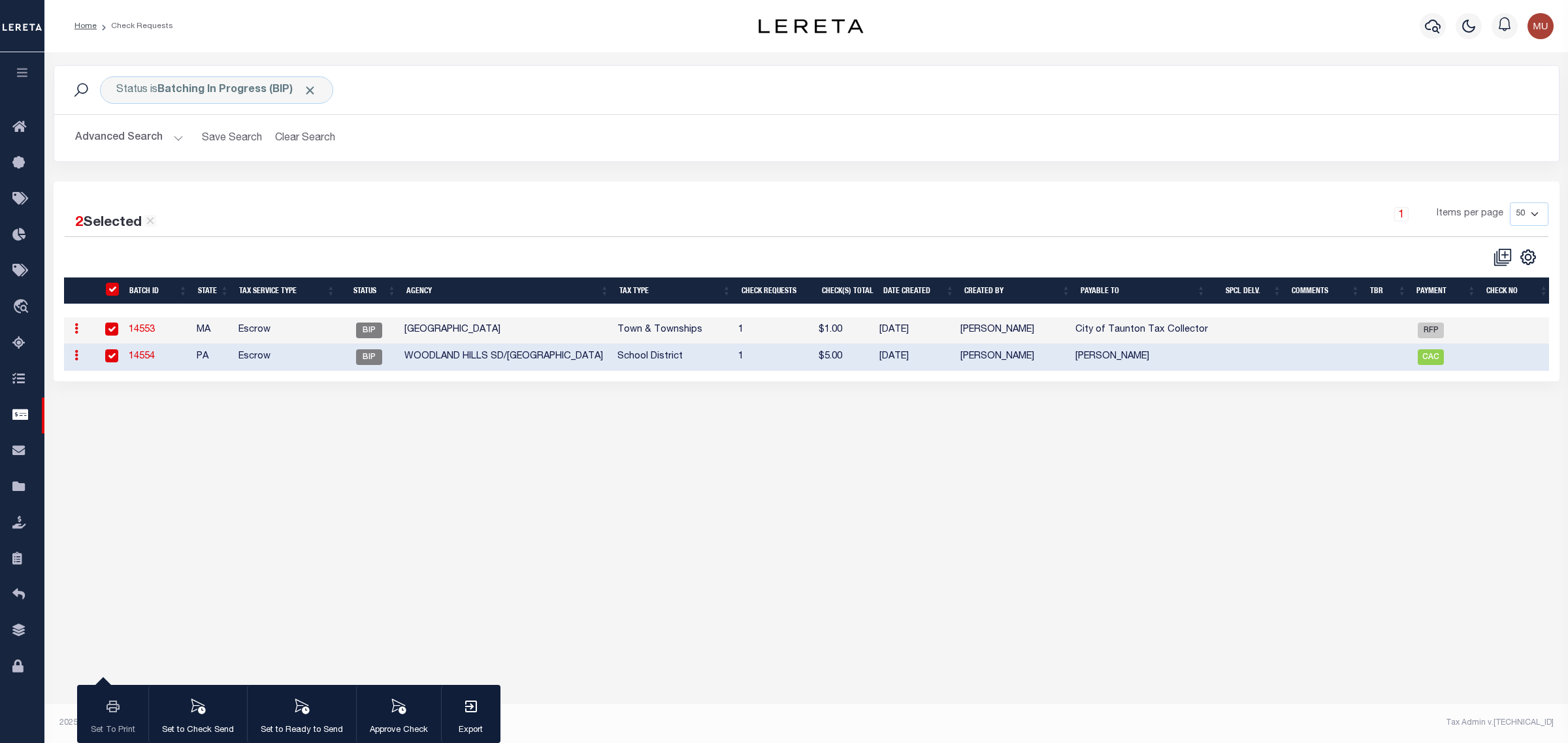
drag, startPoint x: 367, startPoint y: 556, endPoint x: 368, endPoint y: 535, distance: 21.0
click at [367, 552] on div "Status is Batching In Progress (BIP) Search Advanced Search Save Search Clear S…" at bounding box center [806, 386] width 1523 height 669
click at [224, 77] on div "Status is Batching In Progress (BIP)" at bounding box center [216, 90] width 233 height 28
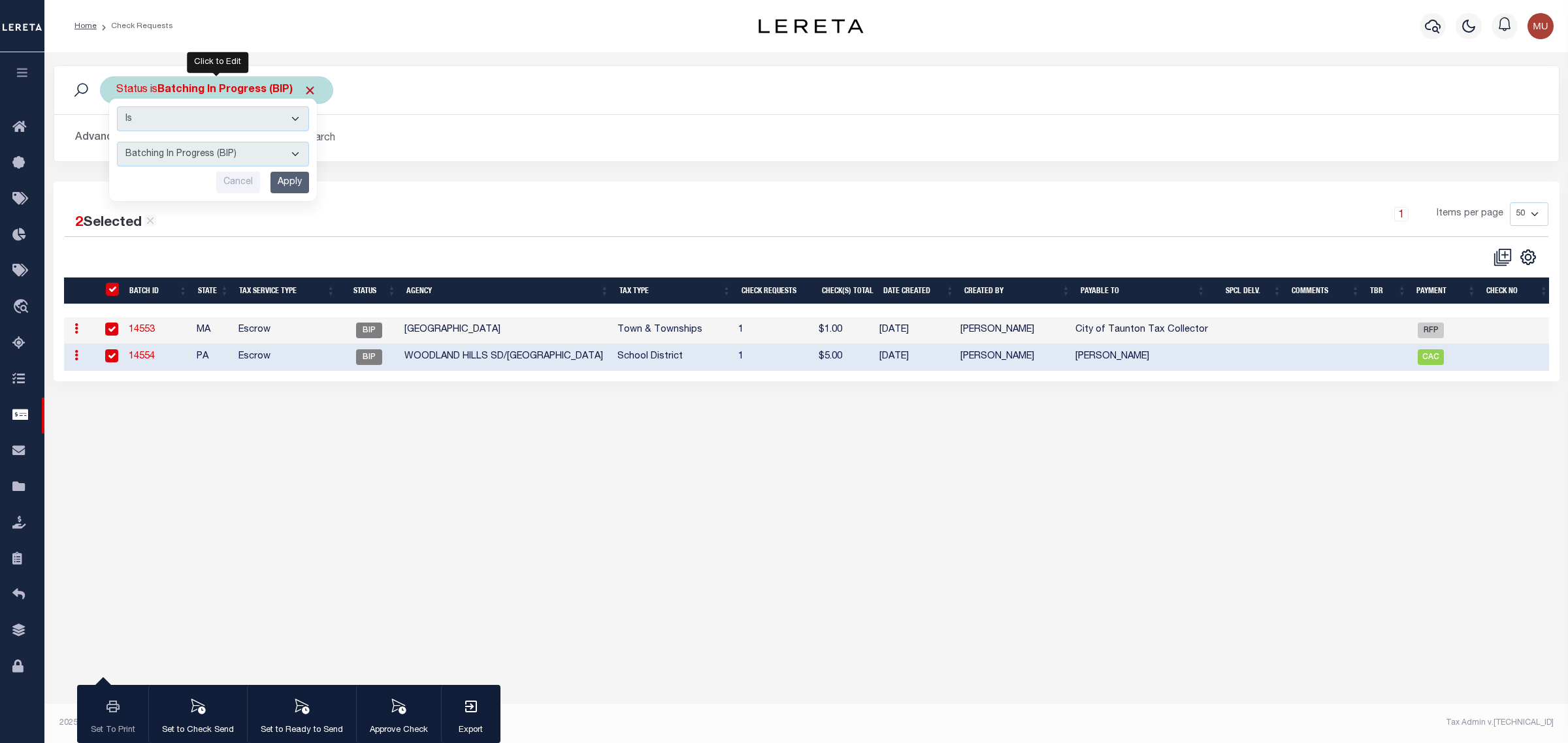
click at [262, 152] on select "Approval Needed (APN) Batching In Progress (BIP) Check Returned (CKR) Cleared a…" at bounding box center [213, 153] width 192 height 24
select select "RTS"
click at [117, 142] on select "Approval Needed (APN) Batching In Progress (BIP) Check Returned (CKR) Cleared a…" at bounding box center [213, 153] width 192 height 24
click at [281, 178] on input "Apply" at bounding box center [290, 183] width 39 height 22
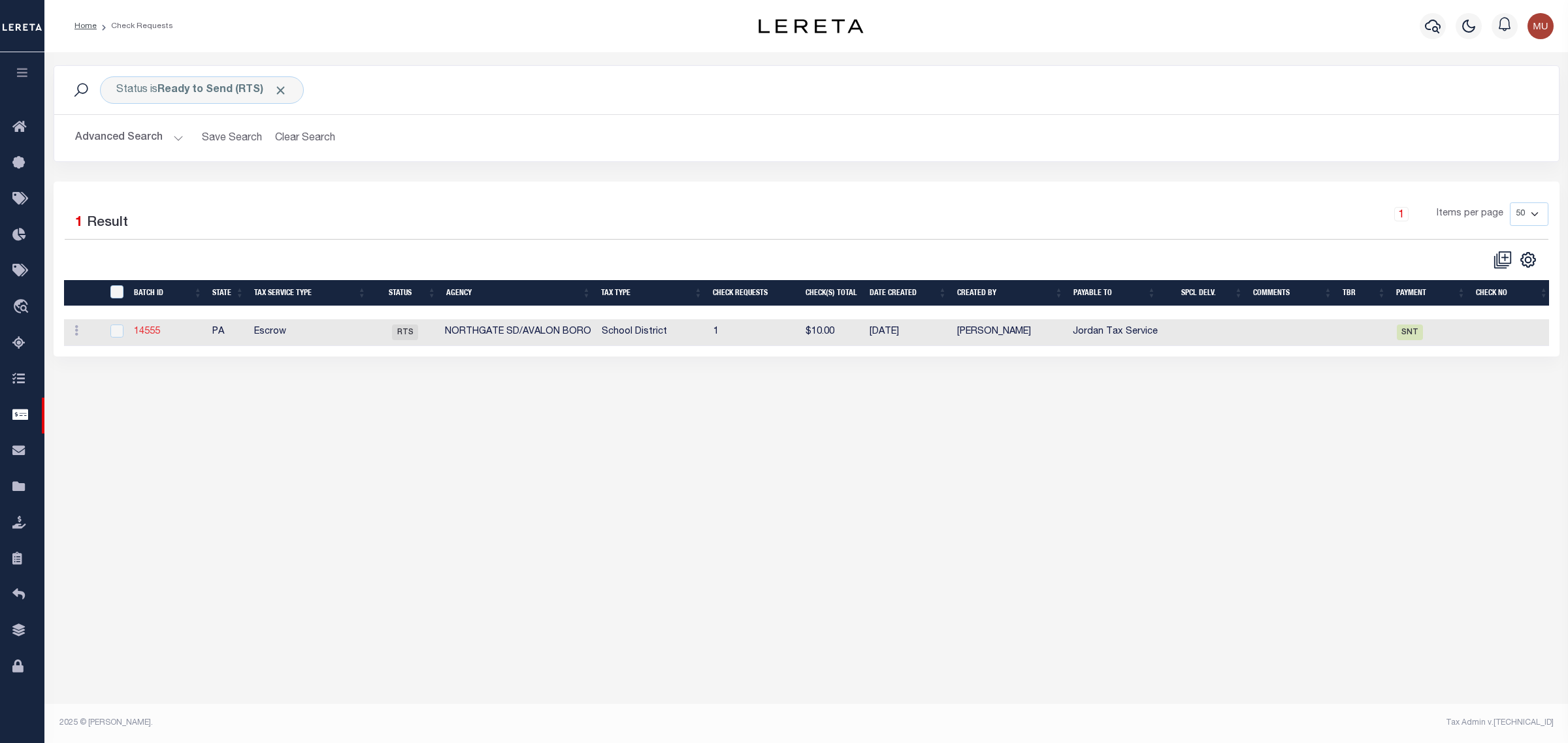
click at [146, 337] on link "14555" at bounding box center [146, 332] width 26 height 9
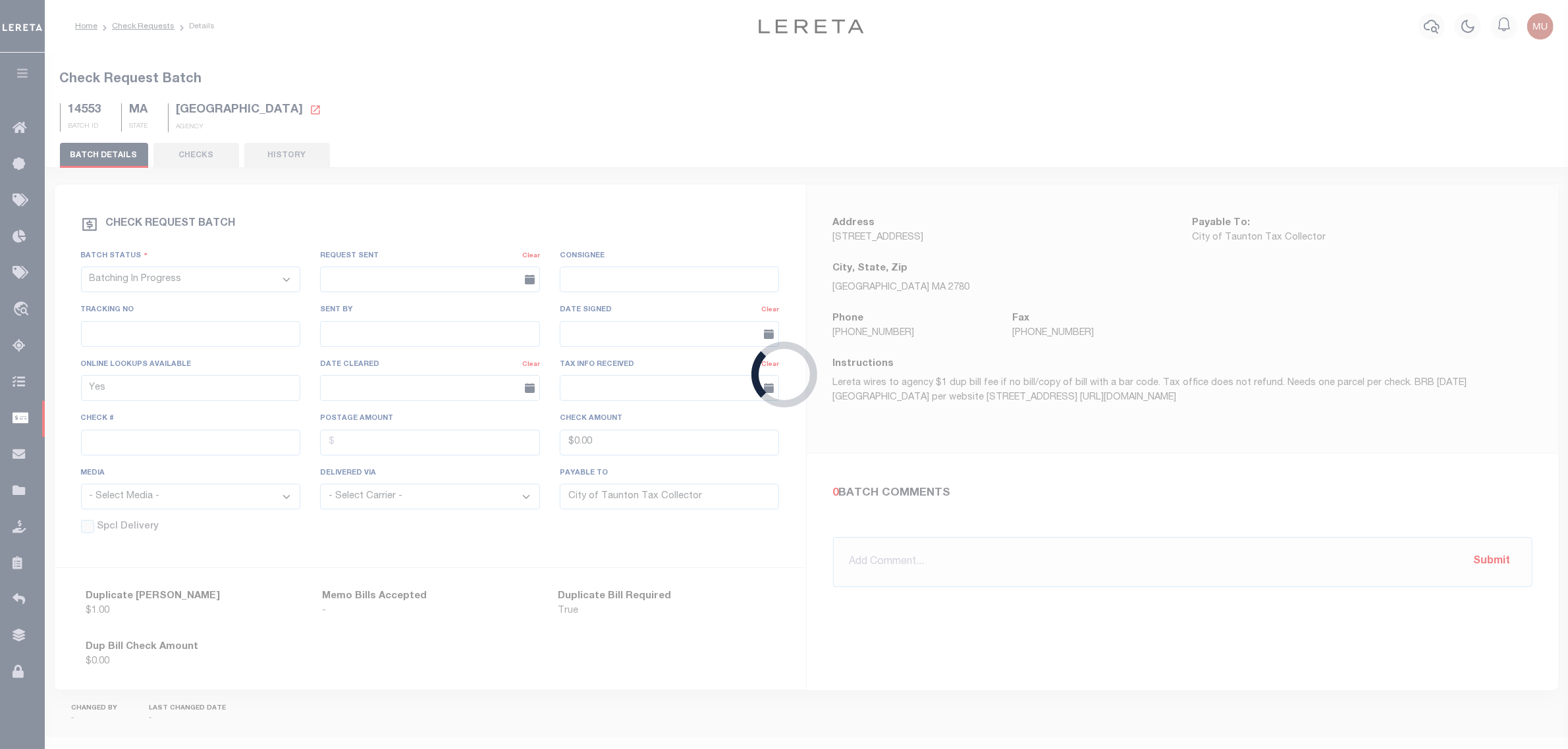
select select "RTS"
type input "No"
type input "Jordan Tax Service"
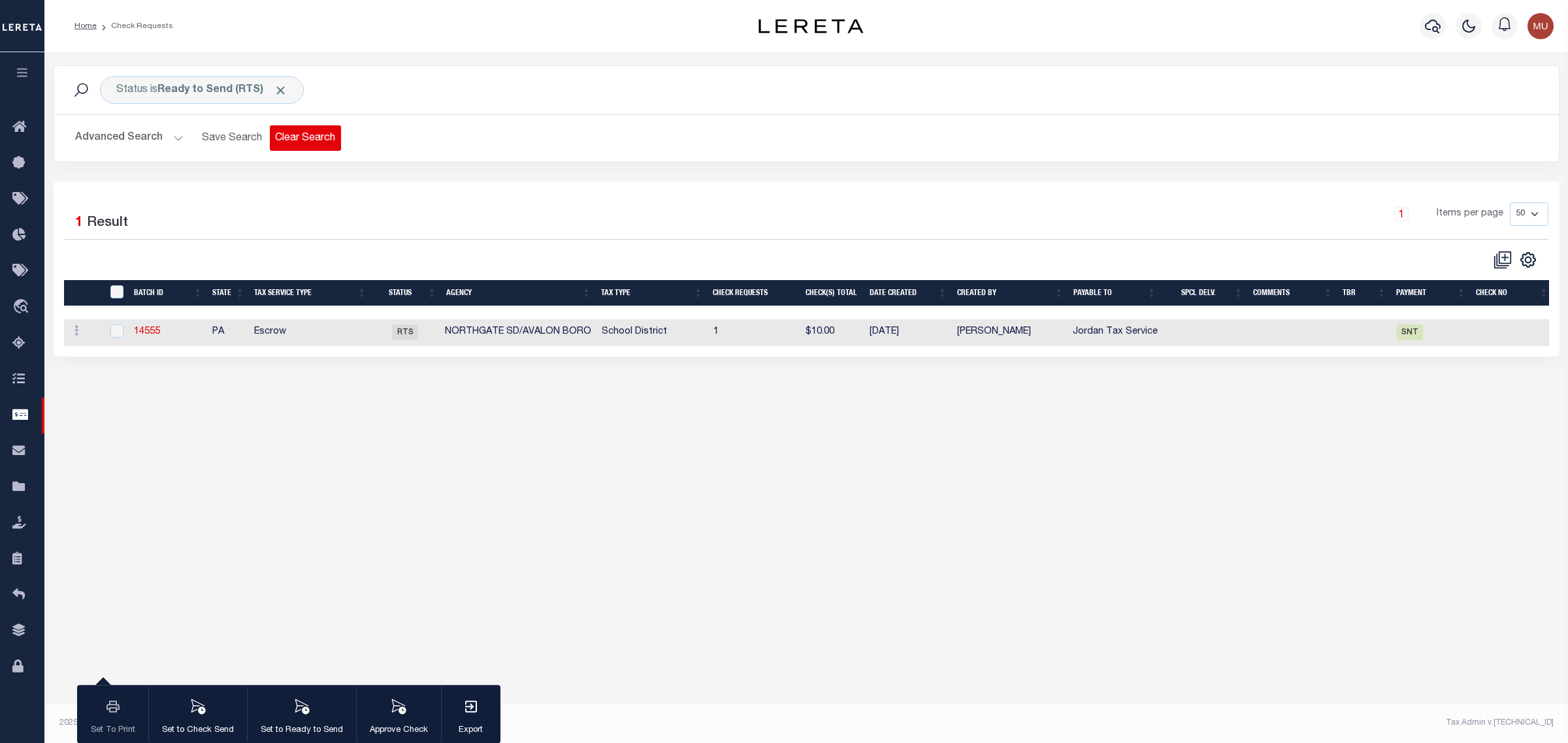
click at [289, 131] on button "Clear Search" at bounding box center [306, 138] width 72 height 25
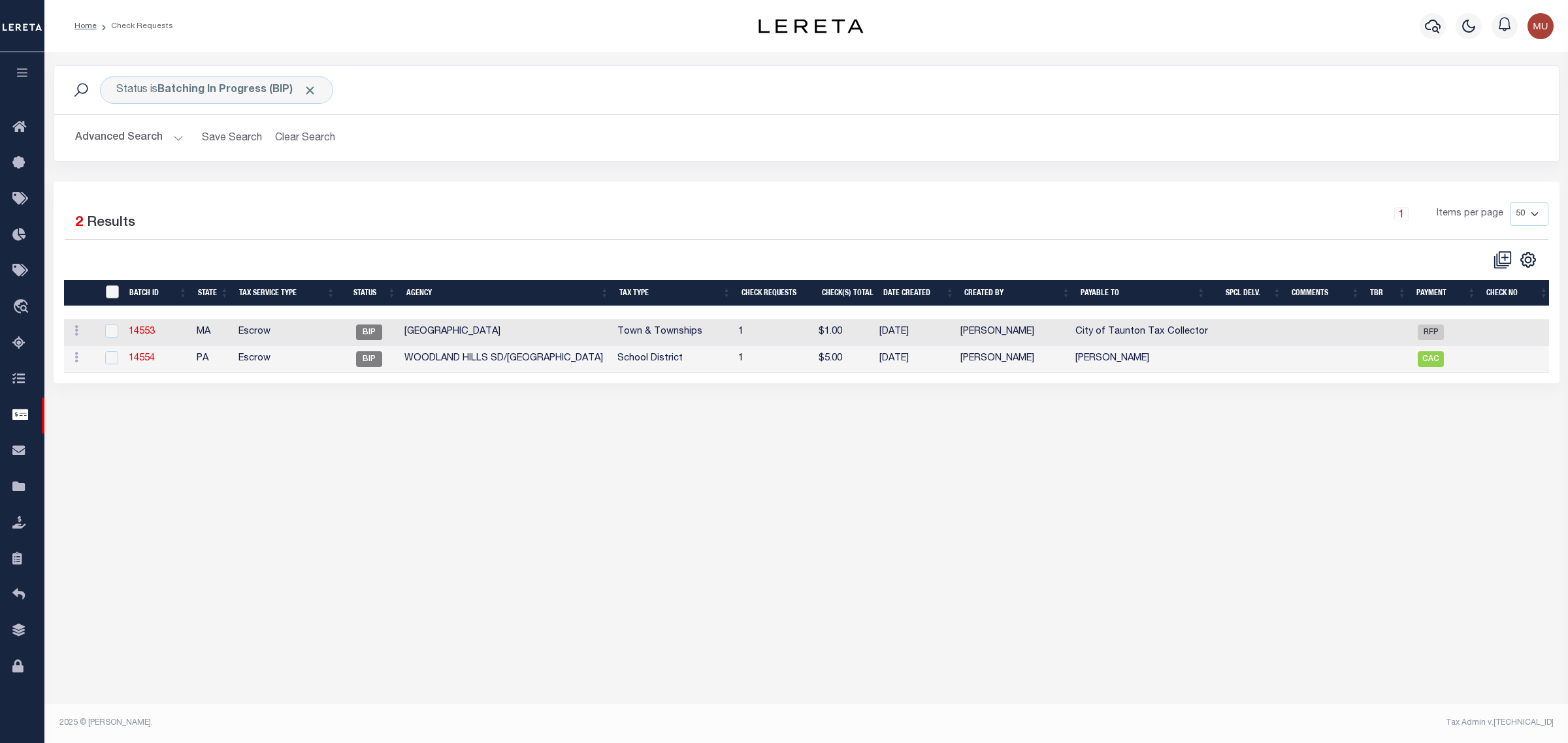
click at [109, 289] on input "" at bounding box center [113, 292] width 13 height 13
checkbox input "true"
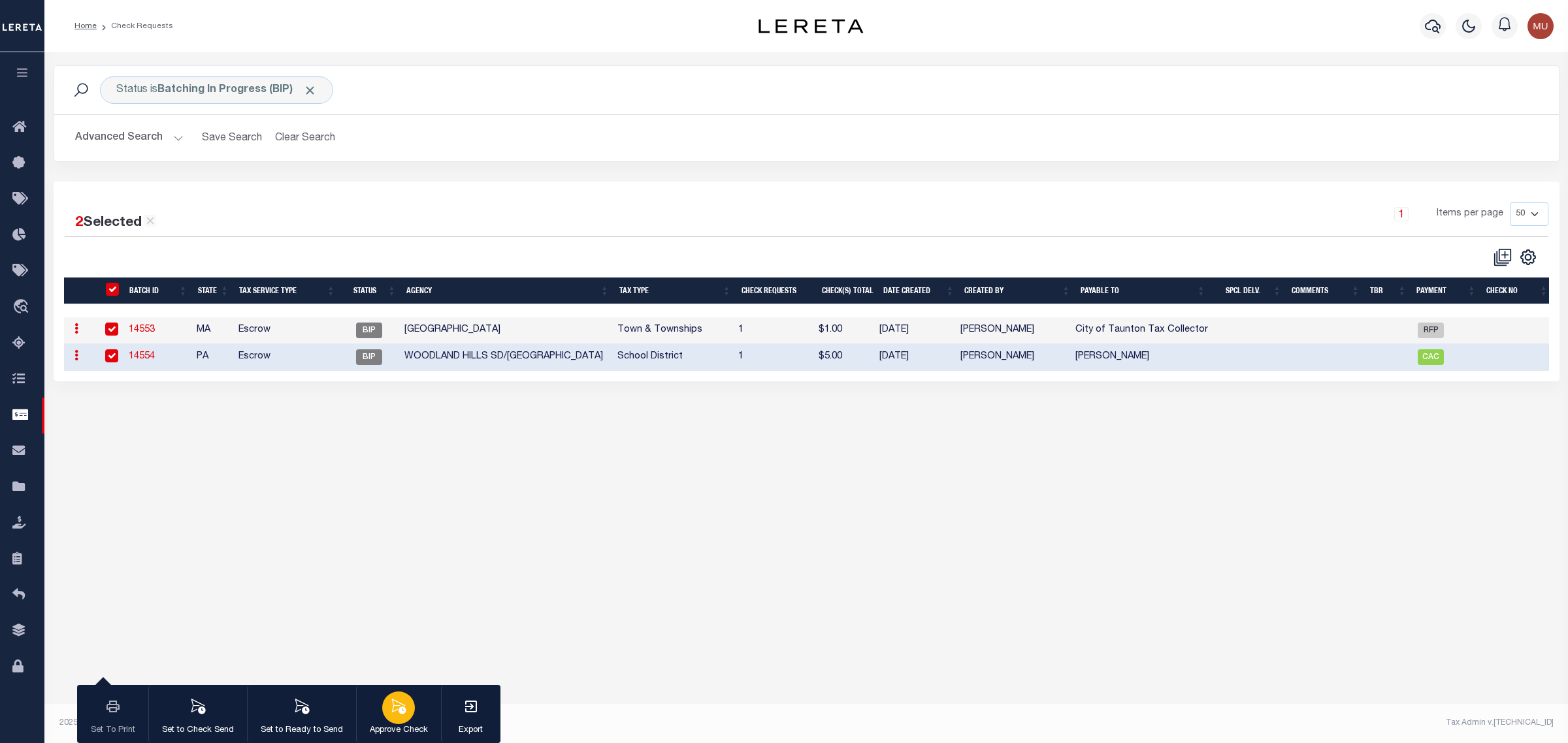
click at [387, 709] on div "button" at bounding box center [398, 708] width 33 height 33
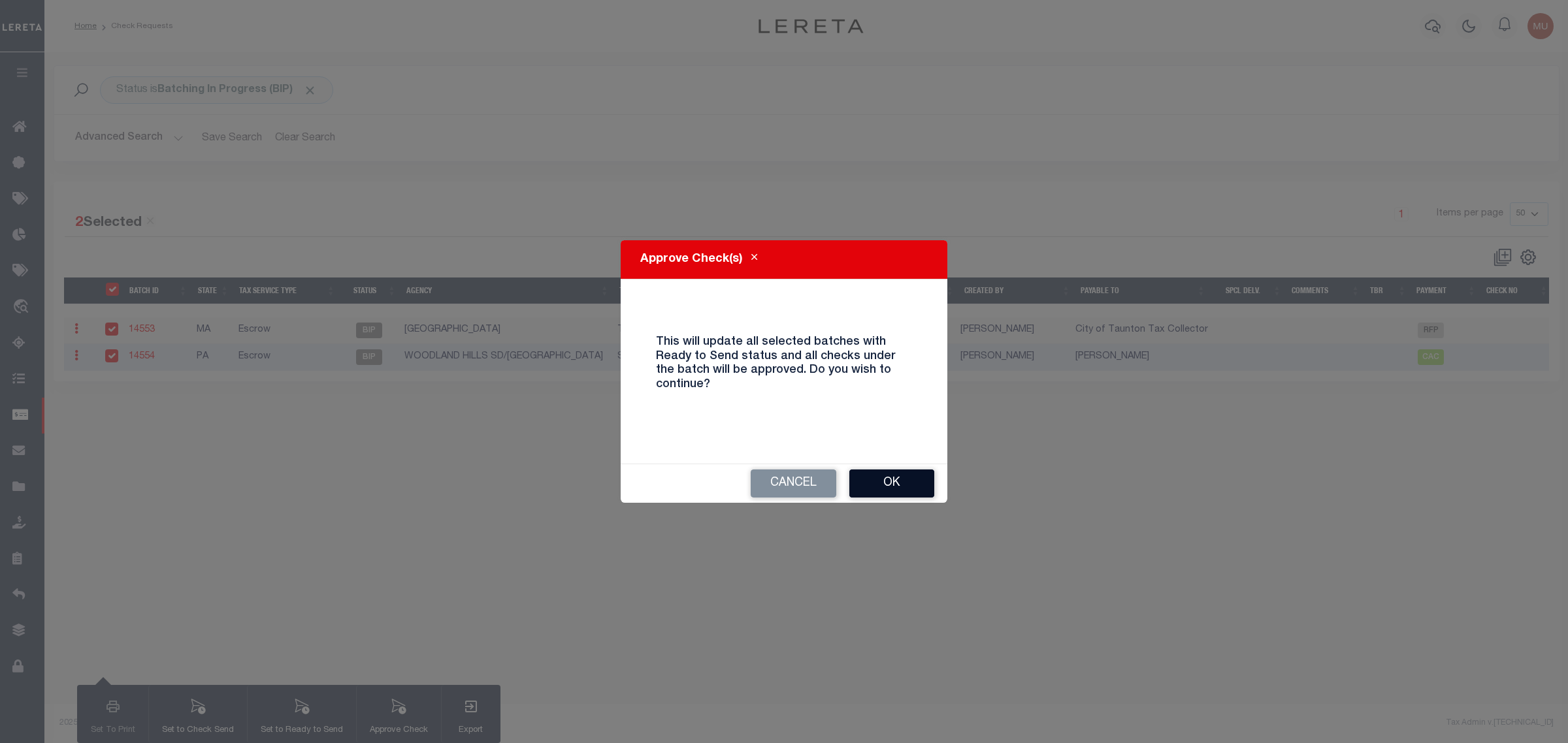
click at [857, 486] on button "Ok" at bounding box center [891, 483] width 85 height 28
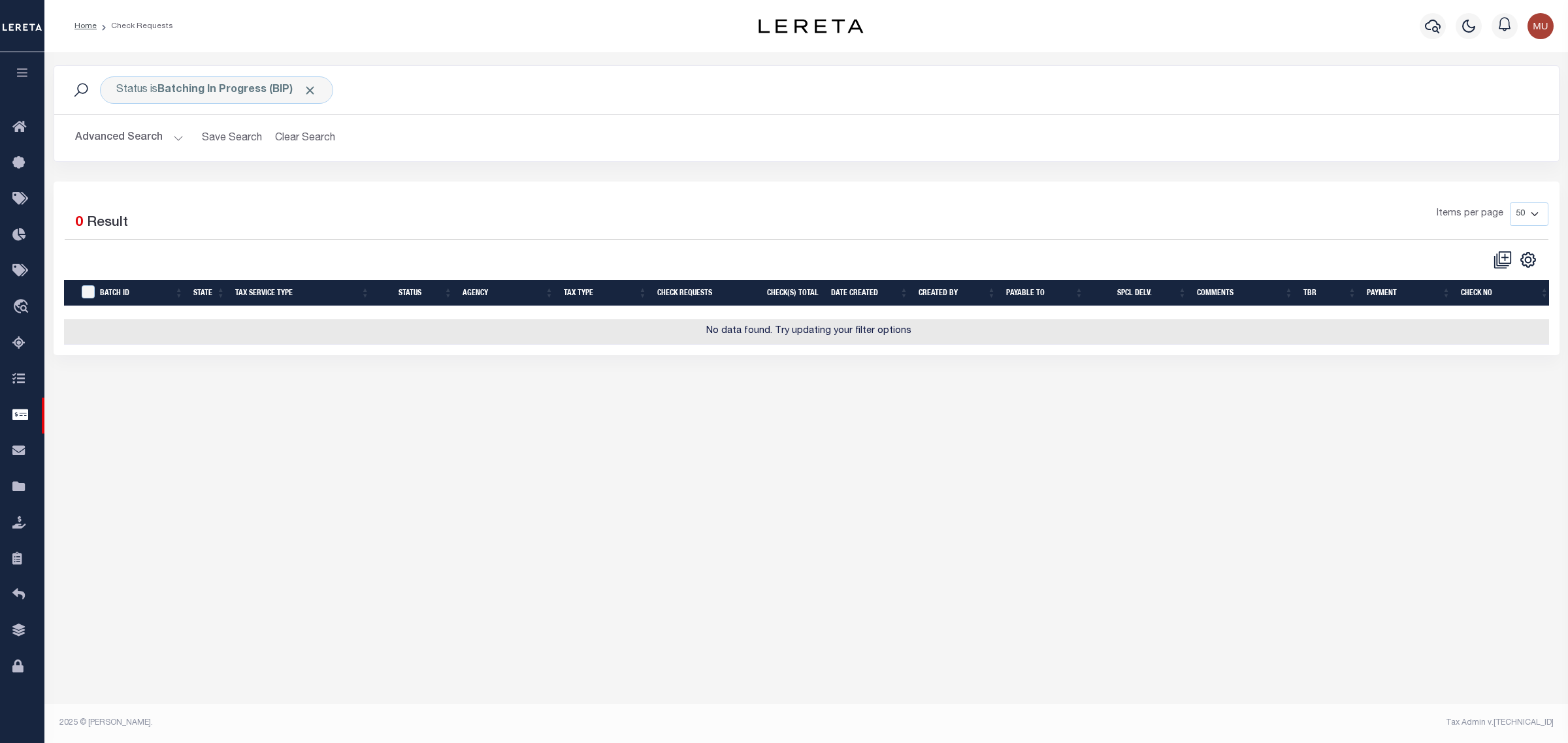
click at [667, 209] on div "Items per page 10 25 50 100" at bounding box center [994, 220] width 1108 height 34
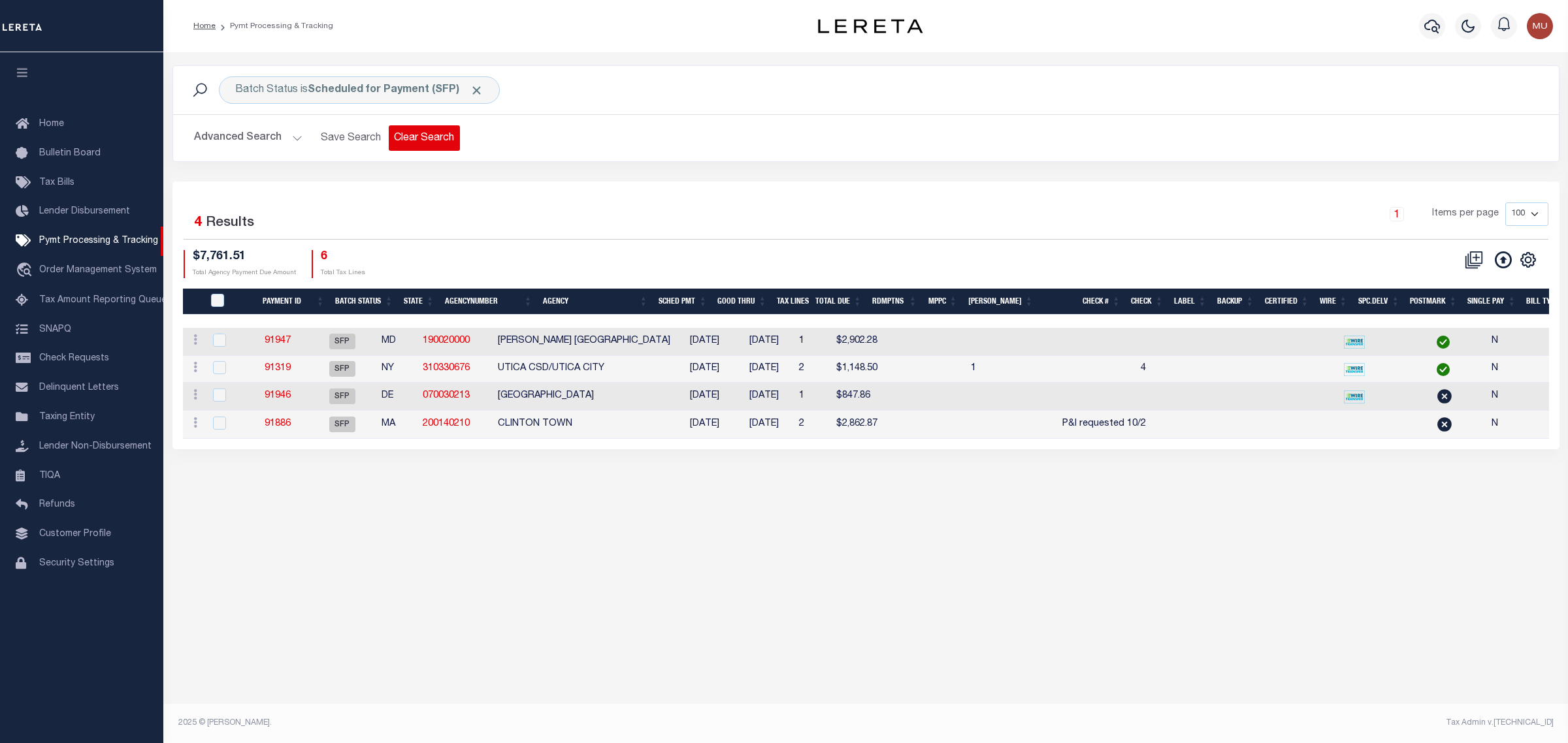
click at [422, 145] on button "Clear Search" at bounding box center [424, 138] width 72 height 25
click at [248, 144] on button "Advanced Search" at bounding box center [248, 138] width 109 height 25
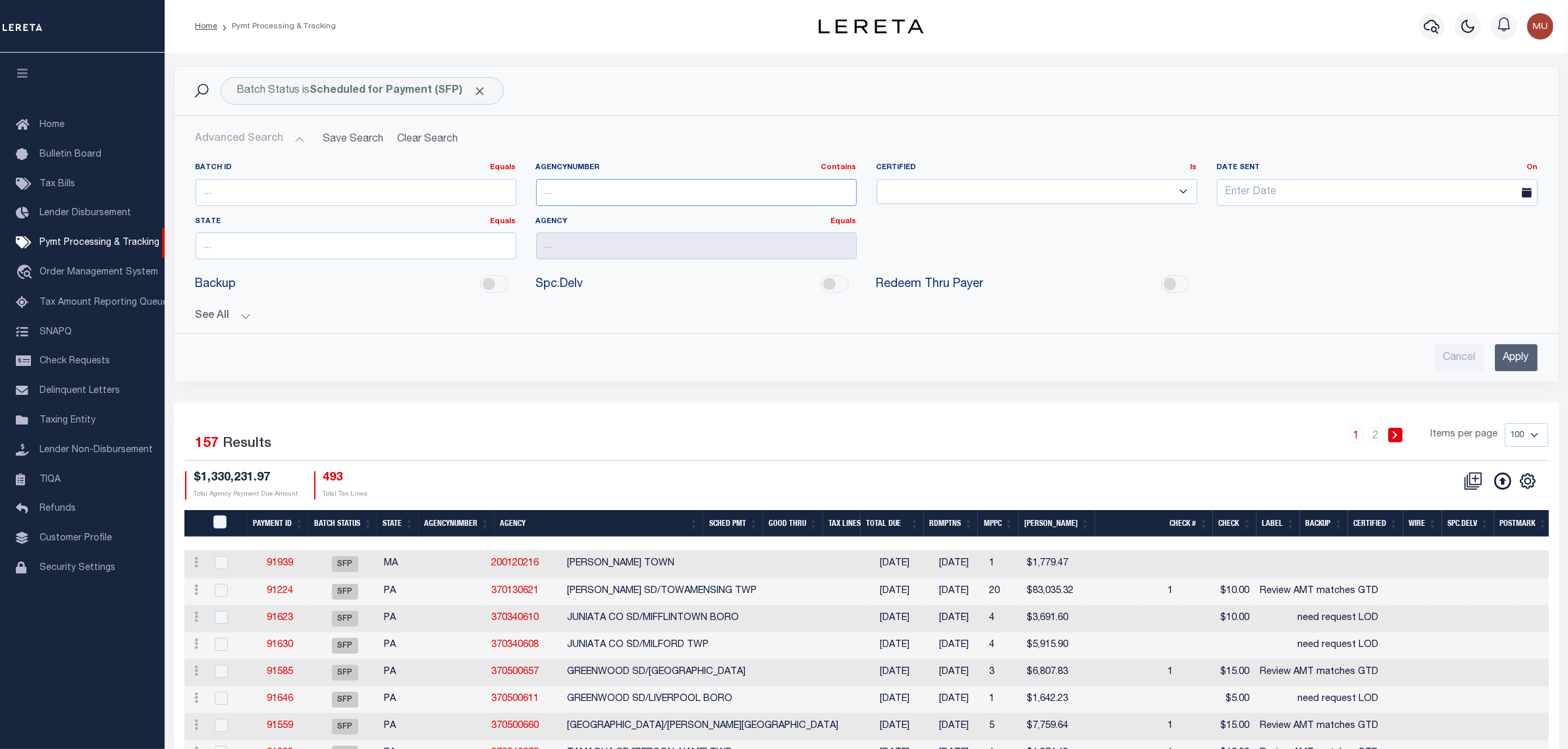
drag, startPoint x: 703, startPoint y: 189, endPoint x: 814, endPoint y: 206, distance: 112.3
click at [703, 189] on input "text" at bounding box center [697, 193] width 321 height 27
paste input "190160000"
click at [1518, 363] on input "Apply" at bounding box center [1516, 358] width 42 height 27
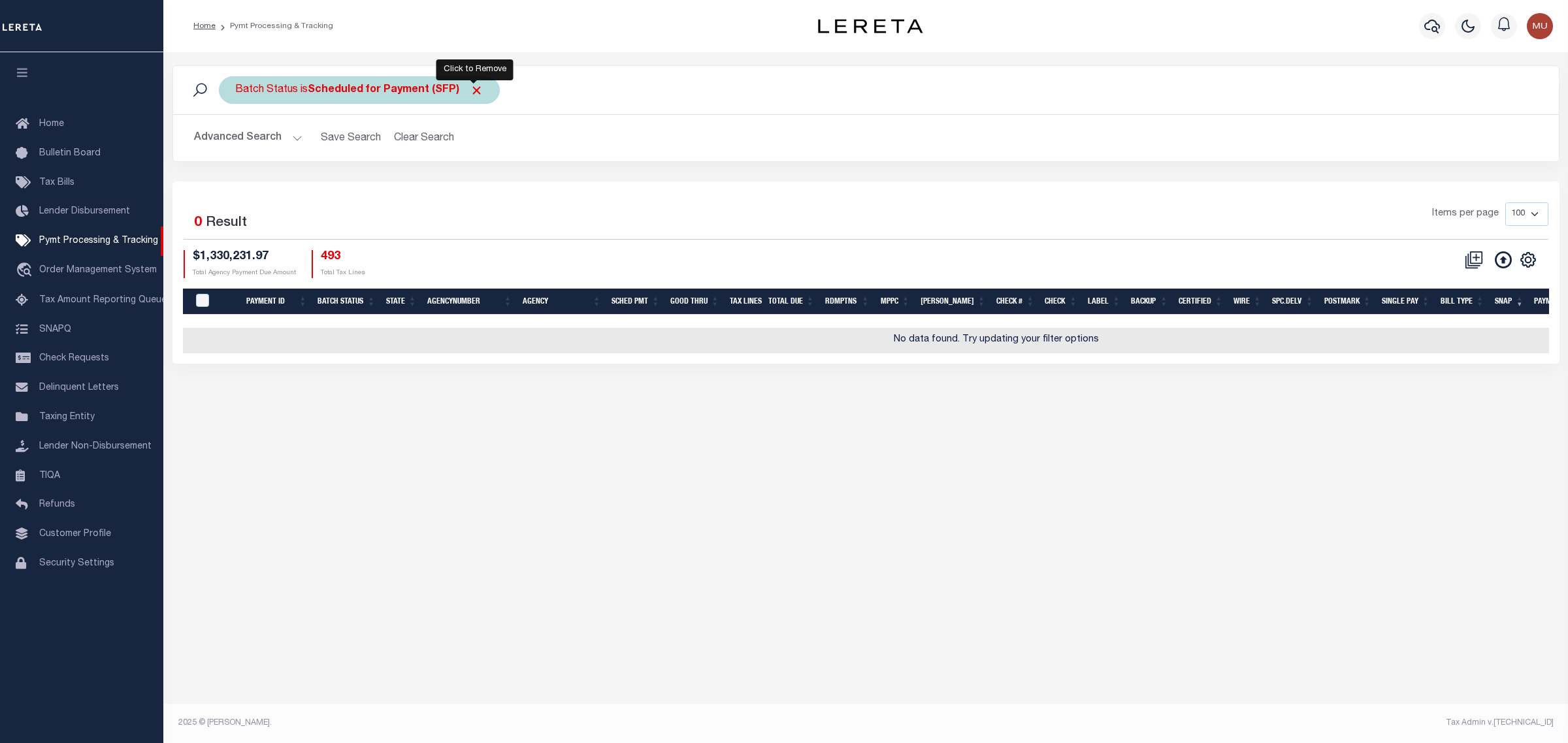
click at [477, 86] on span "Click to Remove" at bounding box center [476, 90] width 13 height 13
click at [217, 134] on button "Advanced Search" at bounding box center [248, 138] width 109 height 25
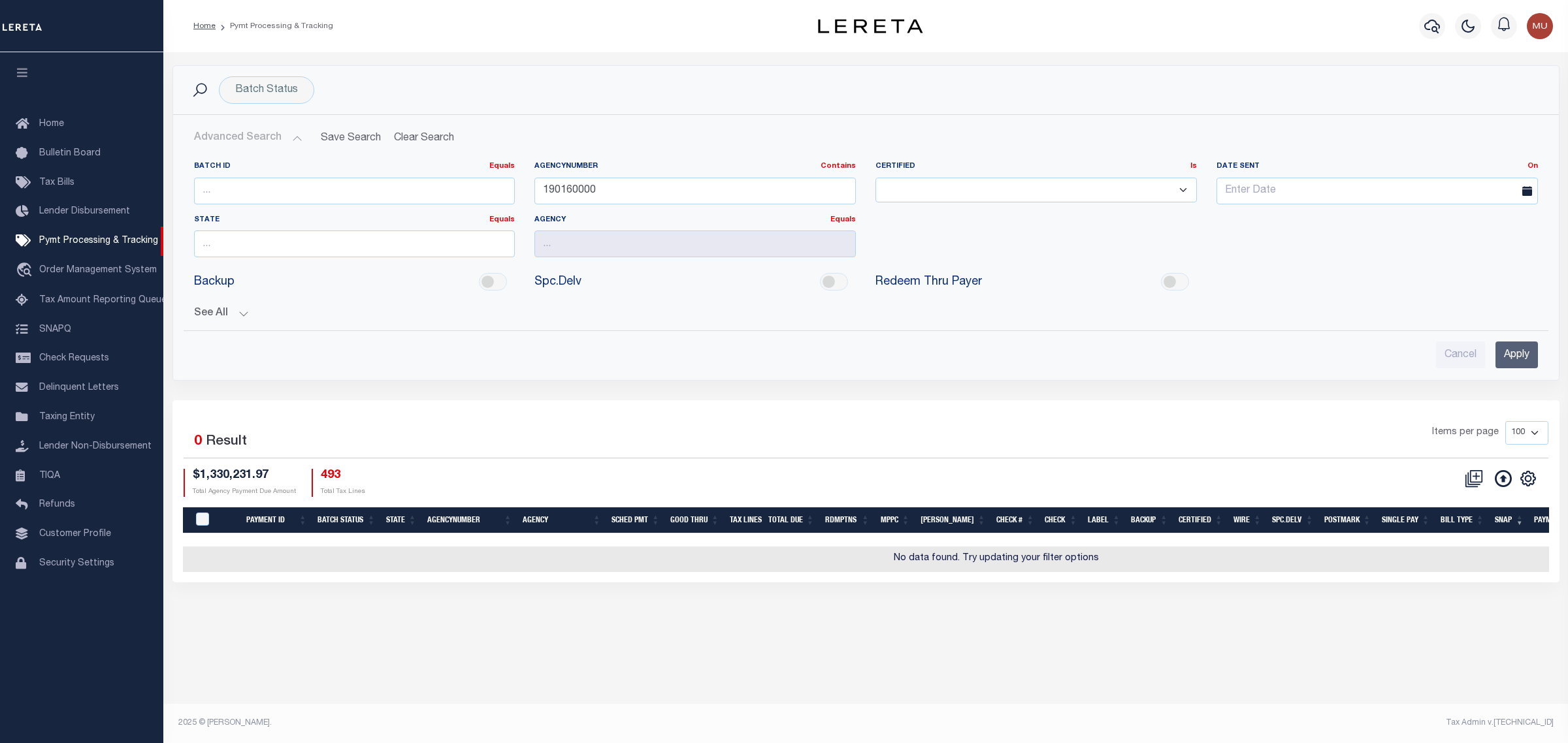
click at [197, 310] on button "See All" at bounding box center [866, 314] width 1344 height 13
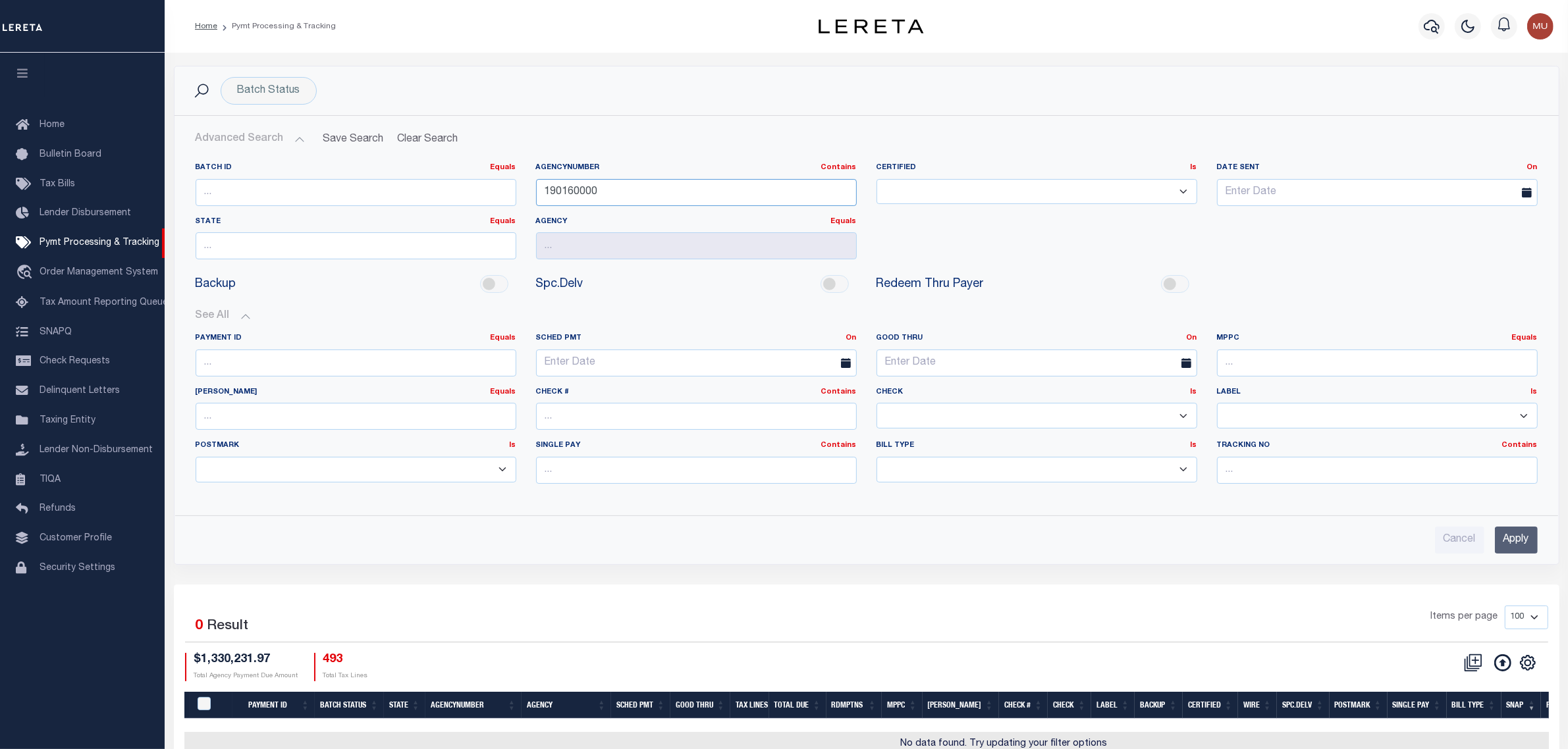
click at [669, 191] on input "190160000" at bounding box center [697, 193] width 321 height 27
type input "190160000"
click at [1519, 551] on input "Apply" at bounding box center [1516, 540] width 42 height 27
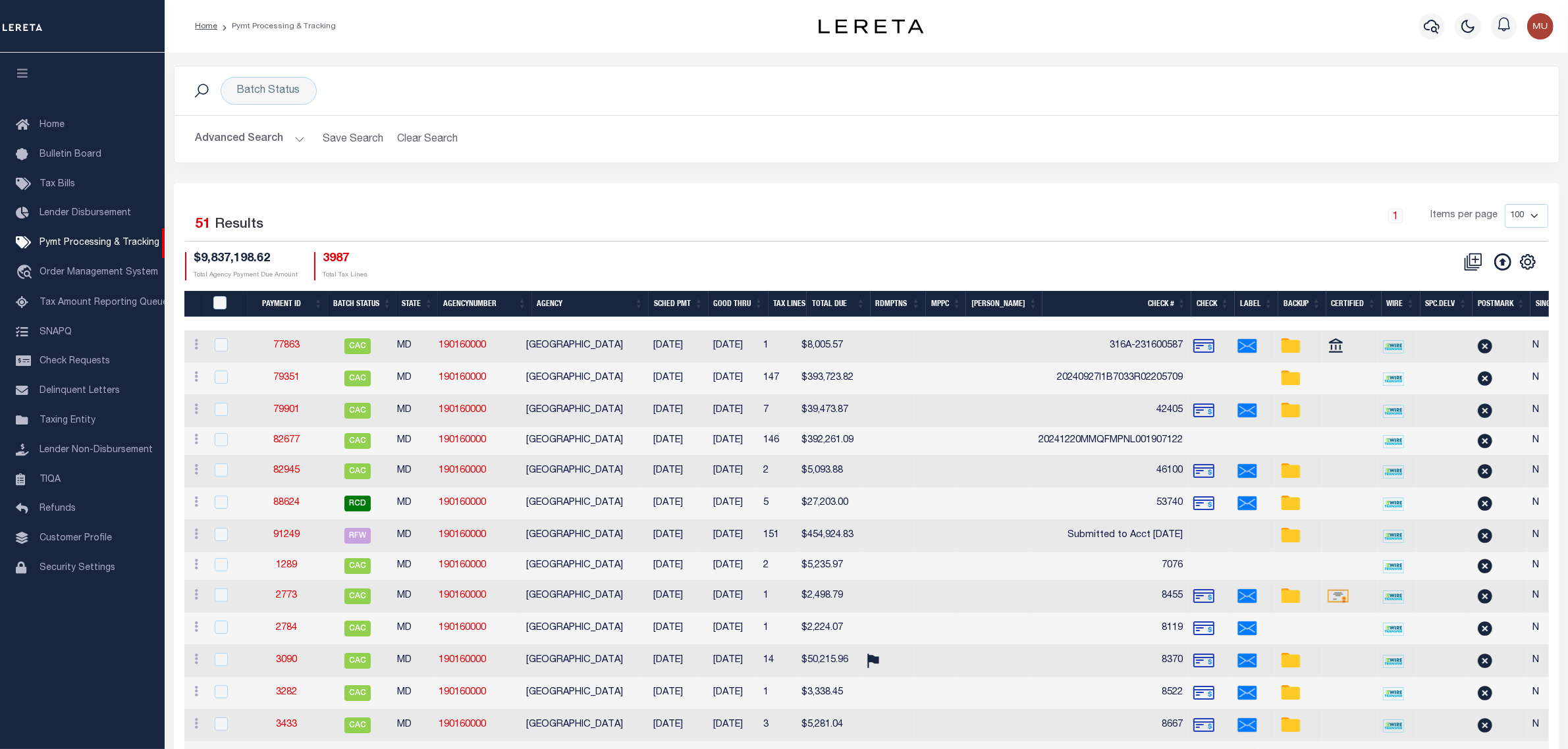
click at [748, 297] on th "Good Thru" at bounding box center [738, 305] width 60 height 27
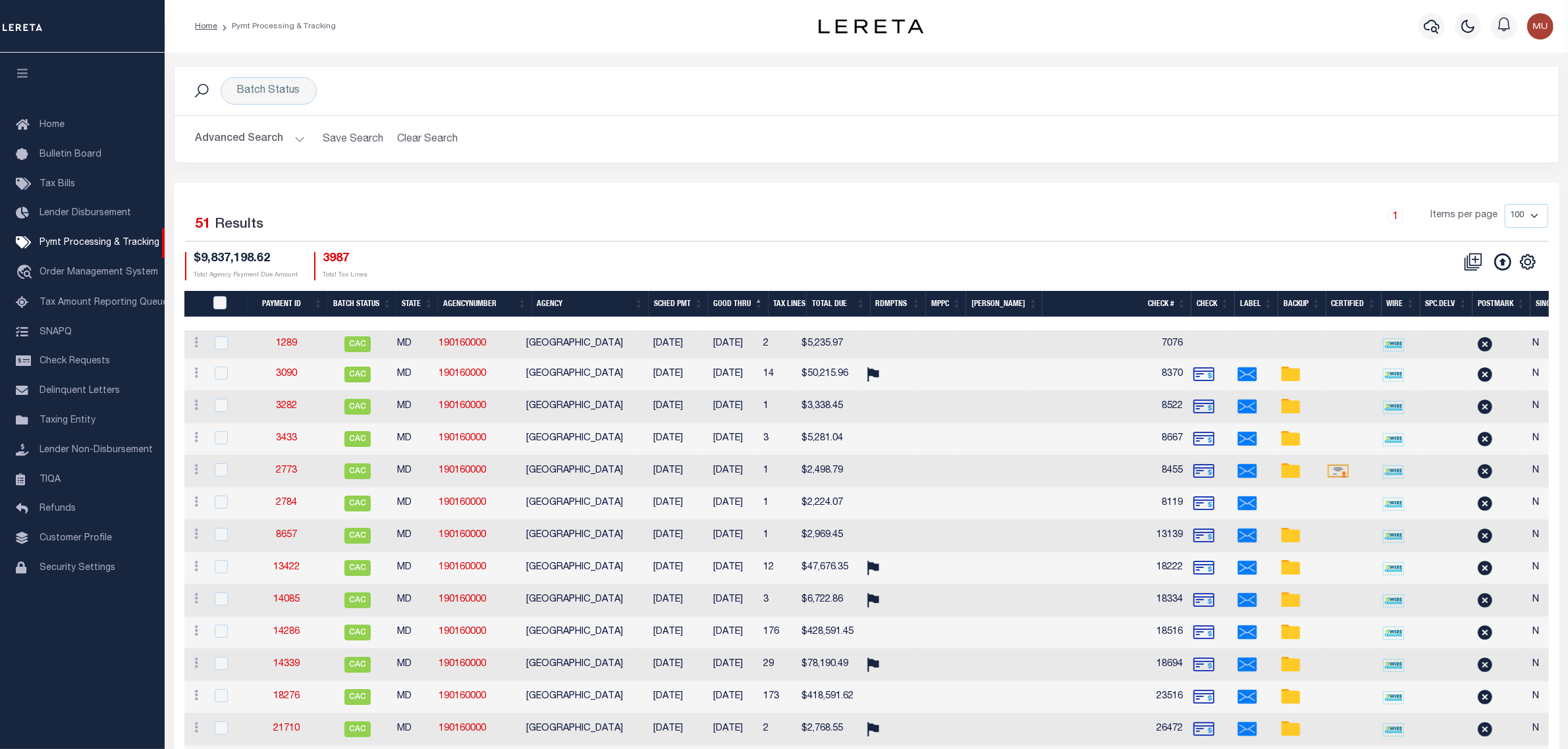
click at [751, 307] on th "Good Thru" at bounding box center [738, 305] width 60 height 27
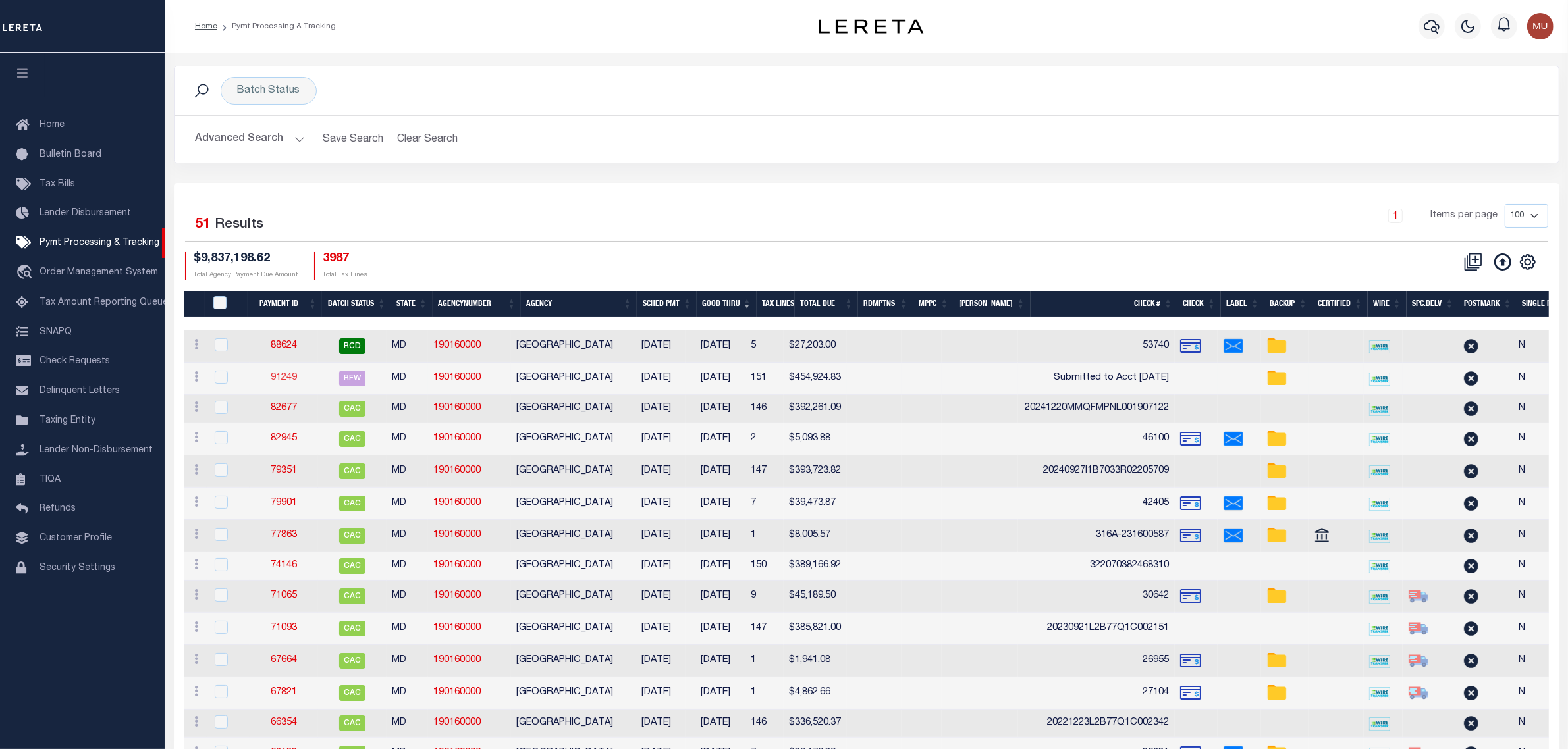
click at [287, 376] on link "91249" at bounding box center [283, 377] width 26 height 9
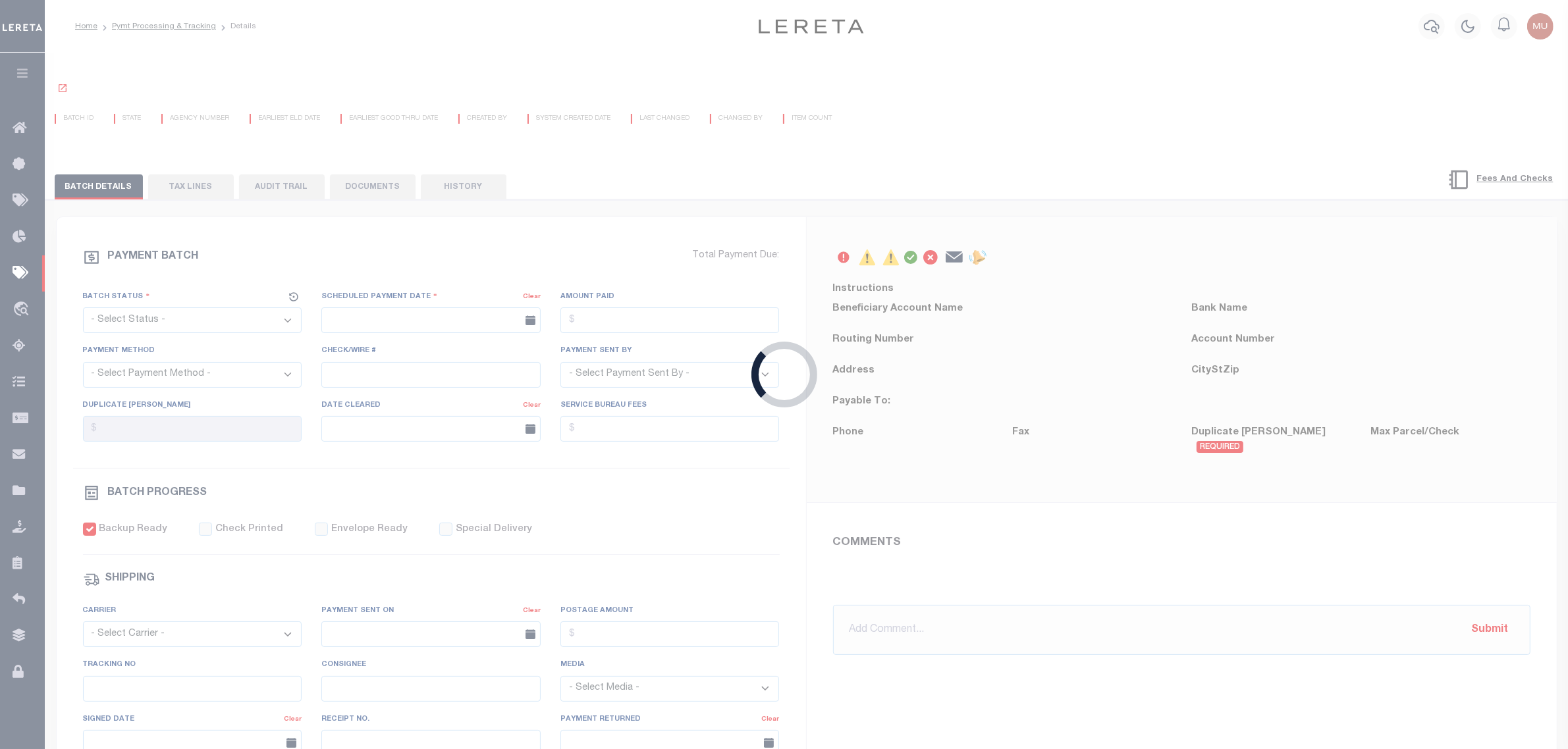
select select "RFW"
type input "[DATE]"
type input "$454,924.83"
select select "TRA"
type input "Submitted to Acct [DATE]"
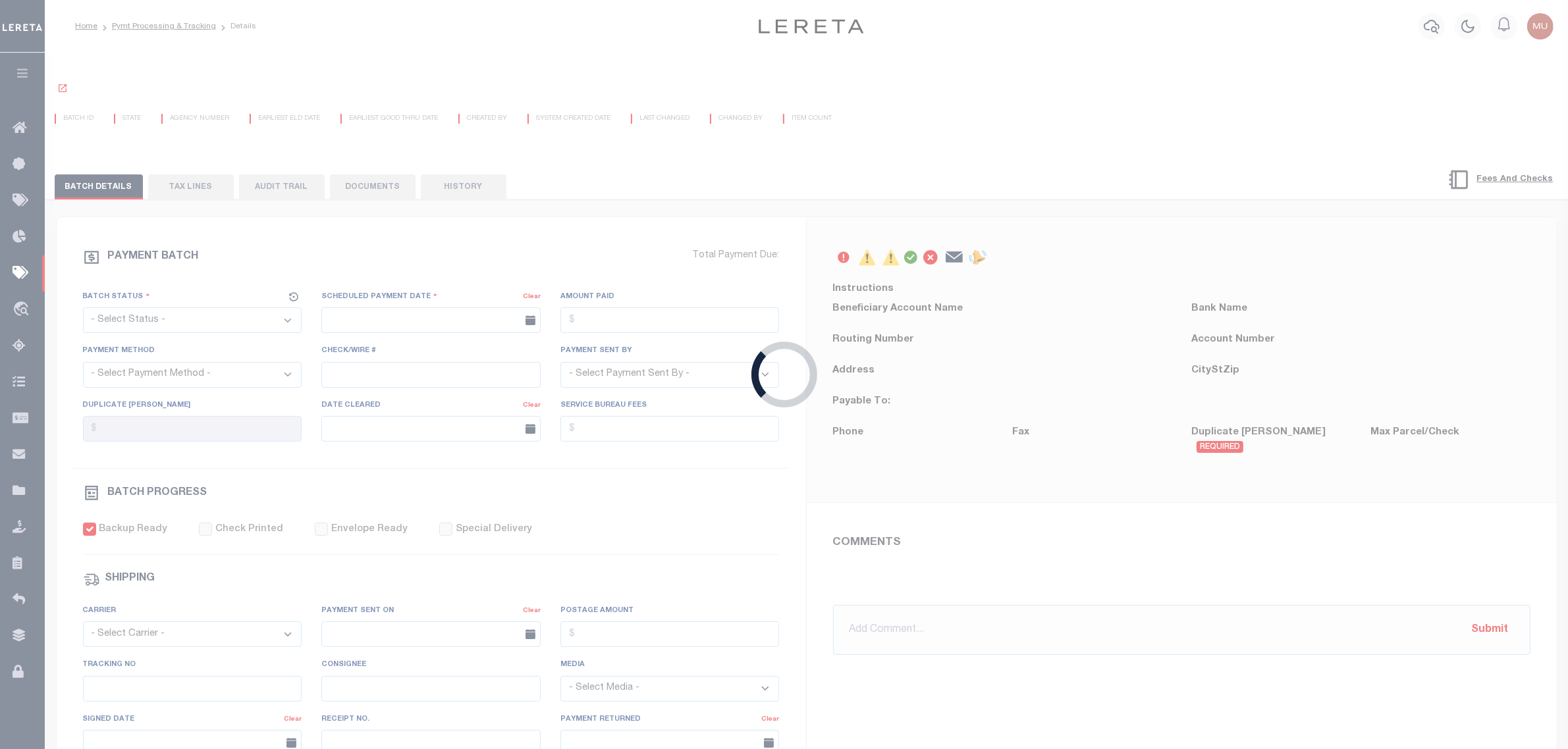
select select "[PERSON_NAME]"
checkbox input "true"
type input "N"
radio input "true"
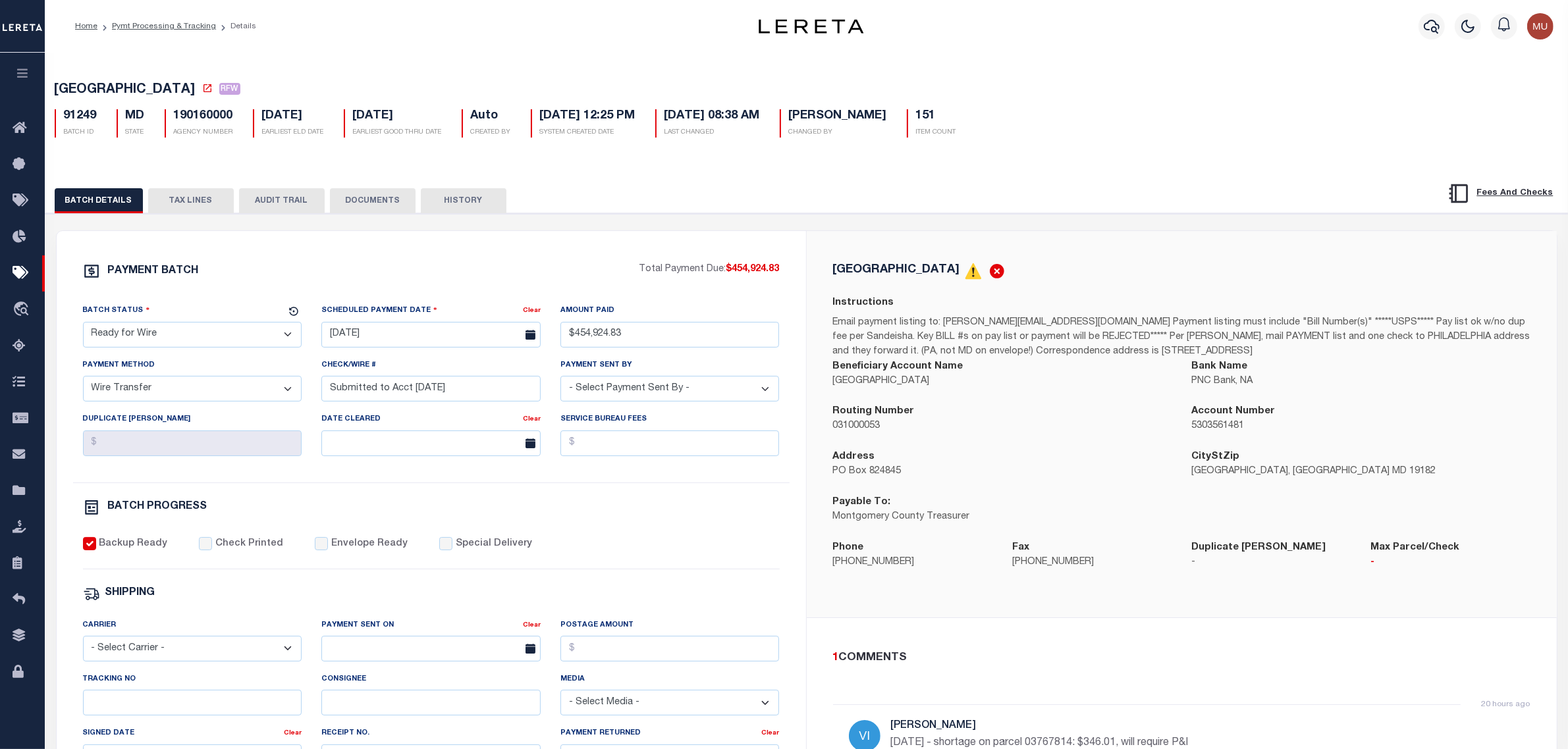
click at [366, 203] on button "DOCUMENTS" at bounding box center [372, 200] width 86 height 25
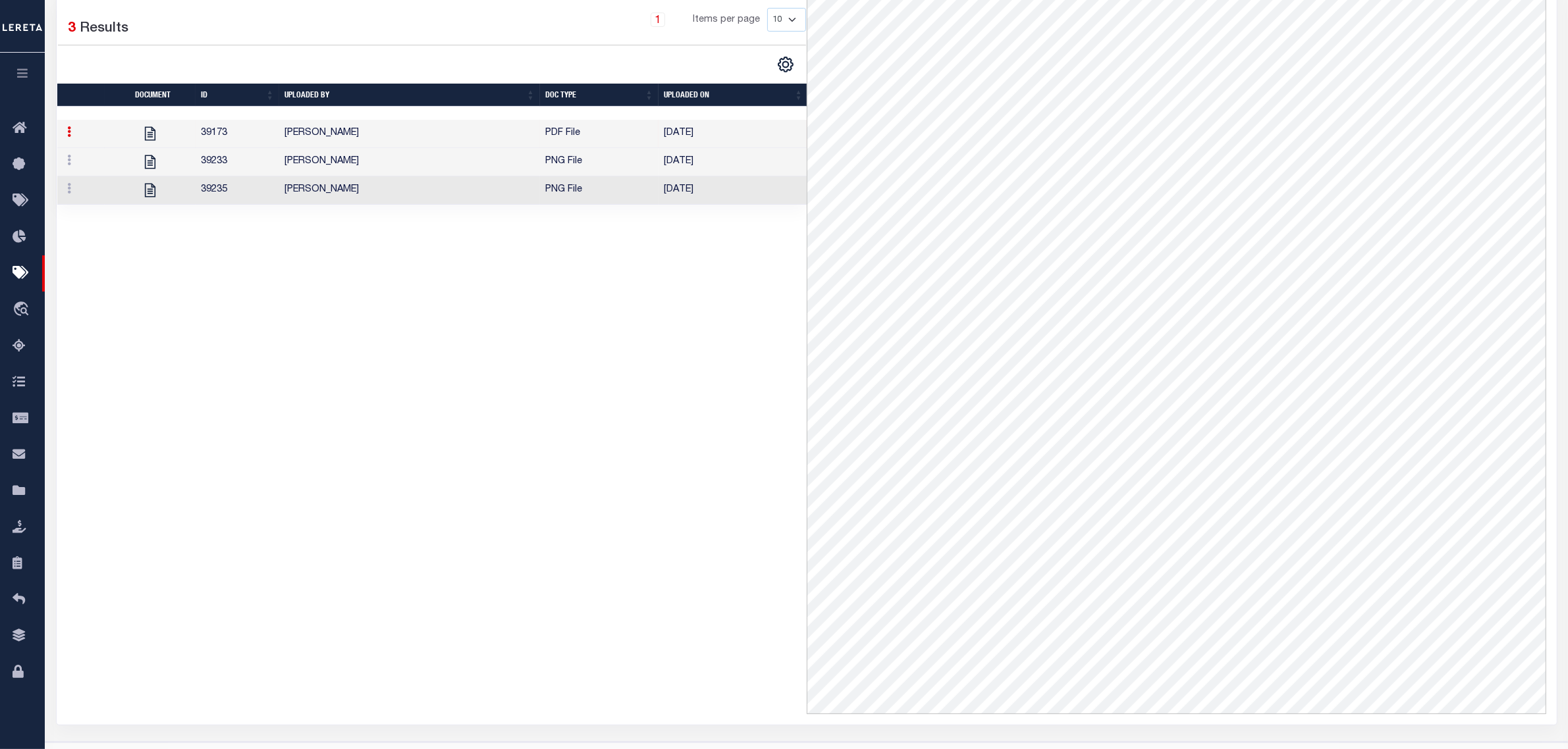
scroll to position [329, 0]
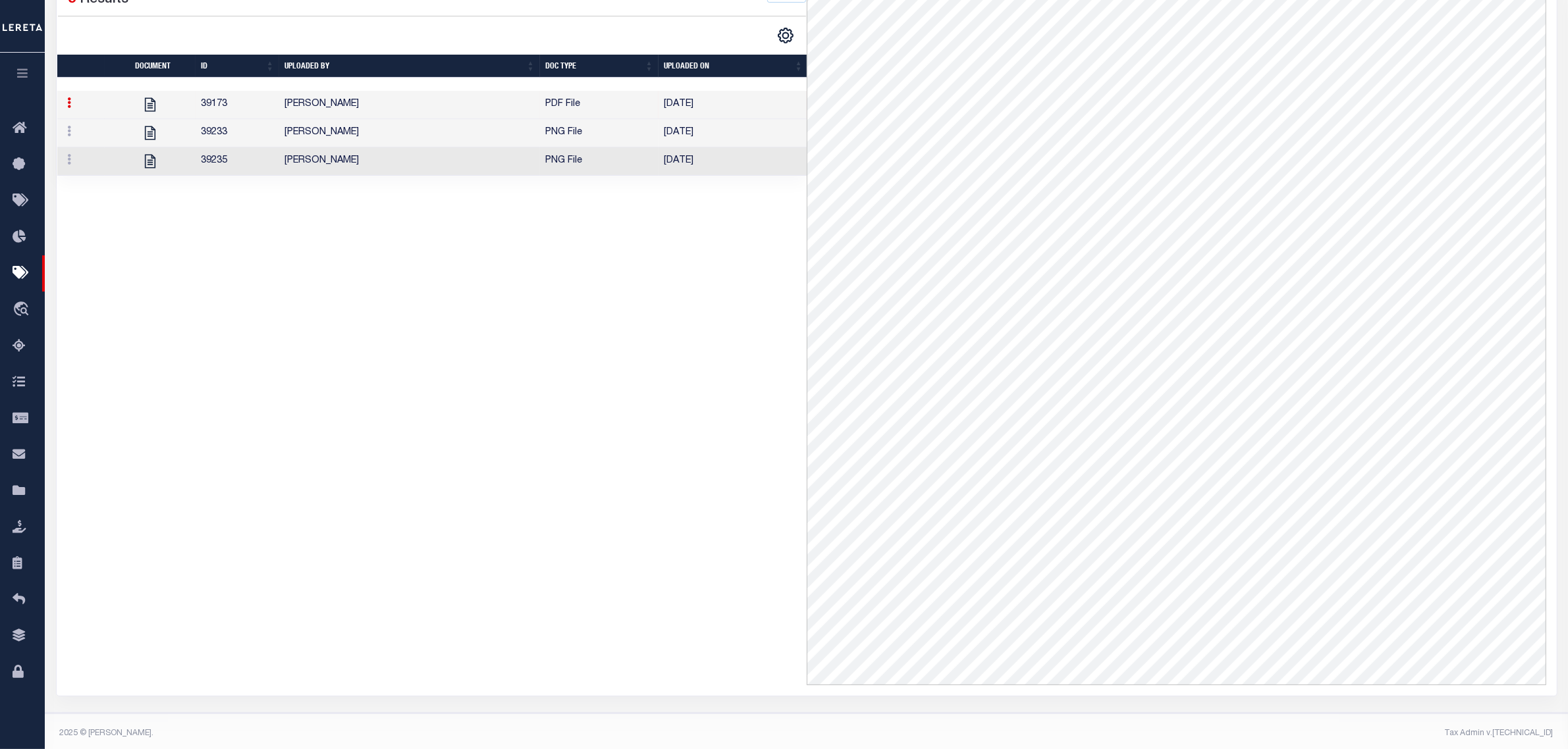
click at [731, 360] on div "1 Selected 3 Results 1 Items per page 10 25 50 100" at bounding box center [432, 327] width 749 height 717
click at [728, 140] on td "10/01/2025" at bounding box center [733, 132] width 149 height 28
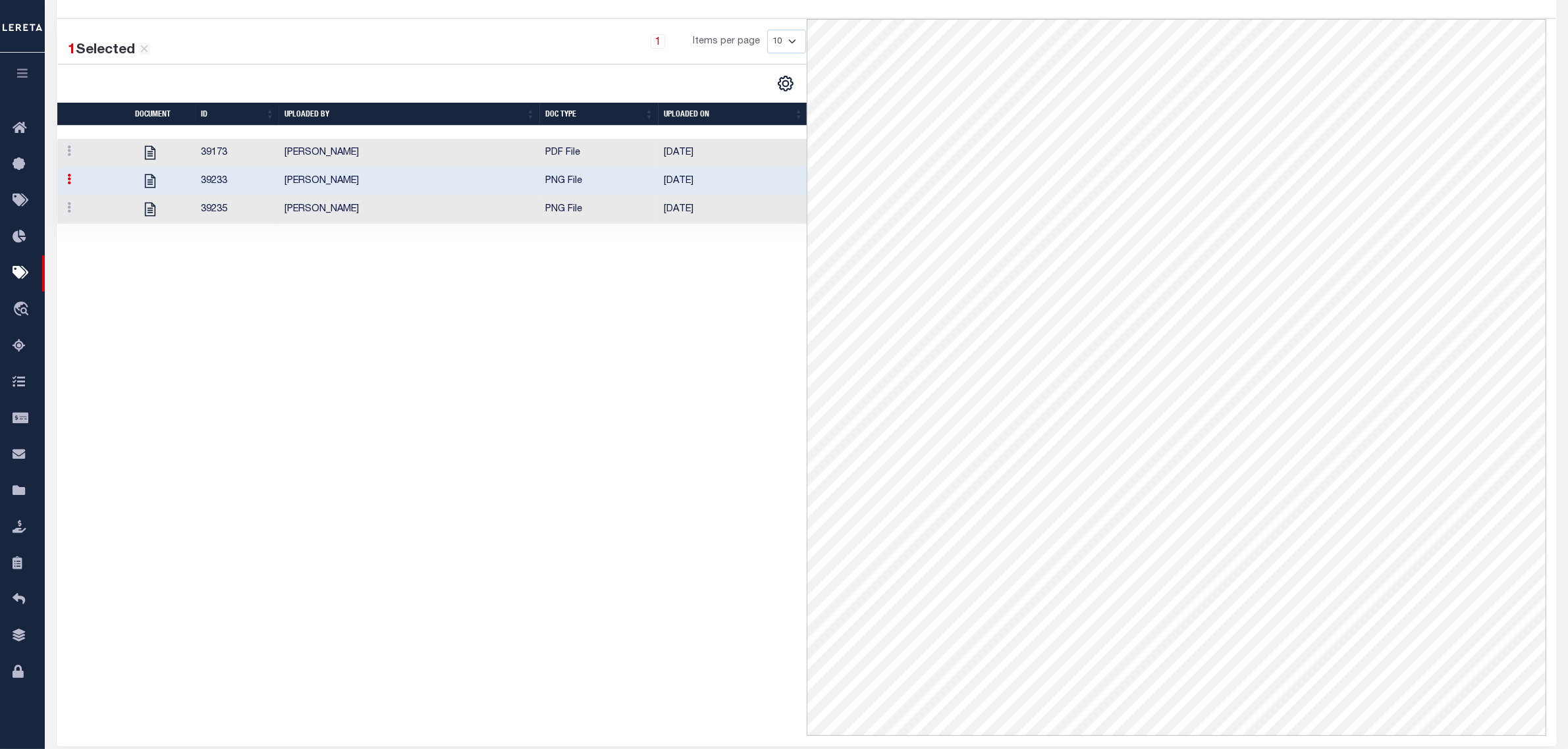
scroll to position [165, 0]
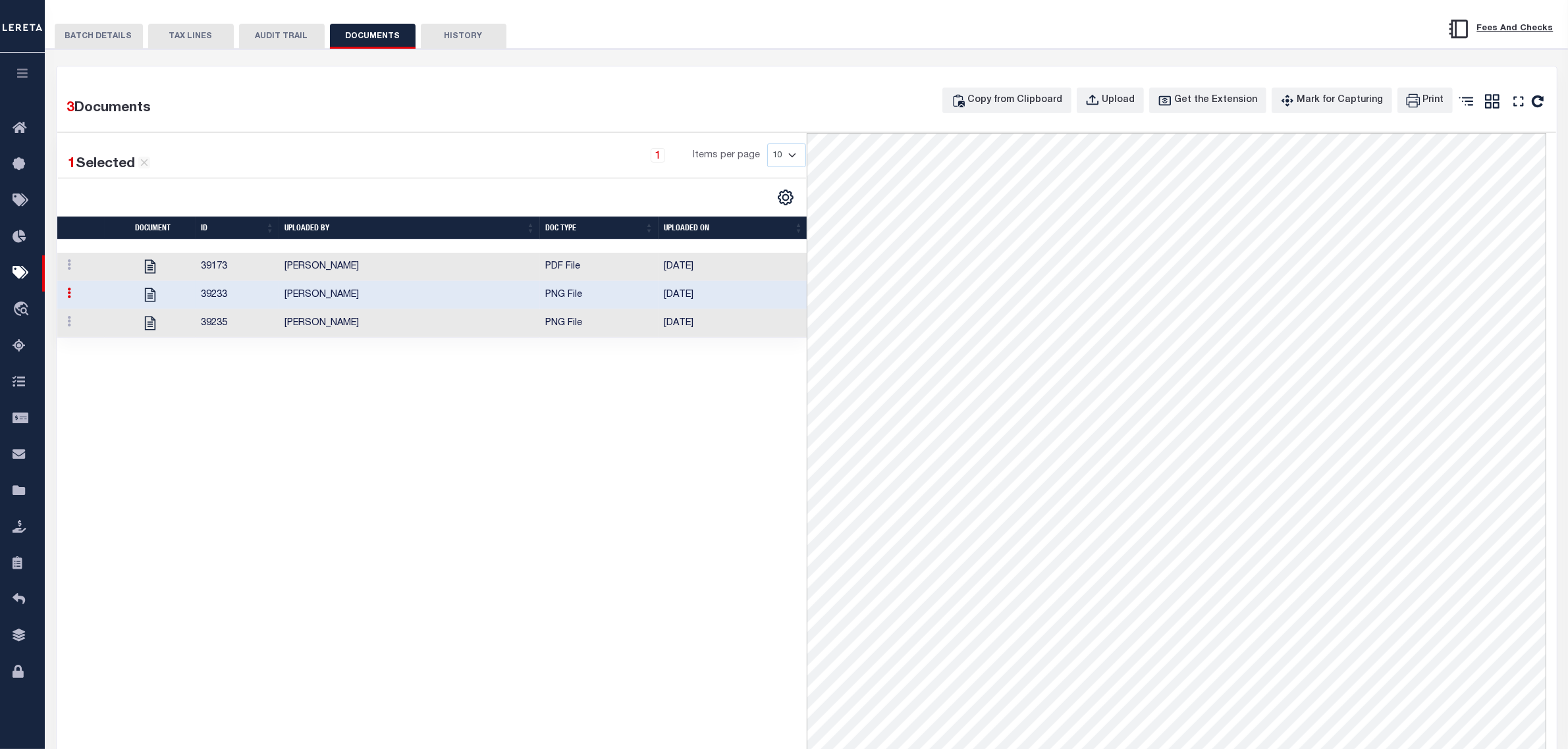
click at [737, 337] on td "10/01/2025" at bounding box center [733, 323] width 149 height 28
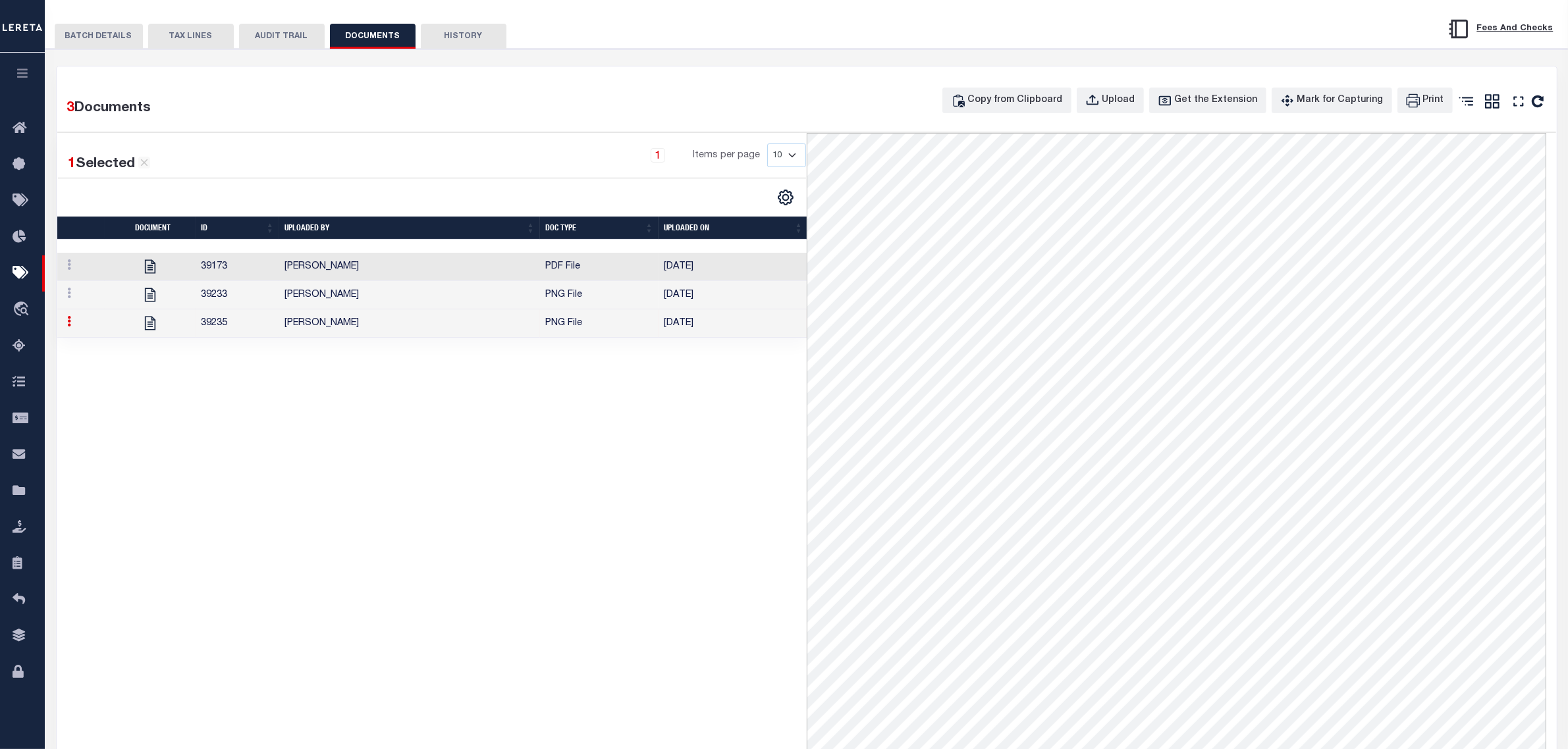
click at [758, 266] on td "[DATE]" at bounding box center [733, 266] width 149 height 28
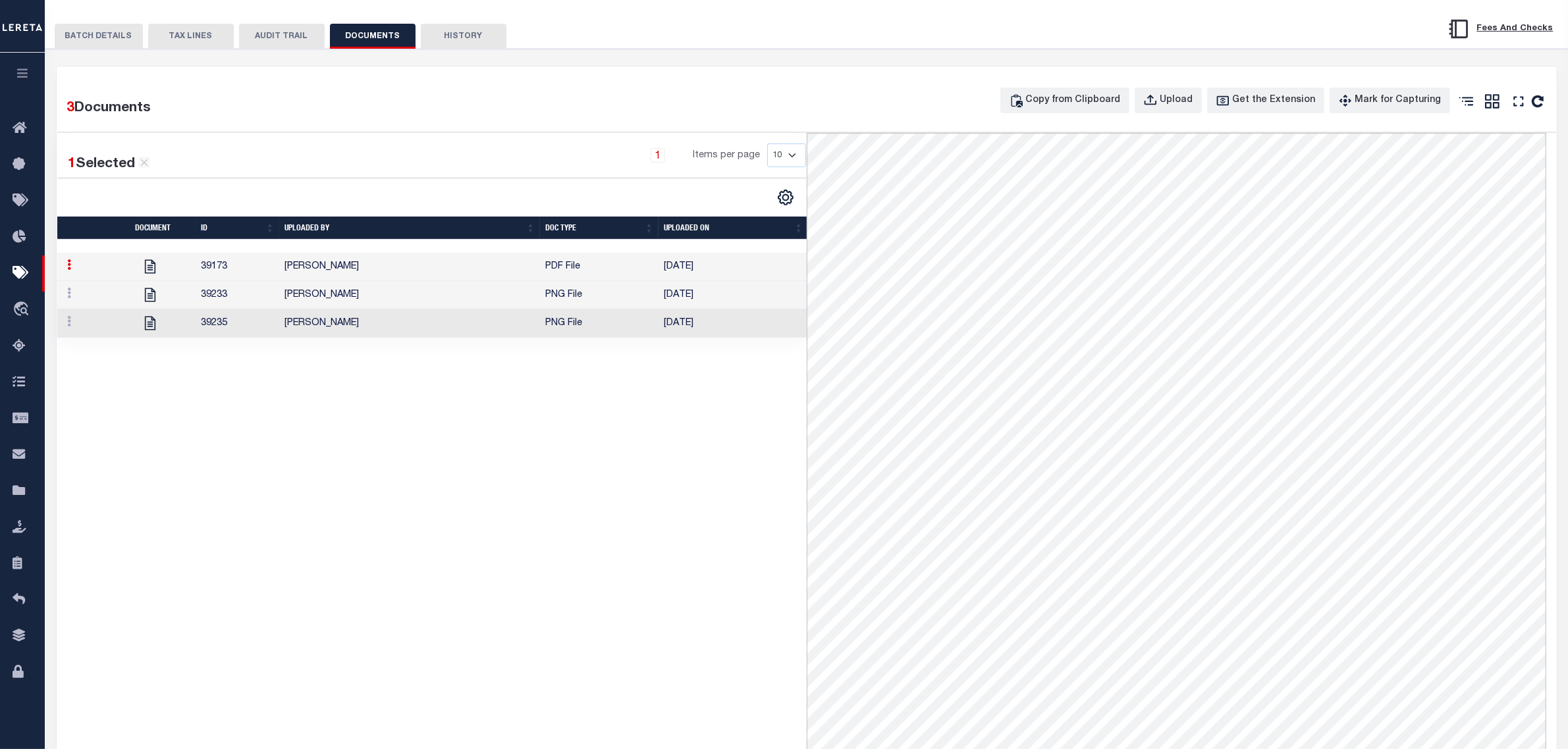
drag, startPoint x: 113, startPoint y: 46, endPoint x: 303, endPoint y: 84, distance: 193.8
click at [113, 46] on button "BATCH DETAILS" at bounding box center [98, 36] width 88 height 25
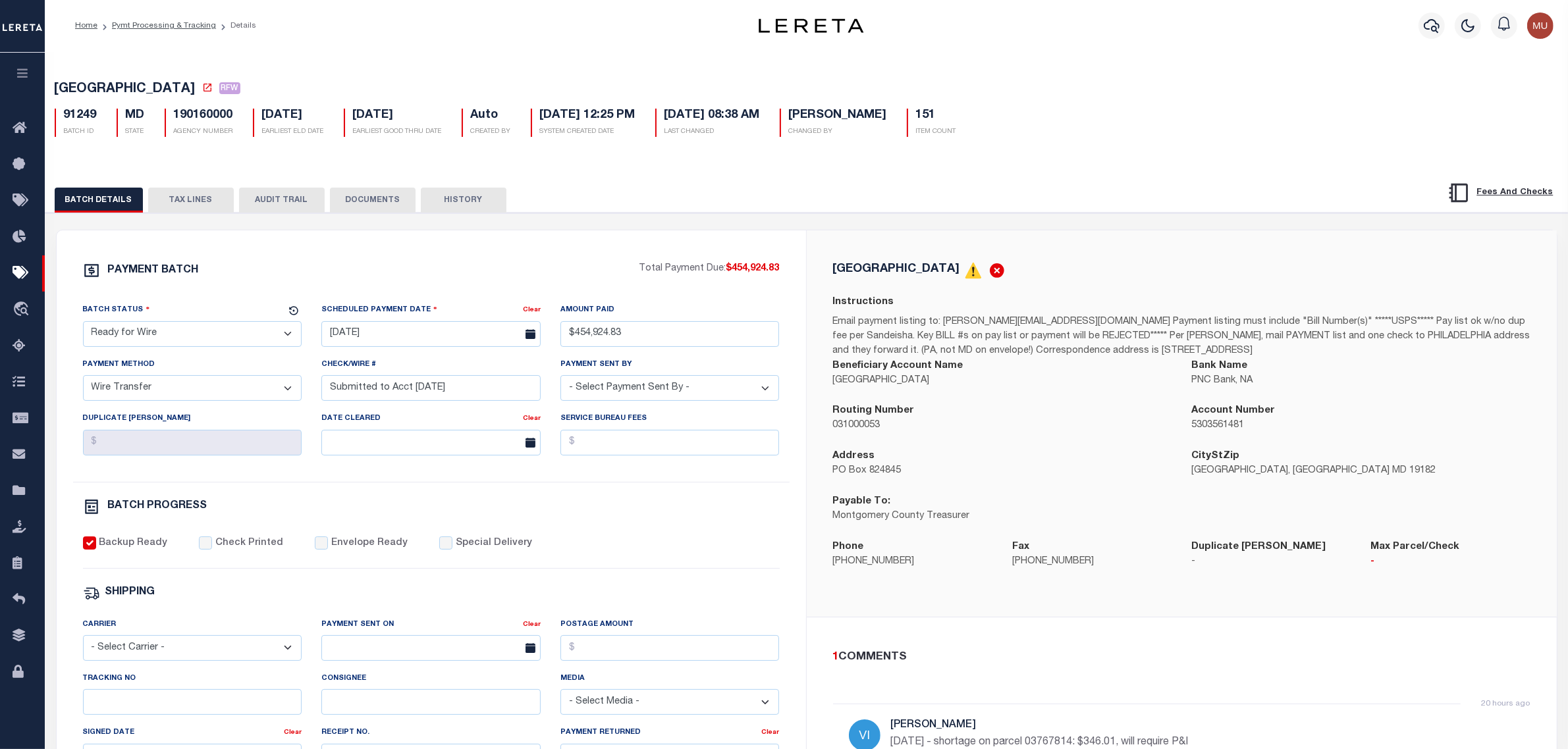
scroll to position [0, 0]
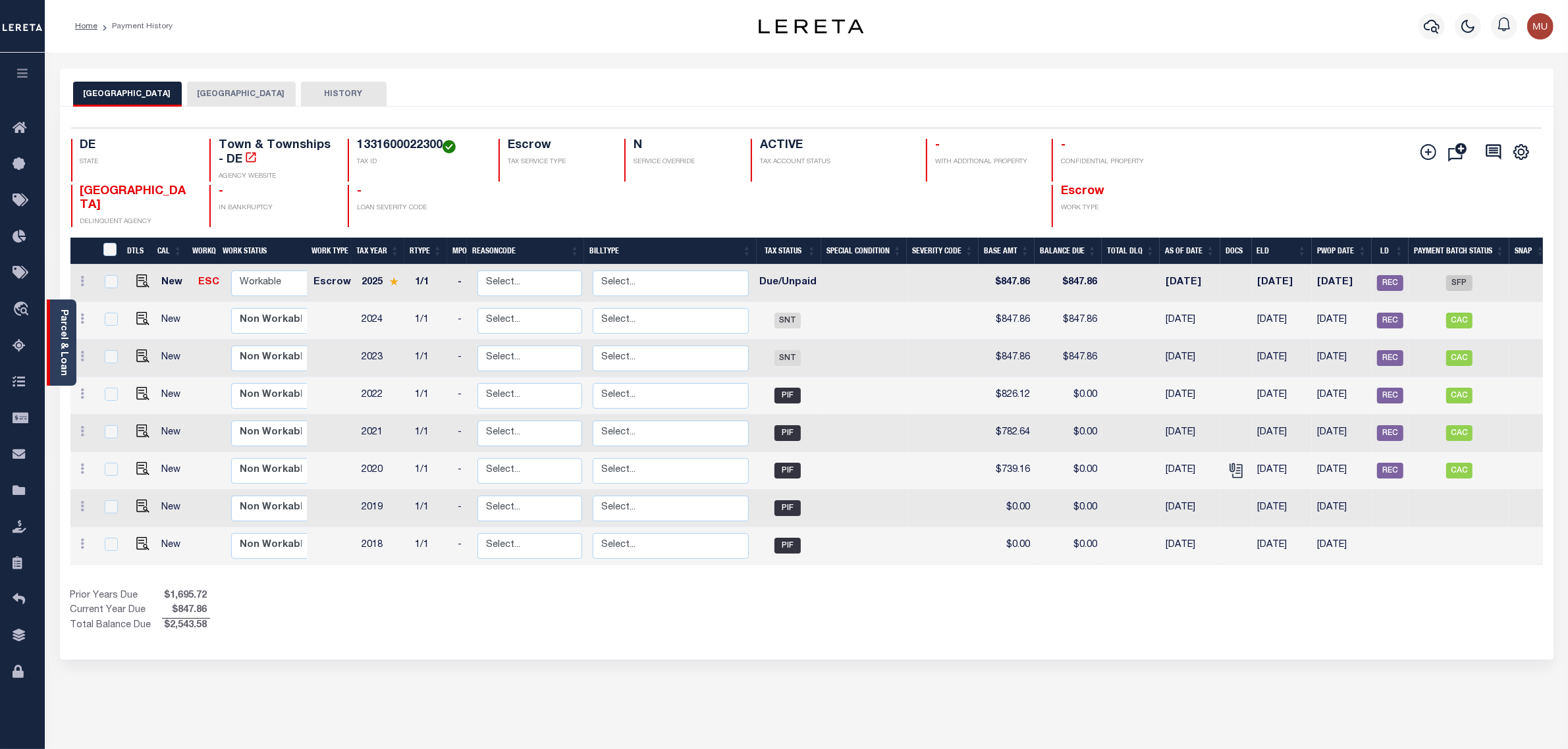
click at [61, 318] on link "Parcel & Loan" at bounding box center [63, 343] width 9 height 66
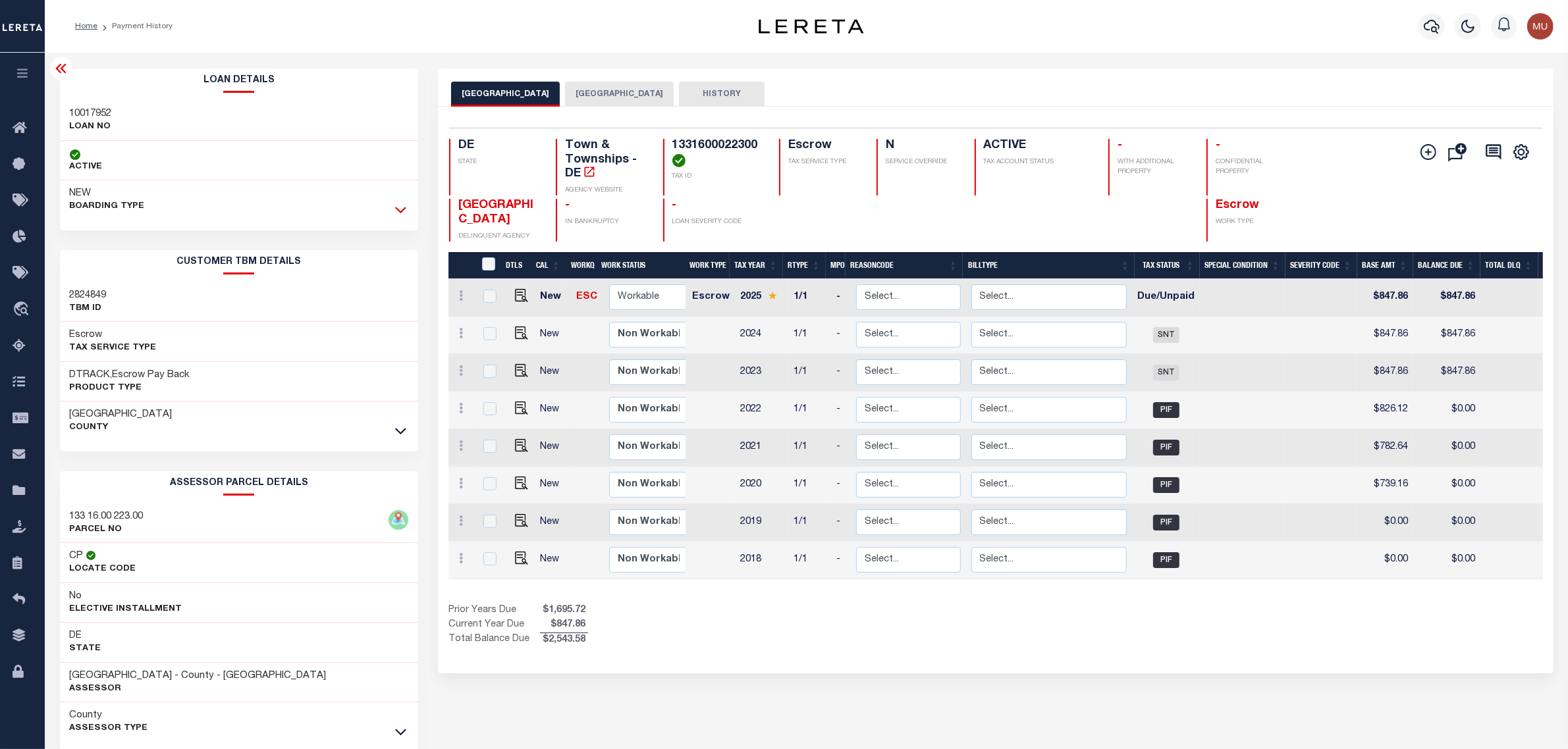
click at [395, 211] on icon at bounding box center [400, 210] width 11 height 14
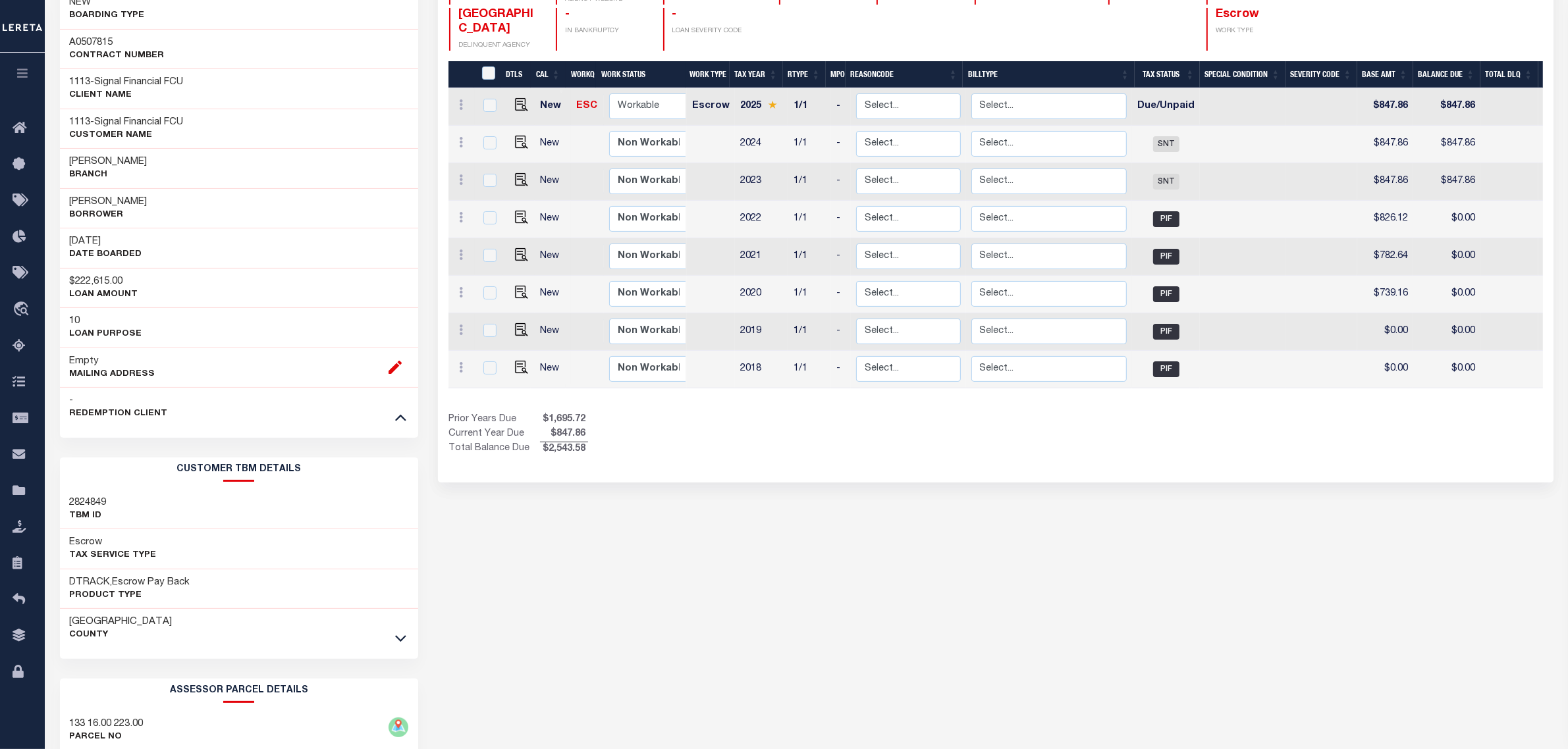
scroll to position [247, 0]
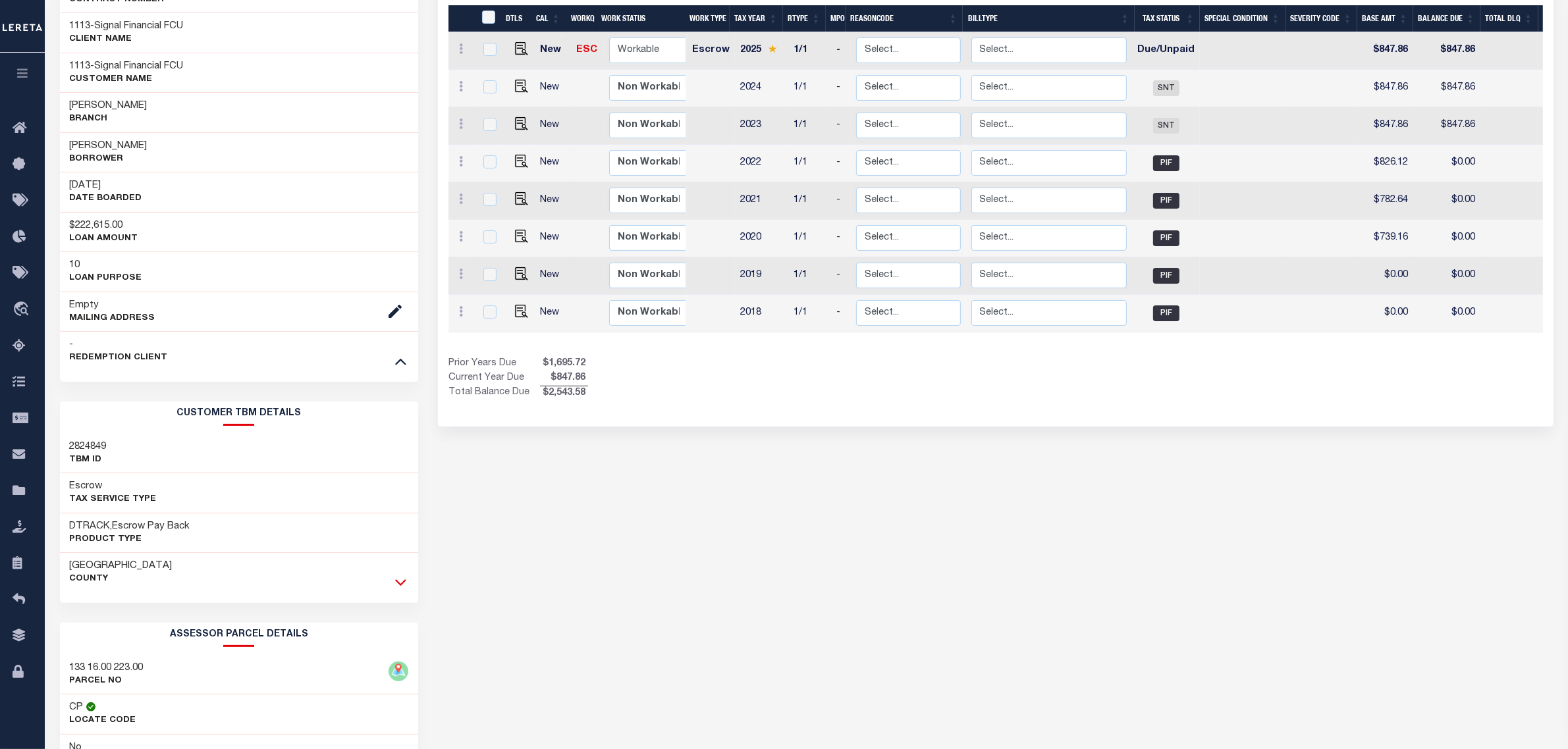
click at [402, 586] on icon at bounding box center [400, 584] width 11 height 7
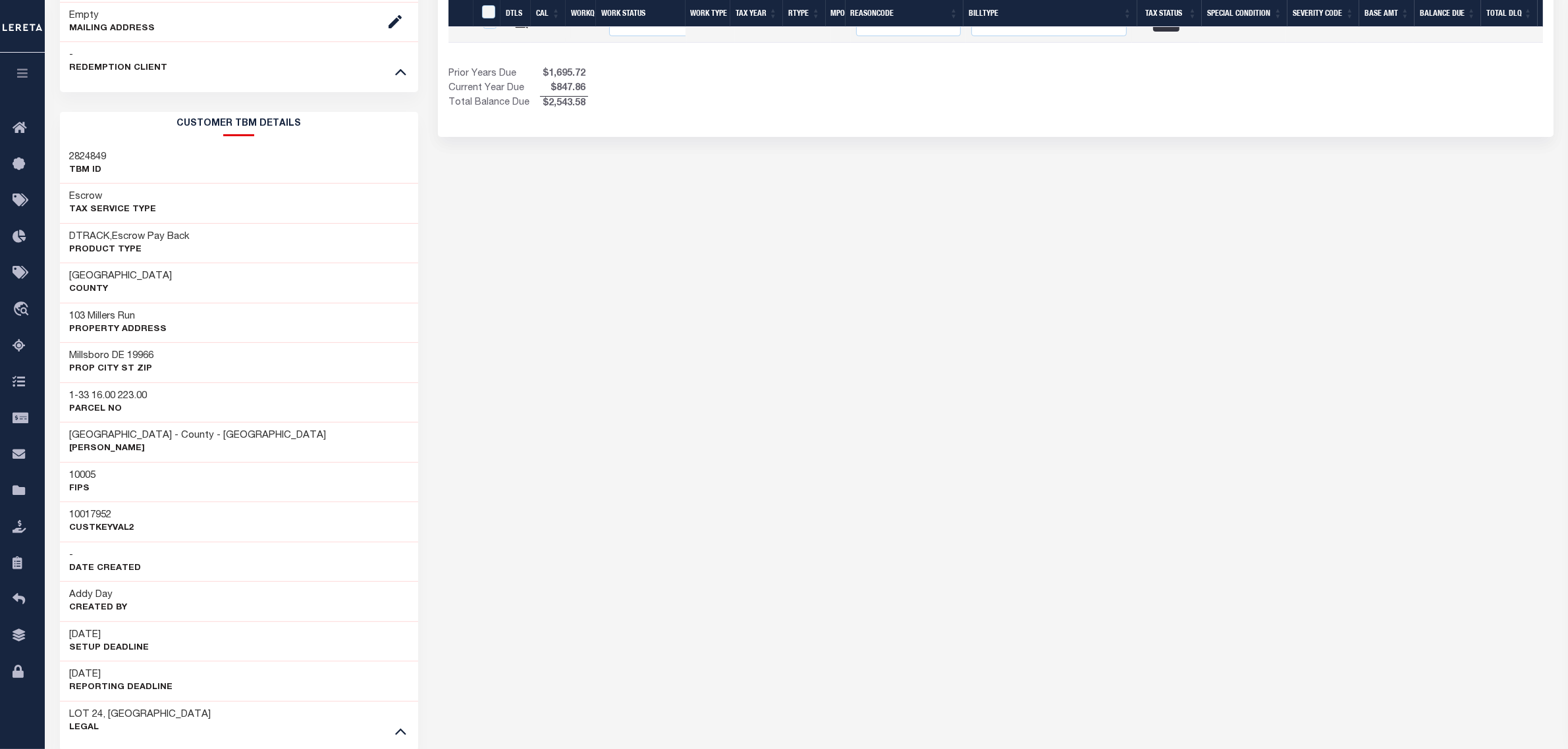
scroll to position [576, 0]
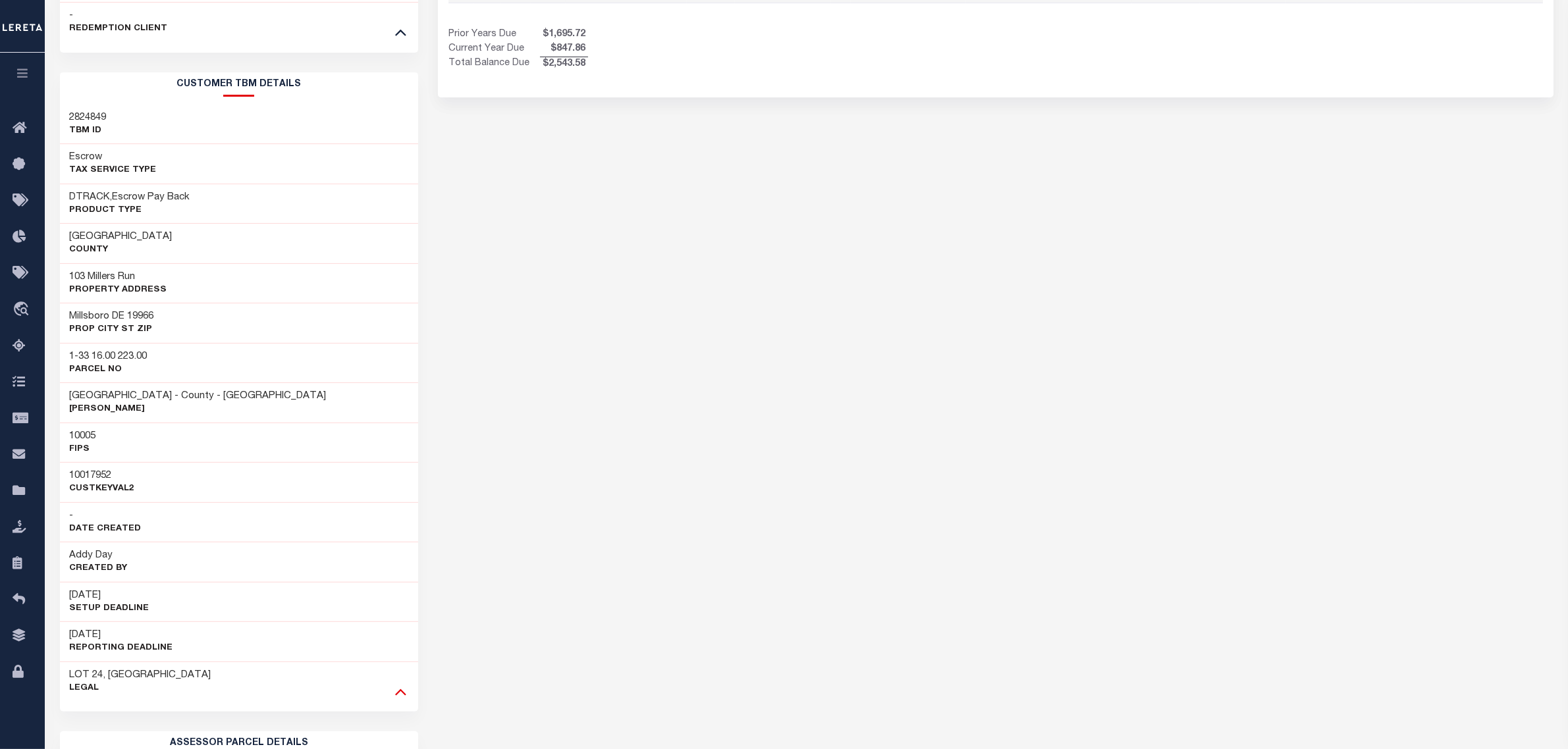
click at [397, 690] on icon at bounding box center [400, 691] width 11 height 14
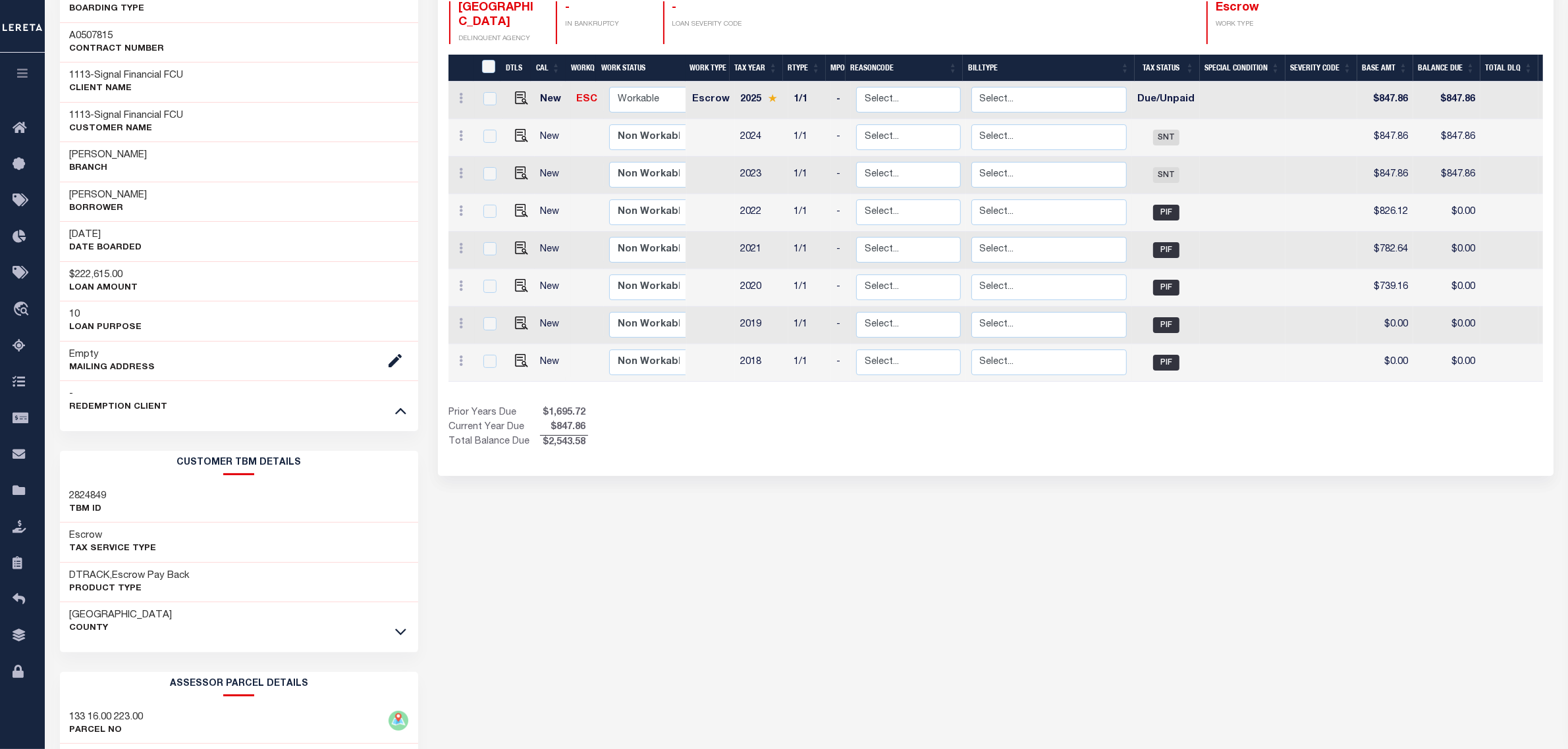
scroll to position [0, 0]
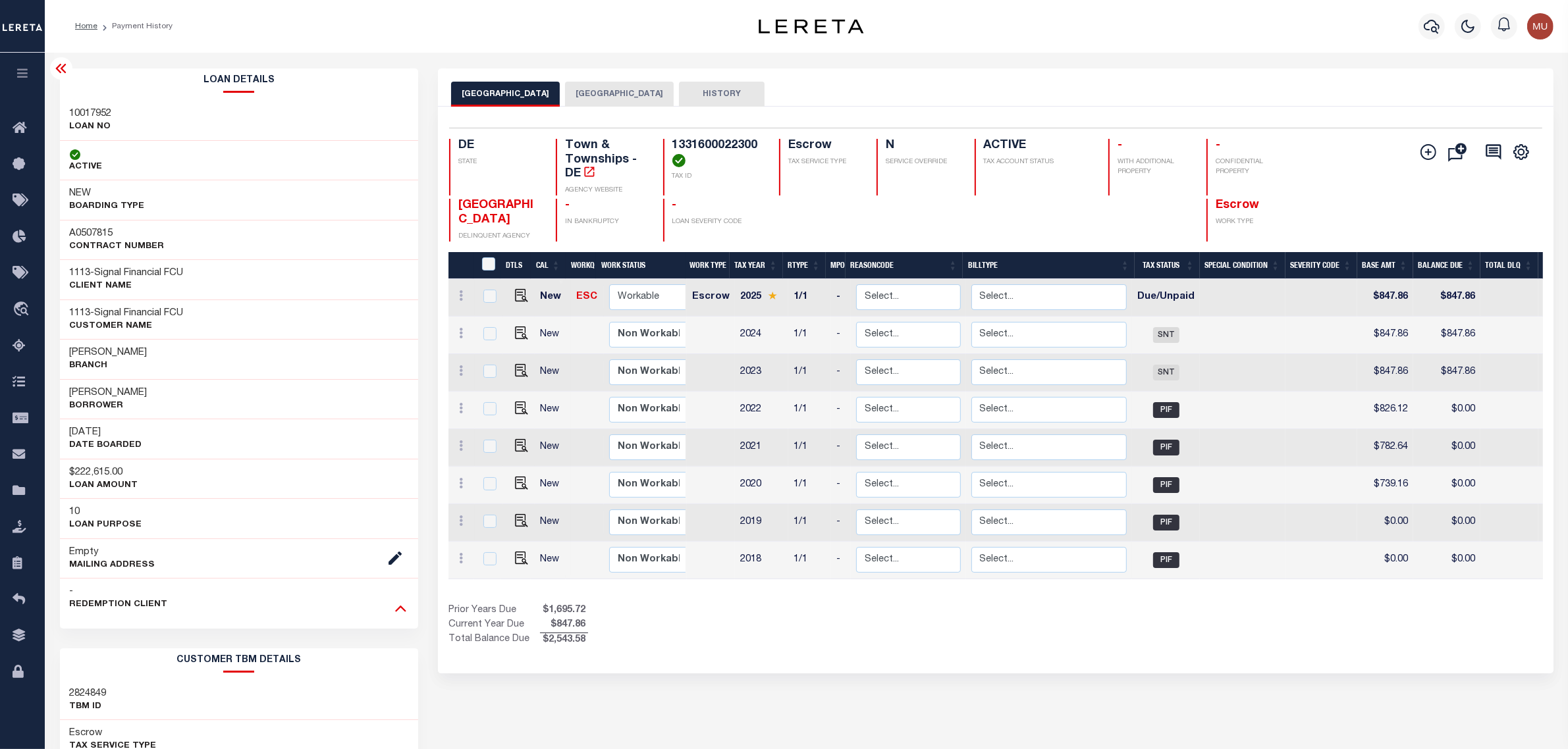
click at [400, 612] on icon at bounding box center [400, 608] width 11 height 14
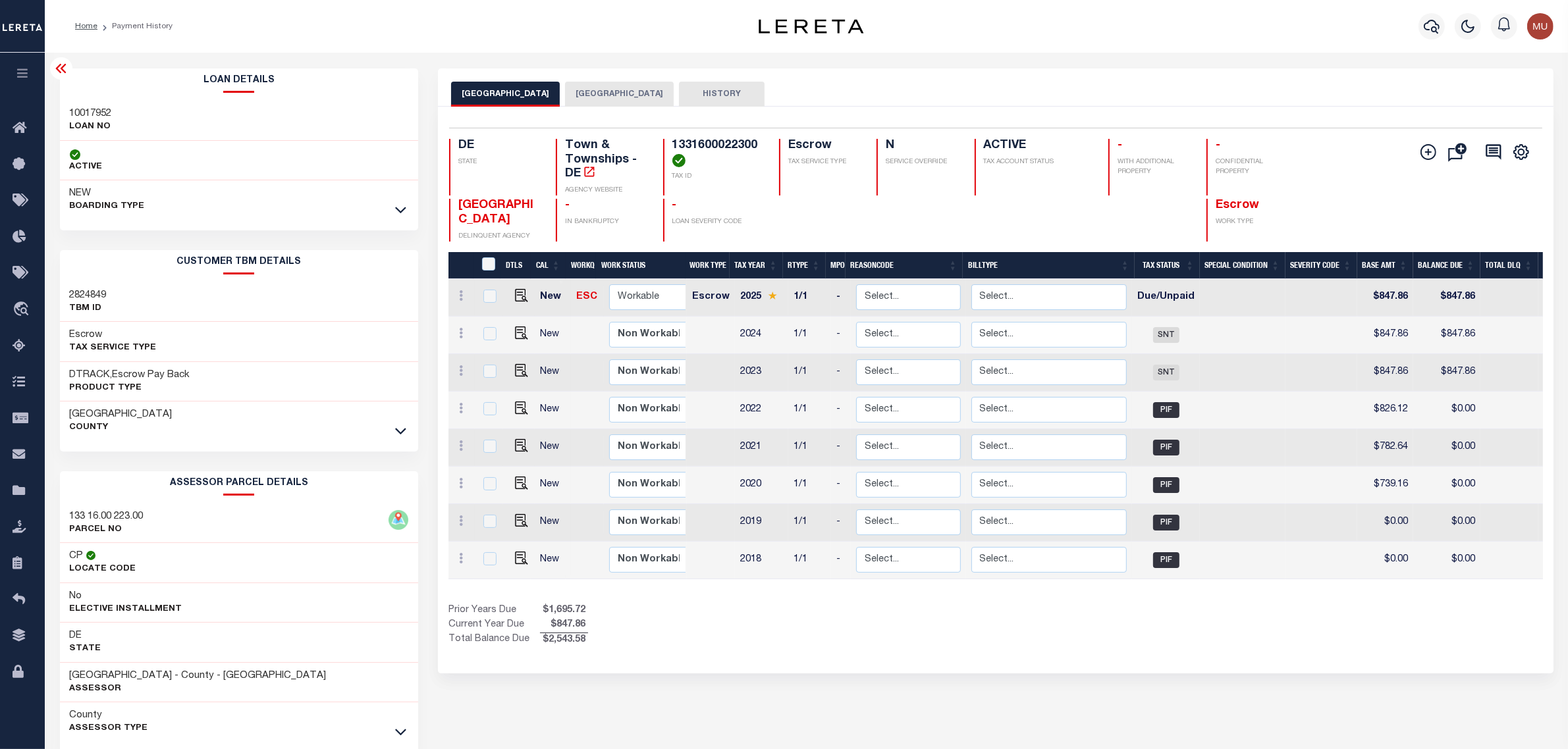
click at [73, 70] on h2 "Loan Details" at bounding box center [239, 81] width 359 height 25
click at [70, 70] on div at bounding box center [61, 69] width 22 height 22
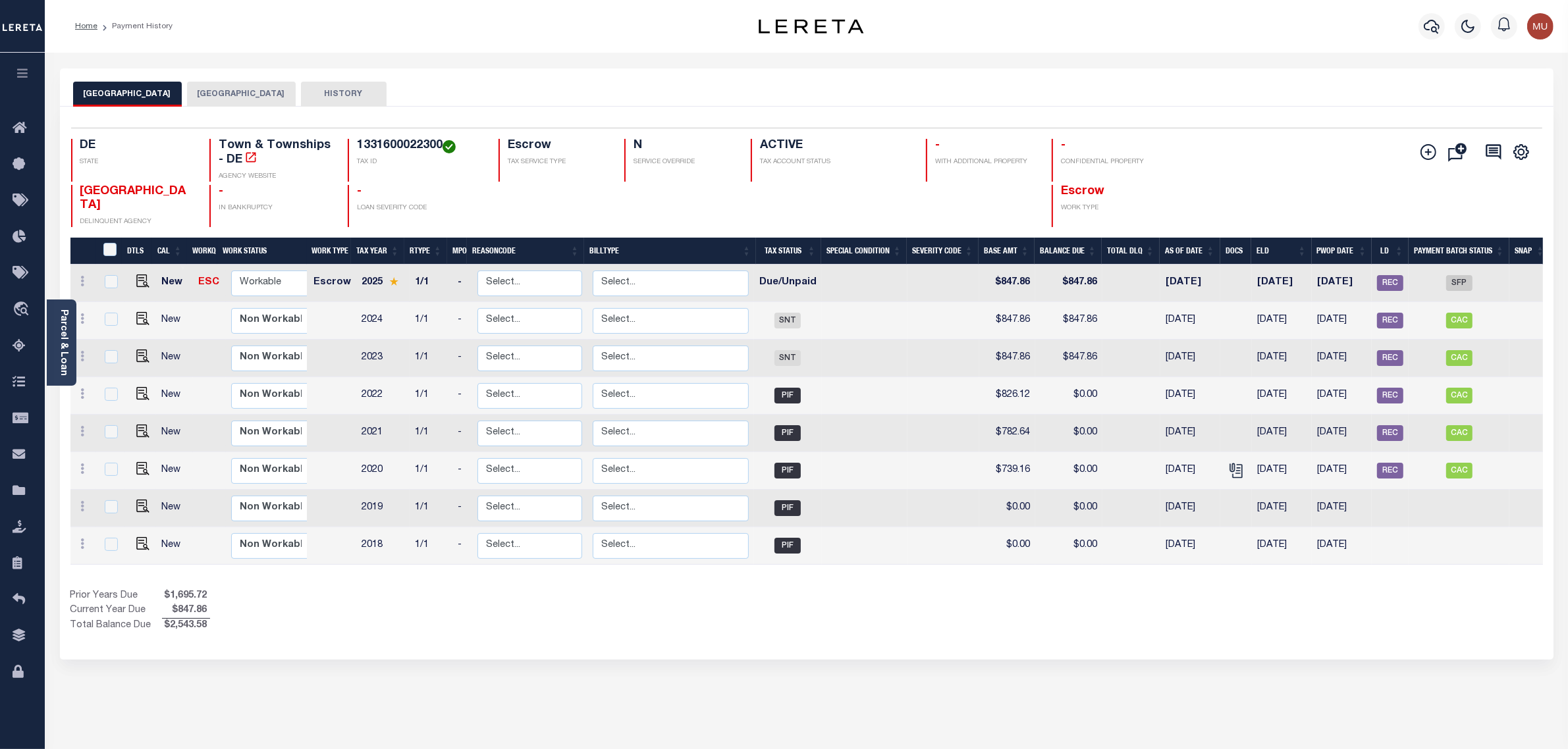
click at [960, 101] on div "[GEOGRAPHIC_DATA] TOWN SUSSEX COUNTY HISTORY" at bounding box center [806, 93] width 1467 height 25
click at [653, 87] on div "[GEOGRAPHIC_DATA] TOWN SUSSEX COUNTY HISTORY" at bounding box center [806, 93] width 1467 height 25
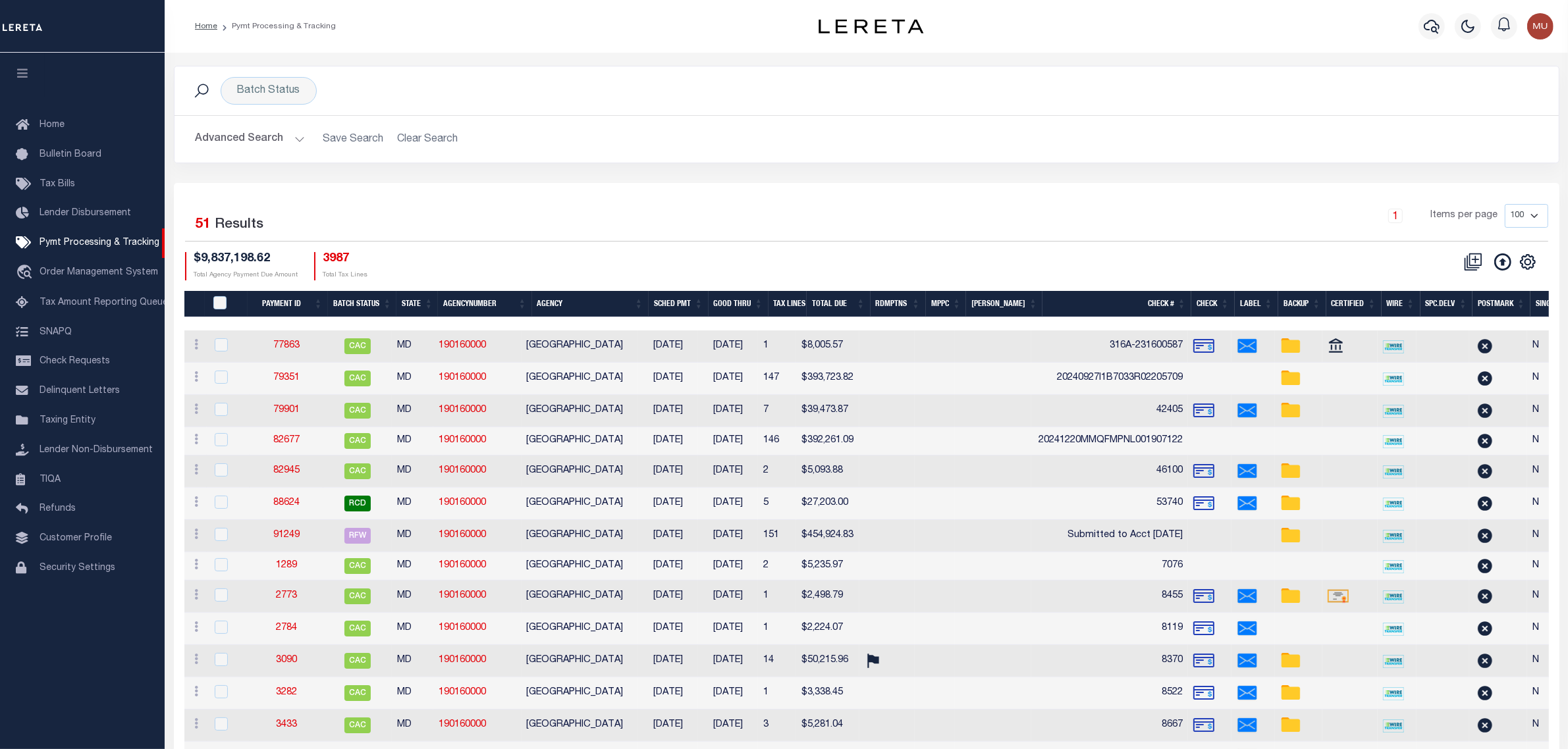
click at [440, 152] on h2 "Advanced Search Save Search Clear Search PayeeSearchTable_dynamictable_____Defa…" at bounding box center [866, 139] width 1364 height 25
click at [284, 96] on div "Batch Status" at bounding box center [268, 91] width 96 height 28
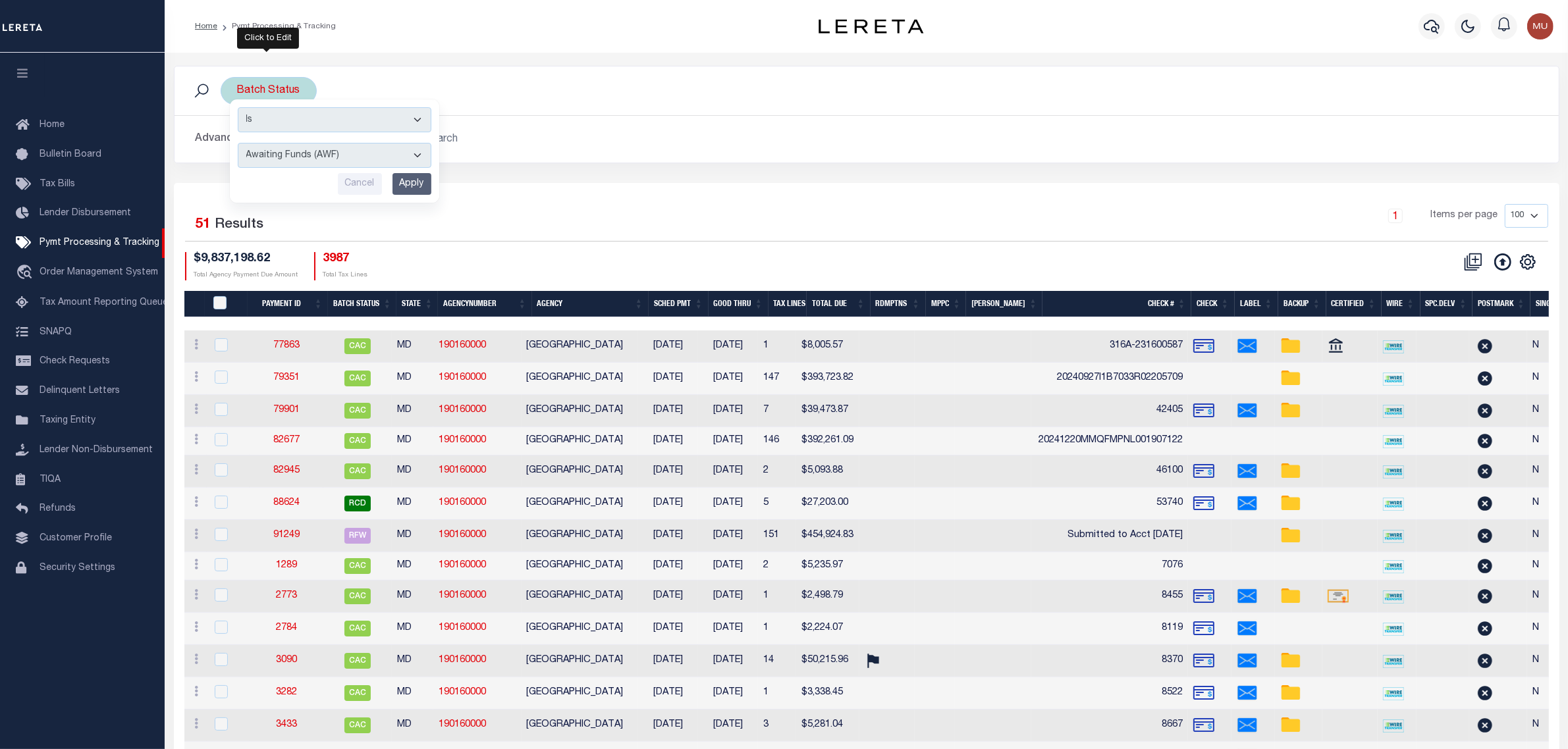
click at [407, 182] on input "Apply" at bounding box center [412, 184] width 39 height 22
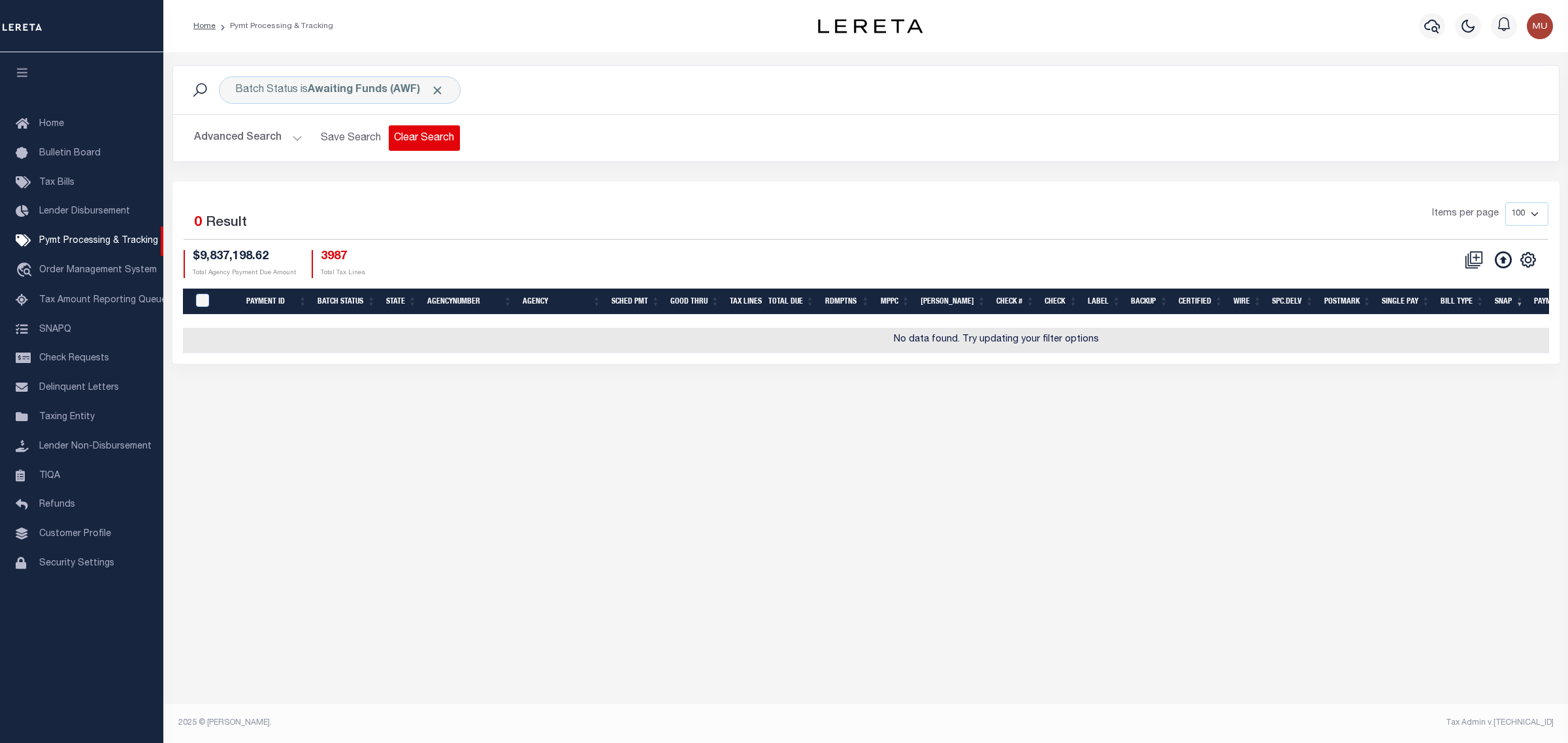
click at [426, 145] on button "Clear Search" at bounding box center [424, 138] width 72 height 25
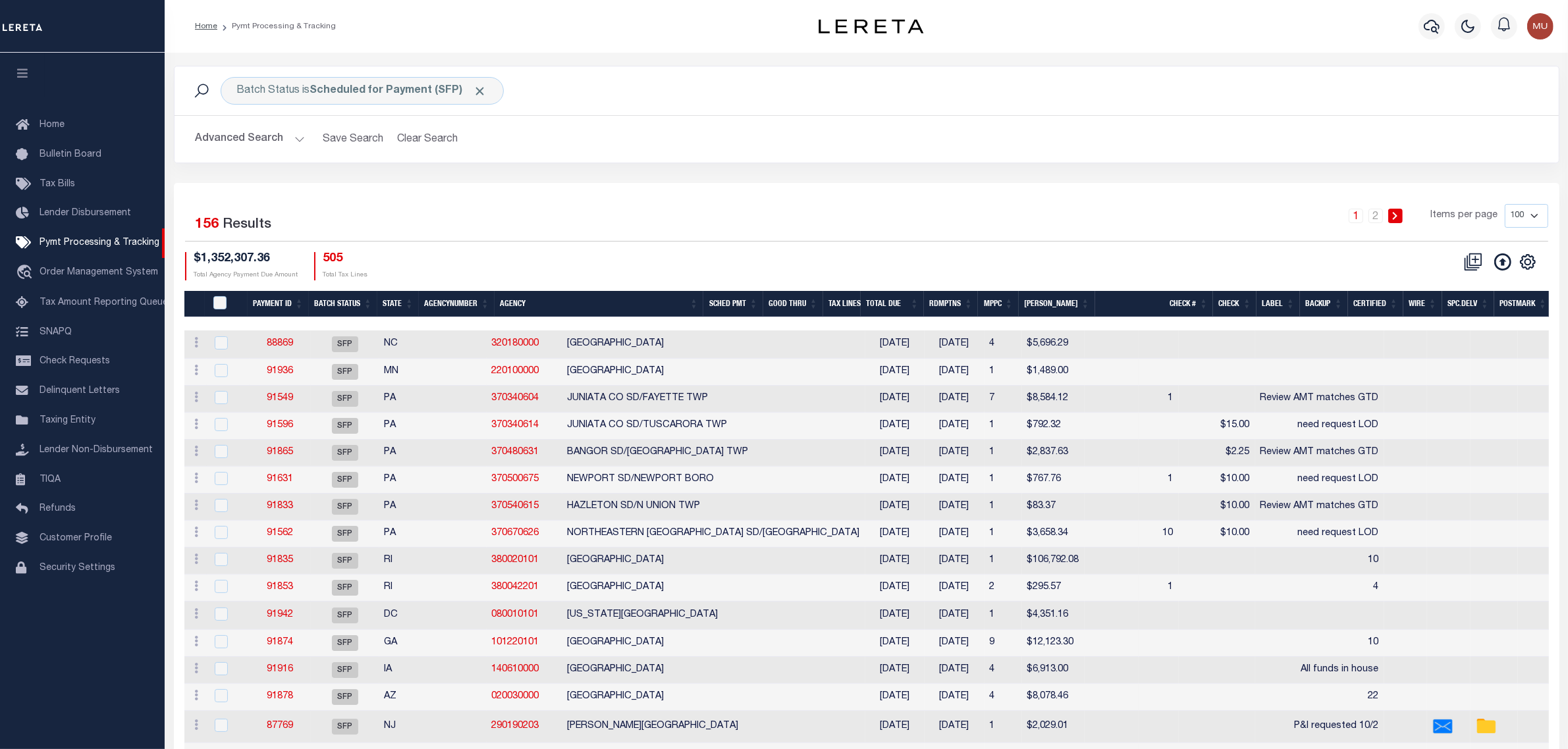
drag, startPoint x: 241, startPoint y: 127, endPoint x: 266, endPoint y: 146, distance: 31.4
click at [241, 128] on button "Advanced Search" at bounding box center [250, 139] width 109 height 25
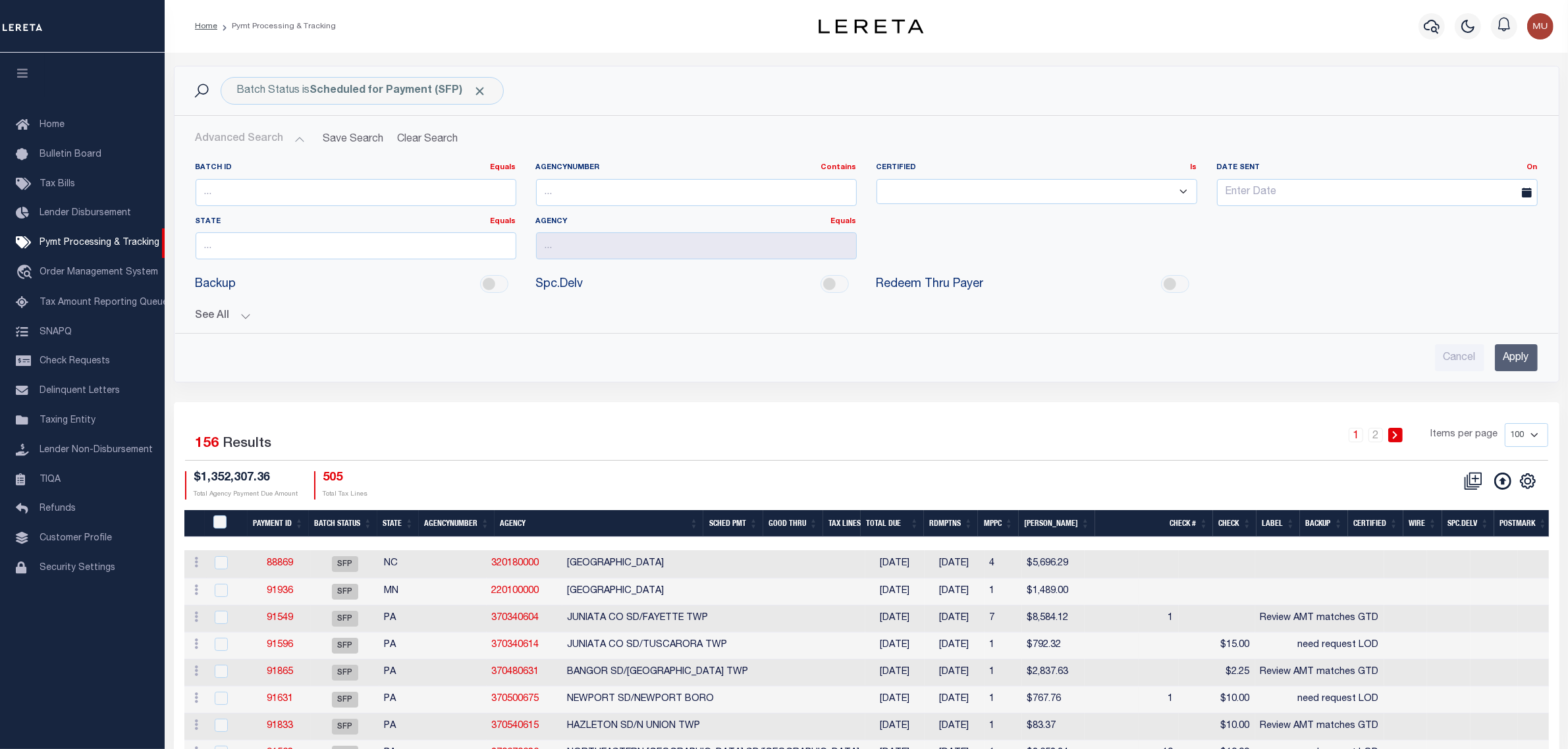
click at [218, 316] on button "See All" at bounding box center [867, 316] width 1342 height 13
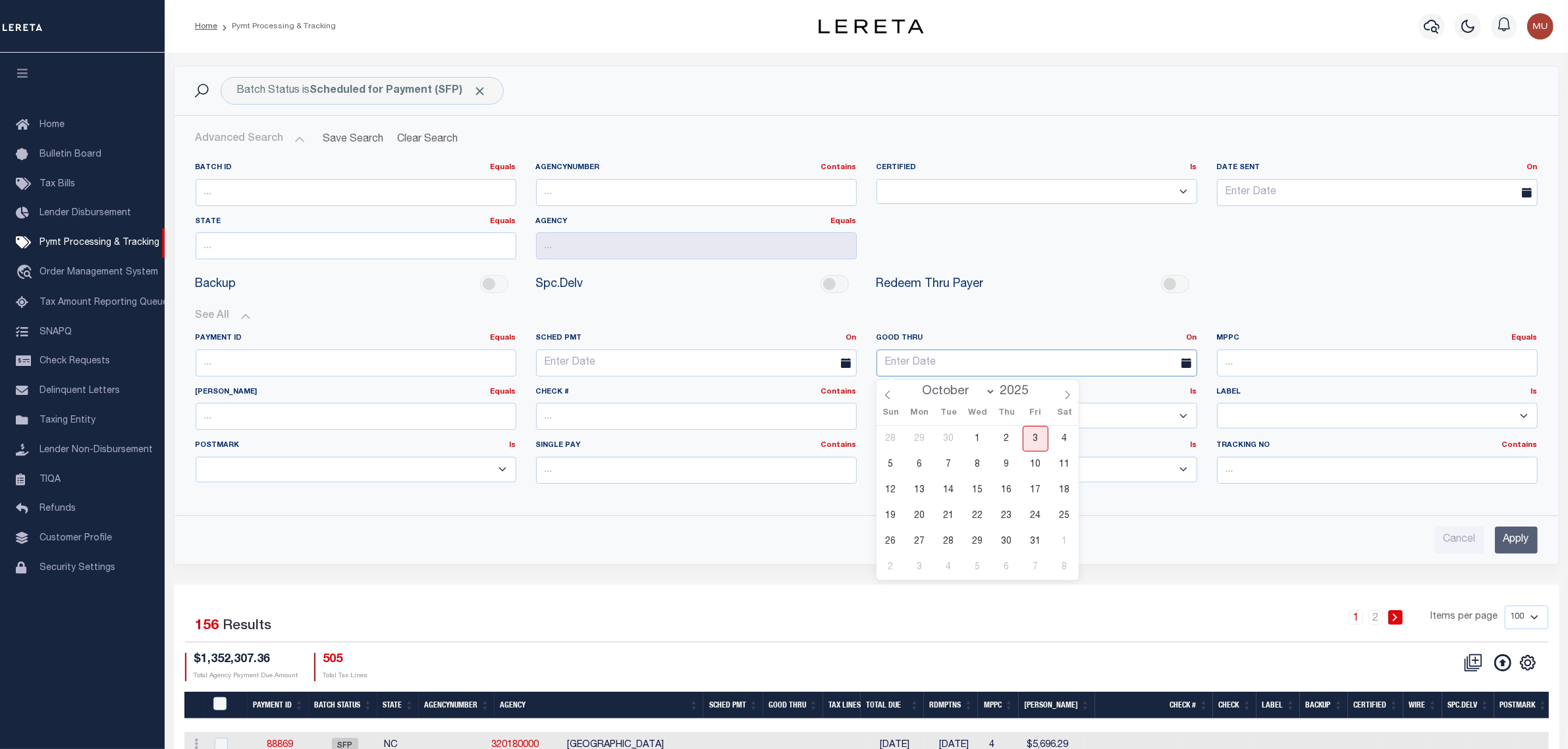
drag, startPoint x: 953, startPoint y: 363, endPoint x: 1028, endPoint y: 351, distance: 76.0
click at [953, 364] on input "text" at bounding box center [1037, 363] width 321 height 27
click at [1192, 337] on link "On" at bounding box center [1192, 338] width 10 height 8
click at [1131, 411] on link "Between" at bounding box center [1145, 411] width 104 height 20
click at [972, 364] on input "text" at bounding box center [952, 363] width 151 height 27
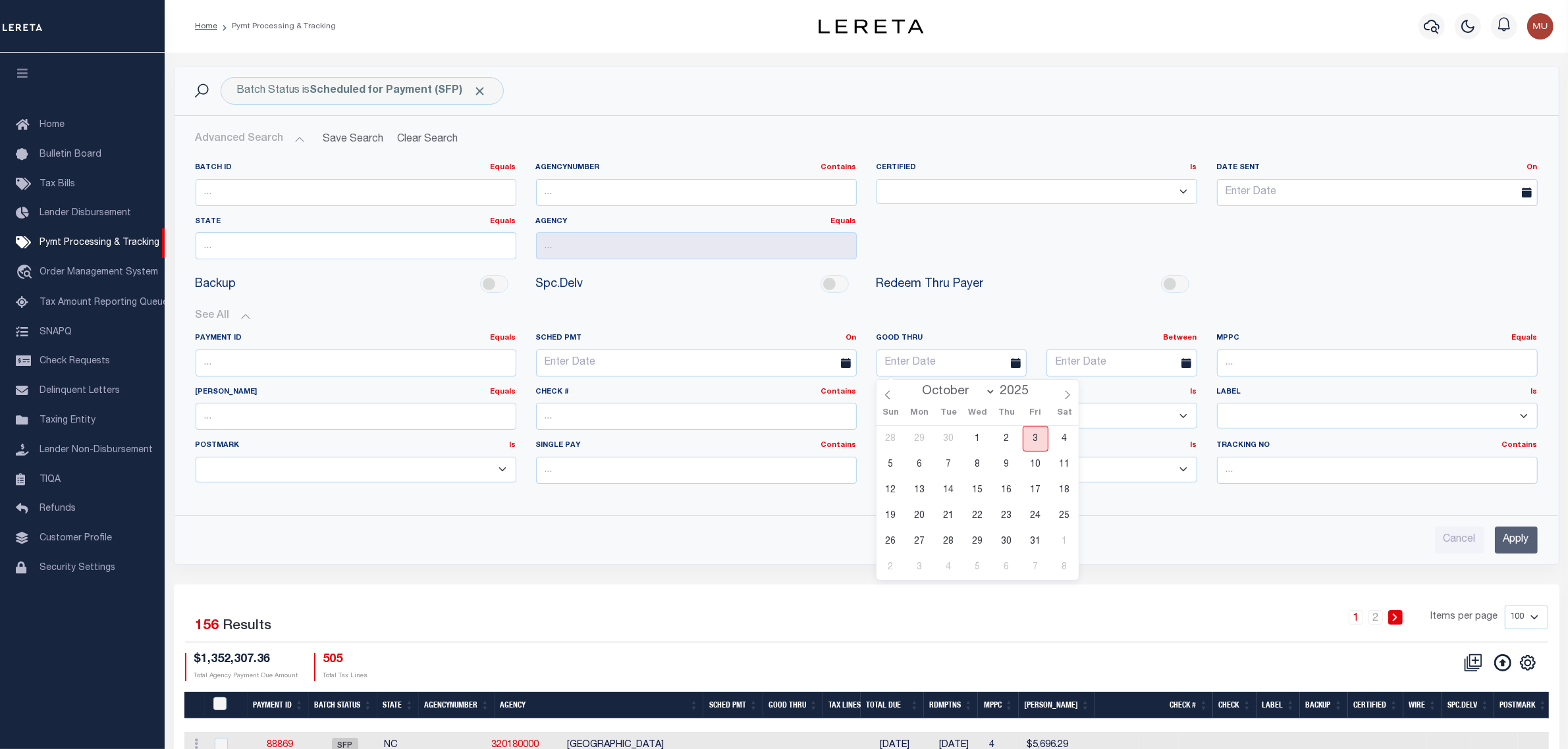
click at [1039, 439] on span "3" at bounding box center [1035, 439] width 25 height 25
type input "[DATE]"
click at [1107, 362] on input "text" at bounding box center [1122, 363] width 151 height 27
click at [1151, 472] on span "8" at bounding box center [1147, 464] width 25 height 25
type input "[DATE]"
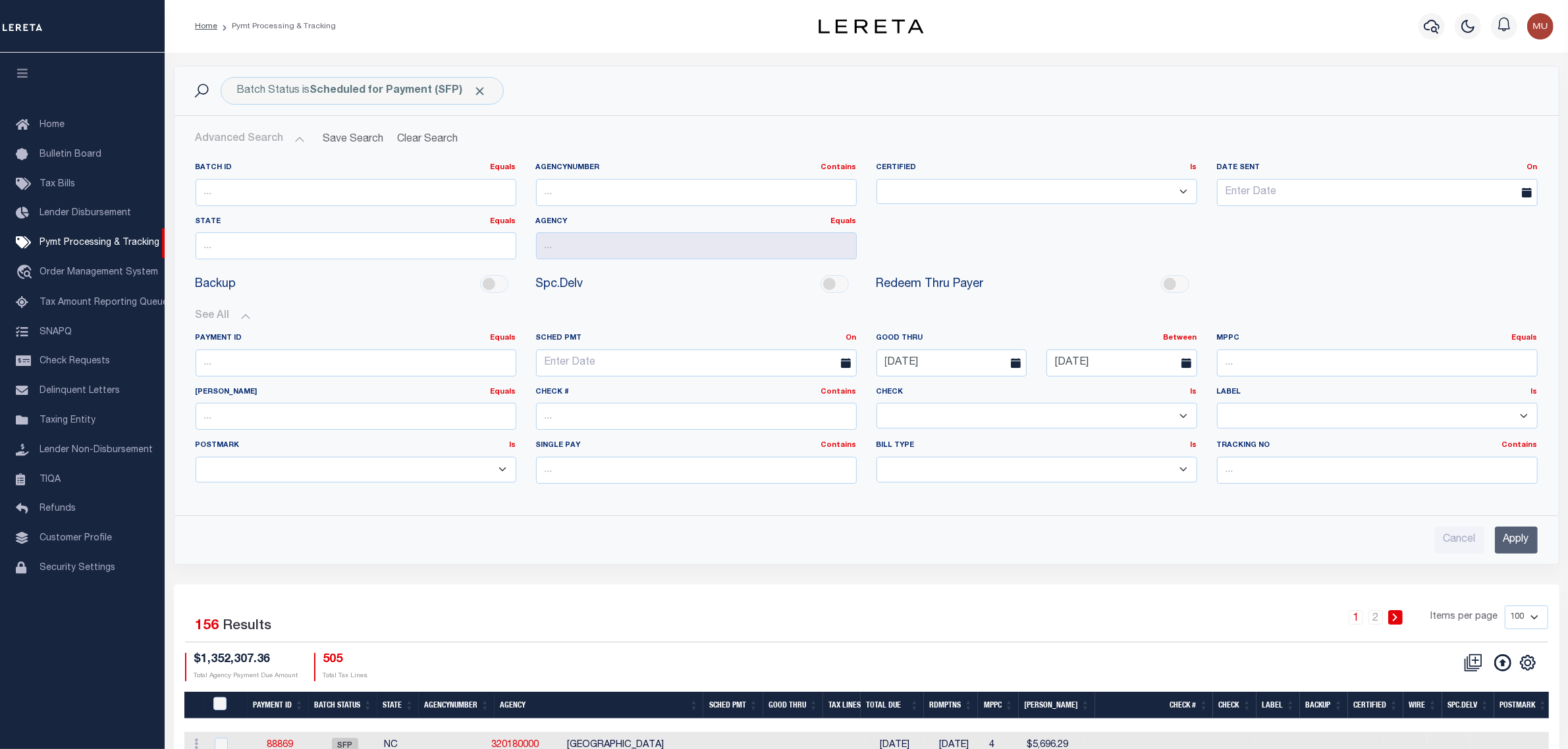
click at [1530, 553] on input "Apply" at bounding box center [1516, 540] width 42 height 27
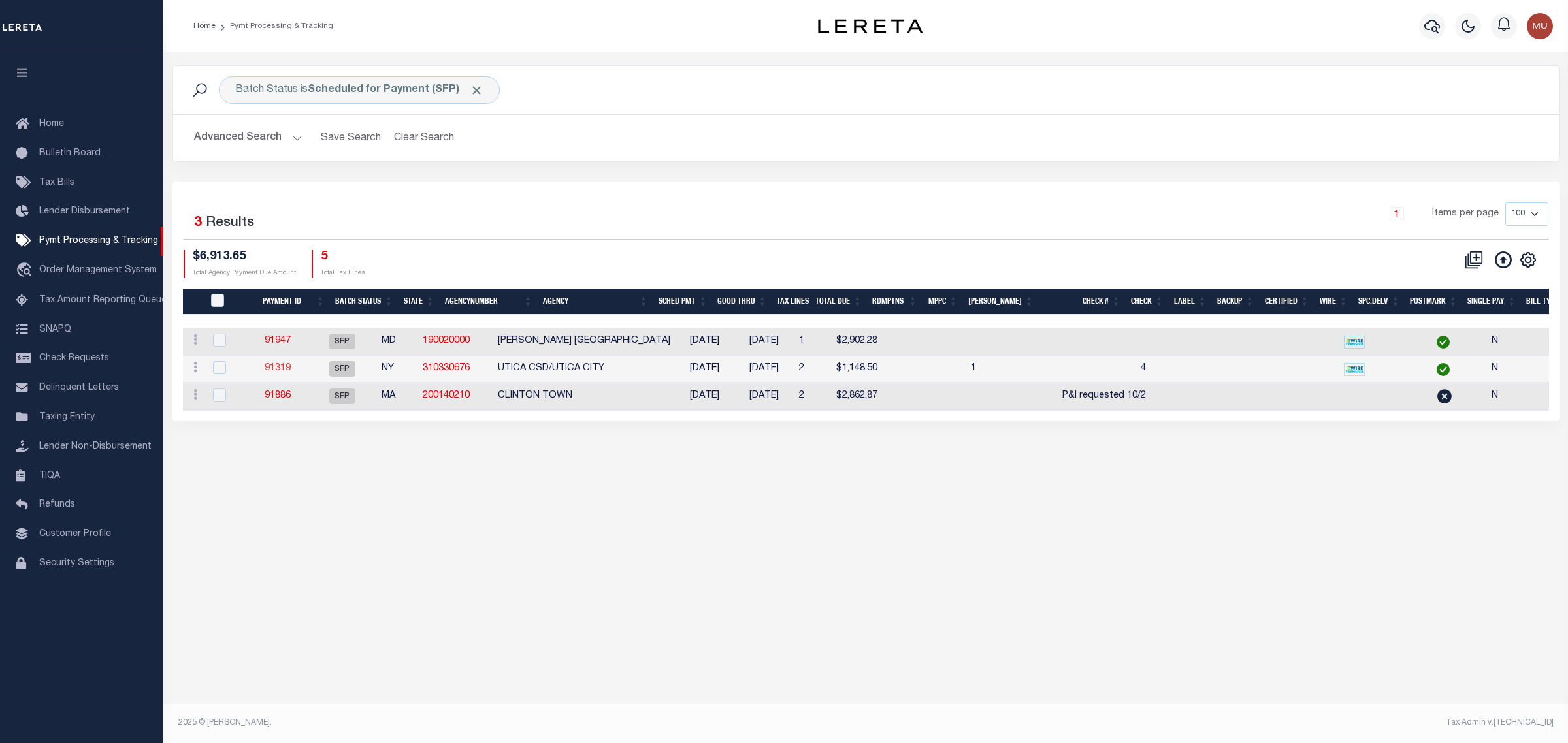
click at [289, 368] on link "91319" at bounding box center [277, 368] width 26 height 9
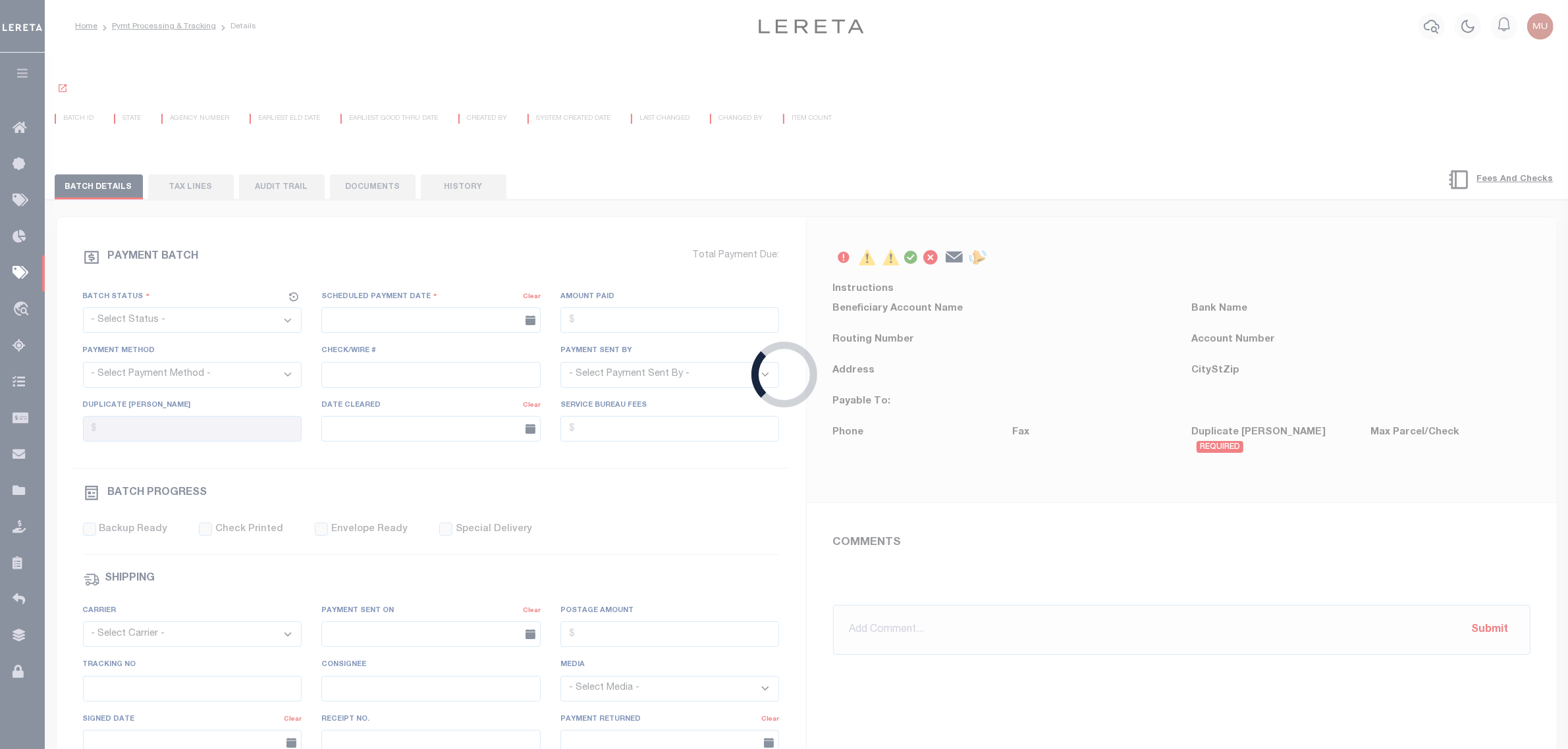
select select "SFP"
type input "[DATE]"
type input "4"
type input "[PERSON_NAME]"
type input "N"
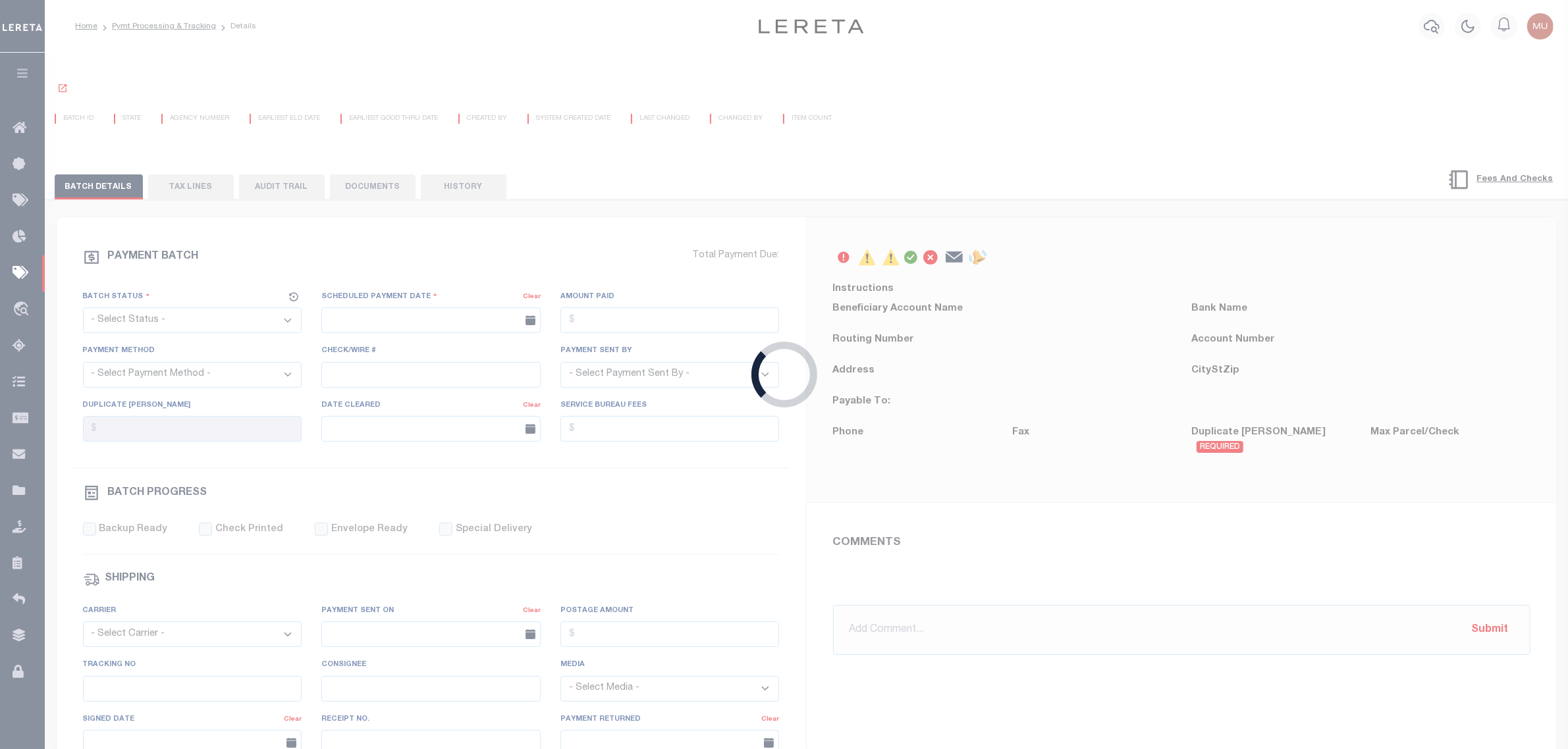
radio input "true"
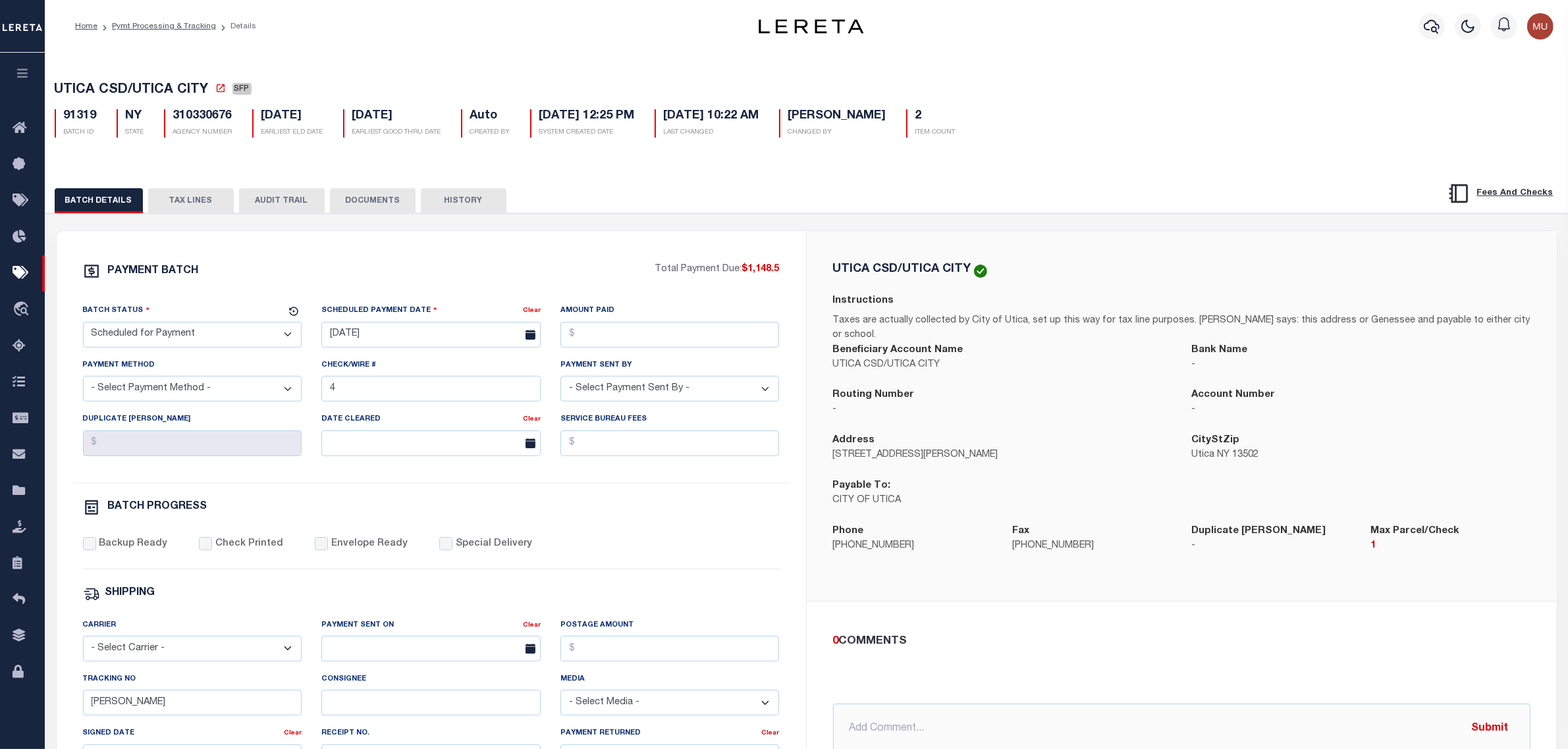
click at [182, 198] on button "TAX LINES" at bounding box center [191, 200] width 86 height 25
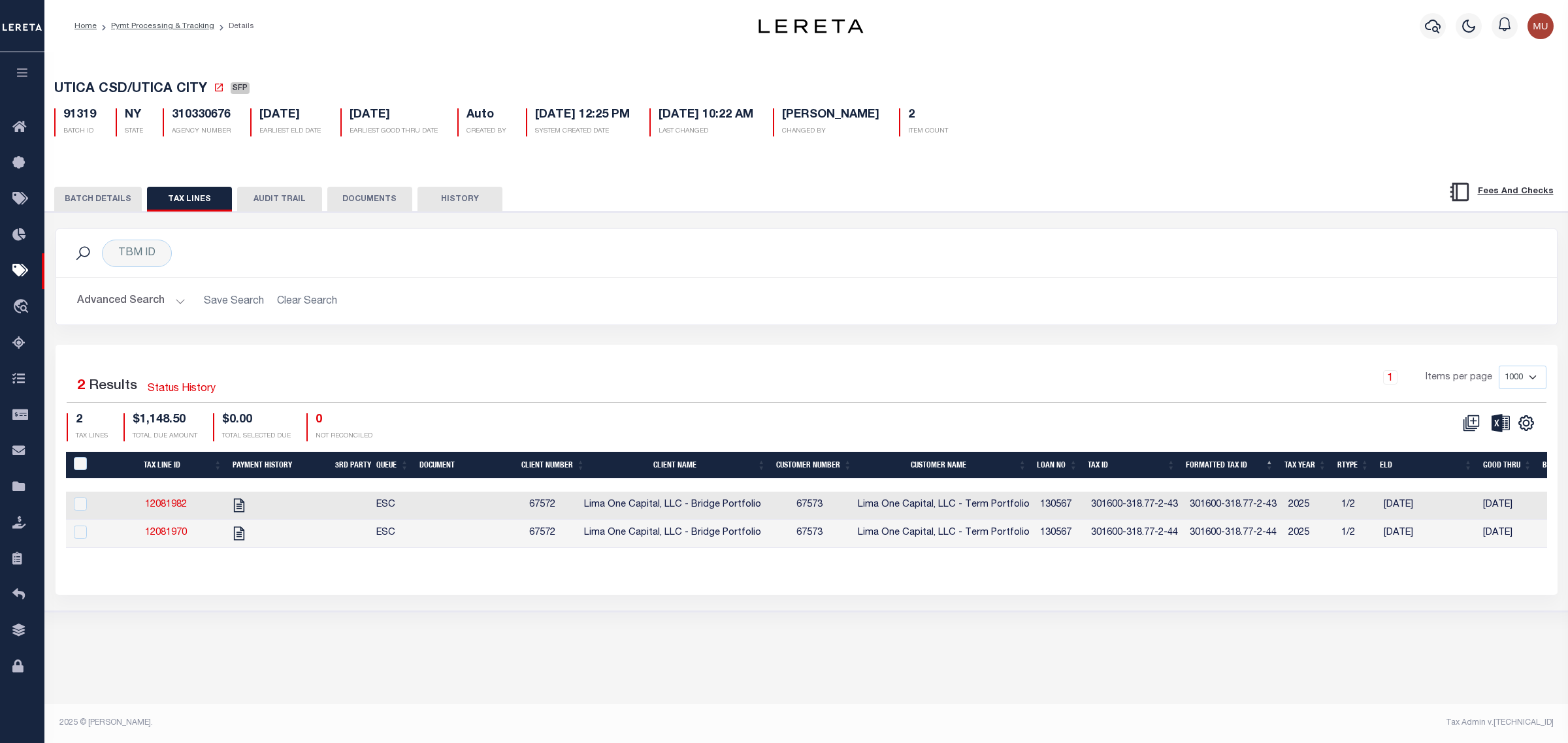
click at [99, 204] on button "BATCH DETAILS" at bounding box center [98, 199] width 88 height 24
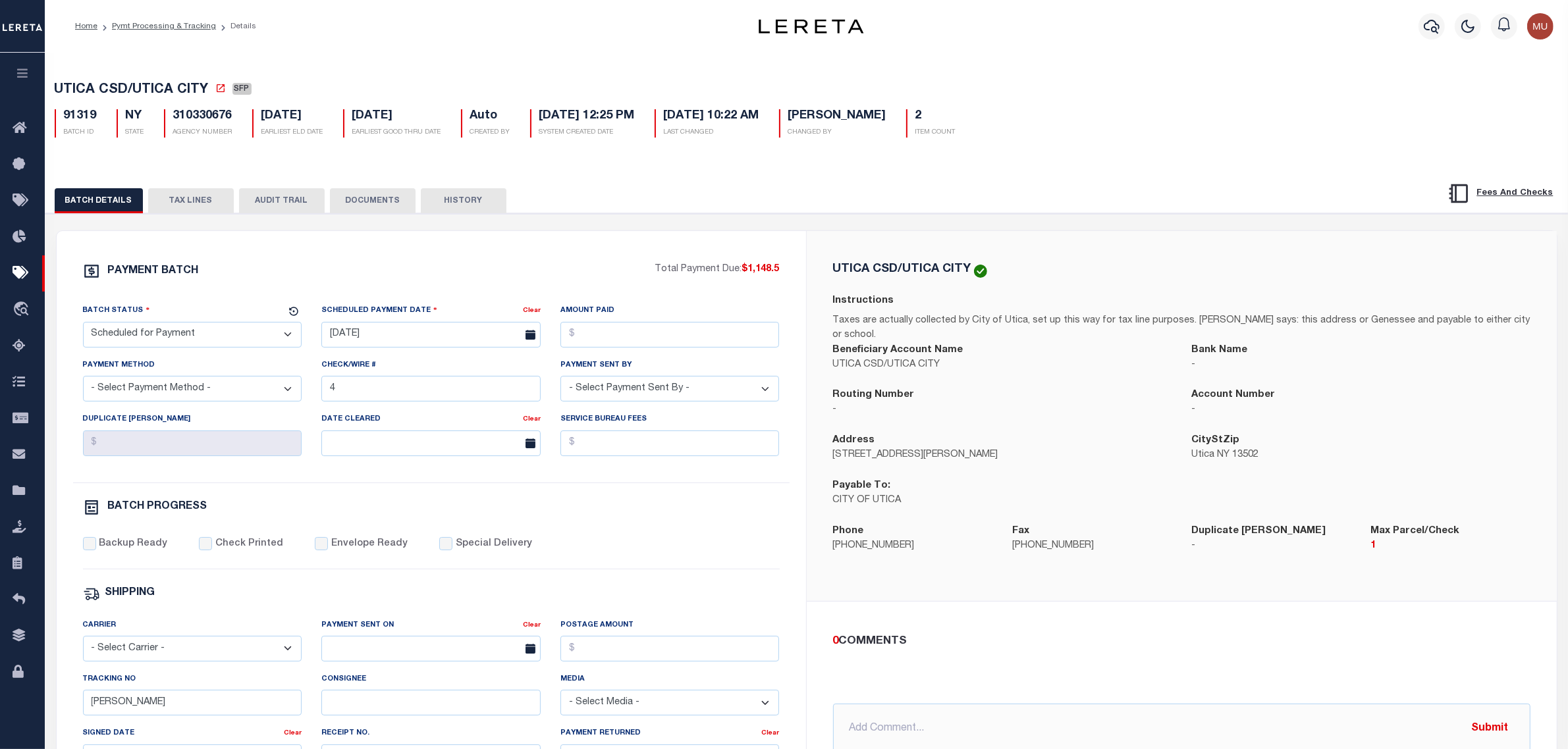
click at [89, 93] on span "UTICA CSD/UTICA CITY" at bounding box center [132, 91] width 154 height 14
drag, startPoint x: 89, startPoint y: 93, endPoint x: 186, endPoint y: 87, distance: 97.2
click at [186, 87] on span "UTICA CSD/UTICA CITY" at bounding box center [132, 91] width 154 height 14
copy span "UTICA CSD/UTICA CITY"
click at [199, 198] on button "TAX LINES" at bounding box center [191, 200] width 86 height 25
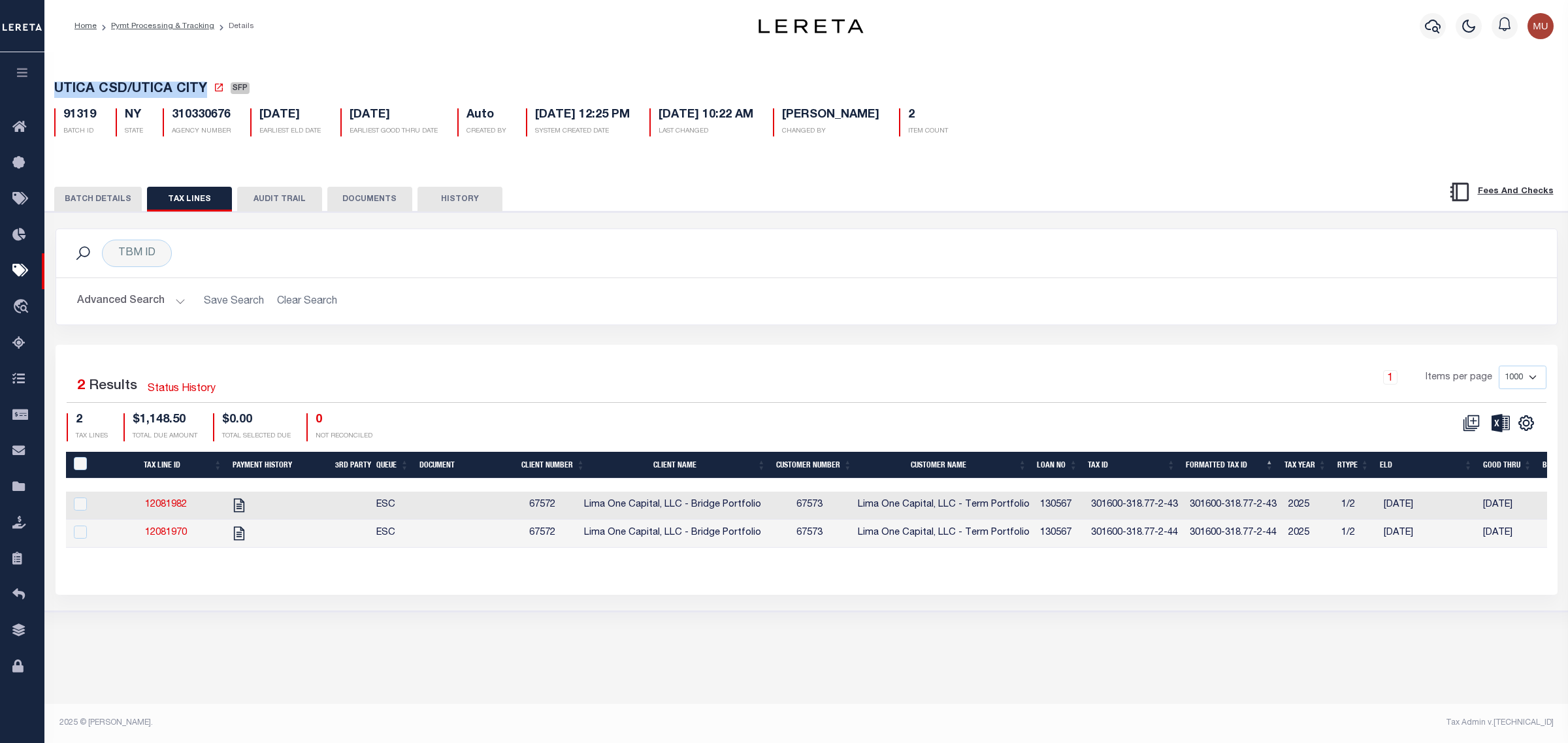
click at [115, 197] on button "BATCH DETAILS" at bounding box center [98, 199] width 88 height 24
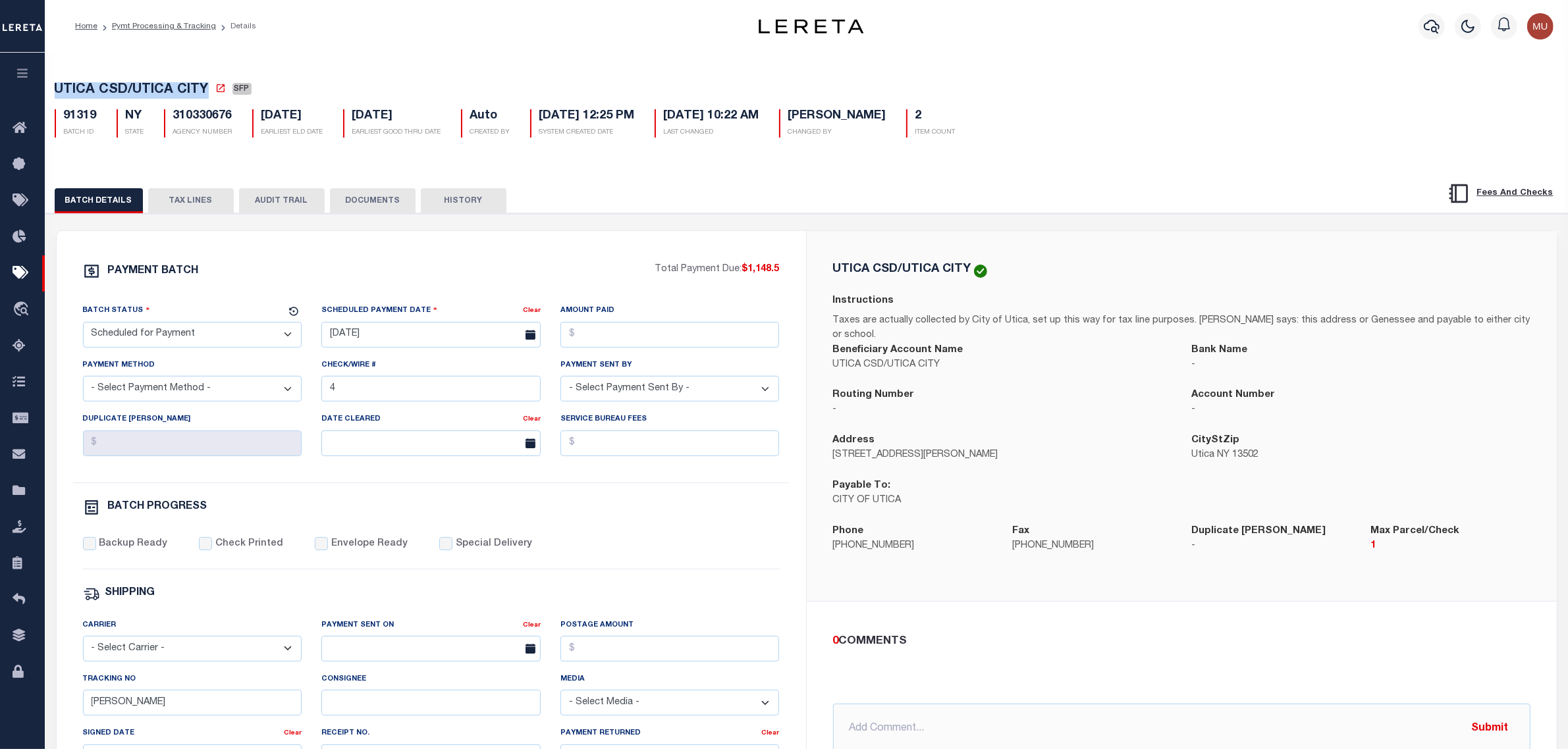
click at [456, 551] on label "Special Delivery" at bounding box center [494, 544] width 76 height 14
click at [445, 551] on input "Special Delivery" at bounding box center [446, 544] width 14 height 14
checkbox input "true"
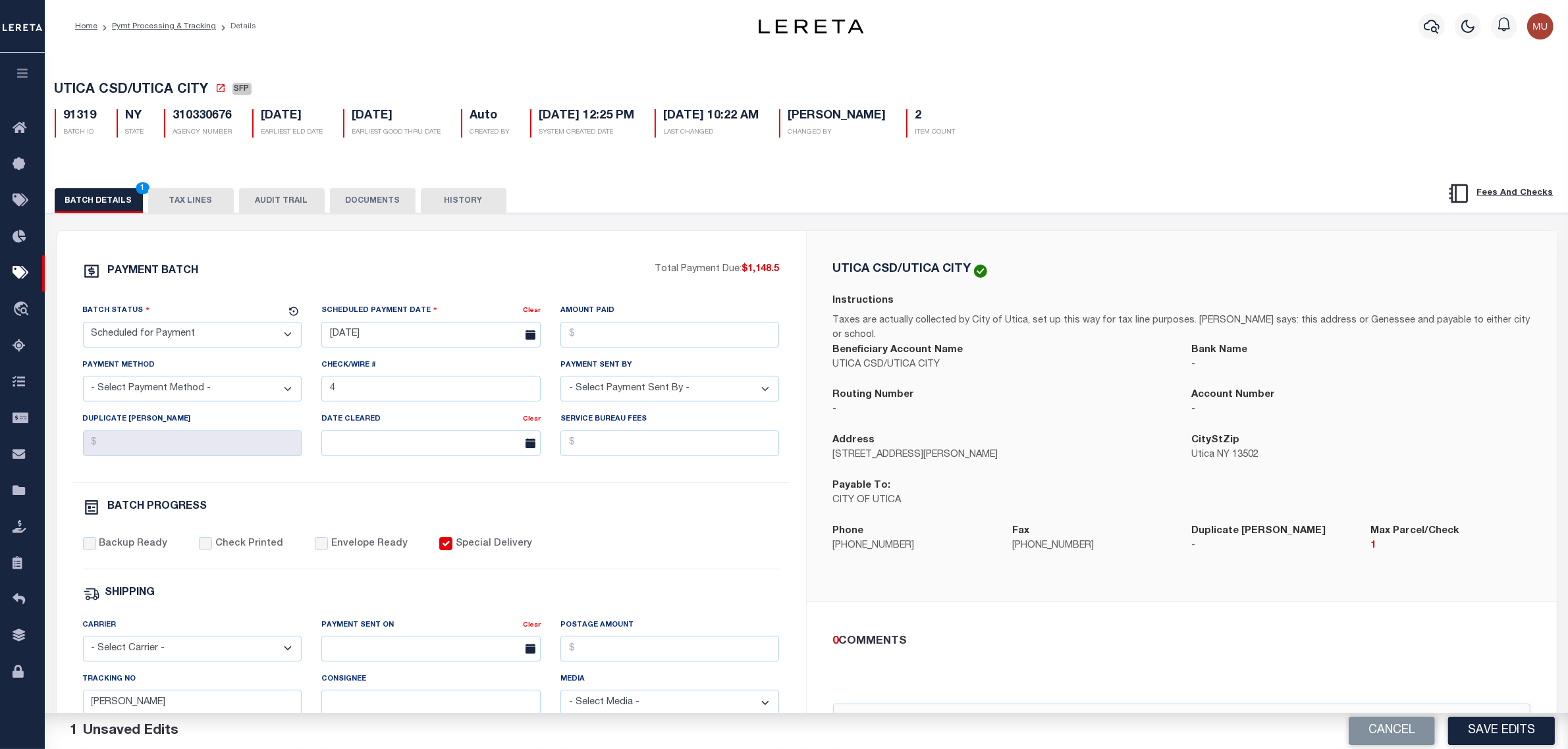
click at [224, 329] on select "- Select Status - Scheduled for Payment Ready For Payment Payment Sent Cleared …" at bounding box center [193, 335] width 219 height 25
select select "RFP"
click at [83, 326] on select "- Select Status - Scheduled for Payment Ready For Payment Payment Sent Cleared …" at bounding box center [193, 335] width 219 height 25
click at [434, 313] on span at bounding box center [435, 309] width 4 height 8
click at [459, 334] on input "10/22/2025" at bounding box center [431, 335] width 219 height 25
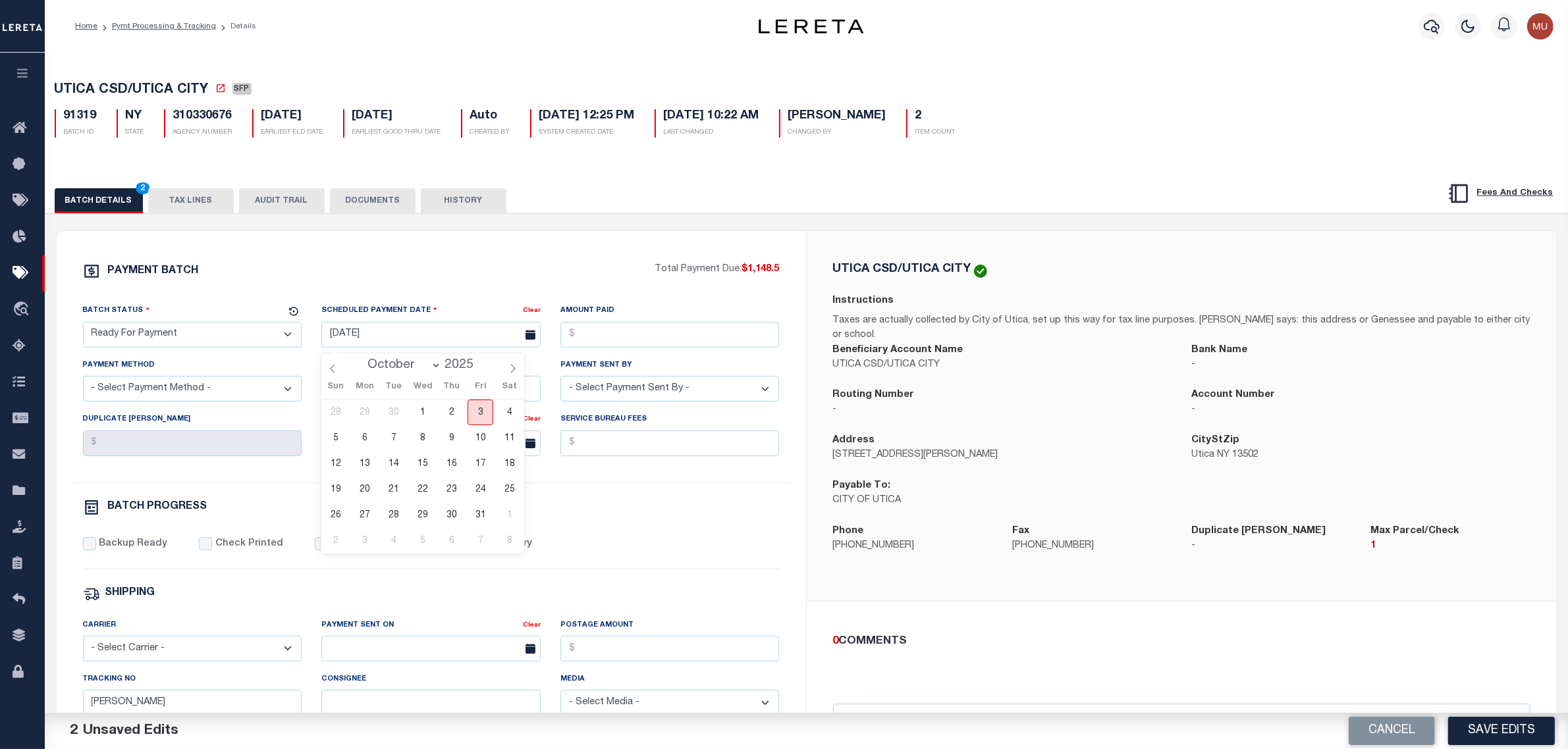
click at [486, 413] on span "3" at bounding box center [480, 412] width 25 height 25
type input "10/03/2025"
click at [655, 334] on input "Amount Paid" at bounding box center [670, 335] width 219 height 25
type input "$1,148.50"
select select "CHK"
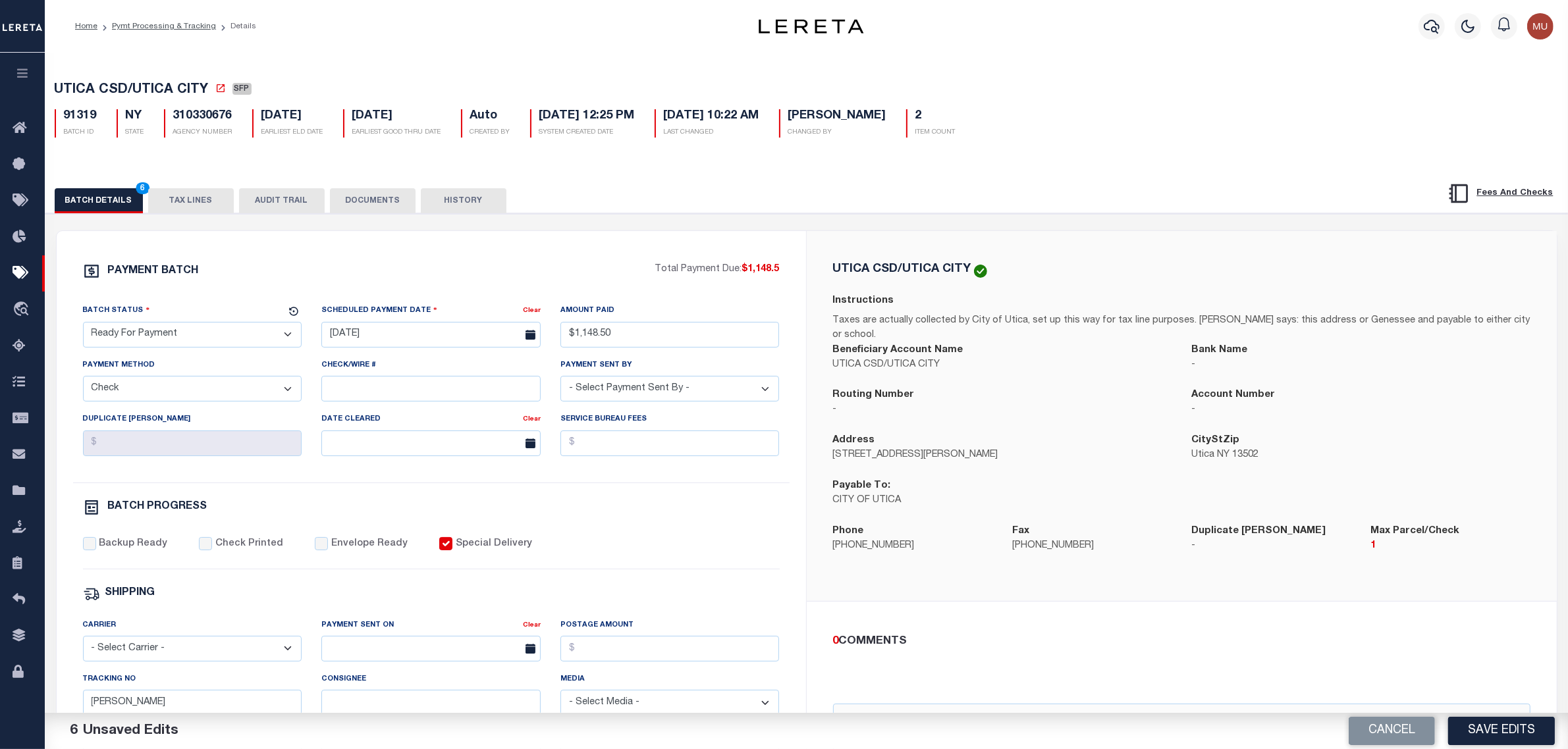
select select "Urbina, Matthew"
drag, startPoint x: 140, startPoint y: 545, endPoint x: 138, endPoint y: 554, distance: 9.2
click at [139, 549] on label "Backup Ready" at bounding box center [132, 544] width 69 height 14
click at [96, 549] on input "Backup Ready" at bounding box center [90, 544] width 14 height 14
checkbox input "true"
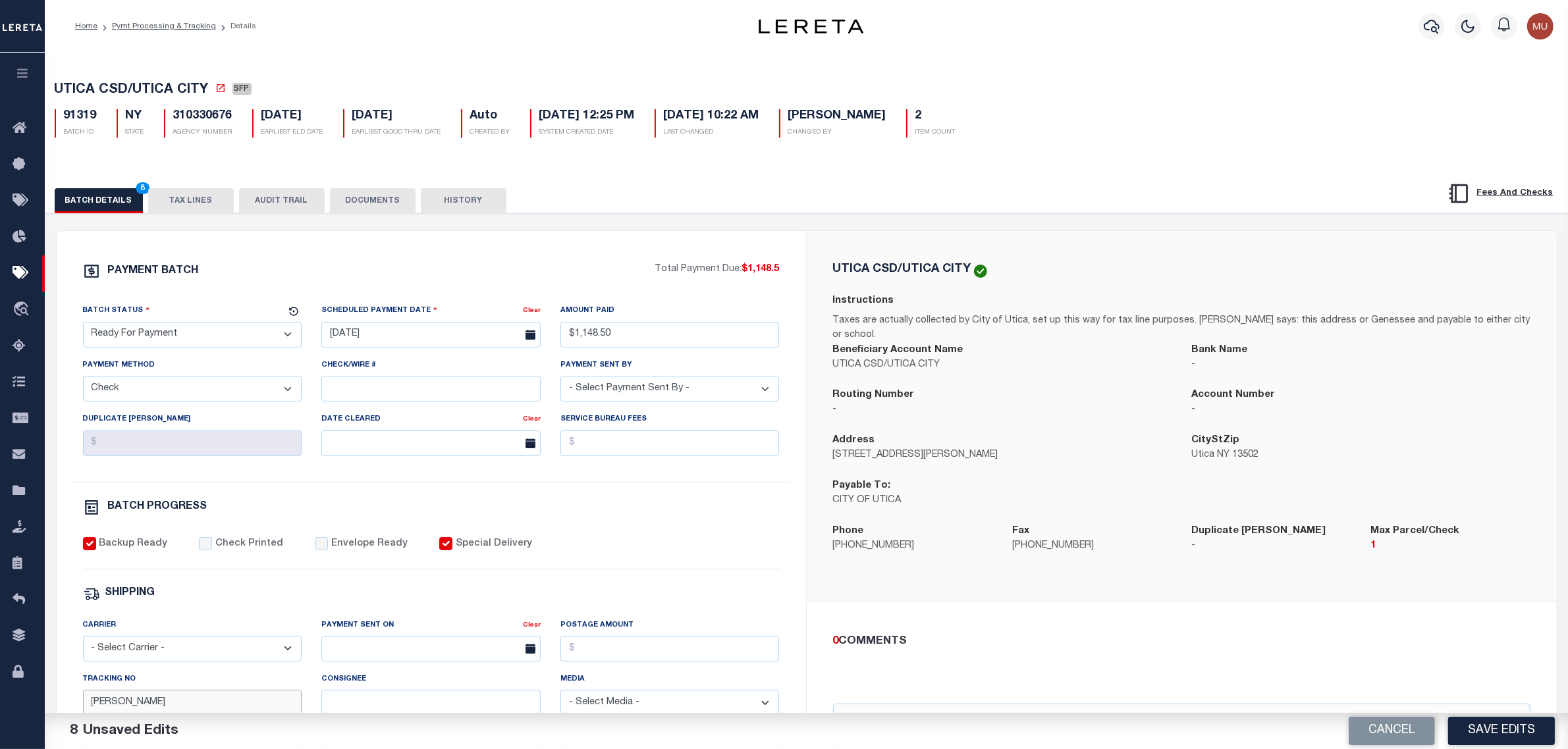
click at [102, 713] on div "Batch Status is Scheduled for Payment (SFP) Search Advanced Search Save Search …" at bounding box center [806, 579] width 1523 height 1053
type input "A"
click at [964, 704] on input "text" at bounding box center [1182, 729] width 697 height 50
type input "1 parcel per check"
click at [1480, 718] on button "Save Edits" at bounding box center [1502, 730] width 107 height 28
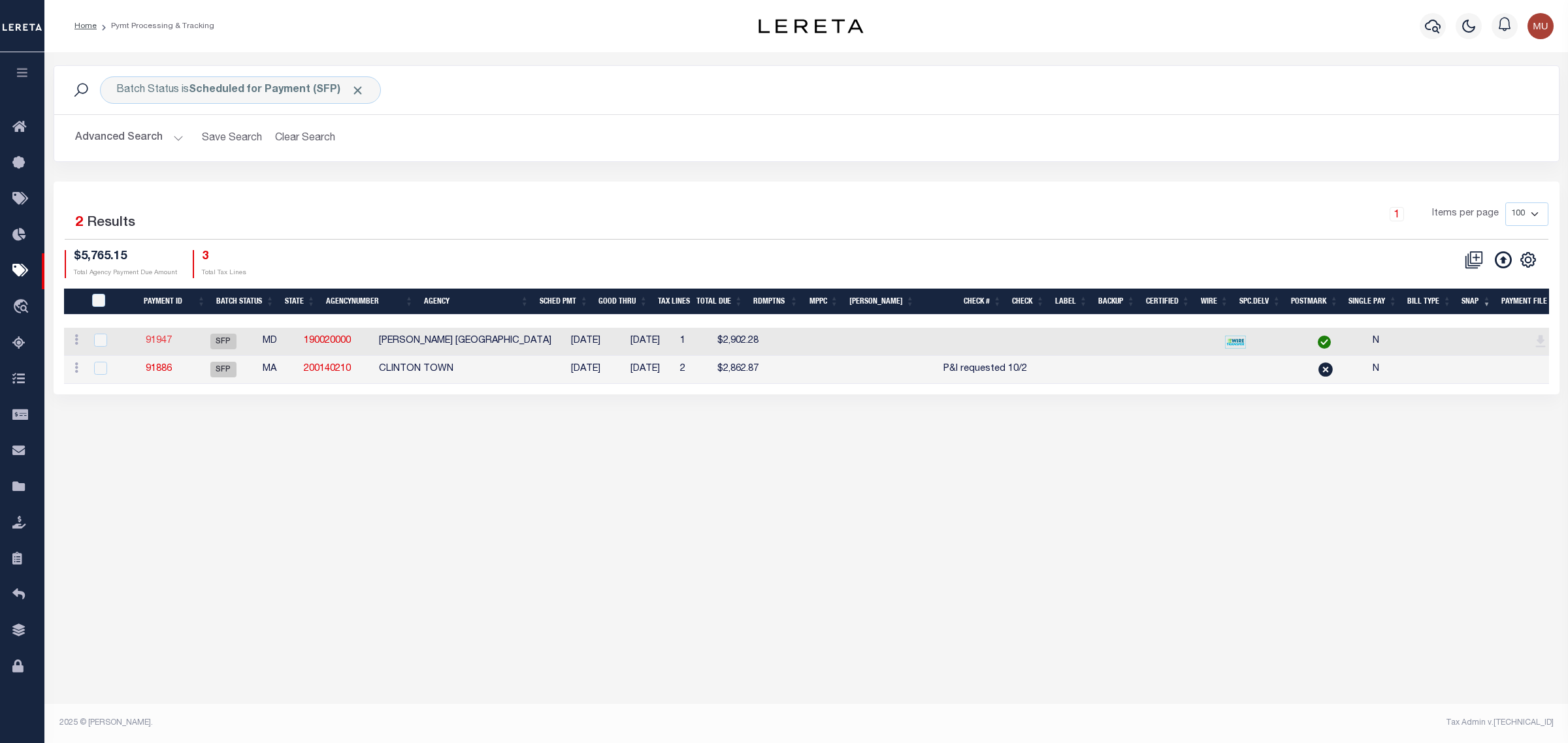
click at [172, 343] on link "91947" at bounding box center [158, 341] width 26 height 9
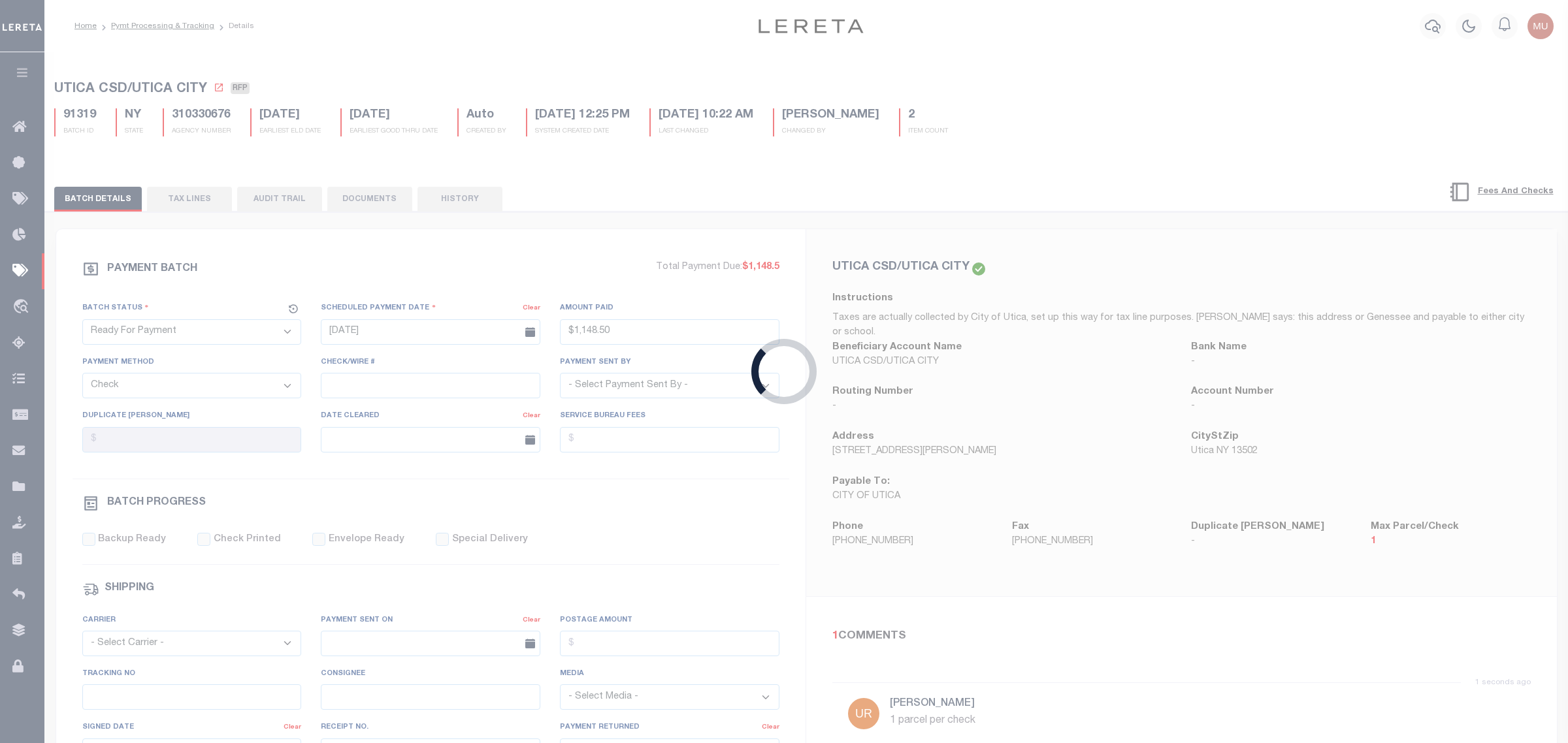
select select "SFP"
type input "09/19/2025"
select select
checkbox input "false"
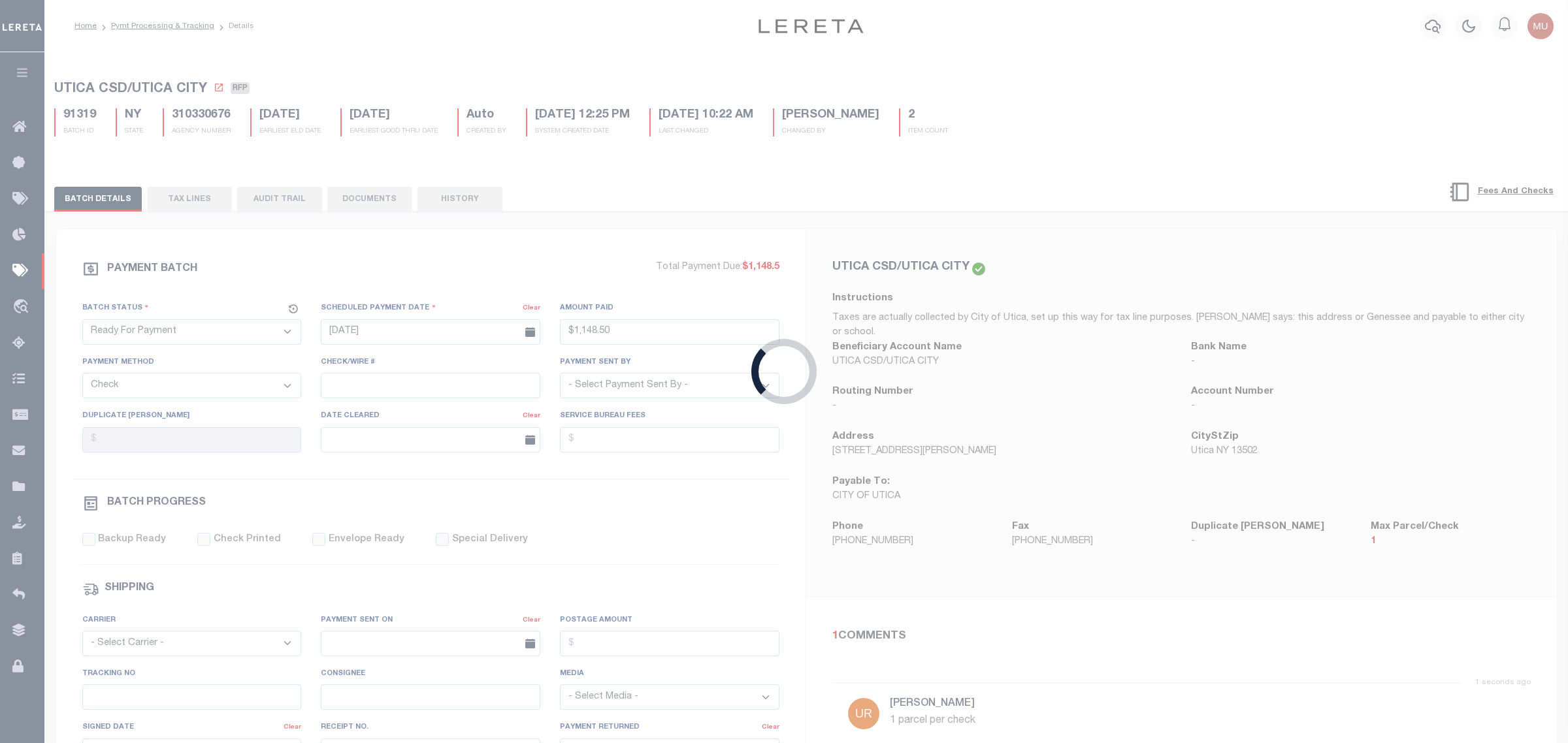
checkbox input "false"
type input "Audria"
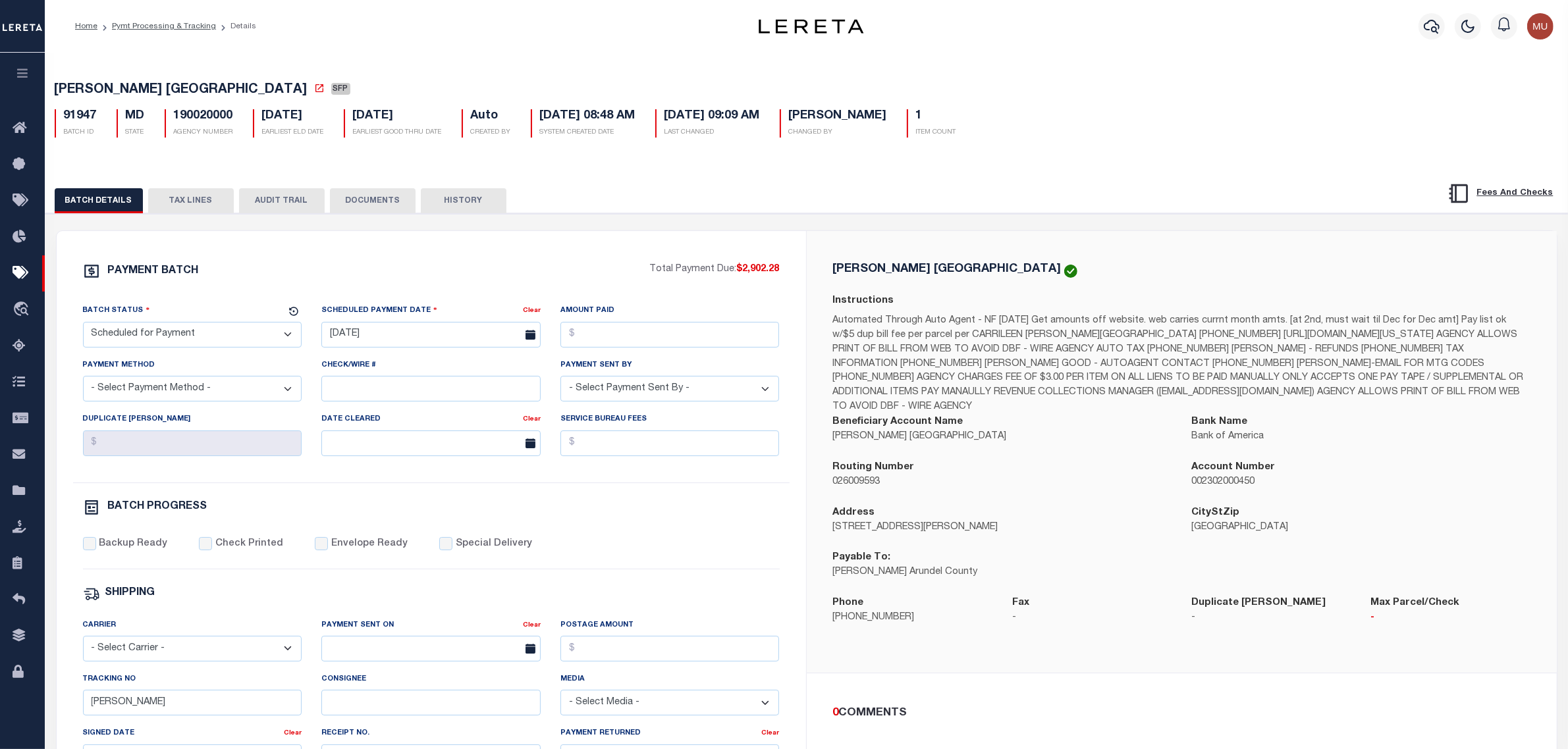
click at [204, 205] on button "TAX LINES" at bounding box center [191, 200] width 86 height 25
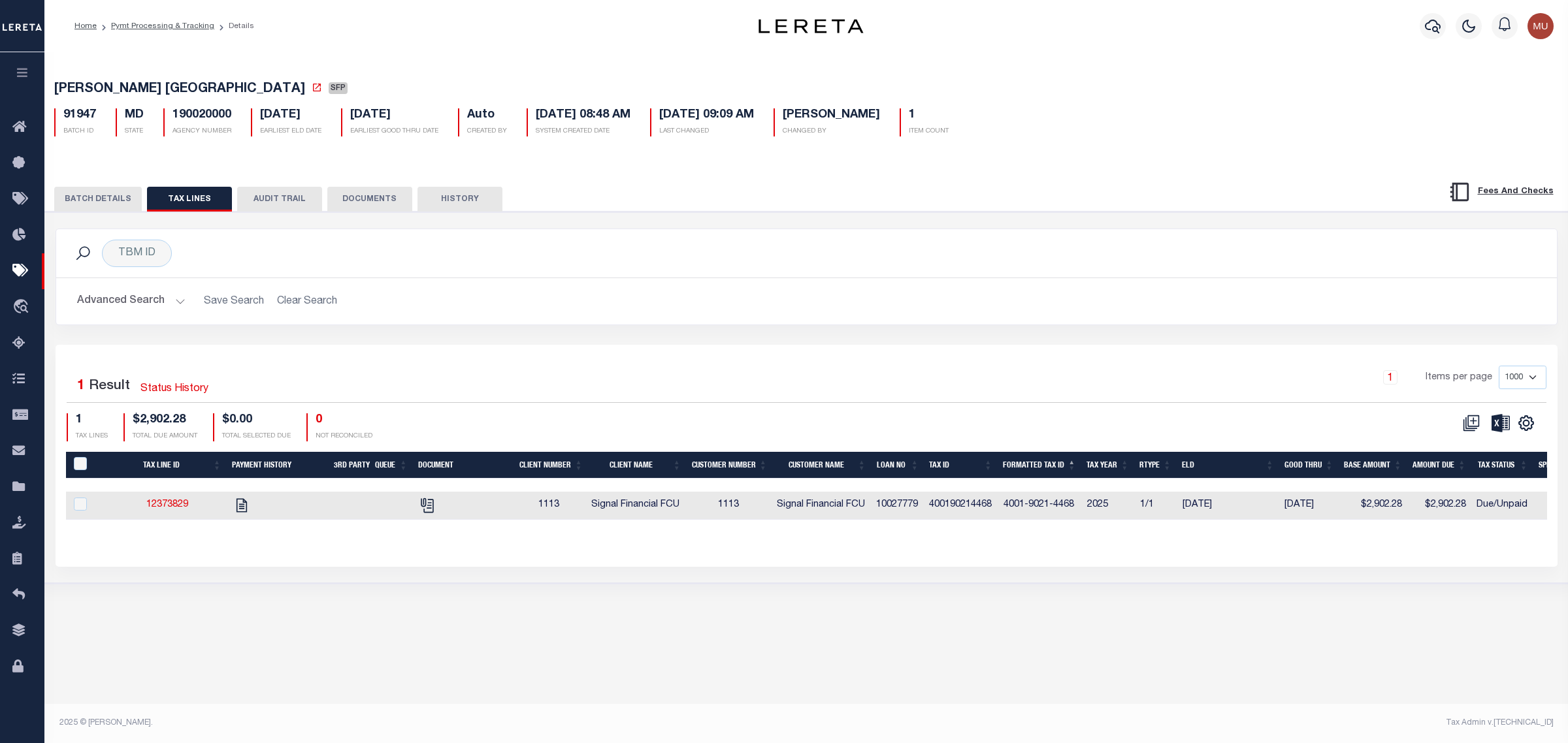
click at [97, 201] on button "BATCH DETAILS" at bounding box center [98, 199] width 88 height 24
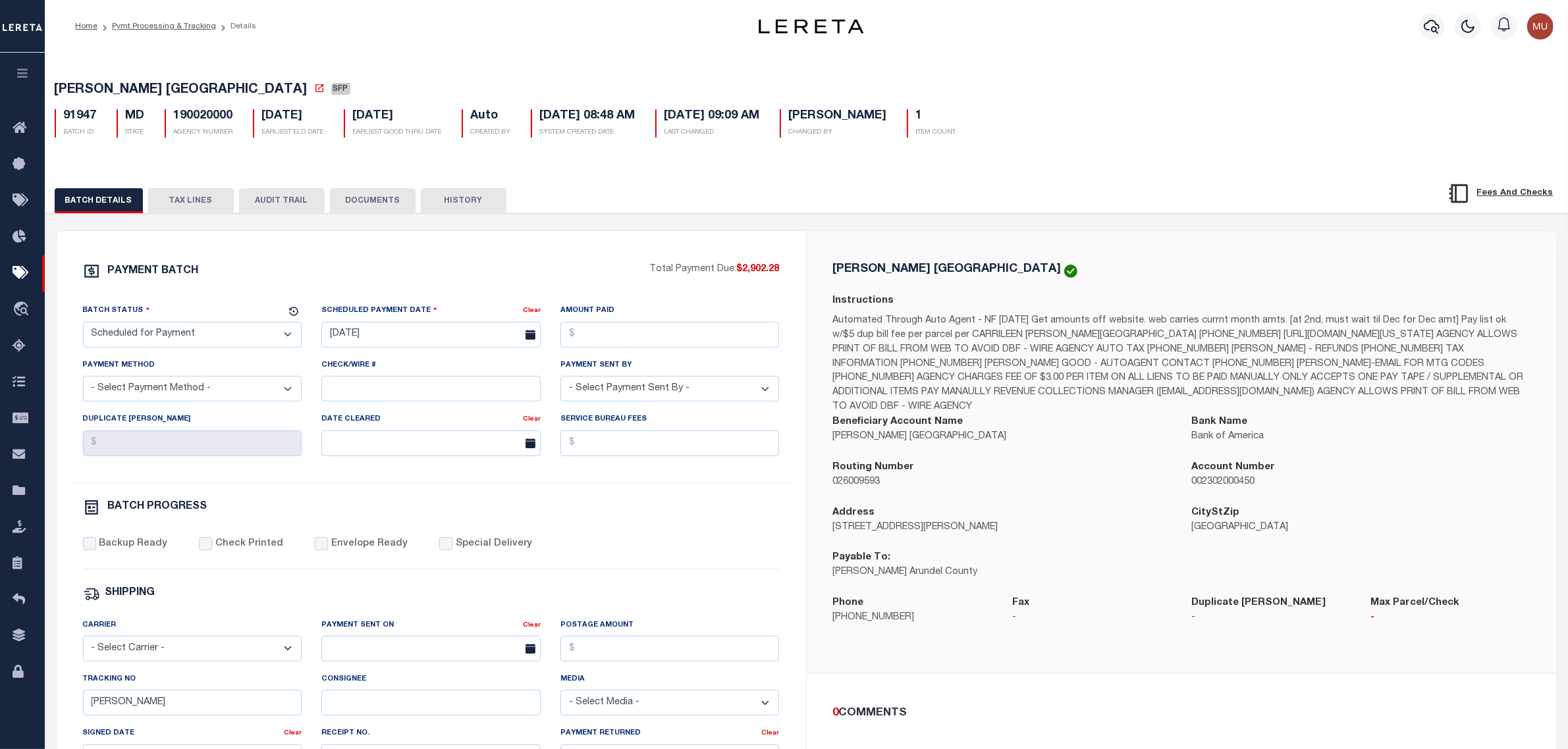
click at [155, 336] on select "- Select Status - Scheduled for Payment Ready For Payment Payment Sent Cleared …" at bounding box center [193, 335] width 219 height 25
select select "RFP"
click at [83, 326] on select "- Select Status - Scheduled for Payment Ready For Payment Payment Sent Cleared …" at bounding box center [193, 335] width 219 height 25
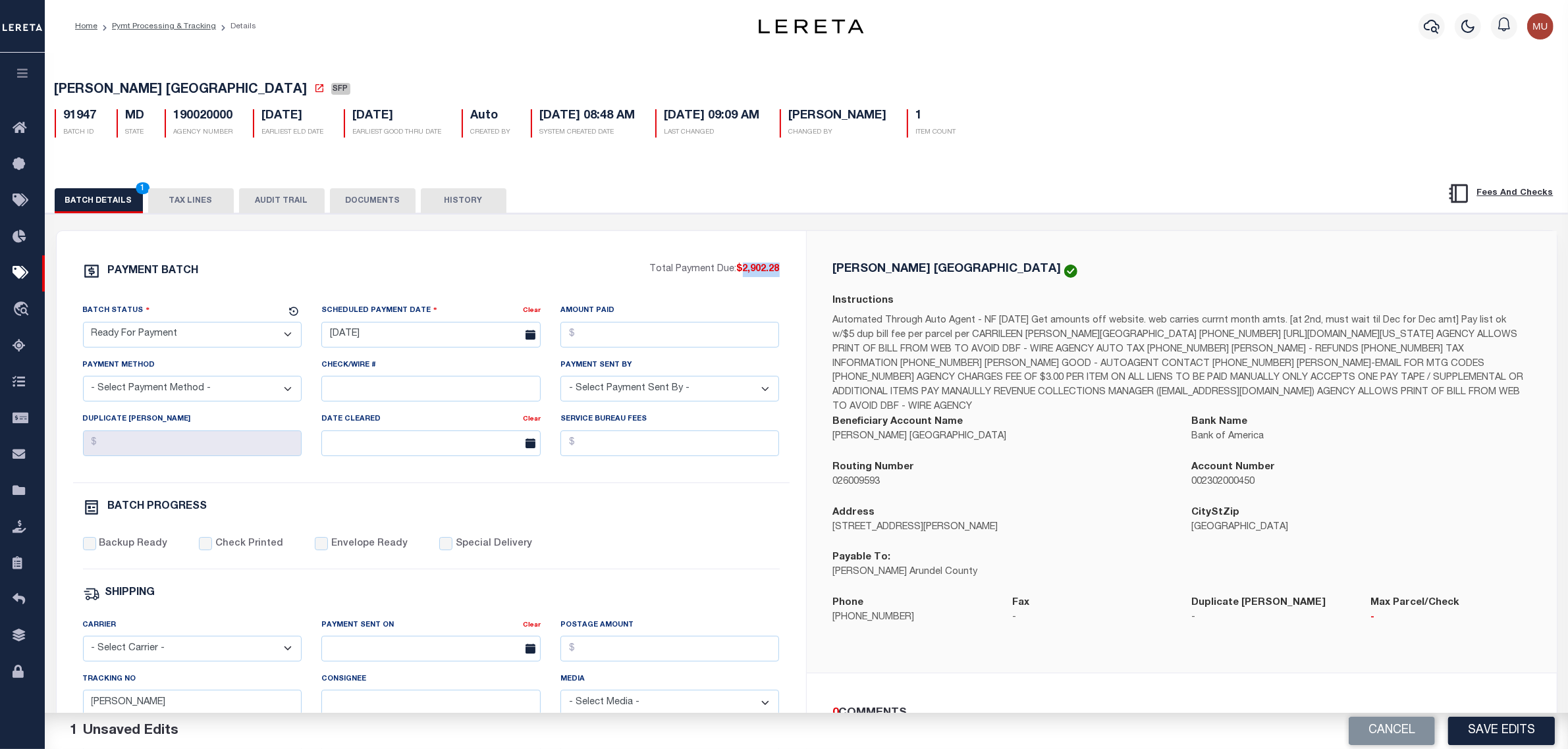
drag, startPoint x: 781, startPoint y: 273, endPoint x: 743, endPoint y: 271, distance: 38.1
click at [743, 271] on div "PAYMENT BATCH Total Payment Due: $2,902.28 Batch Status - Select Status -" at bounding box center [431, 617] width 718 height 707
click at [655, 340] on input "Amount Paid" at bounding box center [670, 335] width 219 height 25
paste input "2,902.28"
click at [1526, 731] on button "Save Edits" at bounding box center [1502, 730] width 107 height 28
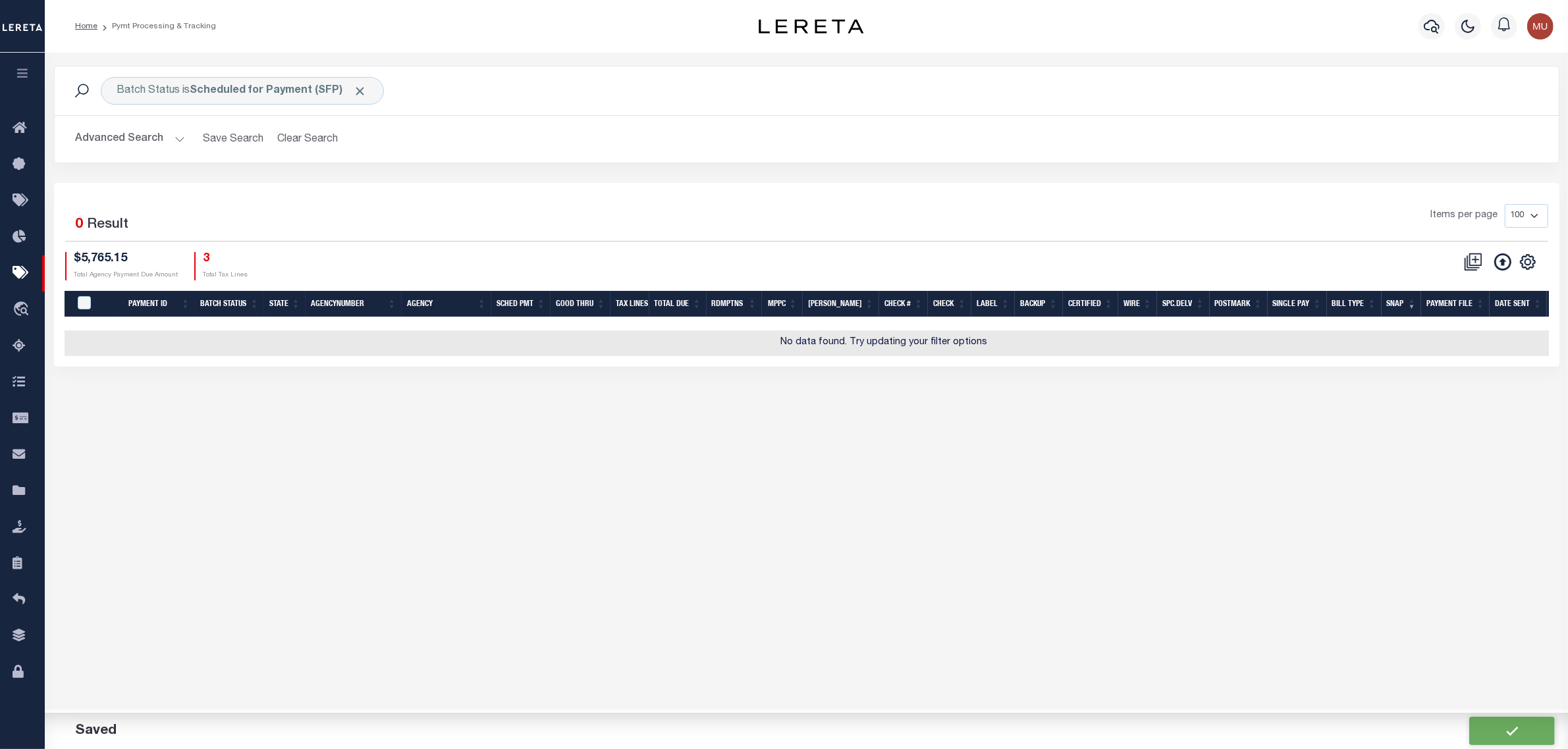
type input "$2,902.28"
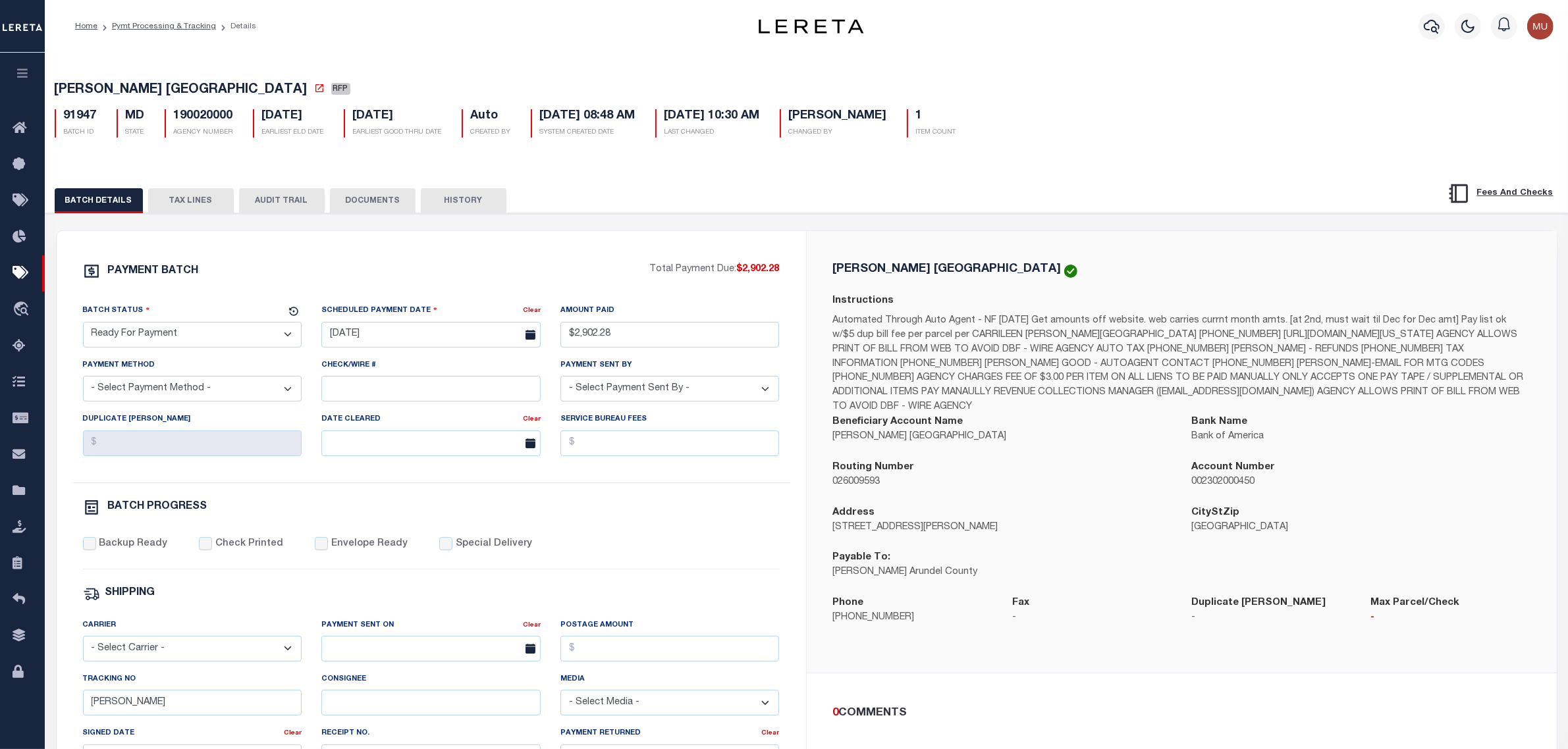
click at [176, 337] on select "- Select Status - Scheduled for Payment Ready For Payment Payment Sent Cleared …" at bounding box center [193, 335] width 219 height 25
click at [178, 339] on select "- Select Status - Scheduled for Payment Ready For Payment Payment Sent Cleared …" at bounding box center [193, 335] width 219 height 25
click at [420, 343] on input "09/19/2025" at bounding box center [431, 335] width 219 height 25
click at [482, 416] on span "3" at bounding box center [480, 412] width 25 height 25
type input "10/03/2025"
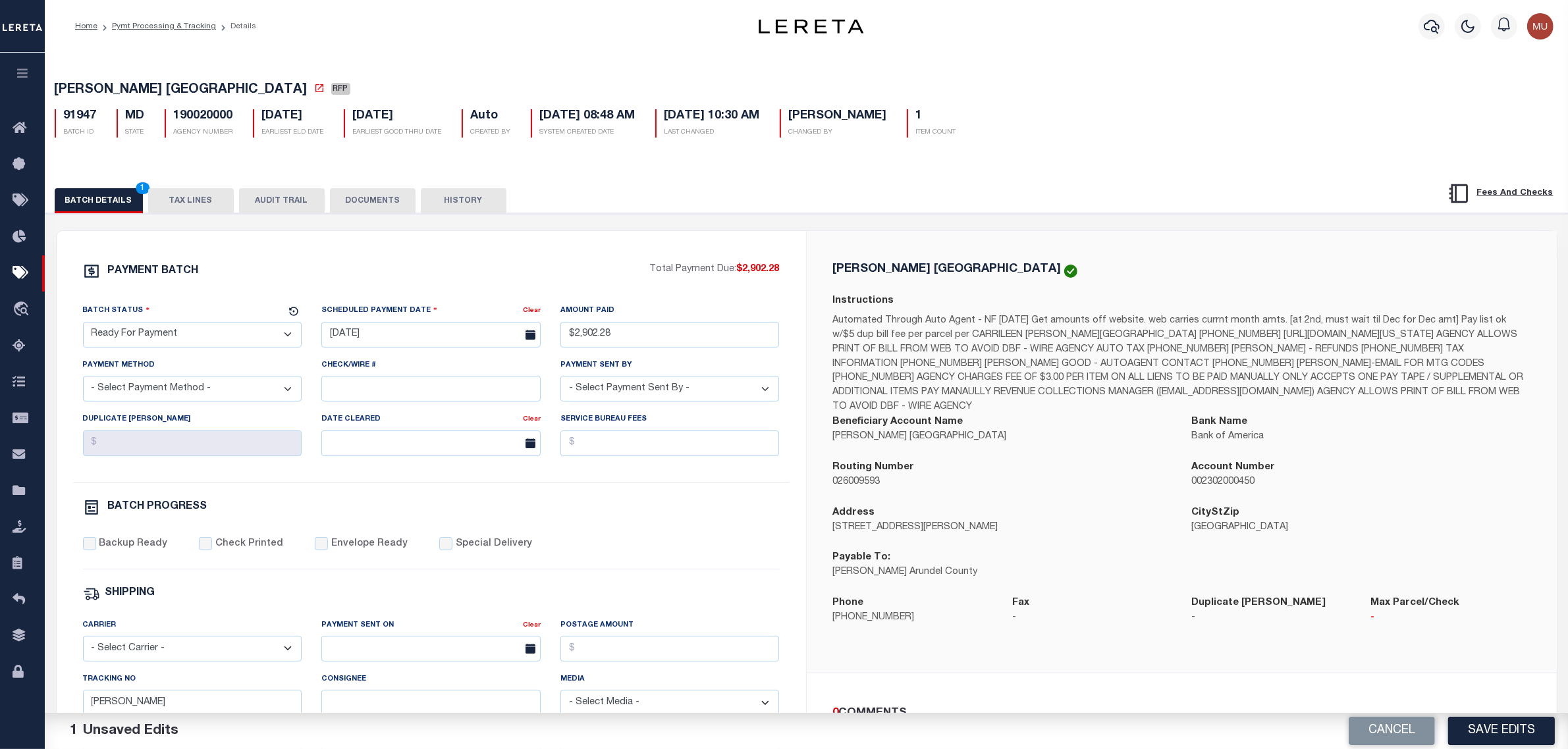
drag, startPoint x: 129, startPoint y: 393, endPoint x: 154, endPoint y: 405, distance: 27.7
click at [130, 393] on select "- Select Payment Method - ACH Certified Check Check Direct Deposit Wire Transfer" at bounding box center [193, 388] width 219 height 25
select select "CHK"
click at [83, 381] on select "- Select Payment Method - ACH Certified Check Check Direct Deposit Wire Transfer" at bounding box center [193, 388] width 219 height 25
click at [666, 401] on select "- Select Payment Sent By - Aakash Patel Abdul Muzain Adams, Pamela S Adhikary R…" at bounding box center [670, 388] width 219 height 25
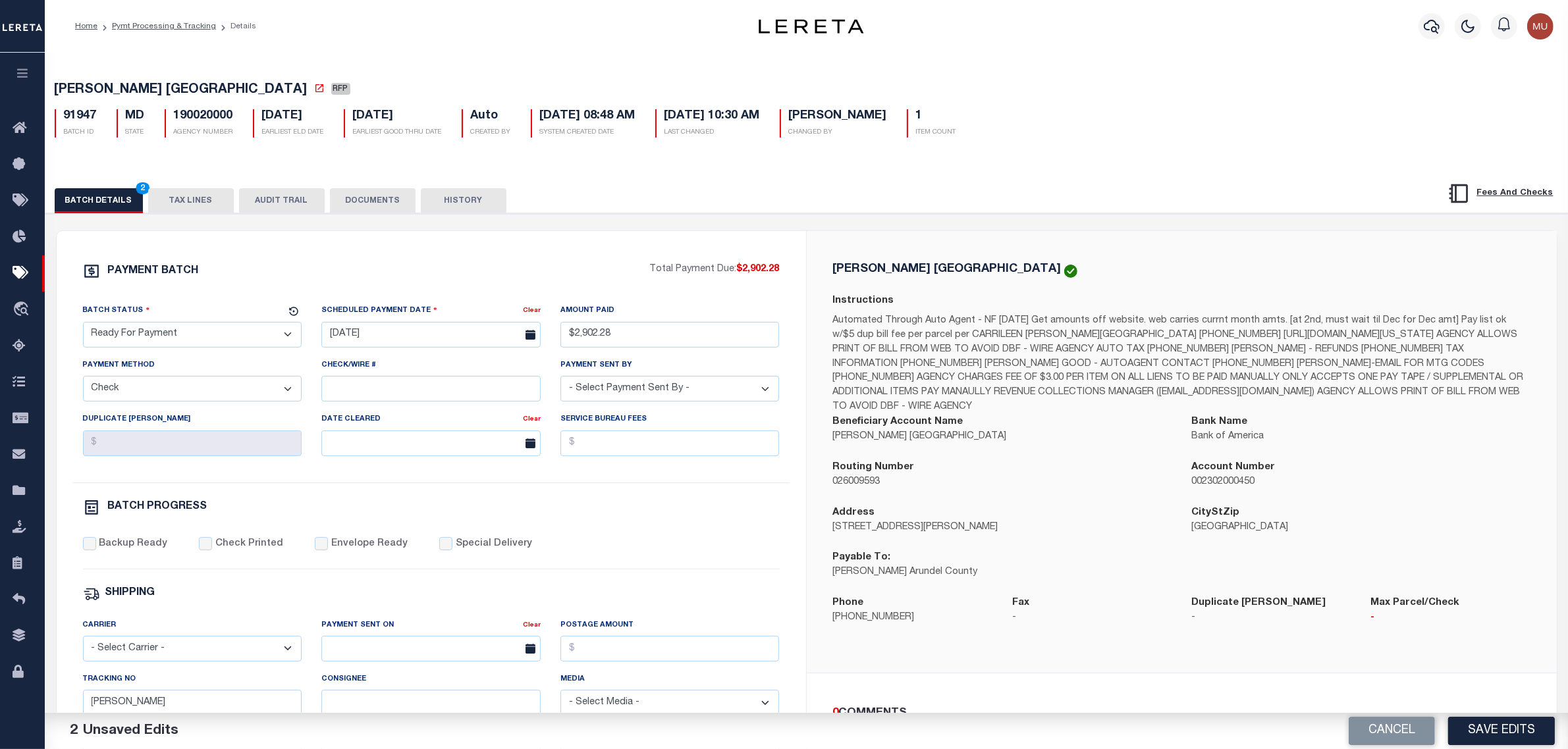
select select "[PERSON_NAME]"
click at [561, 381] on select "- Select Payment Sent By - Aakash Patel Abdul Muzain Adams, Pamela S Adhikary R…" at bounding box center [670, 388] width 219 height 25
click at [100, 551] on label "Backup Ready" at bounding box center [132, 544] width 69 height 14
click at [96, 551] on input "Backup Ready" at bounding box center [90, 544] width 14 height 14
checkbox input "true"
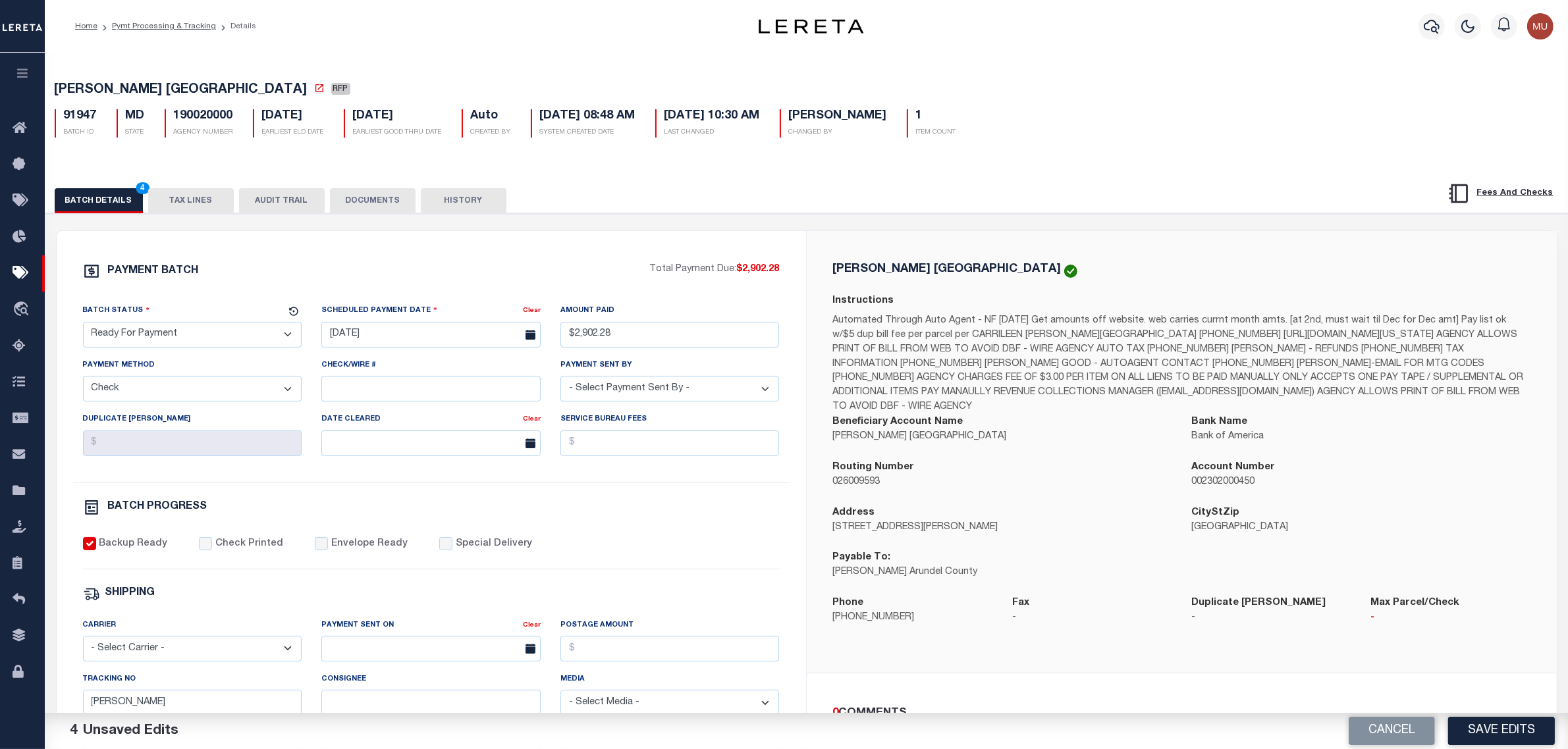
click at [675, 542] on div "PAYMENT BATCH Total Payment Due: $2,902.28 Batch Status - Select Status -" at bounding box center [431, 617] width 718 height 707
drag, startPoint x: 166, startPoint y: 707, endPoint x: 28, endPoint y: 693, distance: 138.7
click at [40, 701] on div "Home Pymt Processing & Tracking Details Profile Sign out" at bounding box center [784, 552] width 1568 height 1105
type input "matt"
click at [603, 555] on div "Backup Ready Check Printed Envelope Ready Special Delivery" at bounding box center [431, 553] width 697 height 32
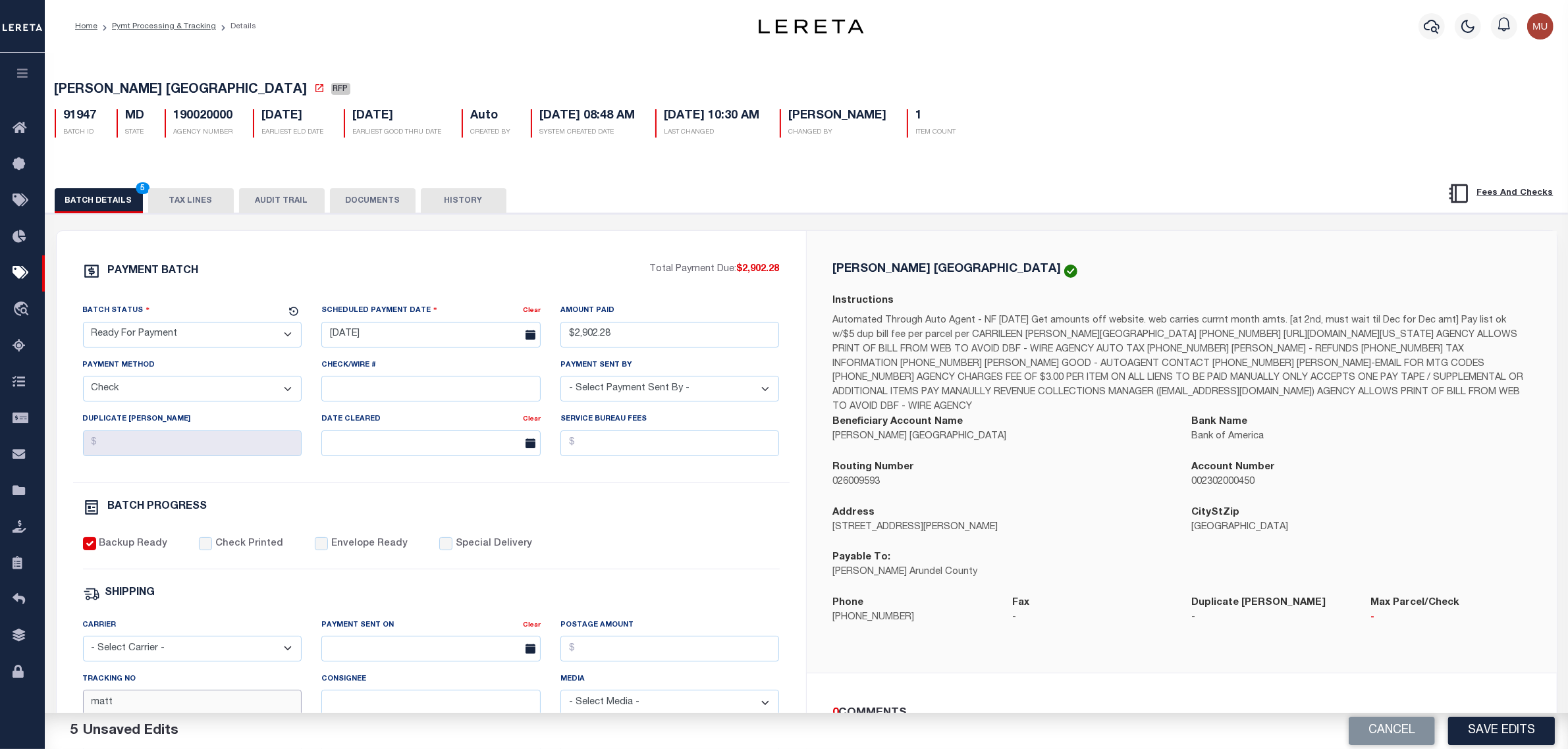
drag, startPoint x: 148, startPoint y: 710, endPoint x: 58, endPoint y: 703, distance: 90.3
click at [58, 703] on div "PAYMENT BATCH Total Payment Due: $2,902.28 Batch Status" at bounding box center [431, 616] width 749 height 770
click at [916, 523] on p "44 Calvert Street, Room 110" at bounding box center [1003, 528] width 339 height 14
click at [71, 92] on span "[PERSON_NAME] [GEOGRAPHIC_DATA]" at bounding box center [181, 91] width 253 height 14
drag, startPoint x: 71, startPoint y: 91, endPoint x: 170, endPoint y: 80, distance: 99.6
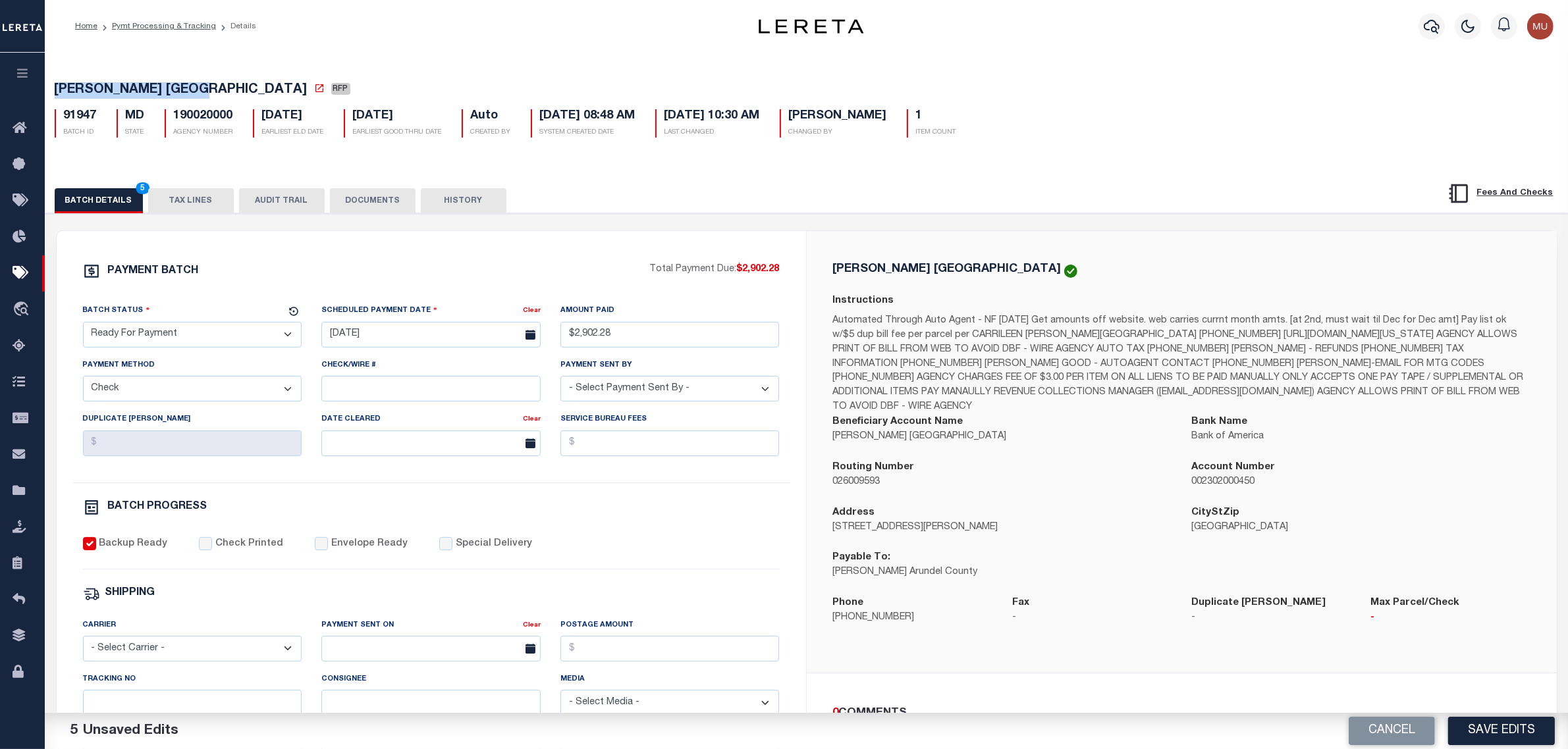
click at [170, 80] on div "ANNE ARUNDEL COUNTY RFP 91947 BATCH ID MD STATE 190020000 1" at bounding box center [807, 107] width 1536 height 81
copy span "[PERSON_NAME] [GEOGRAPHIC_DATA]"
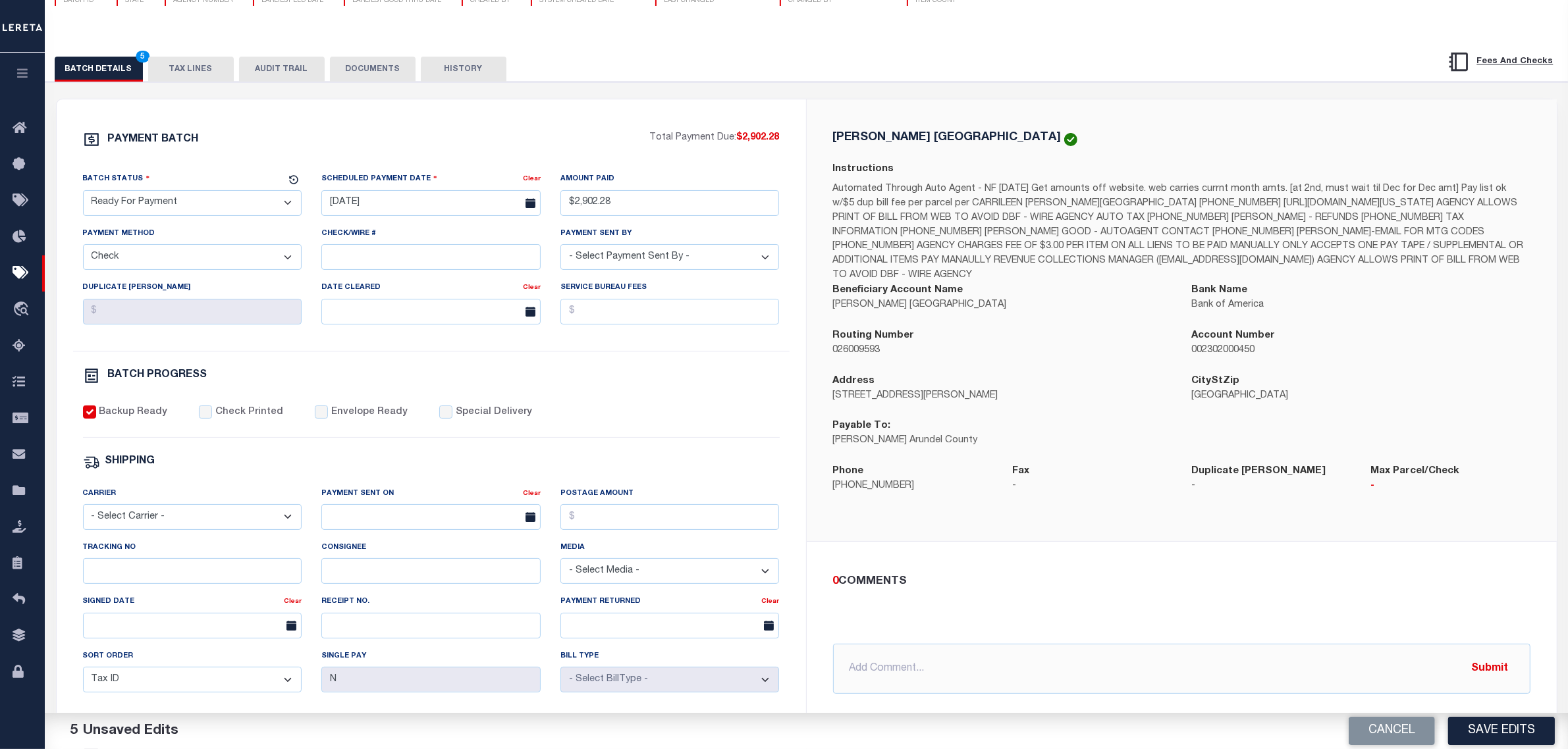
scroll to position [165, 0]
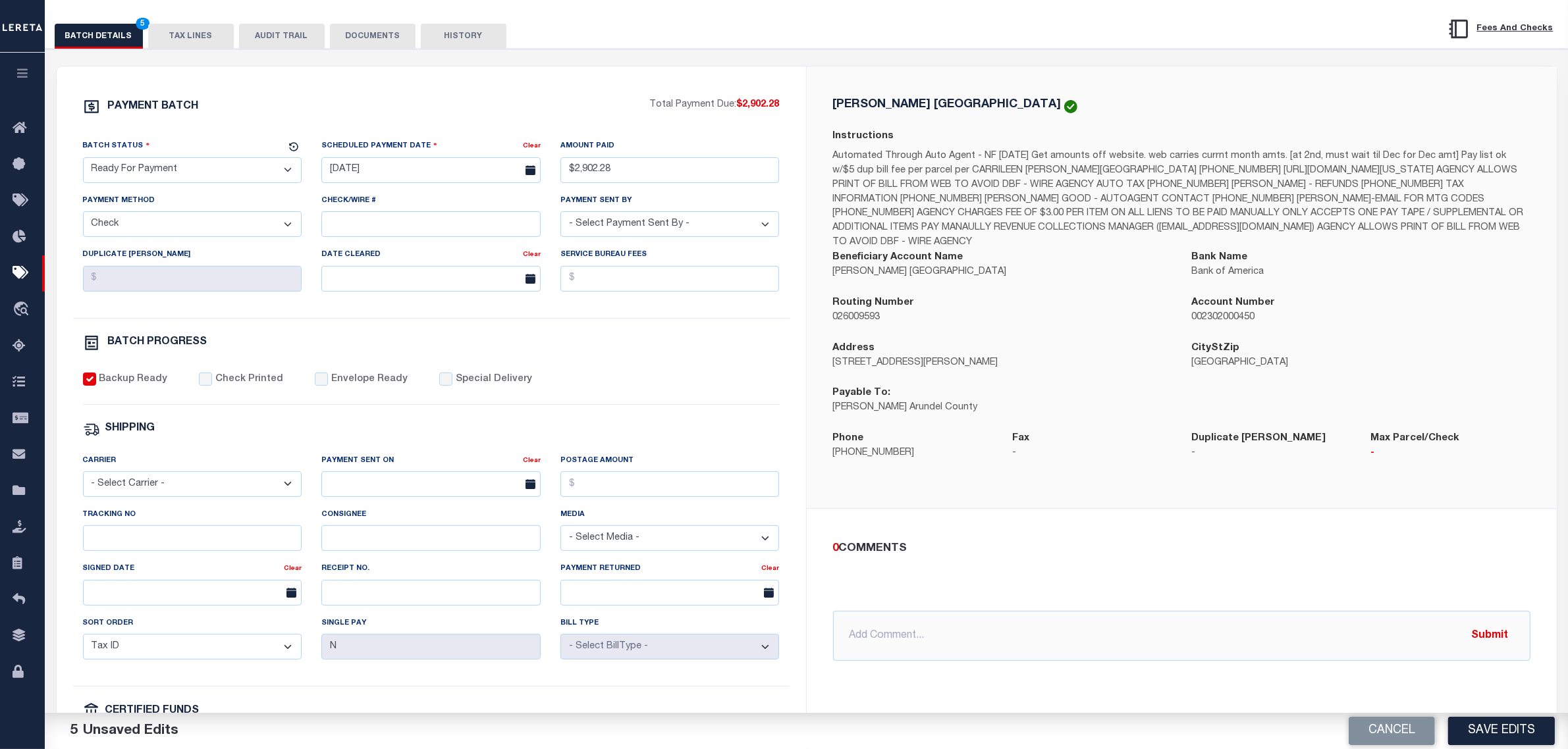
click at [1492, 729] on button "Save Edits" at bounding box center [1502, 730] width 107 height 28
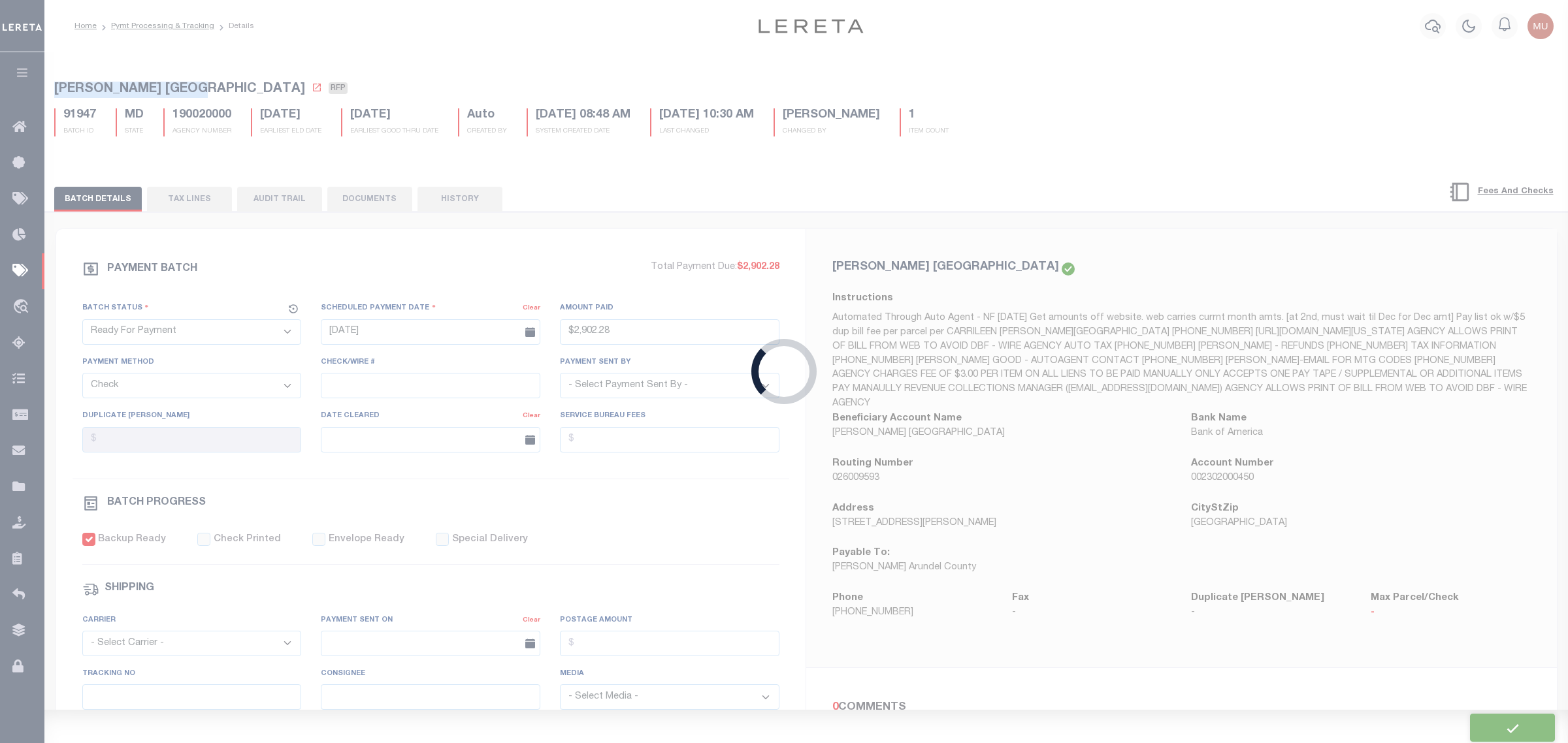
type input "$2,902.28"
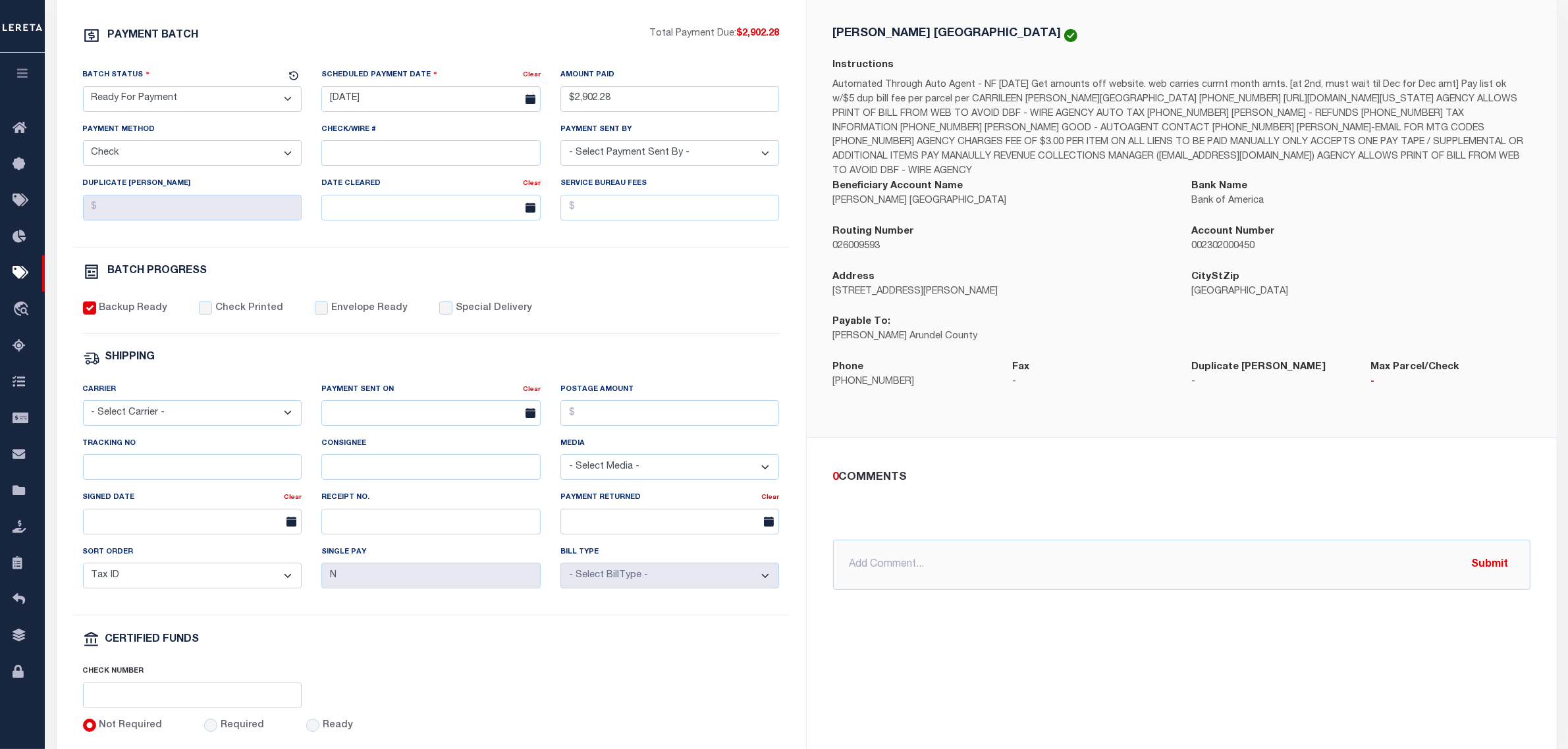
scroll to position [247, 0]
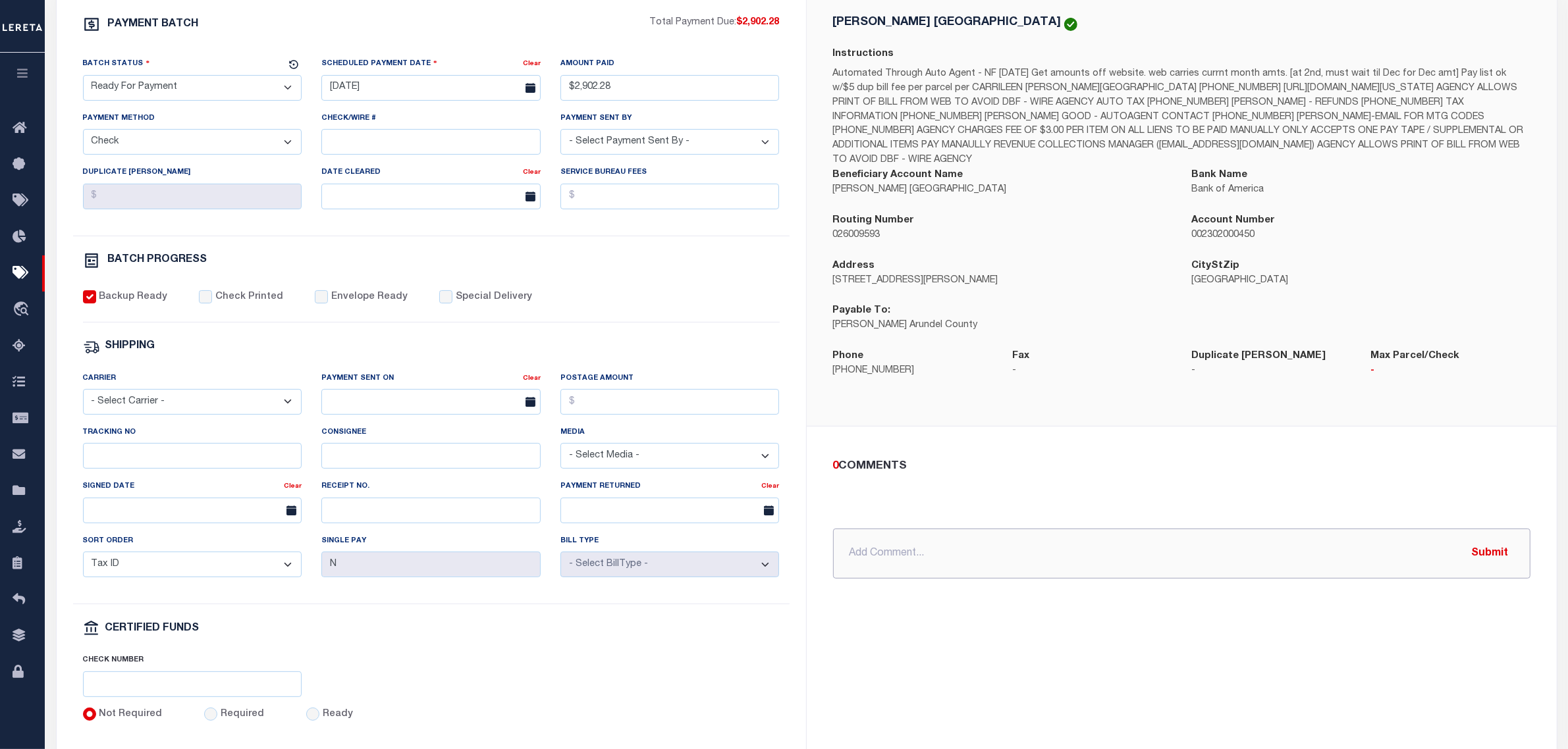
click at [1008, 528] on input "text" at bounding box center [1182, 553] width 697 height 50
paste input "Lereta responsible for P&I $29.03 - Good thru 10/7/2025"
type input "10/3/25 - EDI error - Lereta responsible for P&I $29.03 - Good thru 10/7/2025"
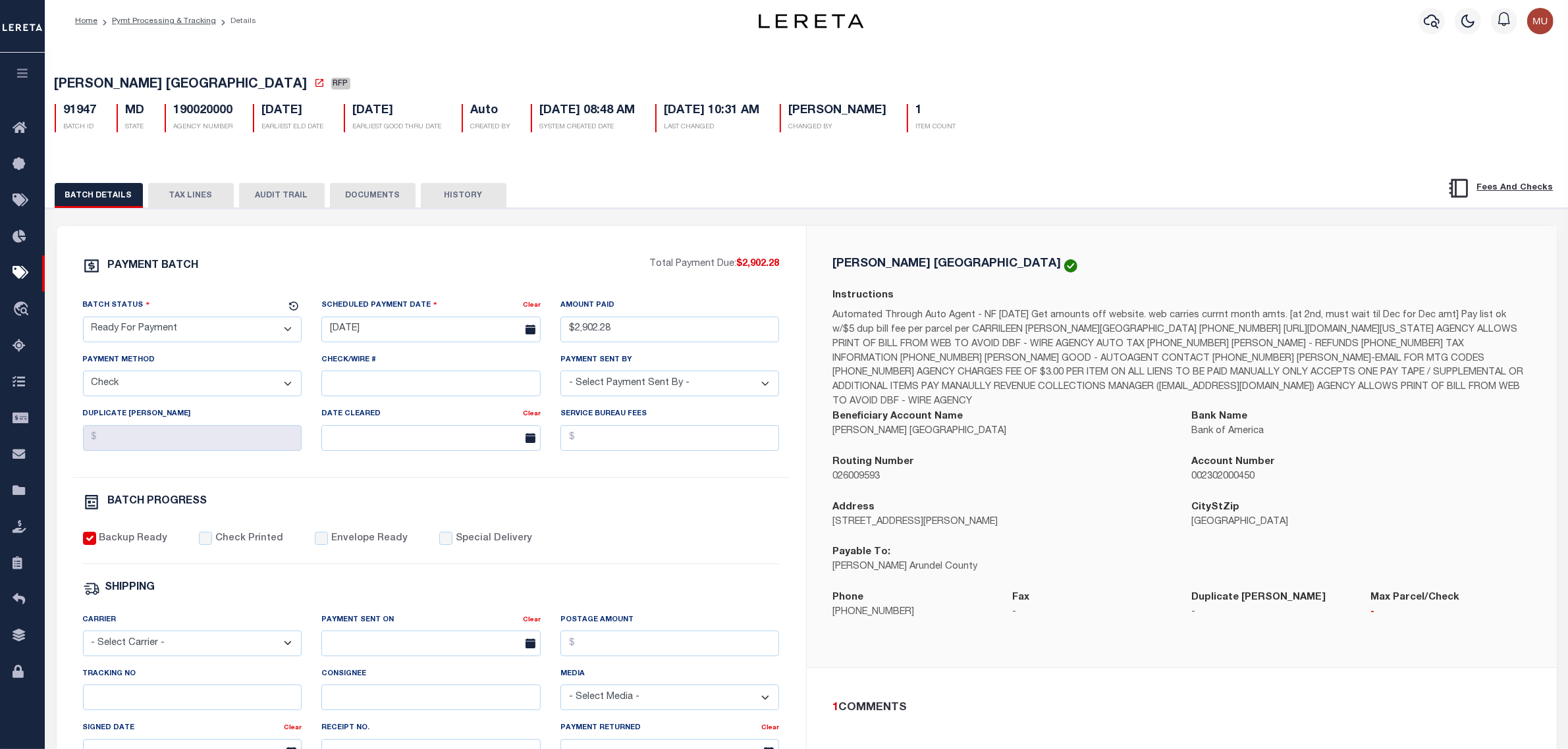
scroll to position [0, 0]
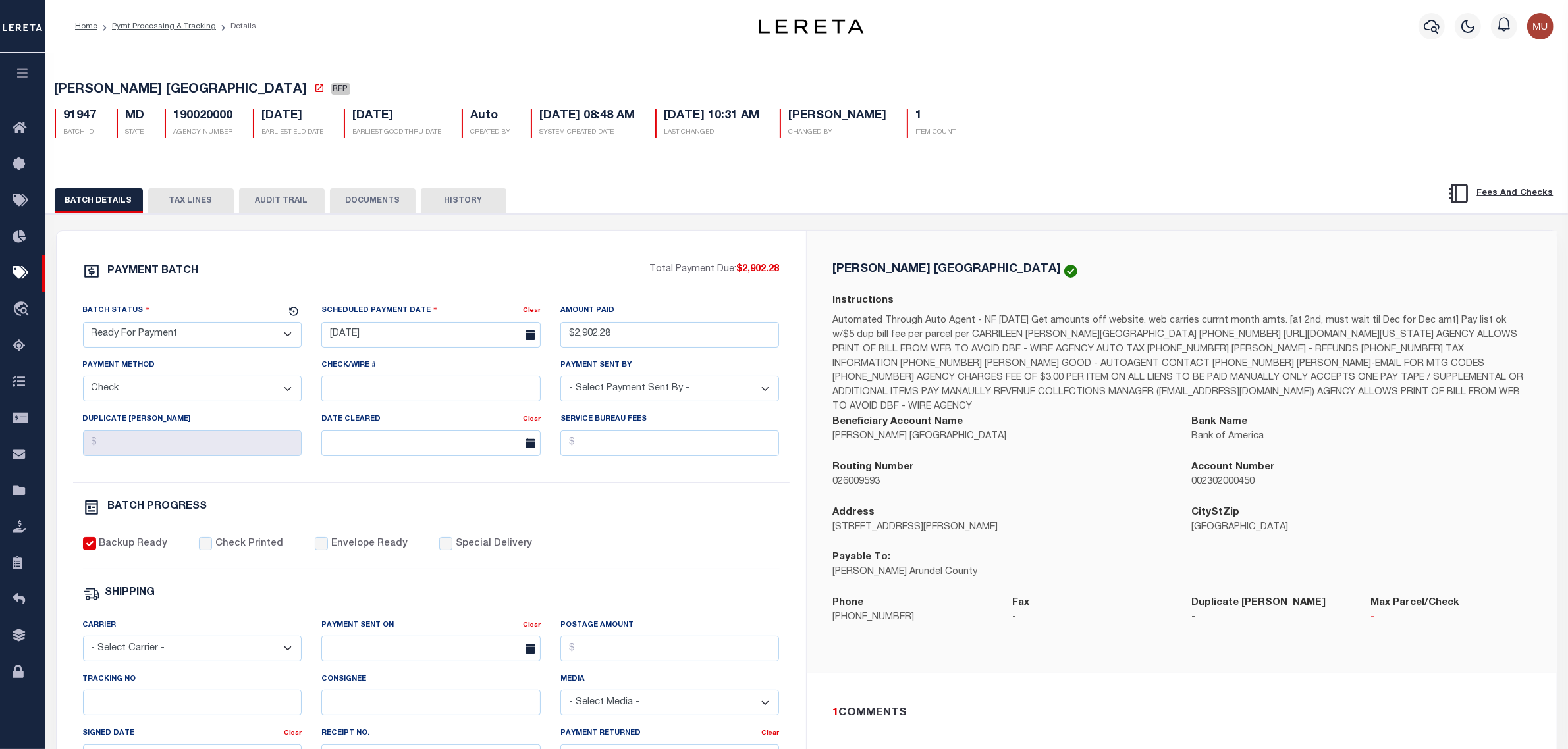
click at [209, 206] on button "TAX LINES" at bounding box center [191, 200] width 86 height 25
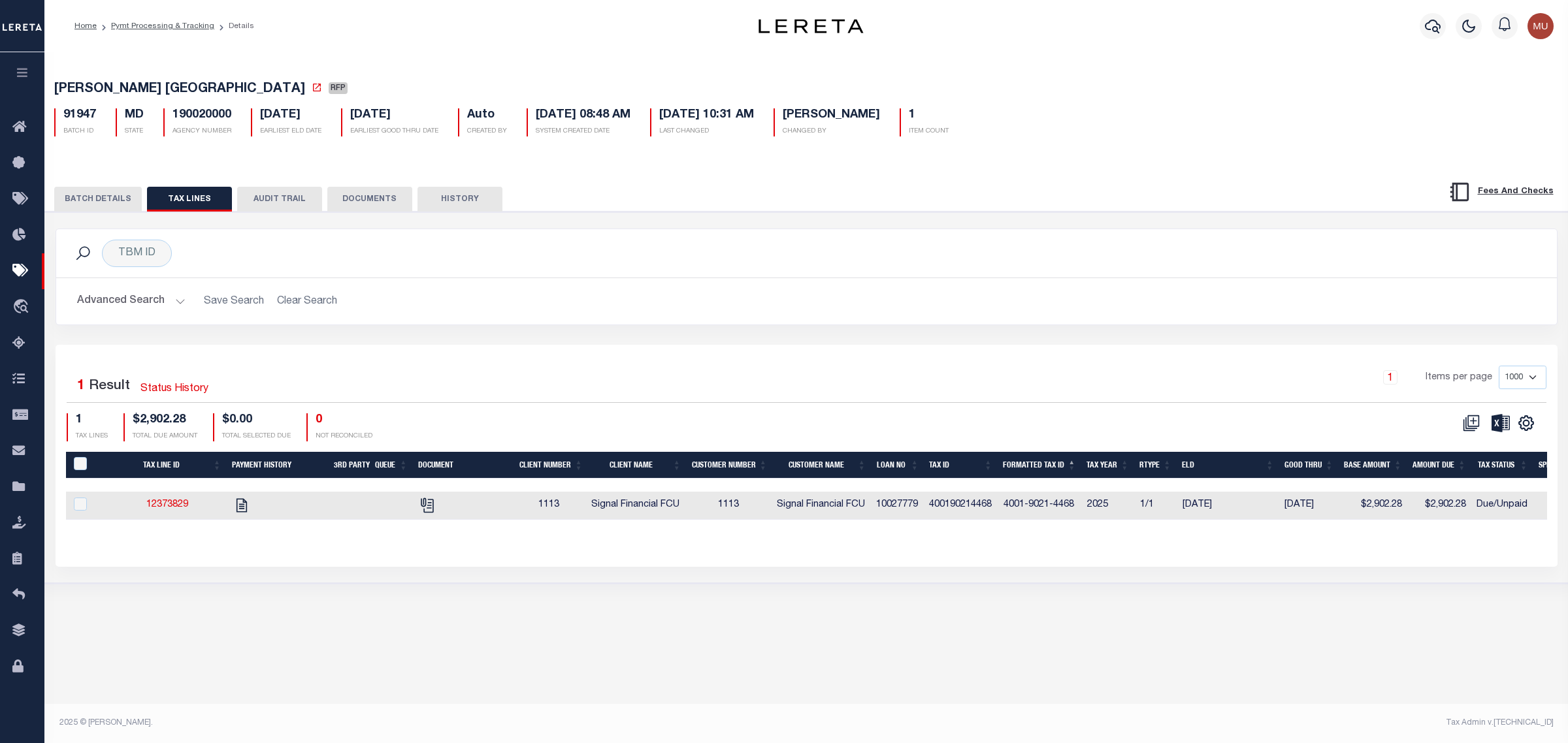
click at [795, 509] on span "Signal Financial FCU" at bounding box center [821, 505] width 88 height 9
checkbox input "true"
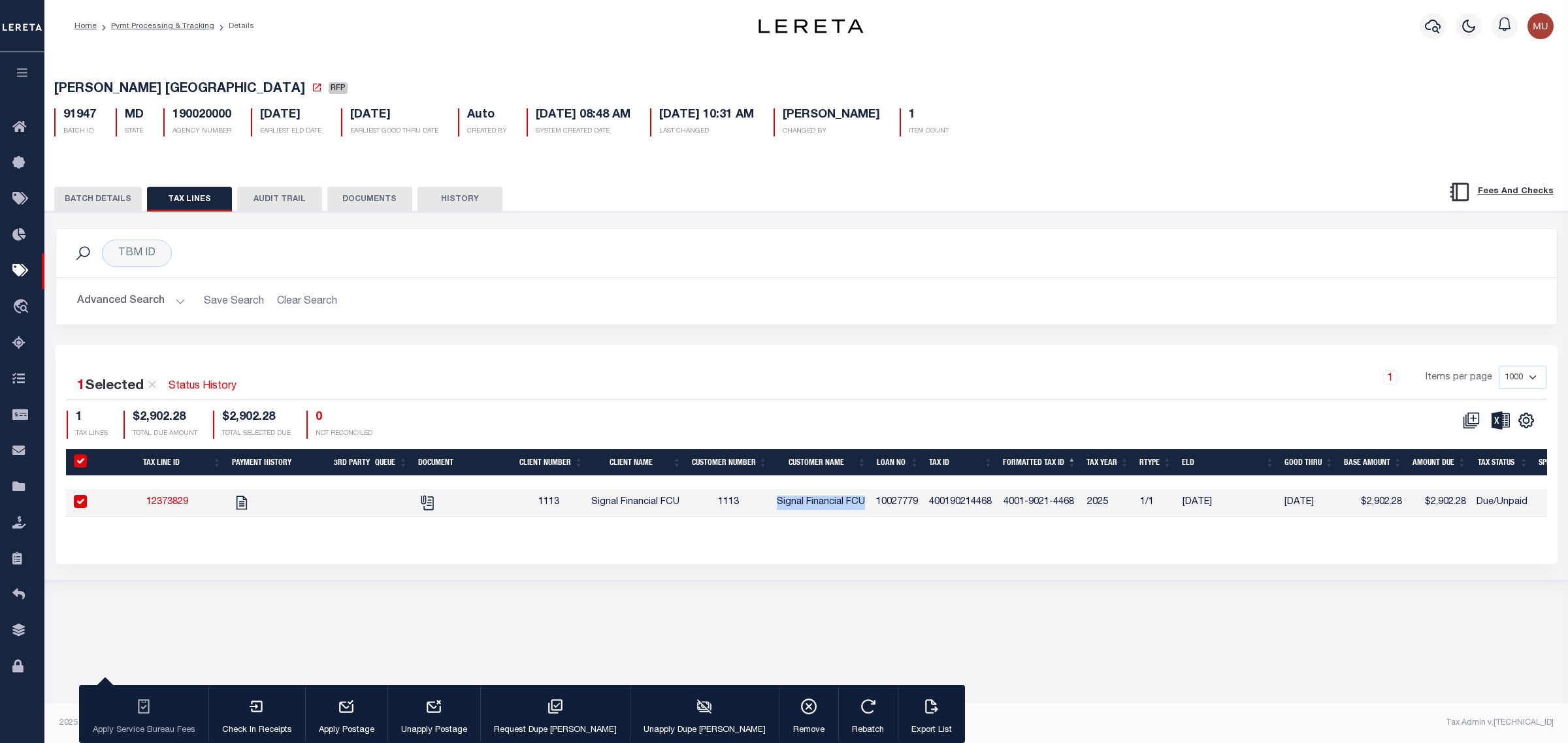
drag, startPoint x: 795, startPoint y: 513, endPoint x: 872, endPoint y: 507, distance: 77.2
click at [863, 507] on td "Signal Financial FCU" at bounding box center [821, 502] width 99 height 28
checkbox input "false"
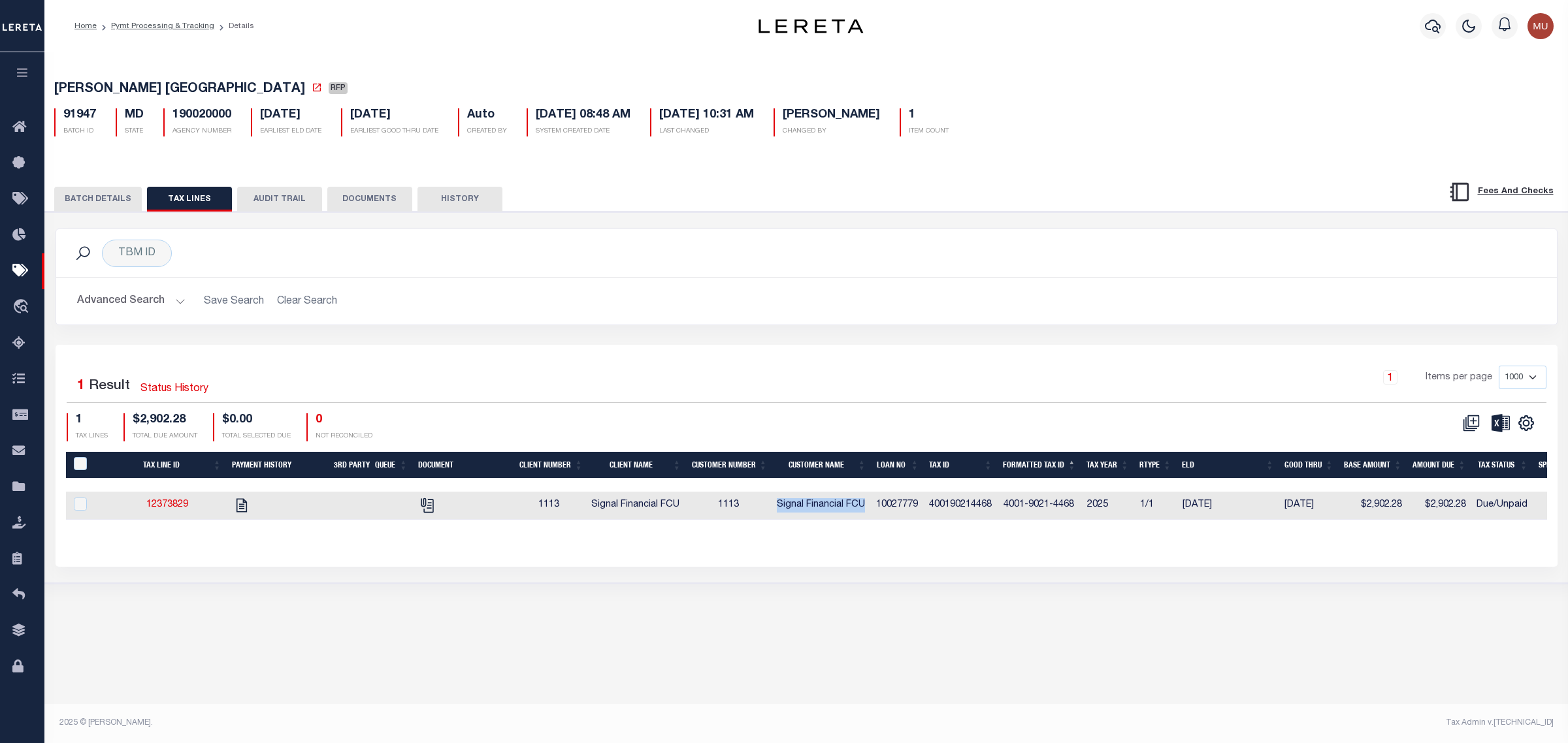
copy span "Signal Financial FCU"
drag, startPoint x: 245, startPoint y: 520, endPoint x: 244, endPoint y: 513, distance: 7.1
click at [1020, 503] on td "4001-9021-4468" at bounding box center [1039, 505] width 83 height 28
checkbox input "true"
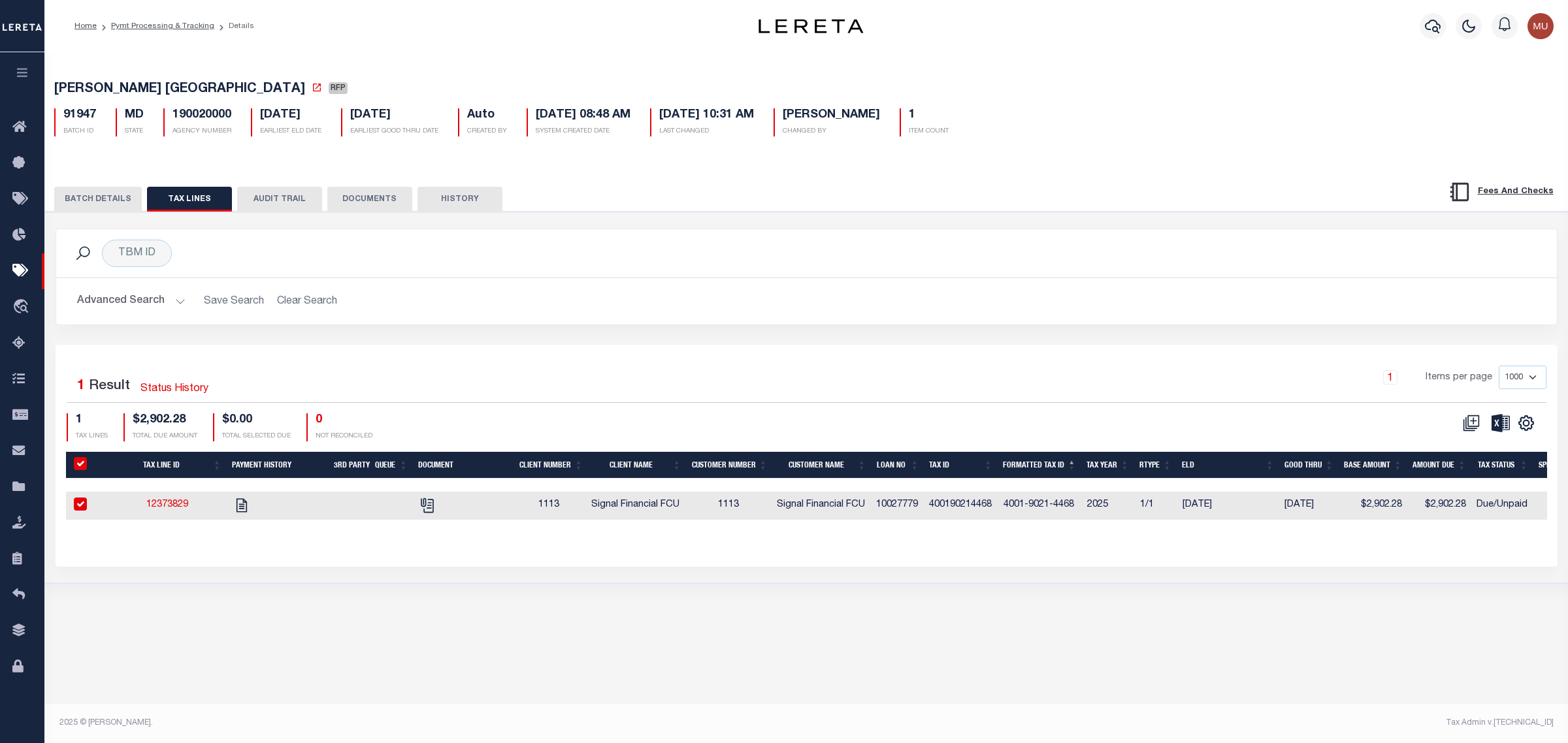
checkbox input "true"
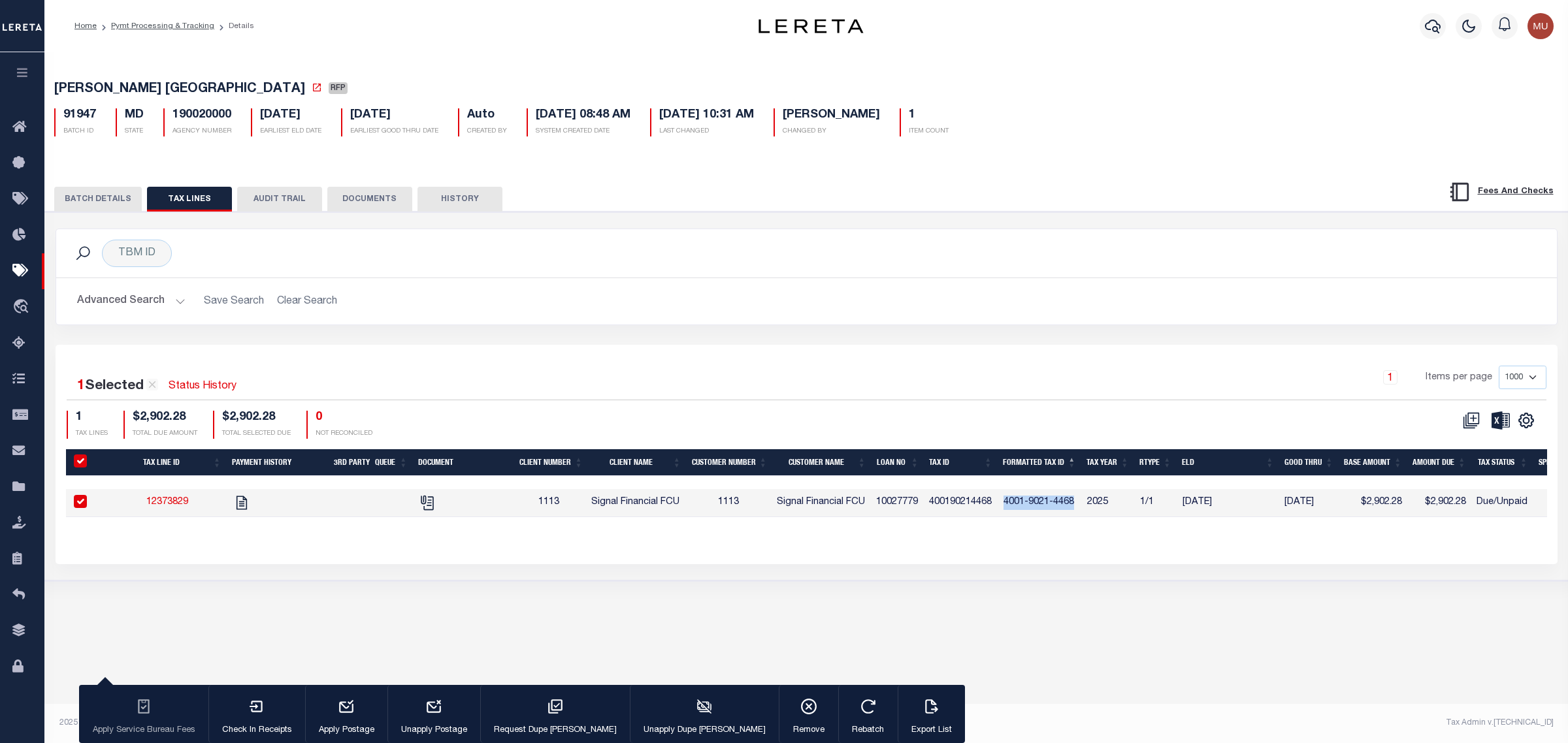
drag, startPoint x: 1020, startPoint y: 503, endPoint x: 1076, endPoint y: 505, distance: 56.0
click at [1076, 505] on td "4001-9021-4468" at bounding box center [1039, 502] width 83 height 28
checkbox input "false"
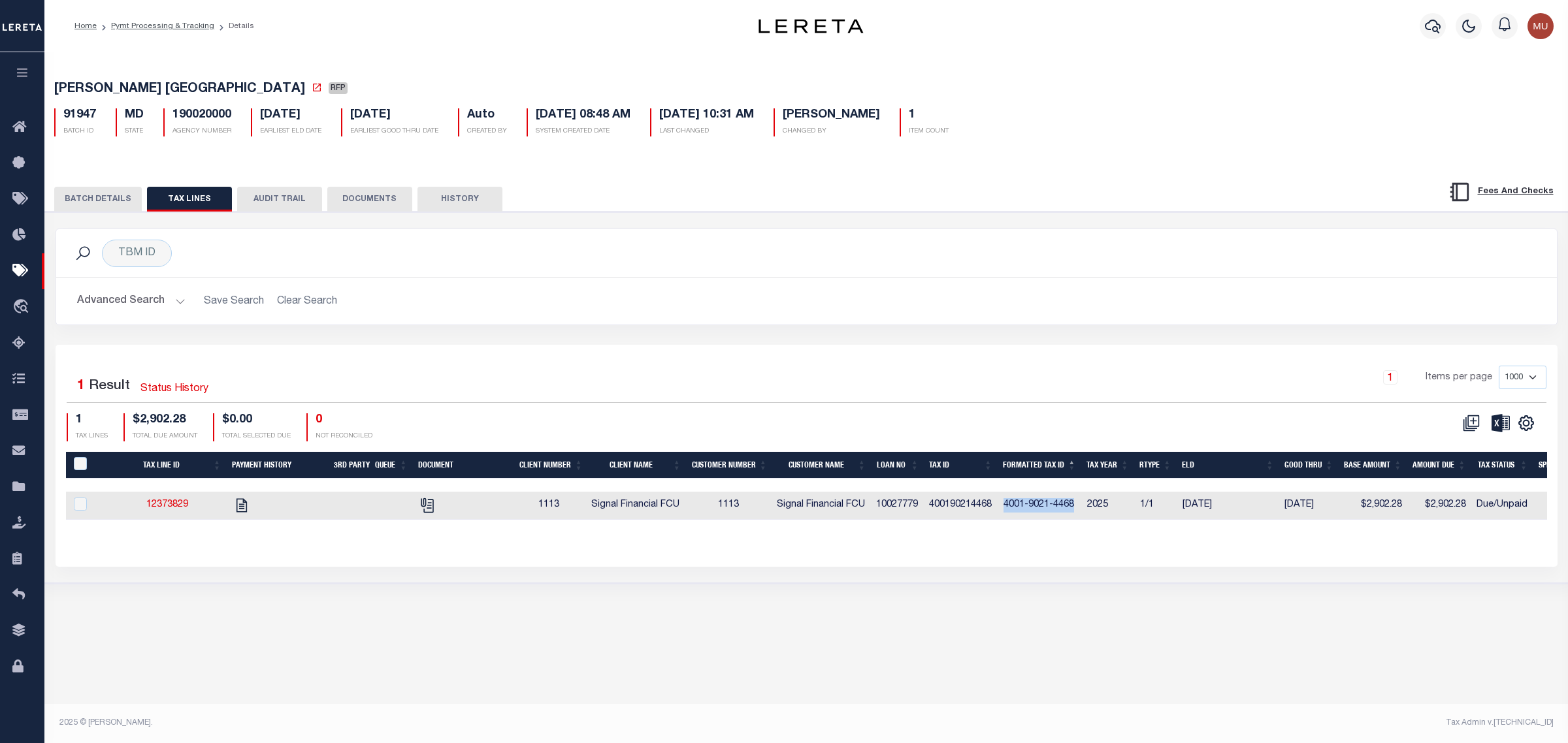
copy td "4001-9021-4468"
click at [122, 199] on button "BATCH DETAILS" at bounding box center [98, 199] width 88 height 24
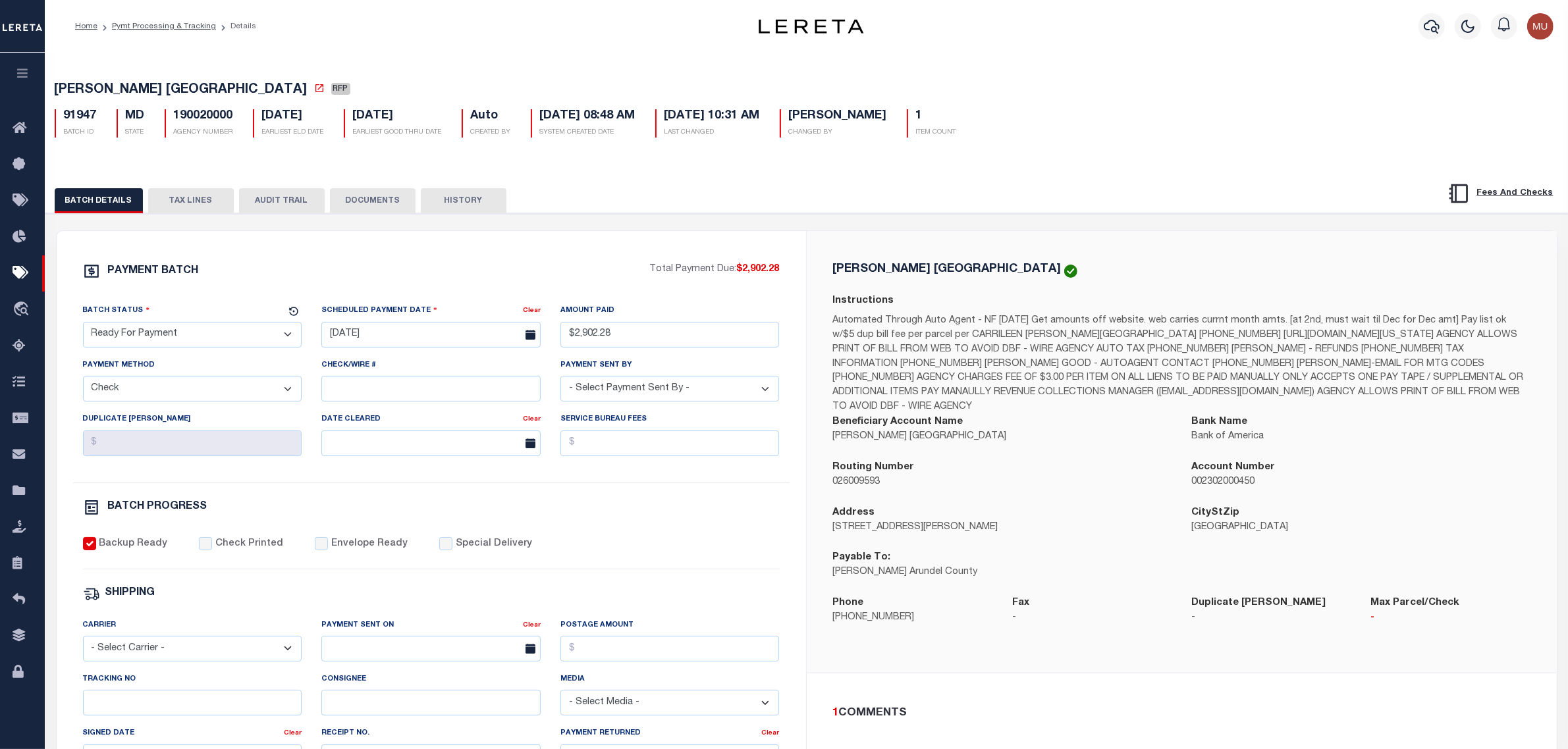
click at [845, 566] on p "Anne Arundel County" at bounding box center [1003, 573] width 339 height 14
drag, startPoint x: 845, startPoint y: 561, endPoint x: 910, endPoint y: 558, distance: 65.1
click at [910, 566] on p "Anne Arundel County" at bounding box center [1003, 573] width 339 height 14
copy p "Anne Arundel County"
click at [67, 87] on span "[PERSON_NAME] [GEOGRAPHIC_DATA]" at bounding box center [181, 91] width 253 height 14
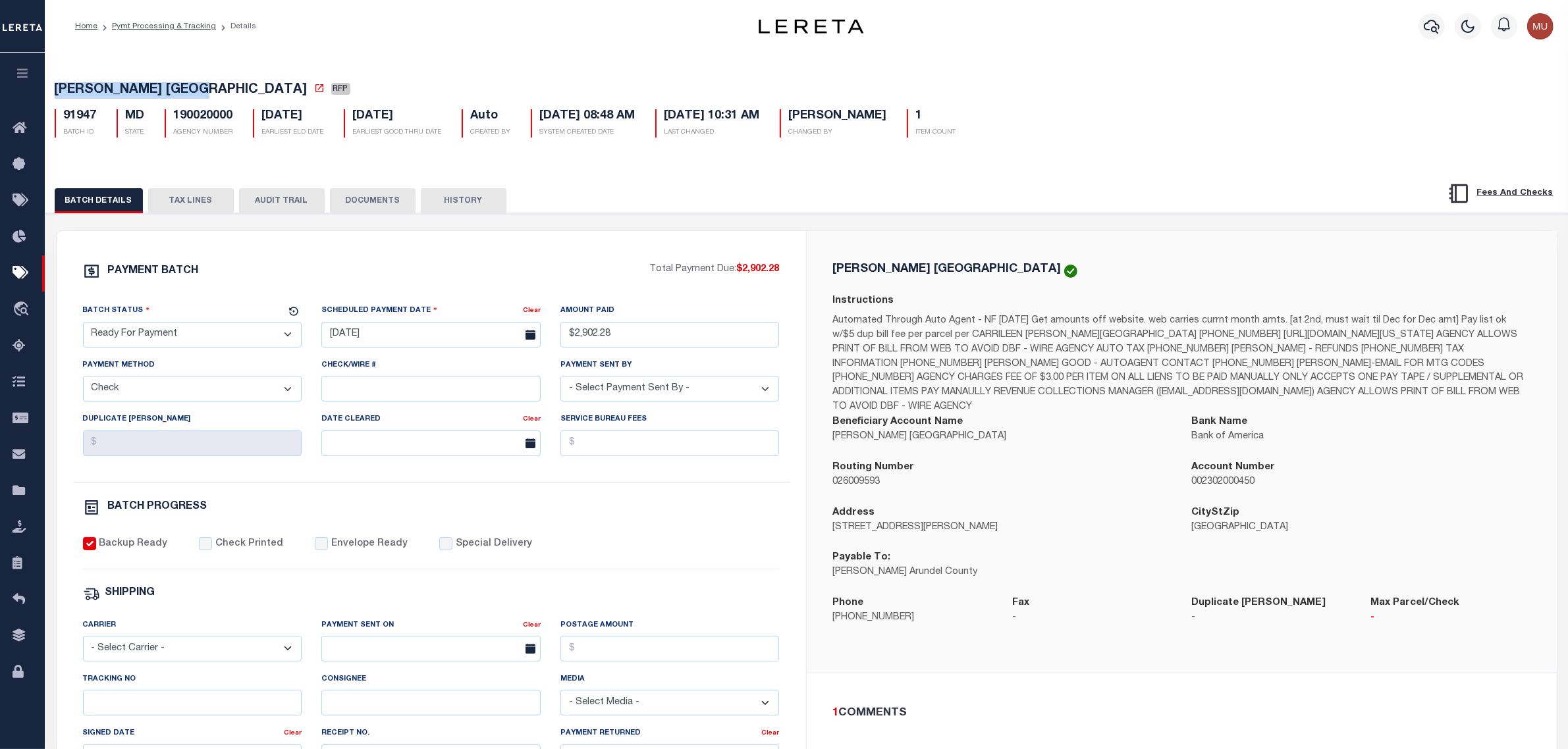
drag, startPoint x: 67, startPoint y: 87, endPoint x: 182, endPoint y: 84, distance: 115.0
click at [182, 84] on span "[PERSON_NAME] [GEOGRAPHIC_DATA]" at bounding box center [181, 91] width 253 height 14
copy span "[PERSON_NAME] [GEOGRAPHIC_DATA]"
click at [179, 195] on button "TAX LINES" at bounding box center [191, 200] width 86 height 25
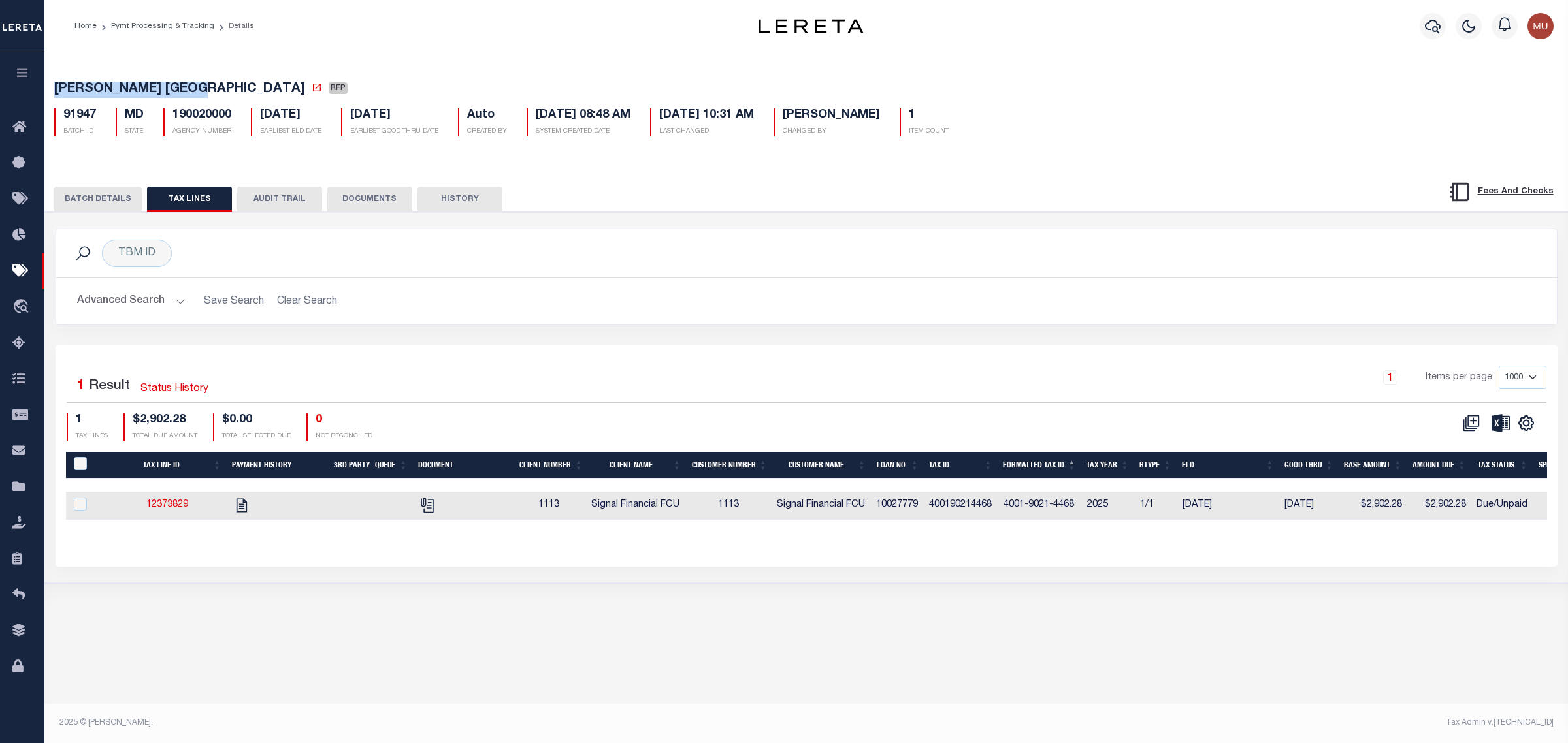
click at [596, 371] on div "1 Items per page 1000 2500 5000 10000" at bounding box center [993, 383] width 1105 height 34
click at [79, 201] on button "BATCH DETAILS" at bounding box center [98, 199] width 88 height 24
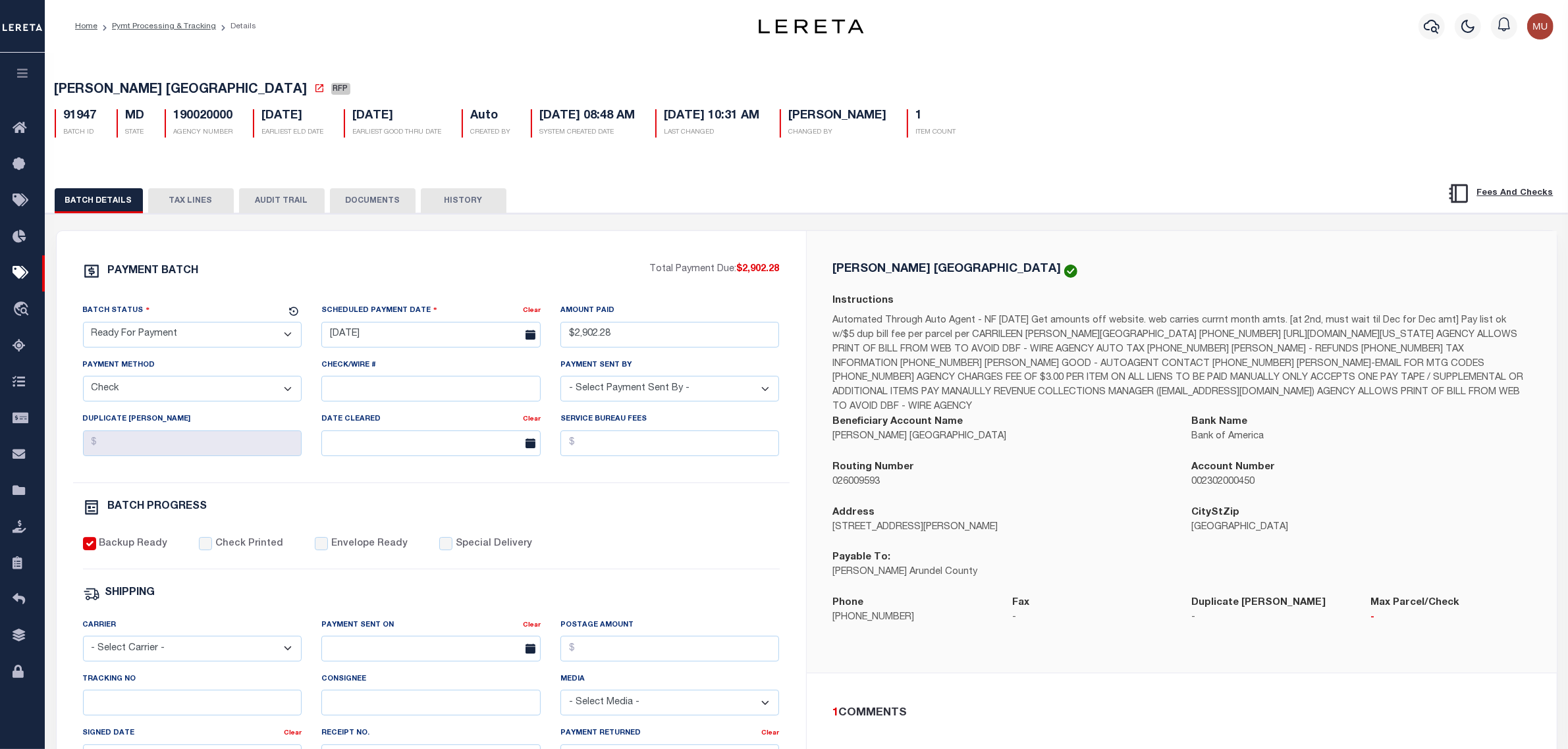
click at [837, 250] on div "ANNE ARUNDEL COUNTY Instructions Beneficiary Account Name ANNE ARUNDEL COUNTY B…" at bounding box center [1182, 452] width 750 height 443
drag, startPoint x: 163, startPoint y: 22, endPoint x: 182, endPoint y: 17, distance: 19.6
click at [163, 22] on link "Pymt Processing & Tracking" at bounding box center [164, 25] width 104 height 8
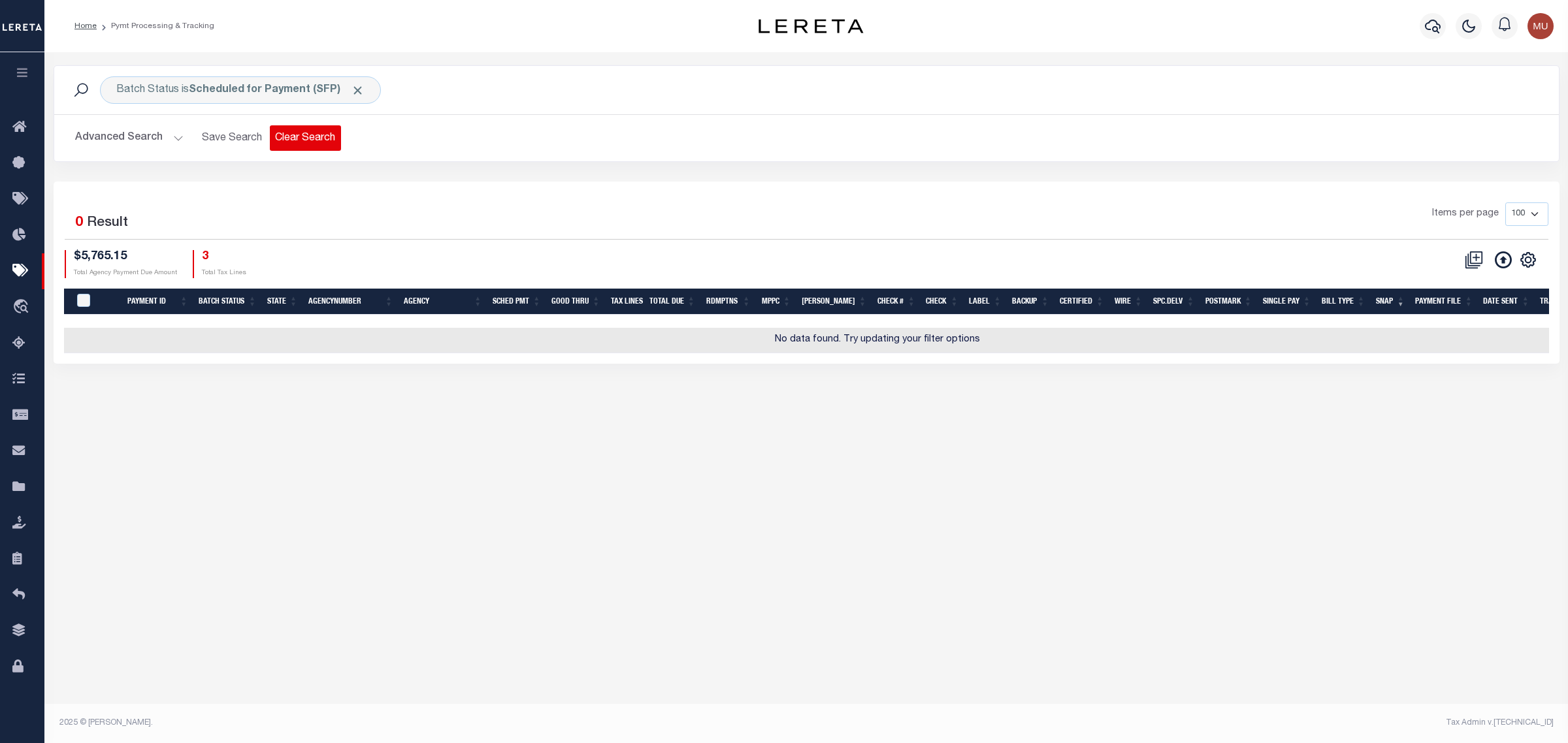
click at [300, 139] on button "Clear Search" at bounding box center [306, 138] width 72 height 25
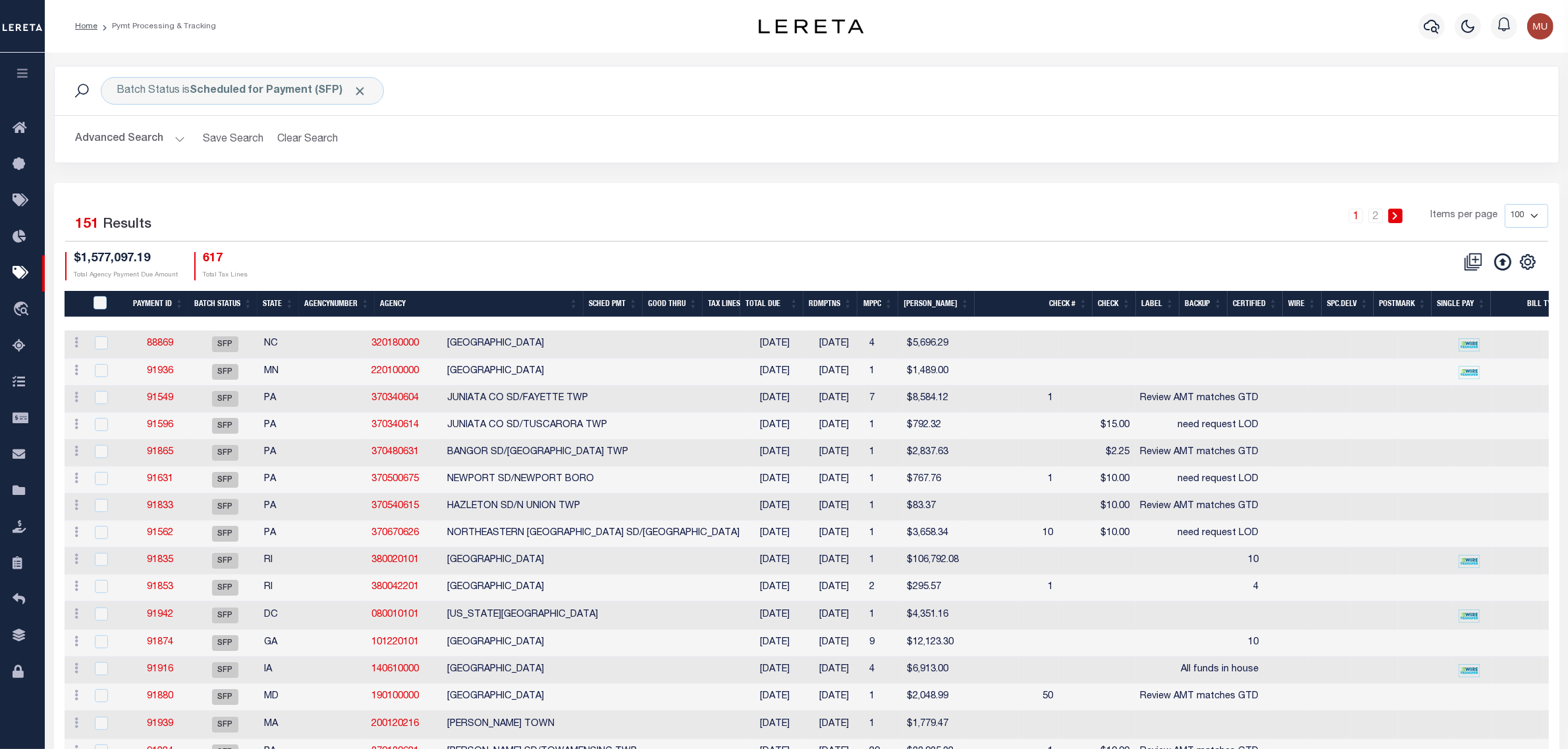
click at [693, 227] on div "1 2 Items per page 100 200 500 1000" at bounding box center [994, 221] width 1108 height 34
click at [1010, 225] on div "1 2 Items per page 100 200 500 1000" at bounding box center [994, 221] width 1108 height 34
click at [301, 143] on button "Clear Search" at bounding box center [308, 139] width 72 height 25
click at [608, 254] on div "$1,300,429.12 Total Agency Payment Due Amount 481 Total Tax Lines" at bounding box center [436, 266] width 742 height 28
click at [685, 300] on th "Good Thru" at bounding box center [673, 305] width 60 height 27
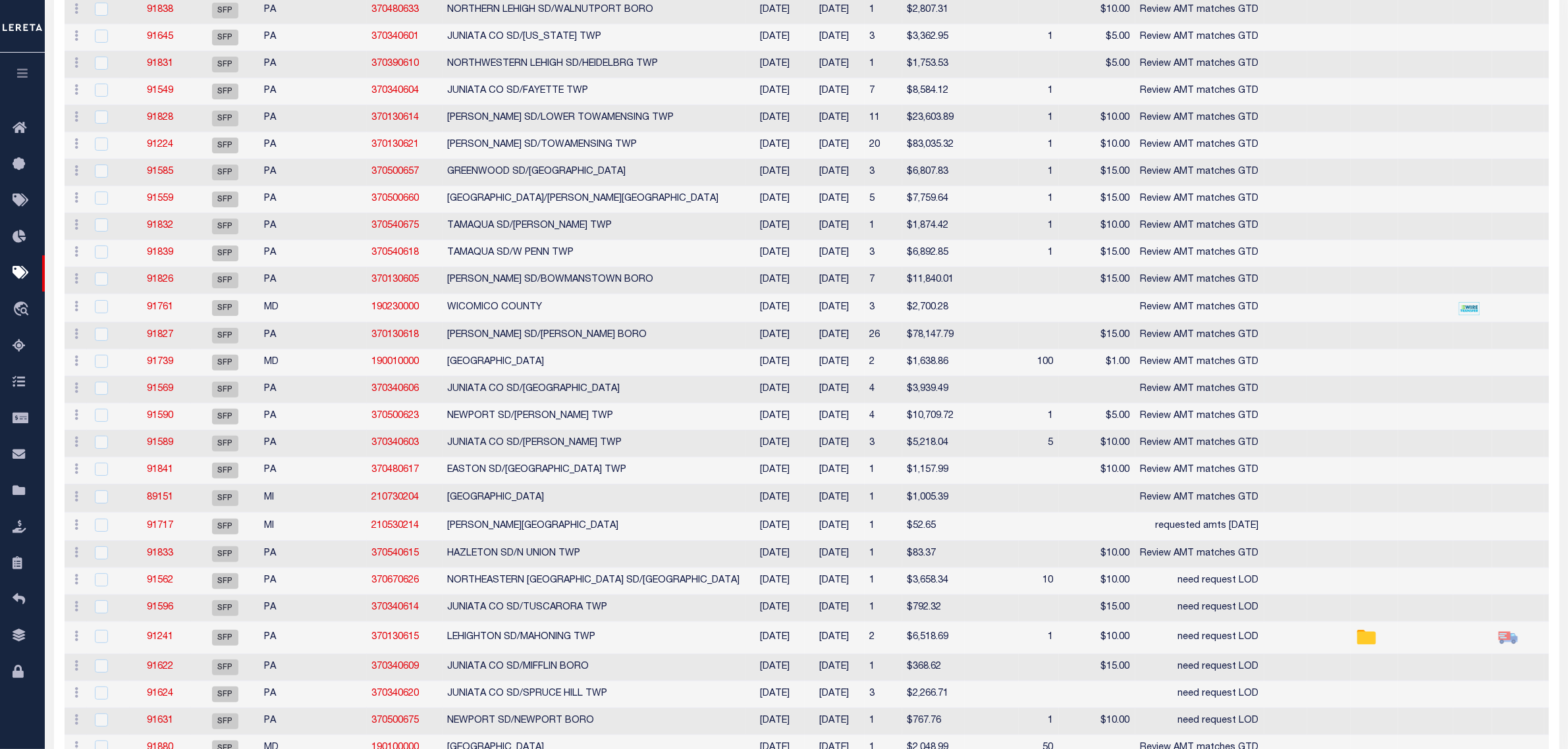
scroll to position [119, 0]
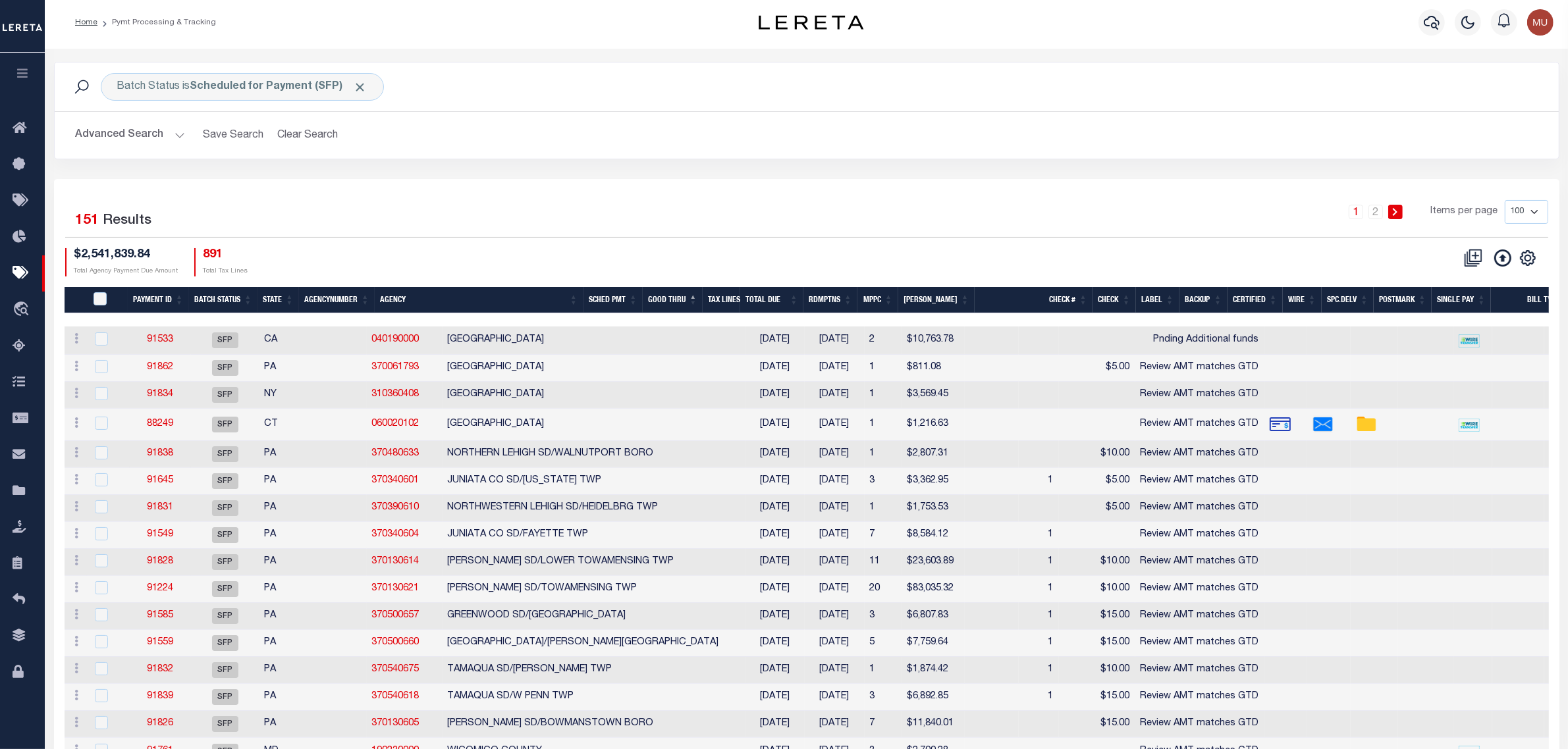
scroll to position [0, 0]
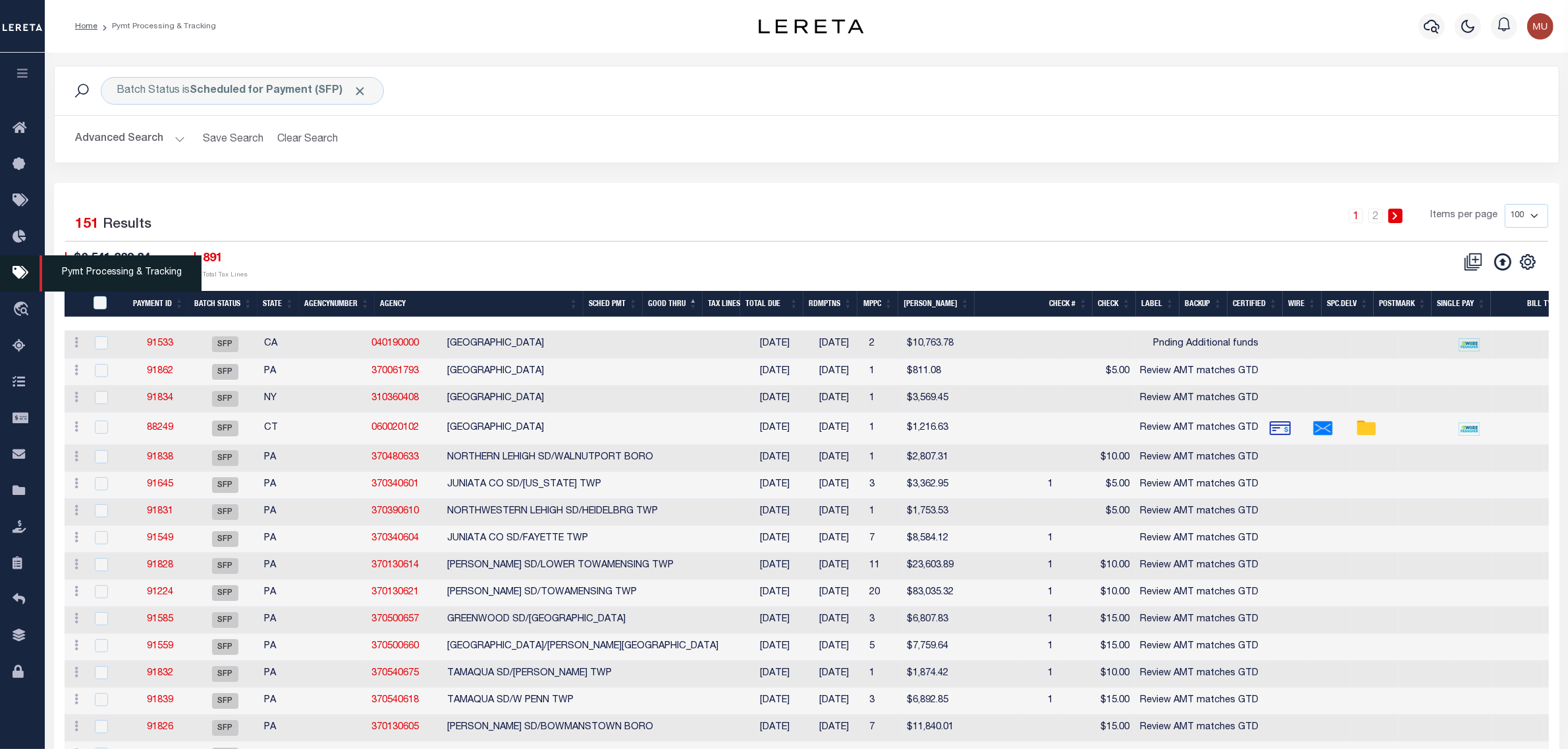
drag, startPoint x: 28, startPoint y: 278, endPoint x: 42, endPoint y: 282, distance: 14.6
click at [28, 280] on icon at bounding box center [23, 273] width 21 height 16
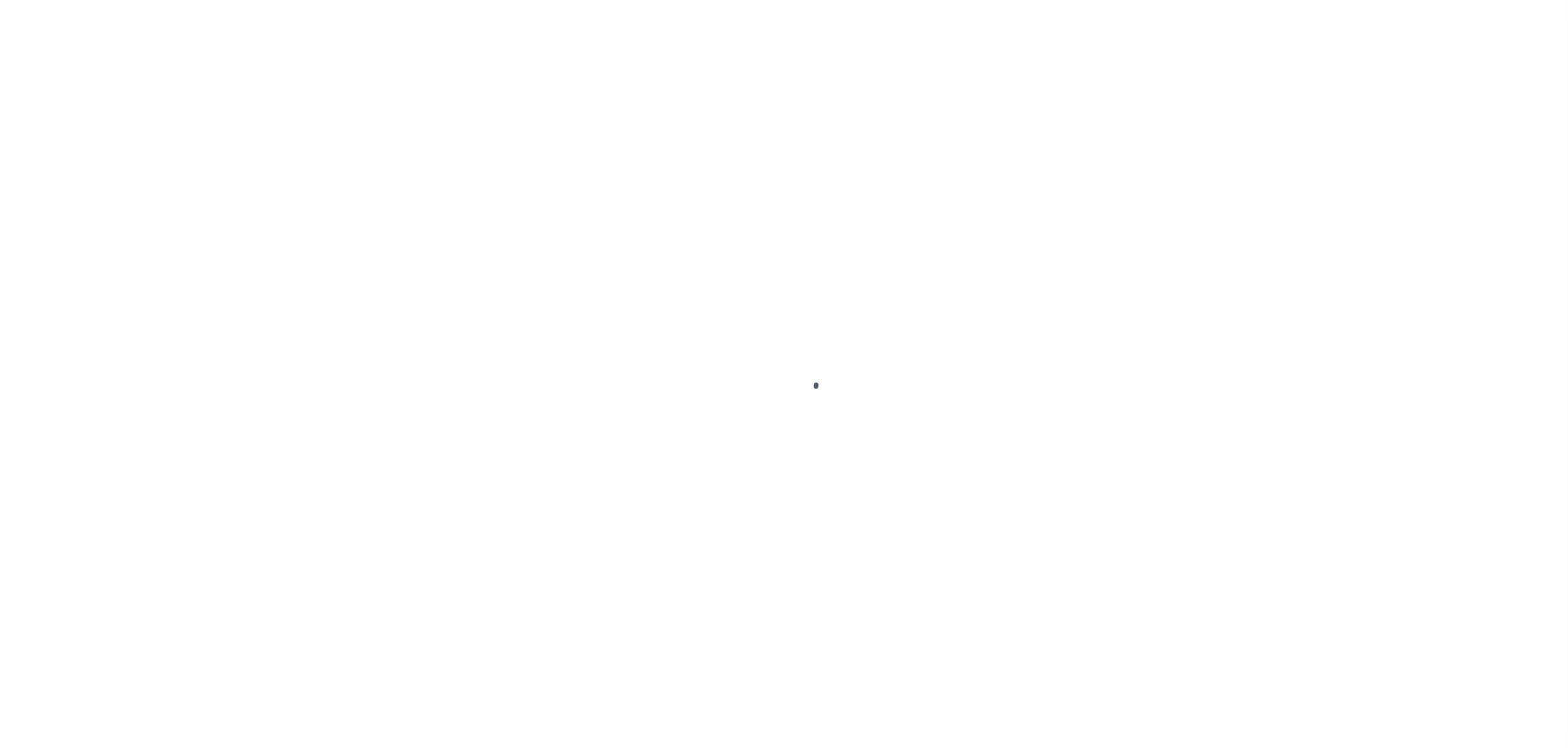
select select "RFF"
type input "[DATE]"
type input "$93,160.89"
select select "TRA"
type input "OD FILE REQUESTED 10/3"
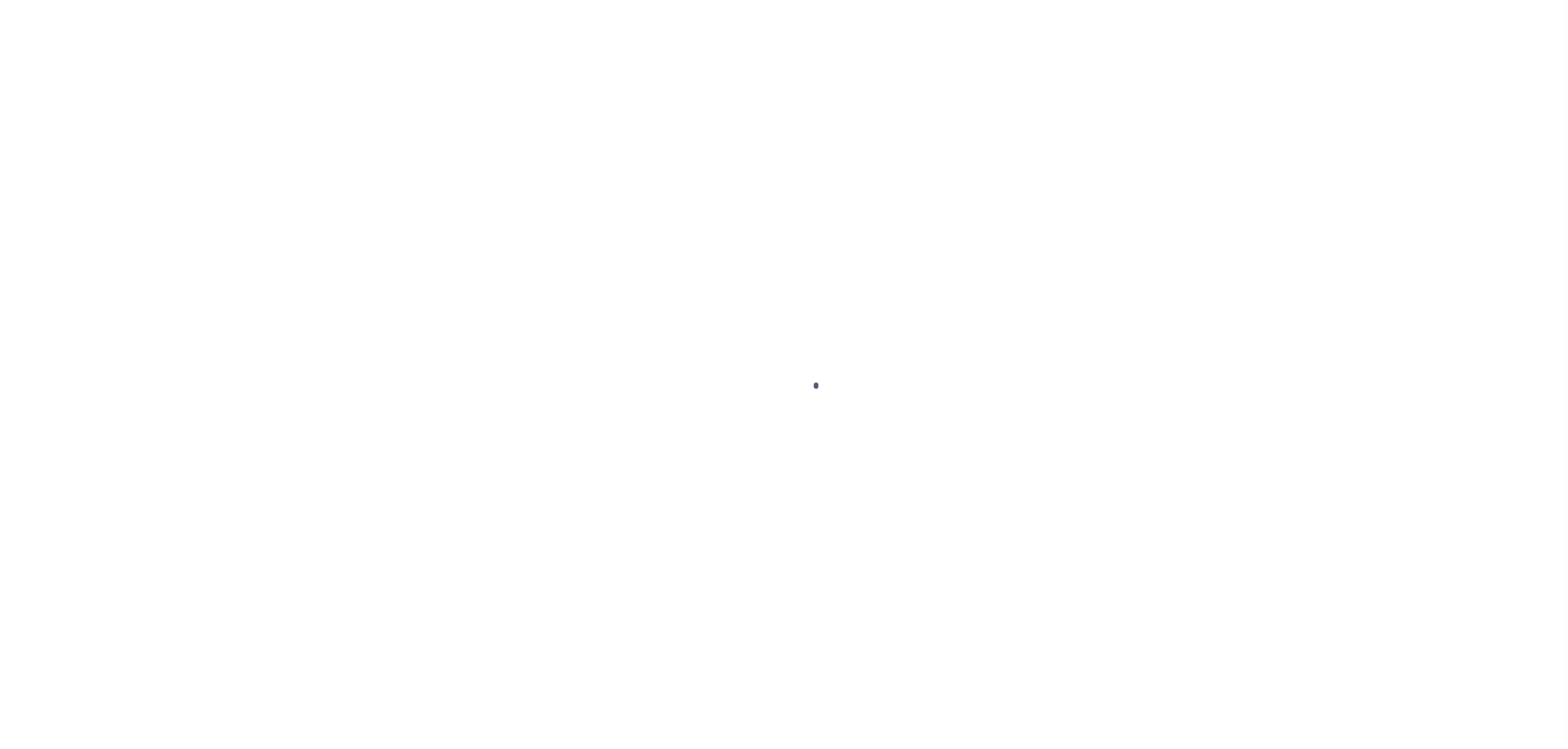
select select "[PERSON_NAME]"
checkbox input "true"
type input "MATT"
type input "N"
radio input "true"
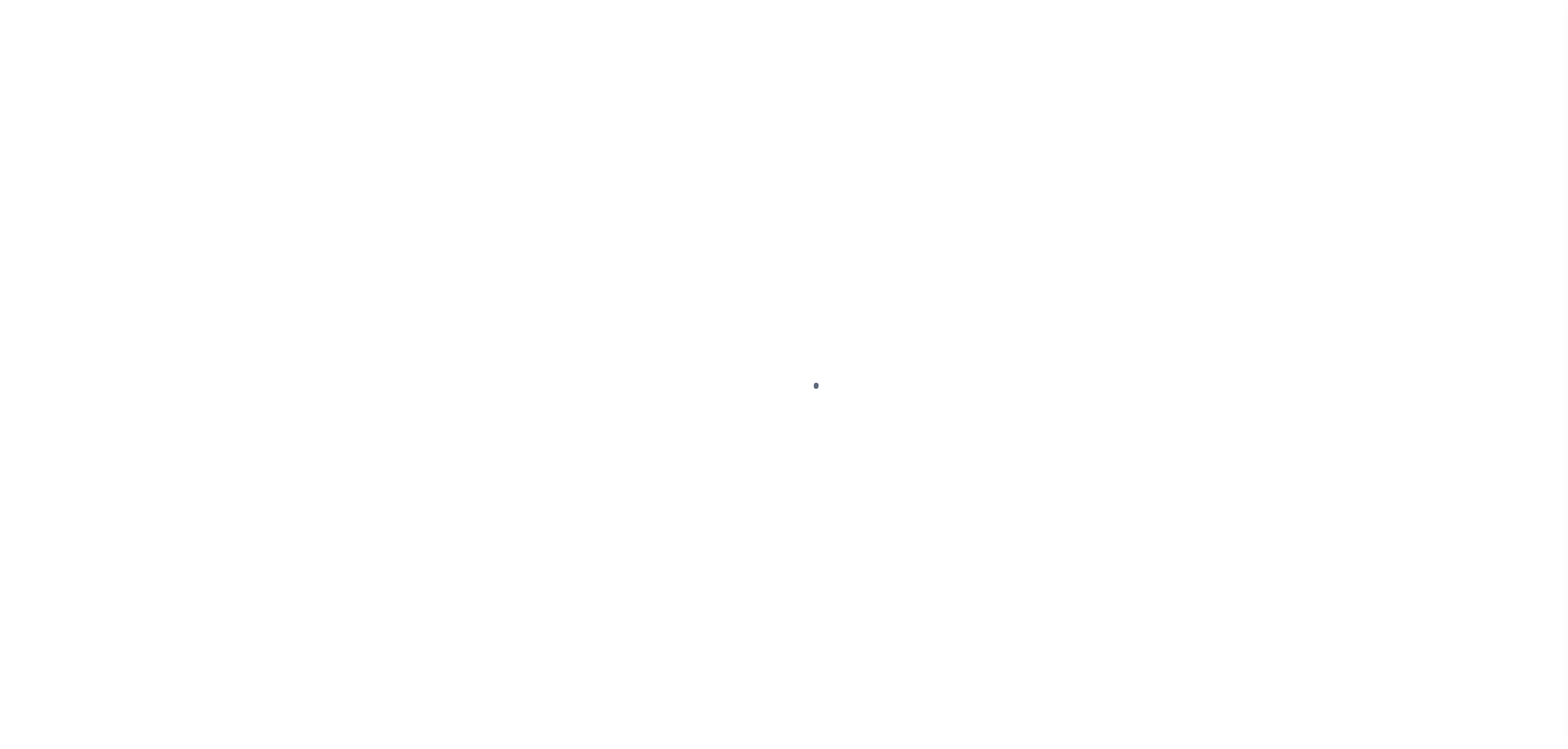
select select "DUE"
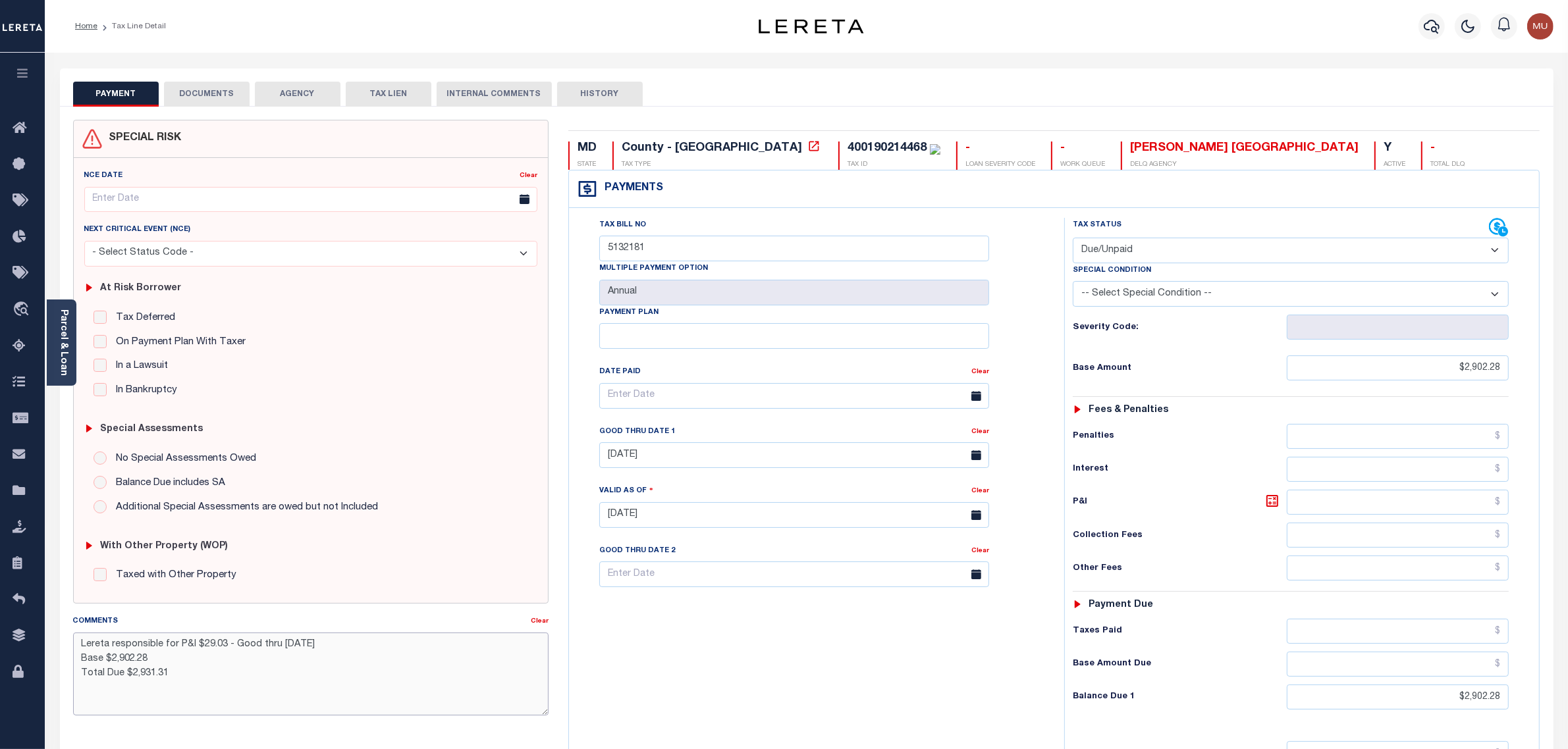
click at [361, 643] on textarea "Lereta responsible for P&I $29.03 - Good thru [DATE] Base $2,902.28 Total Due $…" at bounding box center [311, 674] width 476 height 83
click at [1493, 222] on icon at bounding box center [1498, 227] width 20 height 20
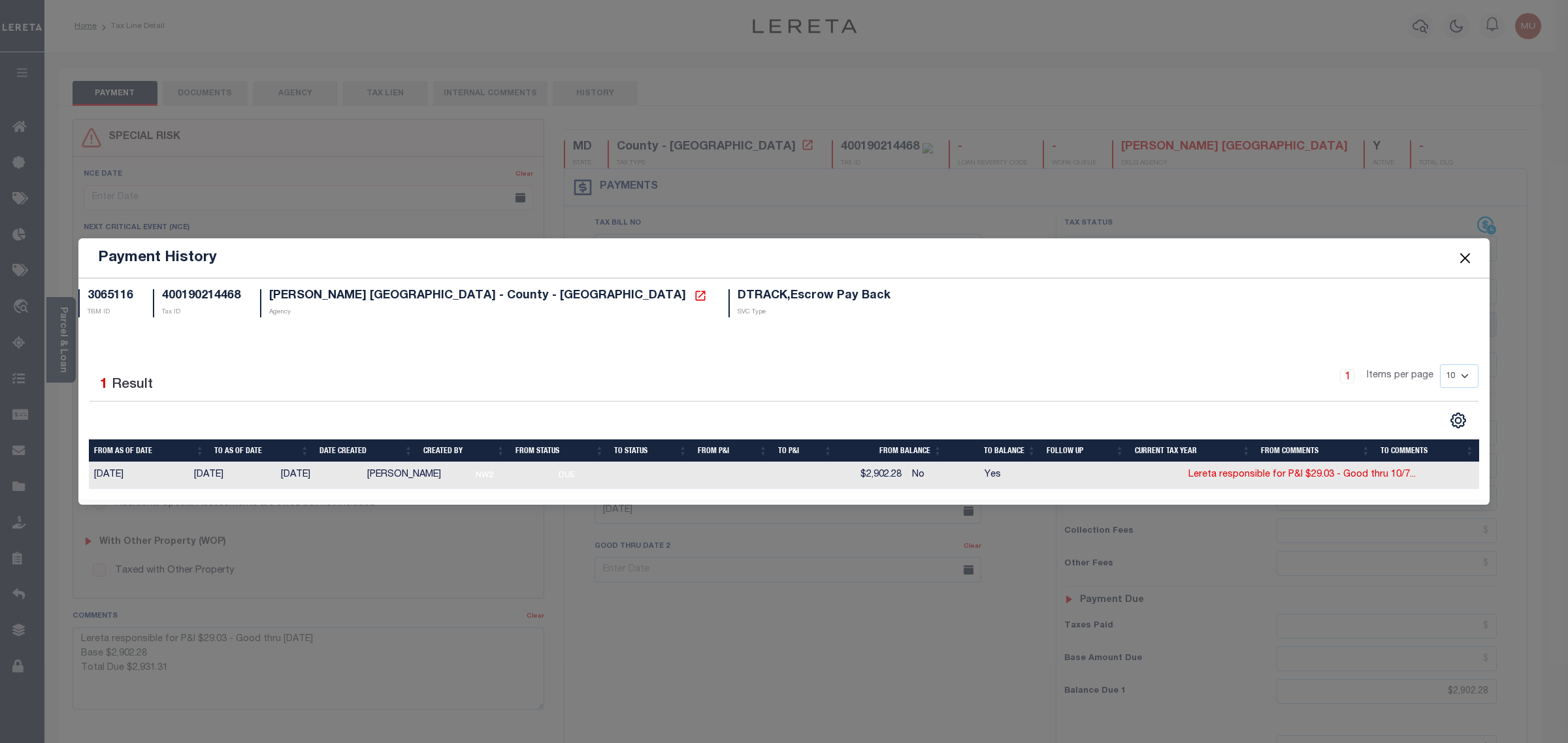
click at [1461, 258] on button "Close" at bounding box center [1465, 258] width 17 height 17
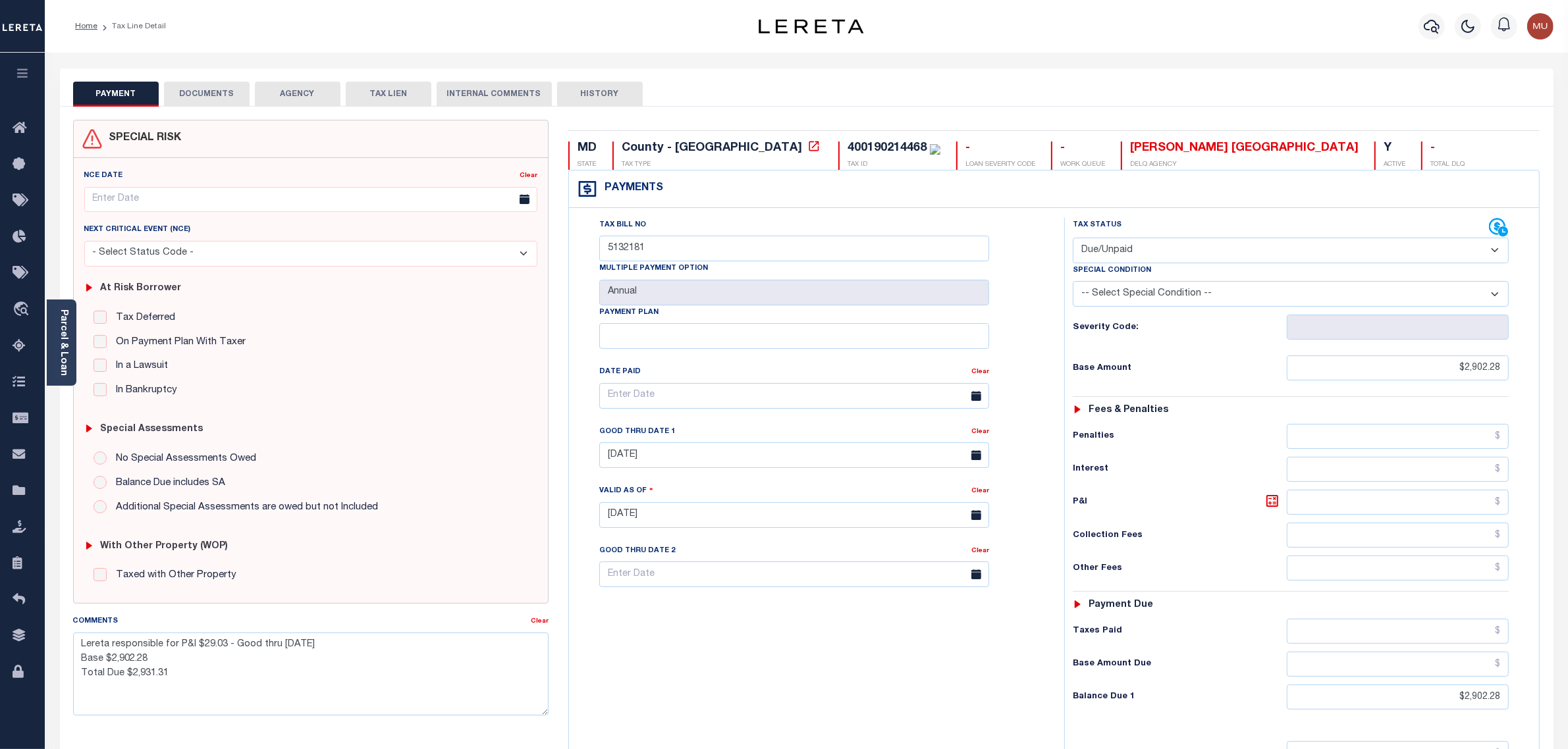
click at [228, 97] on button "DOCUMENTS" at bounding box center [206, 93] width 86 height 25
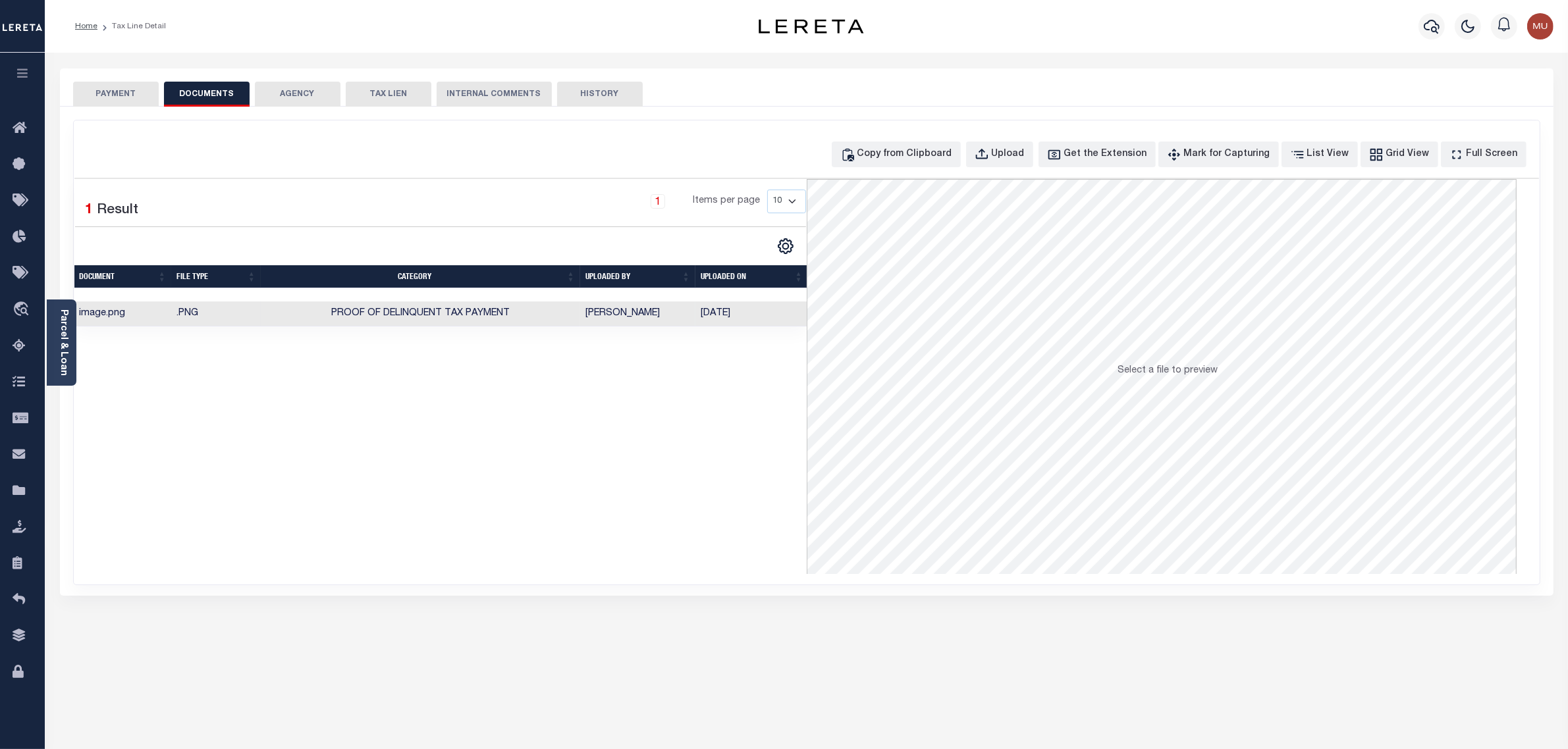
click at [658, 307] on td "[PERSON_NAME]" at bounding box center [638, 314] width 115 height 25
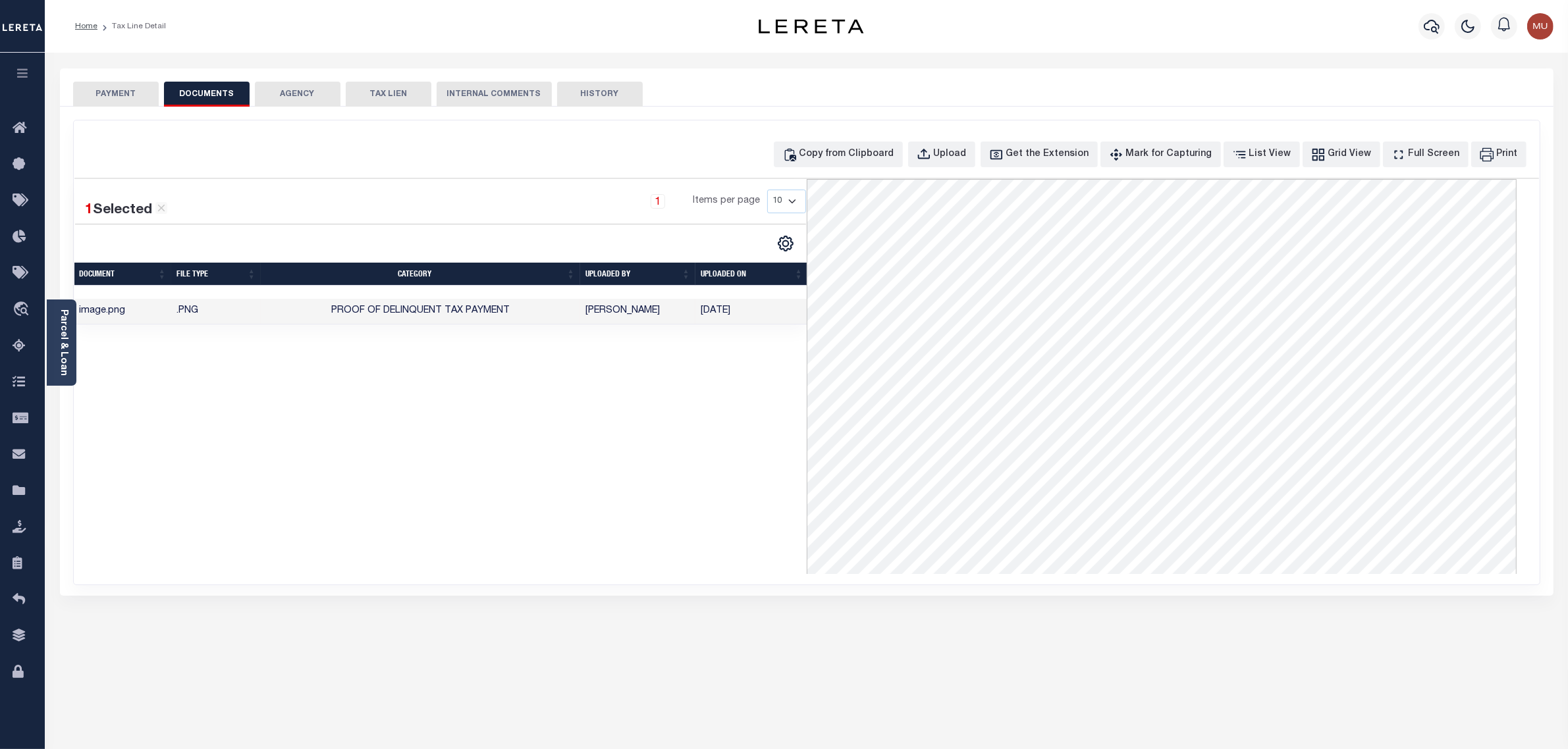
click at [105, 90] on button "PAYMENT" at bounding box center [115, 93] width 86 height 25
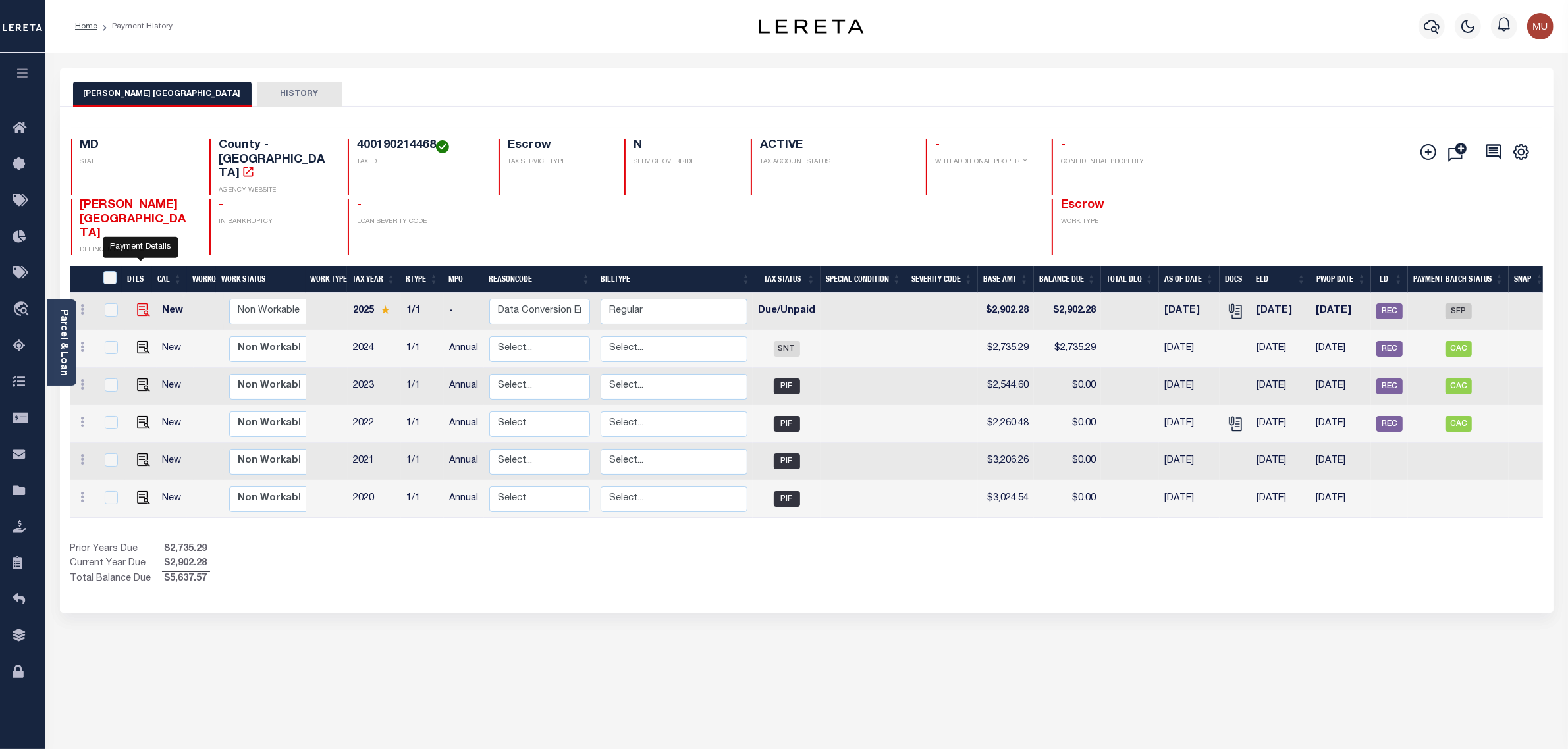
click at [146, 304] on img "" at bounding box center [143, 310] width 14 height 14
checkbox input "true"
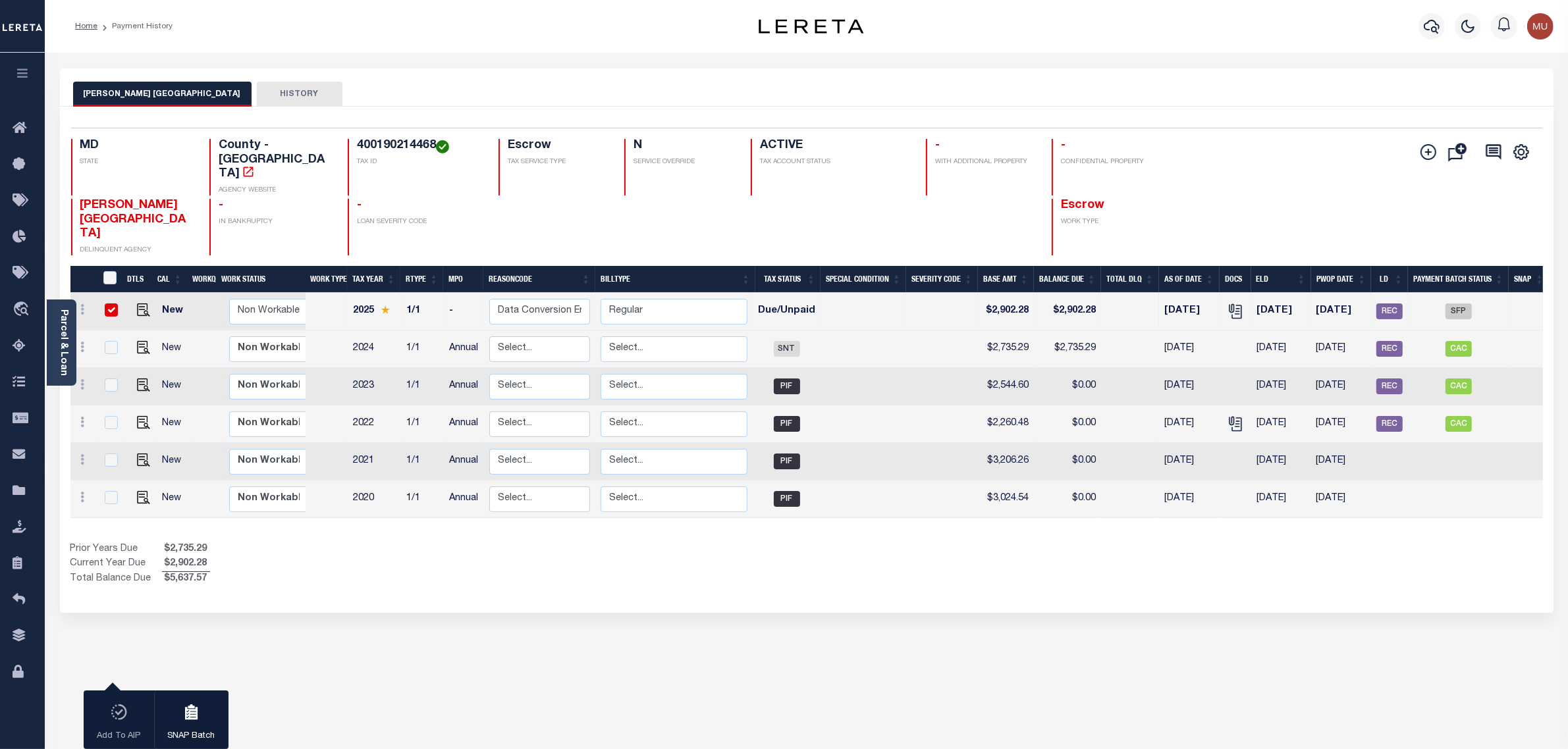
click at [257, 90] on button "HISTORY" at bounding box center [300, 93] width 86 height 25
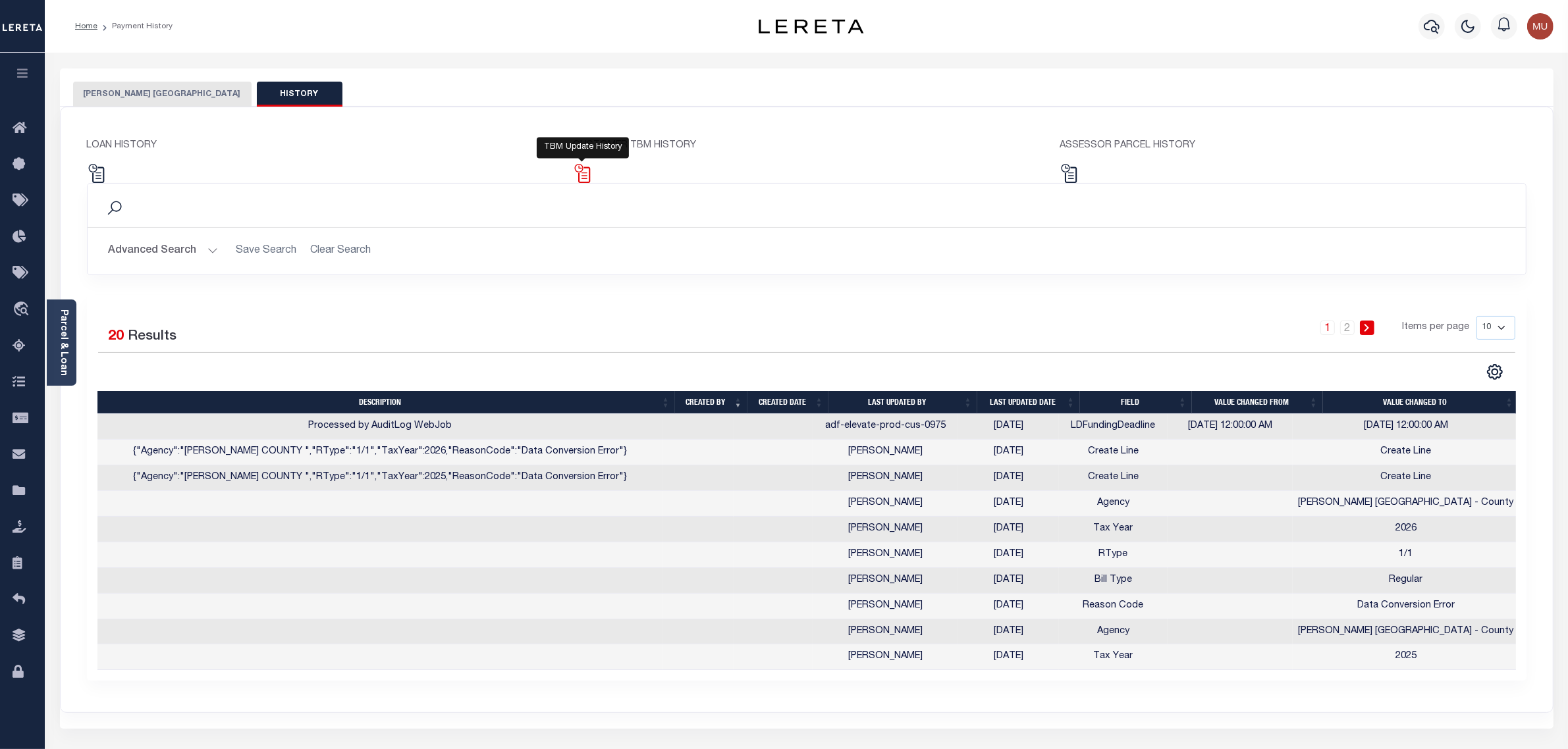
click at [590, 173] on img at bounding box center [582, 173] width 20 height 20
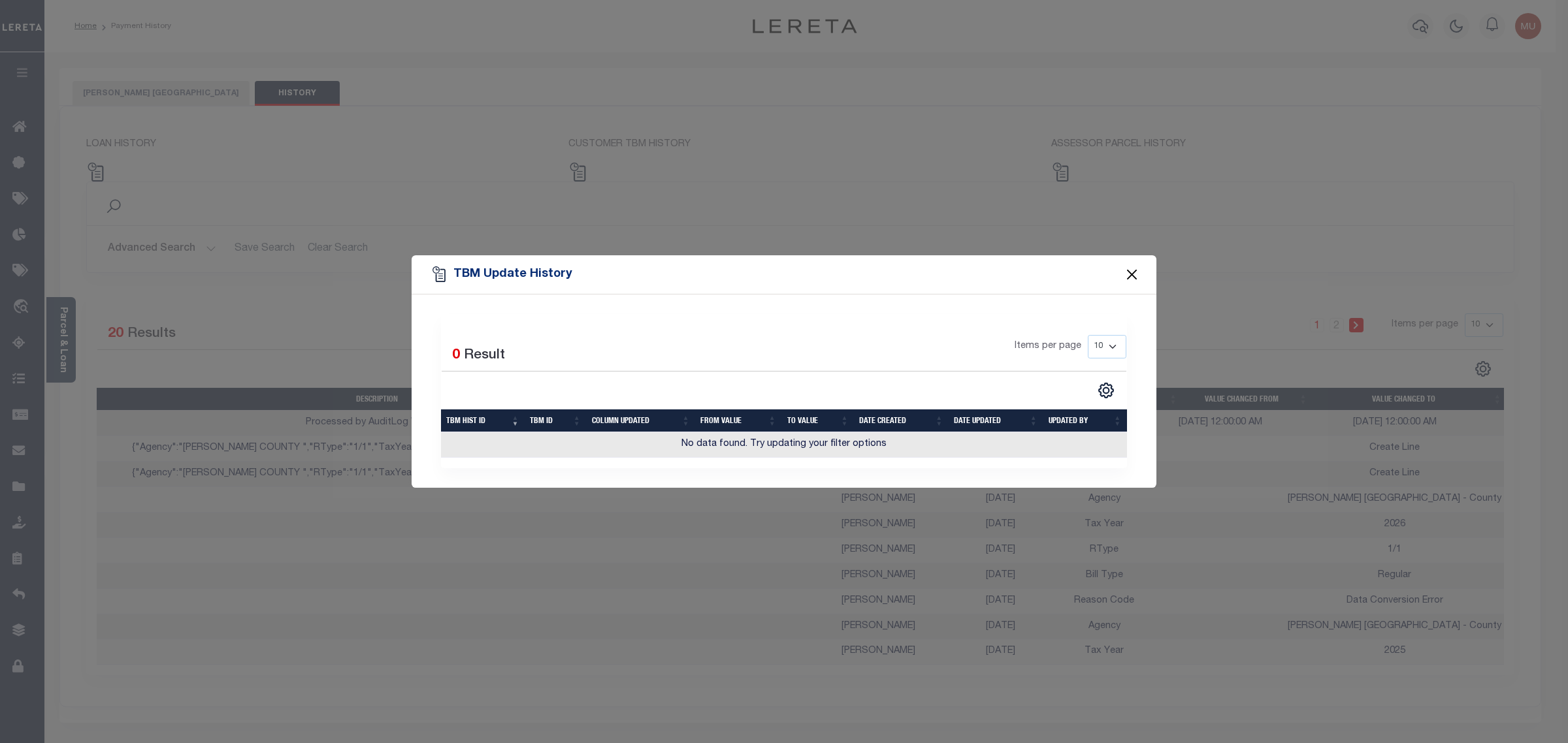
click at [1131, 275] on button "Close" at bounding box center [1132, 274] width 17 height 17
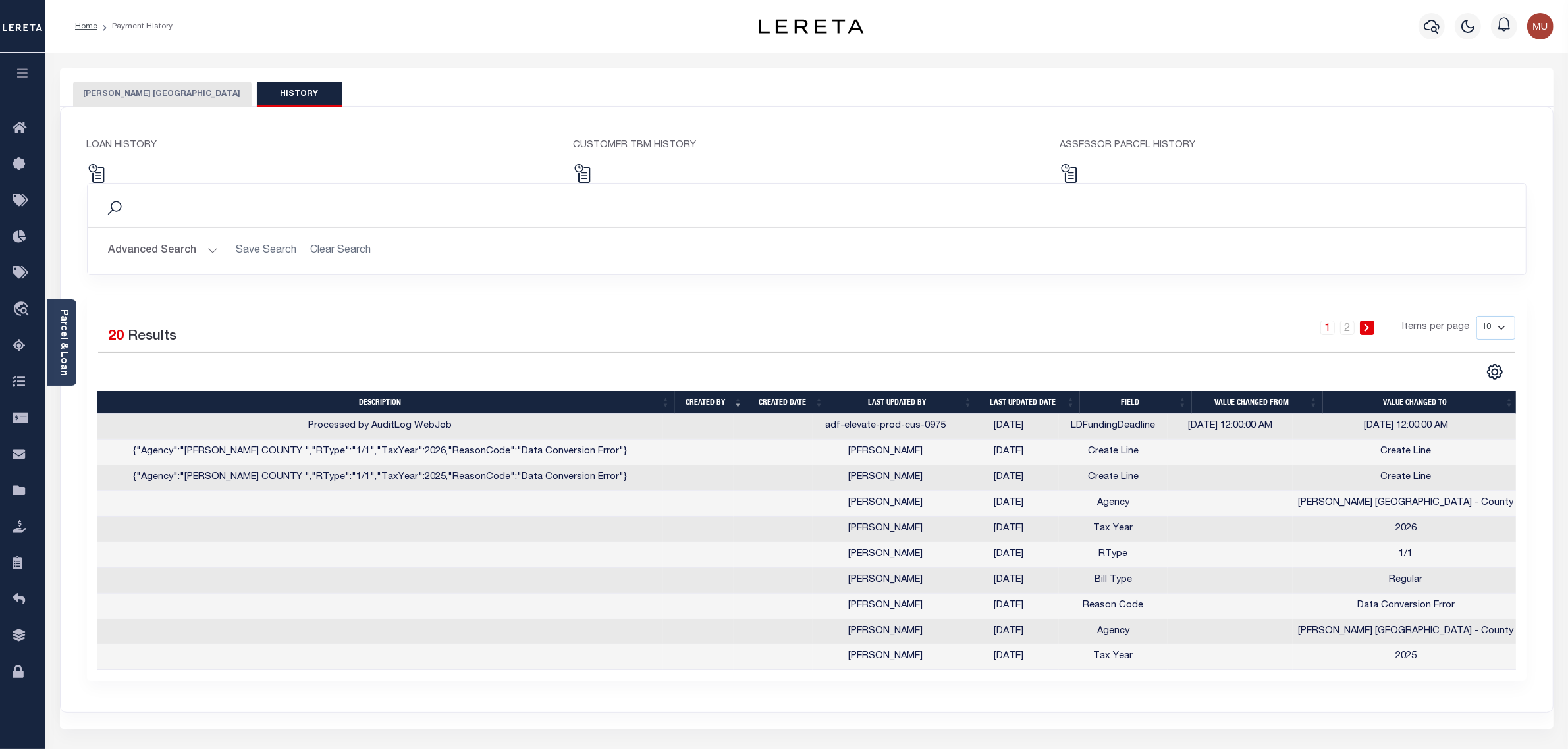
click at [994, 408] on th "Last updated date" at bounding box center [1028, 402] width 103 height 23
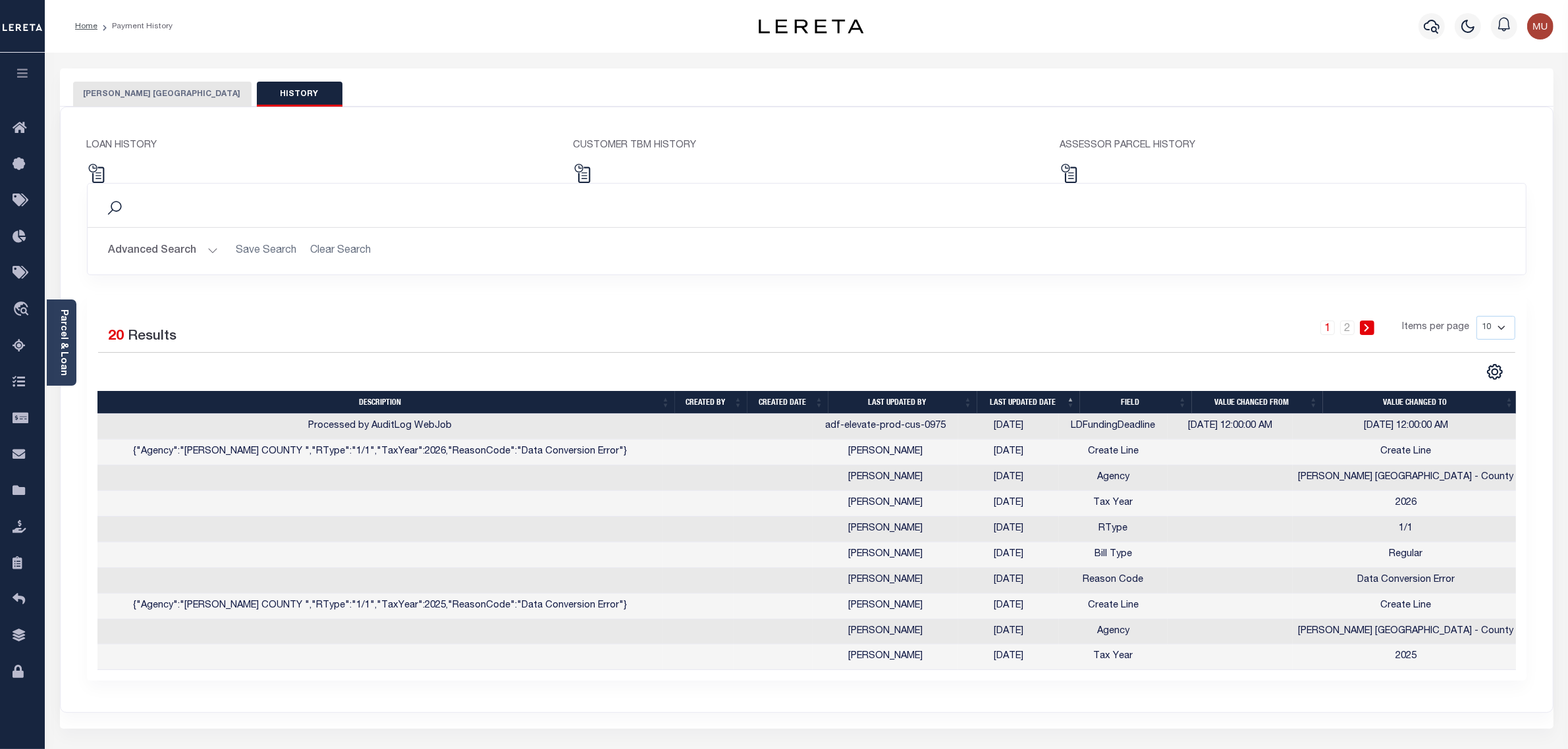
click at [1047, 406] on th "Last updated date" at bounding box center [1028, 402] width 103 height 23
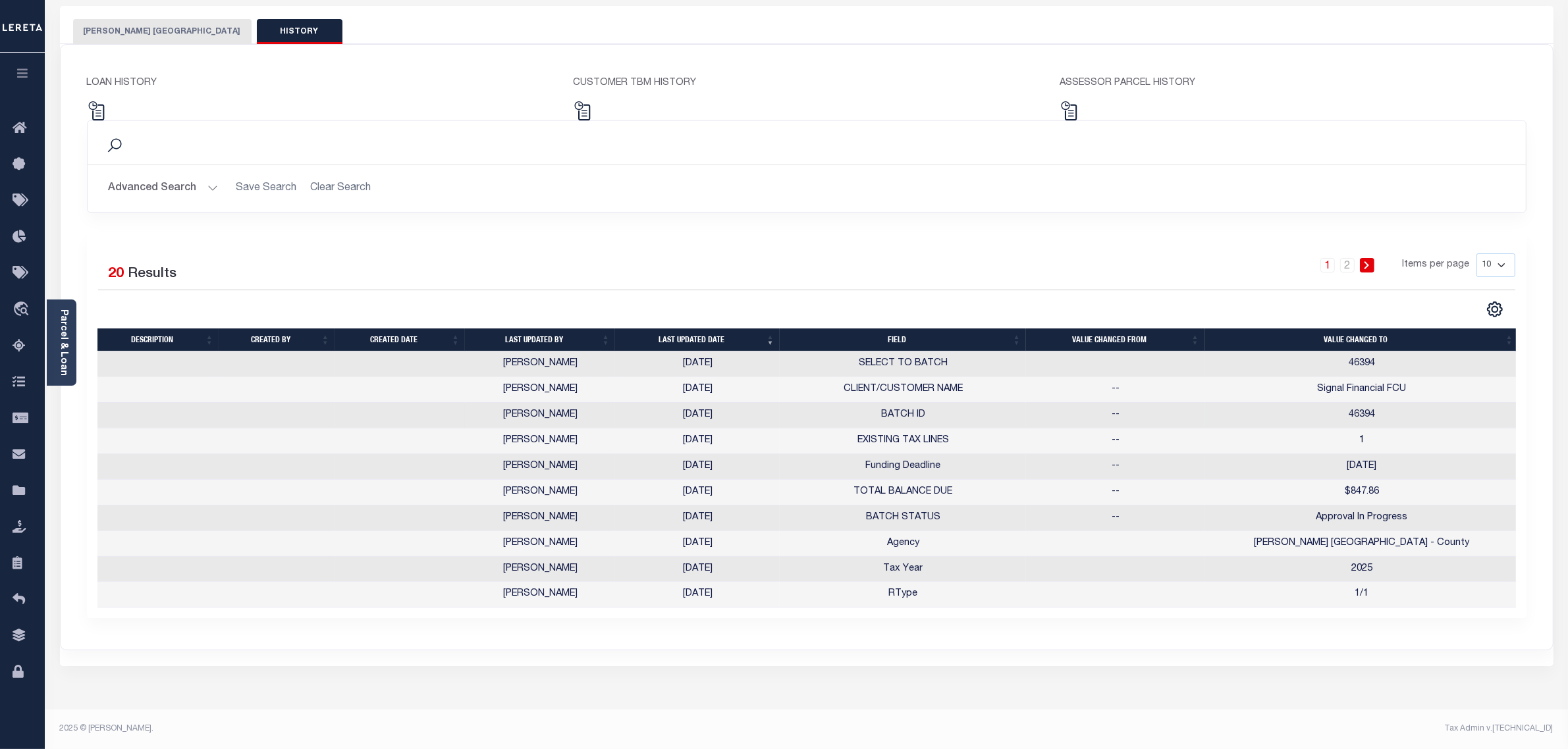
scroll to position [64, 0]
drag, startPoint x: 1497, startPoint y: 266, endPoint x: 1496, endPoint y: 275, distance: 9.1
click at [1497, 266] on select "10 25 50 100" at bounding box center [1496, 266] width 39 height 24
select select "25"
click at [1476, 254] on select "10 25 50 100" at bounding box center [1496, 266] width 39 height 24
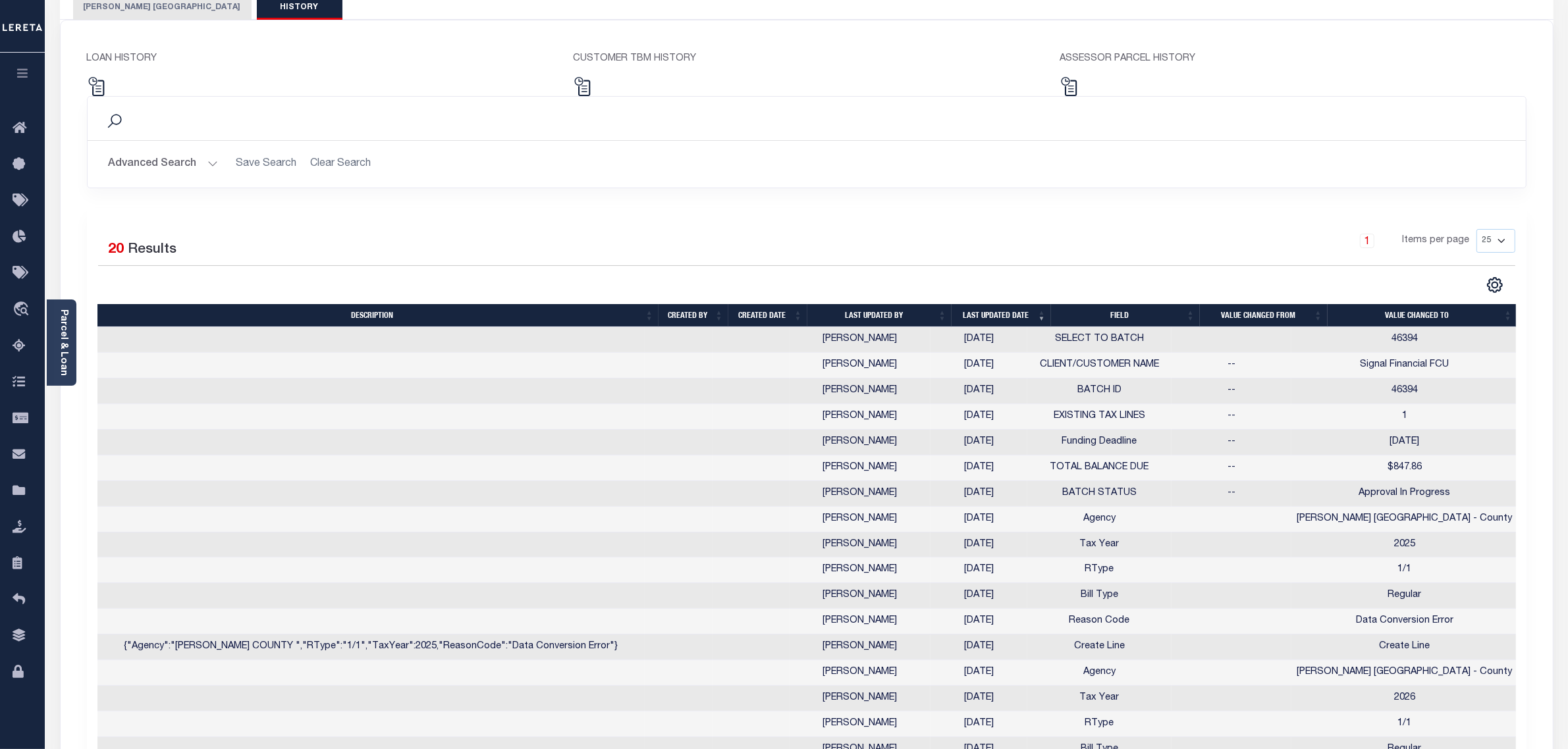
scroll to position [0, 0]
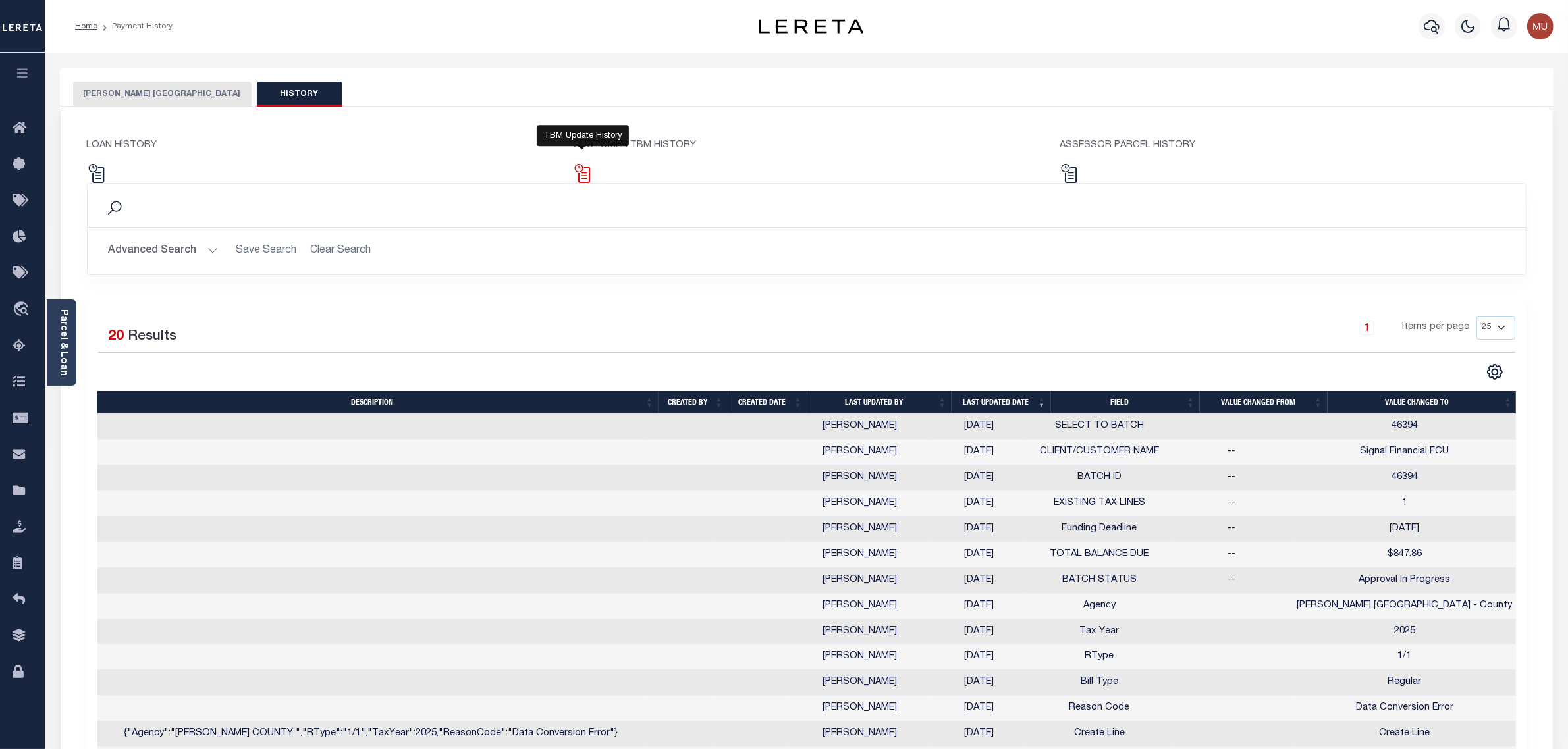
click at [585, 175] on img at bounding box center [582, 173] width 20 height 20
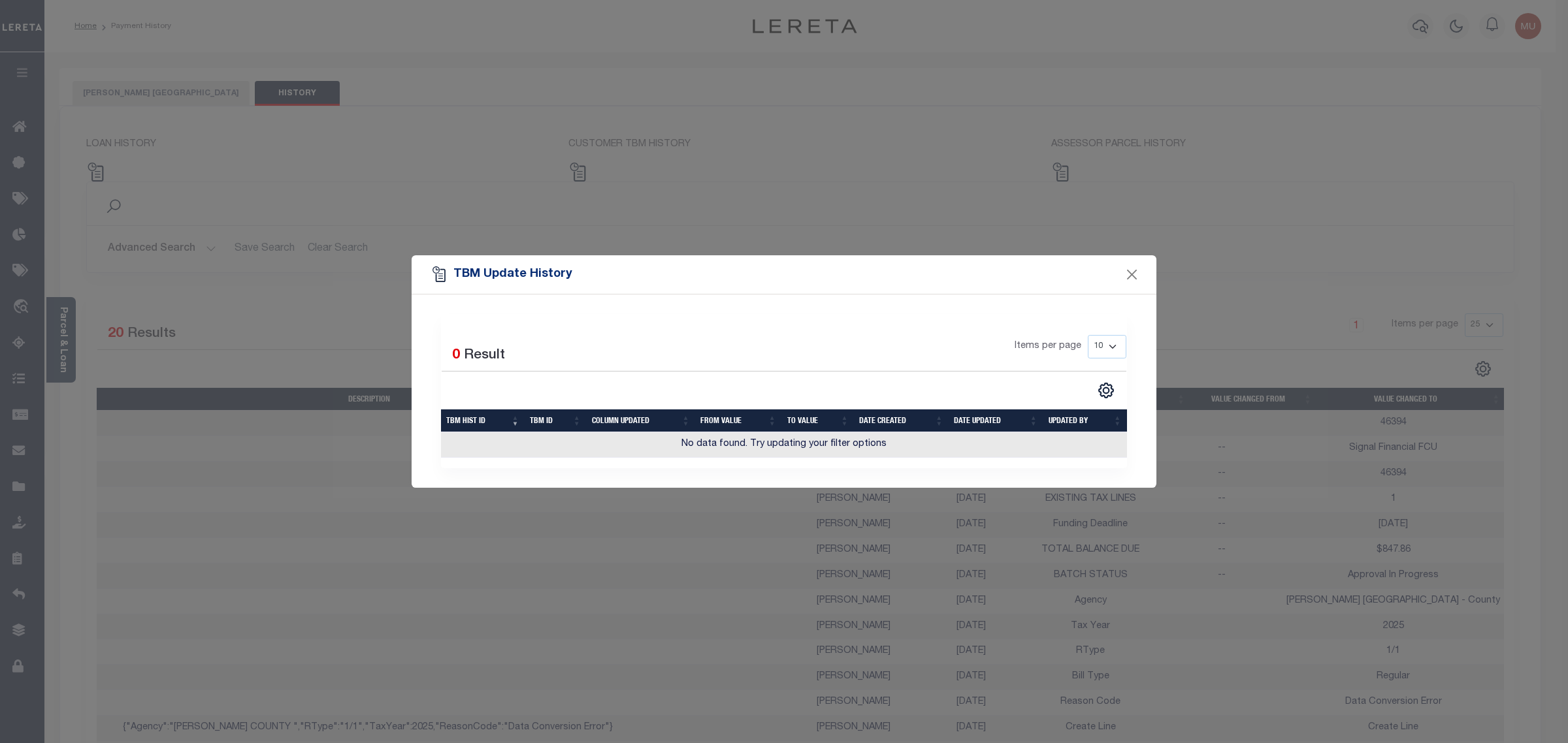
click at [1140, 272] on div "TBM Update History" at bounding box center [784, 274] width 745 height 40
click at [1135, 276] on button "Close" at bounding box center [1132, 274] width 17 height 17
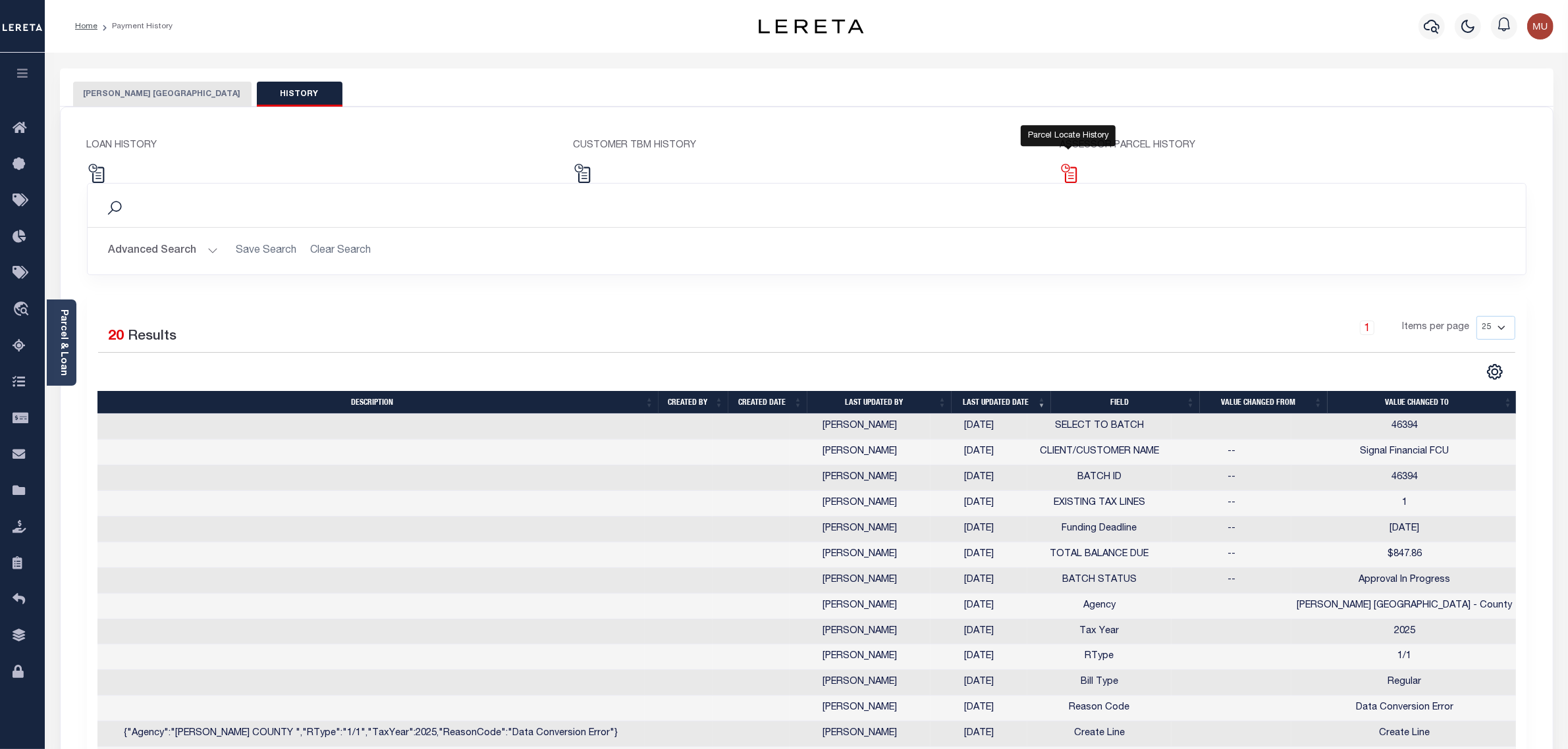
click at [1067, 178] on img at bounding box center [1069, 173] width 20 height 20
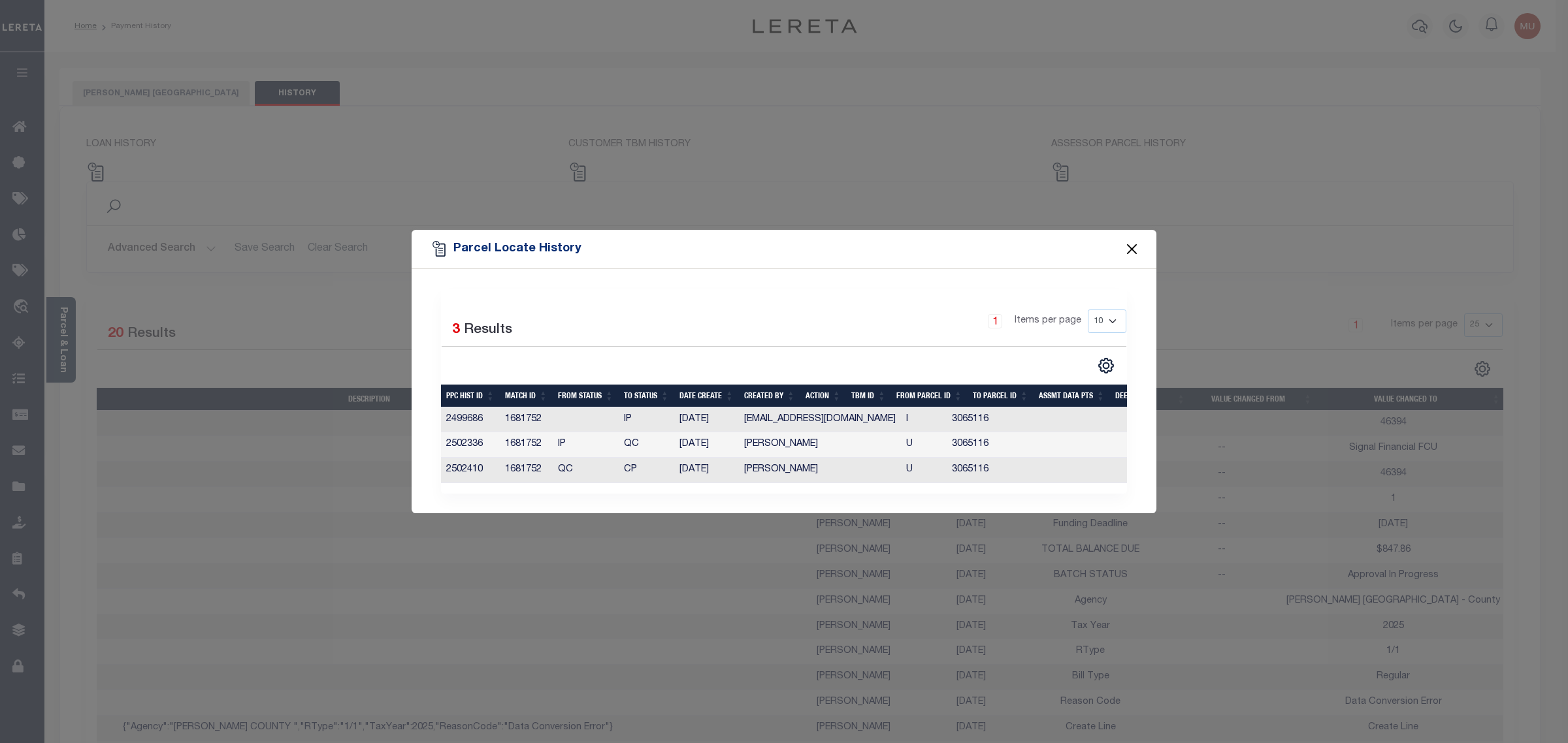
click at [1129, 242] on button "Close" at bounding box center [1132, 249] width 17 height 17
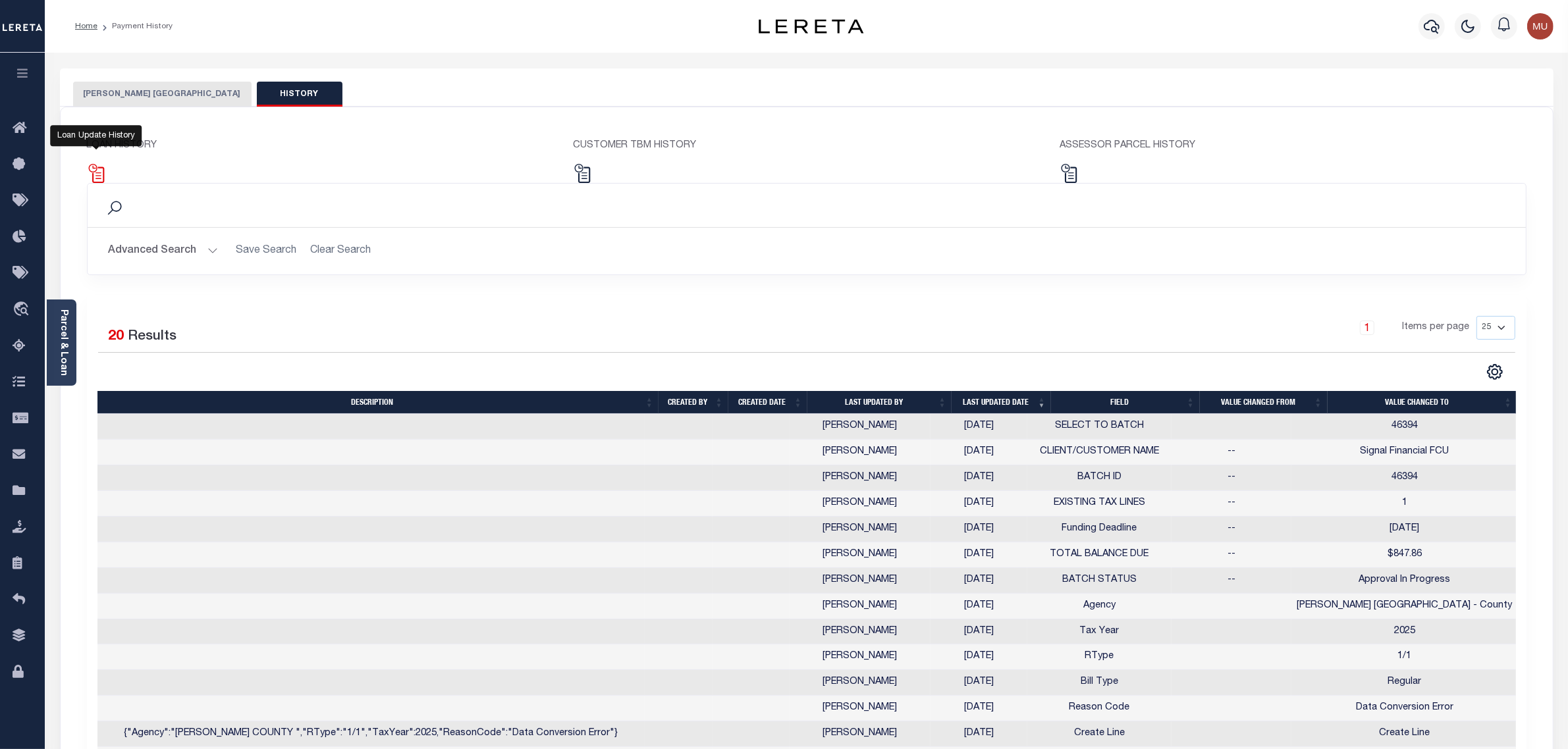
click at [100, 170] on img at bounding box center [96, 173] width 20 height 20
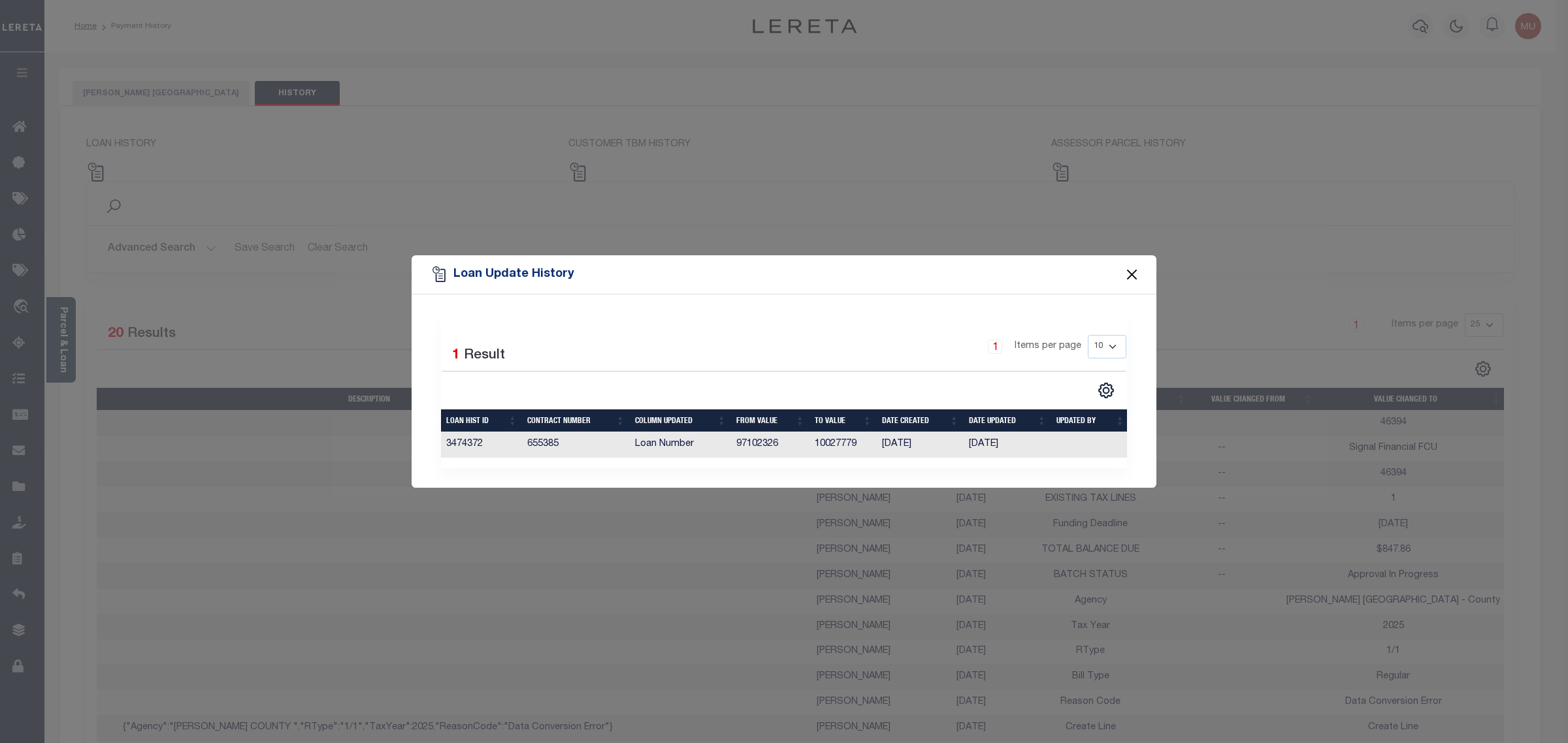
click at [1127, 269] on button "Close" at bounding box center [1132, 274] width 17 height 17
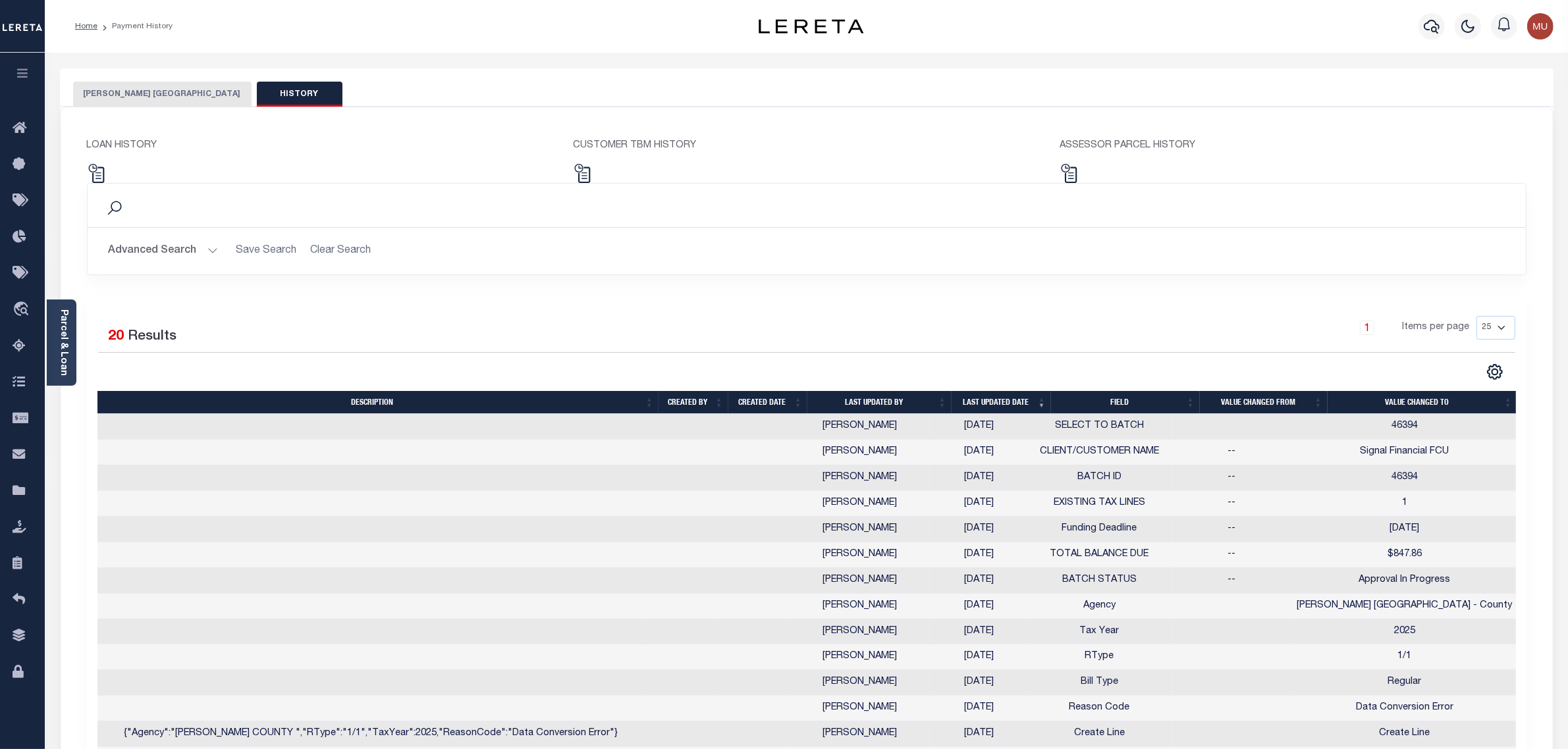
click at [106, 99] on button "[PERSON_NAME] [GEOGRAPHIC_DATA]" at bounding box center [162, 93] width 178 height 25
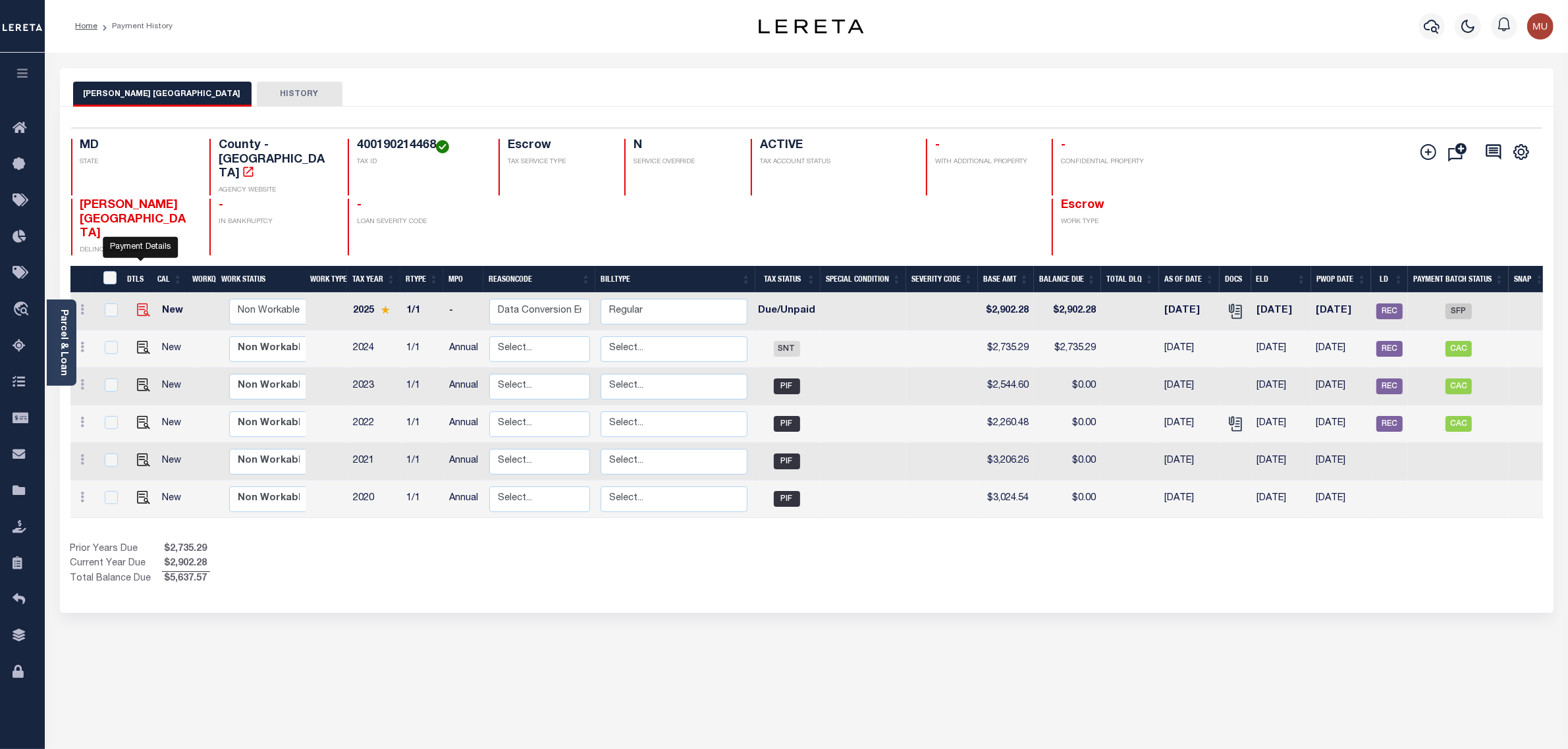
click at [137, 304] on img "" at bounding box center [143, 310] width 14 height 14
checkbox input "true"
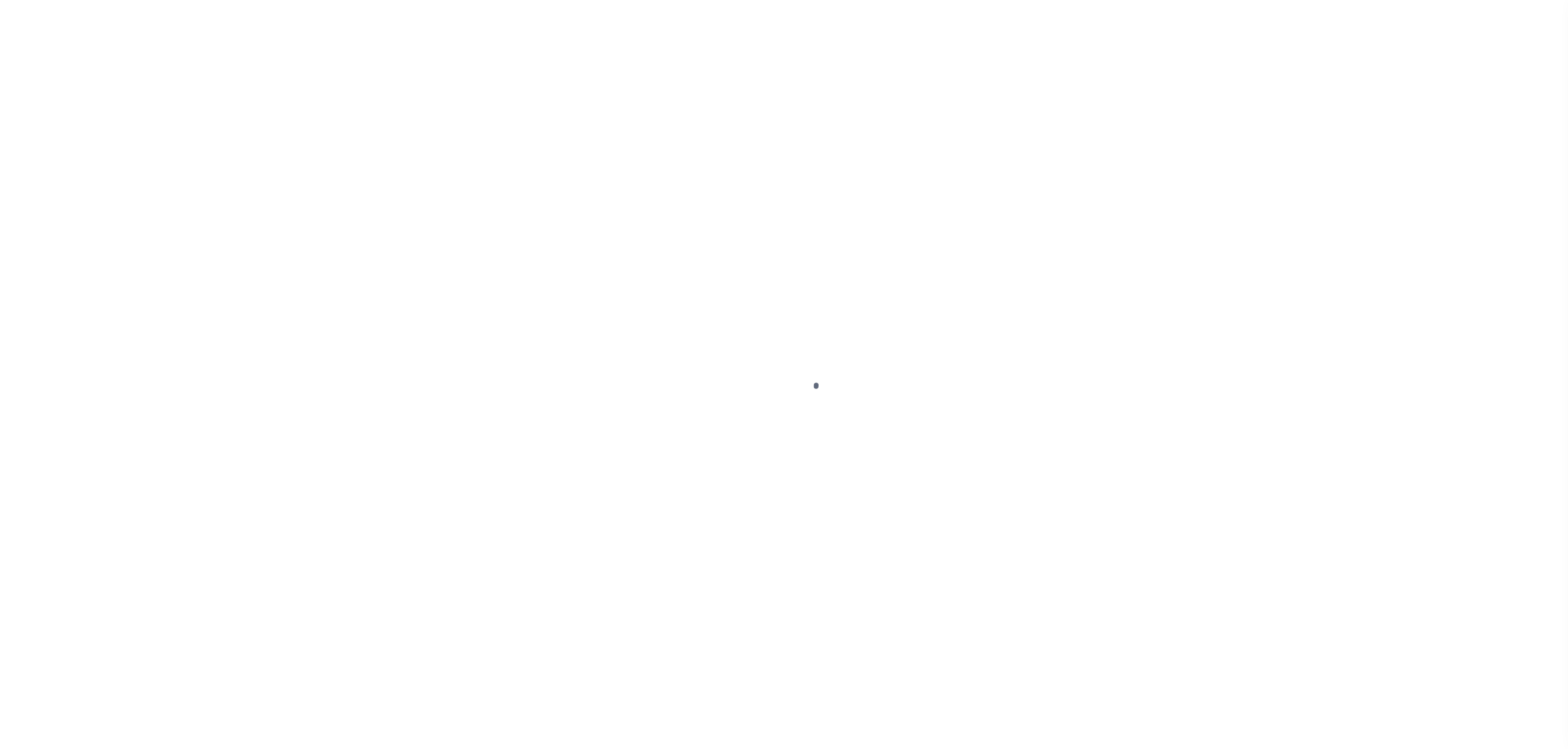
select select "DUE"
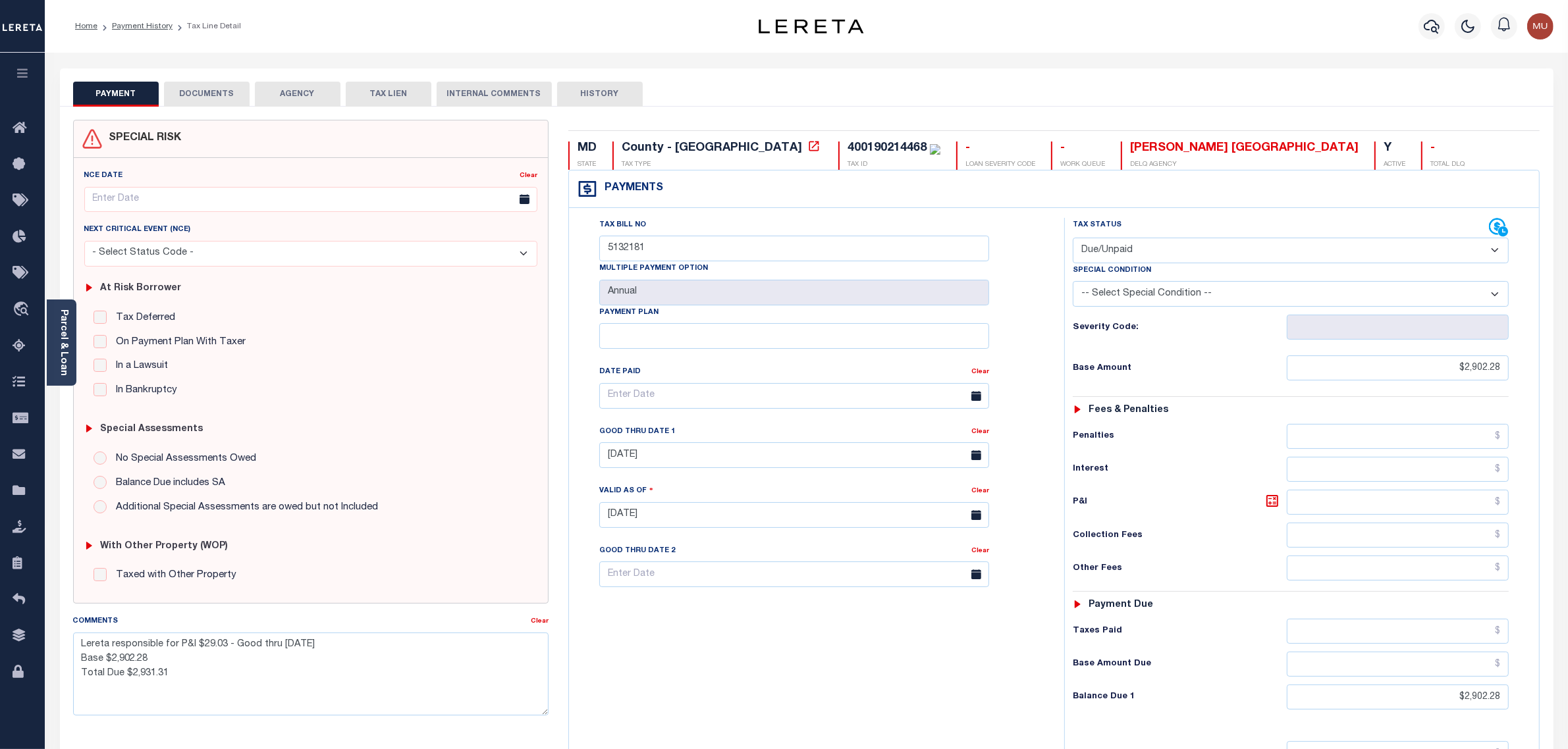
click at [219, 90] on button "DOCUMENTS" at bounding box center [206, 93] width 86 height 25
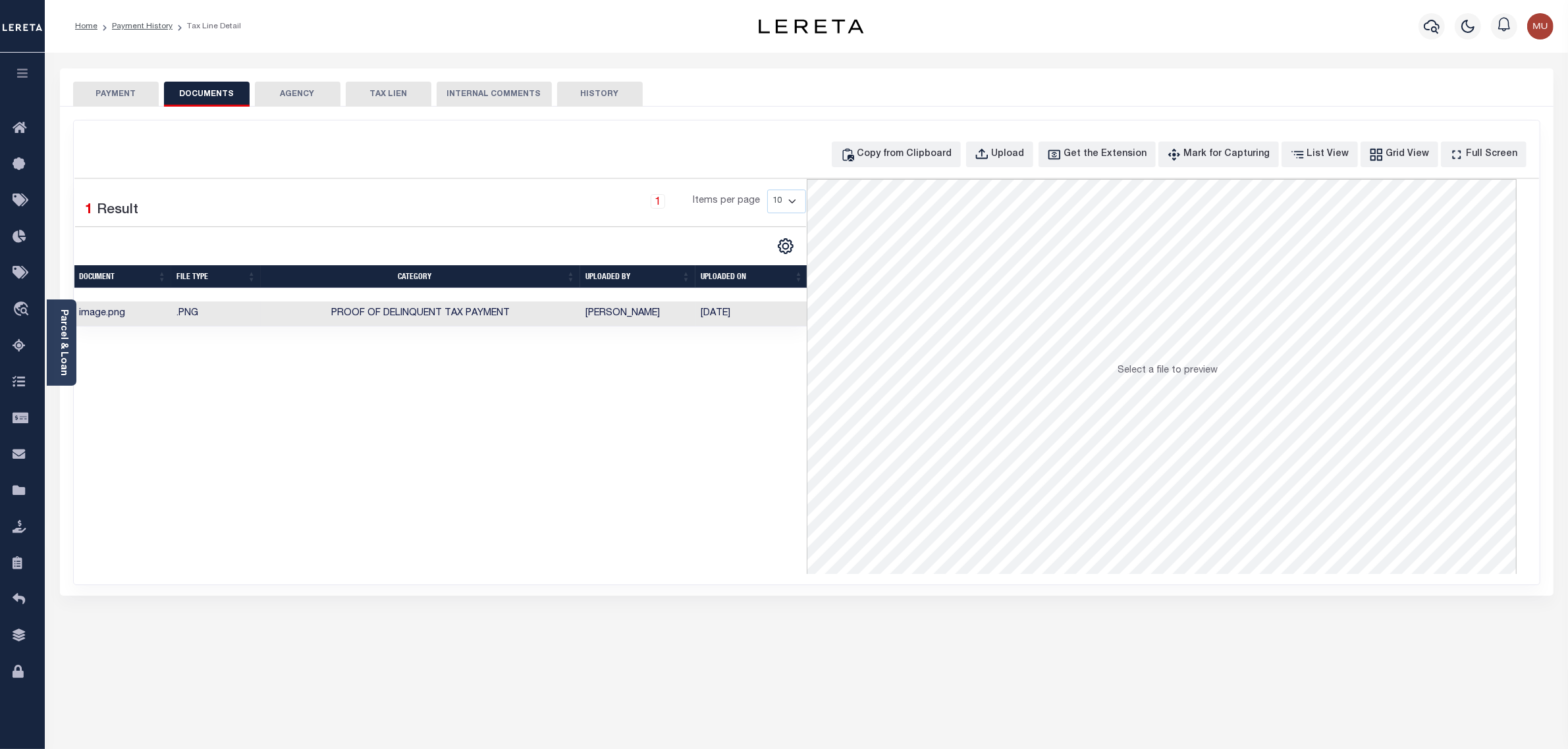
click at [569, 321] on td "Proof of Delinquent Tax Payment" at bounding box center [420, 314] width 319 height 25
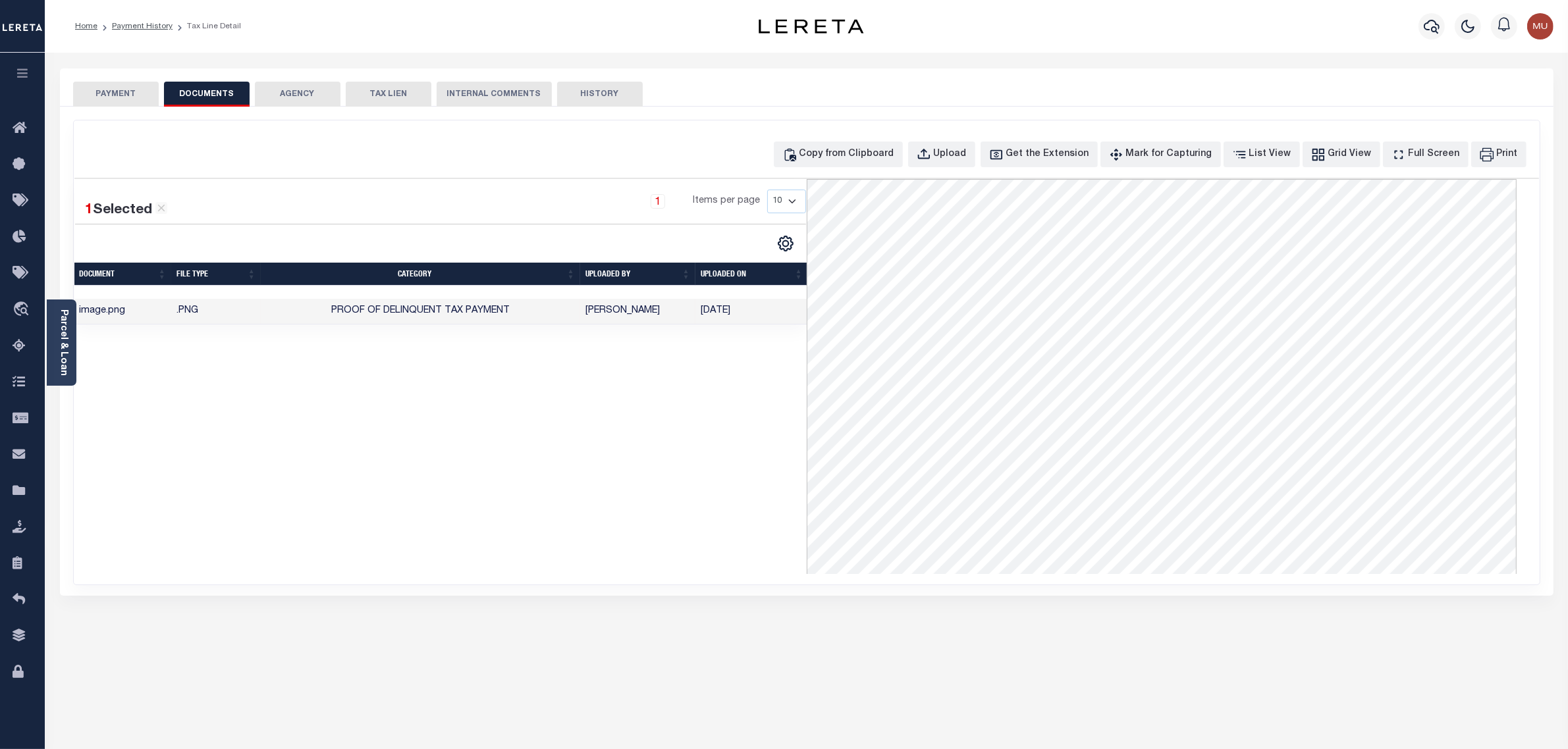
click at [617, 139] on div "Copy from Clipboard Upload Get the Extension Mark for Capturing Got it List Vie…" at bounding box center [807, 352] width 1466 height 464
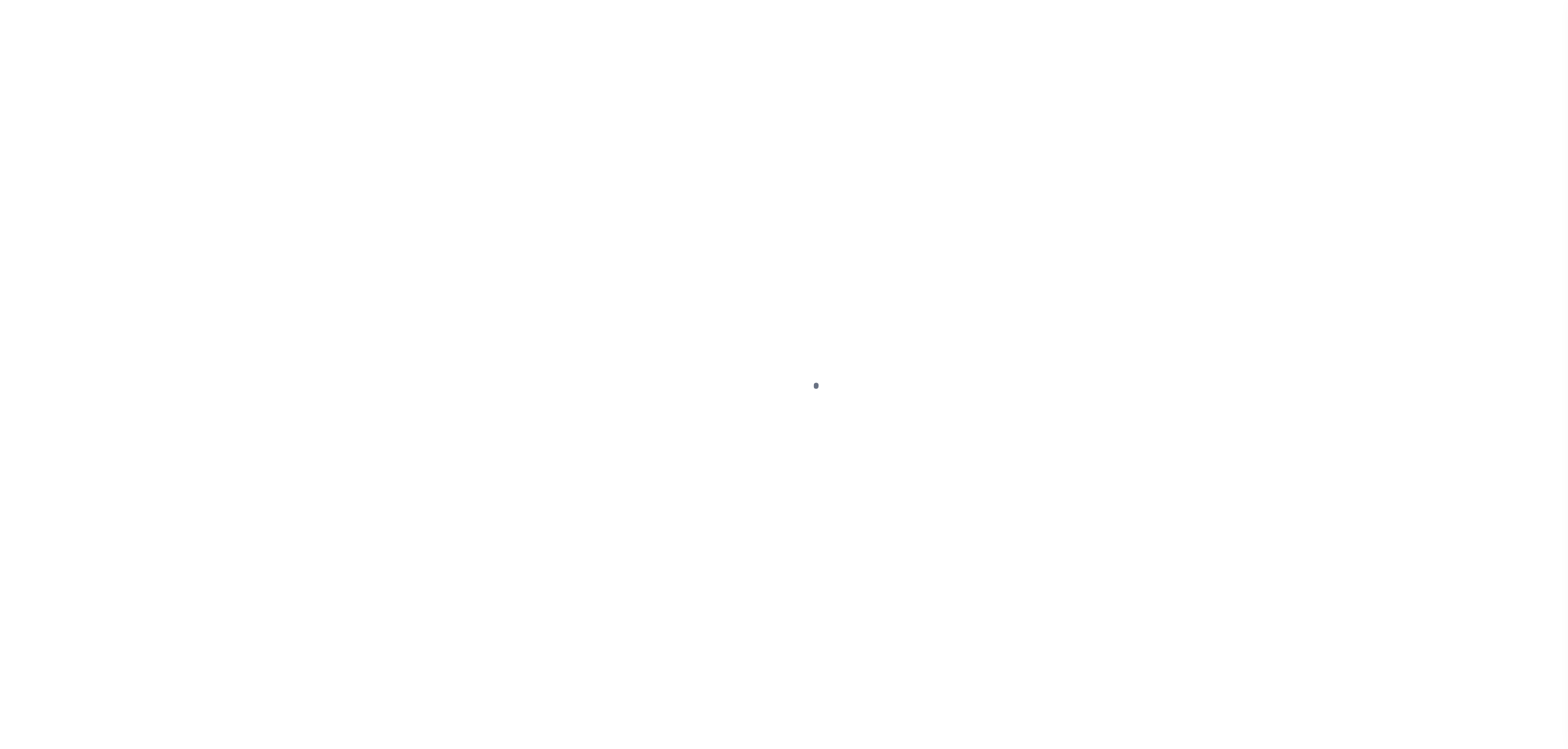
select select "DUE"
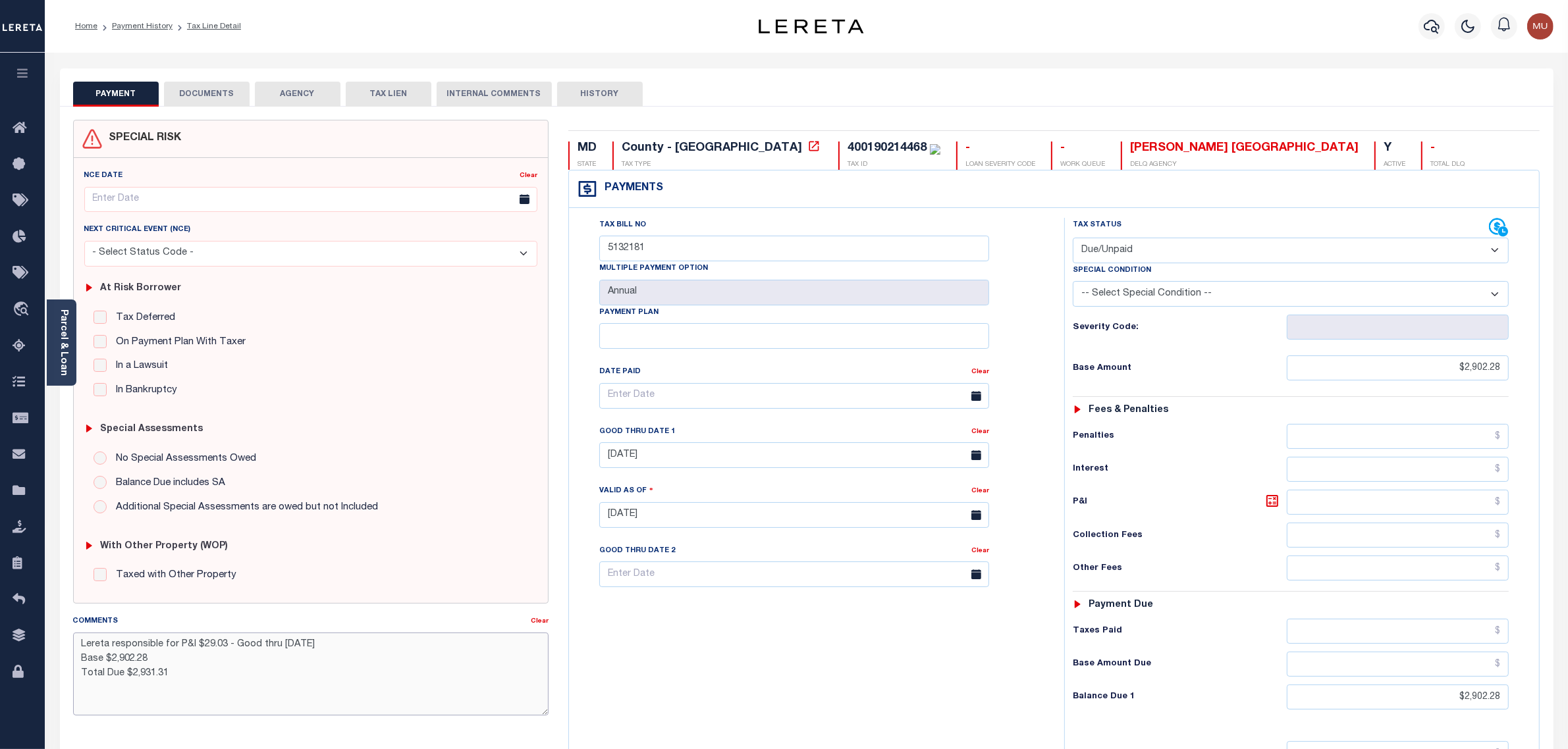
drag, startPoint x: 336, startPoint y: 644, endPoint x: 71, endPoint y: 640, distance: 265.0
click at [71, 640] on div "Comments Clear Lereta responsible for P&I $29.03 - Good thru [DATE] Base $2,902…" at bounding box center [311, 670] width 496 height 112
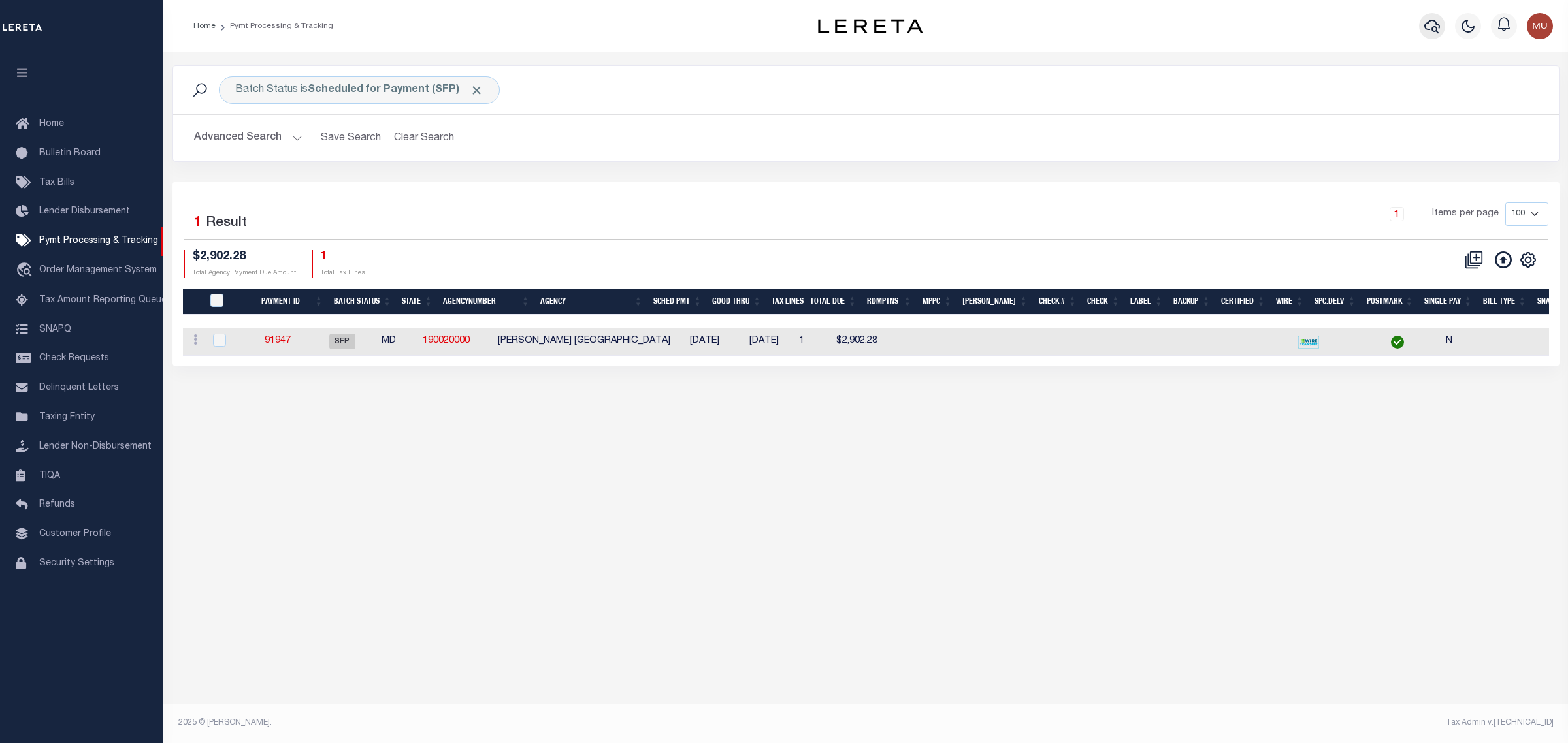
click at [1436, 24] on icon "button" at bounding box center [1432, 26] width 16 height 13
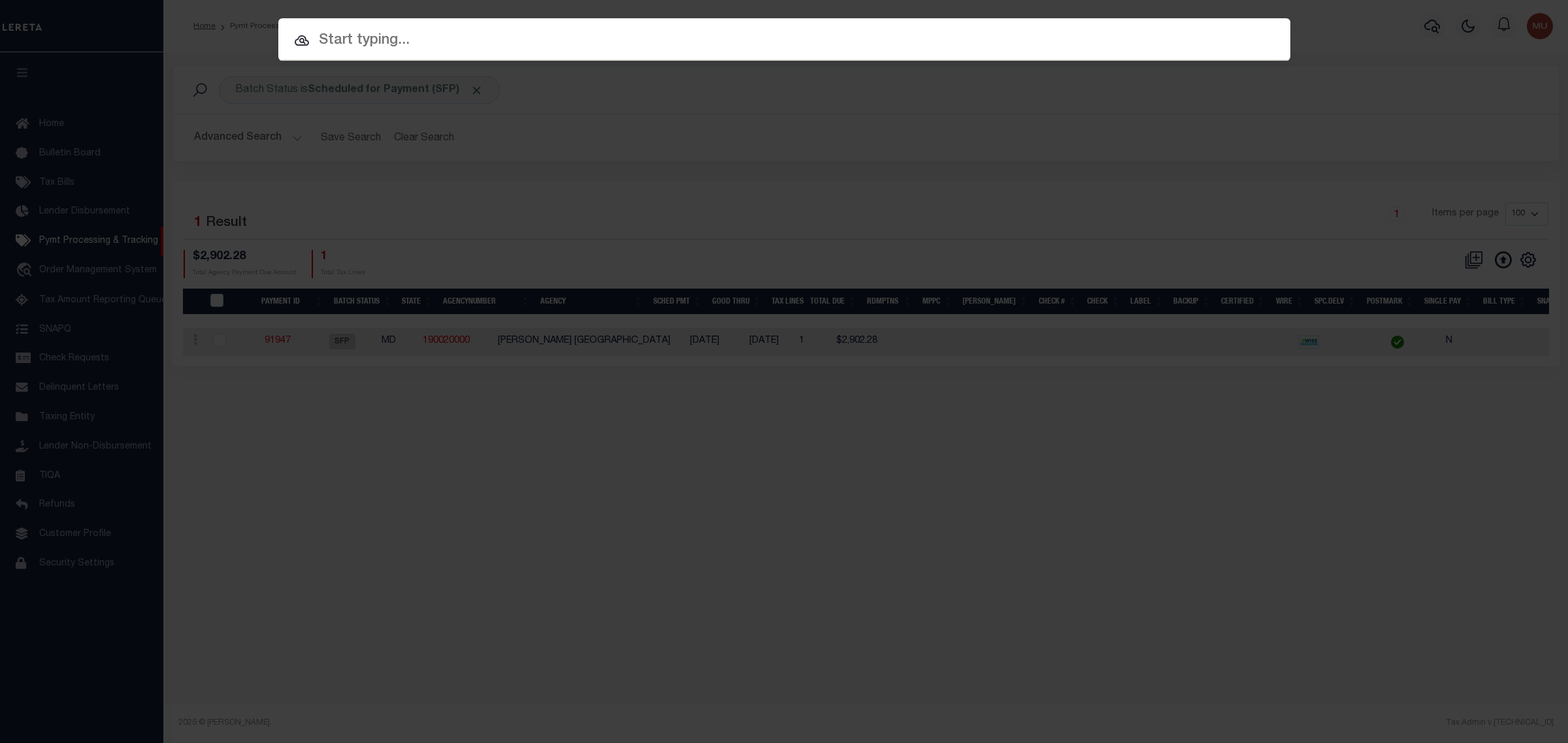
click at [1088, 36] on input "text" at bounding box center [784, 40] width 1012 height 23
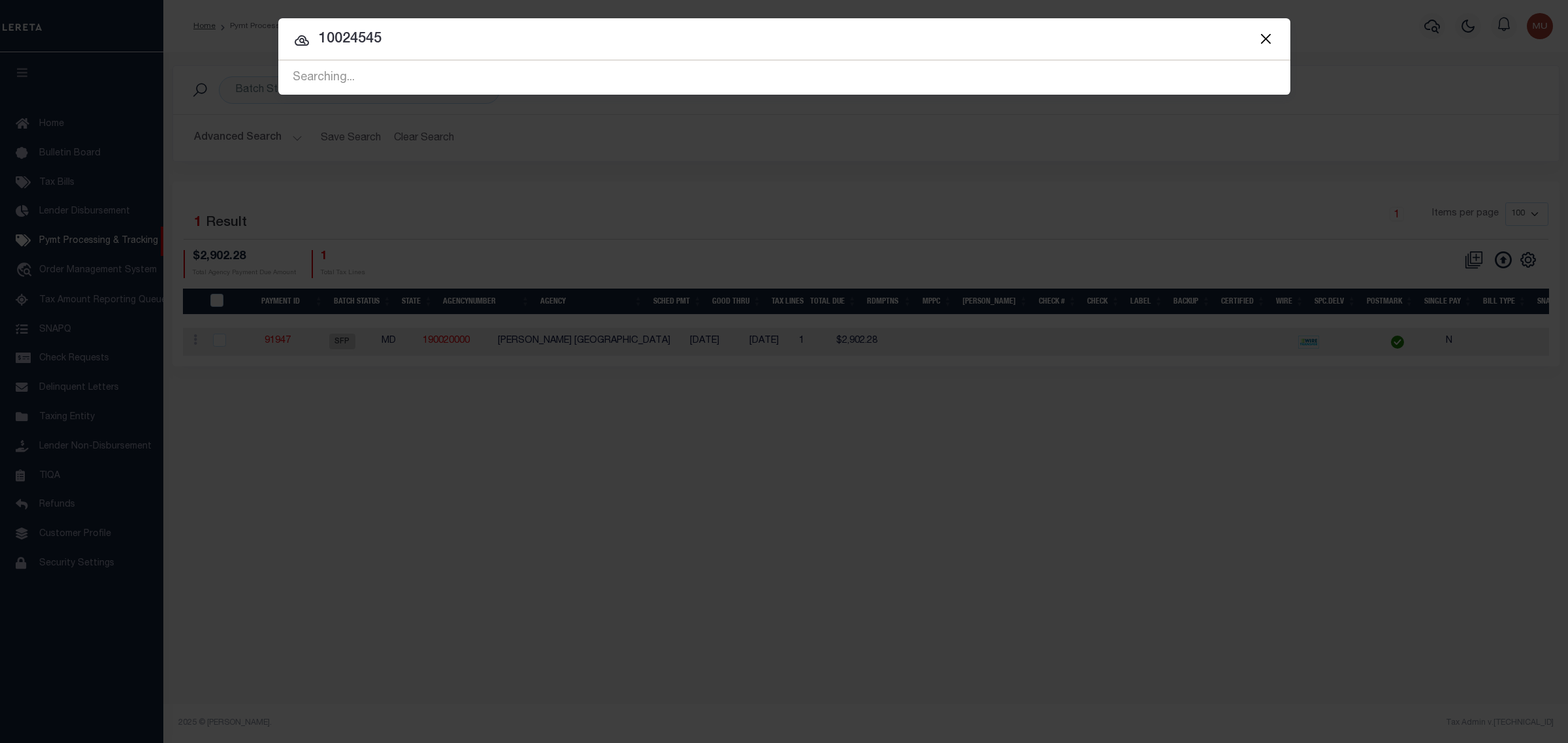
type input "10024545"
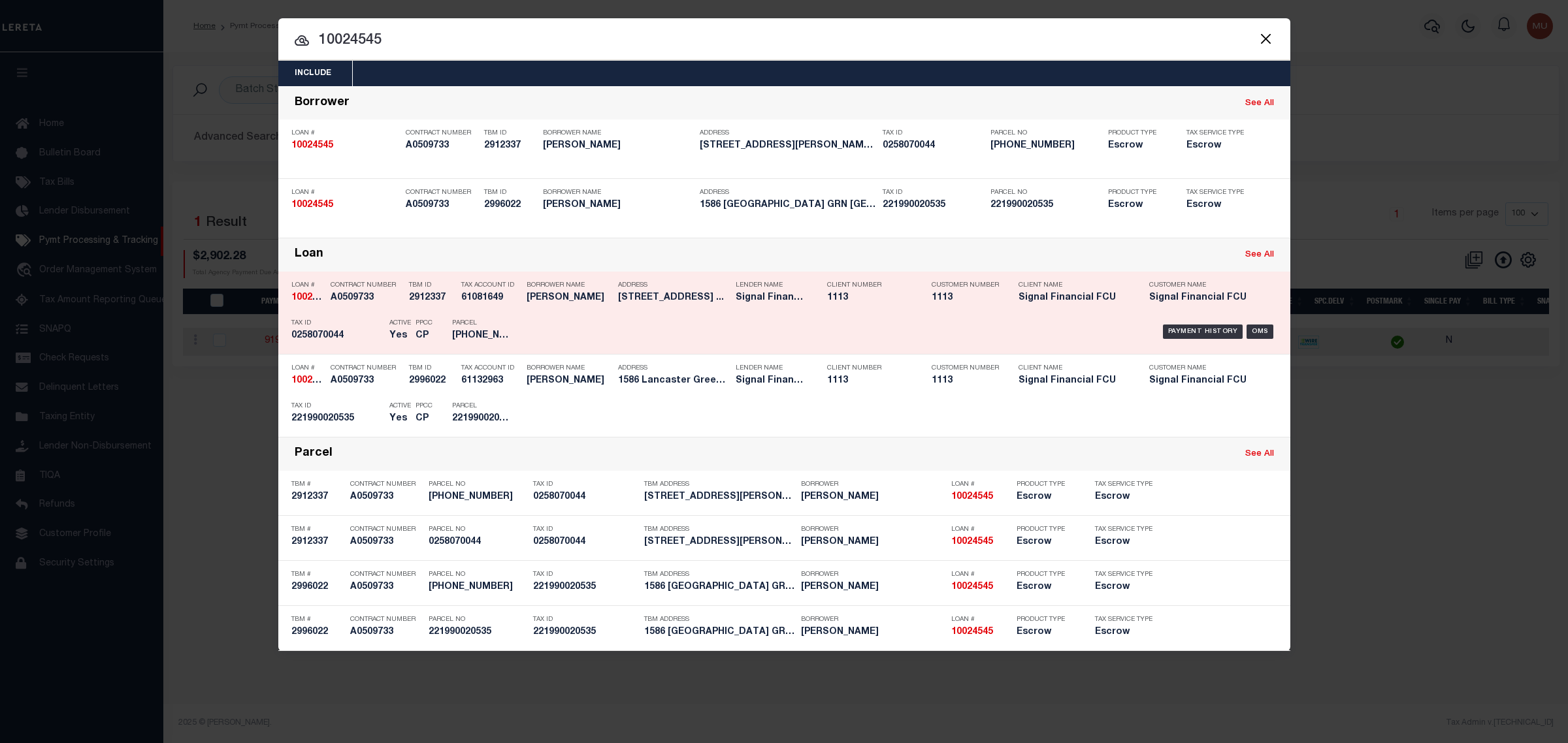
click at [997, 316] on div "Payment History OMS" at bounding box center [903, 332] width 747 height 38
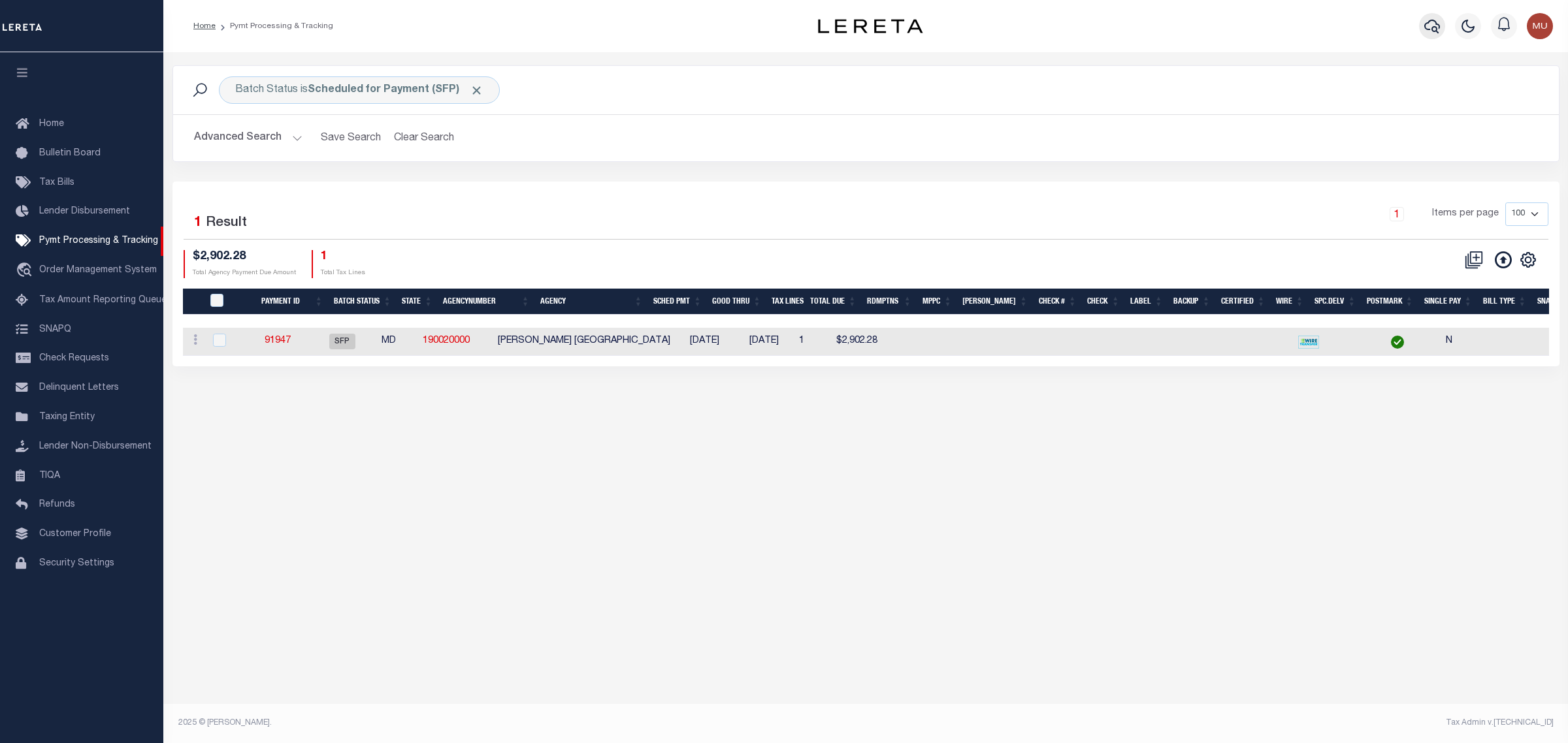
click at [1423, 21] on button "button" at bounding box center [1432, 26] width 26 height 26
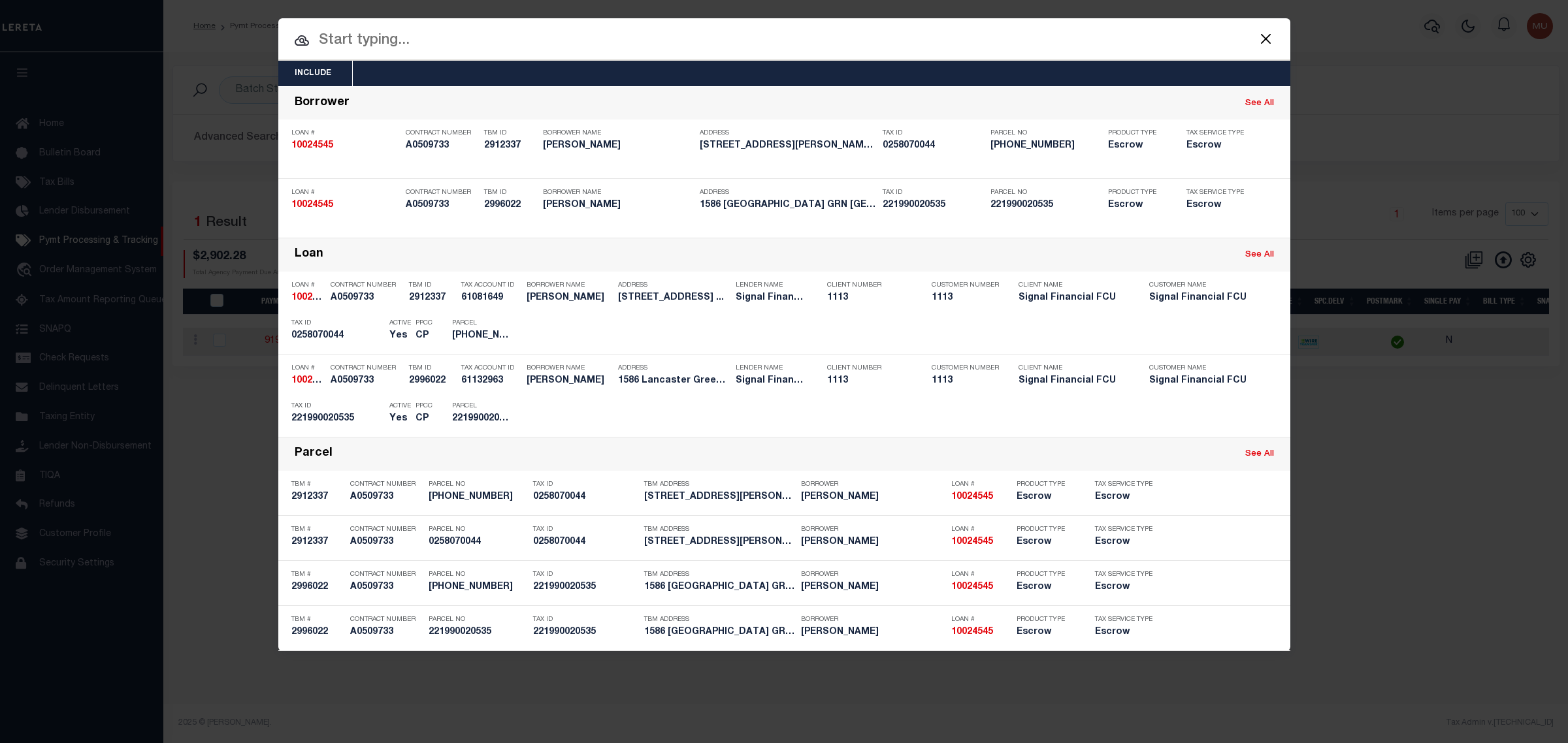
click at [883, 397] on div "Payment History OMS" at bounding box center [903, 414] width 747 height 38
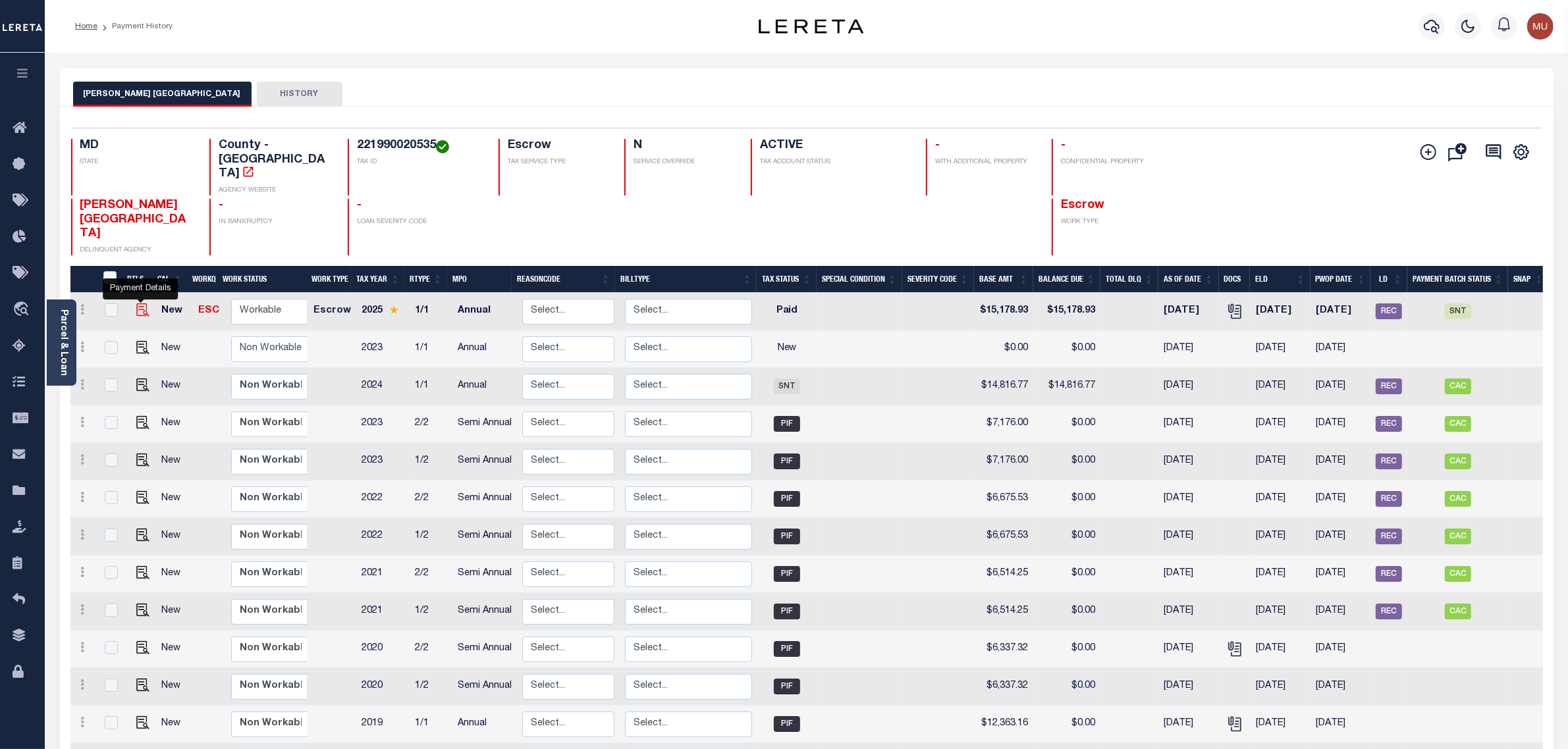
click at [140, 304] on img "" at bounding box center [143, 310] width 14 height 14
checkbox input "true"
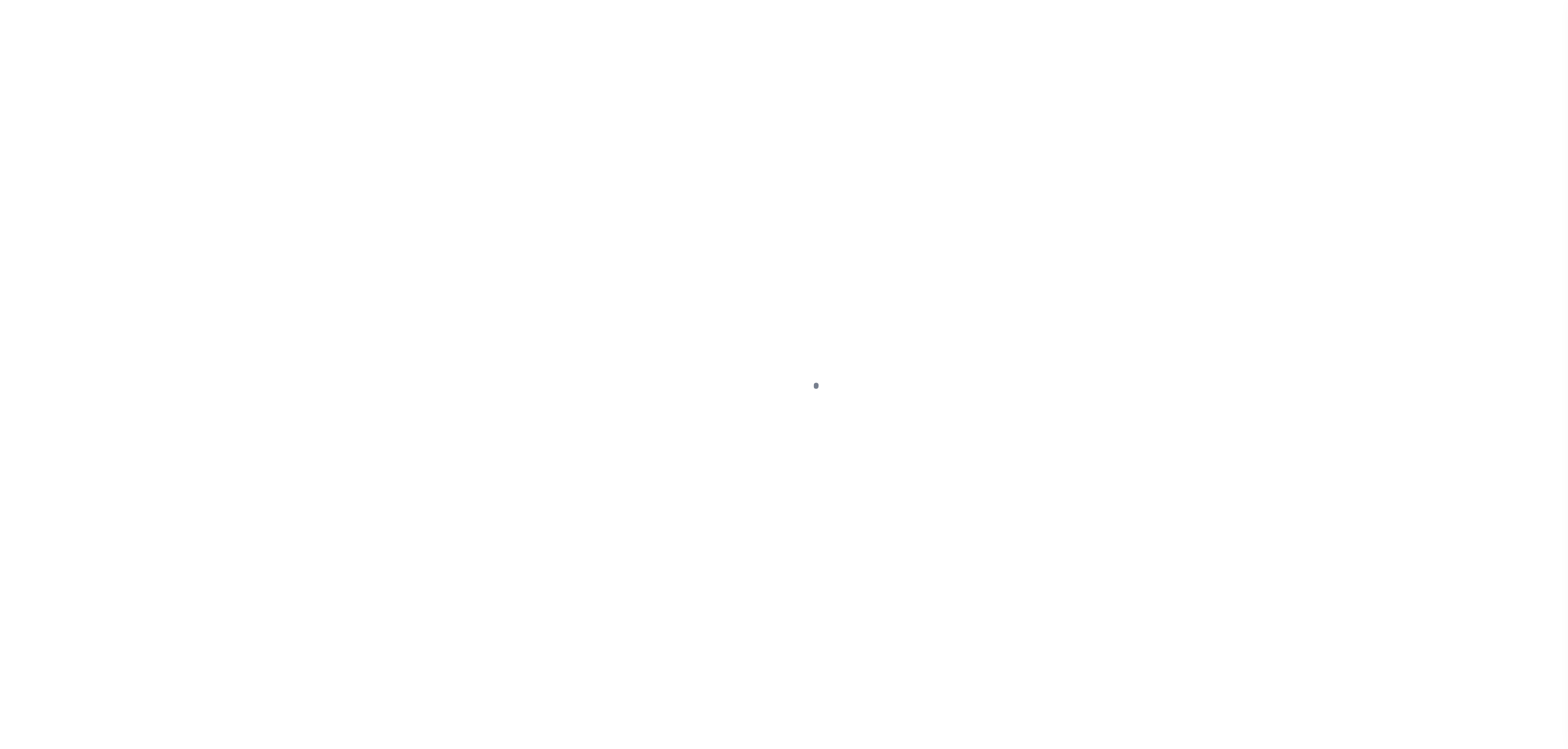
select select "PYD"
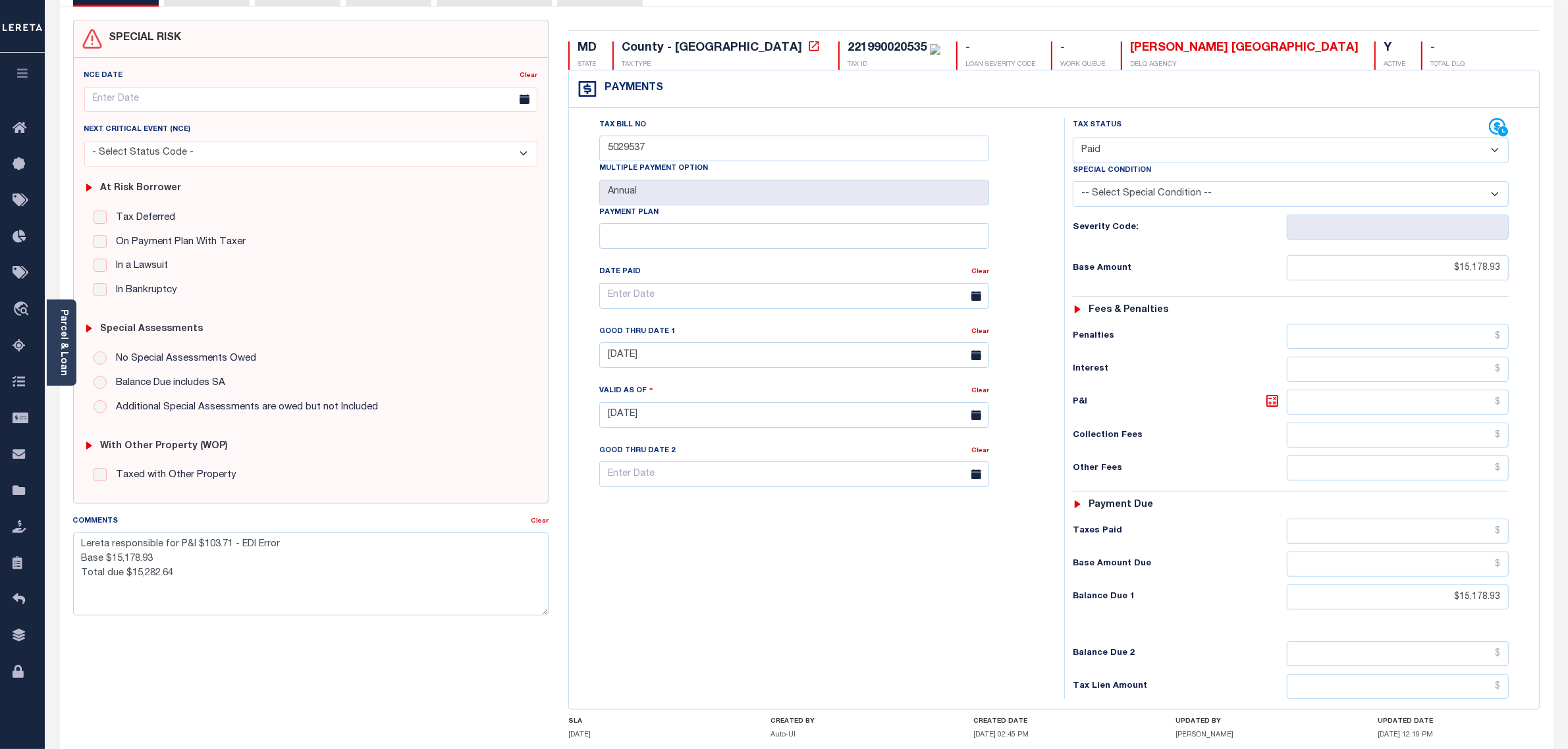
scroll to position [61, 0]
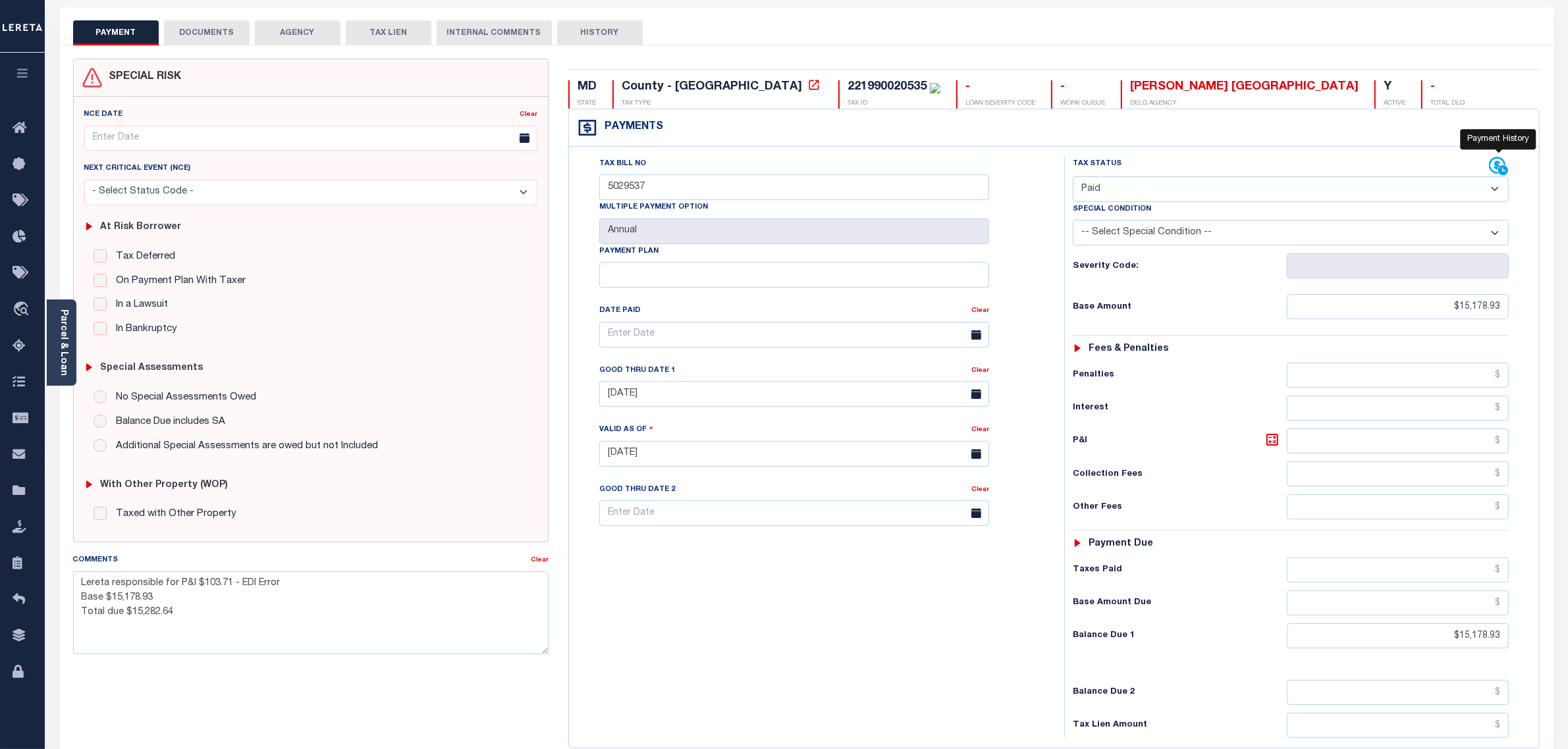
click at [1504, 165] on icon at bounding box center [1498, 166] width 20 height 20
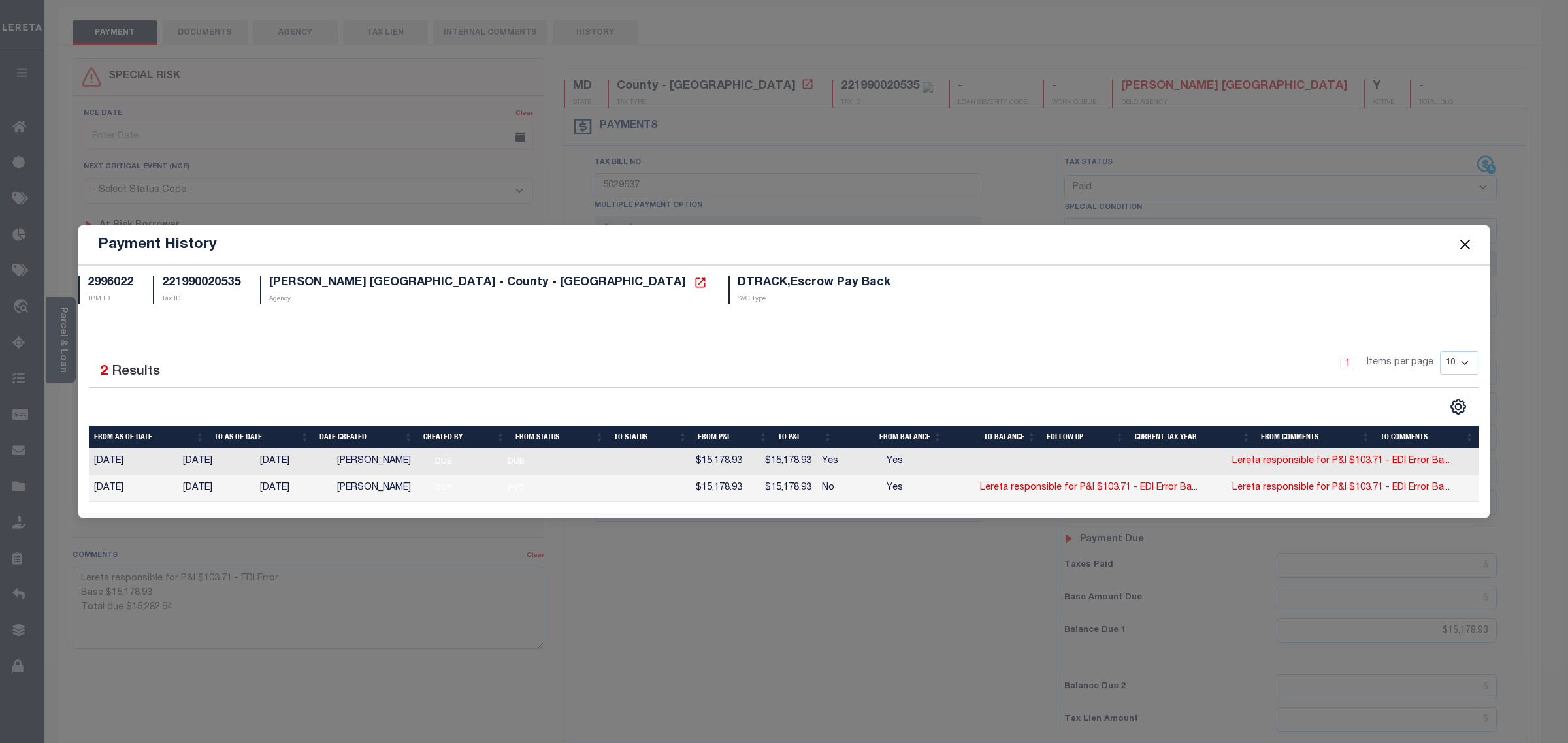
click at [1464, 242] on button "Close" at bounding box center [1465, 245] width 17 height 17
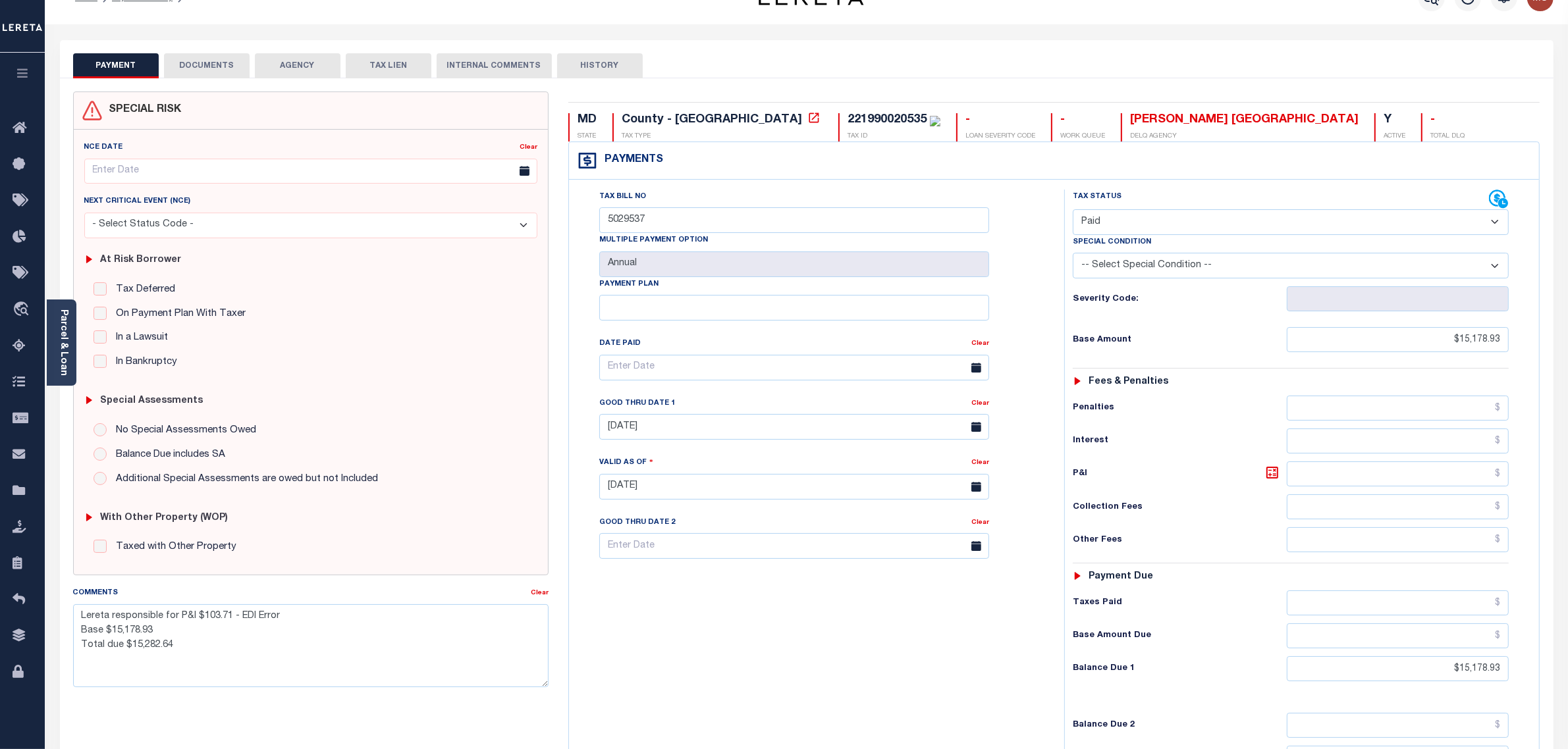
scroll to position [0, 0]
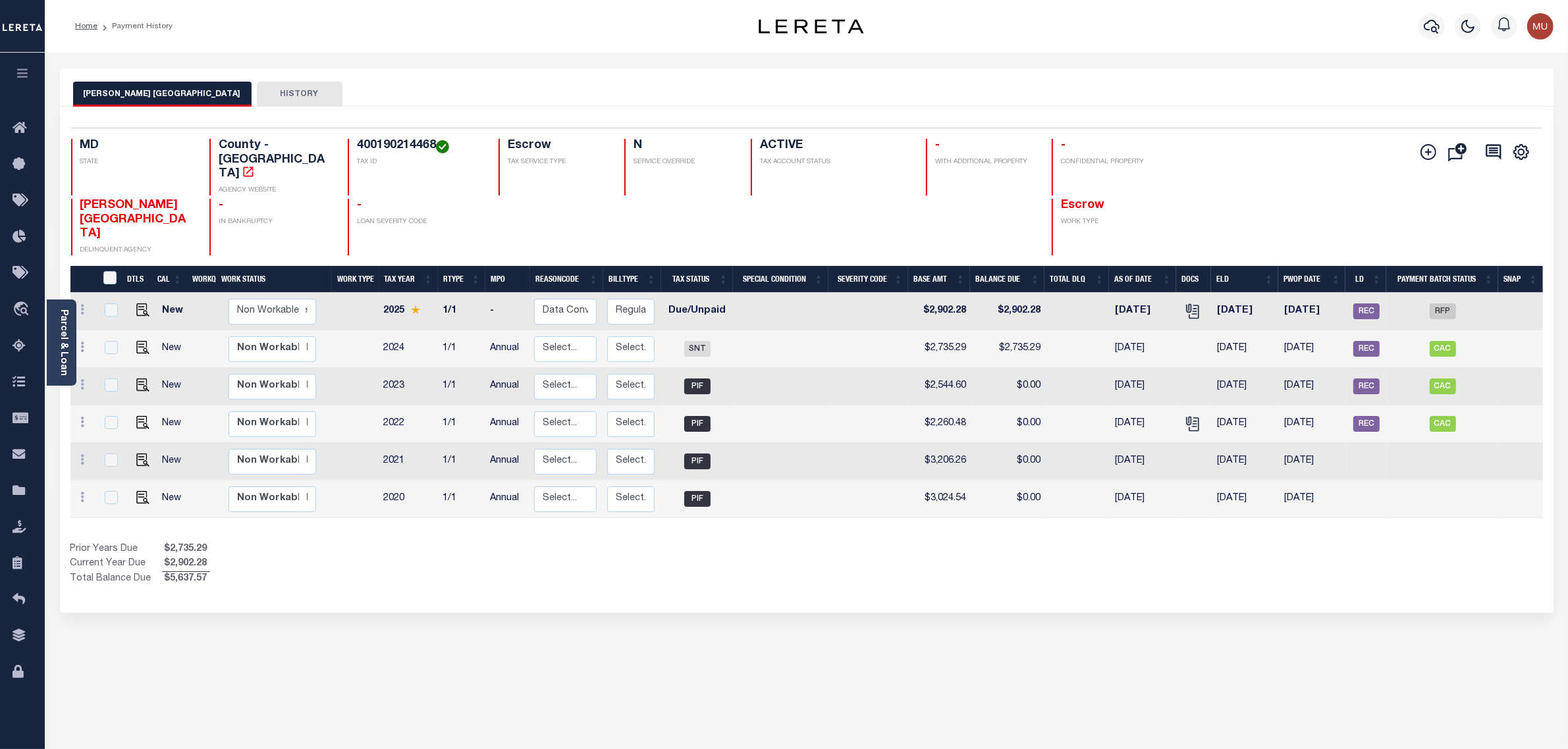
click at [57, 327] on div "Parcel & Loan" at bounding box center [61, 343] width 30 height 87
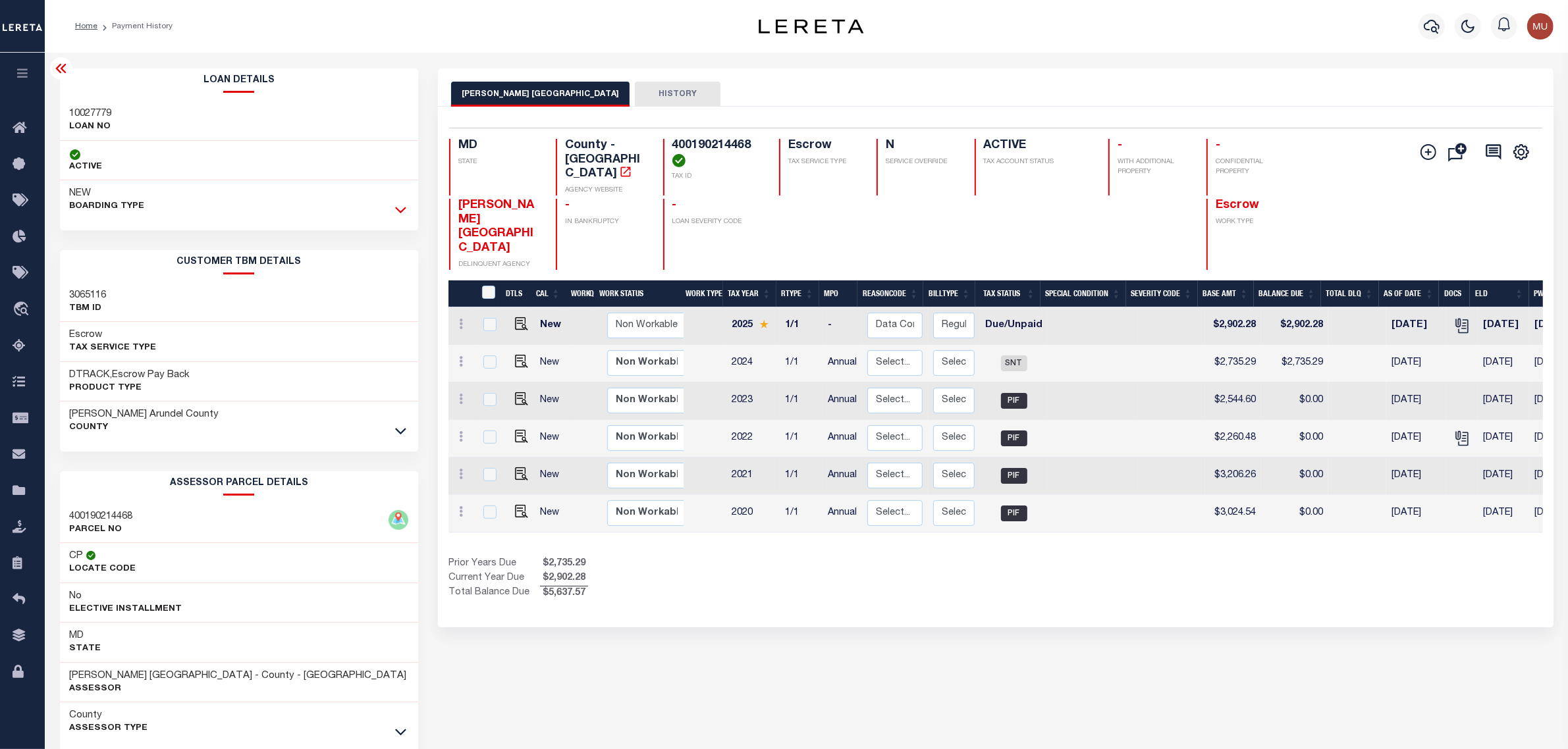
click at [401, 216] on icon at bounding box center [400, 210] width 11 height 14
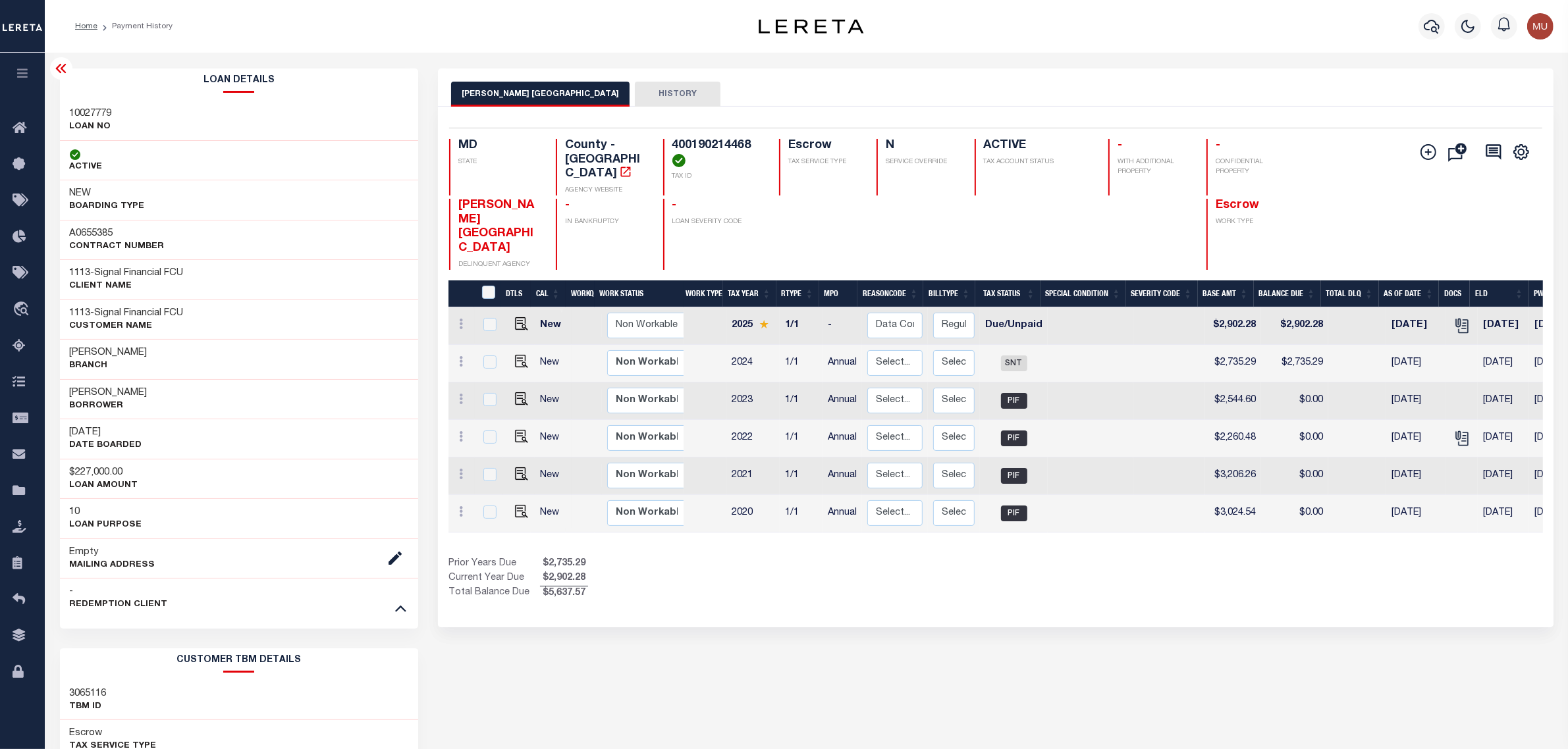
click at [96, 234] on h3 "A0655385" at bounding box center [117, 234] width 95 height 14
copy h3 "A0655385"
click at [100, 114] on h3 "10027779" at bounding box center [91, 115] width 42 height 14
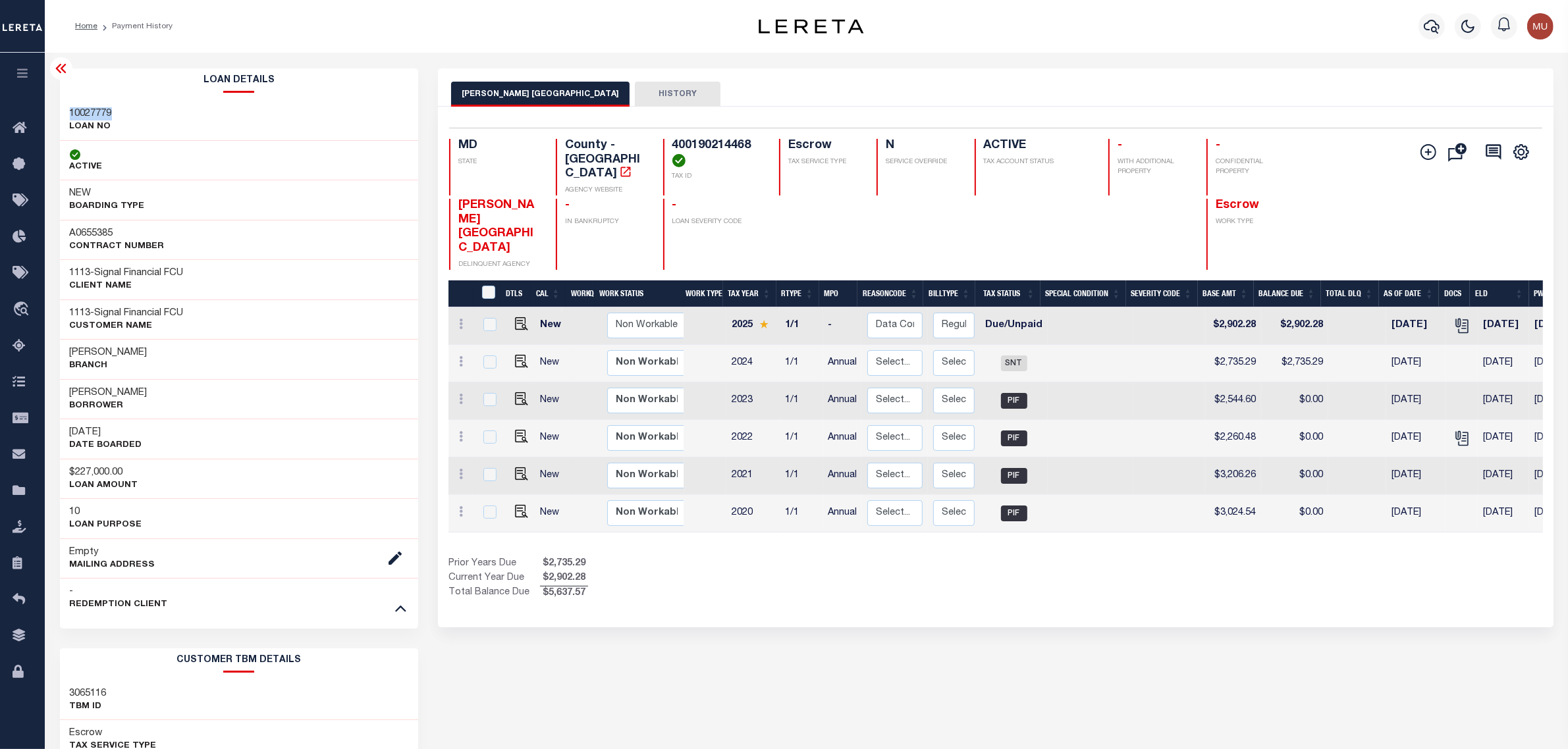
copy h3 "10027779"
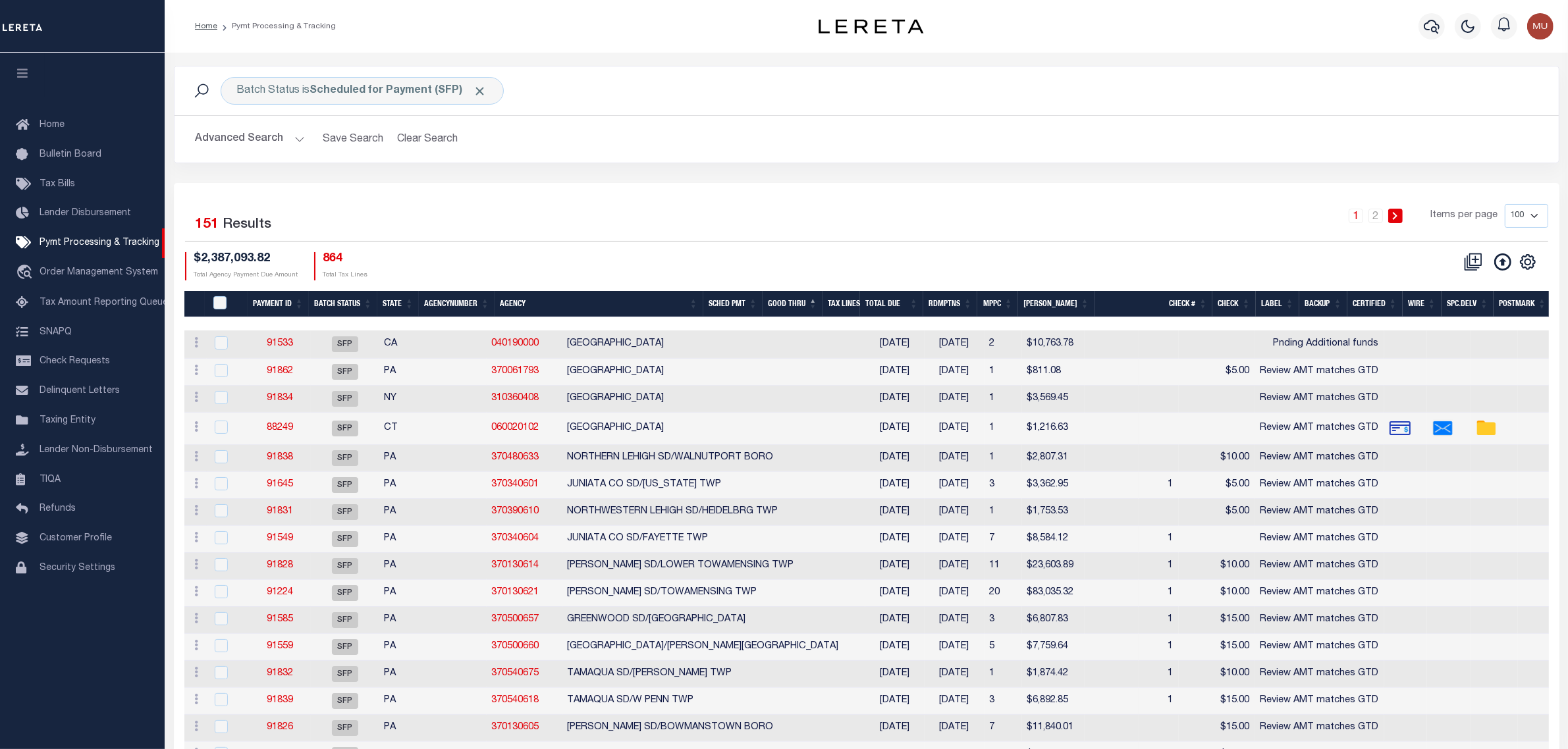
click at [876, 213] on div "1 2 Items per page 100 200 500 1000" at bounding box center [1039, 221] width 1017 height 34
drag, startPoint x: 893, startPoint y: 240, endPoint x: 896, endPoint y: 227, distance: 13.3
click at [896, 234] on div "1 2 Items per page 100 200 500 1000" at bounding box center [1039, 222] width 1038 height 36
click at [285, 346] on link "91533" at bounding box center [279, 344] width 26 height 9
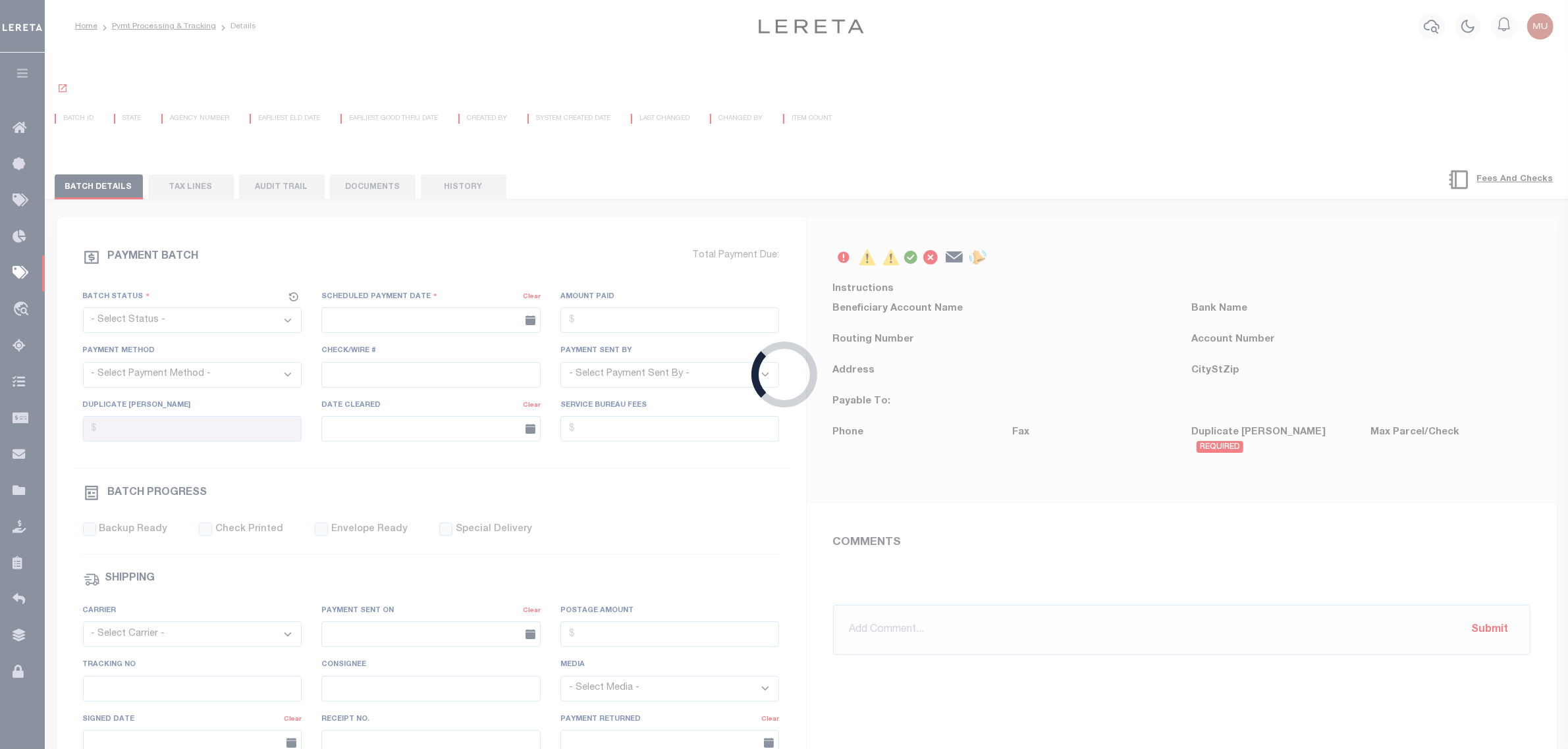
select select "SFP"
type input "[DATE]"
type input "Pnding Additional funds"
type input "[PERSON_NAME]"
type input "1"
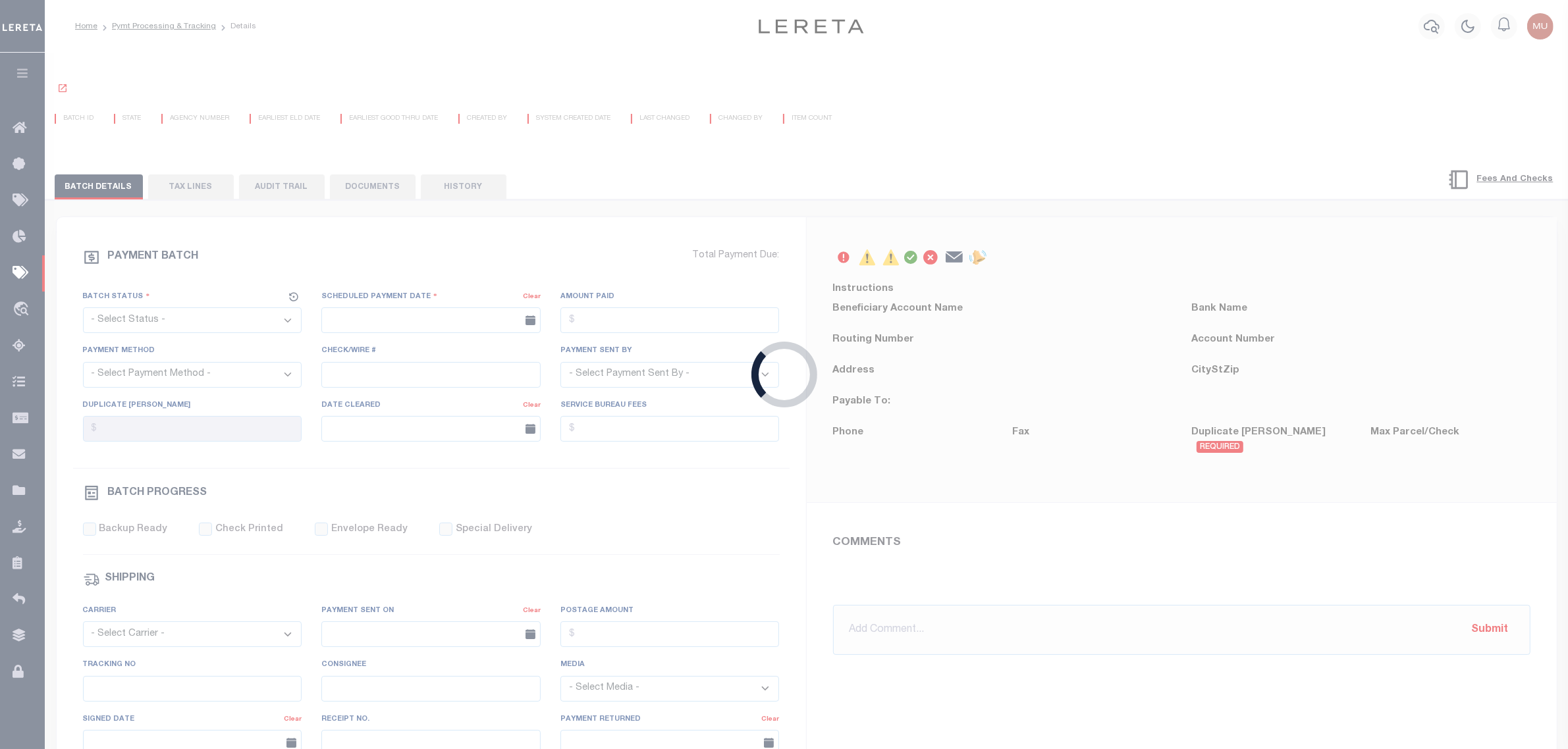
radio input "true"
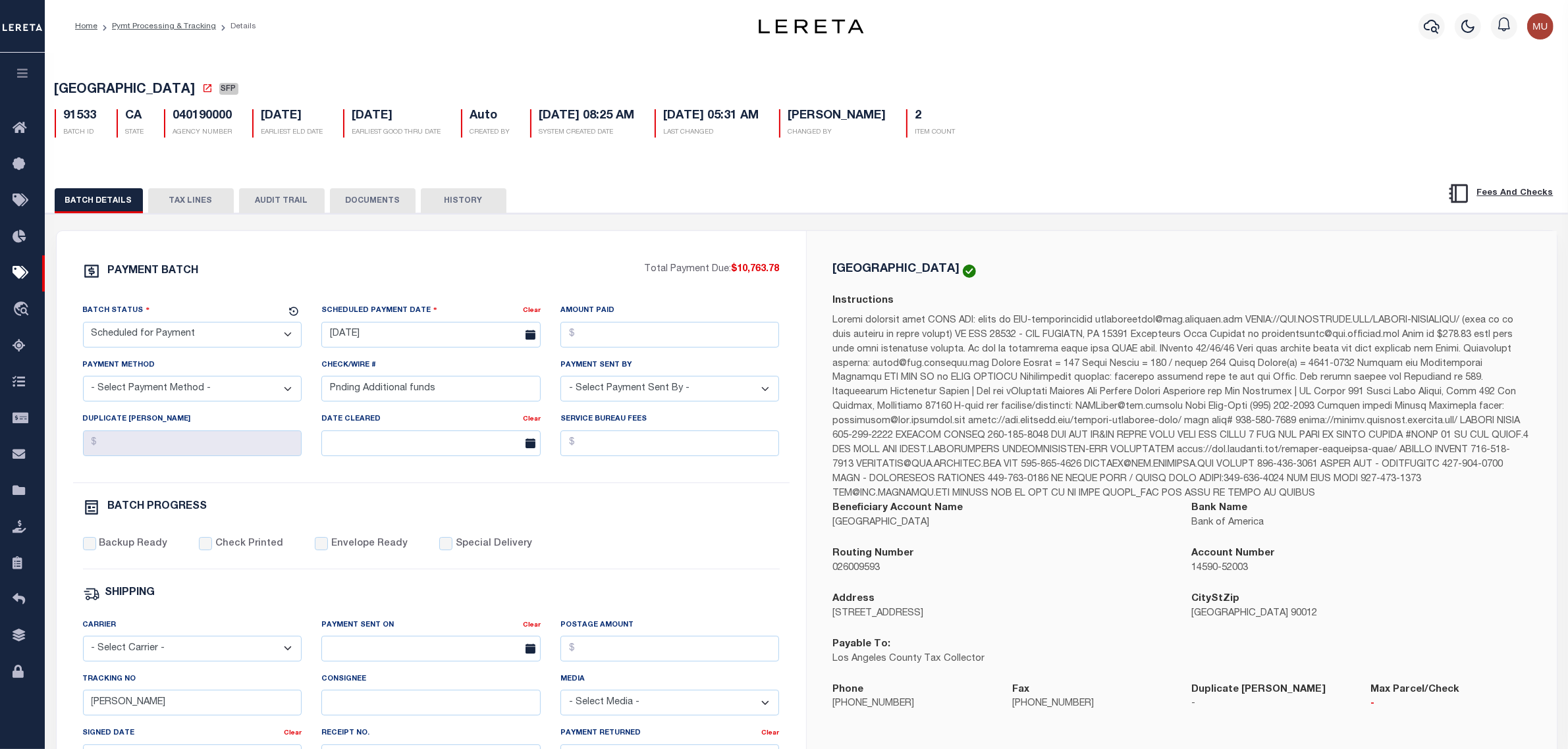
click at [185, 210] on button "TAX LINES" at bounding box center [191, 200] width 86 height 25
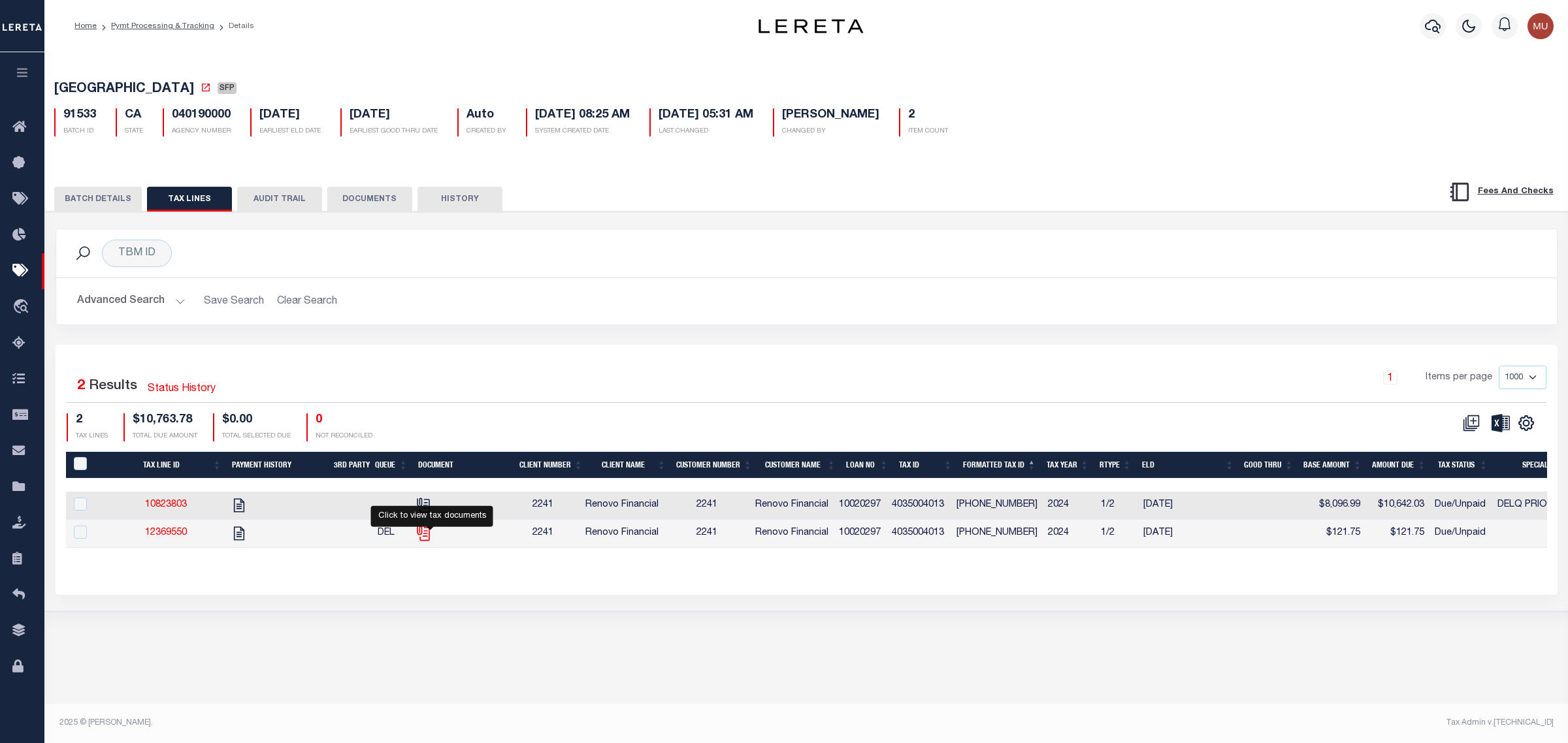
click at [428, 542] on icon "" at bounding box center [423, 533] width 17 height 17
checkbox input "true"
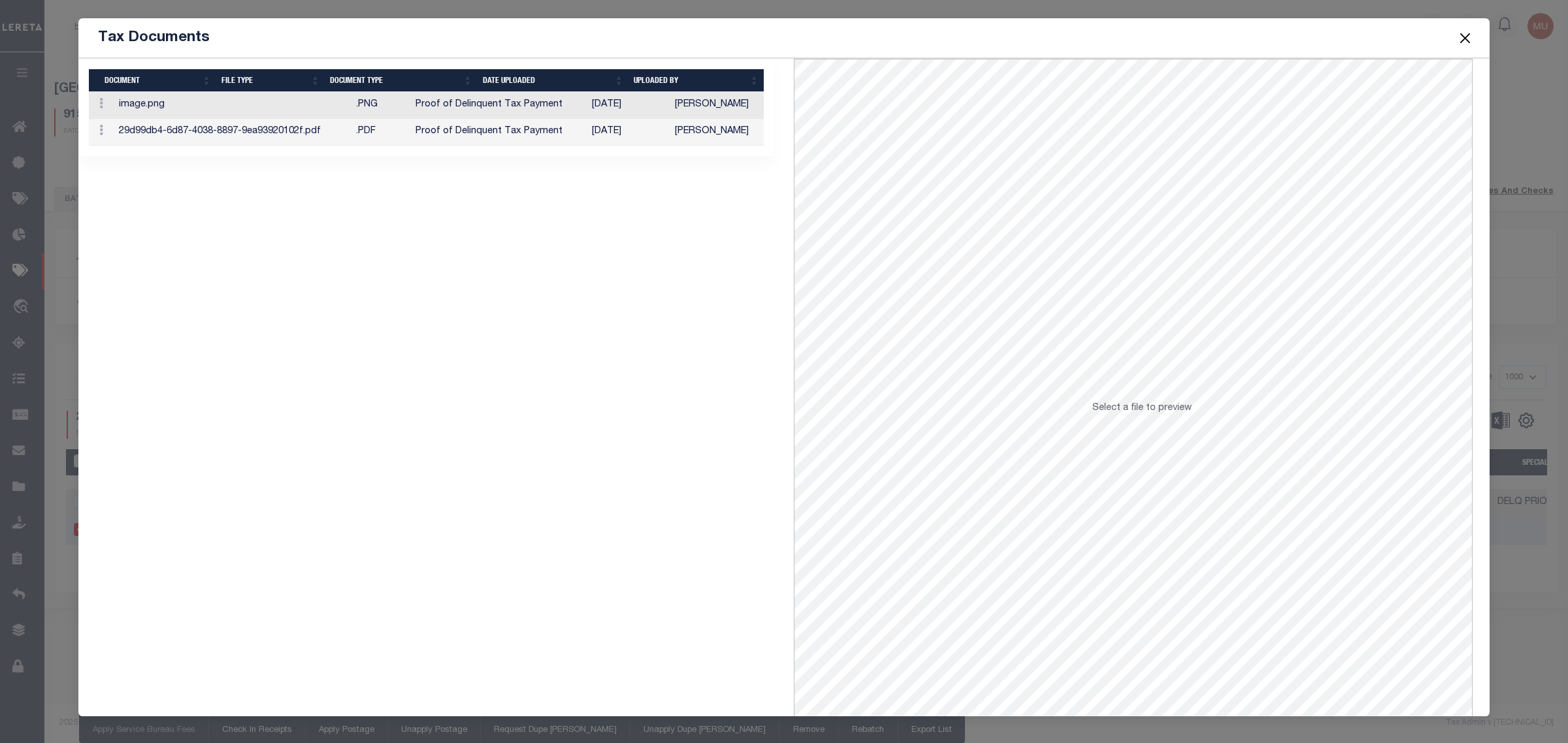
click at [1462, 34] on button "Close" at bounding box center [1465, 38] width 17 height 17
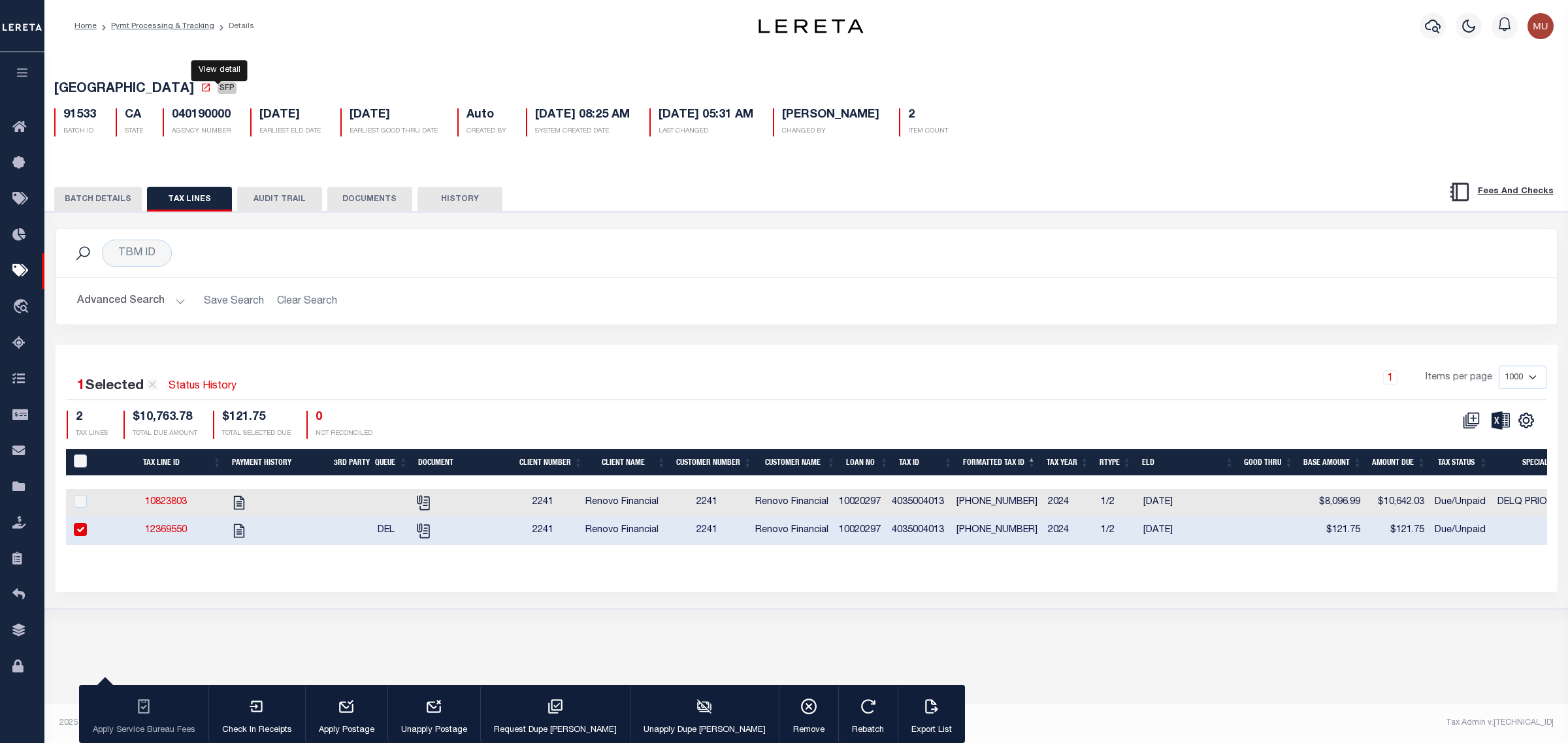
click at [211, 92] on icon at bounding box center [205, 88] width 10 height 10
click at [104, 199] on button "BATCH DETAILS" at bounding box center [98, 199] width 88 height 24
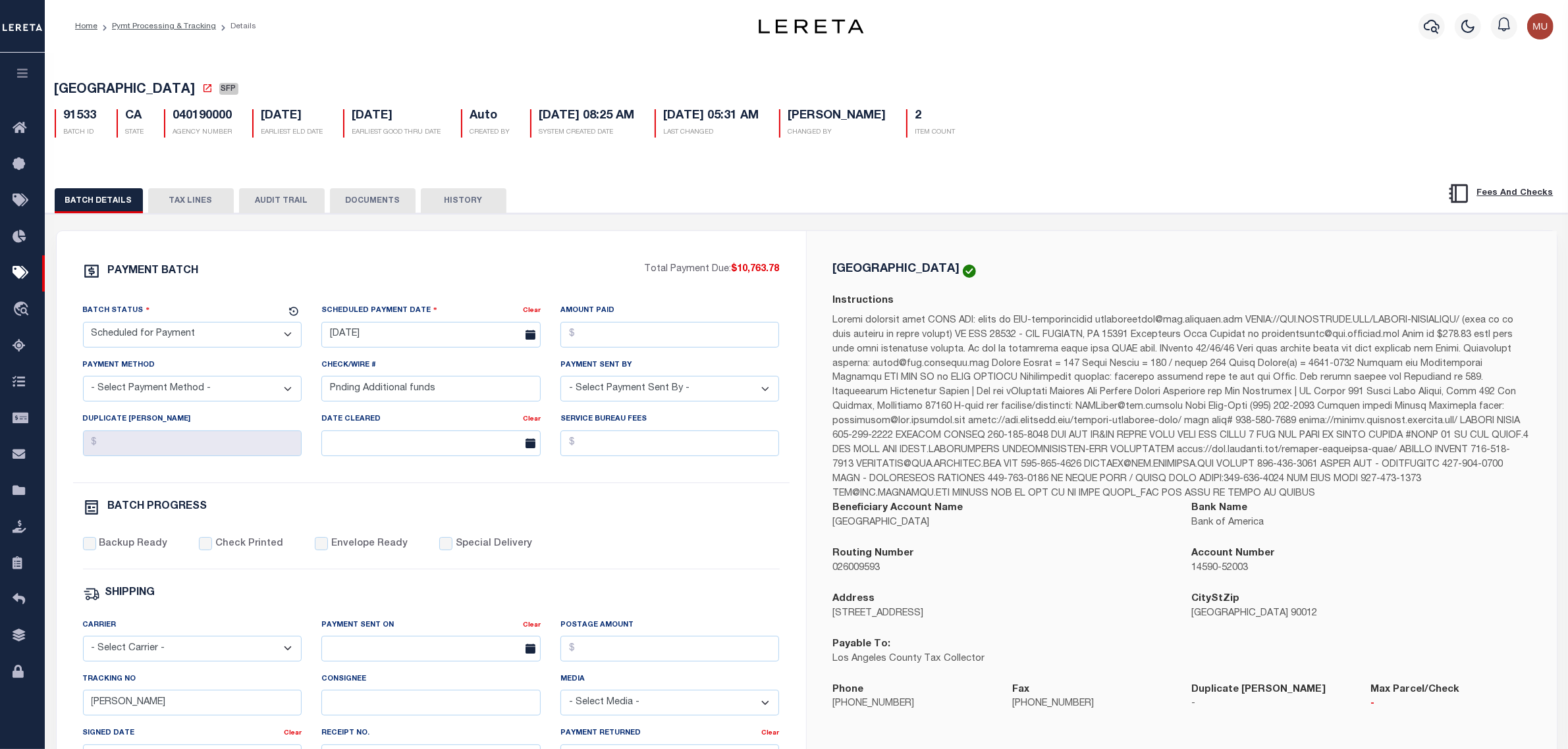
click at [188, 201] on button "TAX LINES" at bounding box center [191, 200] width 86 height 25
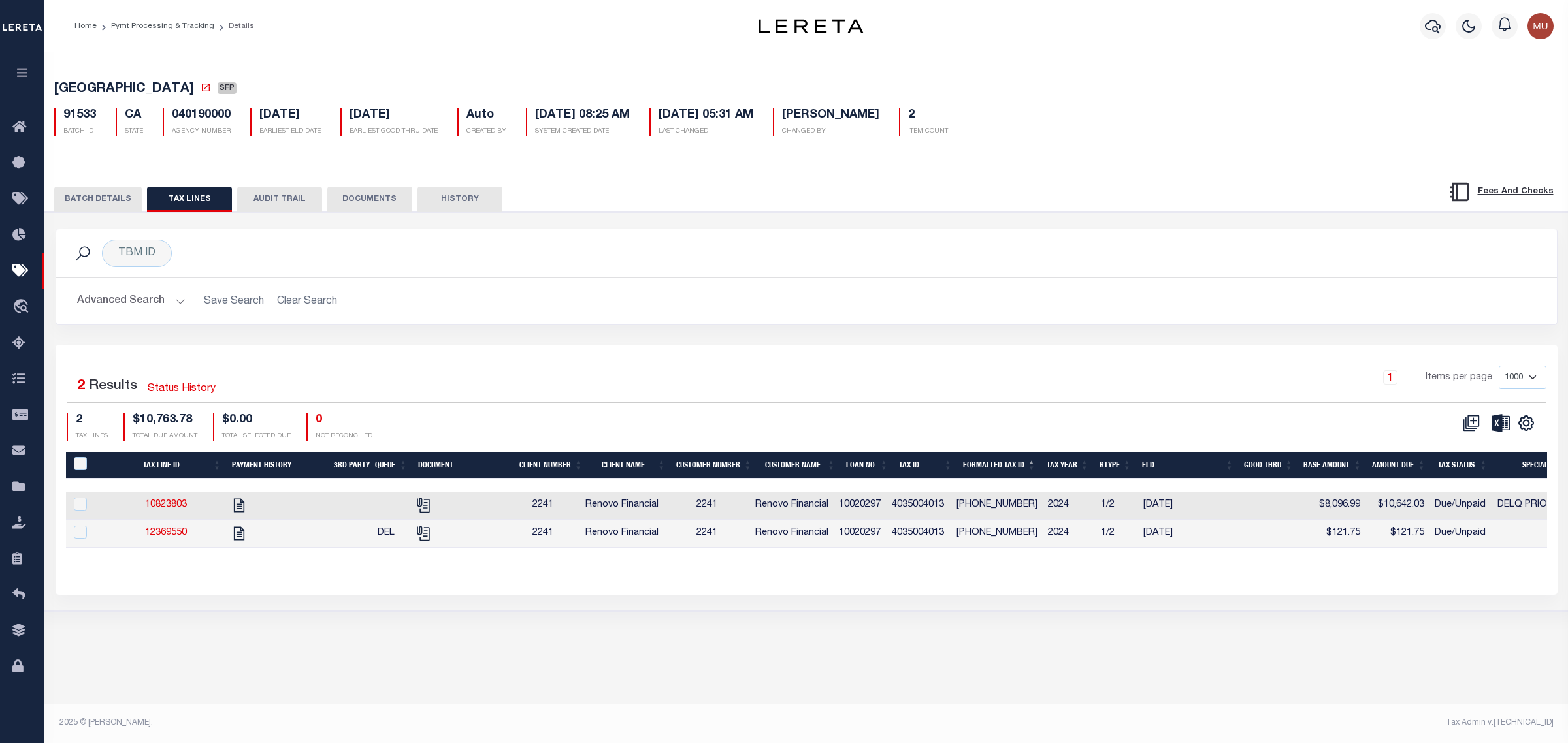
click at [942, 375] on div "1 Items per page 1000 2500 5000 10000" at bounding box center [993, 383] width 1105 height 34
click at [103, 194] on button "BATCH DETAILS" at bounding box center [98, 199] width 88 height 24
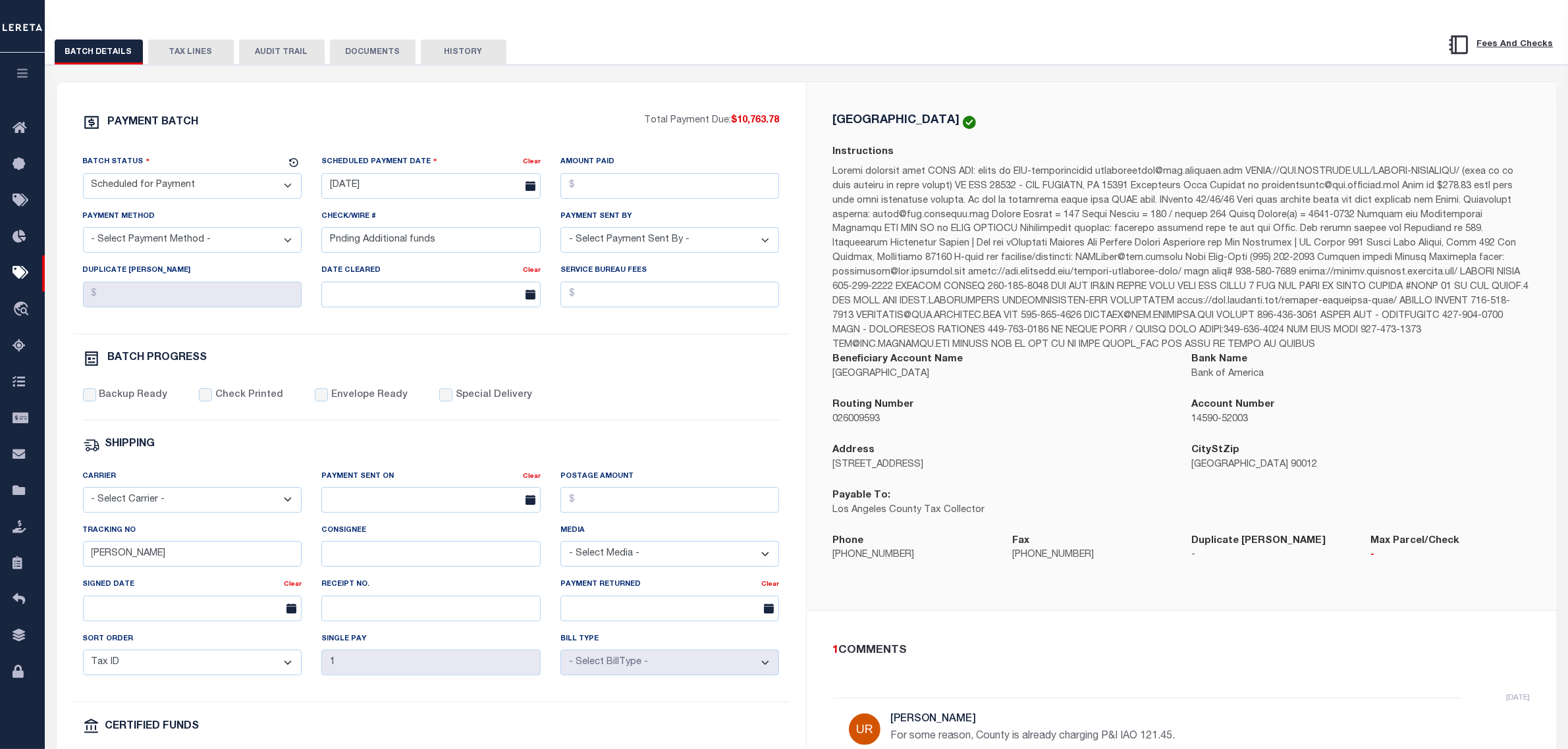
scroll to position [82, 0]
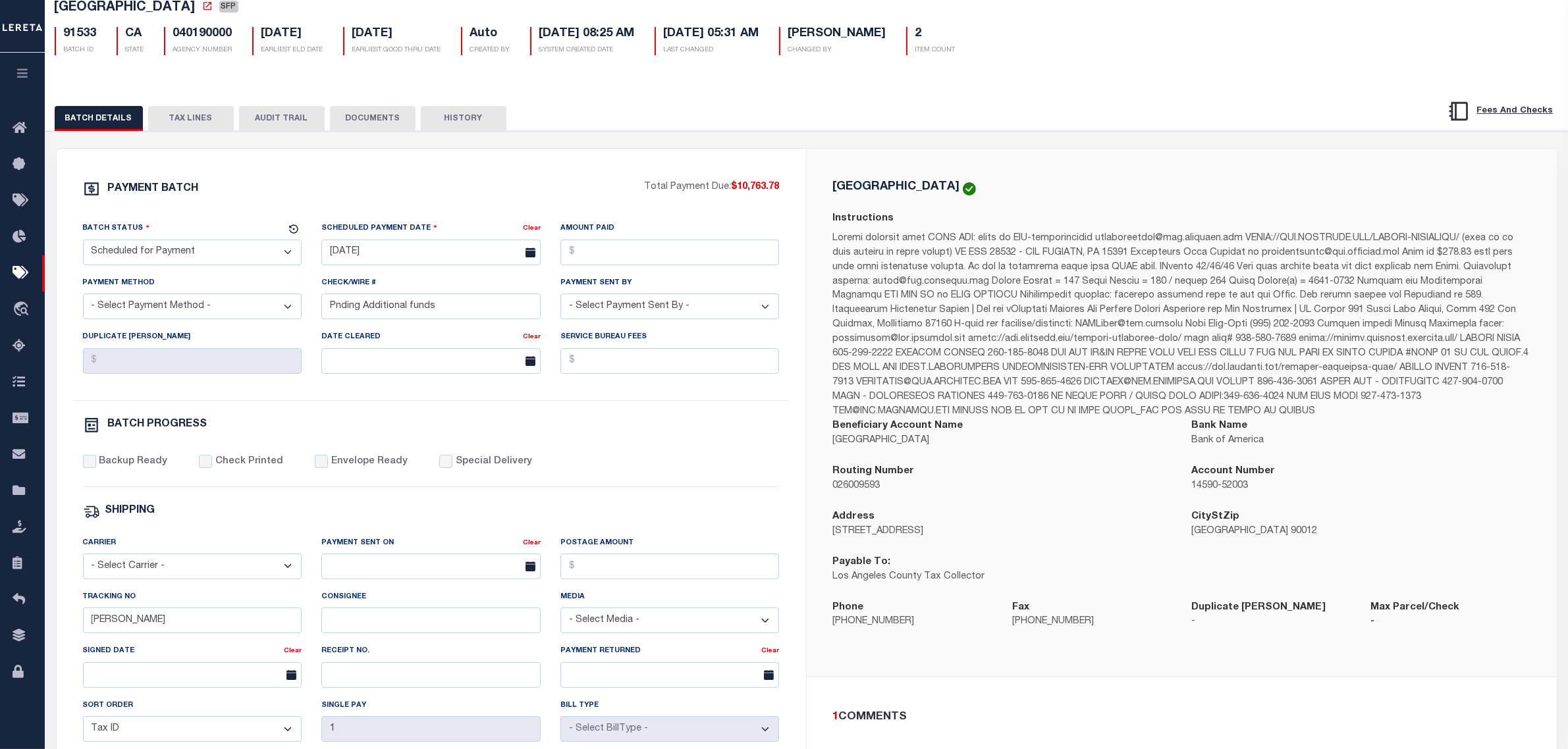
click at [175, 131] on button "TAX LINES" at bounding box center [191, 118] width 86 height 25
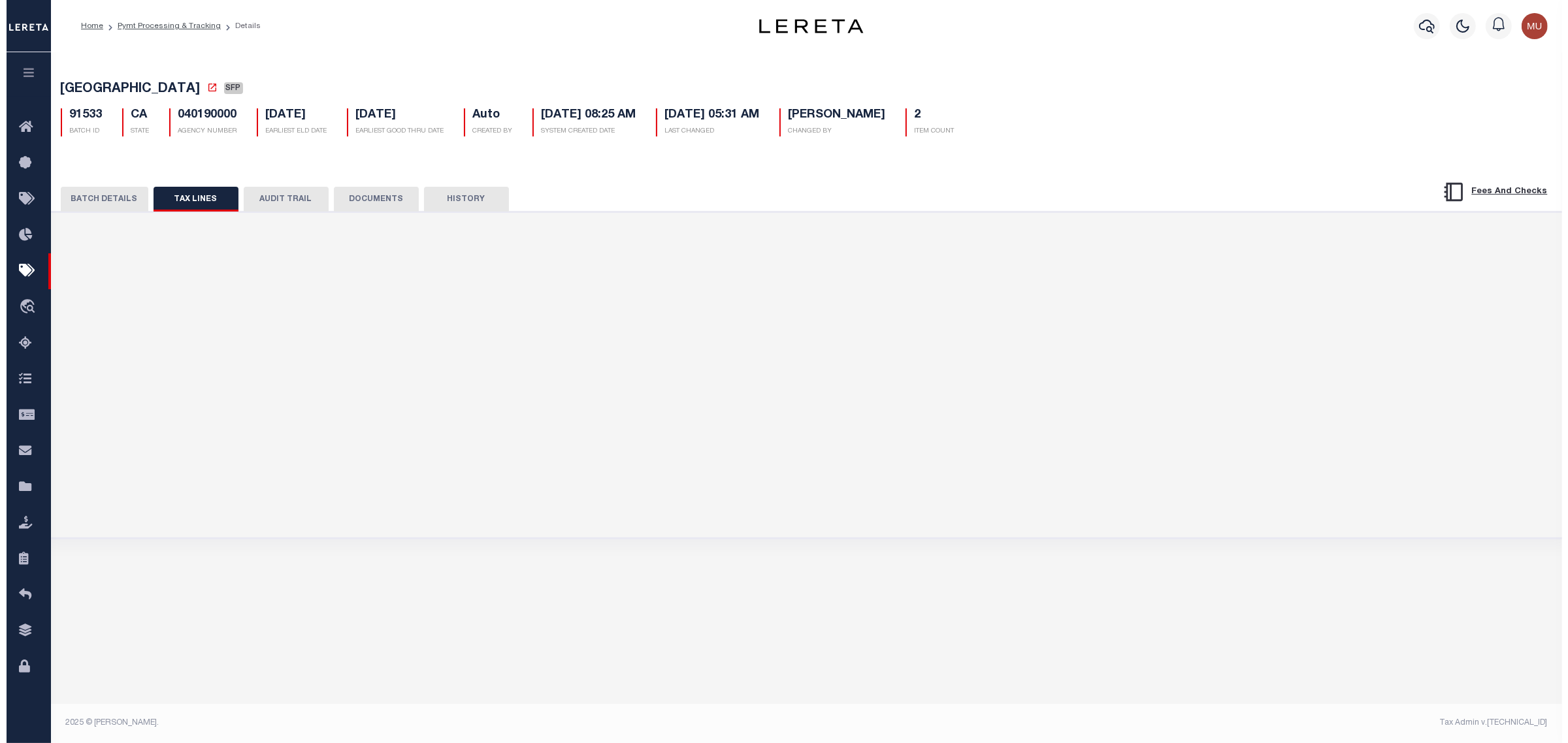
scroll to position [0, 0]
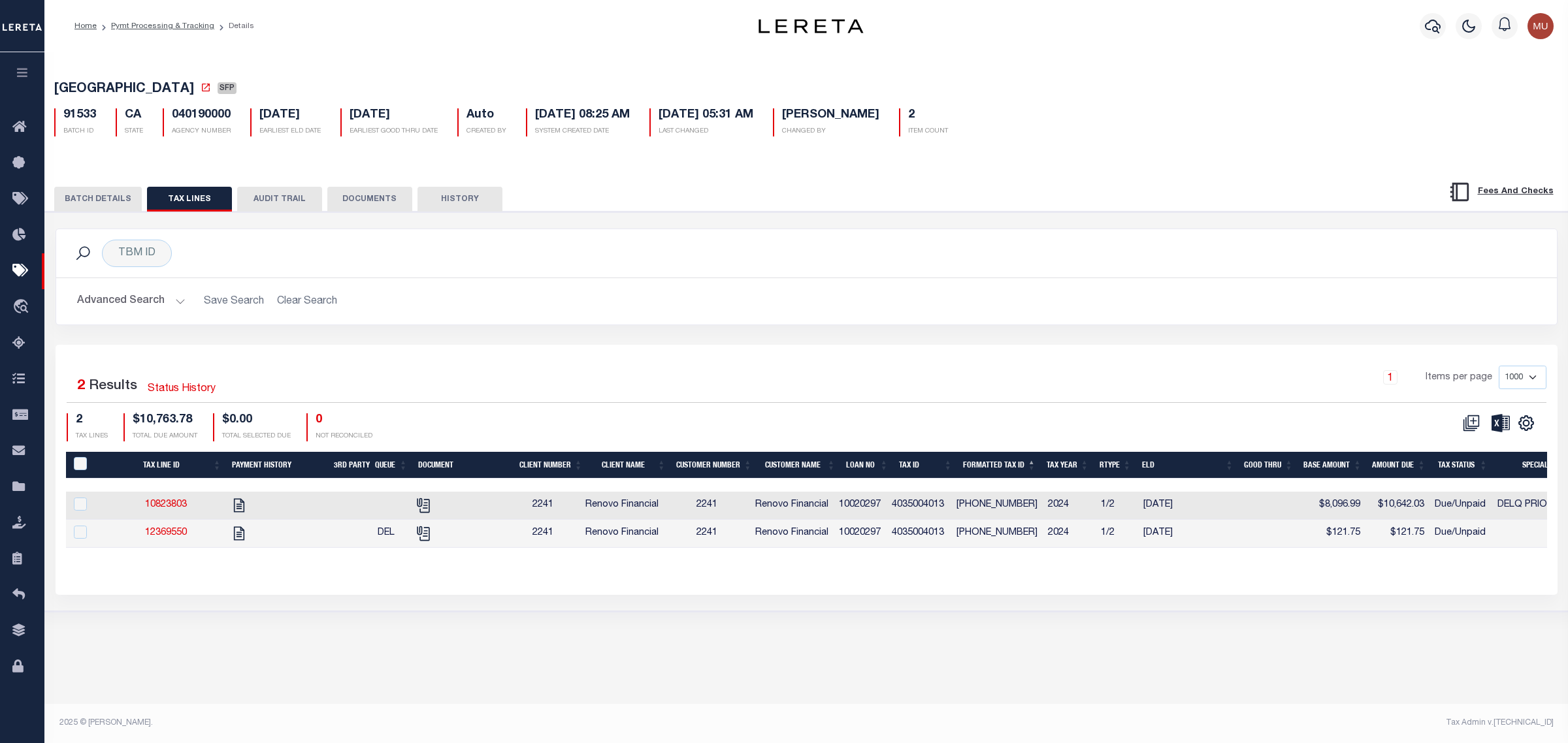
click at [1176, 161] on div "LOS ANGELES COUNTY SFP 91533 BATCH ID CA STATE 040190000 AGENCY NUMBER Auto 2" at bounding box center [806, 331] width 1537 height 563
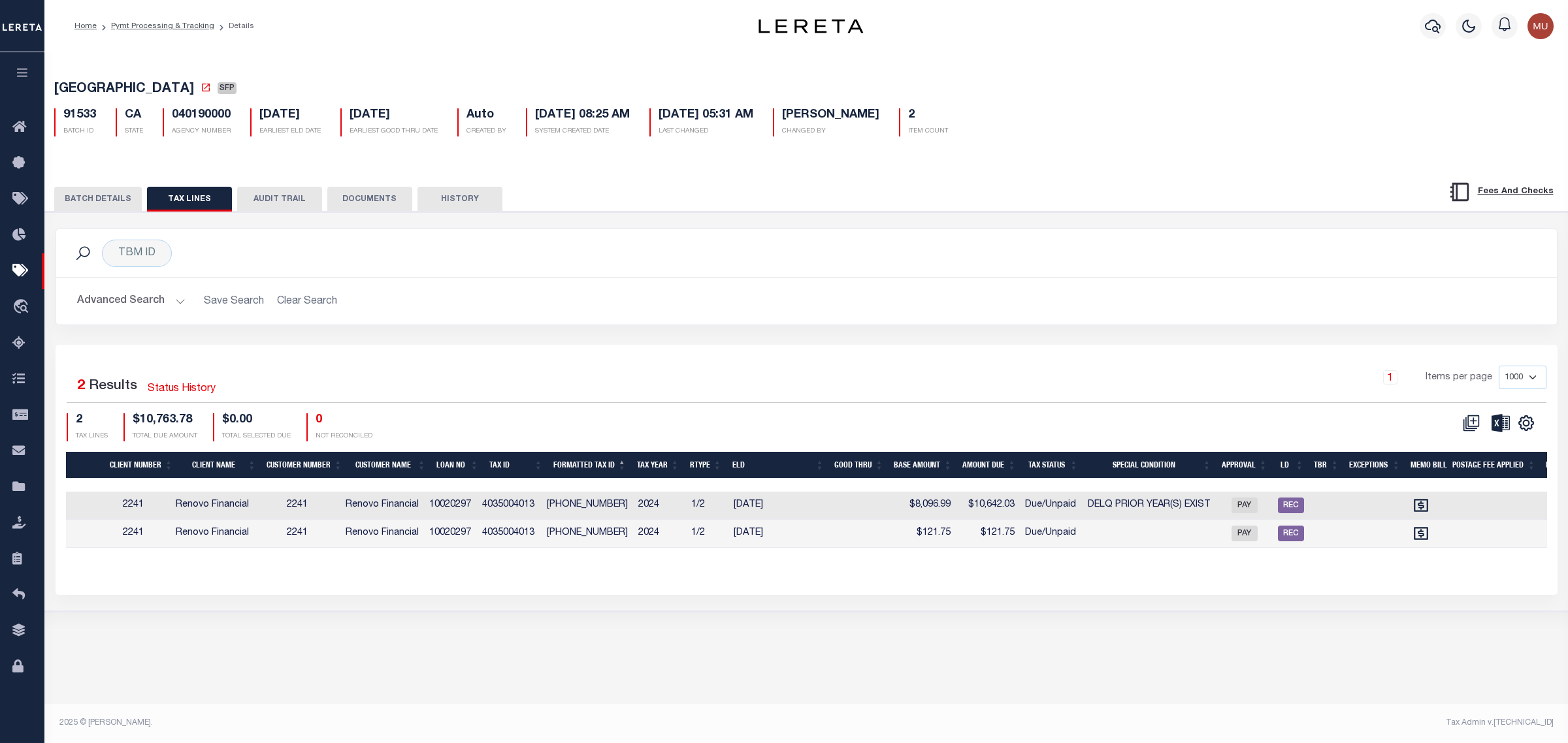
click at [1294, 141] on div "LOS ANGELES COUNTY SFP 91533 BATCH ID CA STATE 040190000 2" at bounding box center [806, 106] width 1536 height 81
click at [497, 56] on div "LOS ANGELES COUNTY SFP 91533 BATCH ID CA STATE 040190000 AGENCY NUMBER Auto 2" at bounding box center [806, 331] width 1537 height 563
click at [18, 282] on link "Pymt Processing & Tracking" at bounding box center [22, 271] width 45 height 36
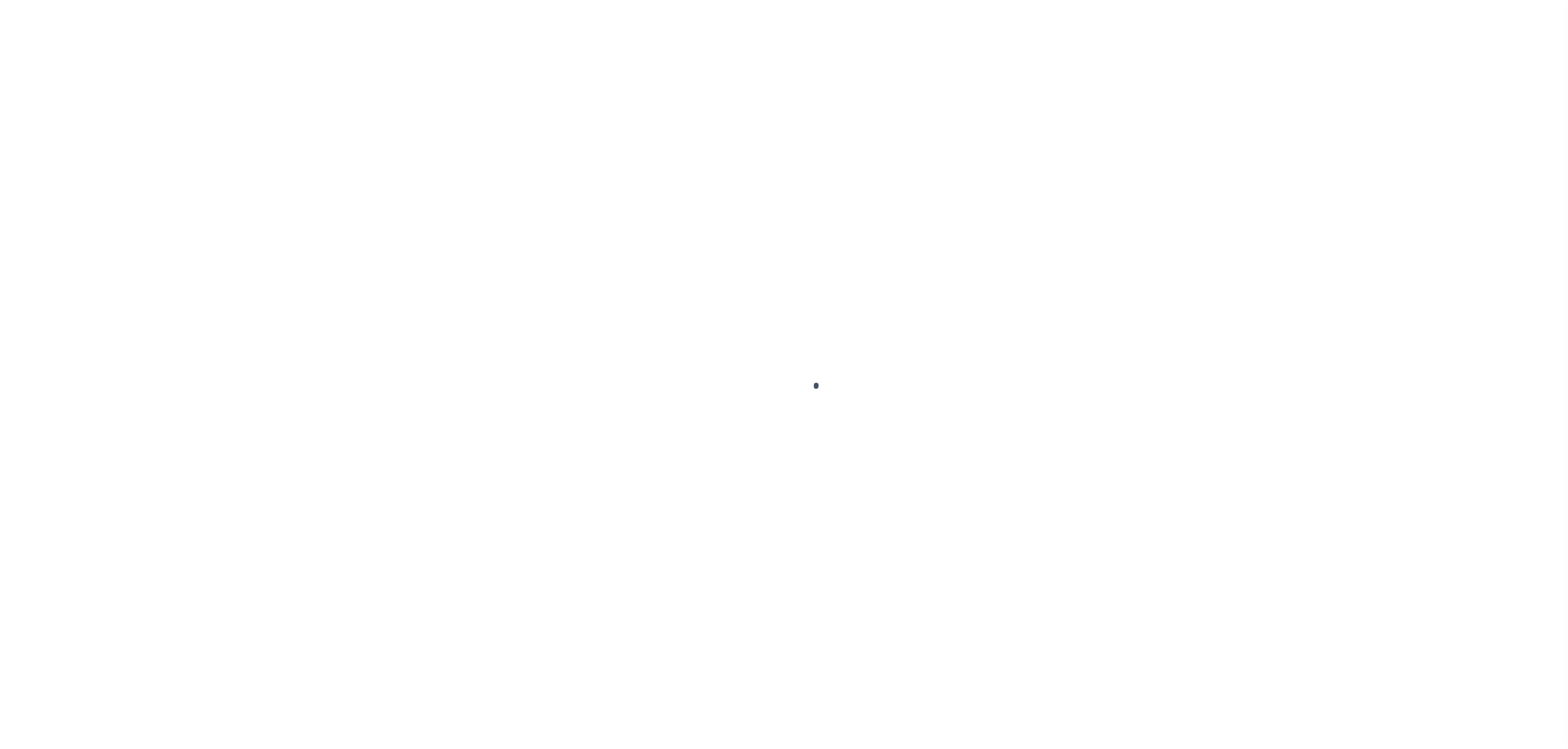
select select "SFP"
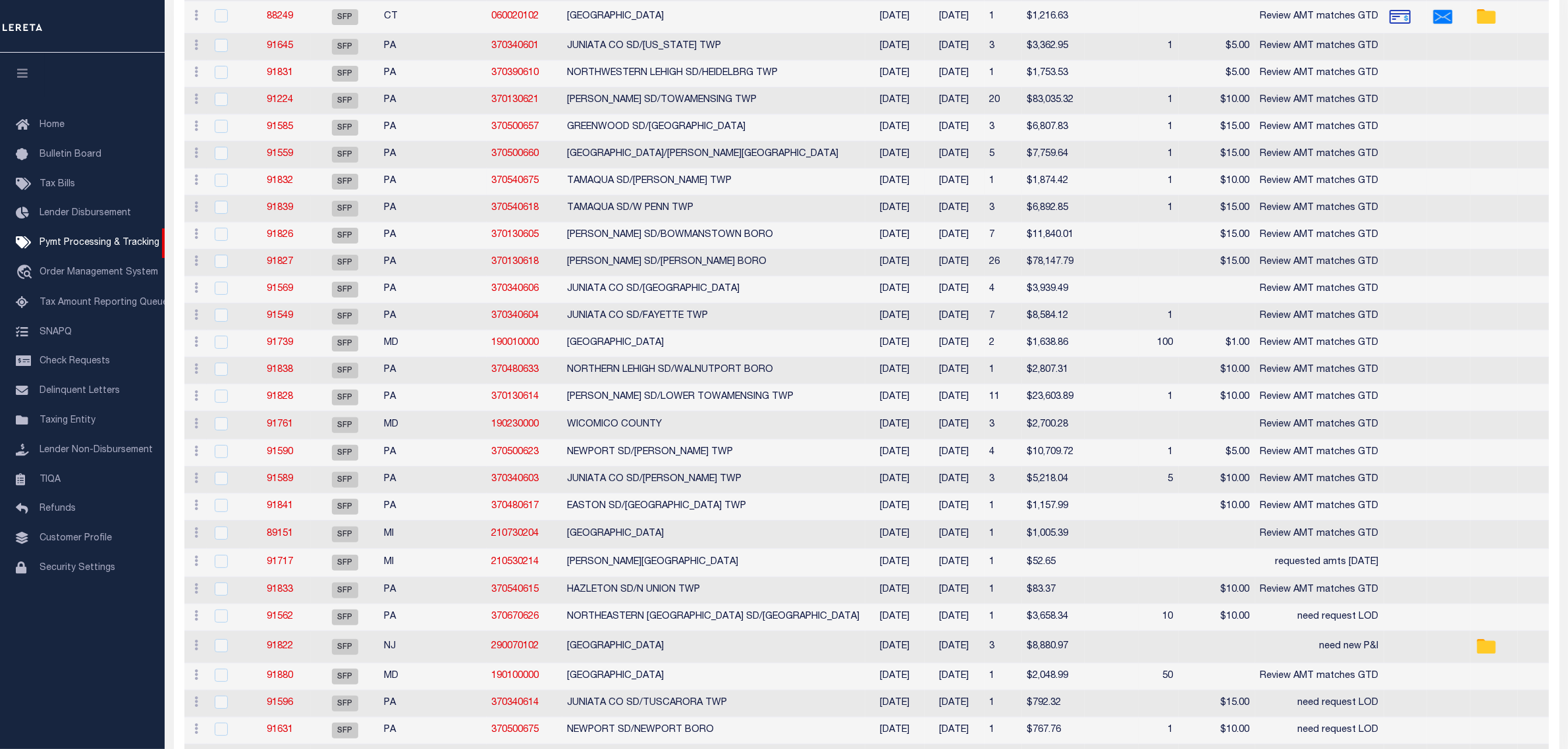
scroll to position [82, 0]
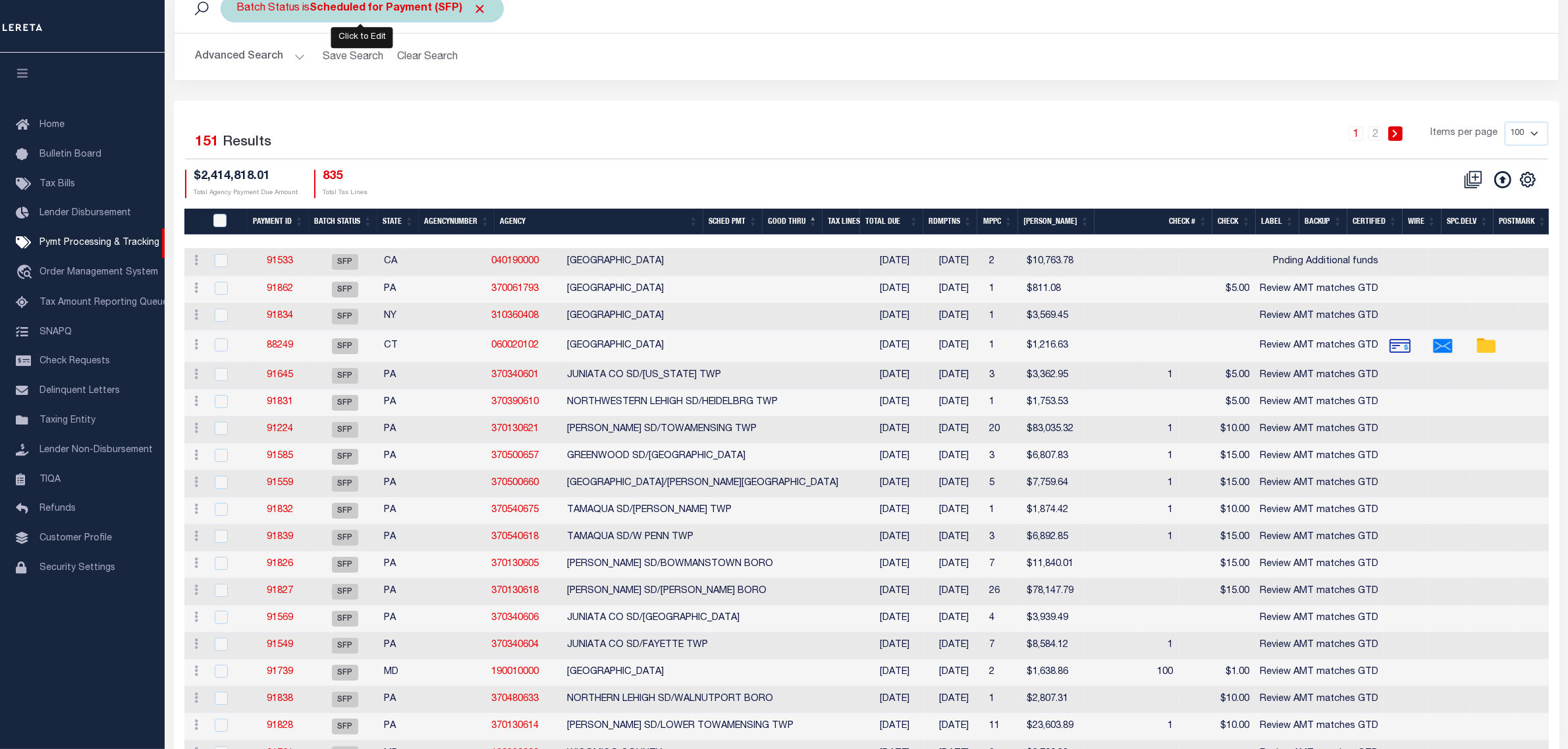
click at [423, 12] on b "Scheduled for Payment (SFP)" at bounding box center [399, 8] width 177 height 10
click at [387, 76] on select "Awaiting Funds (AWF) Cleared and Complete (CAC) New Check Needed (NCN) Payment …" at bounding box center [334, 72] width 193 height 25
select select "RFP"
click at [238, 61] on select "Awaiting Funds (AWF) Cleared and Complete (CAC) New Check Needed (NCN) Payment …" at bounding box center [334, 72] width 193 height 25
click at [406, 104] on input "Apply" at bounding box center [412, 102] width 39 height 22
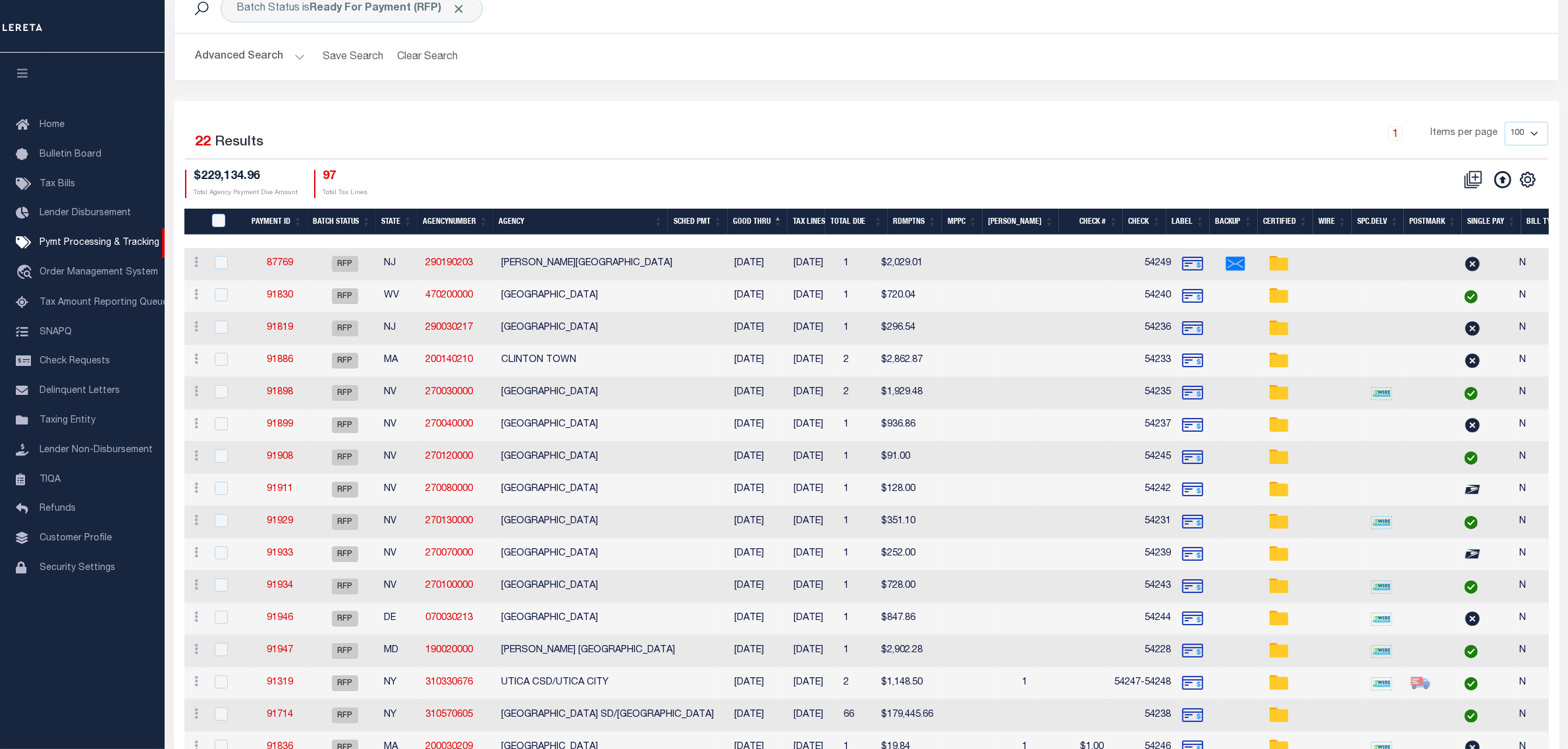
click at [568, 225] on th "Agency" at bounding box center [580, 222] width 175 height 27
